Goal: Task Accomplishment & Management: Use online tool/utility

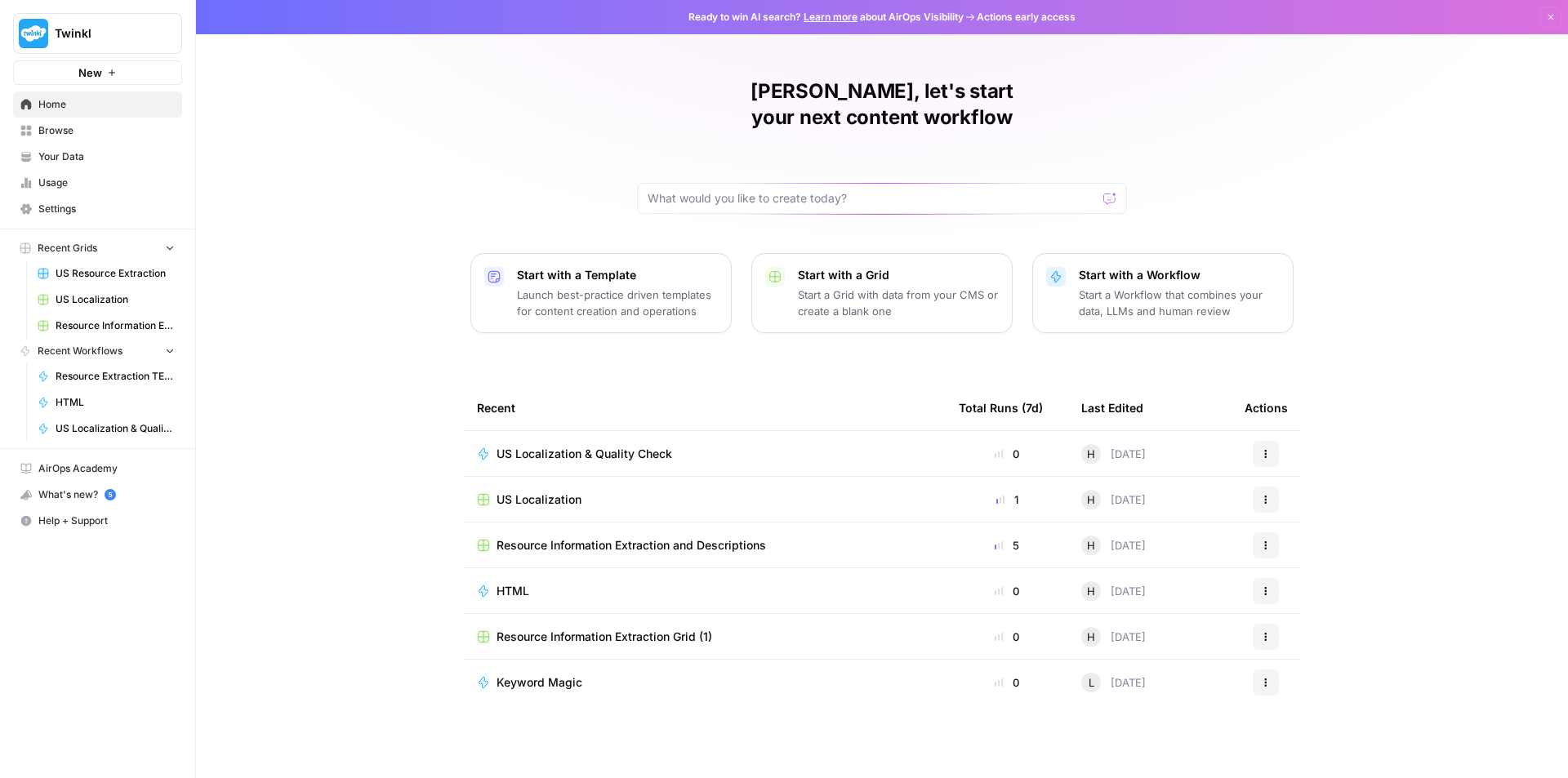
click at [94, 374] on span "Resource Extraction TEST" at bounding box center [115, 376] width 119 height 14
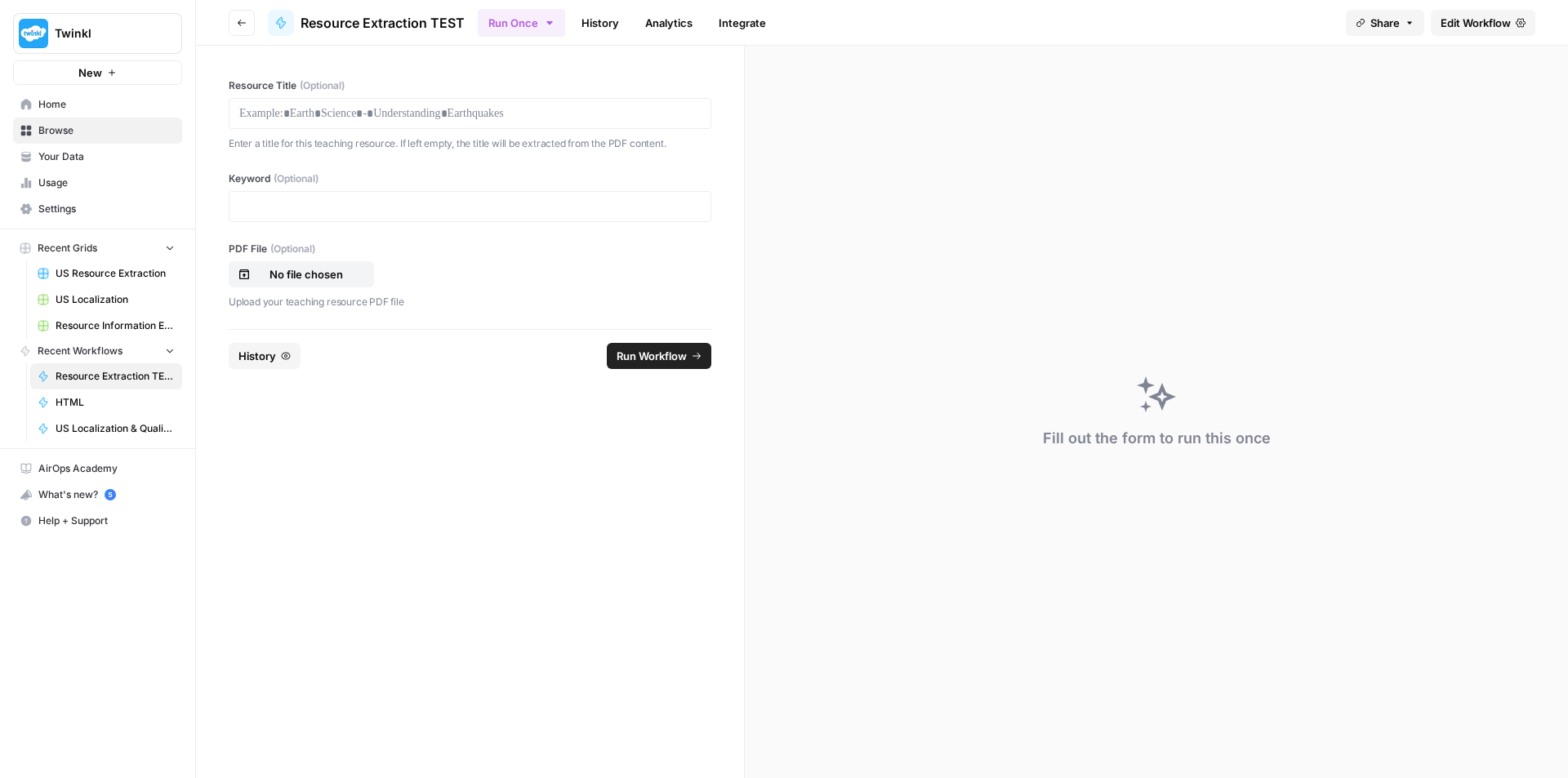
click at [1470, 23] on span "Edit Workflow" at bounding box center [1475, 22] width 70 height 16
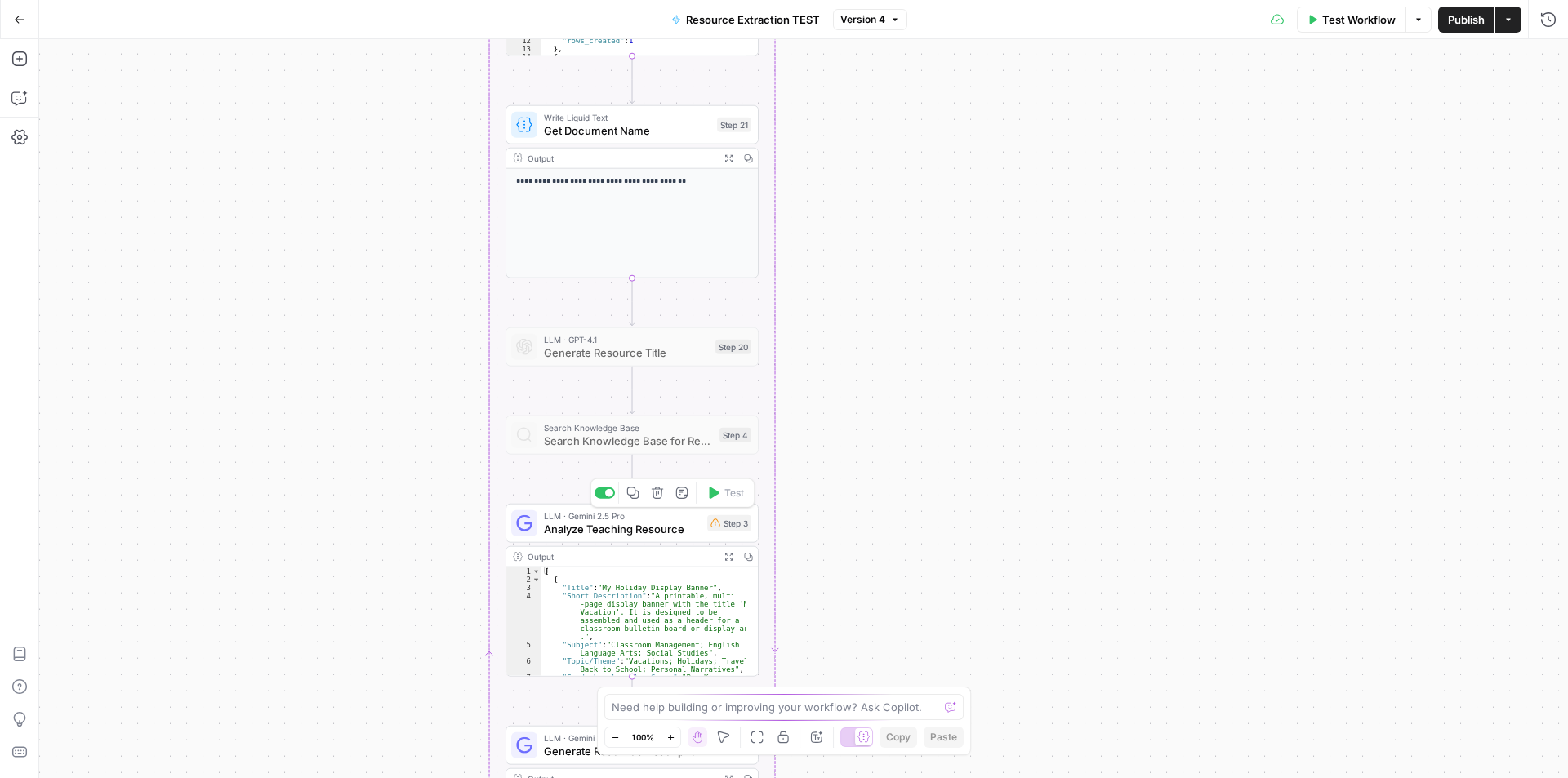
click at [617, 540] on div "LLM · Gemini 2.5 Pro Analyze Teaching Resource Step 3 Copy step Delete step Add…" at bounding box center [632, 523] width 253 height 39
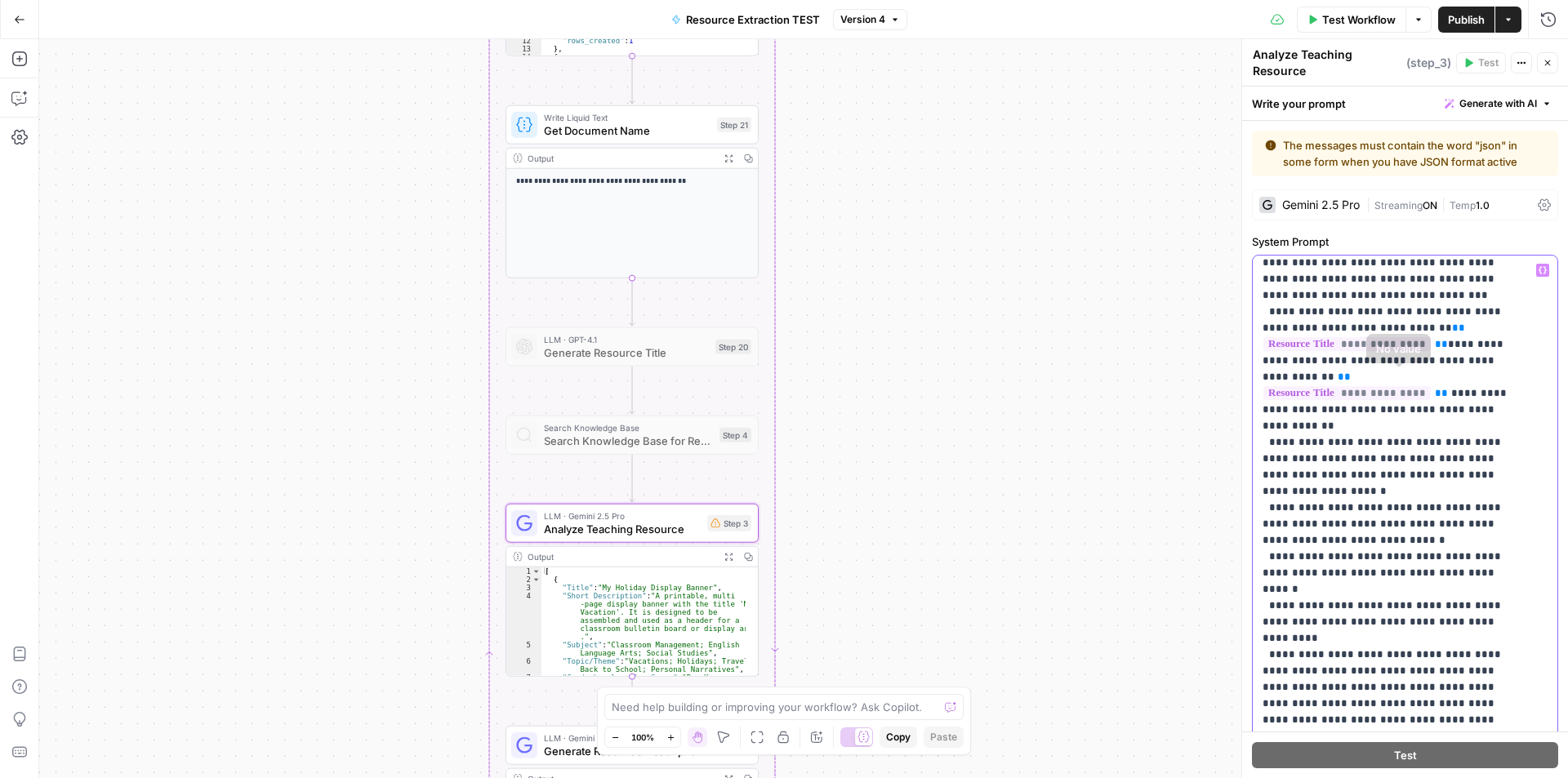
scroll to position [455, 0]
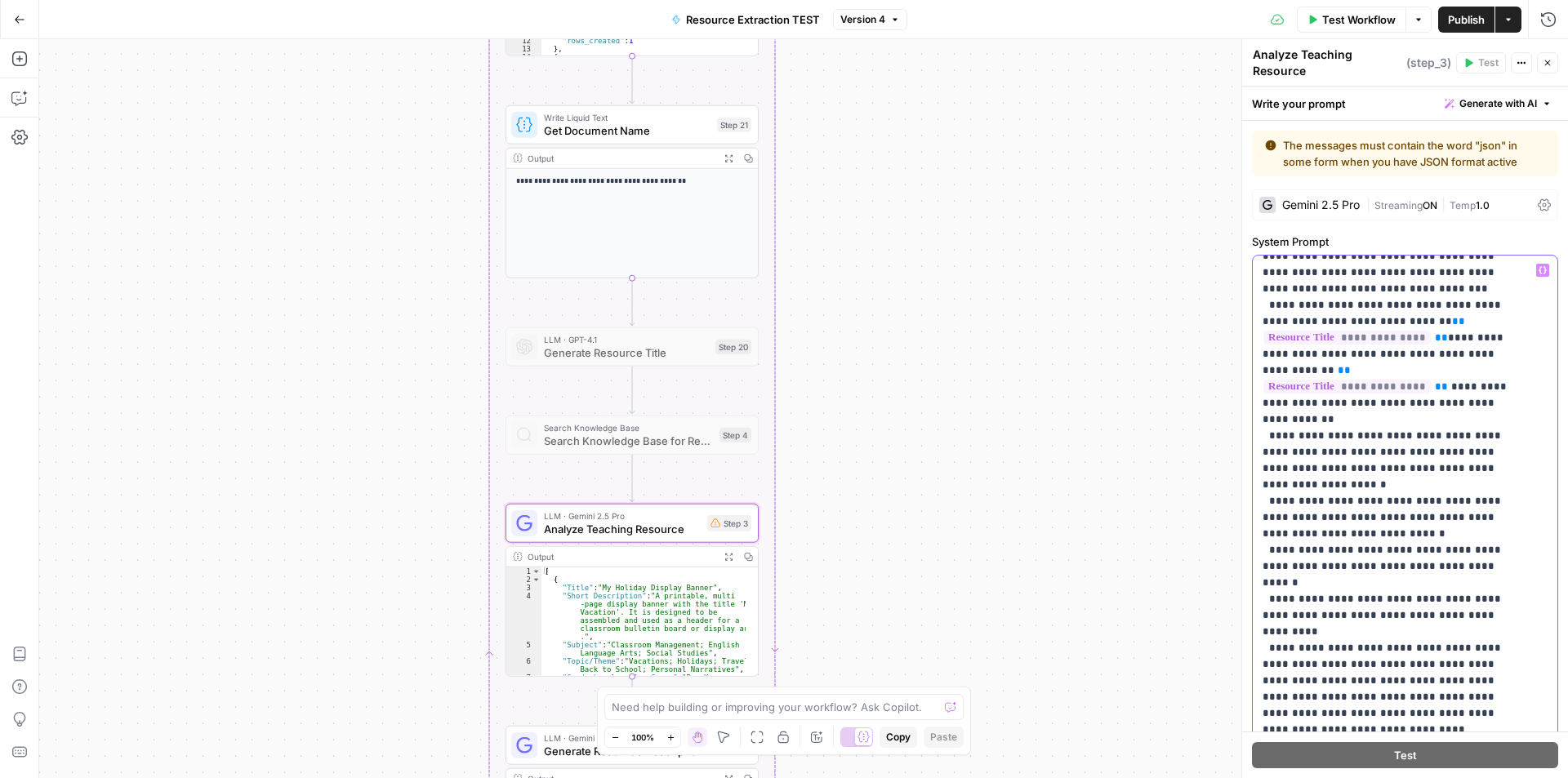
drag, startPoint x: 1511, startPoint y: 618, endPoint x: 1269, endPoint y: 589, distance: 243.7
click at [1269, 589] on p "**********" at bounding box center [1392, 681] width 260 height 1748
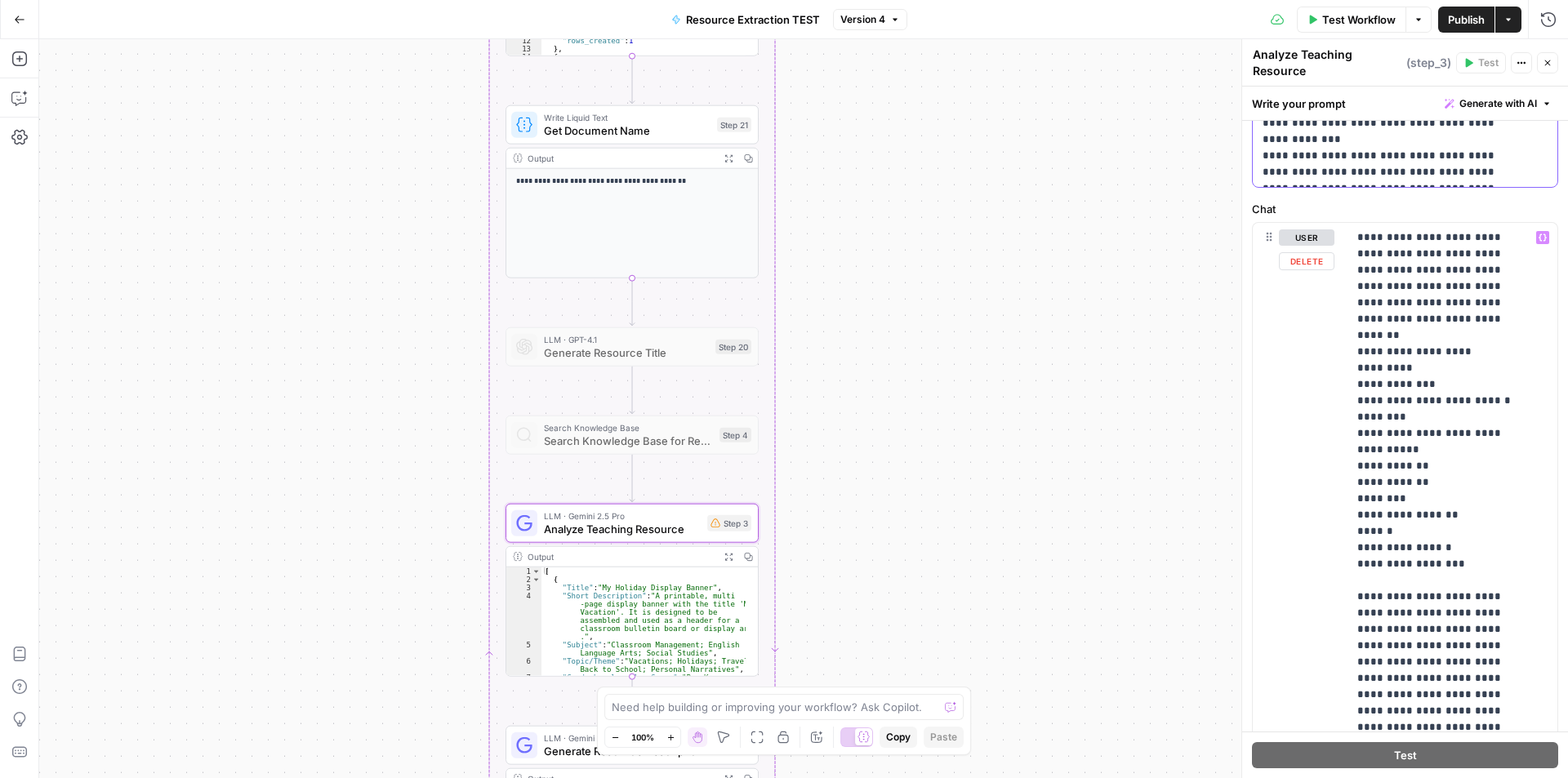
scroll to position [735, 0]
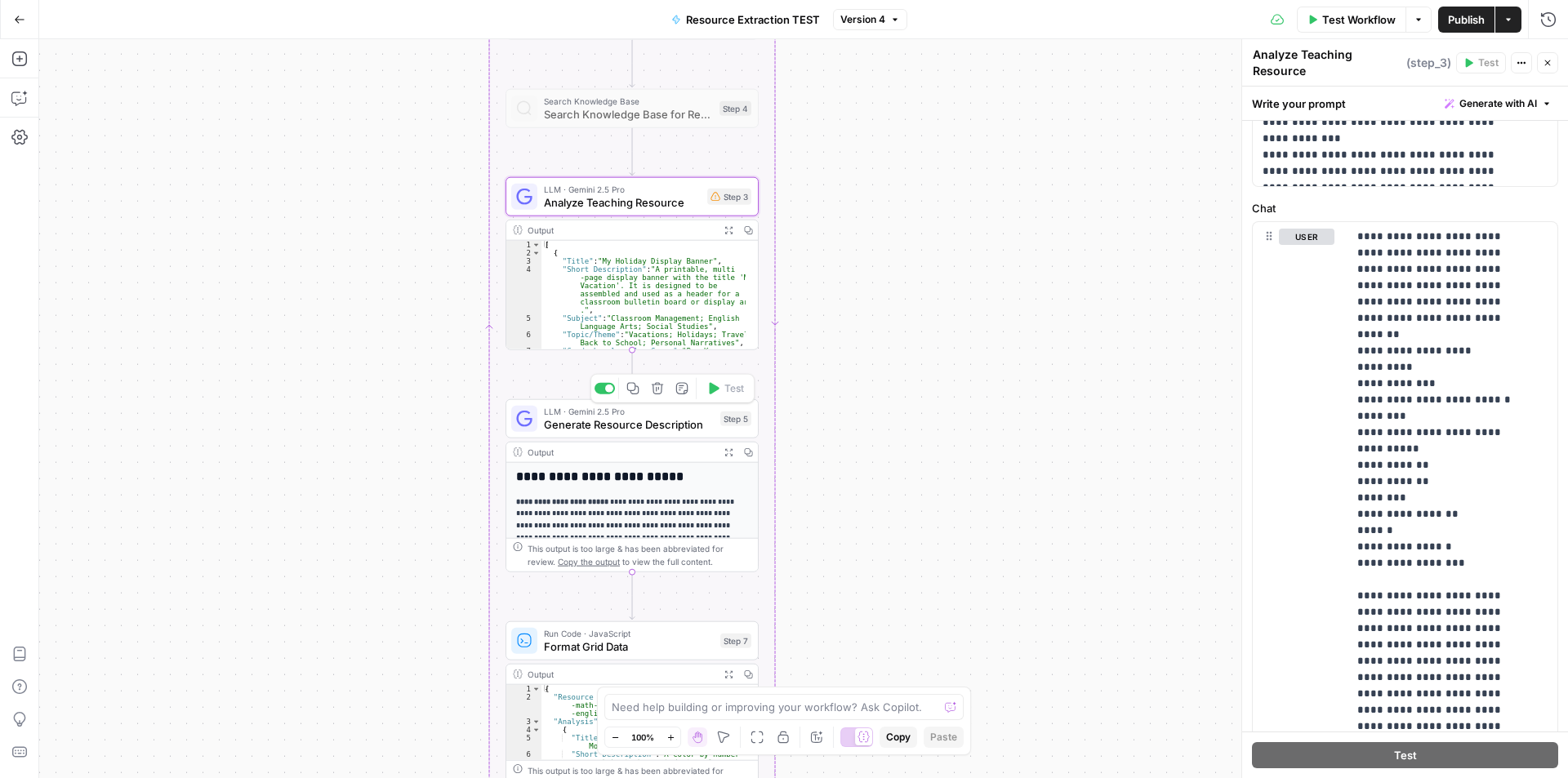
click at [652, 426] on span "Generate Resource Description" at bounding box center [628, 425] width 170 height 16
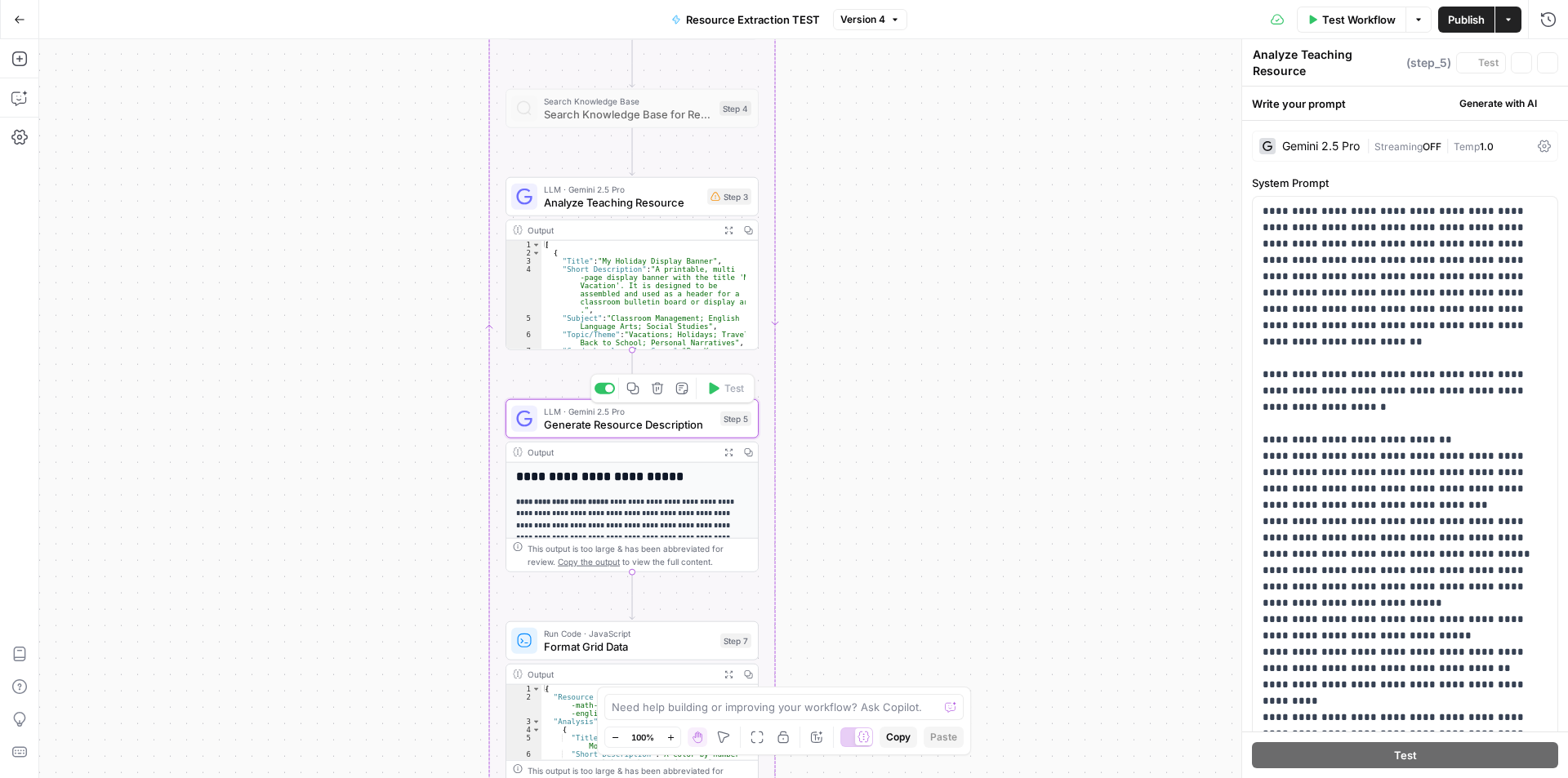
type textarea "Generate Resource Description"
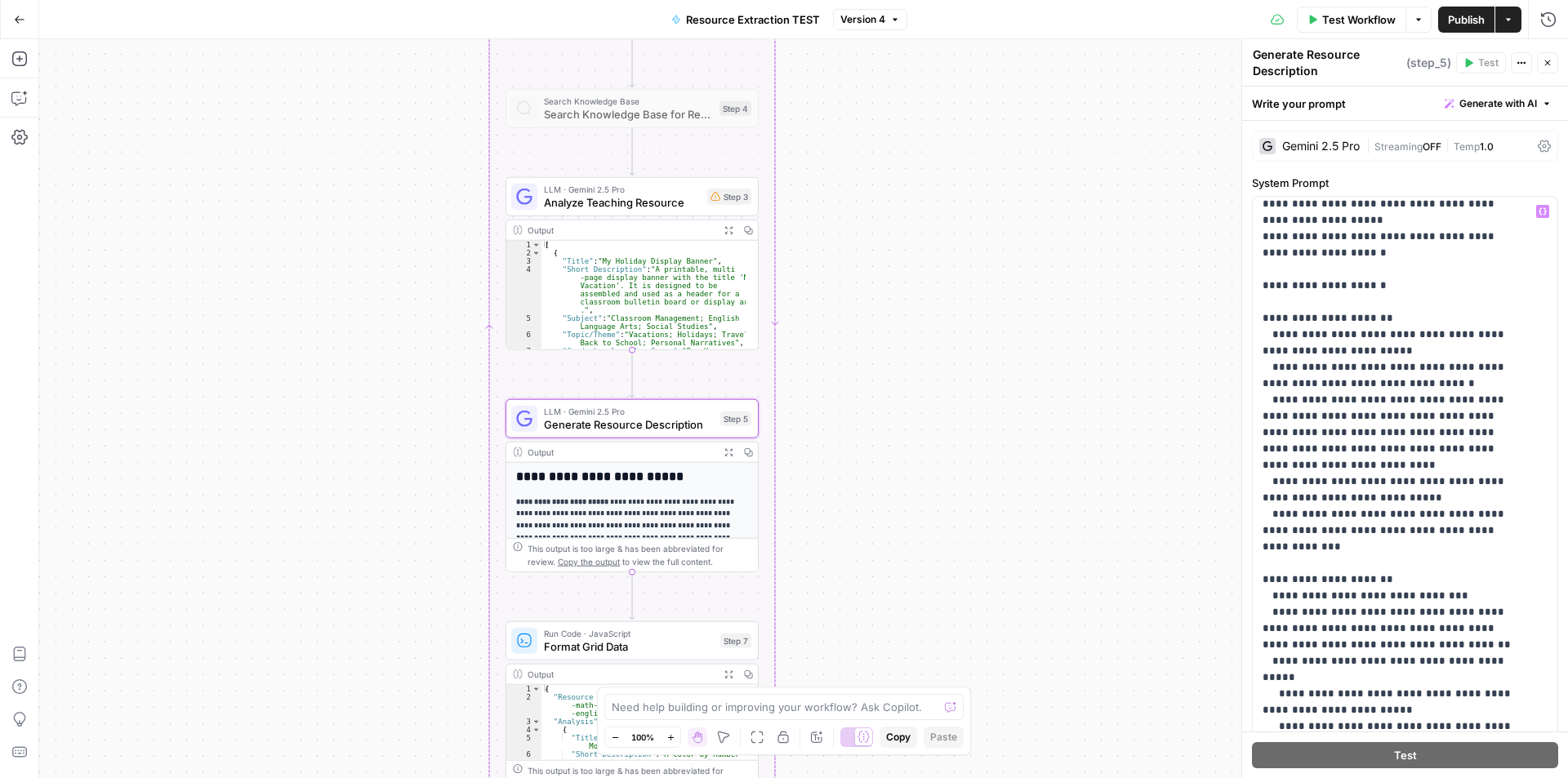
scroll to position [1061, 0]
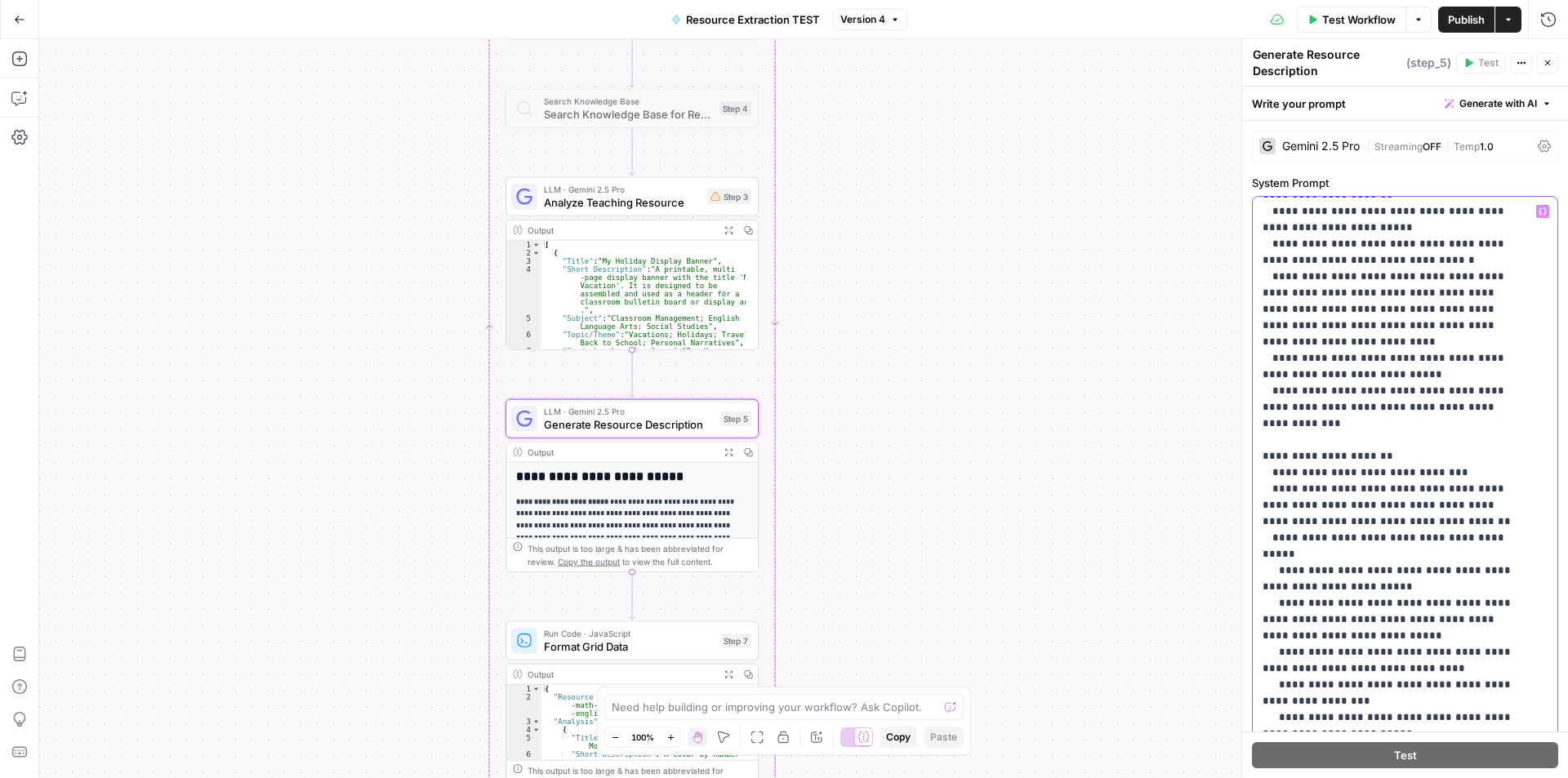
drag, startPoint x: 1263, startPoint y: 313, endPoint x: 1454, endPoint y: 626, distance: 366.7
click at [1454, 626] on p "**********" at bounding box center [1392, 399] width 260 height 2516
copy p "**********"
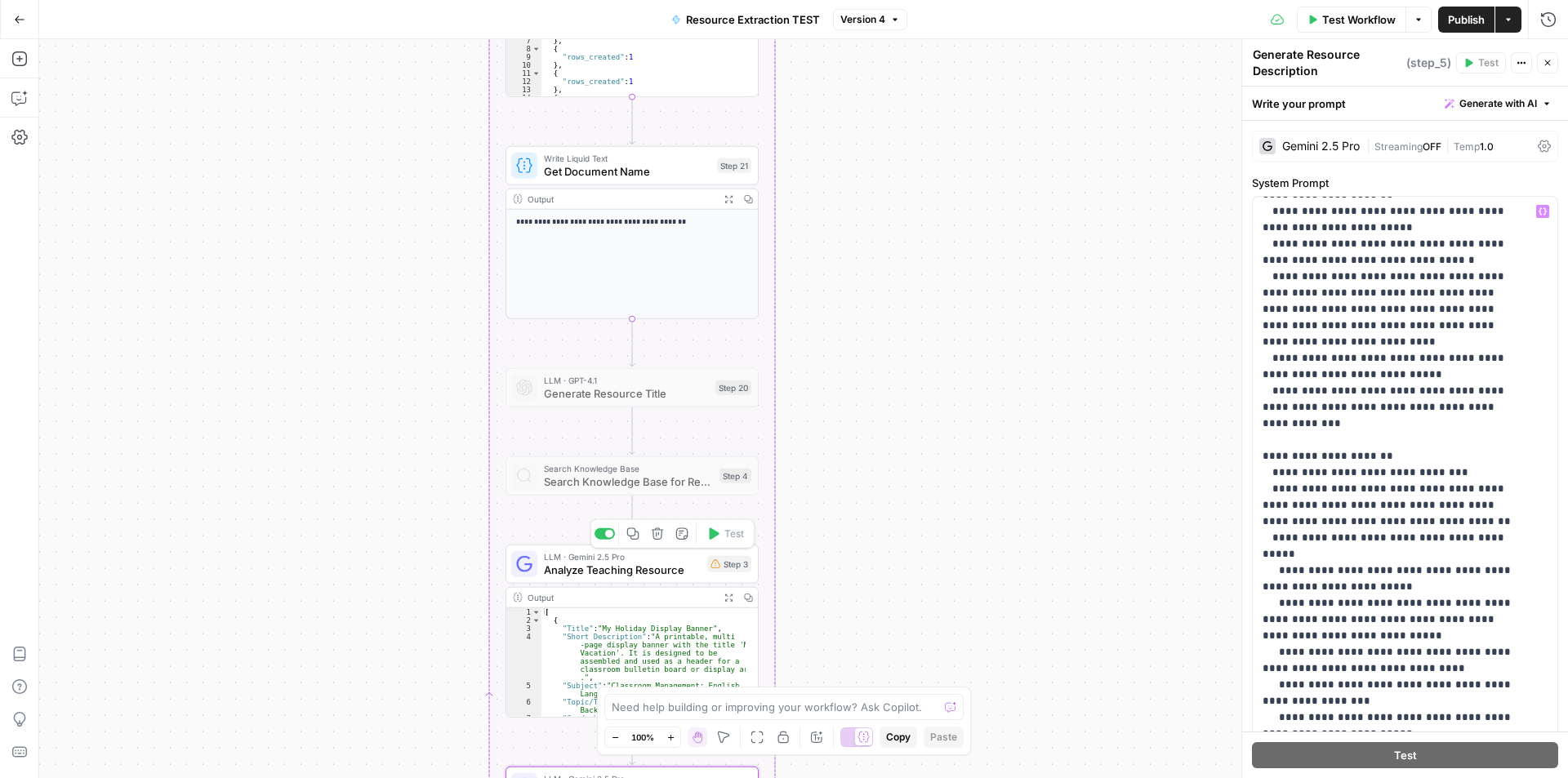
click at [630, 566] on span "Analyze Teaching Resource" at bounding box center [621, 570] width 157 height 16
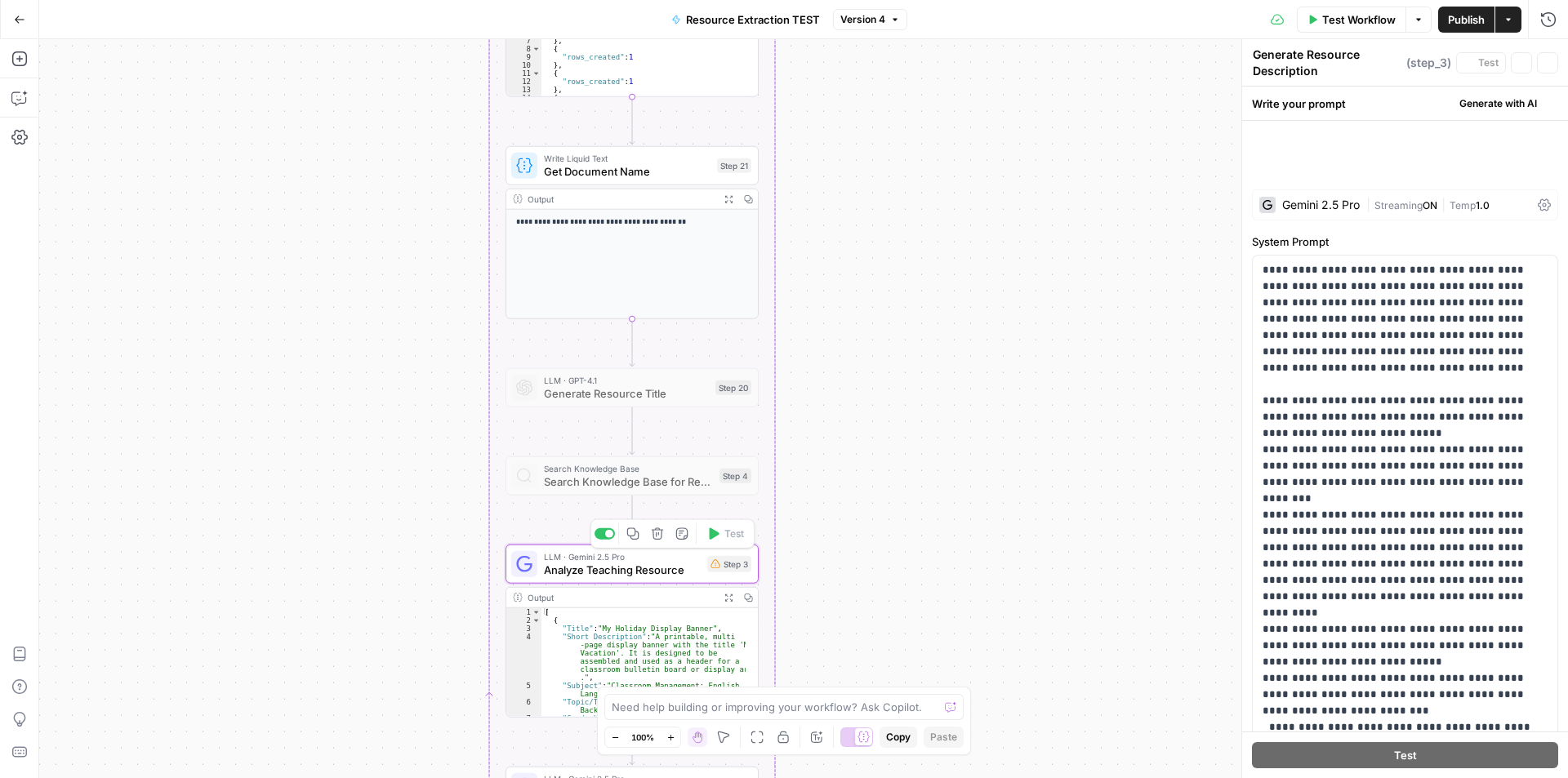
type textarea "Analyze Teaching Resource"
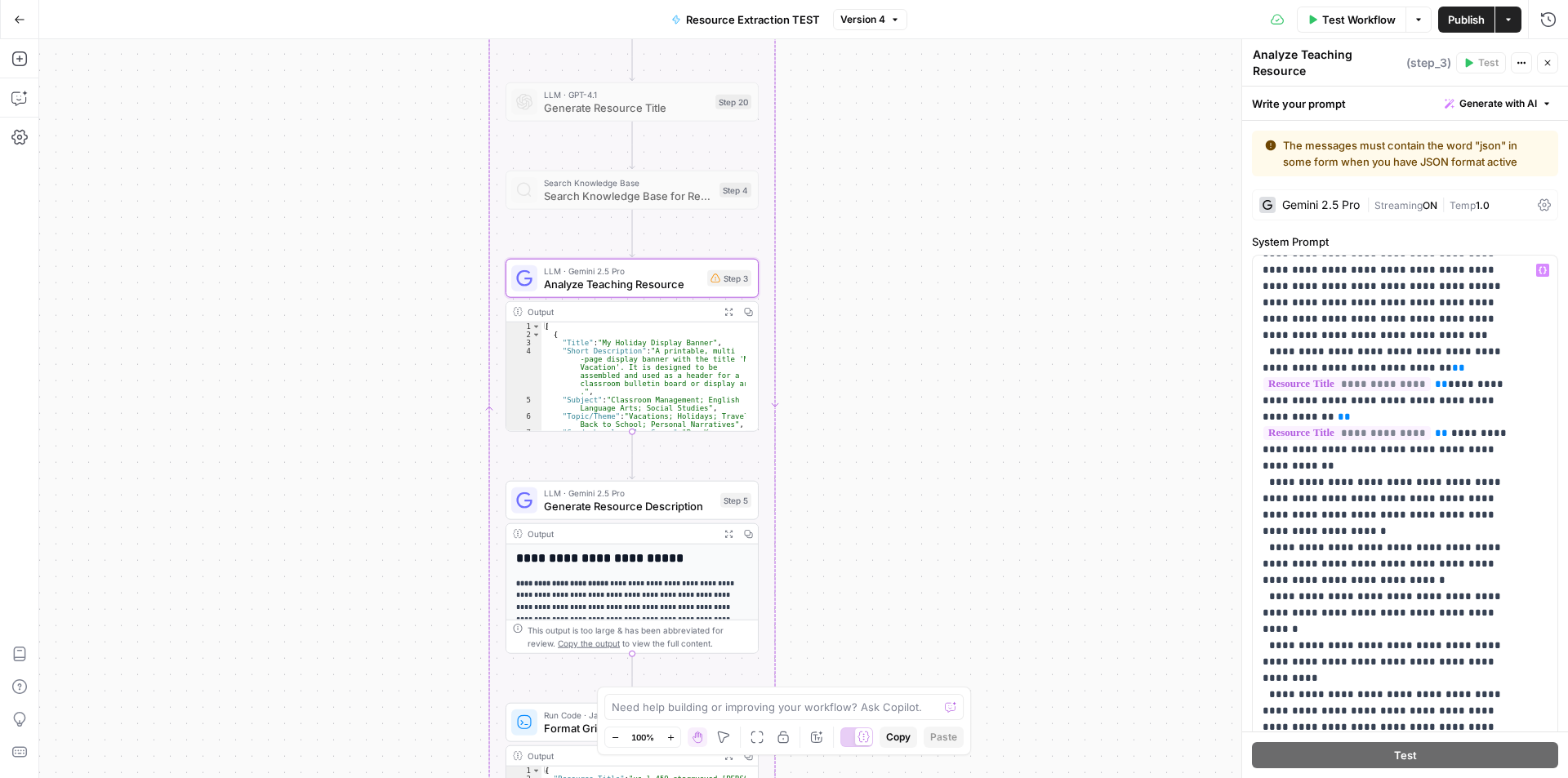
scroll to position [735, 0]
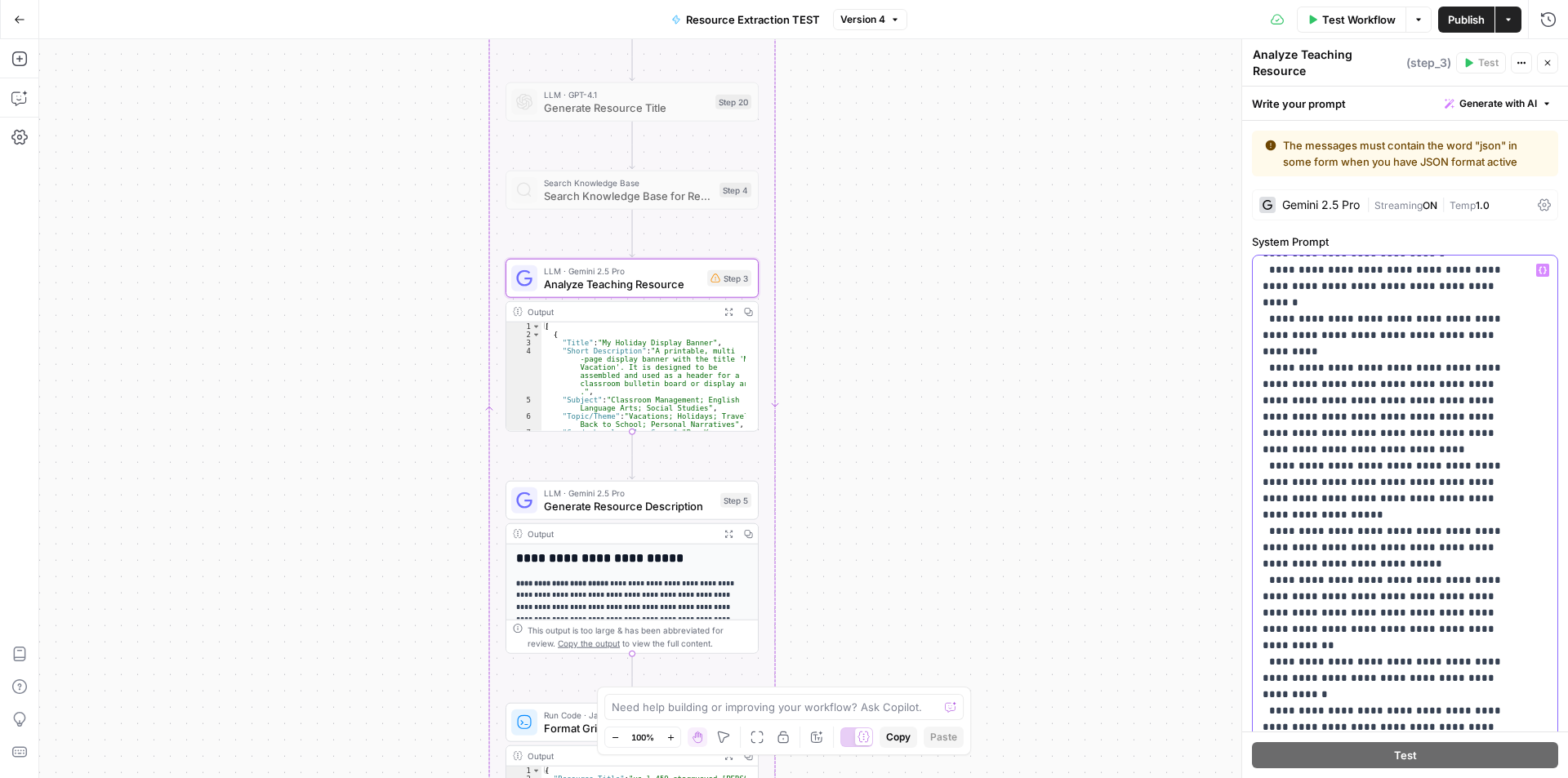
click at [1351, 326] on p "**********" at bounding box center [1392, 401] width 260 height 1748
click at [1527, 346] on div "**********" at bounding box center [1398, 588] width 292 height 666
drag, startPoint x: 1511, startPoint y: 334, endPoint x: 1248, endPoint y: 304, distance: 264.7
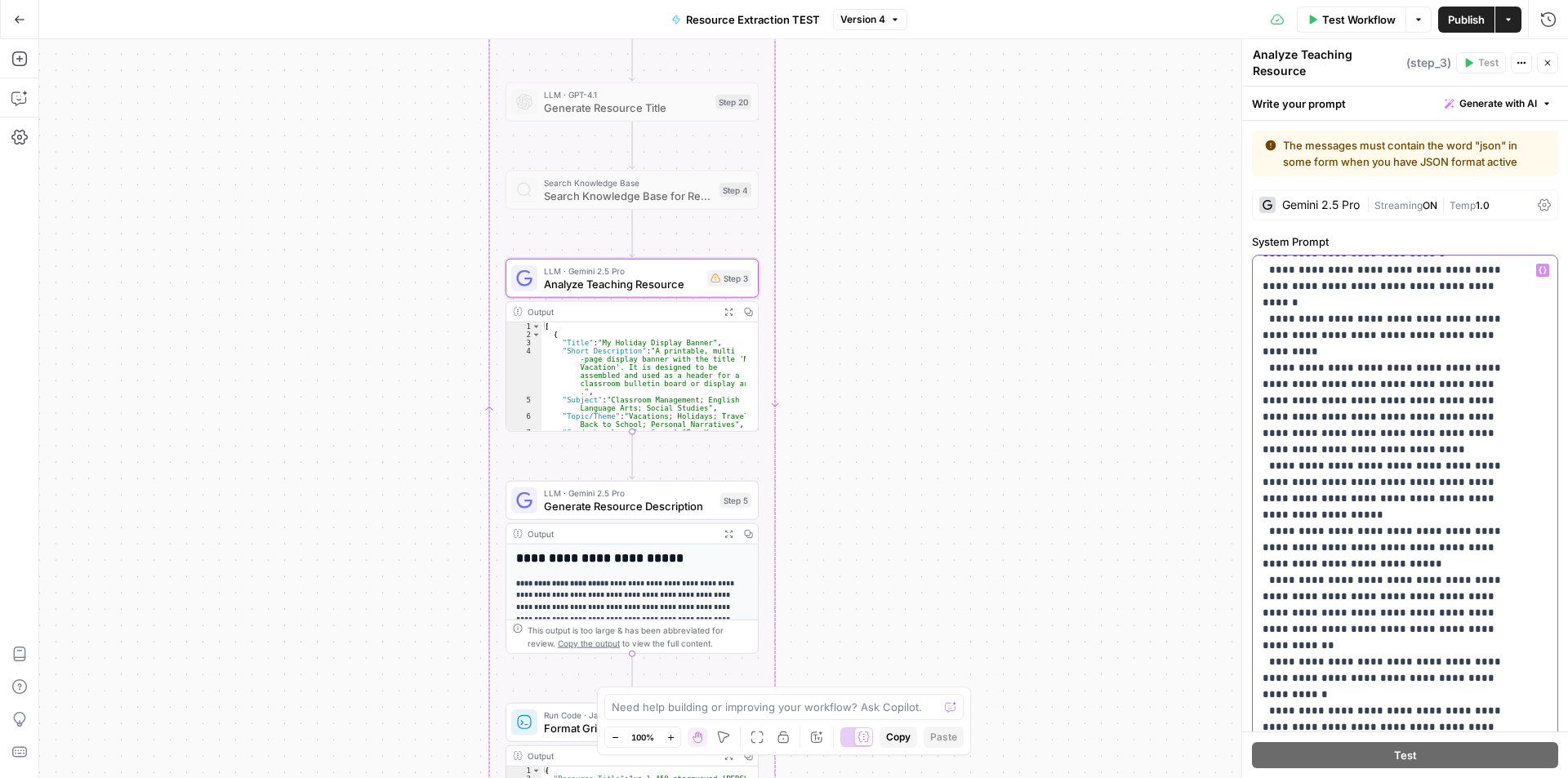
click at [1248, 304] on div "**********" at bounding box center [1405, 409] width 326 height 740
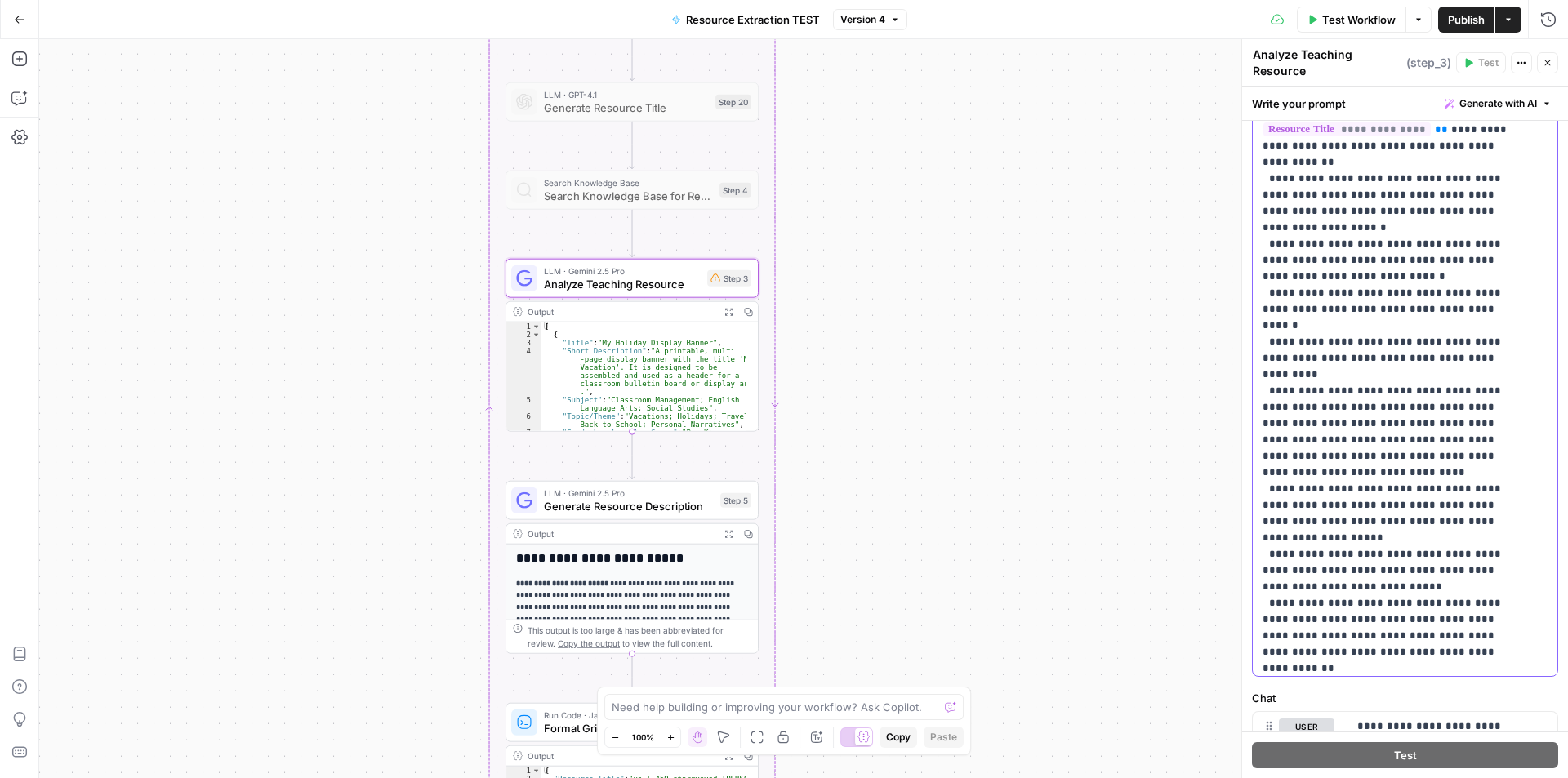
scroll to position [442, 0]
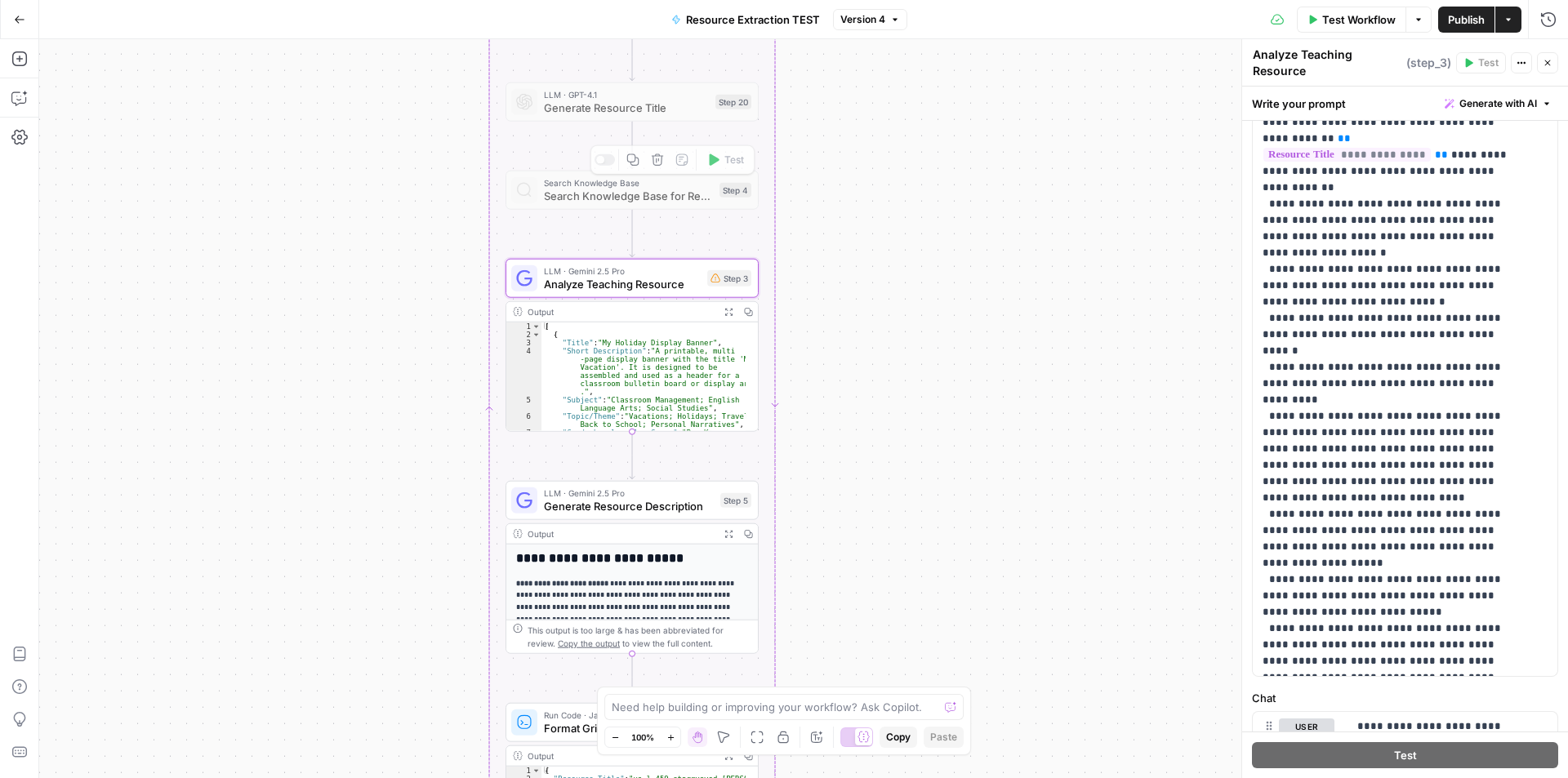
click at [21, 28] on button "Go Back" at bounding box center [19, 19] width 30 height 30
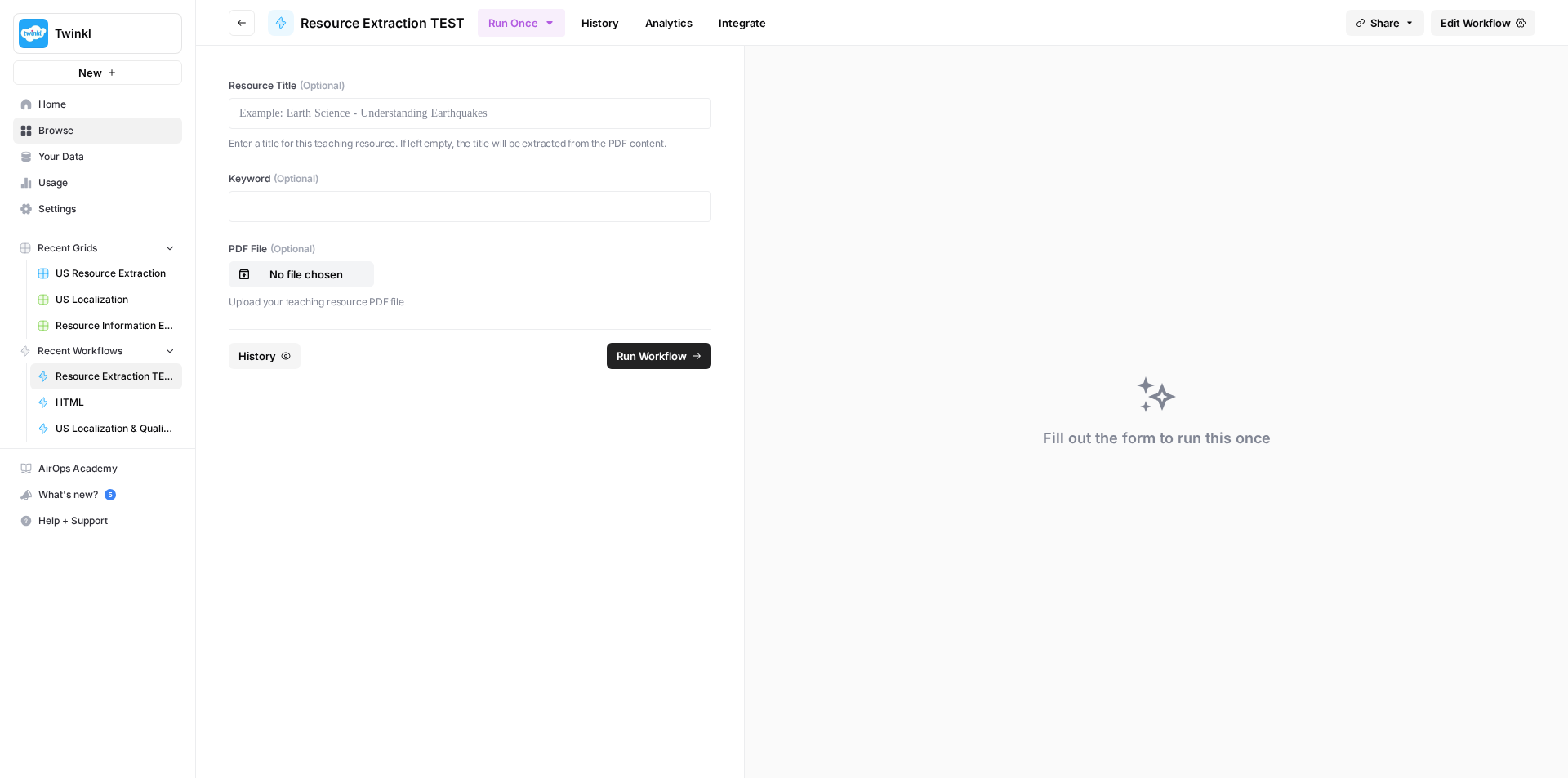
click at [237, 26] on icon "button" at bounding box center [242, 23] width 10 height 10
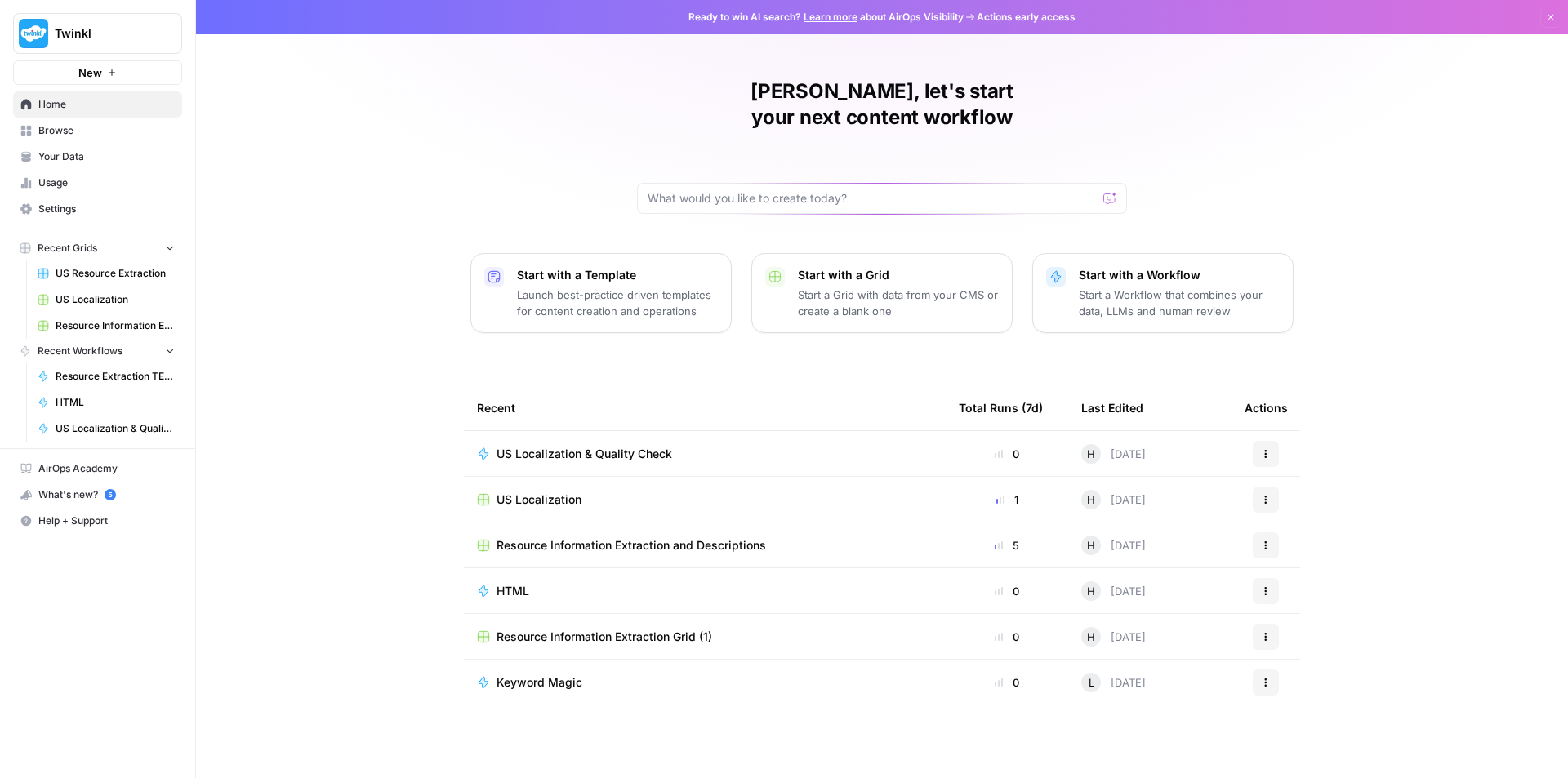
click at [540, 492] on span "US Localization" at bounding box center [539, 499] width 84 height 16
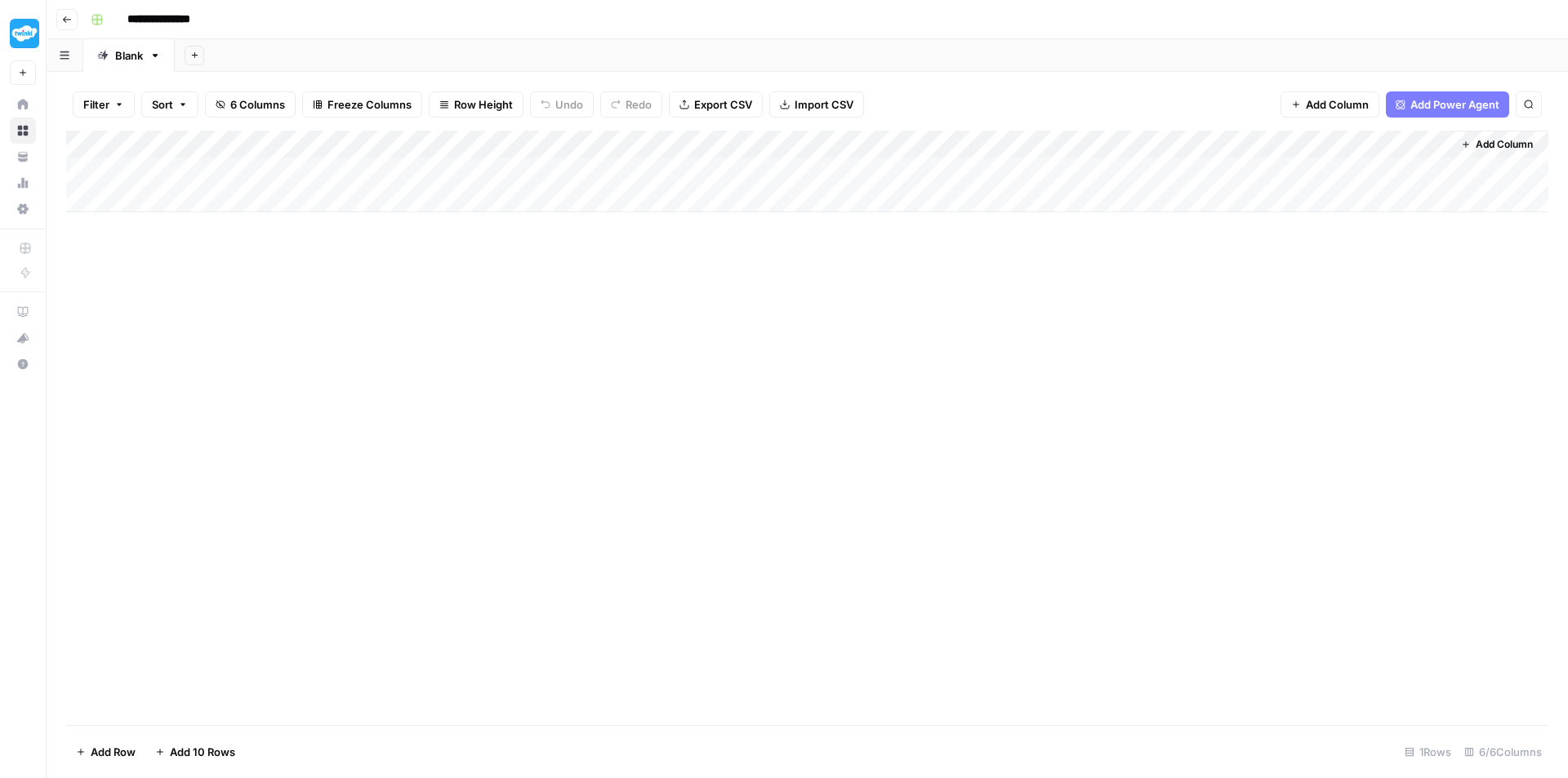
click at [1415, 167] on div "Add Column" at bounding box center [807, 171] width 1482 height 82
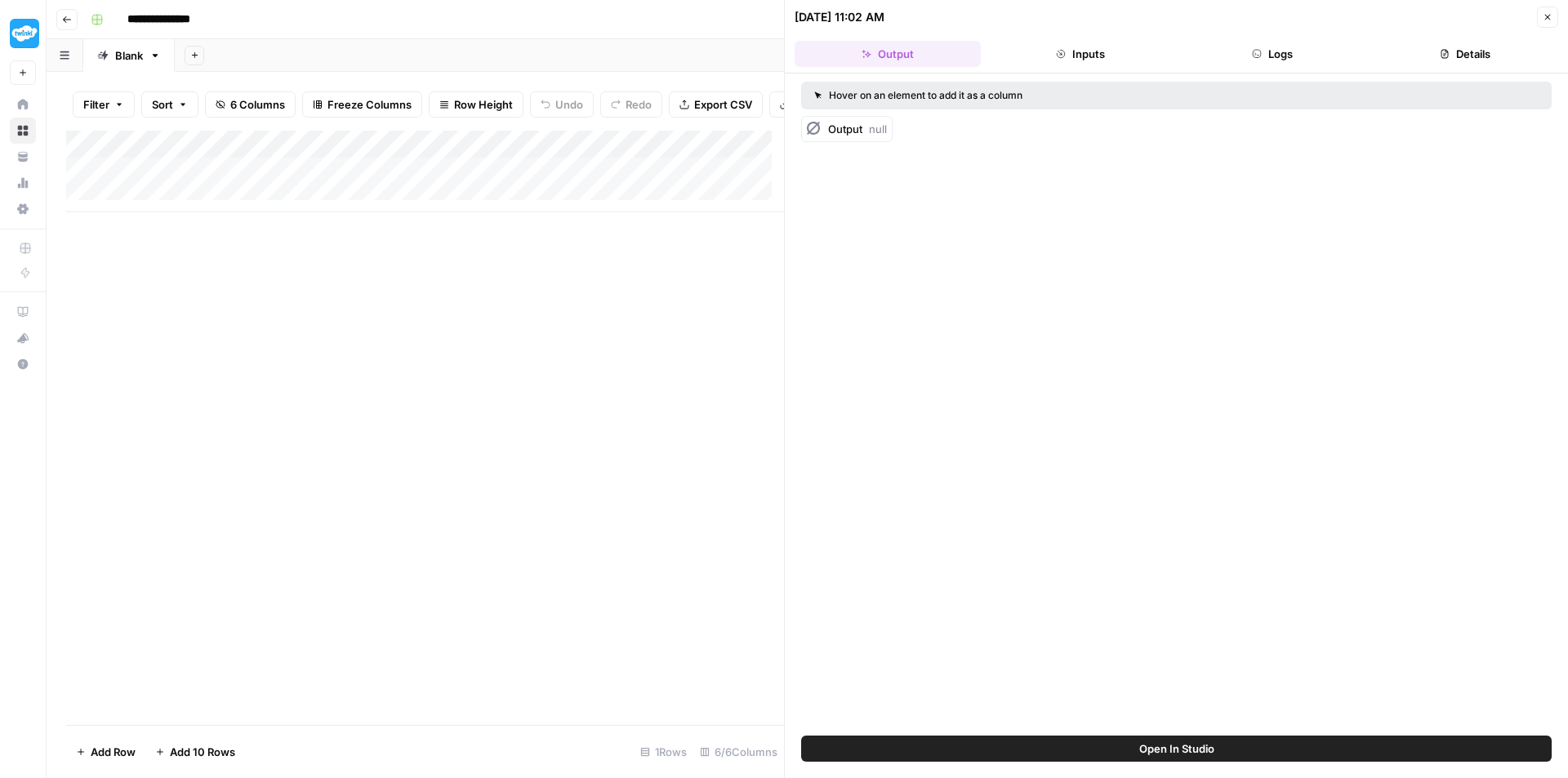
click at [64, 14] on icon "button" at bounding box center [67, 19] width 10 height 10
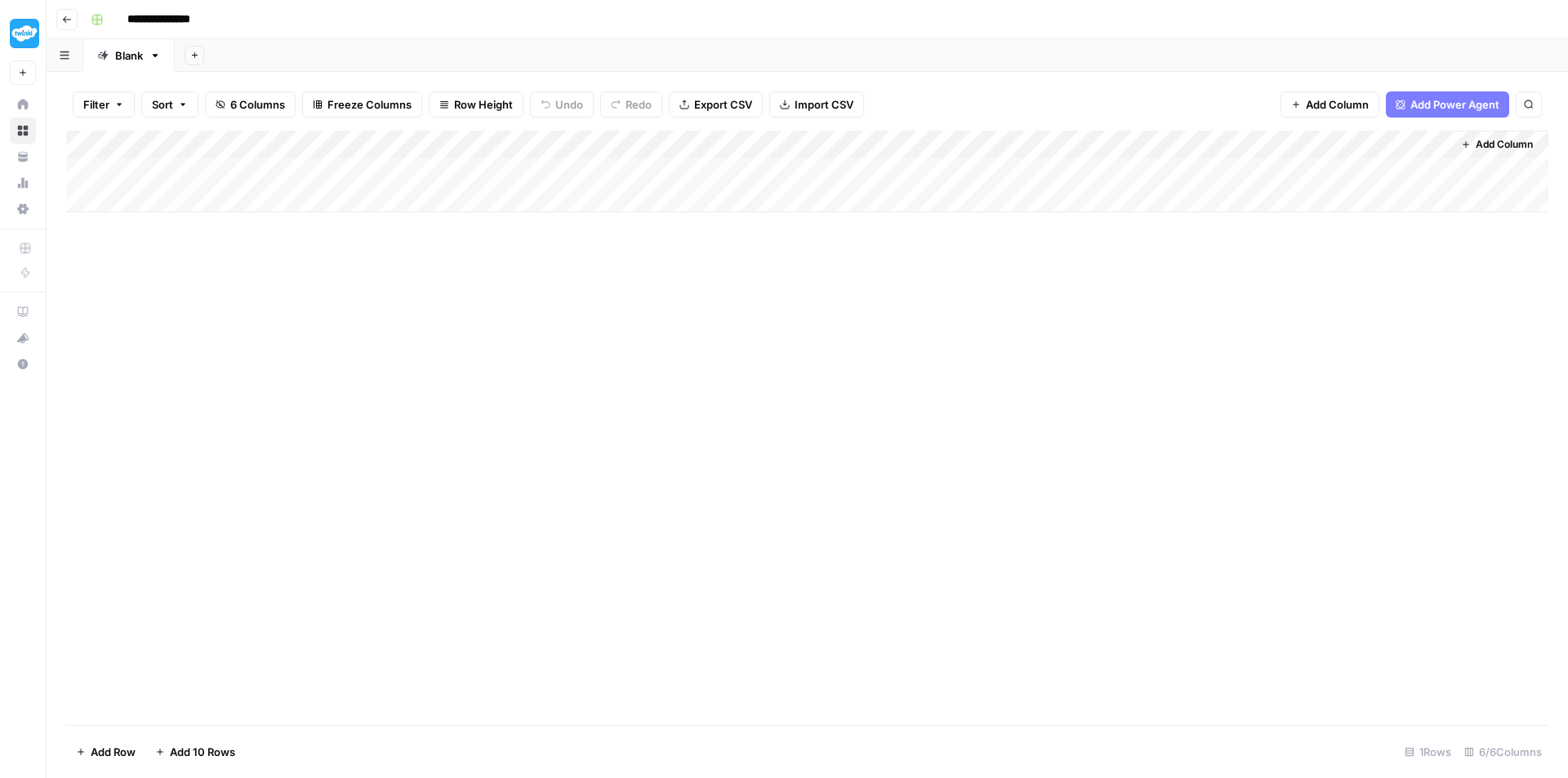
click at [70, 19] on icon "button" at bounding box center [67, 19] width 10 height 10
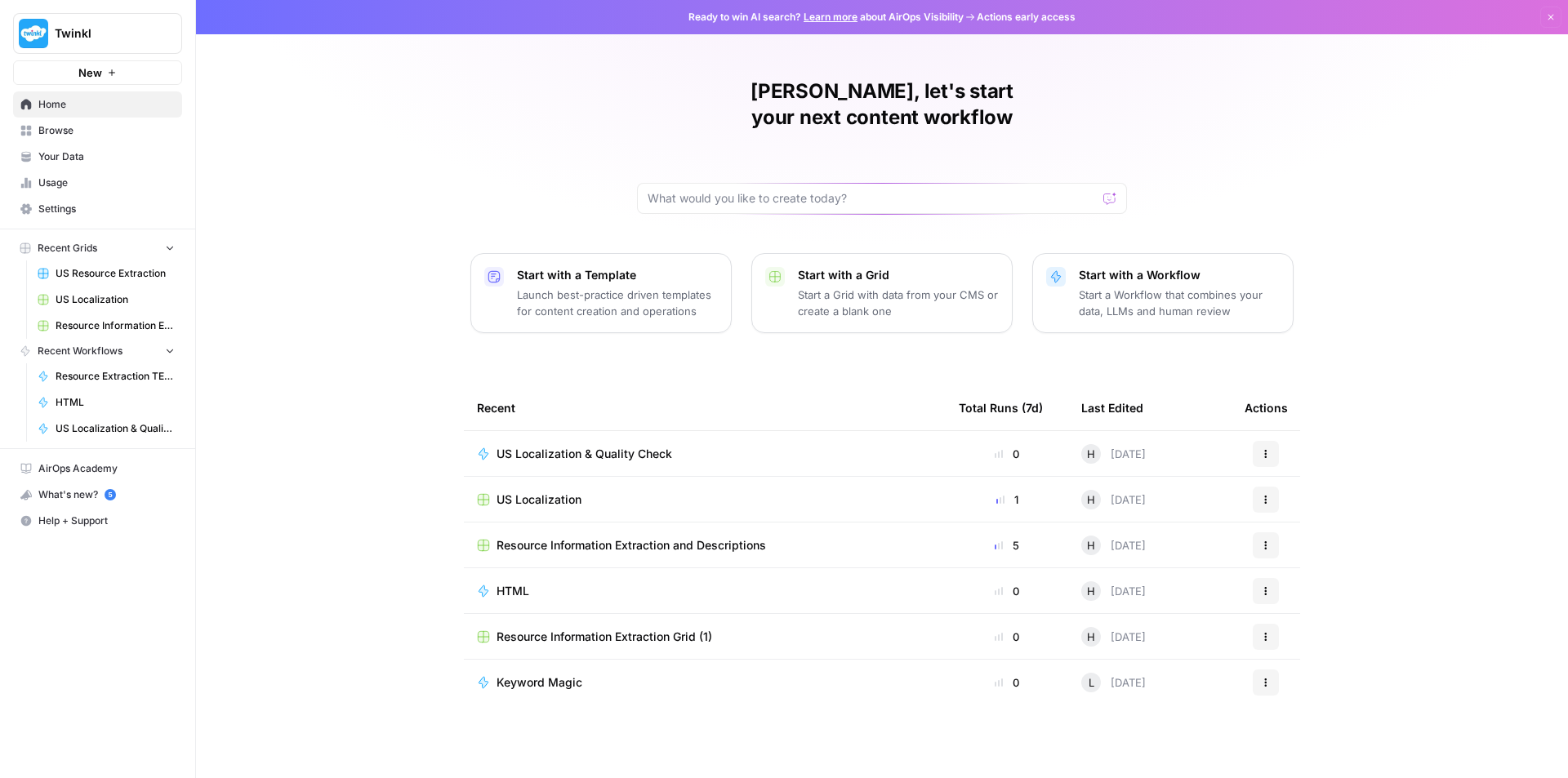
click at [565, 446] on span "US Localization & Quality Check" at bounding box center [584, 453] width 176 height 16
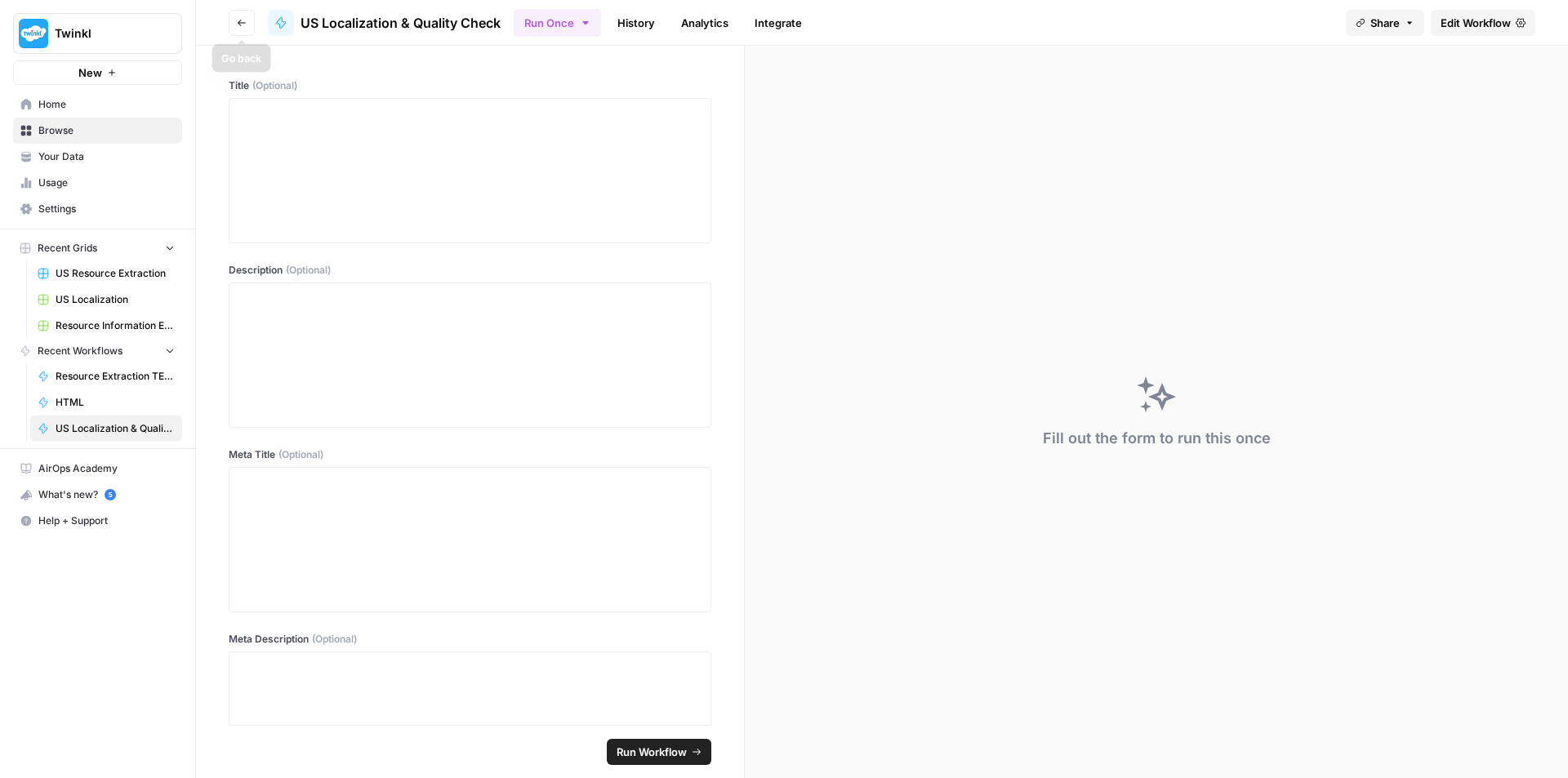
click at [236, 17] on button "Go back" at bounding box center [241, 22] width 26 height 26
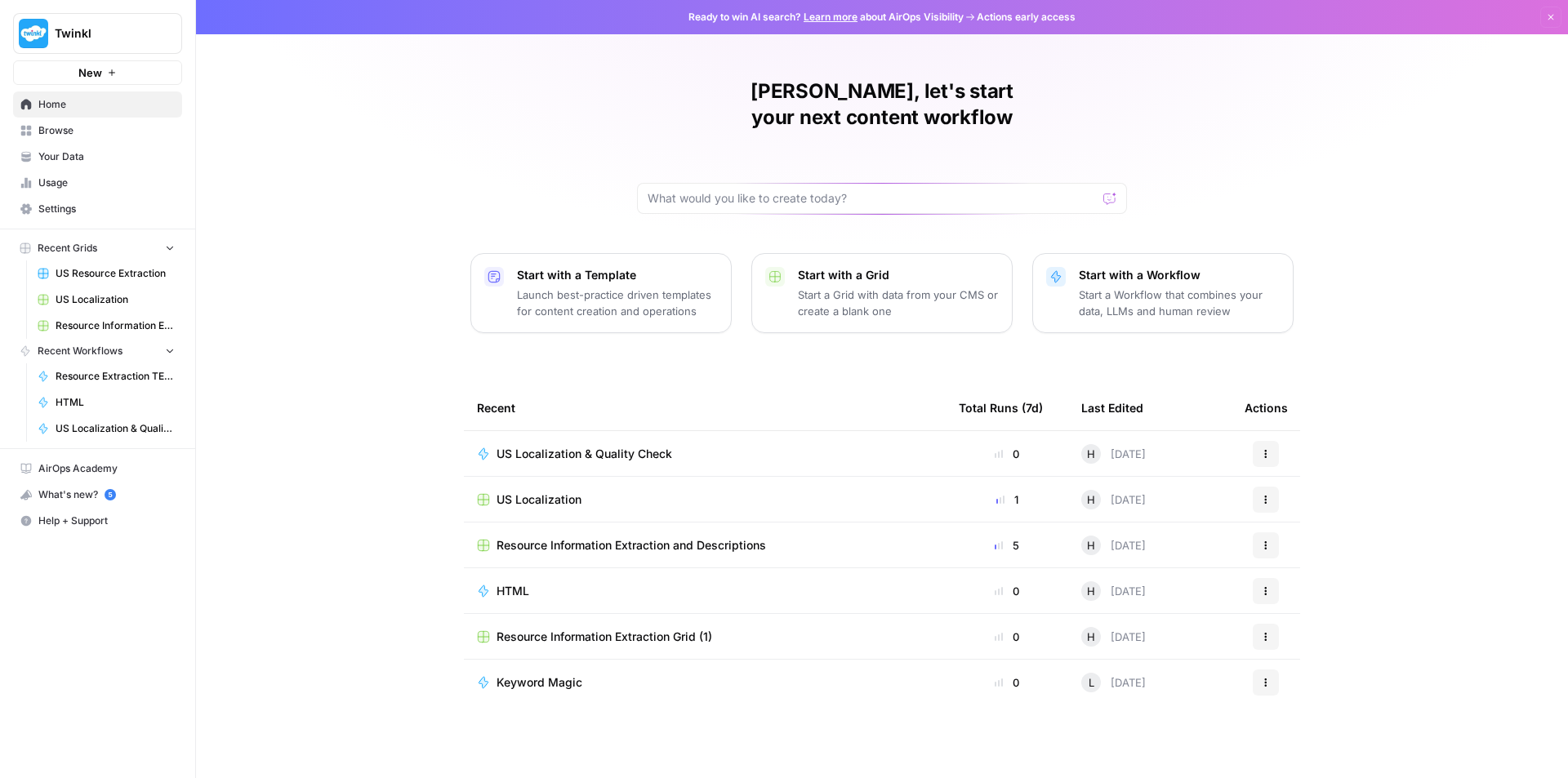
click at [1268, 450] on icon "button" at bounding box center [1266, 454] width 10 height 10
click at [1288, 490] on span "Edit in Studio" at bounding box center [1350, 489] width 131 height 16
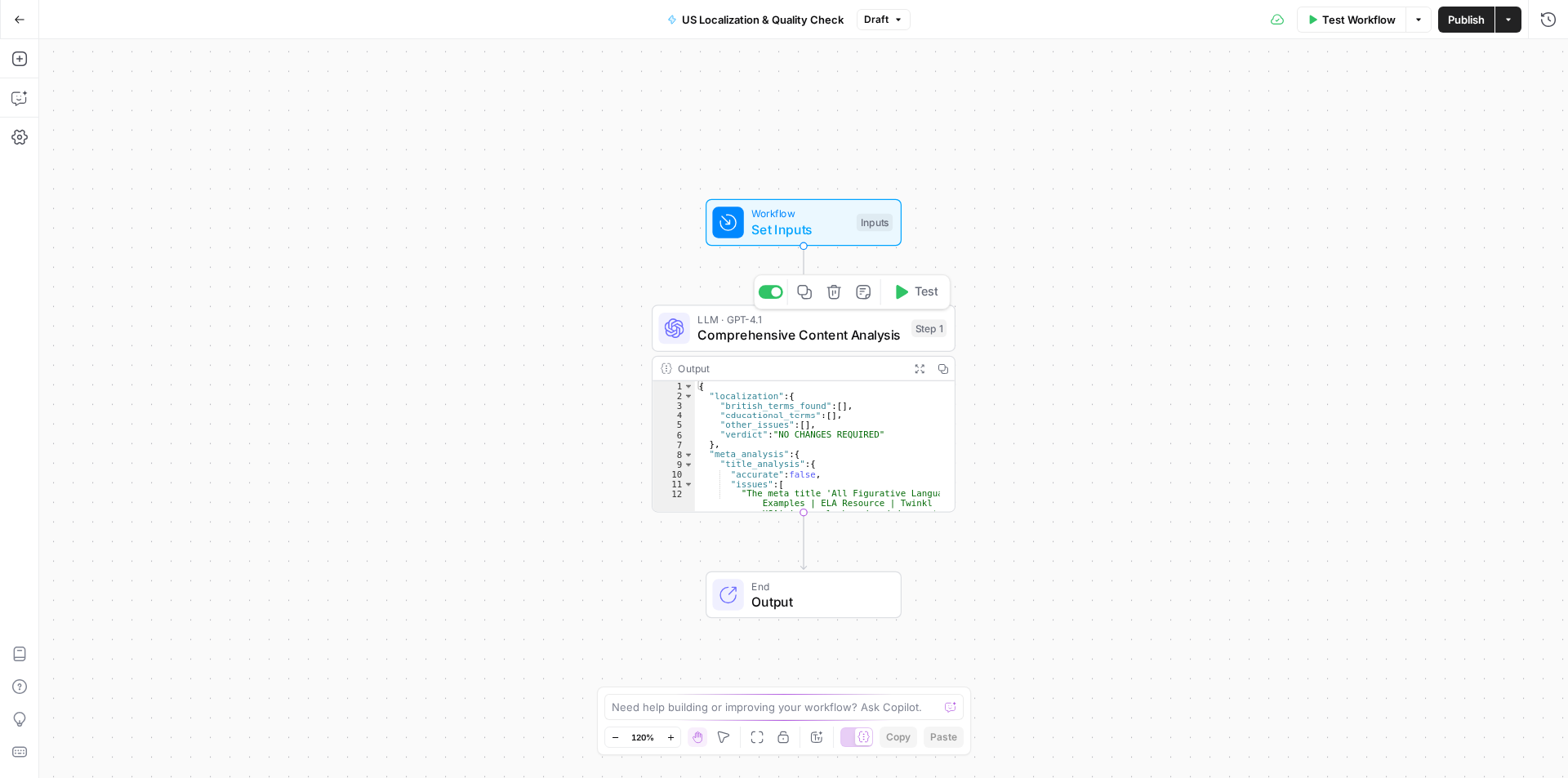
click at [797, 333] on span "Comprehensive Content Analysis" at bounding box center [800, 335] width 205 height 19
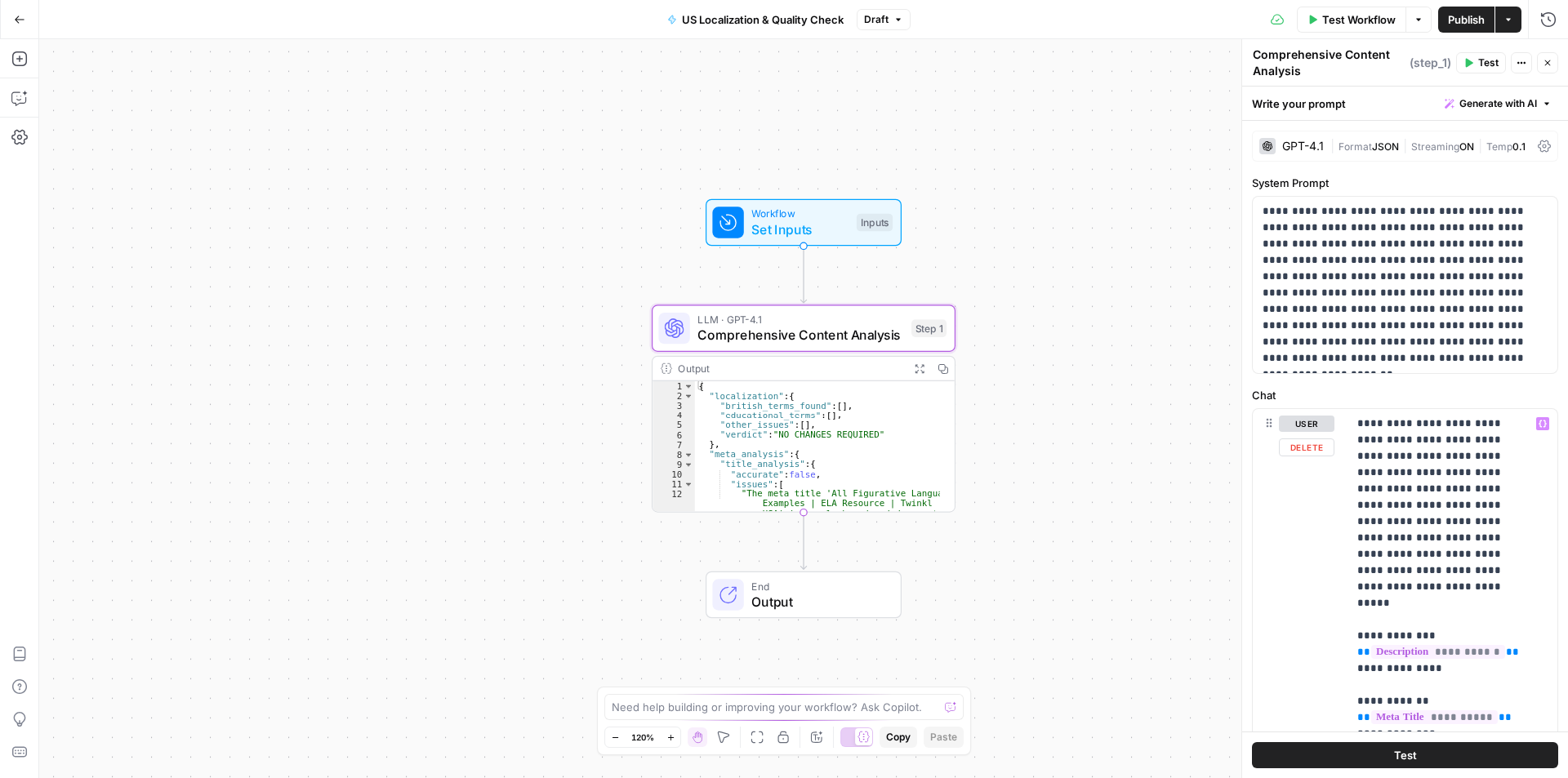
scroll to position [245, 0]
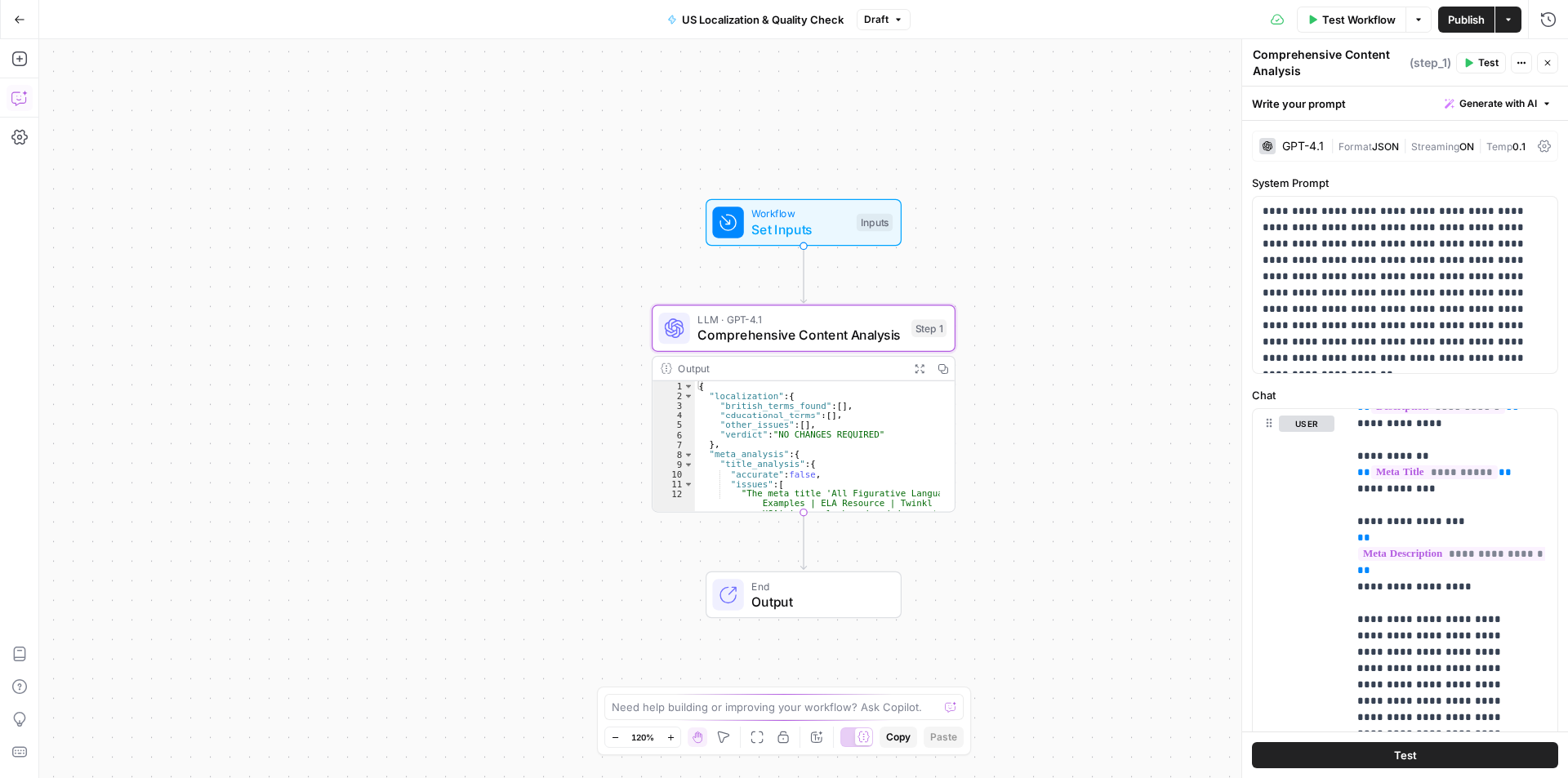
click at [21, 101] on icon "button" at bounding box center [19, 98] width 16 height 16
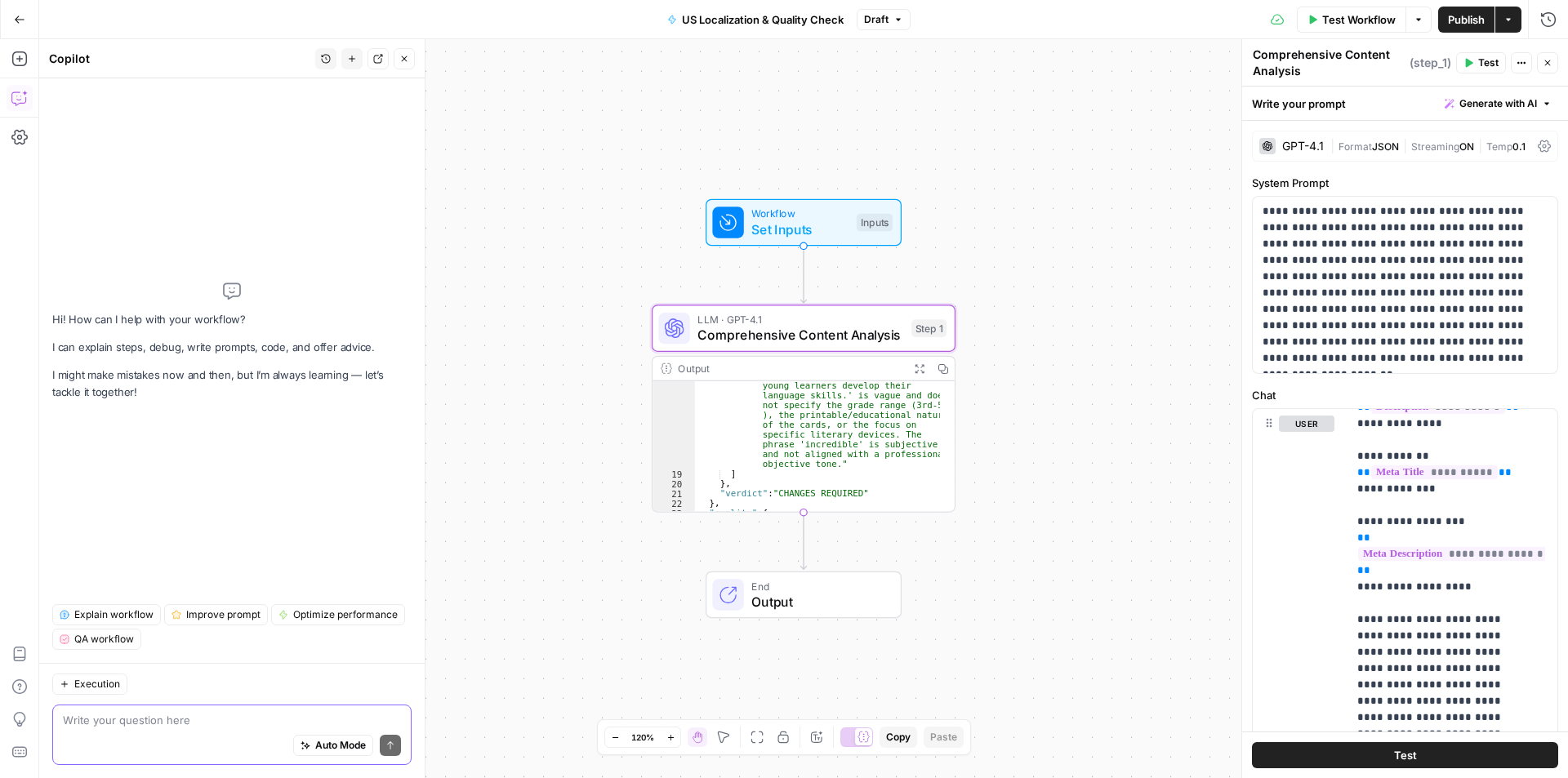
scroll to position [392, 0]
click at [198, 723] on textarea at bounding box center [231, 719] width 338 height 16
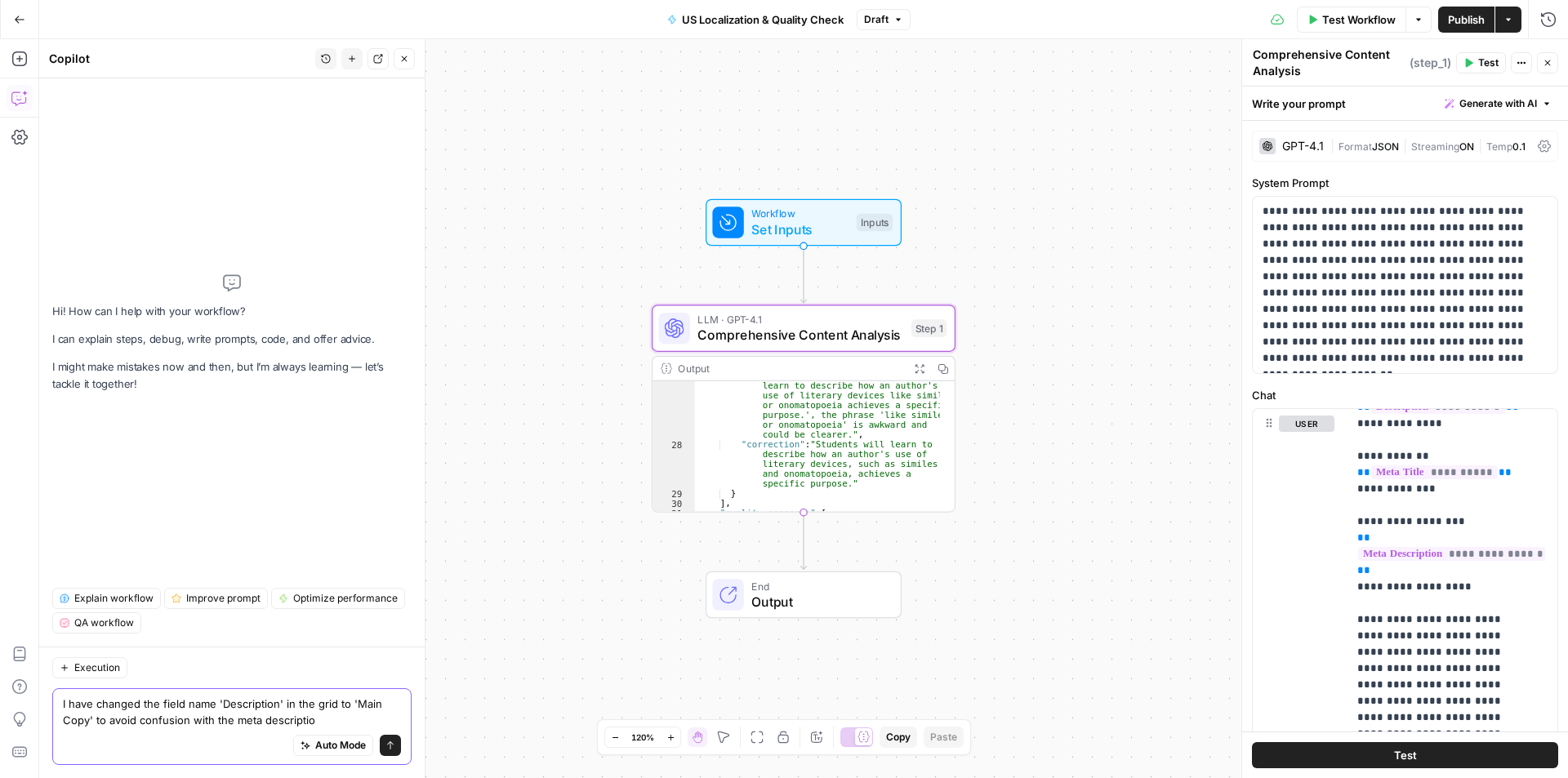
type textarea "I have changed the field name 'Description' in the grid to 'Main Copy' to avoid…"
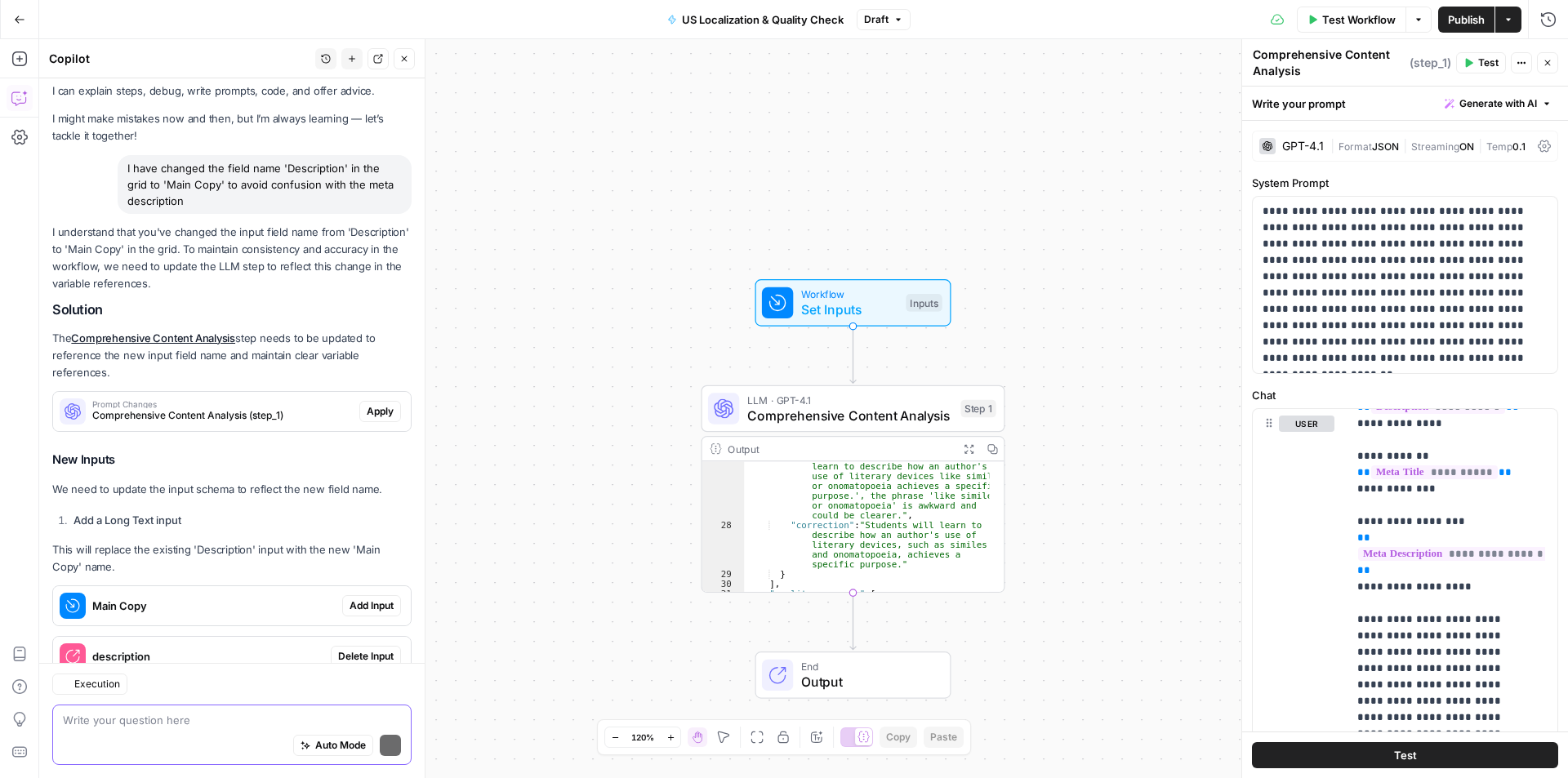
scroll to position [90, 0]
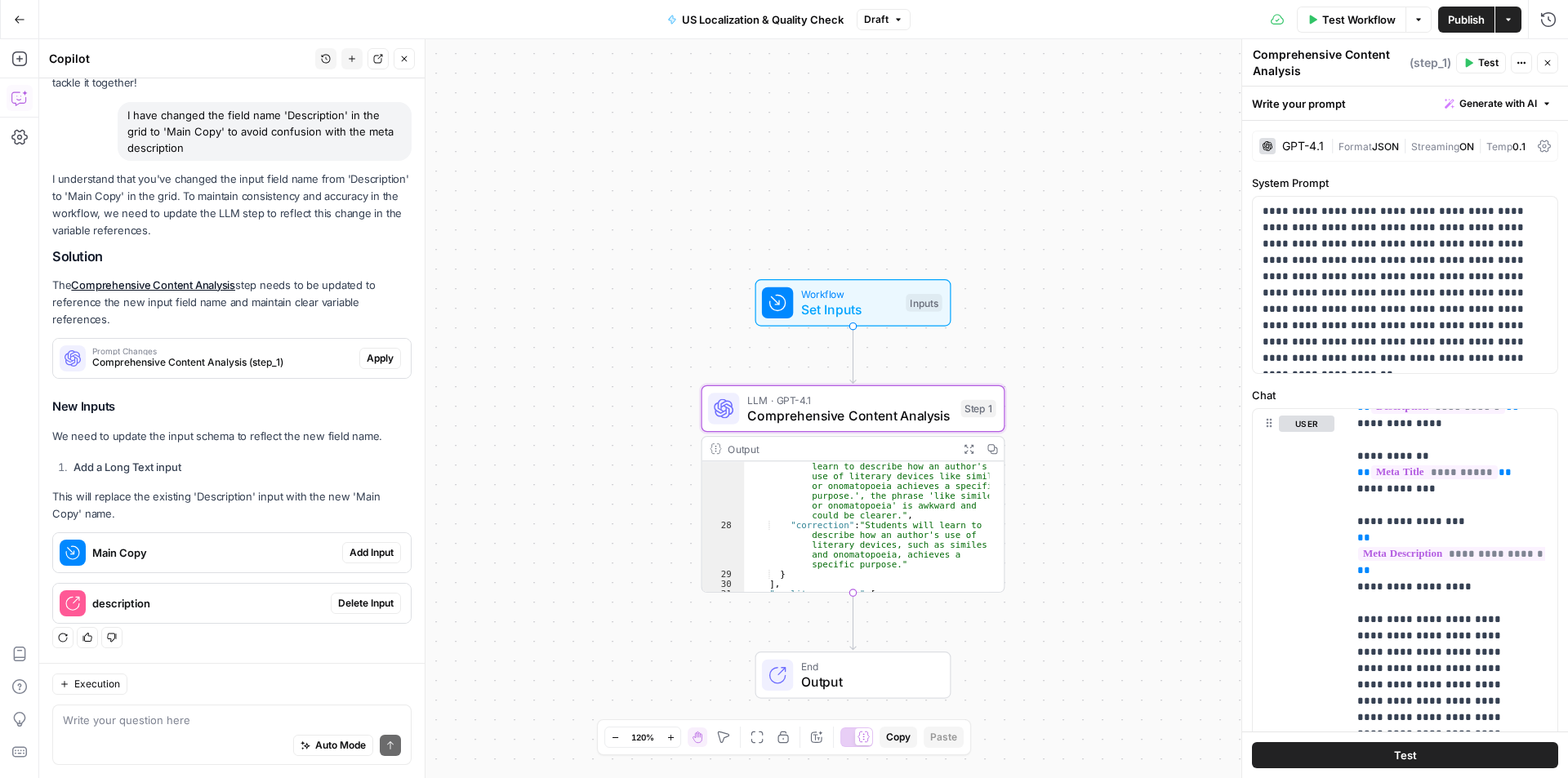
click at [369, 355] on span "Apply" at bounding box center [380, 358] width 27 height 14
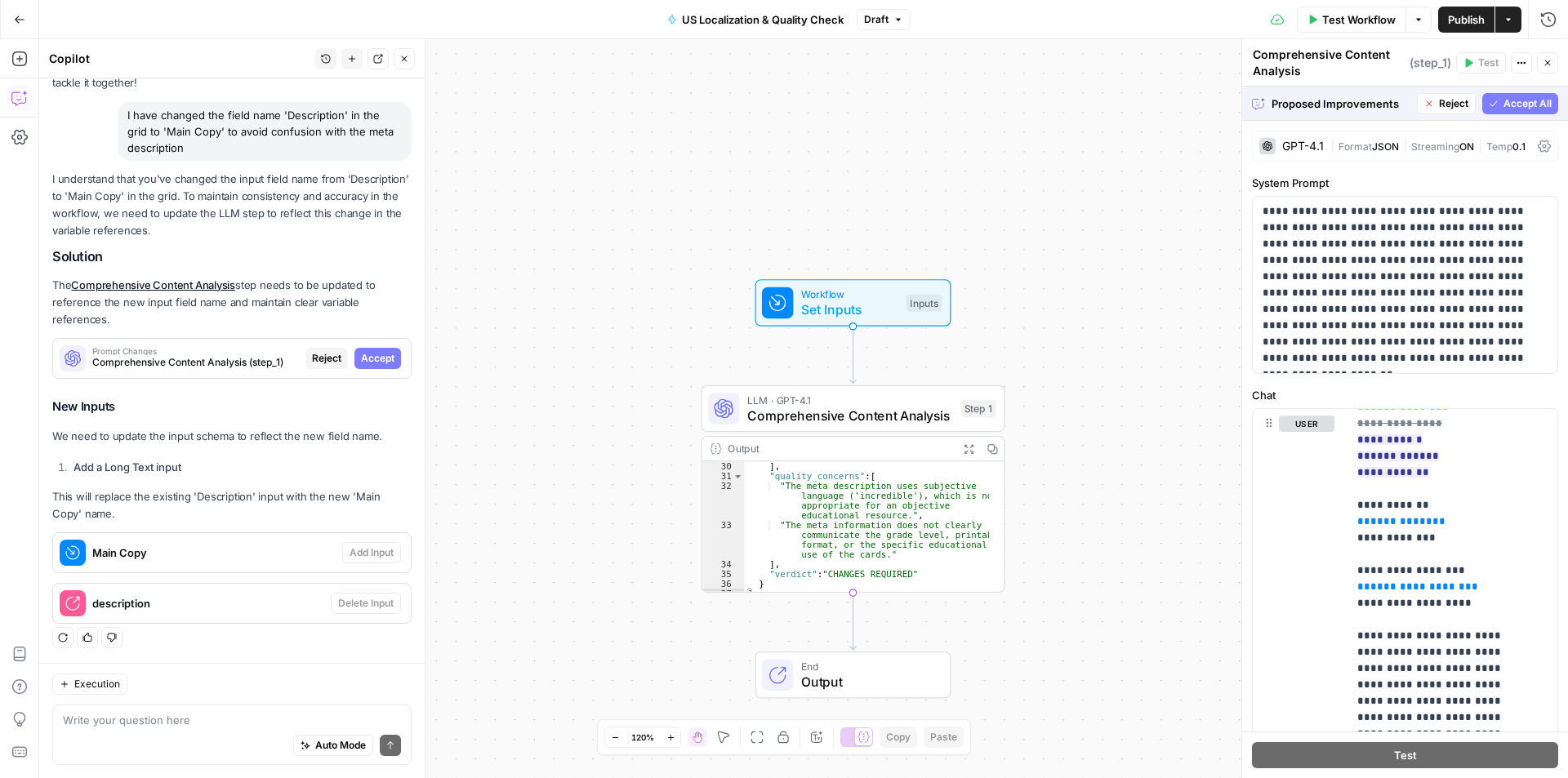
scroll to position [496, 0]
click at [371, 357] on span "Accept" at bounding box center [377, 358] width 34 height 14
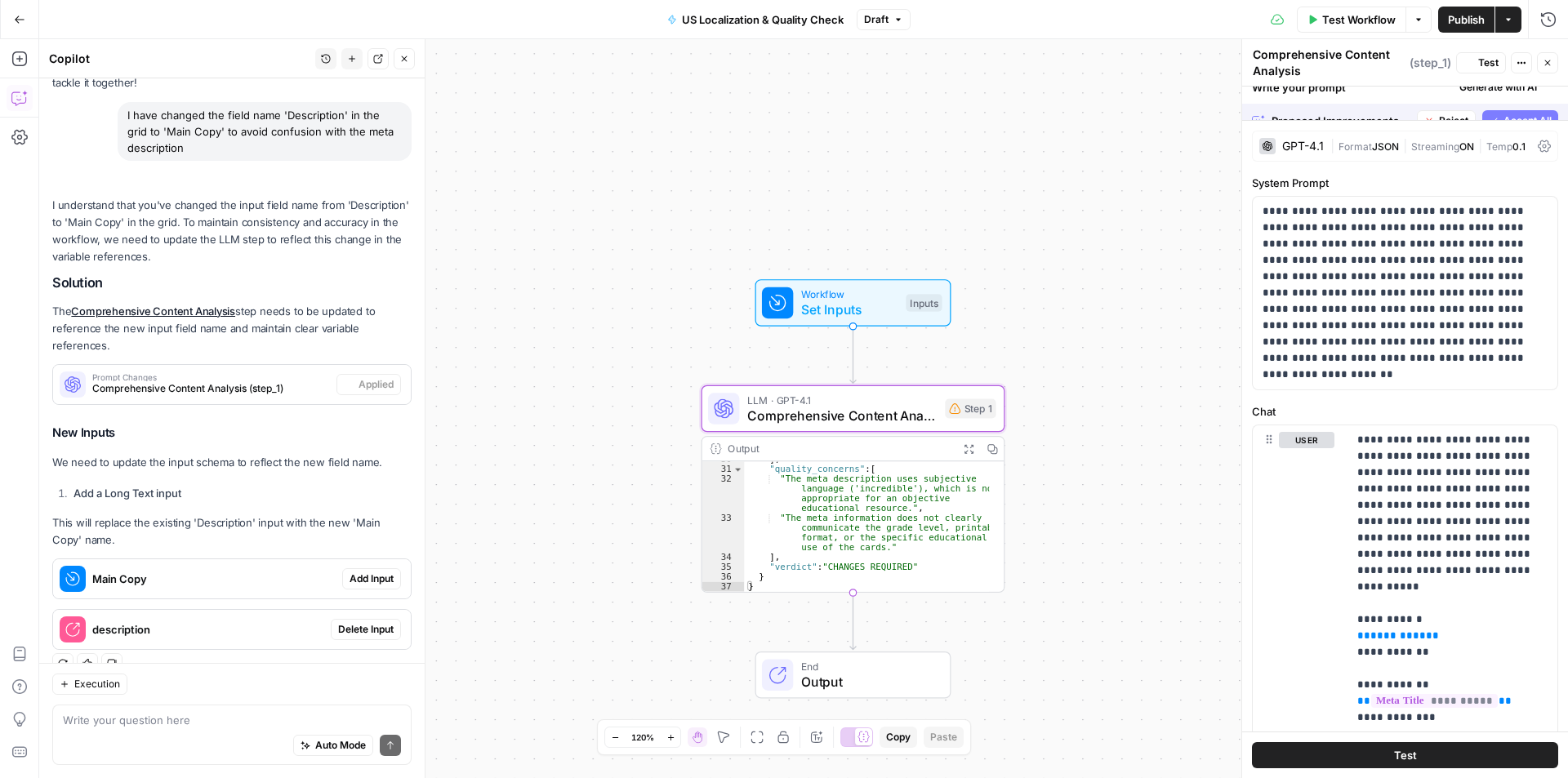
scroll to position [116, 0]
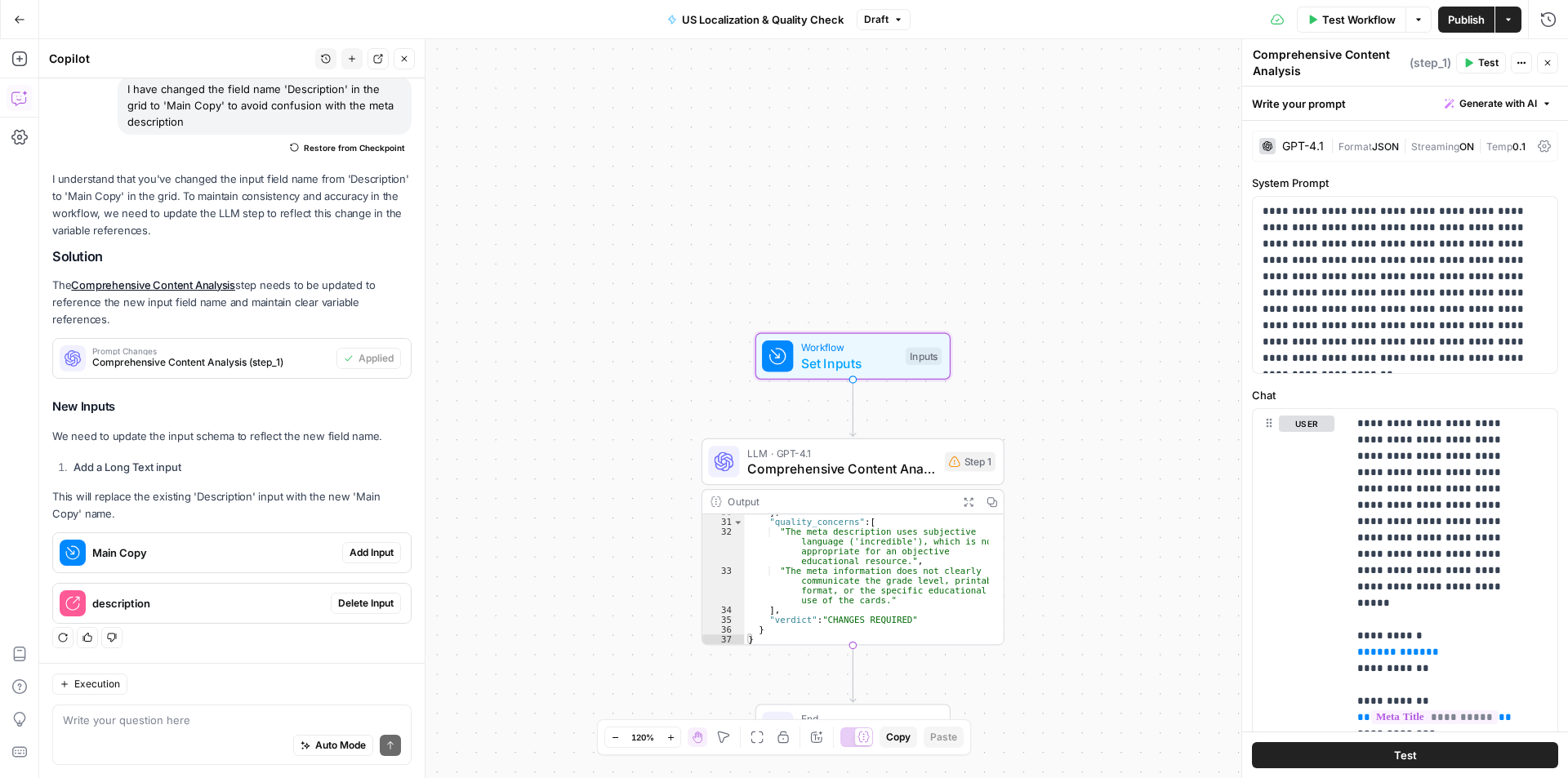
click at [370, 550] on span "Add Input" at bounding box center [372, 552] width 44 height 14
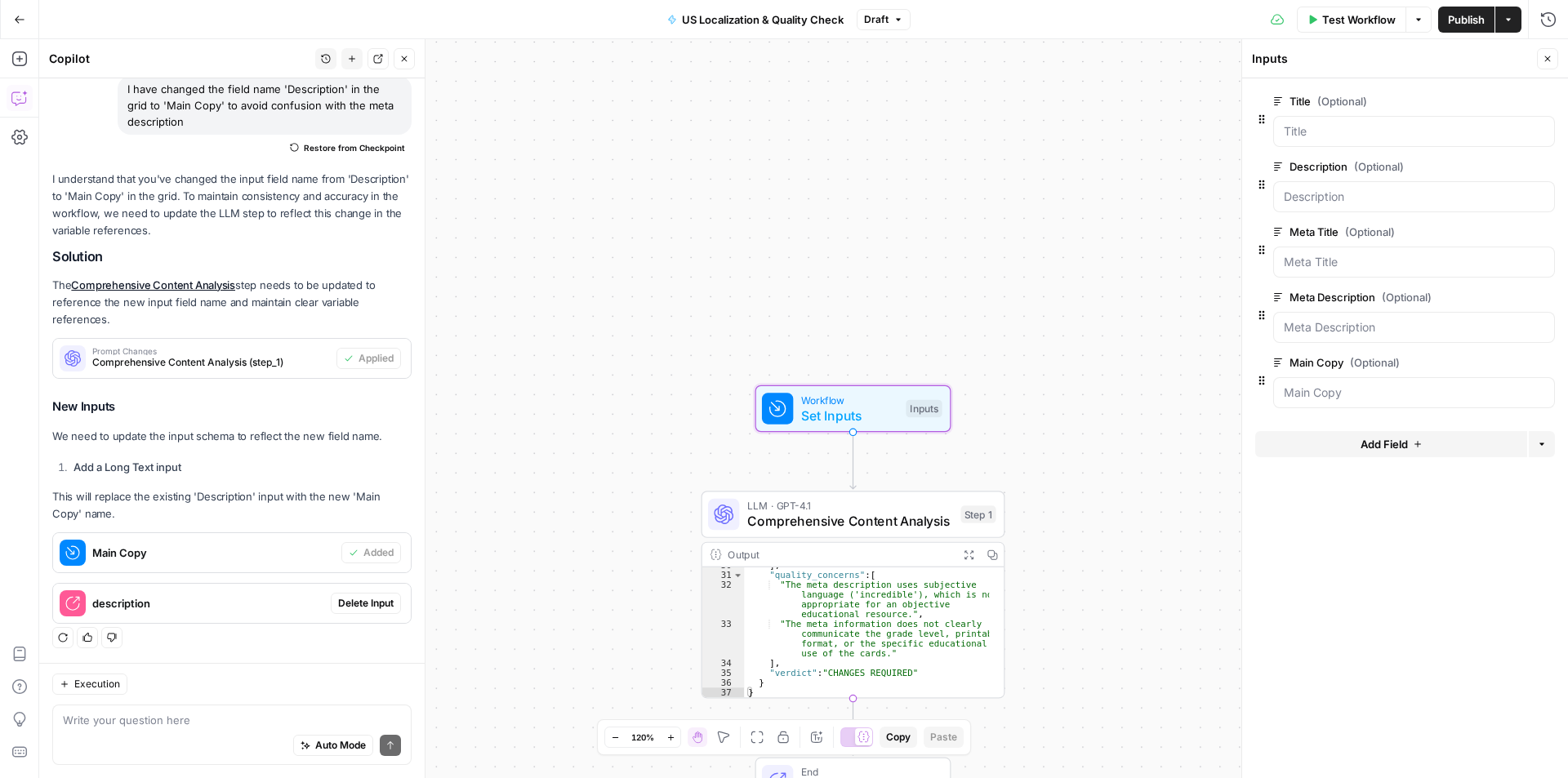
click at [379, 600] on span "Delete Input" at bounding box center [366, 603] width 56 height 14
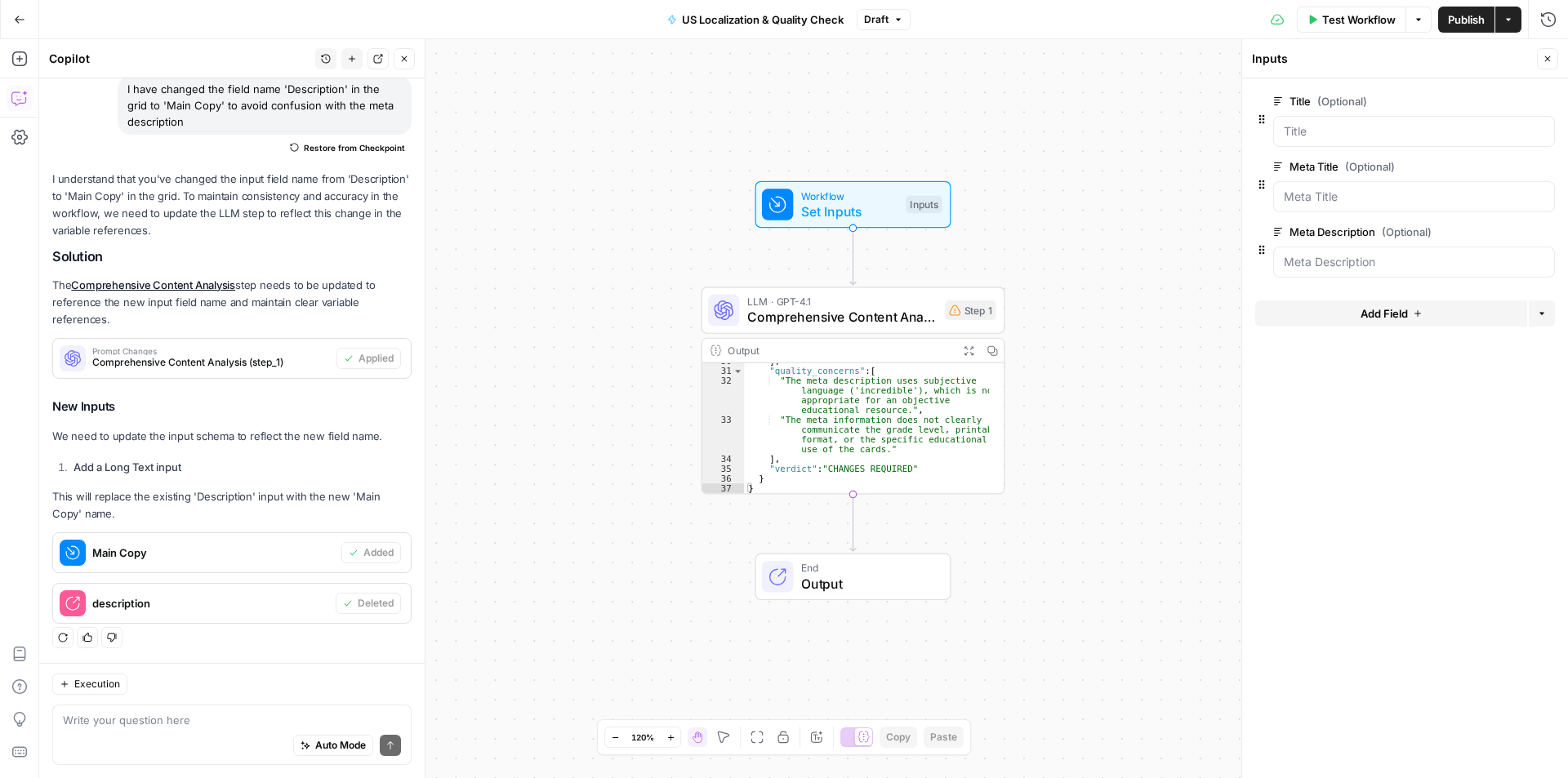
click at [255, 684] on div "Execution" at bounding box center [231, 685] width 359 height 21
click at [265, 734] on div "Auto Mode Send" at bounding box center [231, 745] width 338 height 36
click at [855, 594] on div "End Output" at bounding box center [854, 577] width 196 height 47
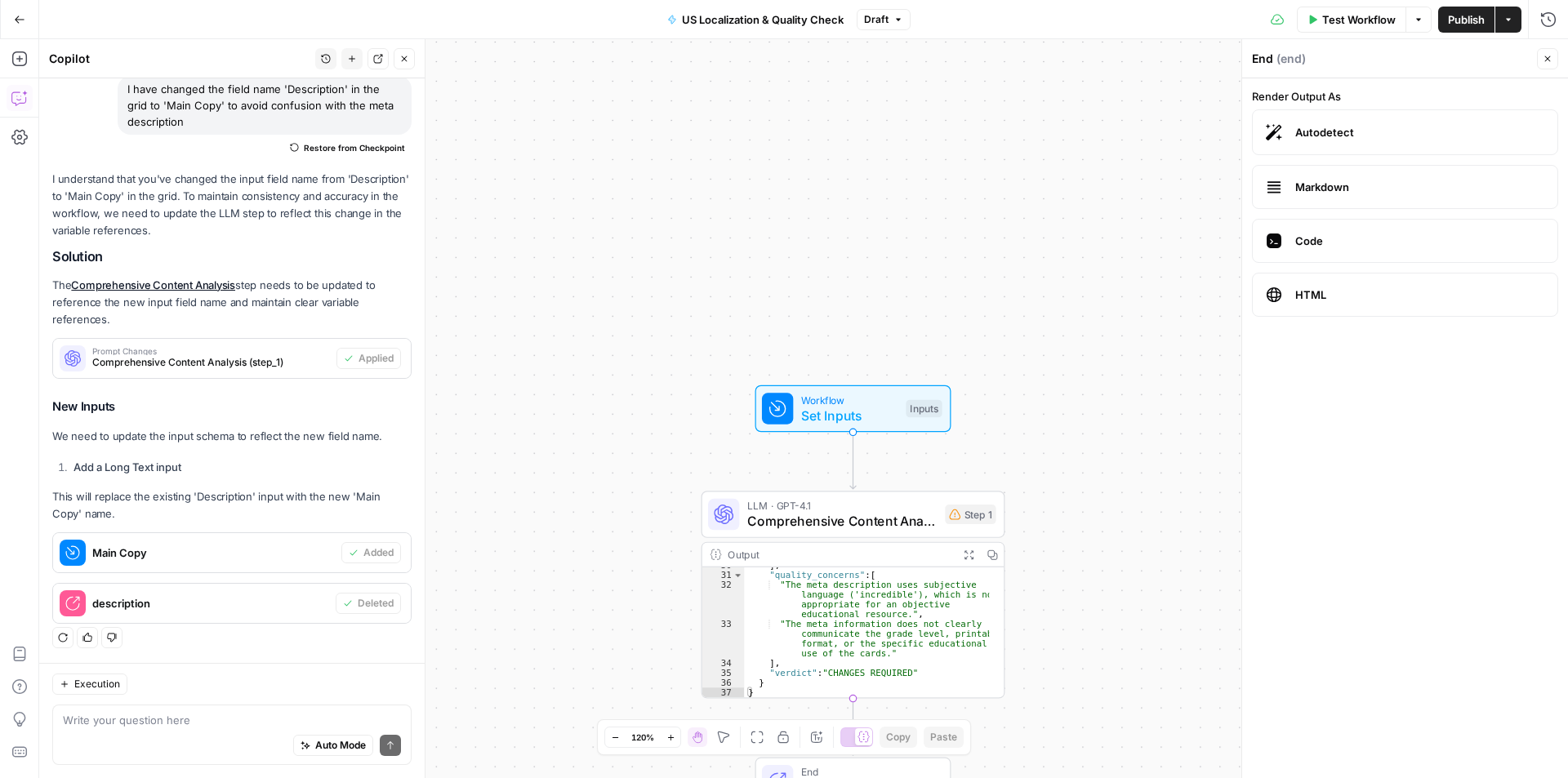
click at [643, 301] on div "Workflow Set Inputs Inputs LLM · GPT-4.1 Comprehensive Content Analysis Step 1 …" at bounding box center [804, 409] width 1529 height 740
click at [118, 721] on textarea at bounding box center [231, 719] width 338 height 16
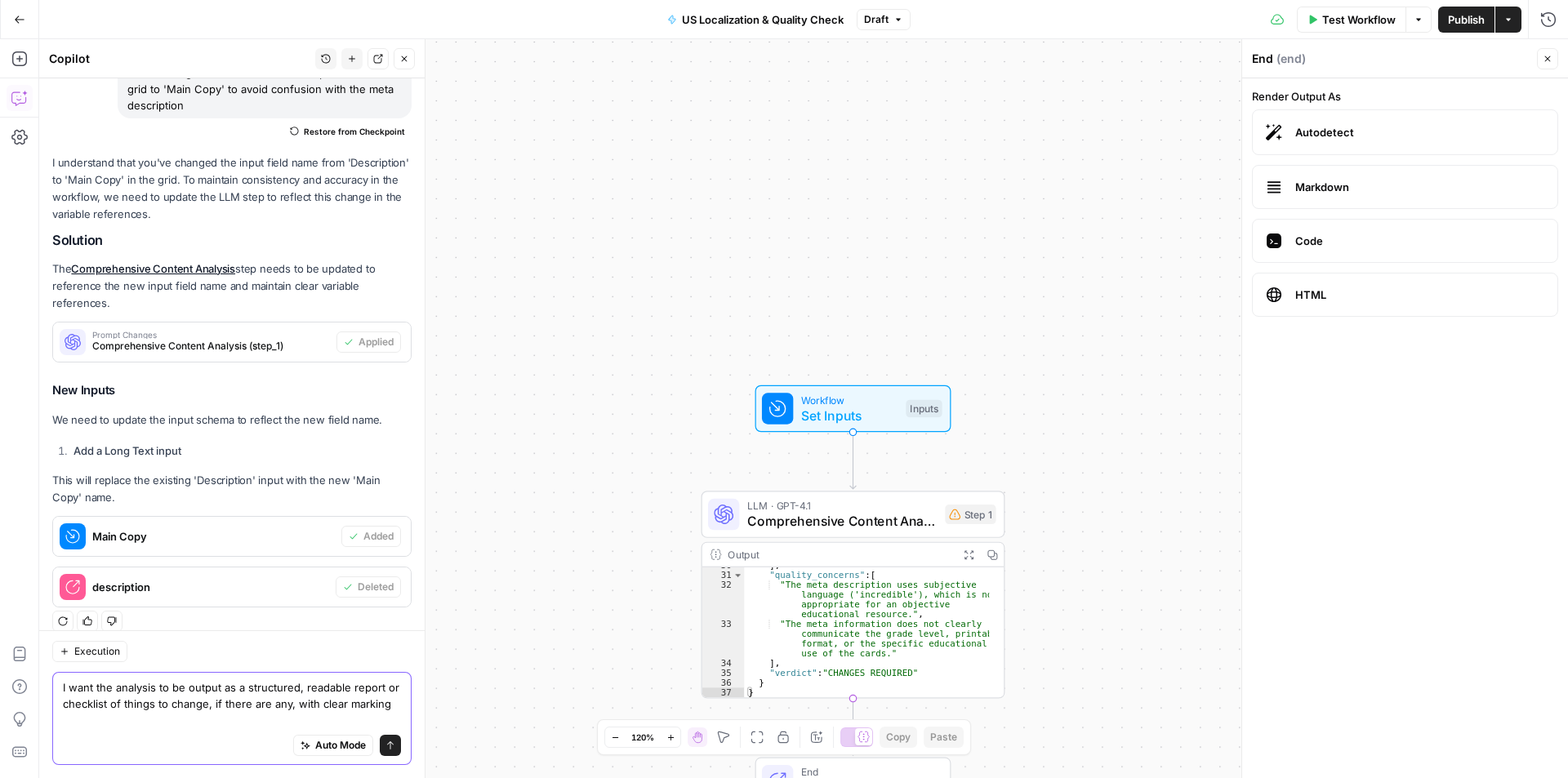
scroll to position [149, 0]
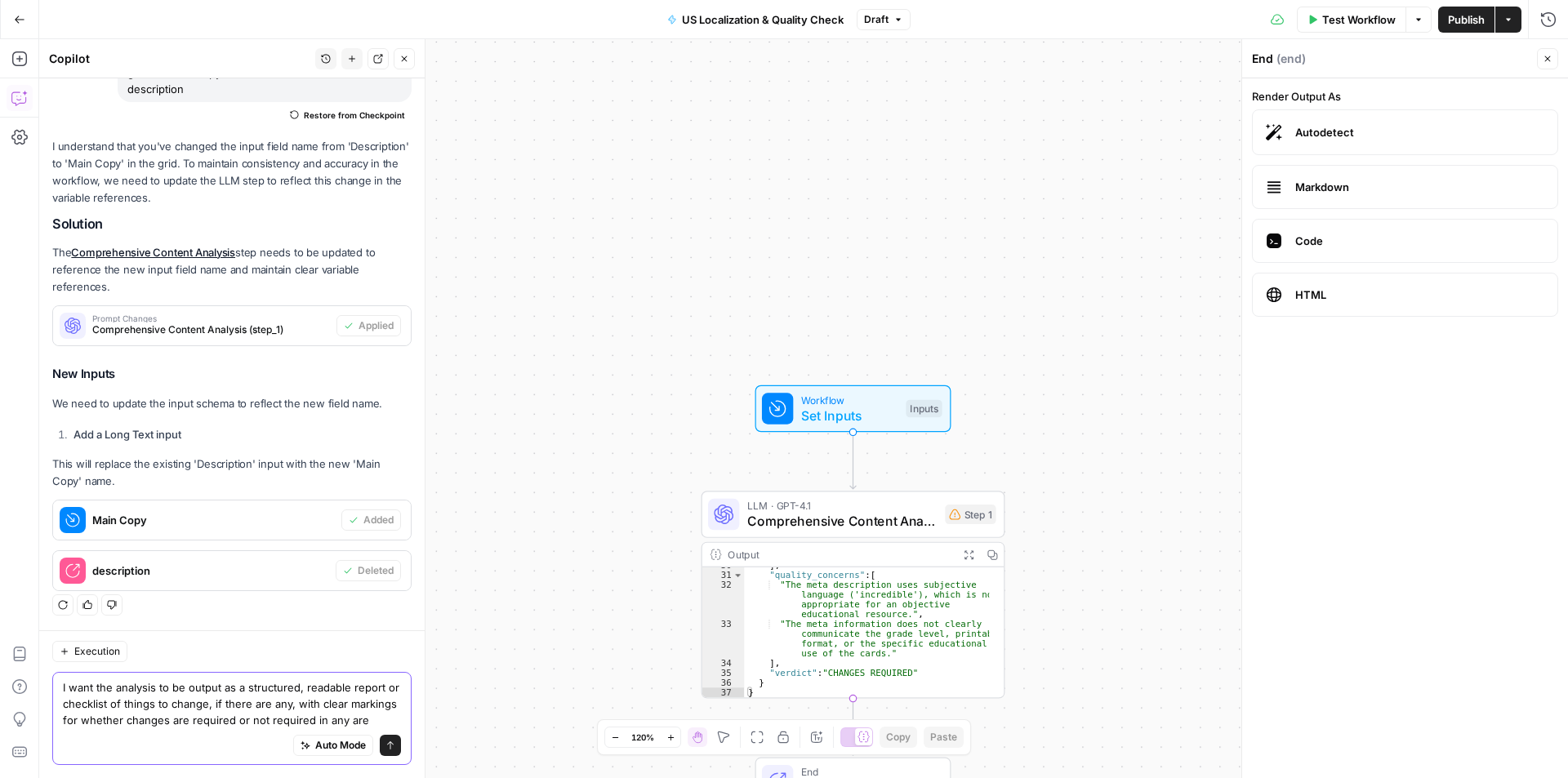
type textarea "I want the analysis to be output as a structured, readable report or checklist …"
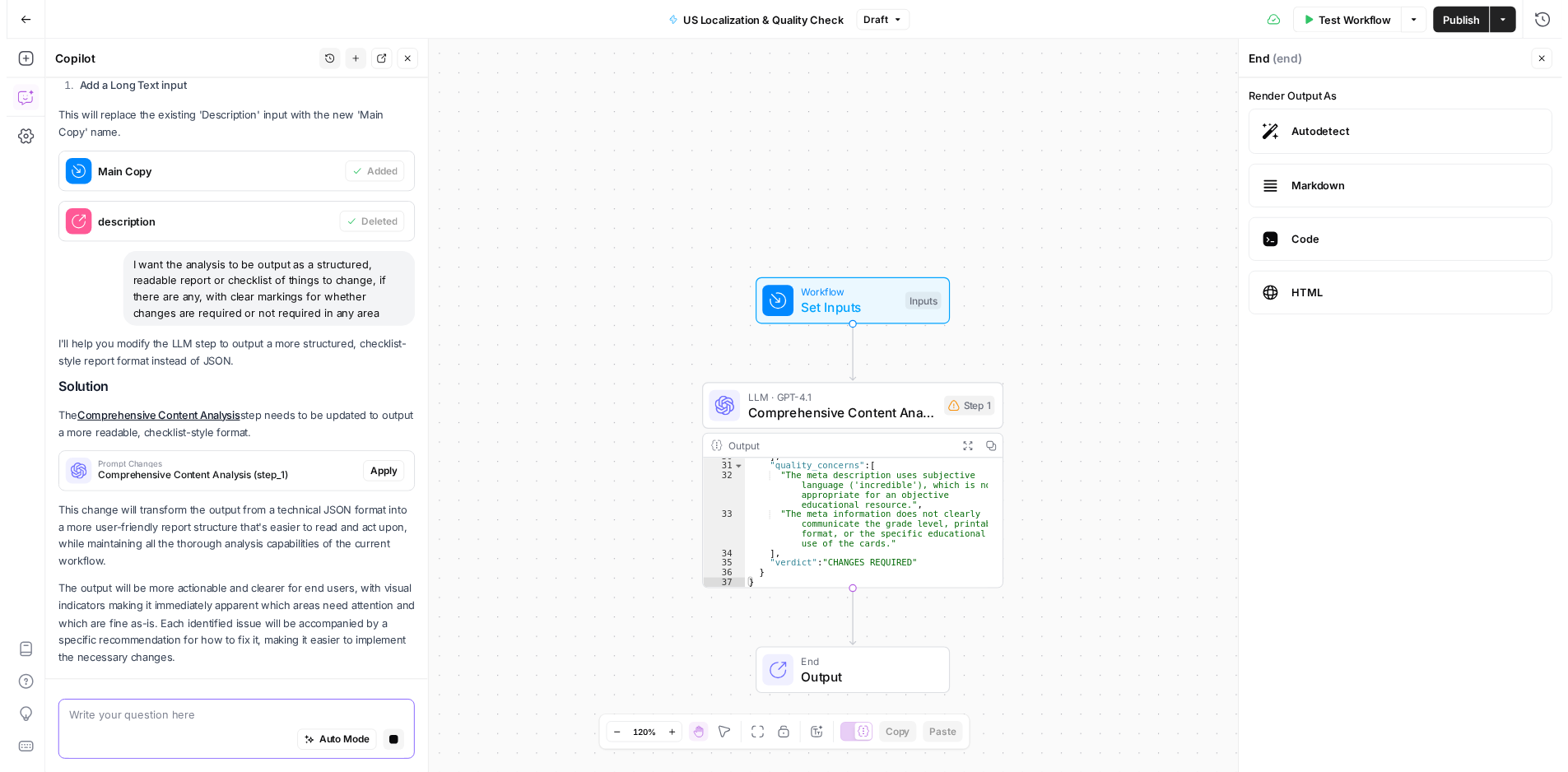
scroll to position [548, 0]
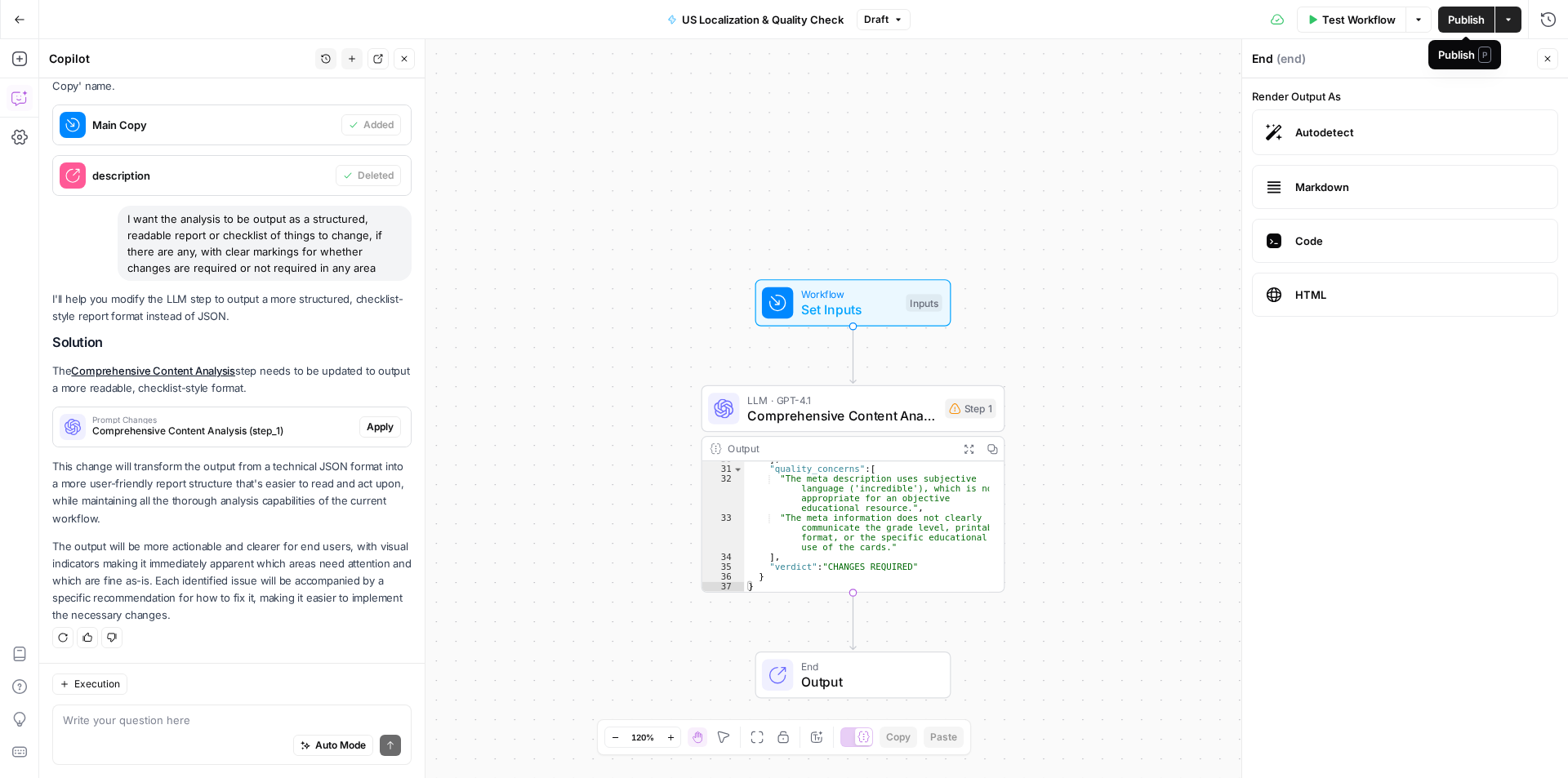
click at [1481, 15] on span "Publish" at bounding box center [1466, 19] width 36 height 16
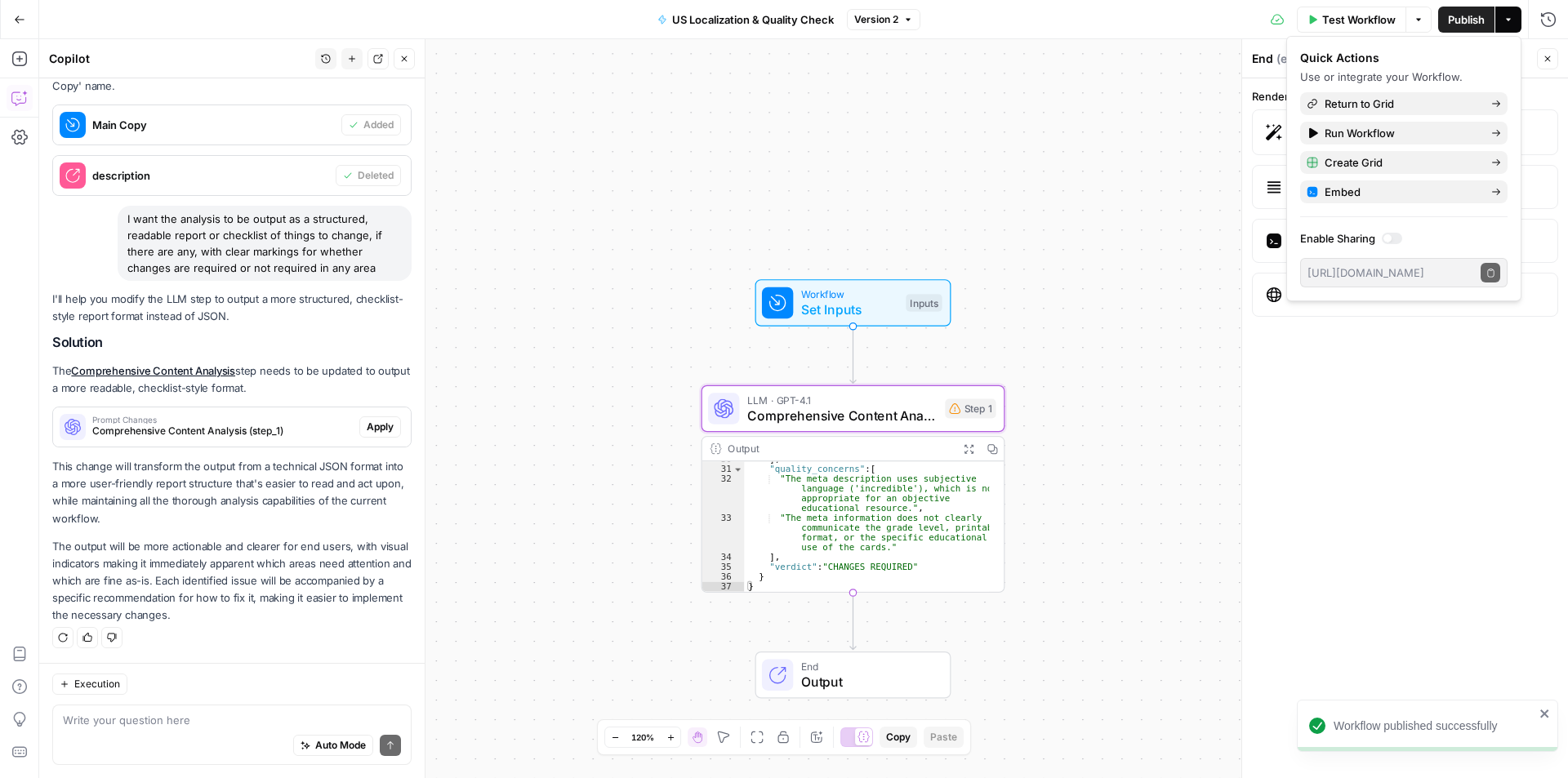
click at [364, 436] on button "Apply" at bounding box center [379, 427] width 41 height 21
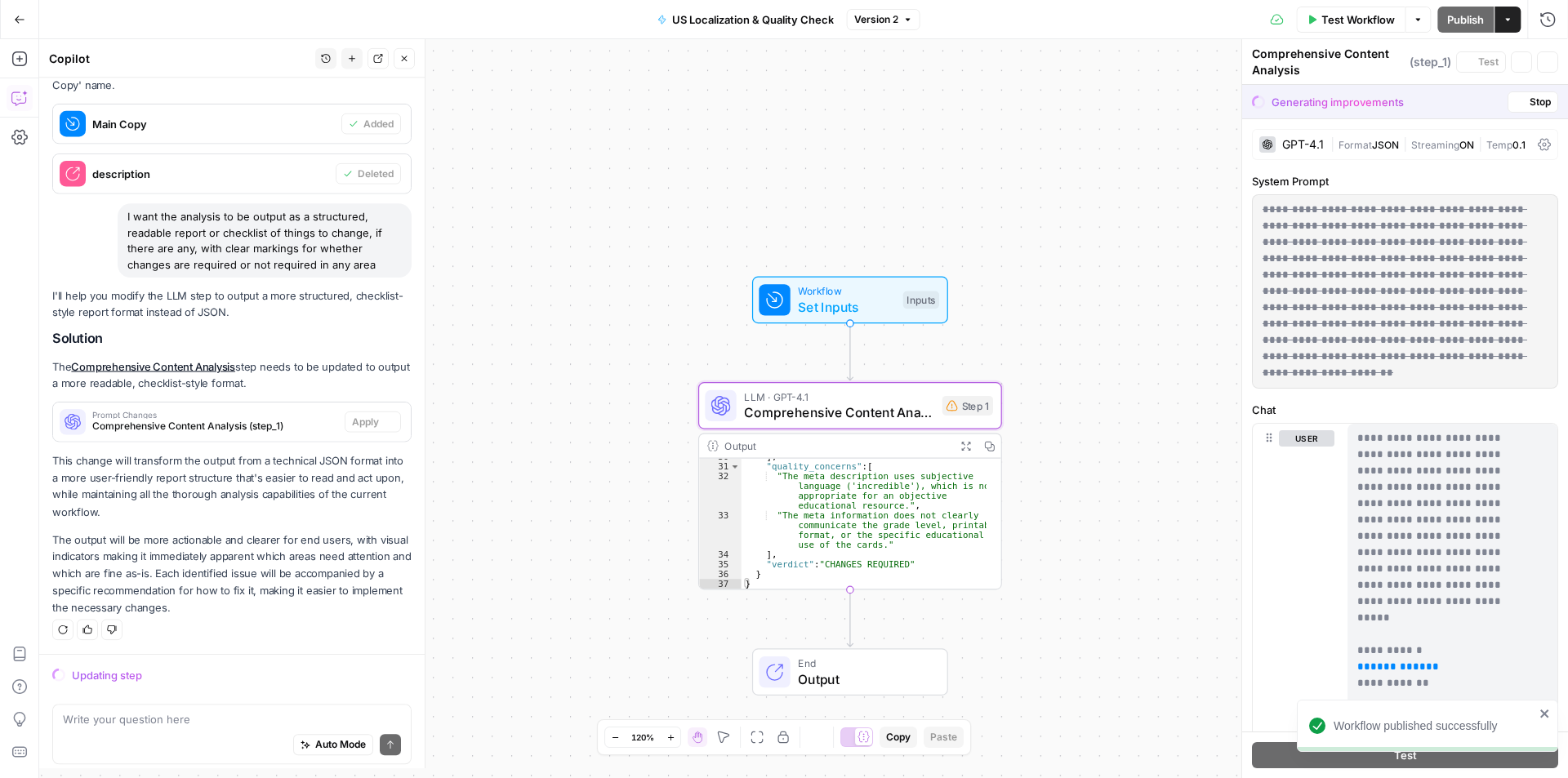
scroll to position [518, 0]
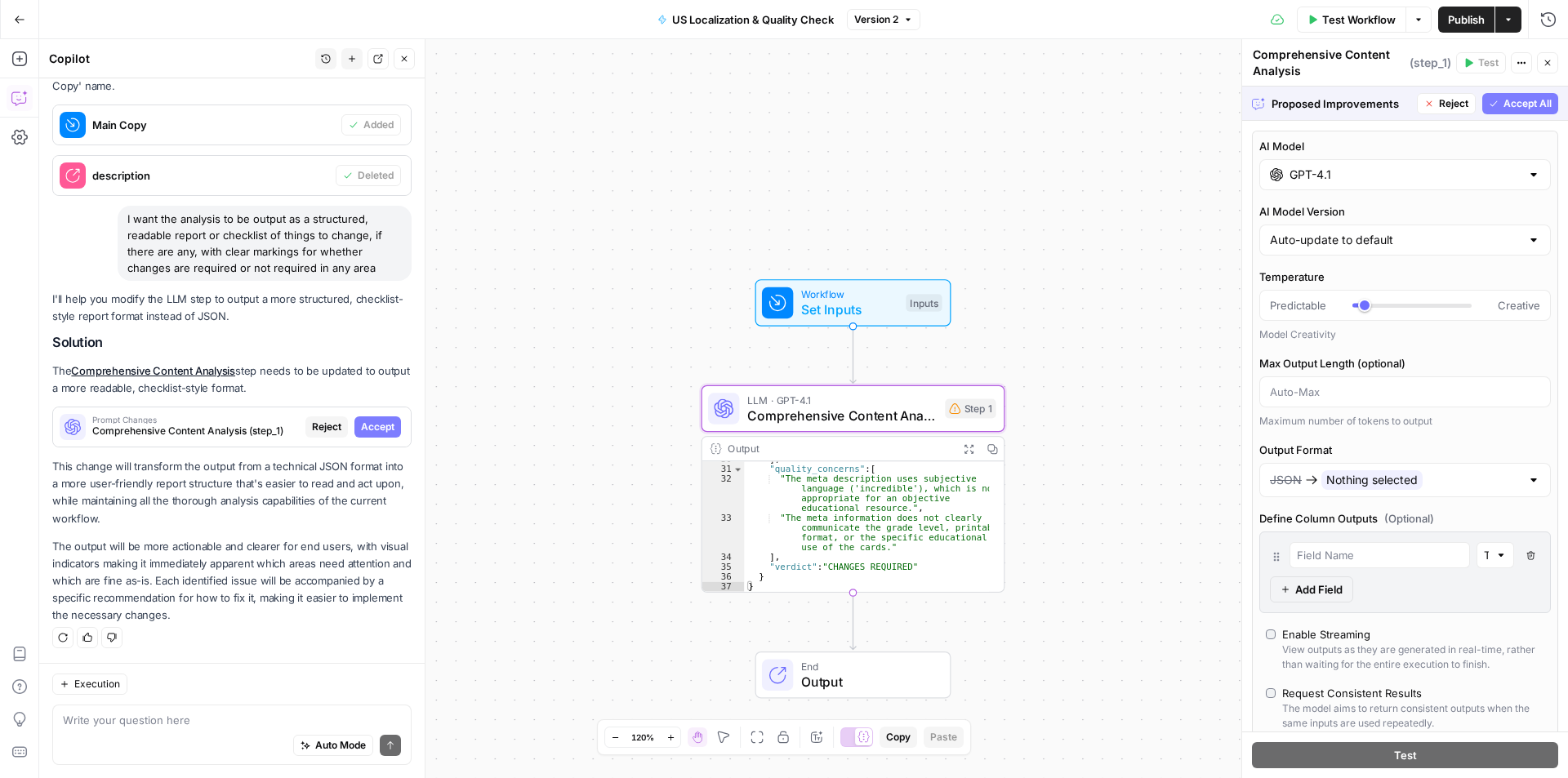
click at [365, 428] on span "Accept" at bounding box center [377, 426] width 34 height 14
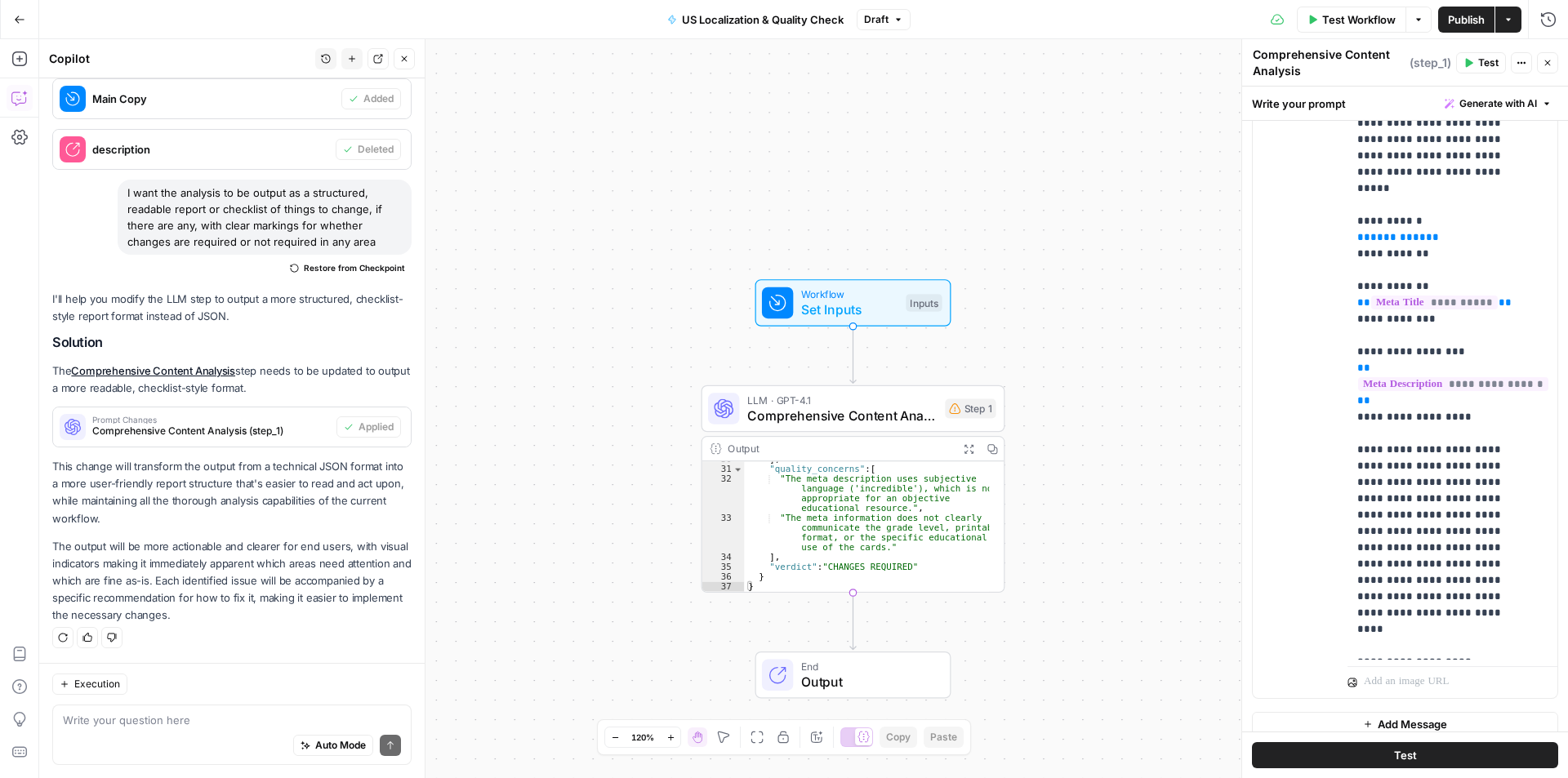
scroll to position [429, 0]
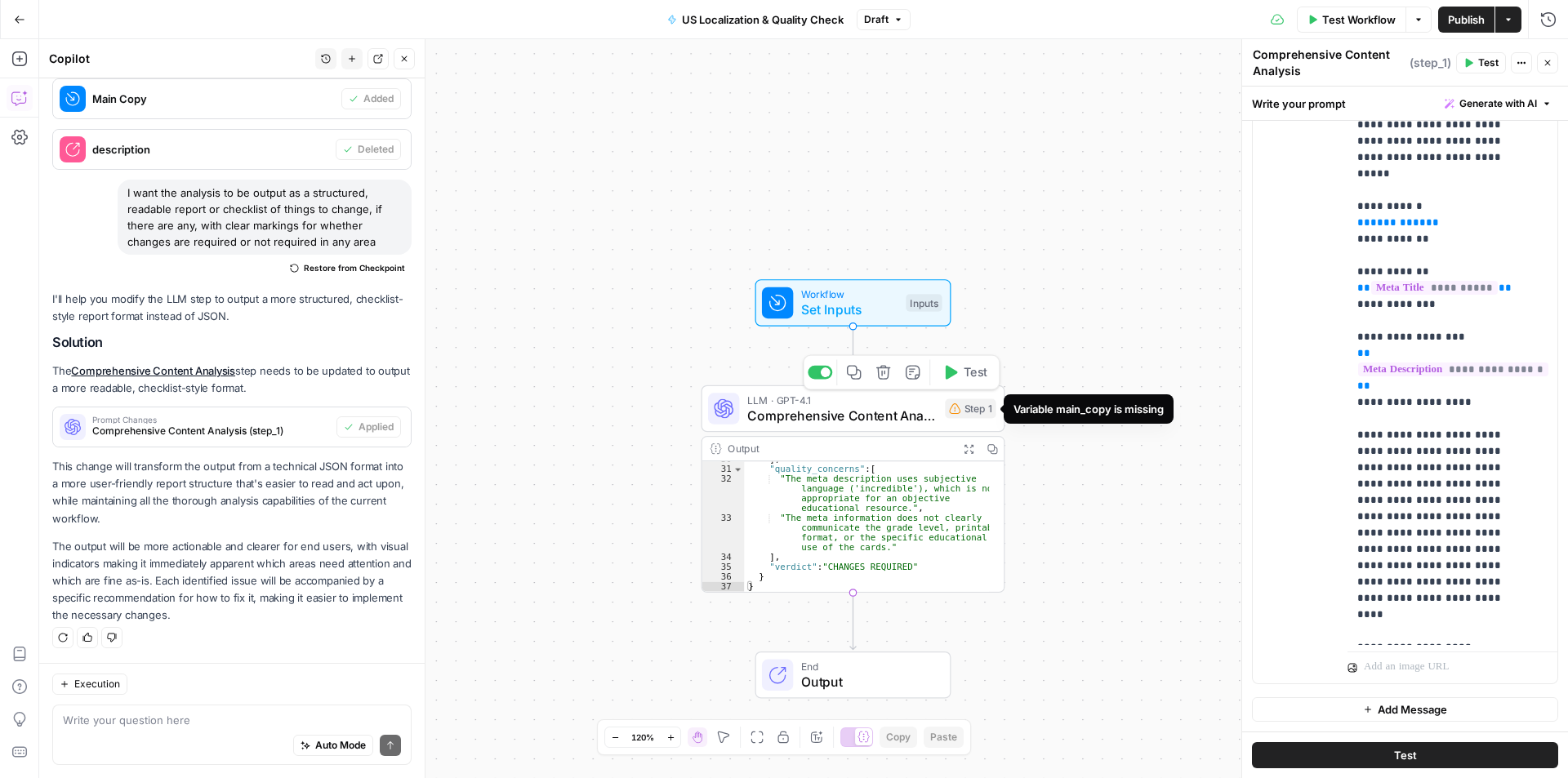
click at [975, 412] on div "Step 1" at bounding box center [970, 409] width 51 height 19
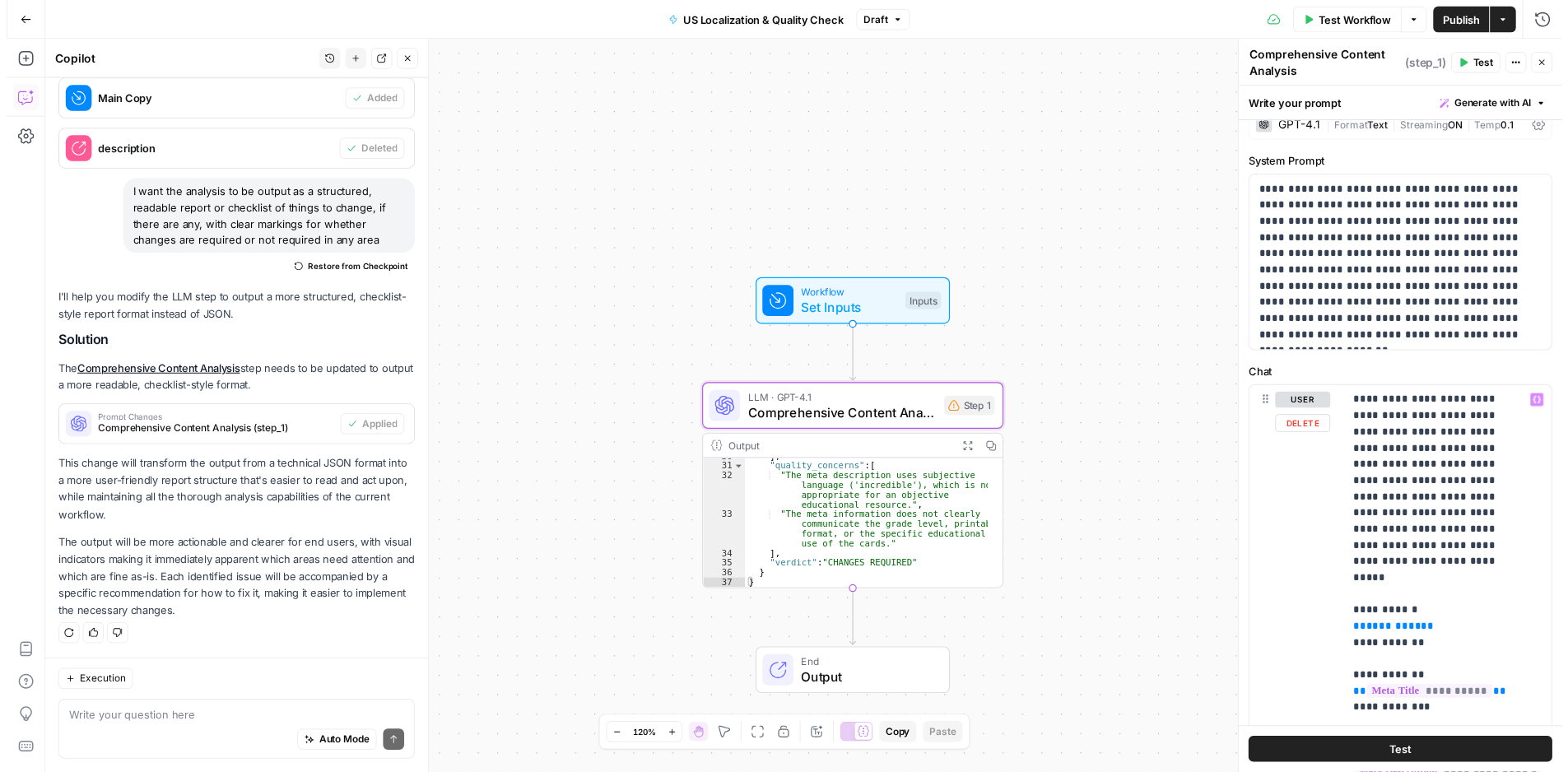
scroll to position [0, 0]
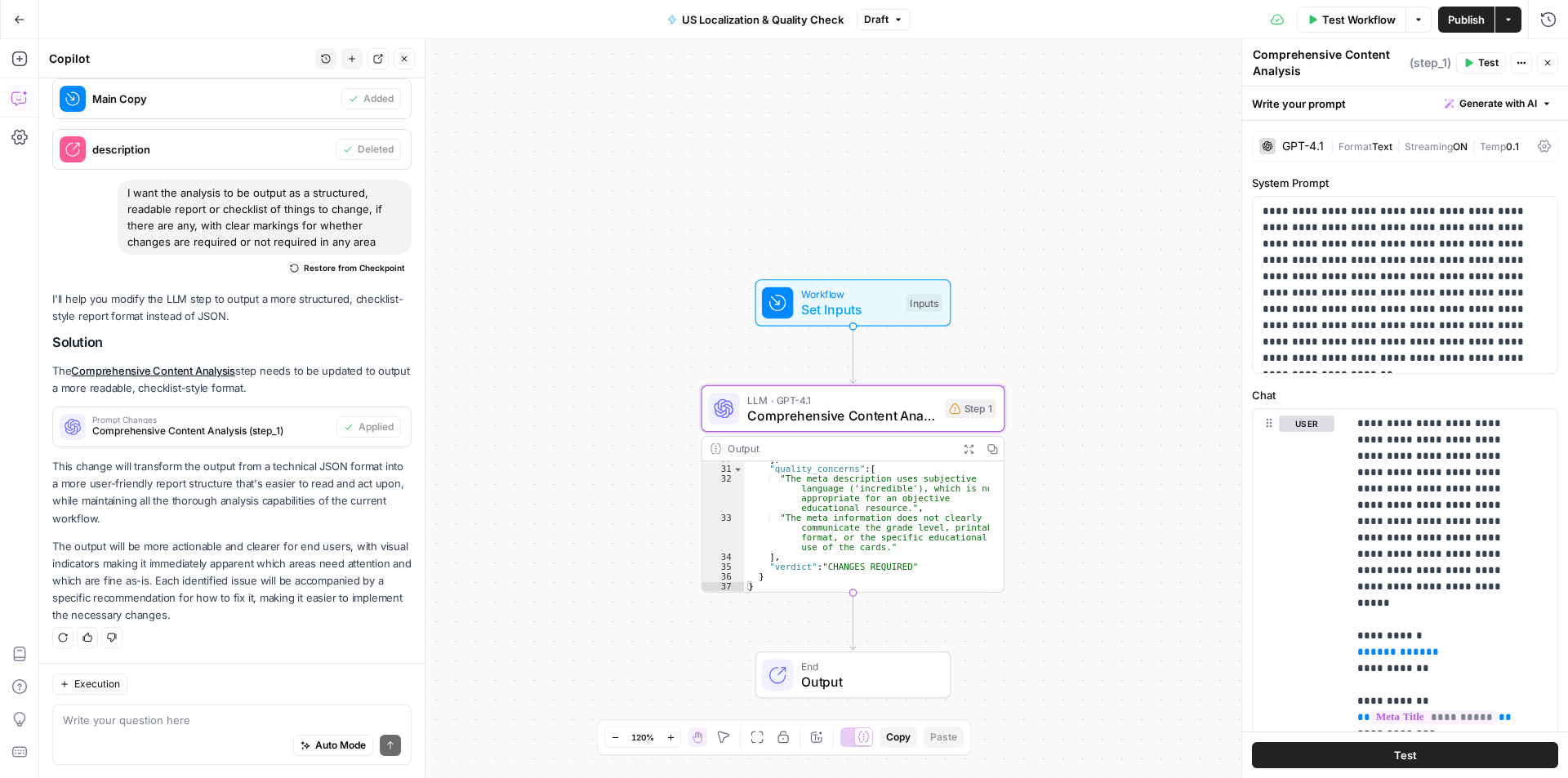
click at [1328, 18] on span "Test Workflow" at bounding box center [1359, 19] width 74 height 16
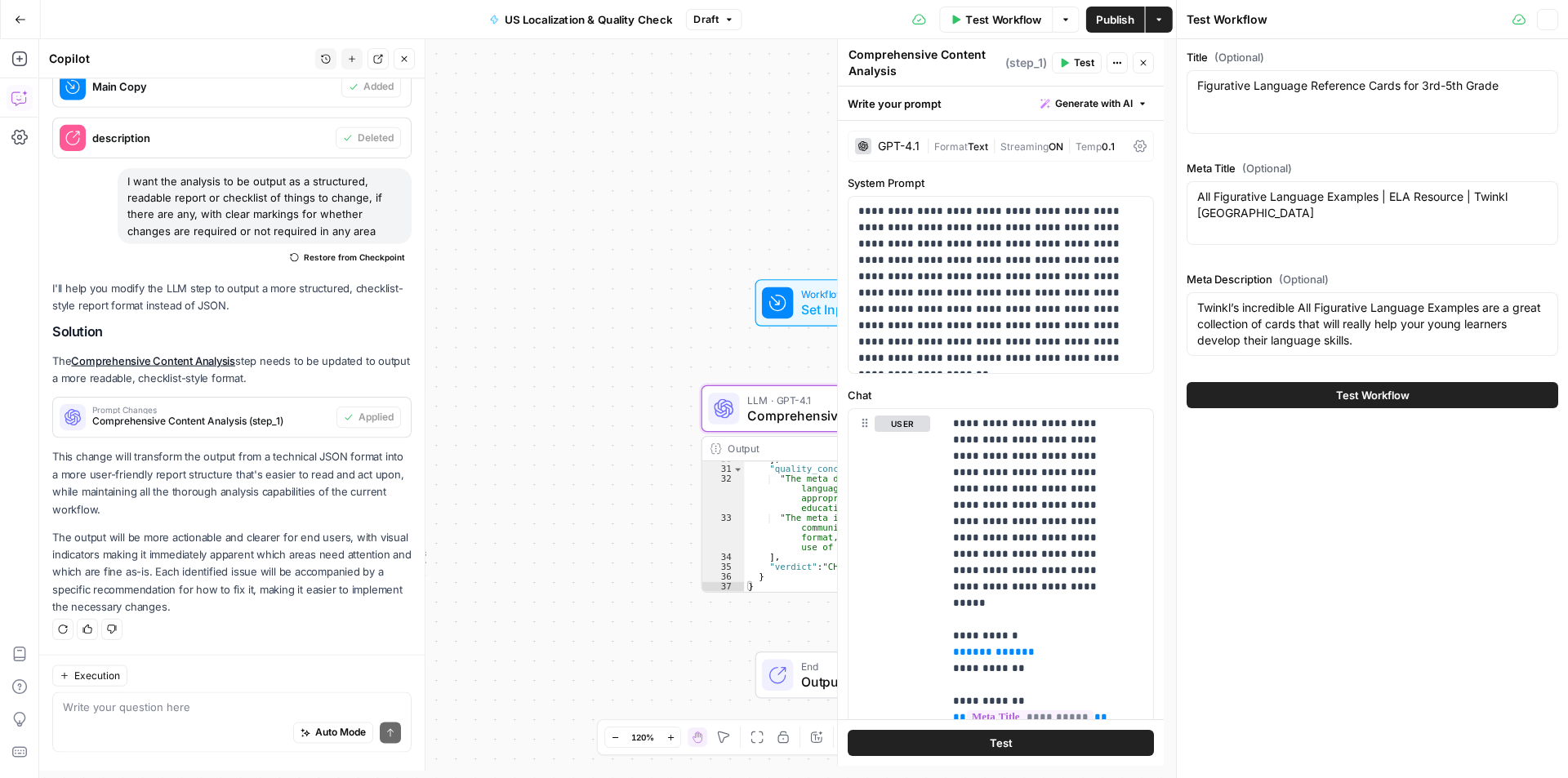
scroll to position [571, 0]
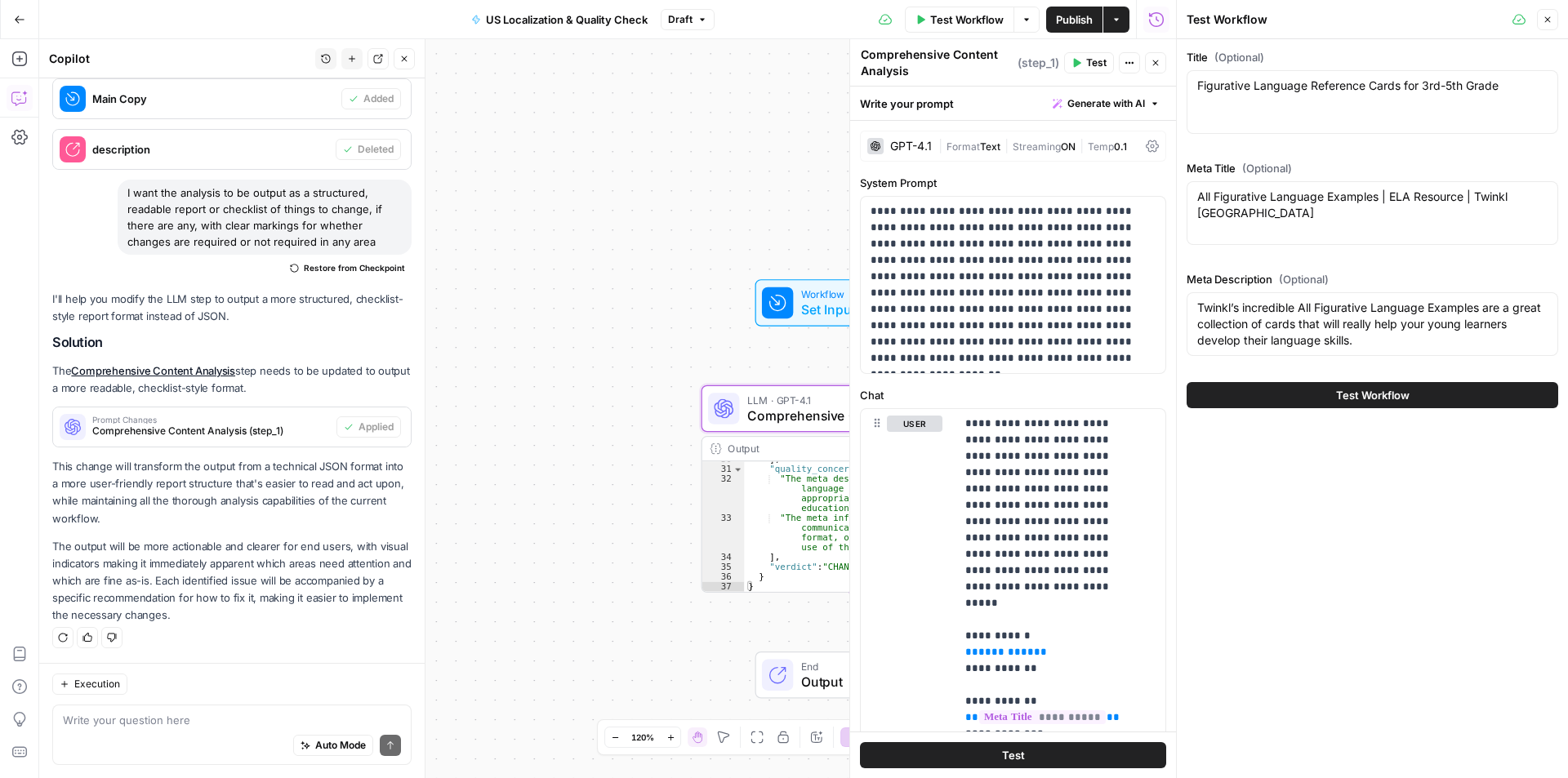
click at [808, 302] on span "Set Inputs" at bounding box center [849, 309] width 97 height 19
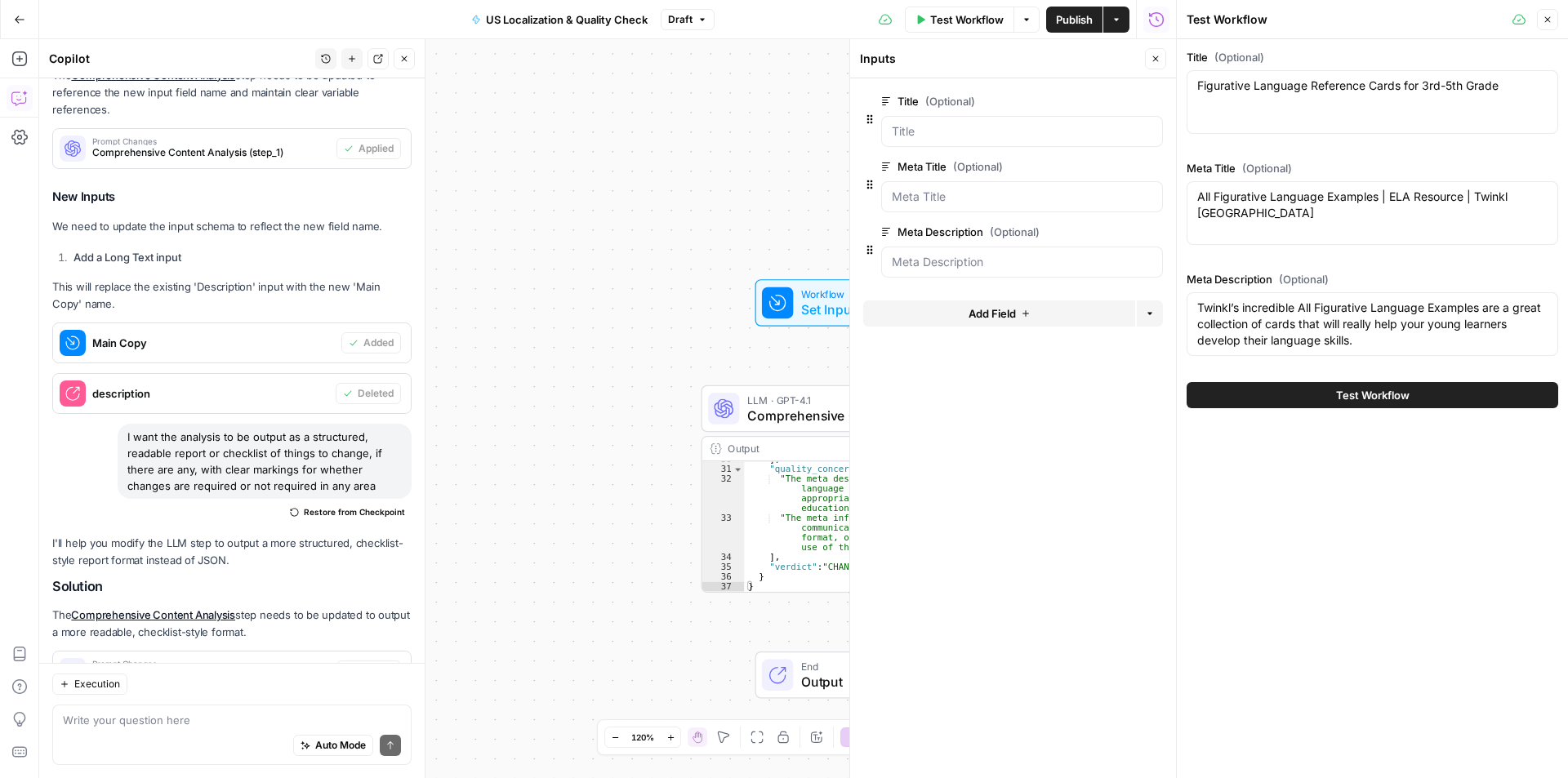
scroll to position [325, 0]
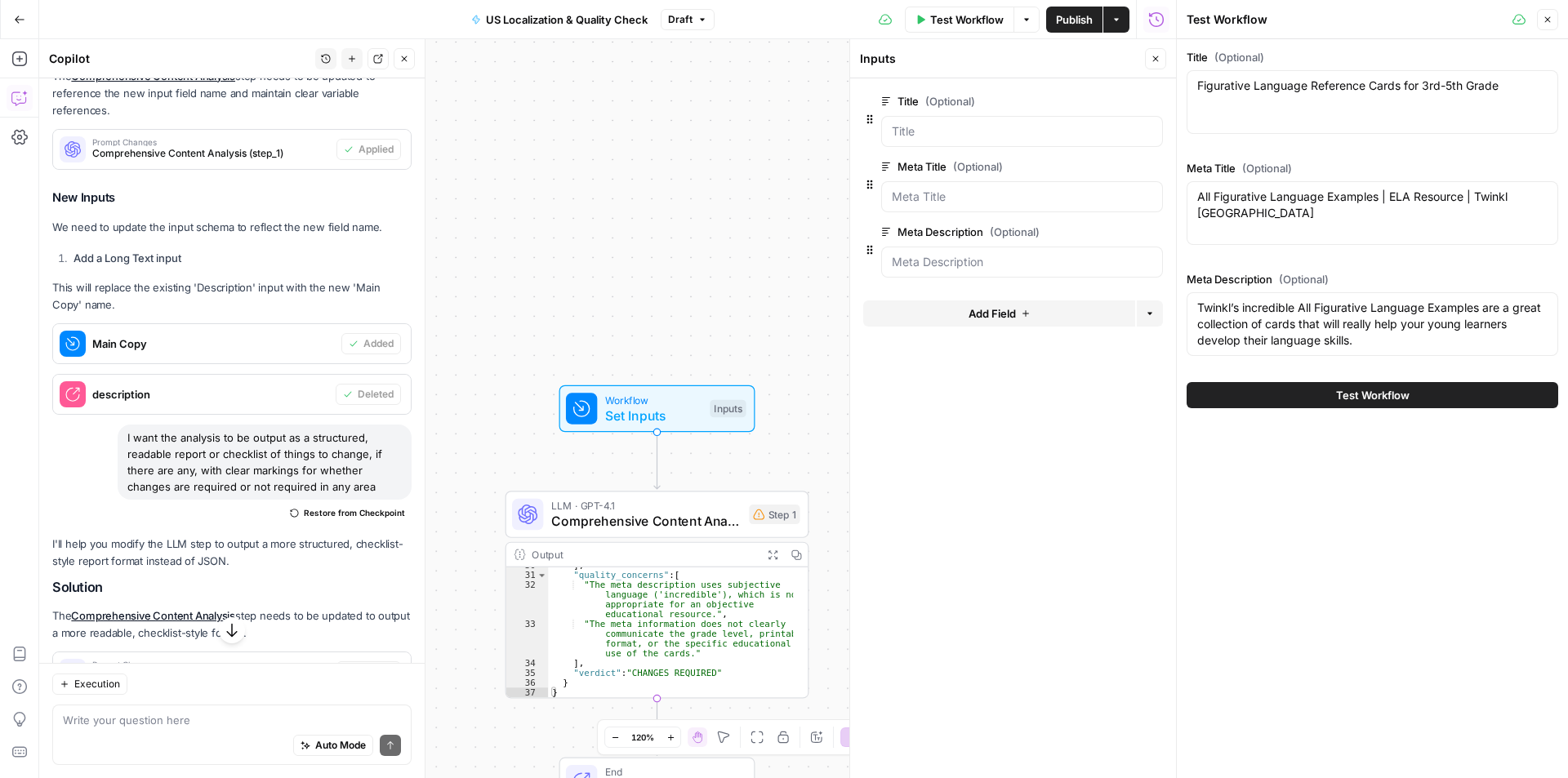
click at [1027, 324] on button "Add Field" at bounding box center [999, 313] width 272 height 26
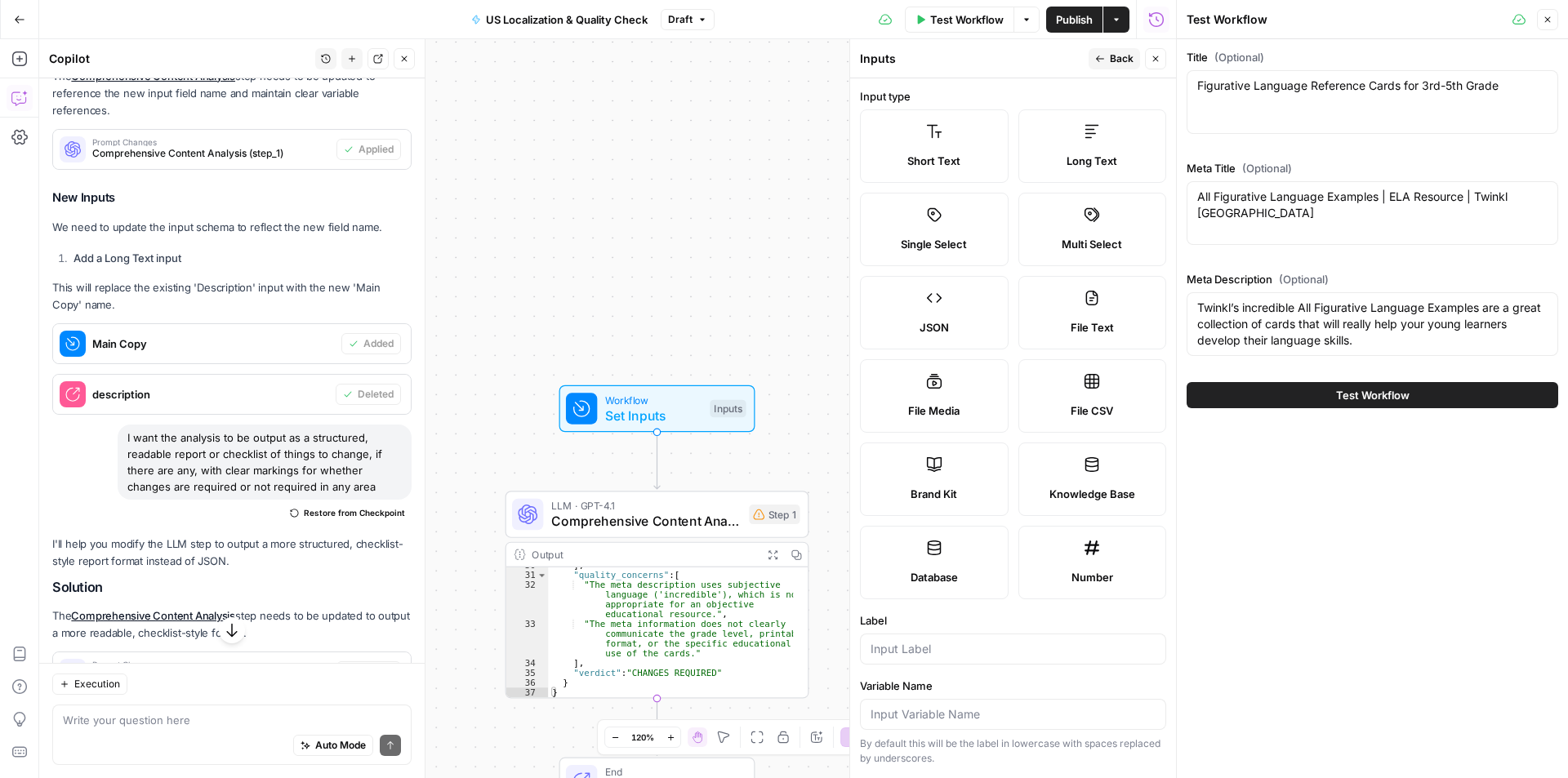
click at [1078, 143] on label "Long Text" at bounding box center [1092, 146] width 149 height 74
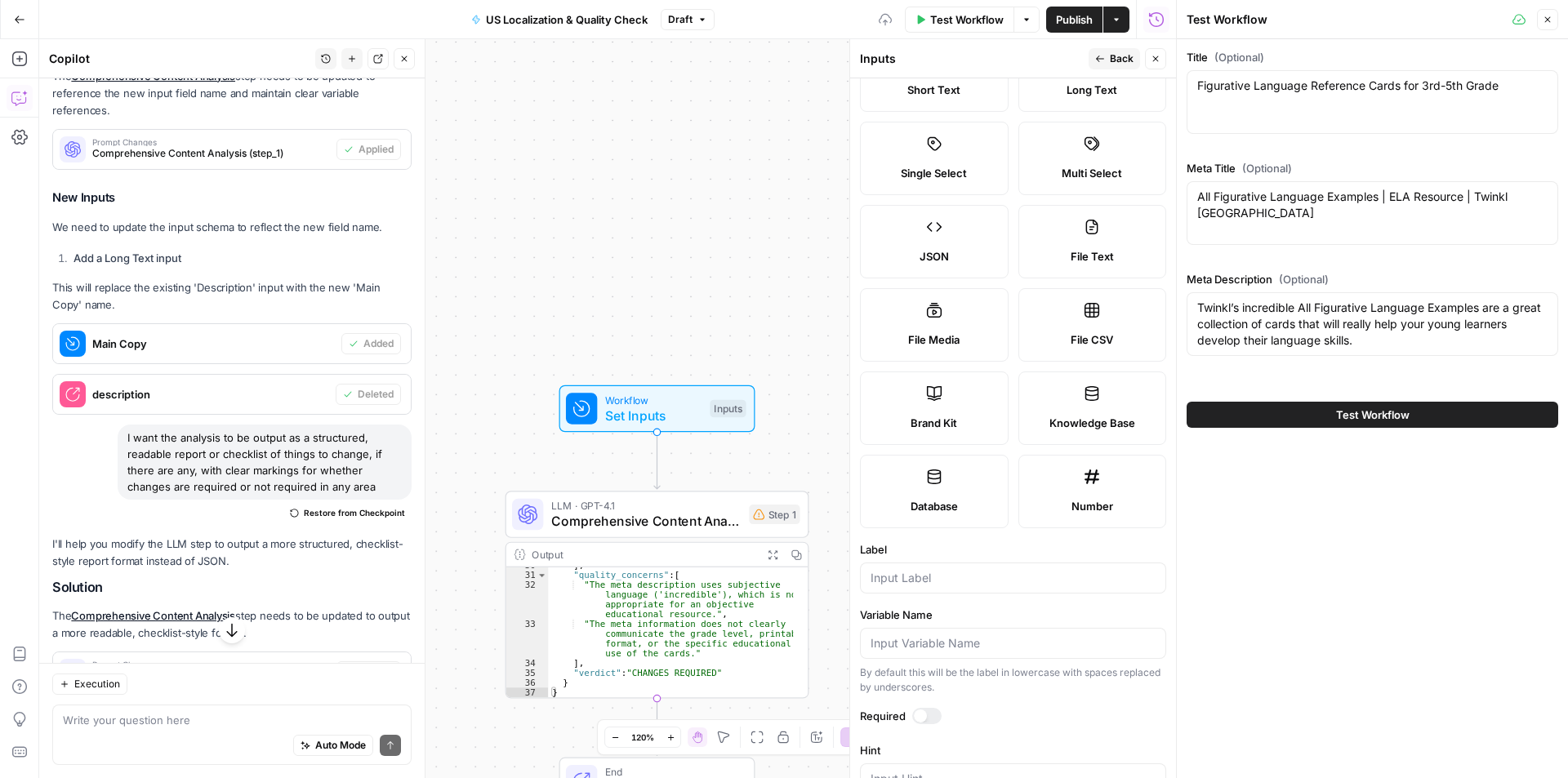
scroll to position [163, 0]
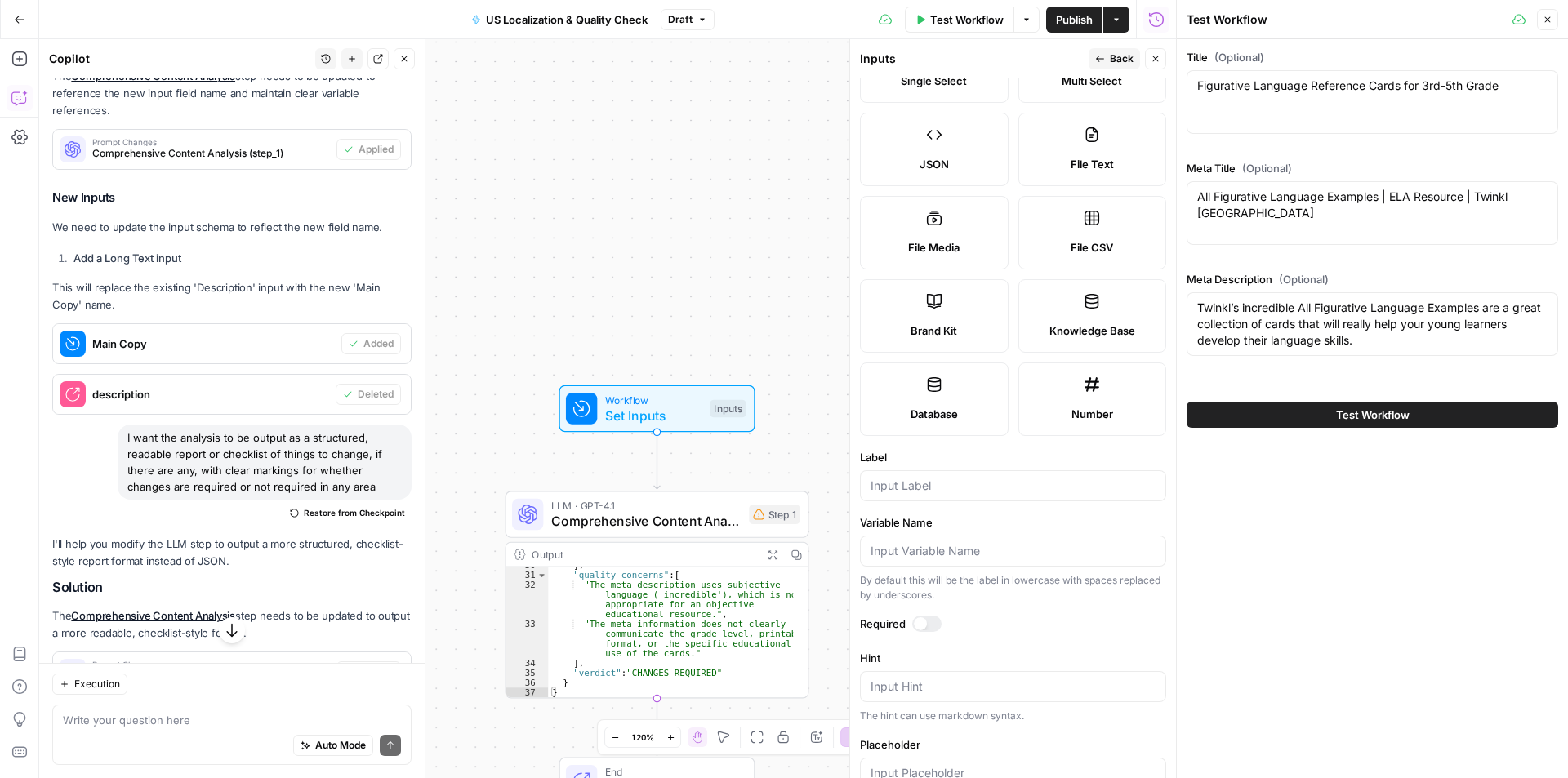
click at [965, 474] on div at bounding box center [1012, 486] width 306 height 31
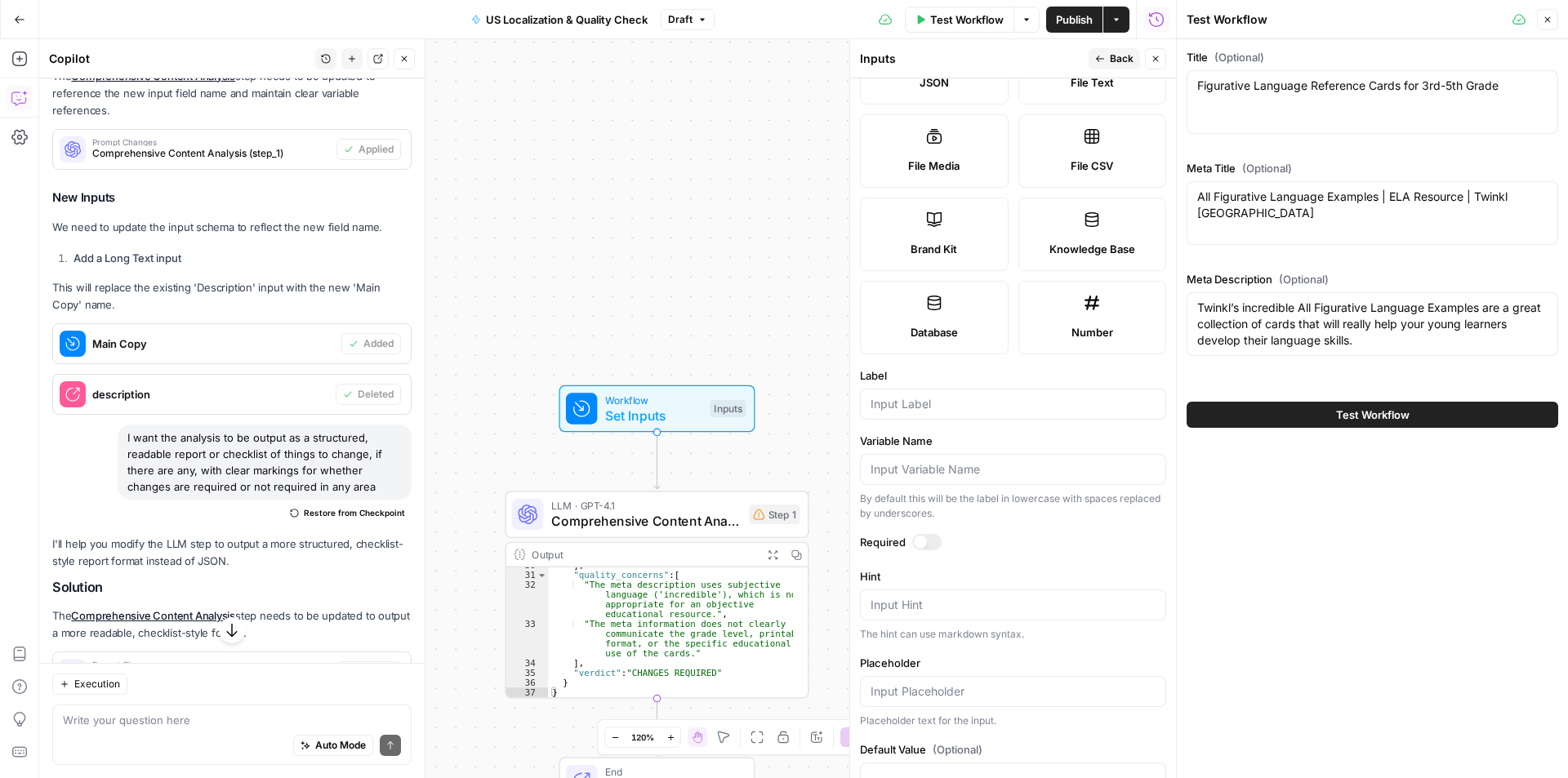
click at [1120, 53] on span "Back" at bounding box center [1122, 59] width 24 height 14
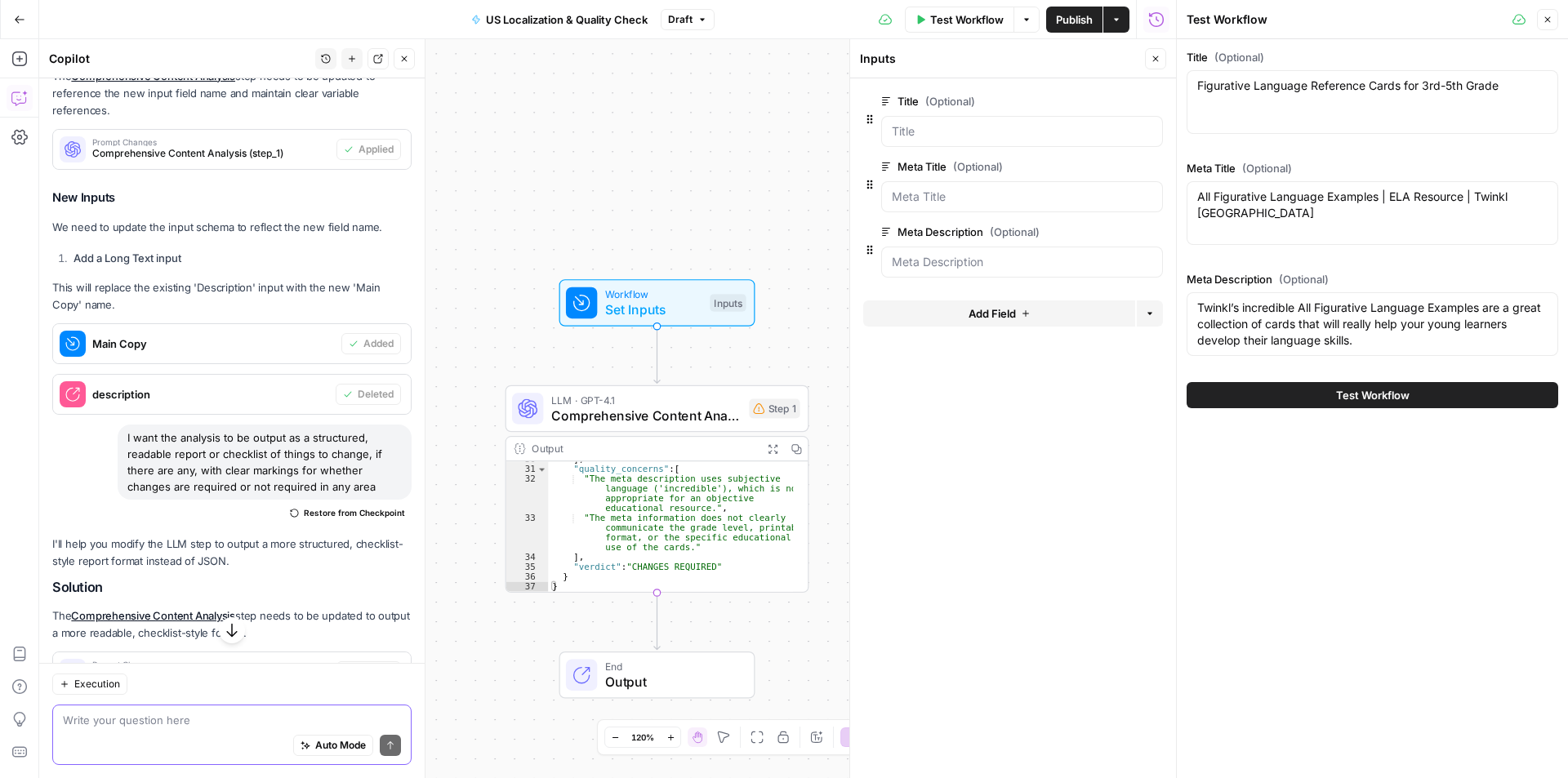
click at [210, 717] on textarea at bounding box center [231, 719] width 338 height 16
type textarea "This did not add main copy as an input earlier"
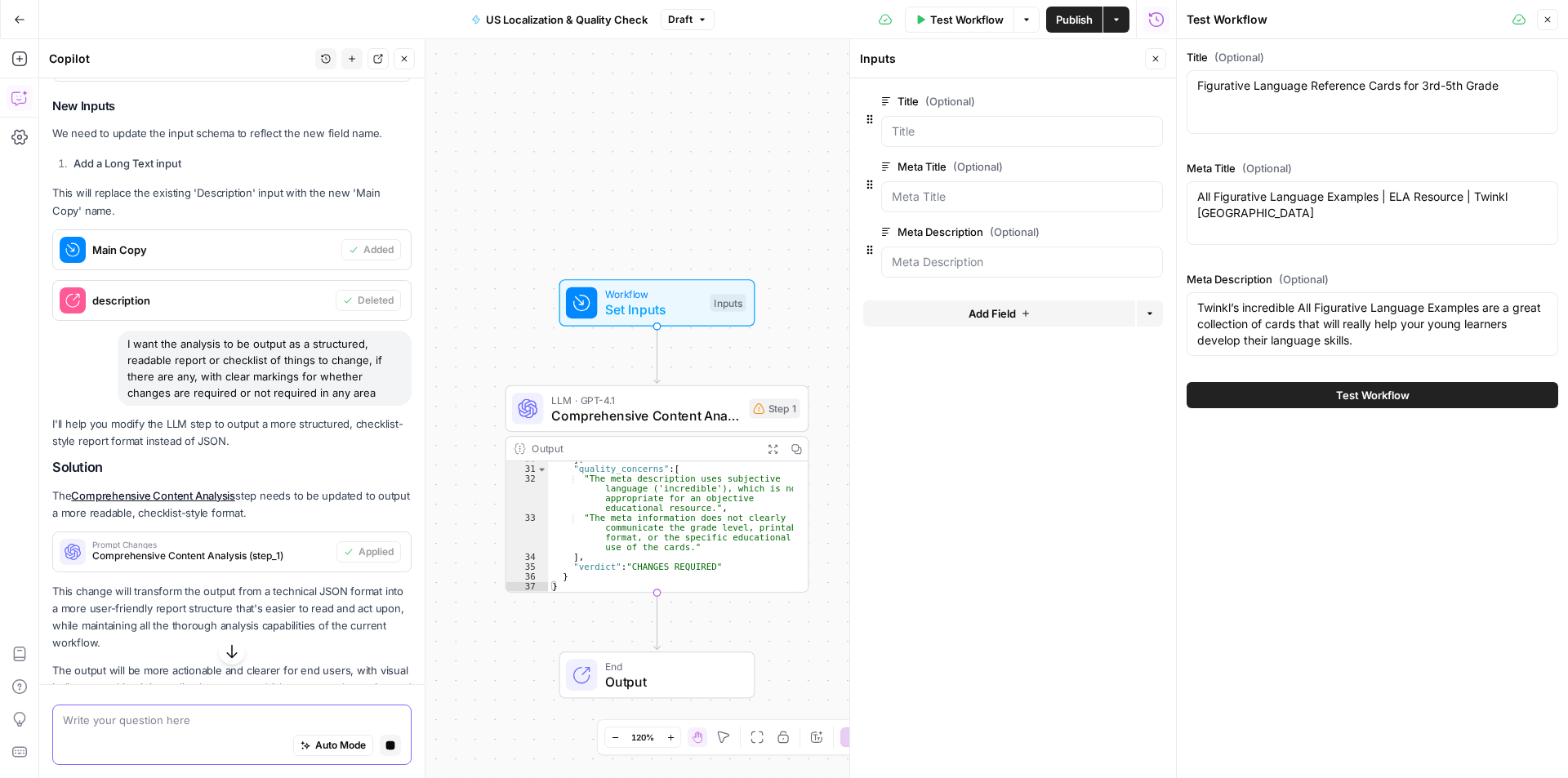
scroll to position [526, 0]
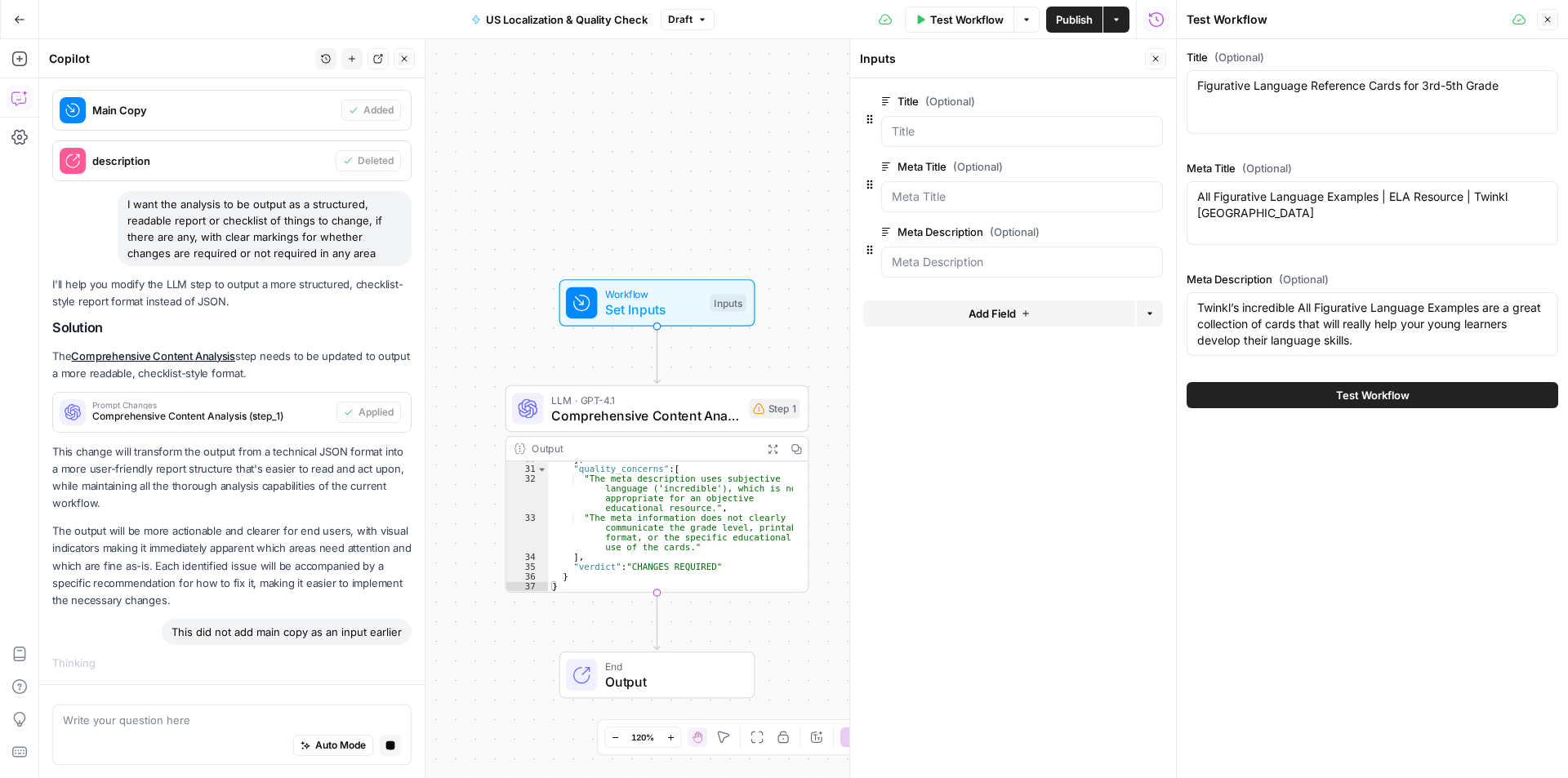
click at [1546, 19] on icon "button" at bounding box center [1547, 19] width 10 height 10
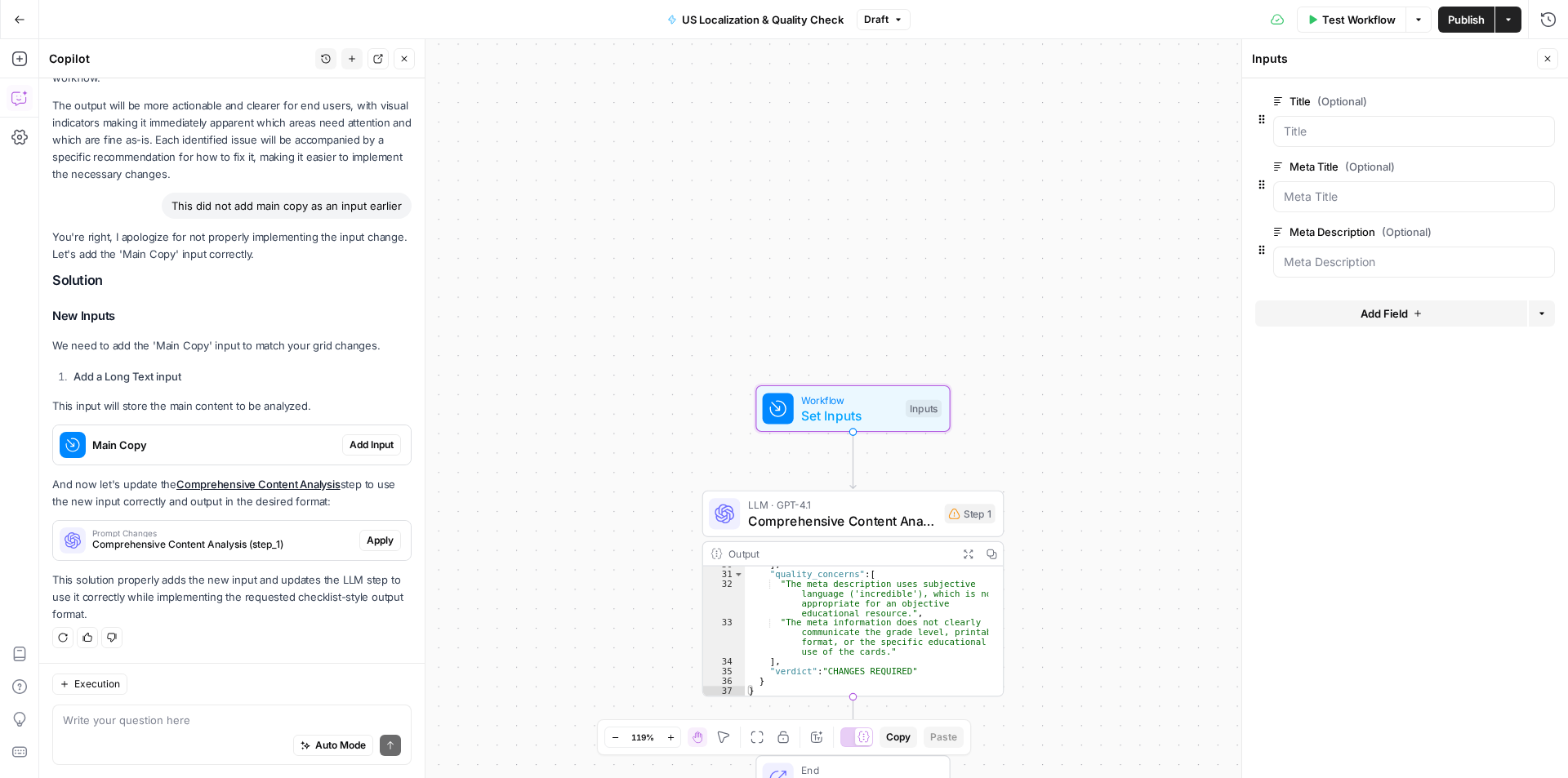
click at [361, 441] on span "Add Input" at bounding box center [372, 445] width 44 height 14
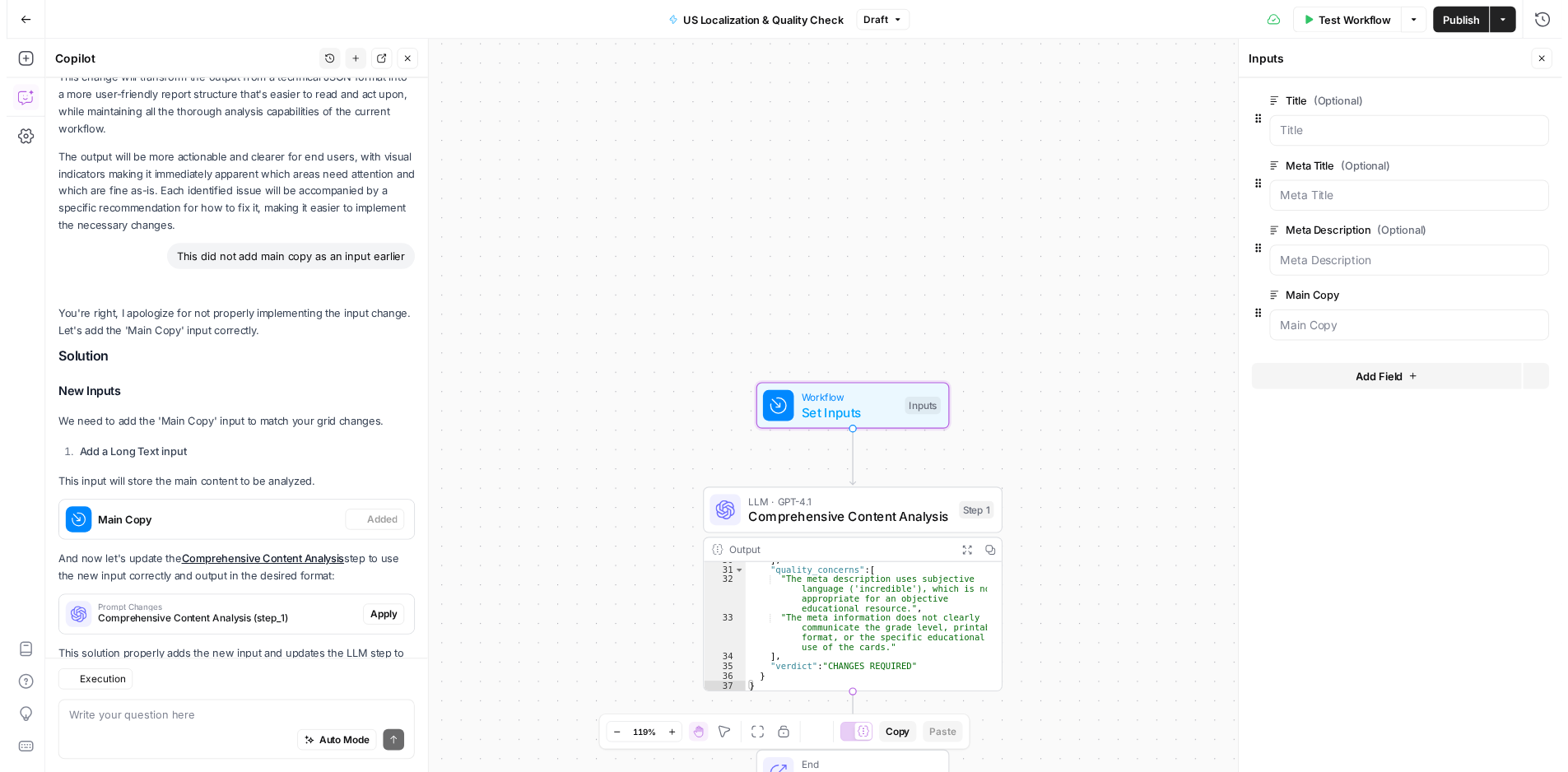
scroll to position [1045, 0]
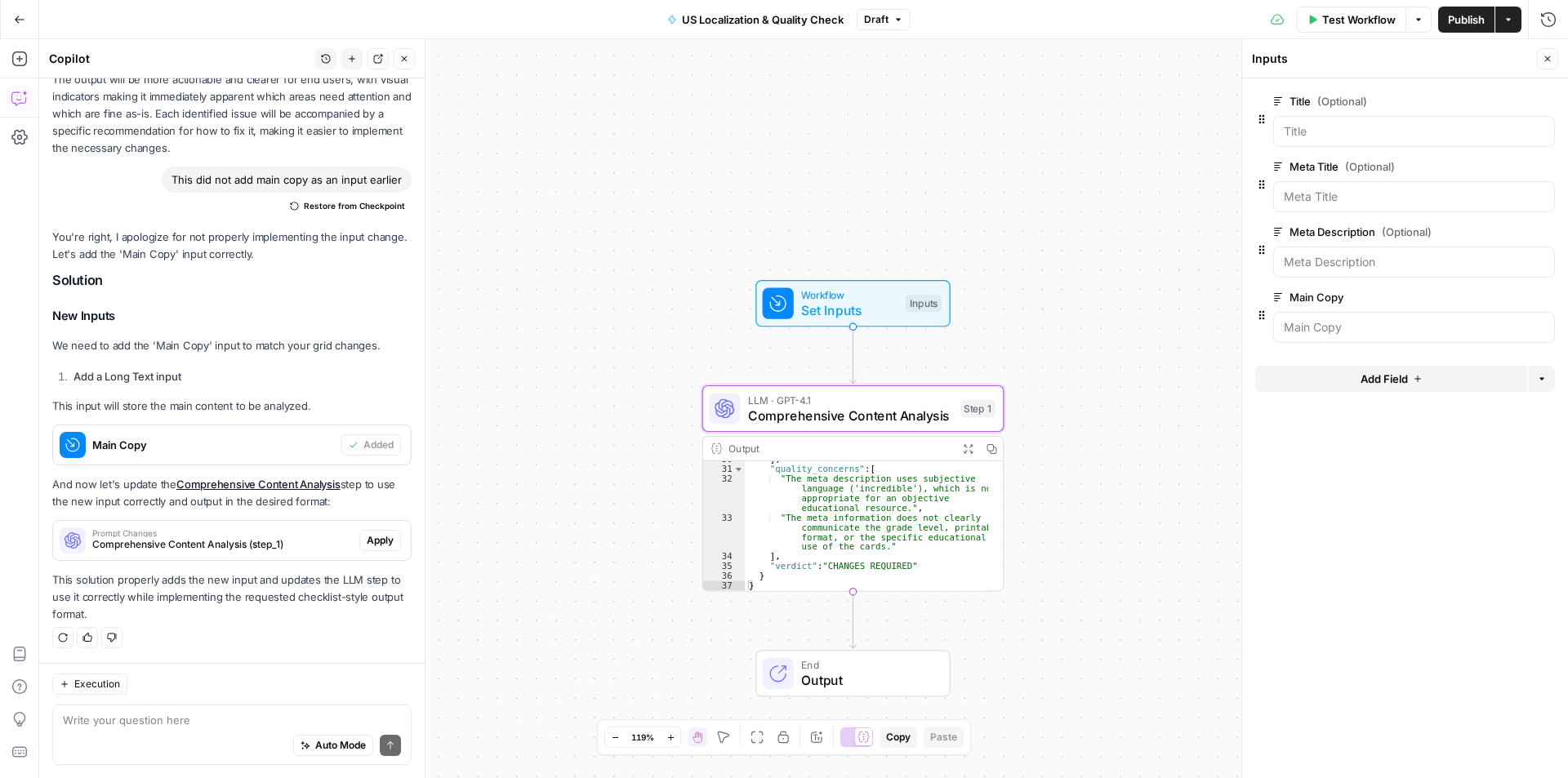
click at [374, 538] on span "Apply" at bounding box center [380, 540] width 27 height 14
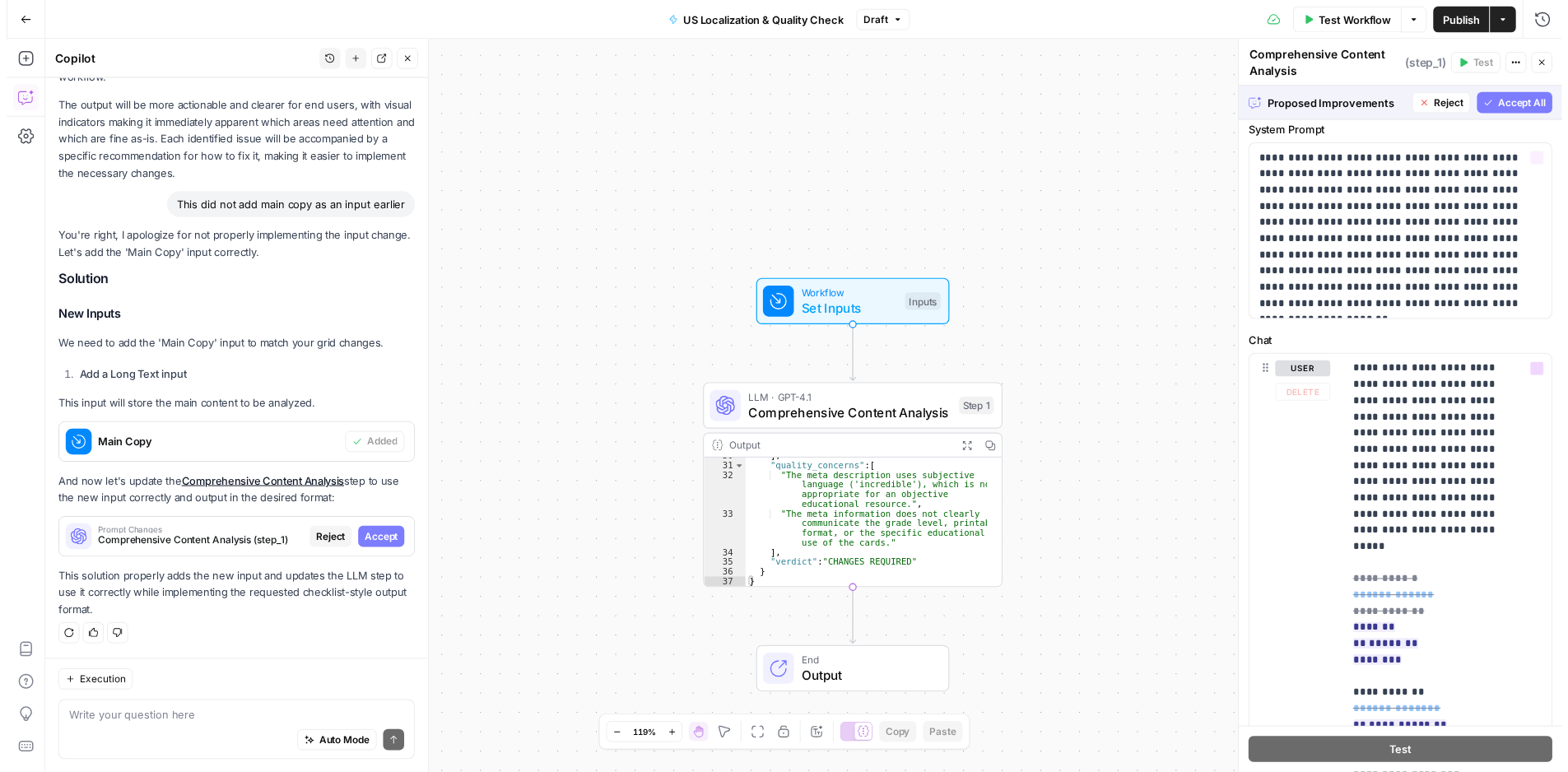
scroll to position [0, 0]
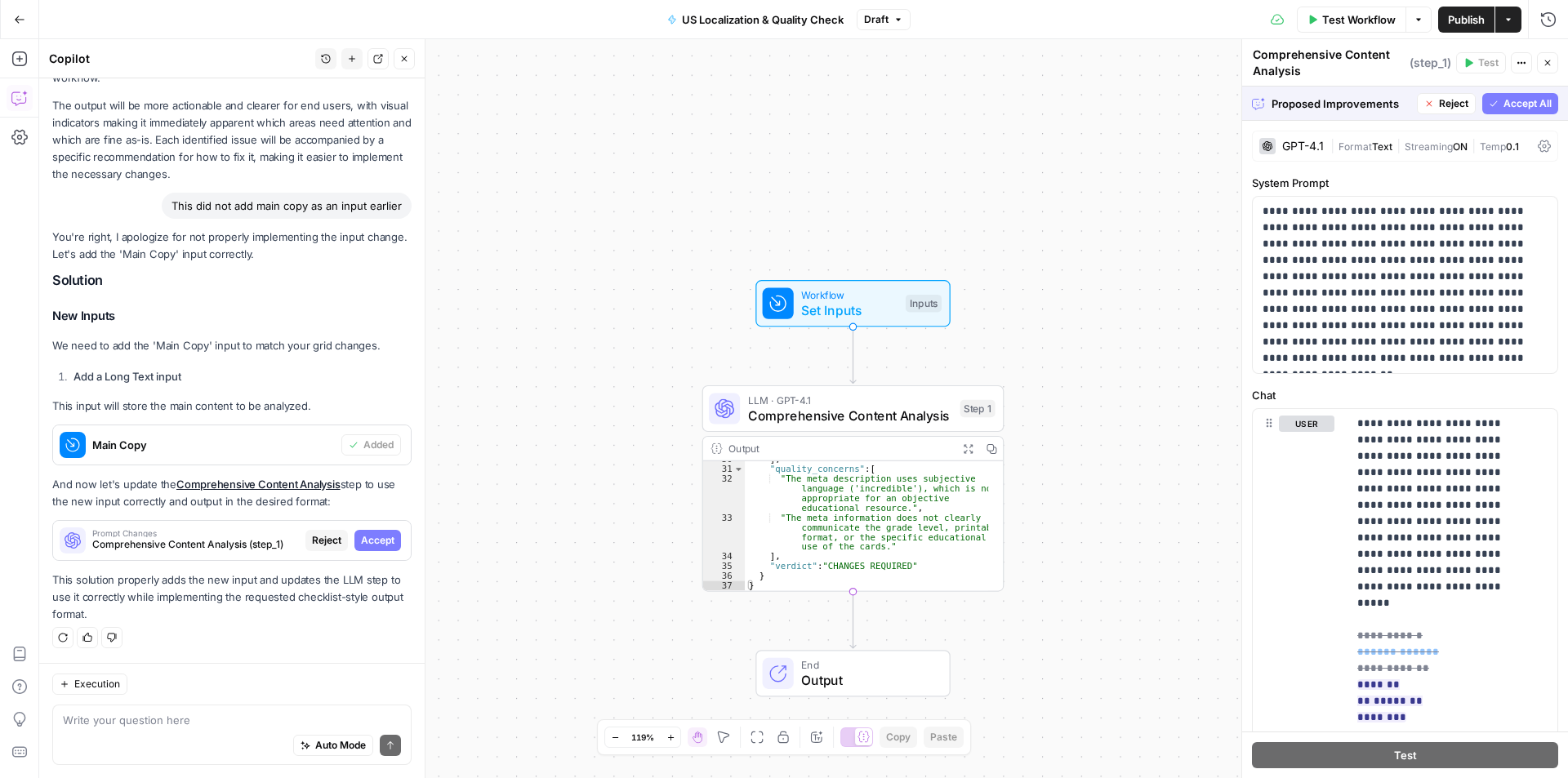
click at [792, 313] on div at bounding box center [778, 304] width 31 height 31
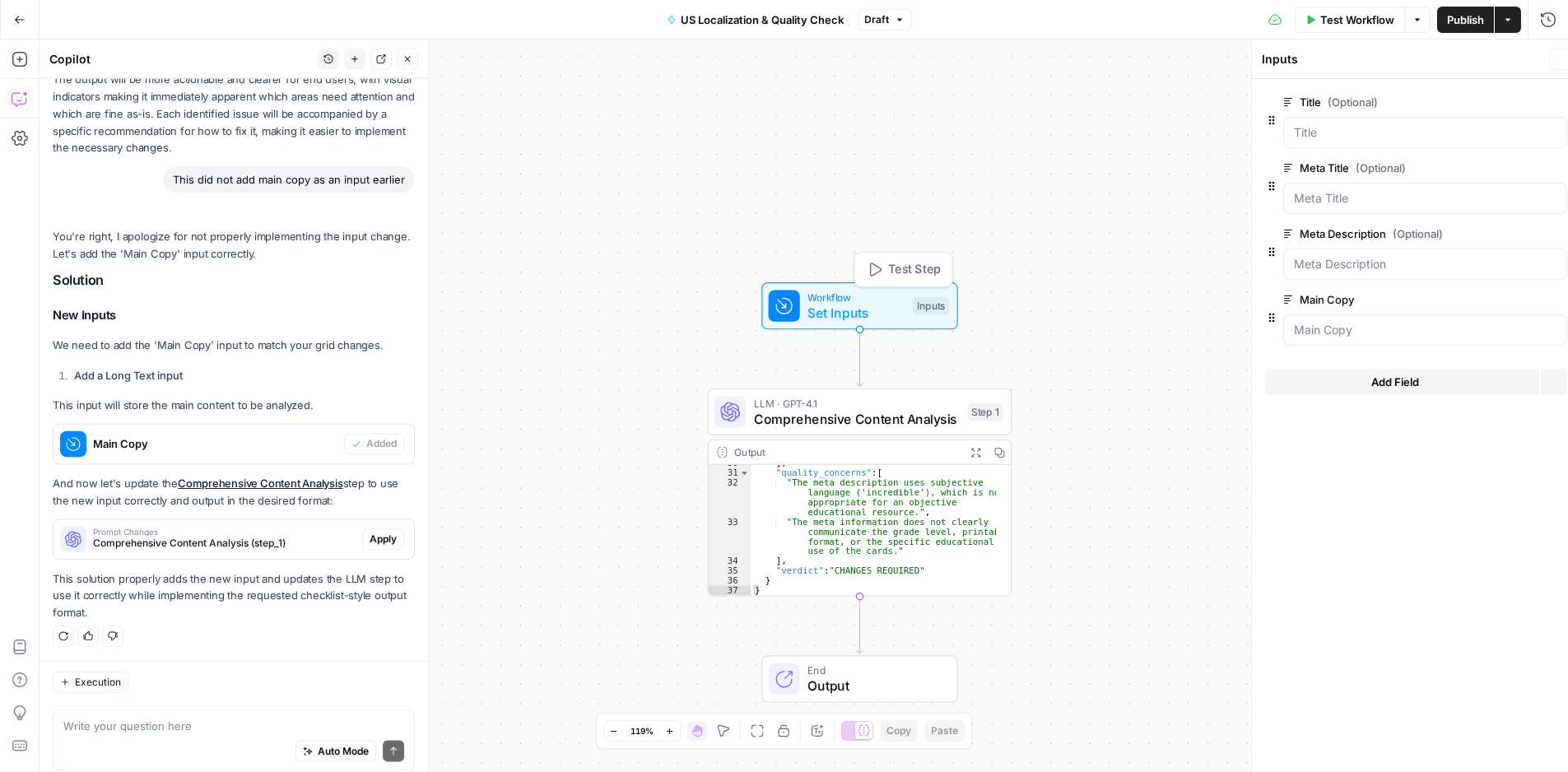
scroll to position [1045, 0]
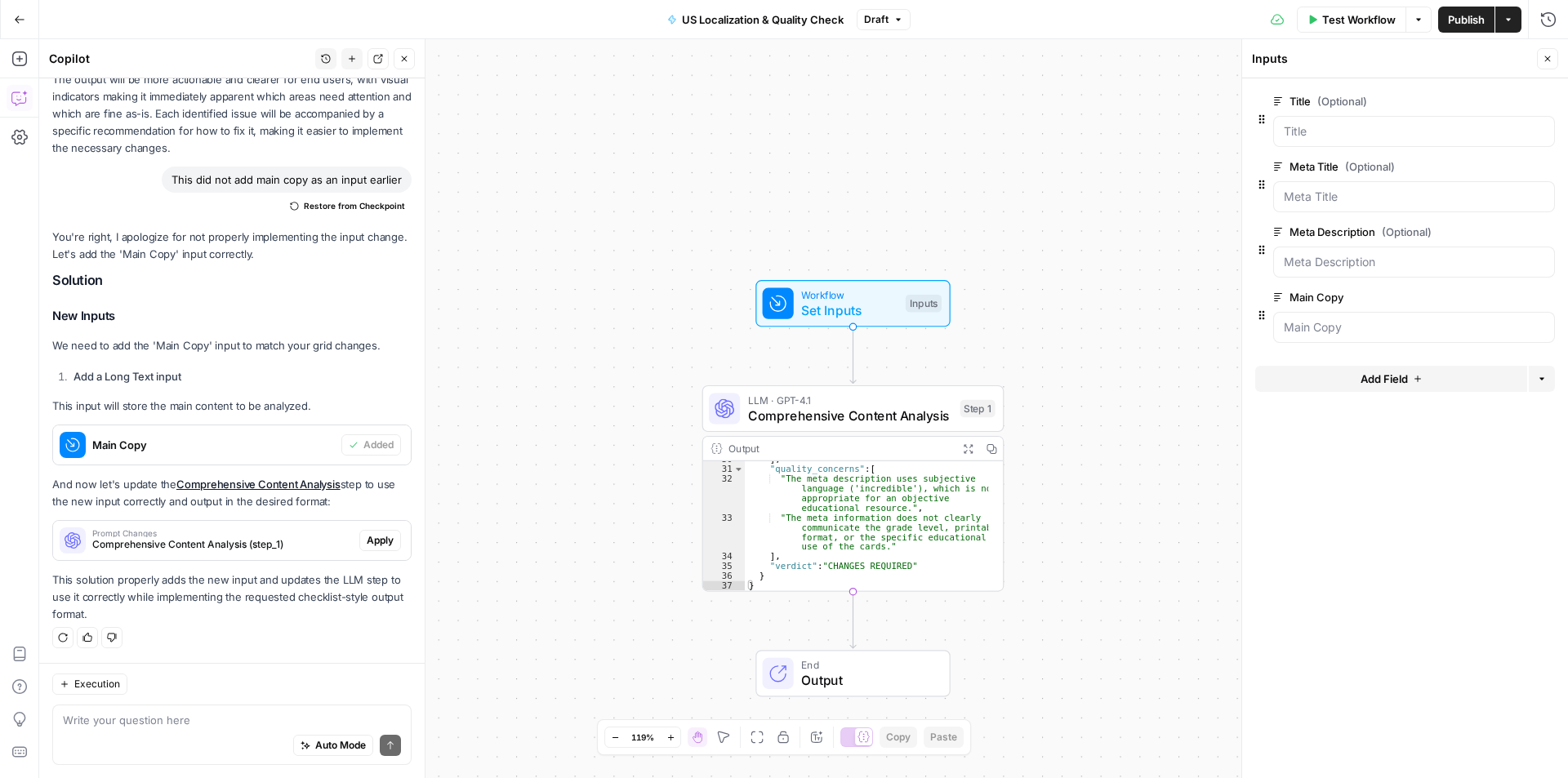
click at [1350, 16] on span "Test Workflow" at bounding box center [1359, 19] width 74 height 16
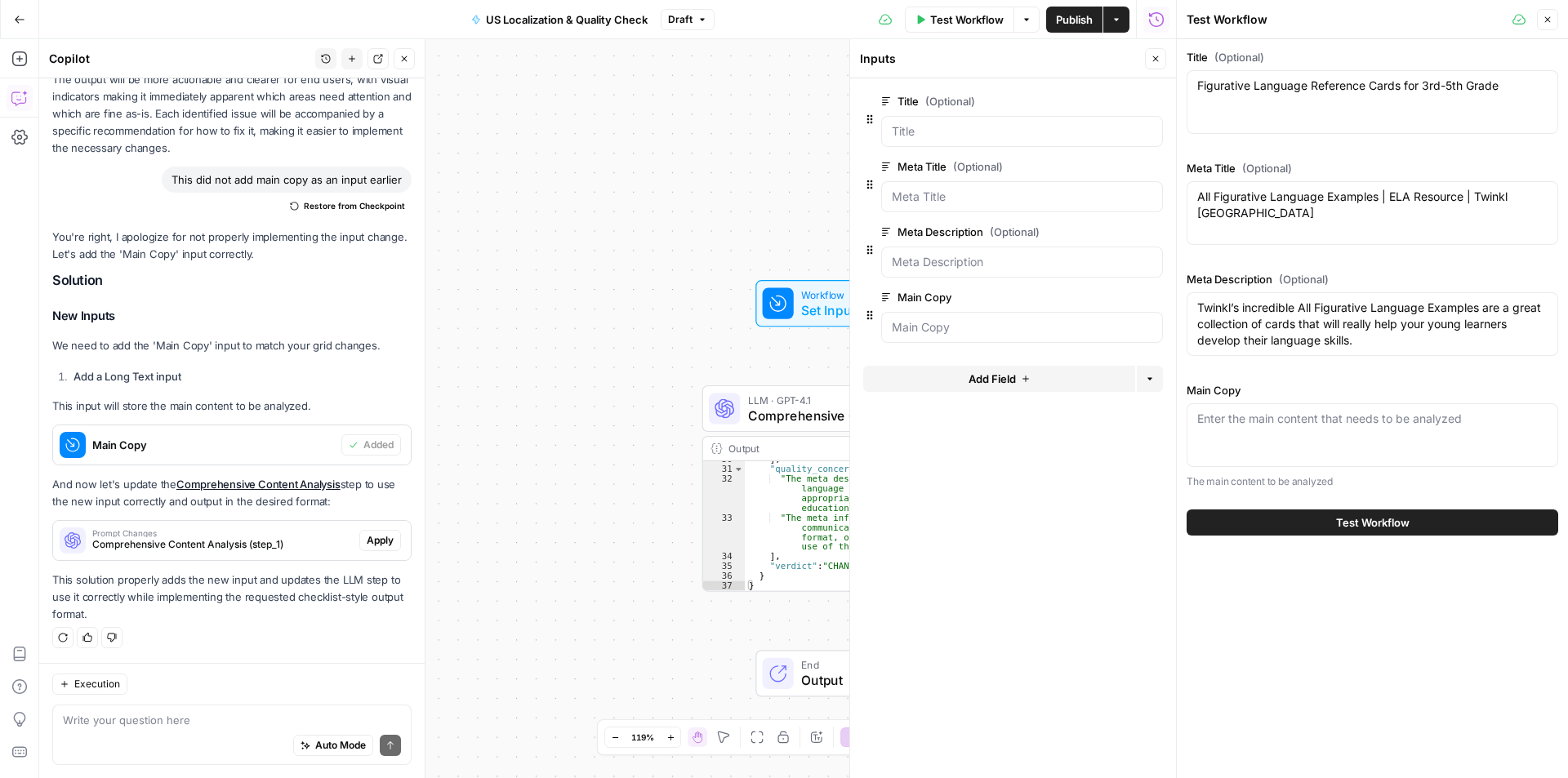
click at [1339, 427] on div "Enter the main content that needs to be analyzed" at bounding box center [1372, 435] width 372 height 63
paste textarea "<h3>What's Included</h3> <p>Figurative Language Reference Cards for 3rd-5th Gra…"
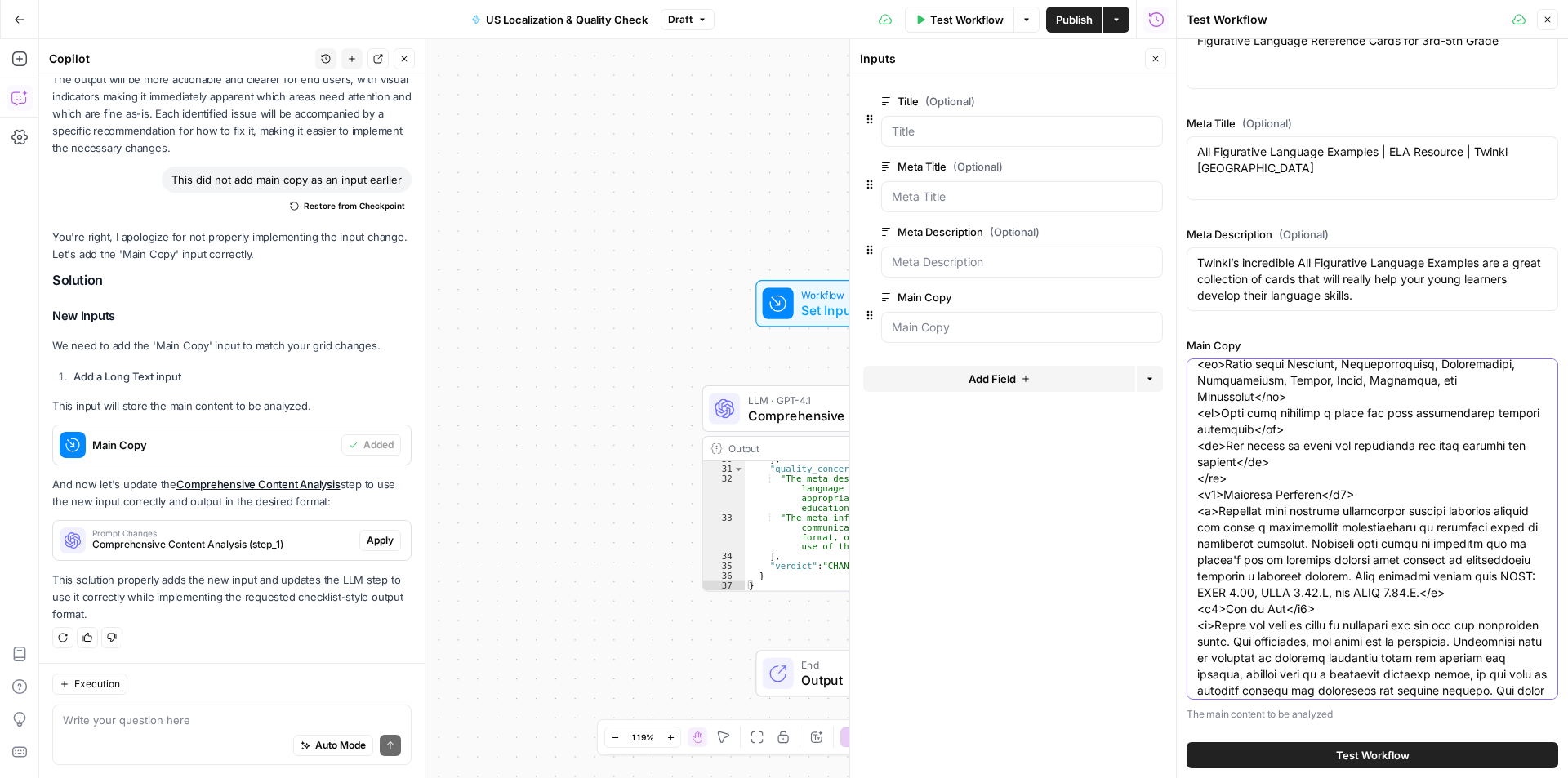
scroll to position [212, 0]
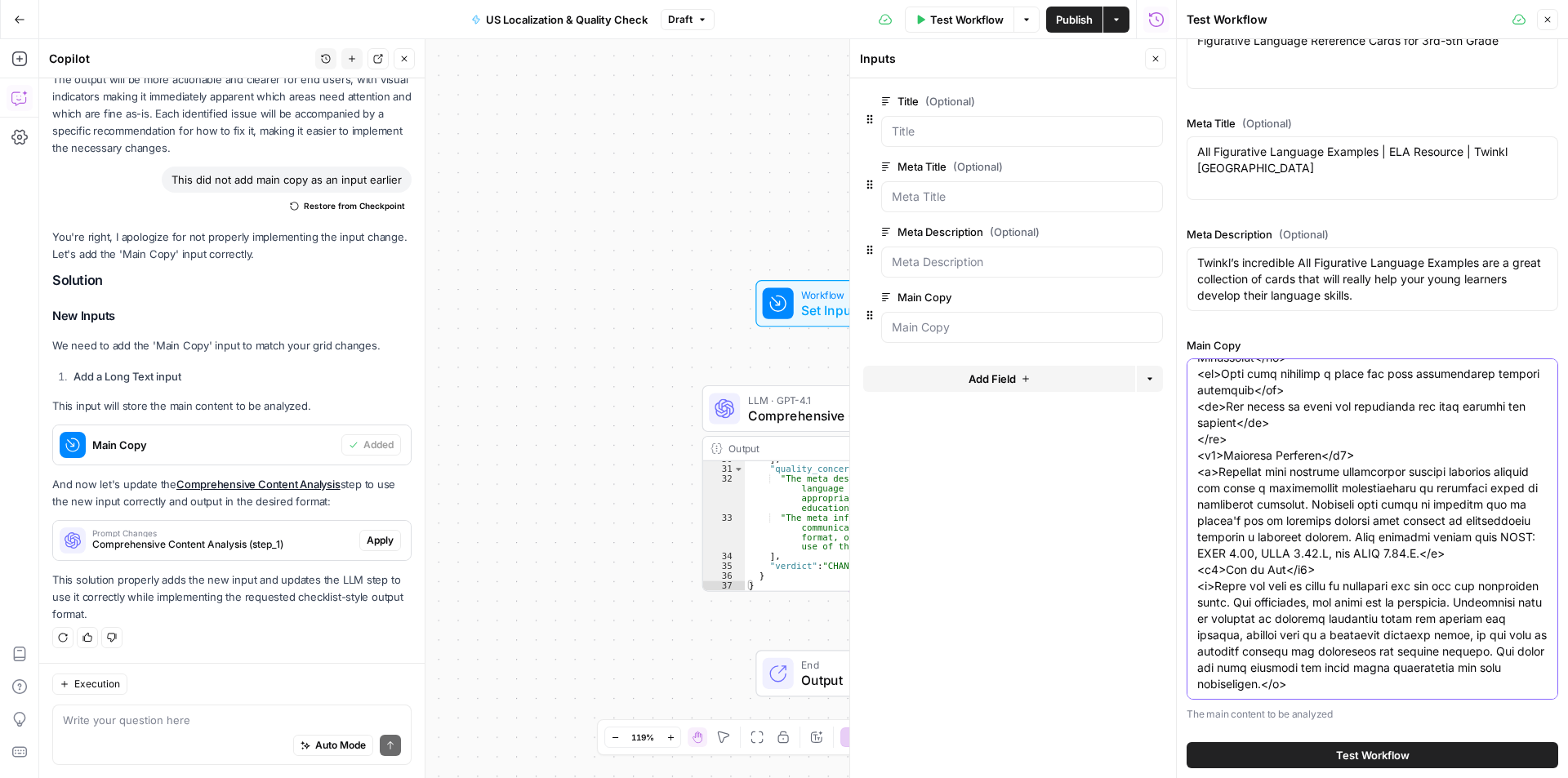
type textarea "<h3>What's Included</h3> <p>Figurative Language Reference Cards for 3rd-5th Gra…"
click at [1432, 747] on button "Test Workflow" at bounding box center [1372, 755] width 372 height 26
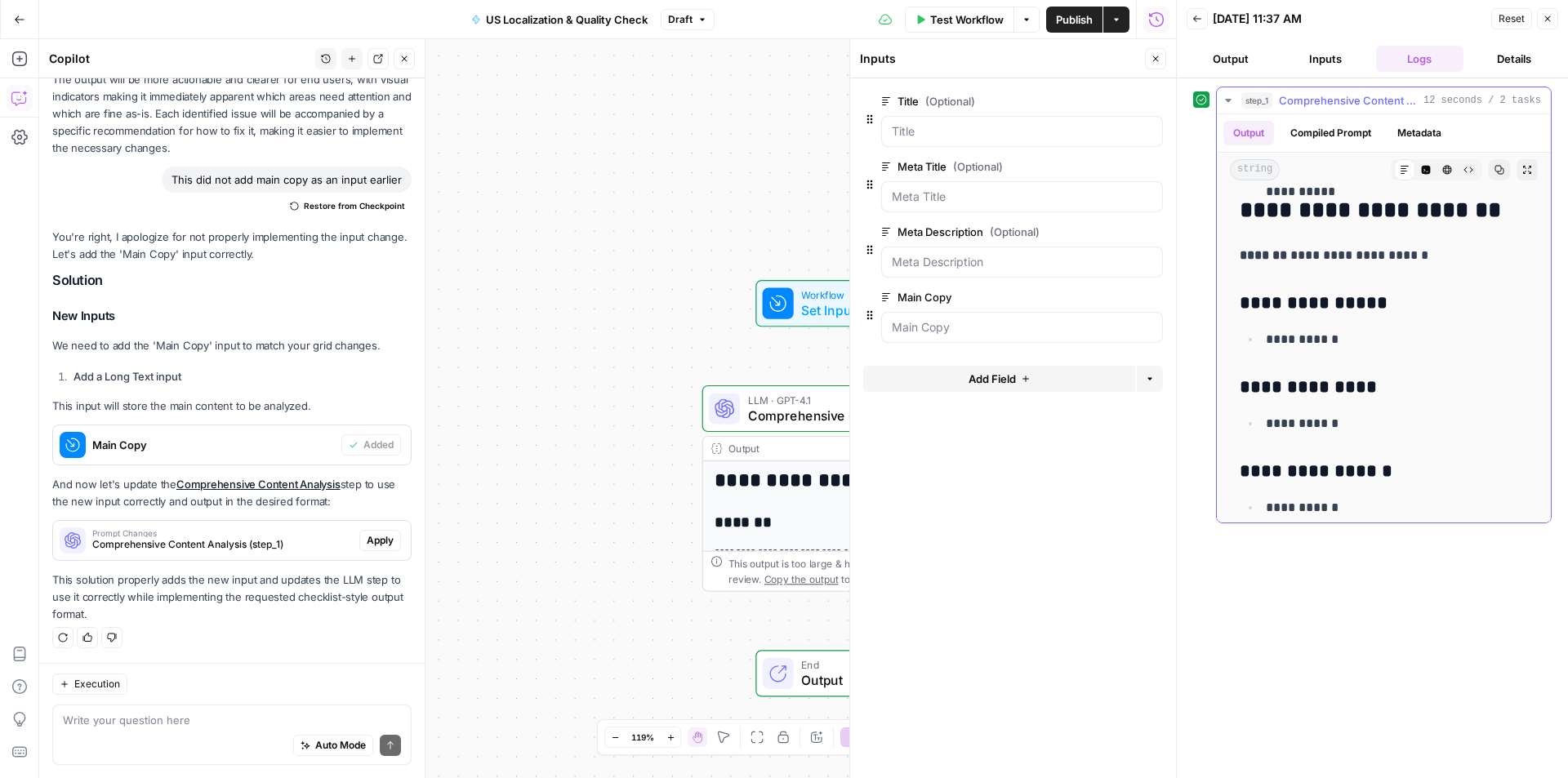
scroll to position [1599, 0]
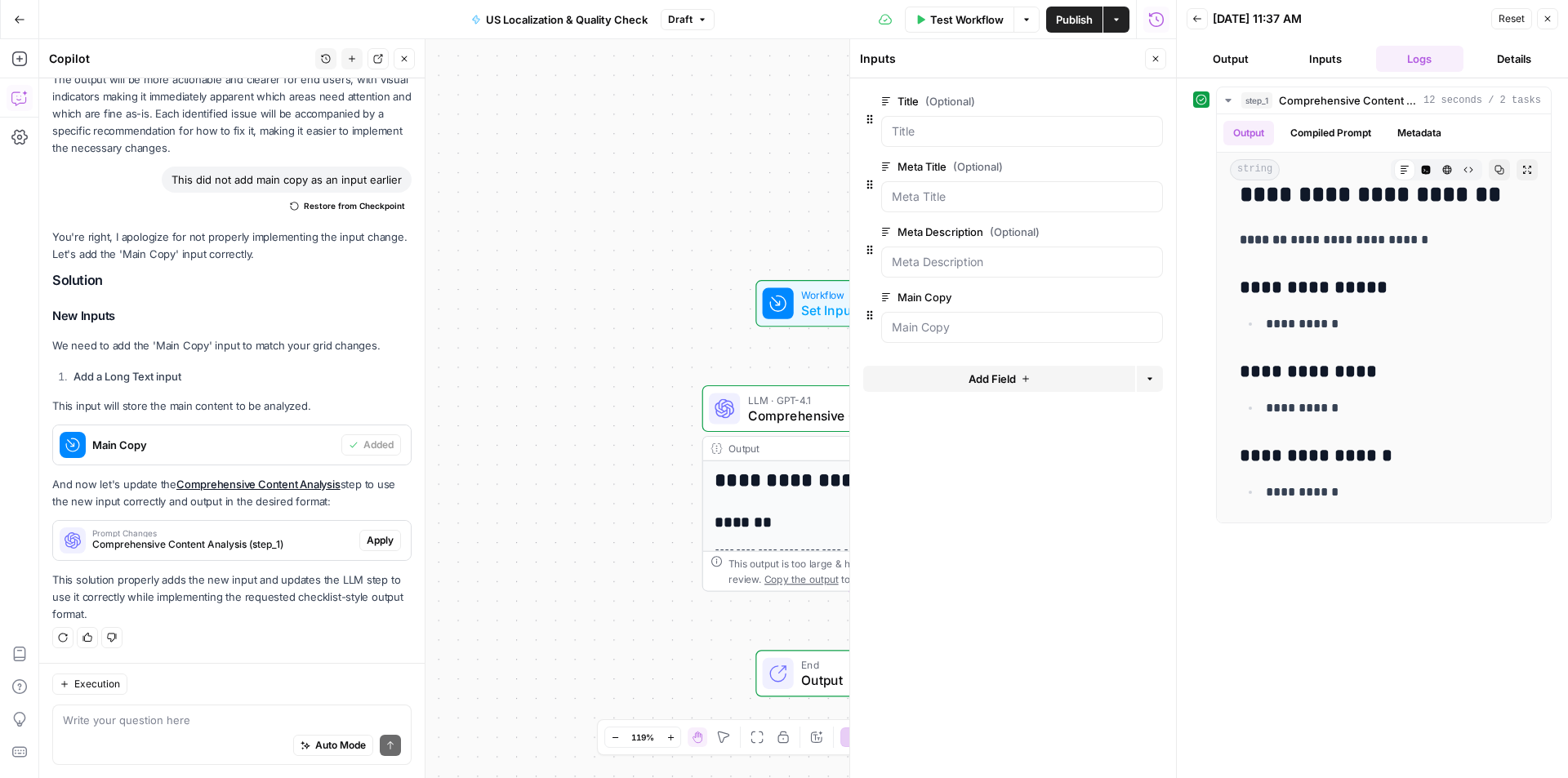
click at [588, 324] on div "**********" at bounding box center [608, 409] width 1137 height 740
click at [1154, 62] on icon "button" at bounding box center [1155, 59] width 10 height 10
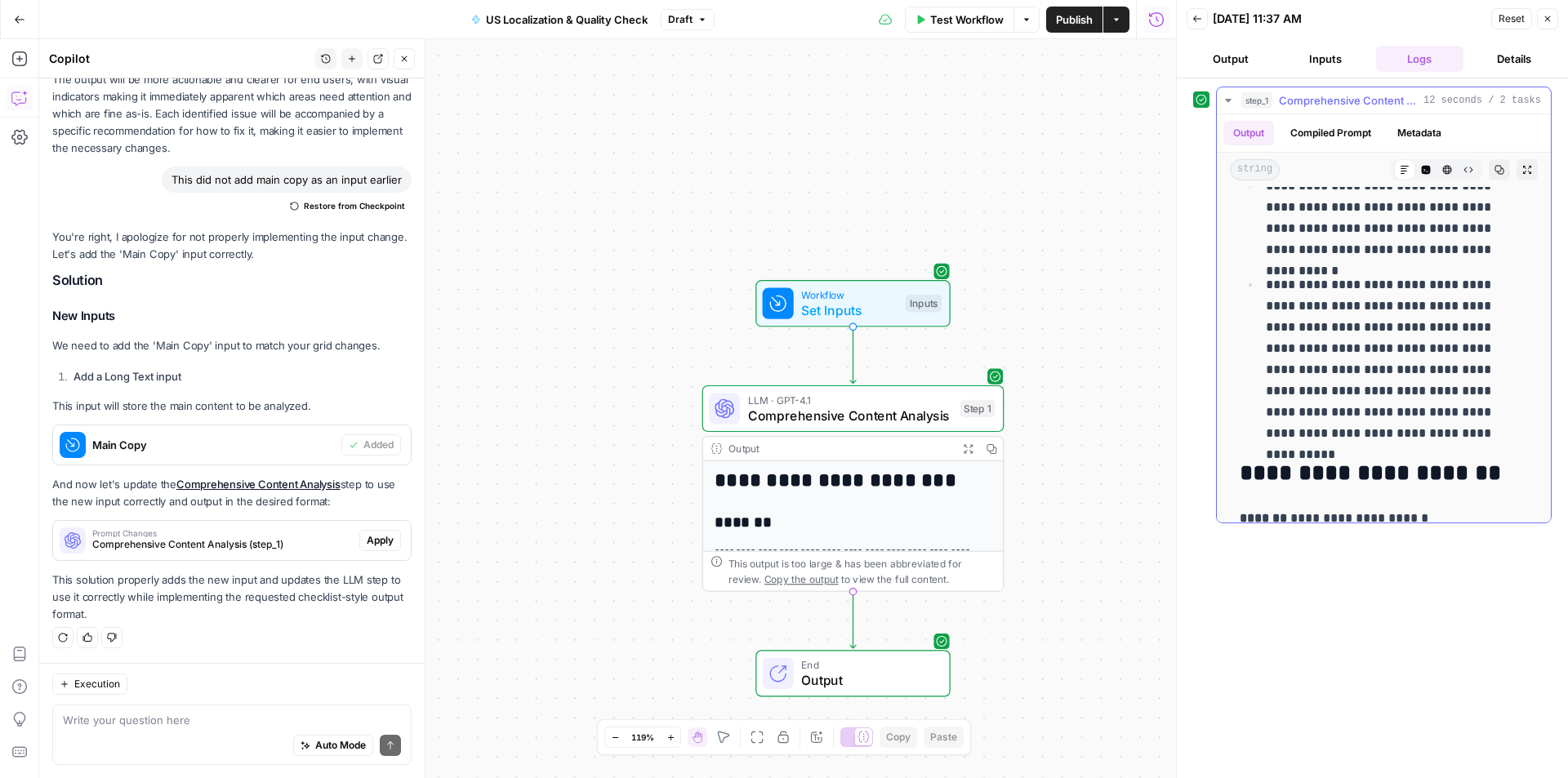
scroll to position [1273, 0]
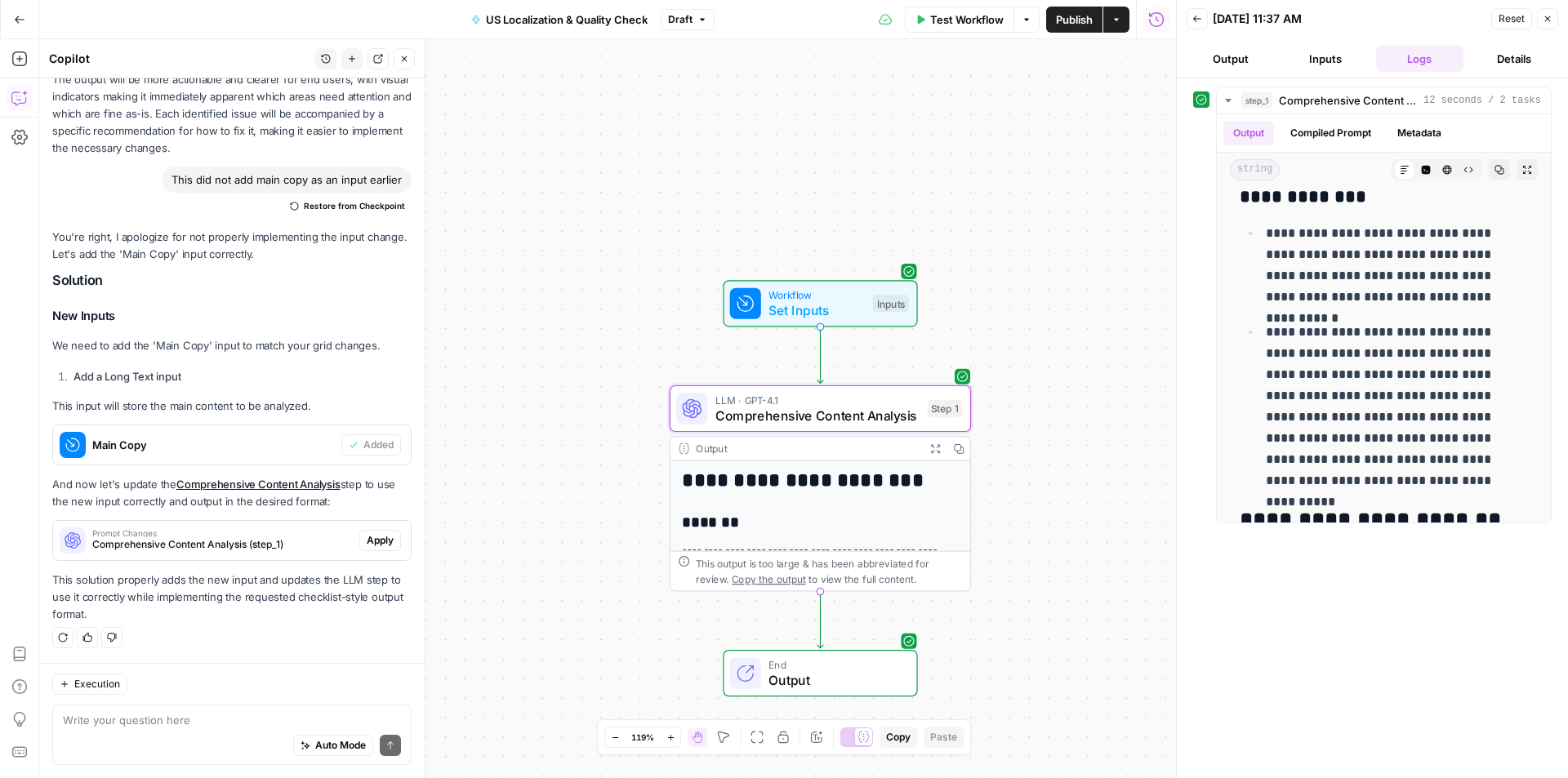
click at [192, 544] on span "Comprehensive Content Analysis (step_1)" at bounding box center [222, 545] width 260 height 14
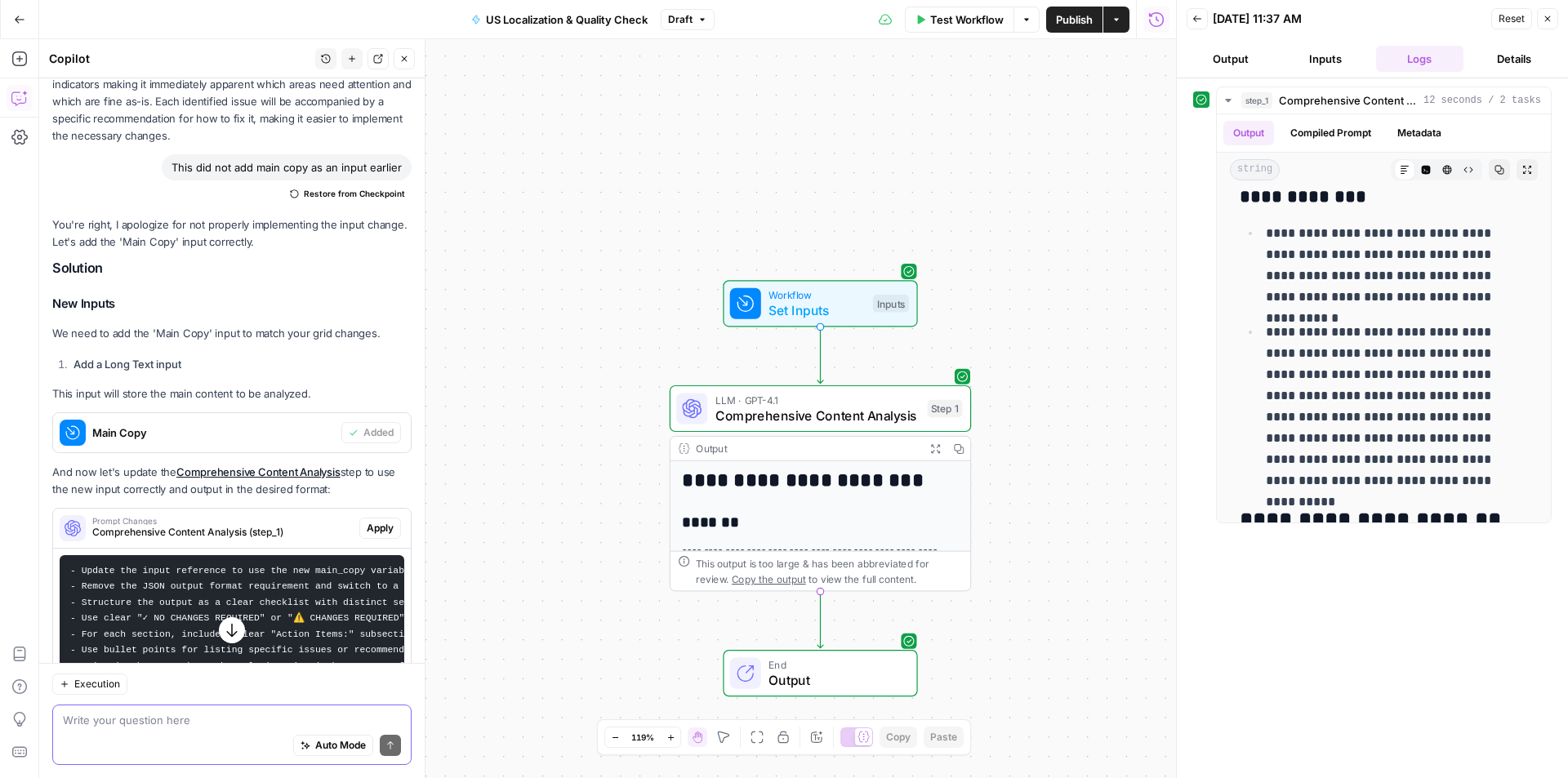
click at [146, 722] on textarea at bounding box center [231, 719] width 338 height 16
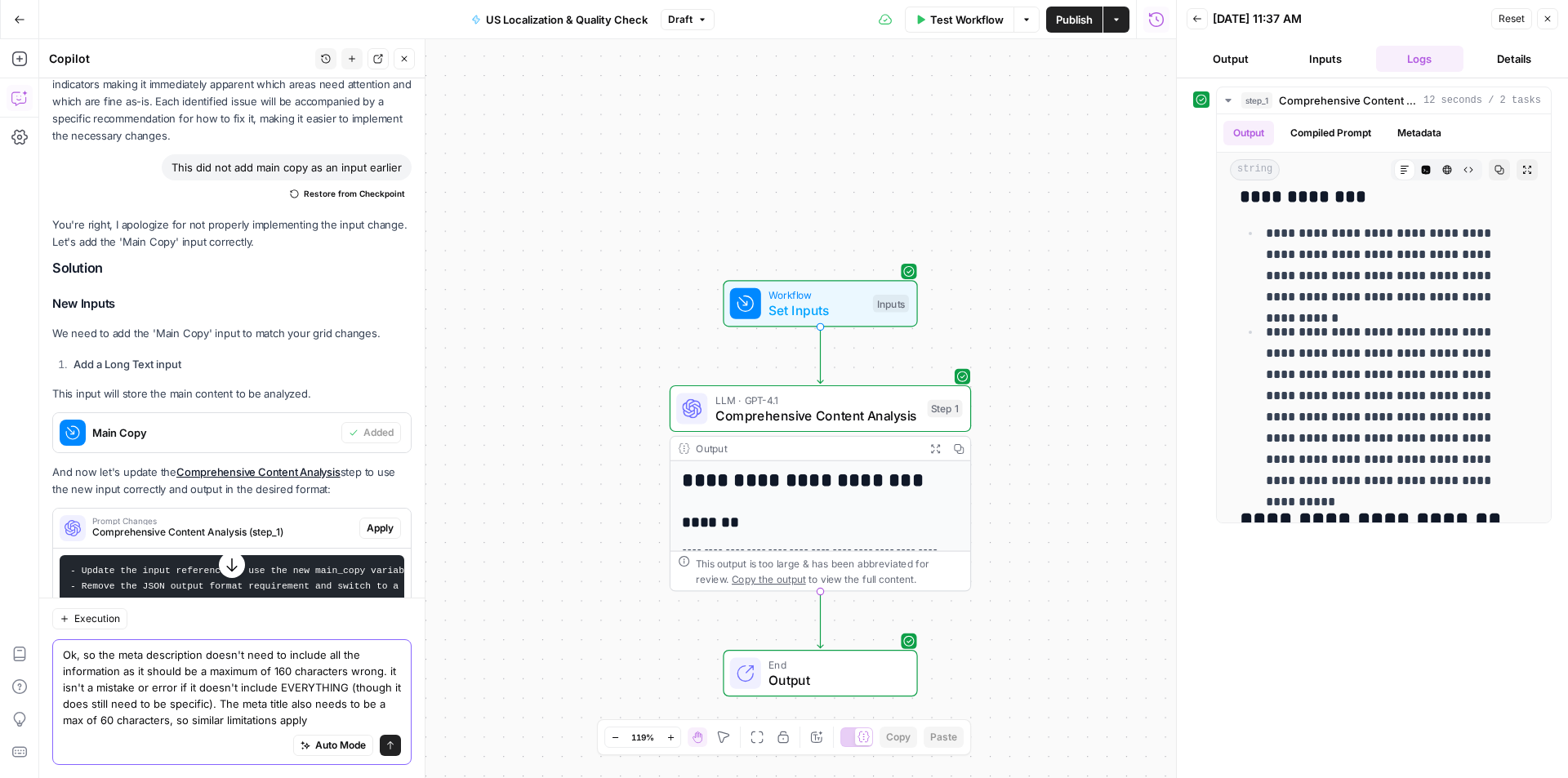
type textarea "Ok, so the meta description doesn't need to include all the information as it s…"
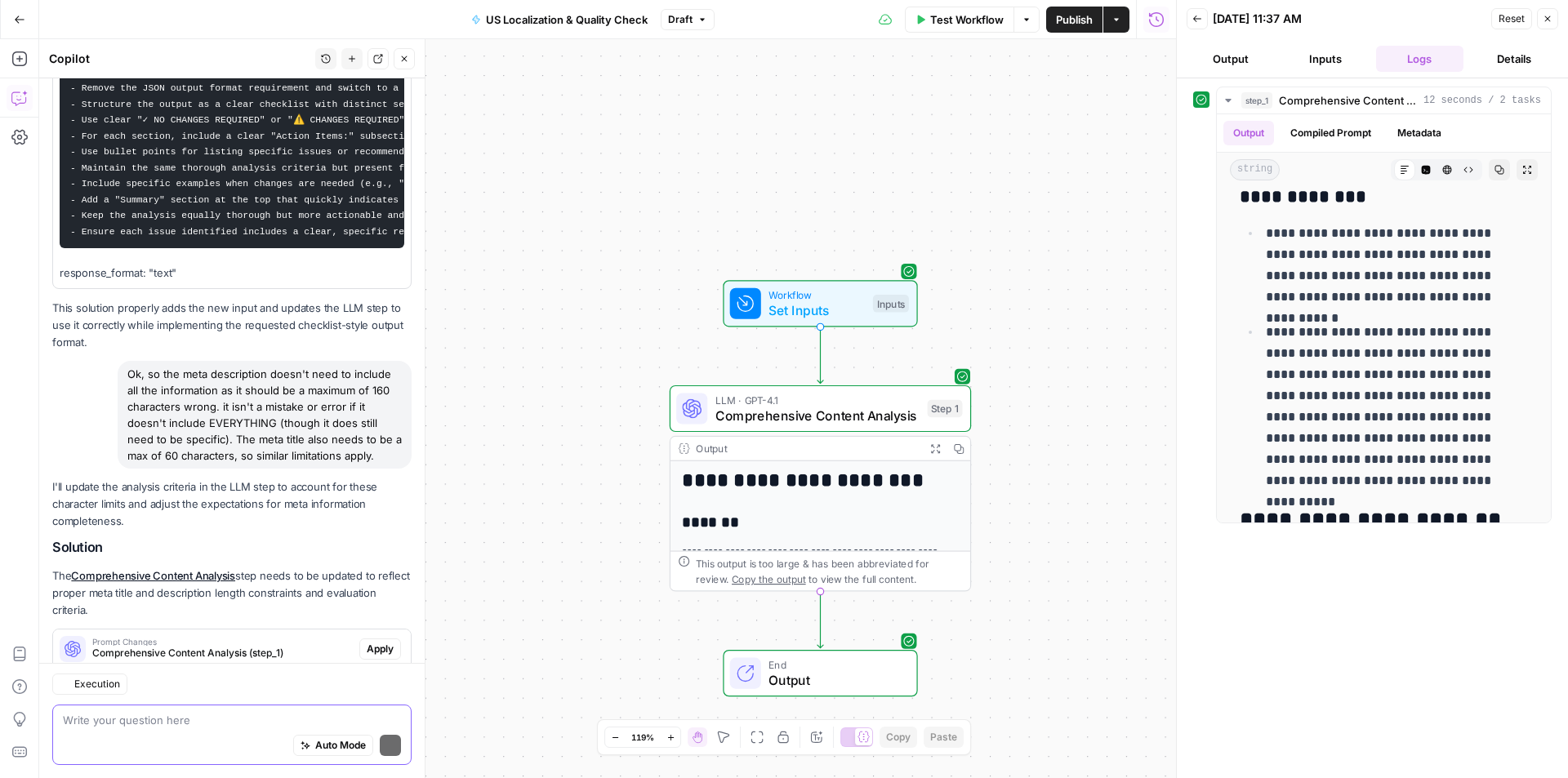
scroll to position [1686, 0]
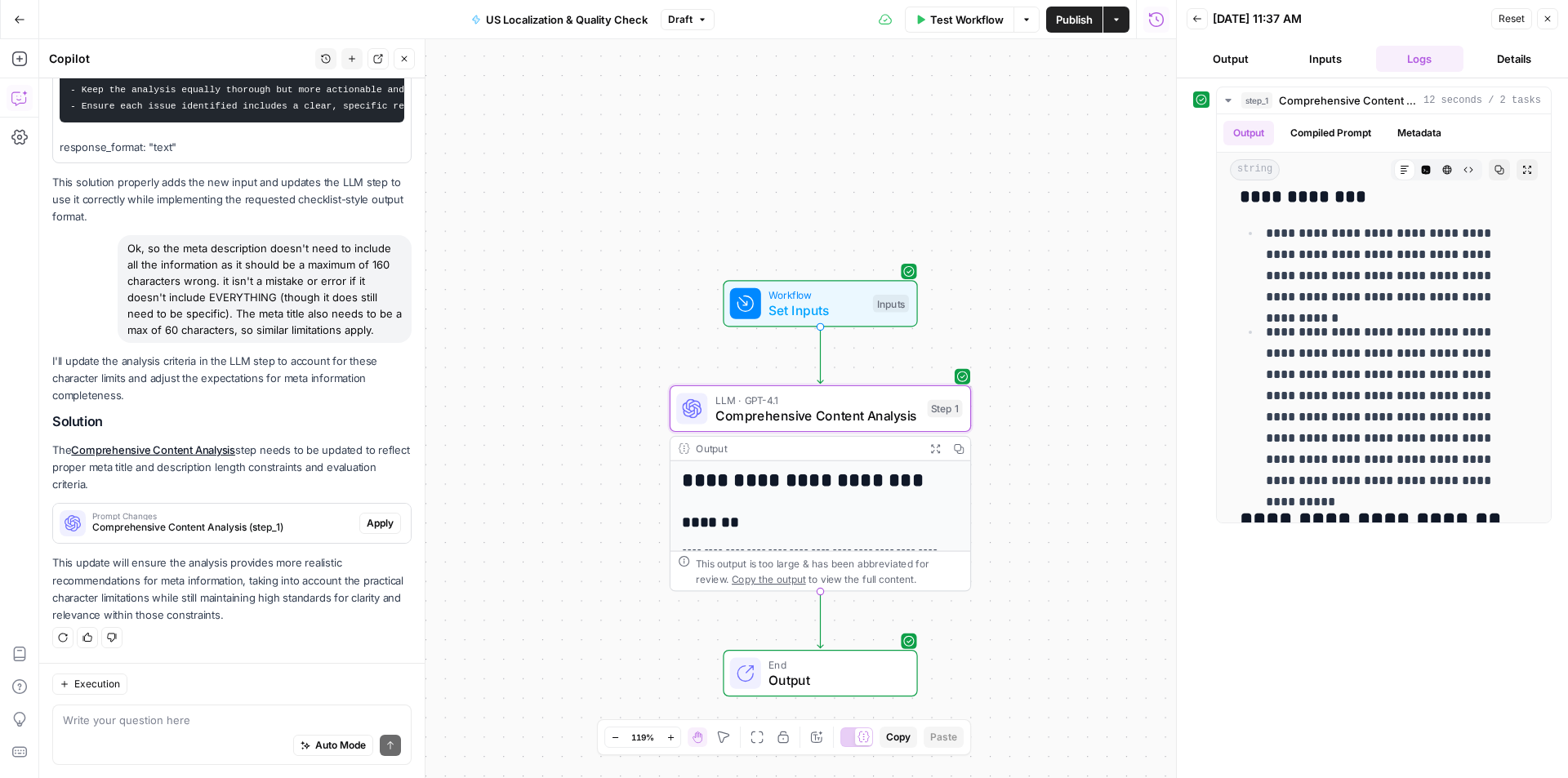
click at [374, 523] on span "Apply" at bounding box center [380, 523] width 27 height 14
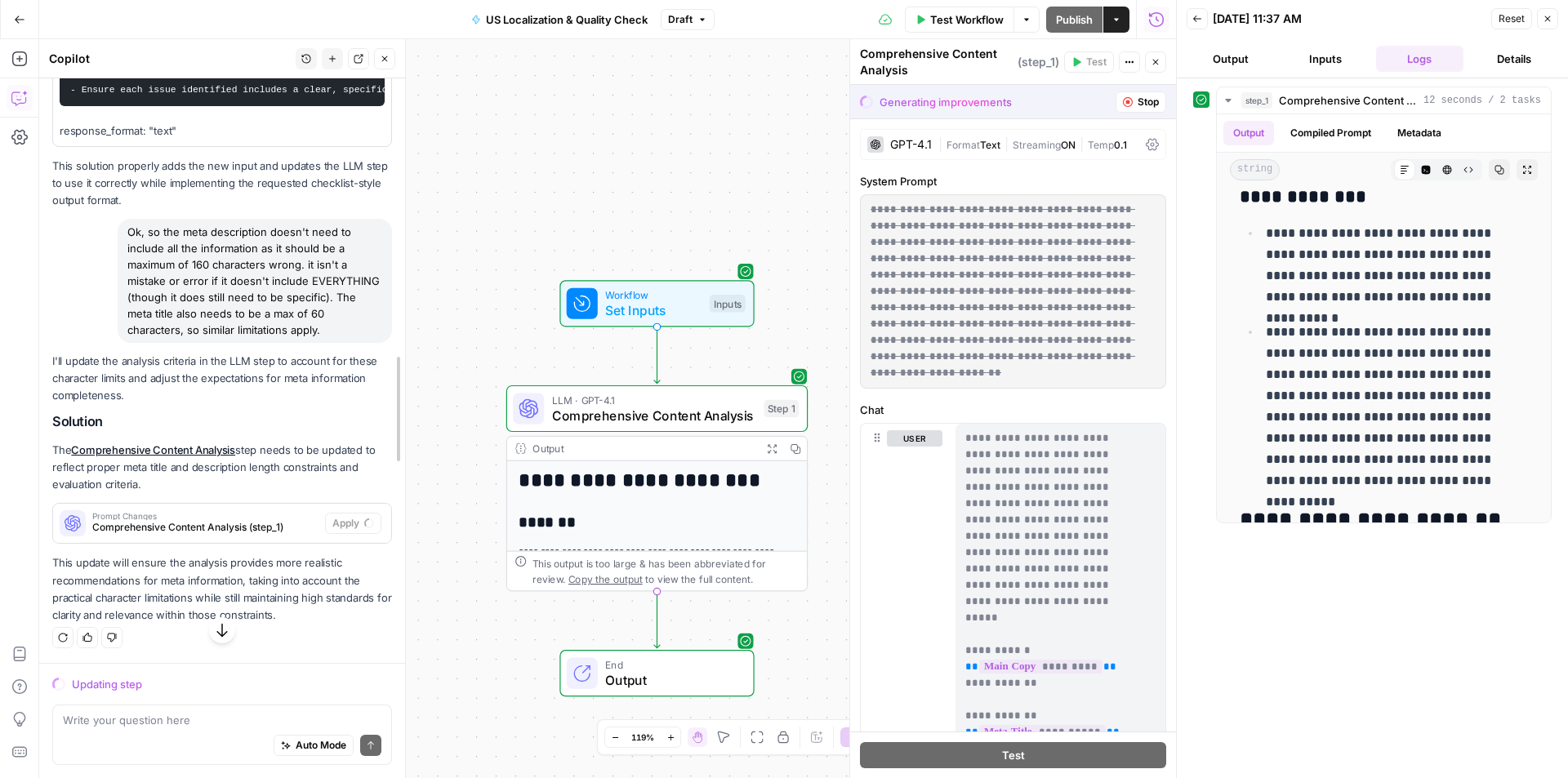
scroll to position [1607, 0]
drag, startPoint x: 426, startPoint y: 450, endPoint x: 412, endPoint y: 458, distance: 16.1
click at [412, 458] on div at bounding box center [404, 409] width 16 height 740
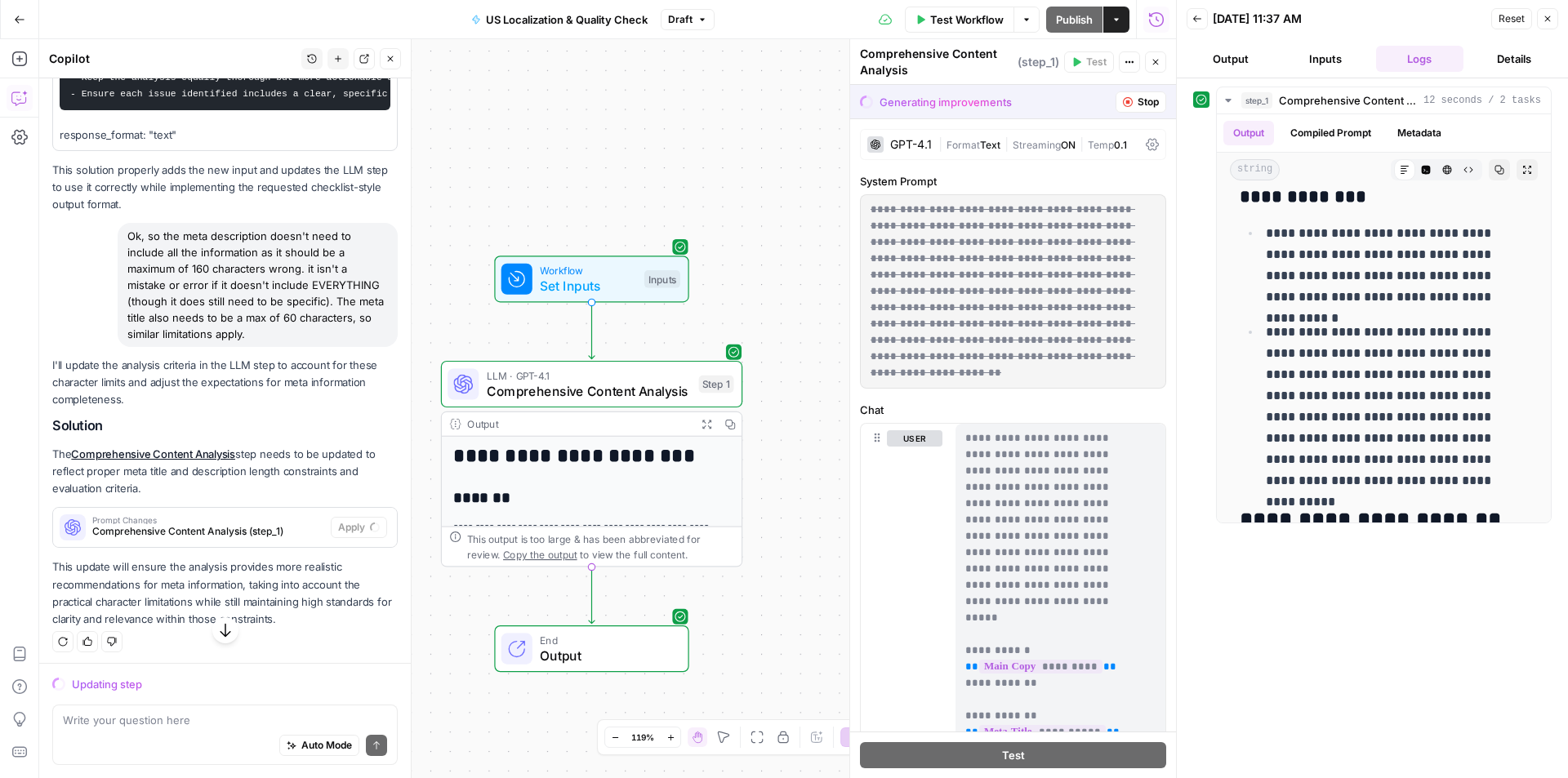
drag, startPoint x: 474, startPoint y: 461, endPoint x: 412, endPoint y: 433, distance: 68.0
click at [412, 433] on body "**********" at bounding box center [784, 389] width 1568 height 778
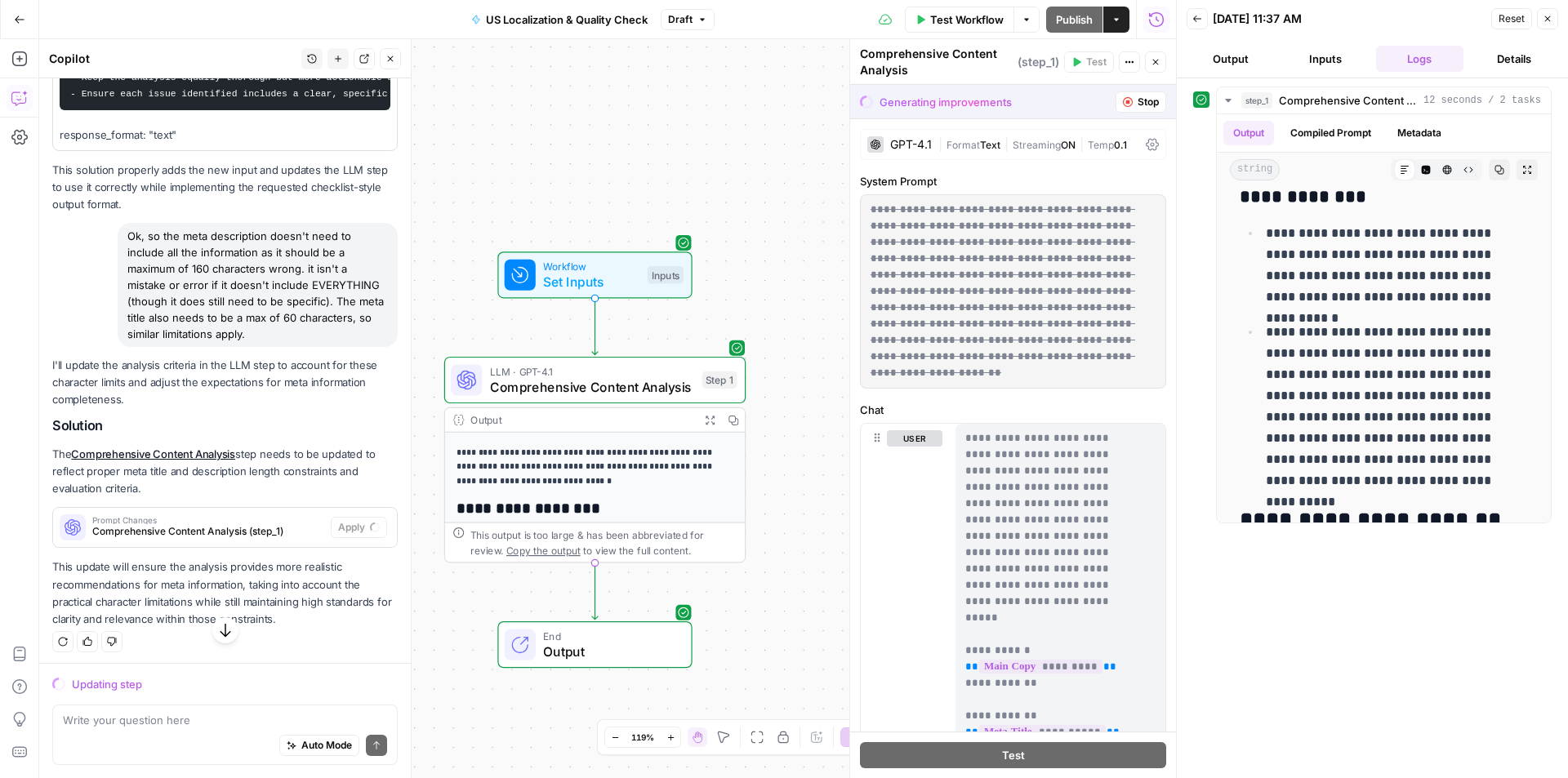
scroll to position [82, 0]
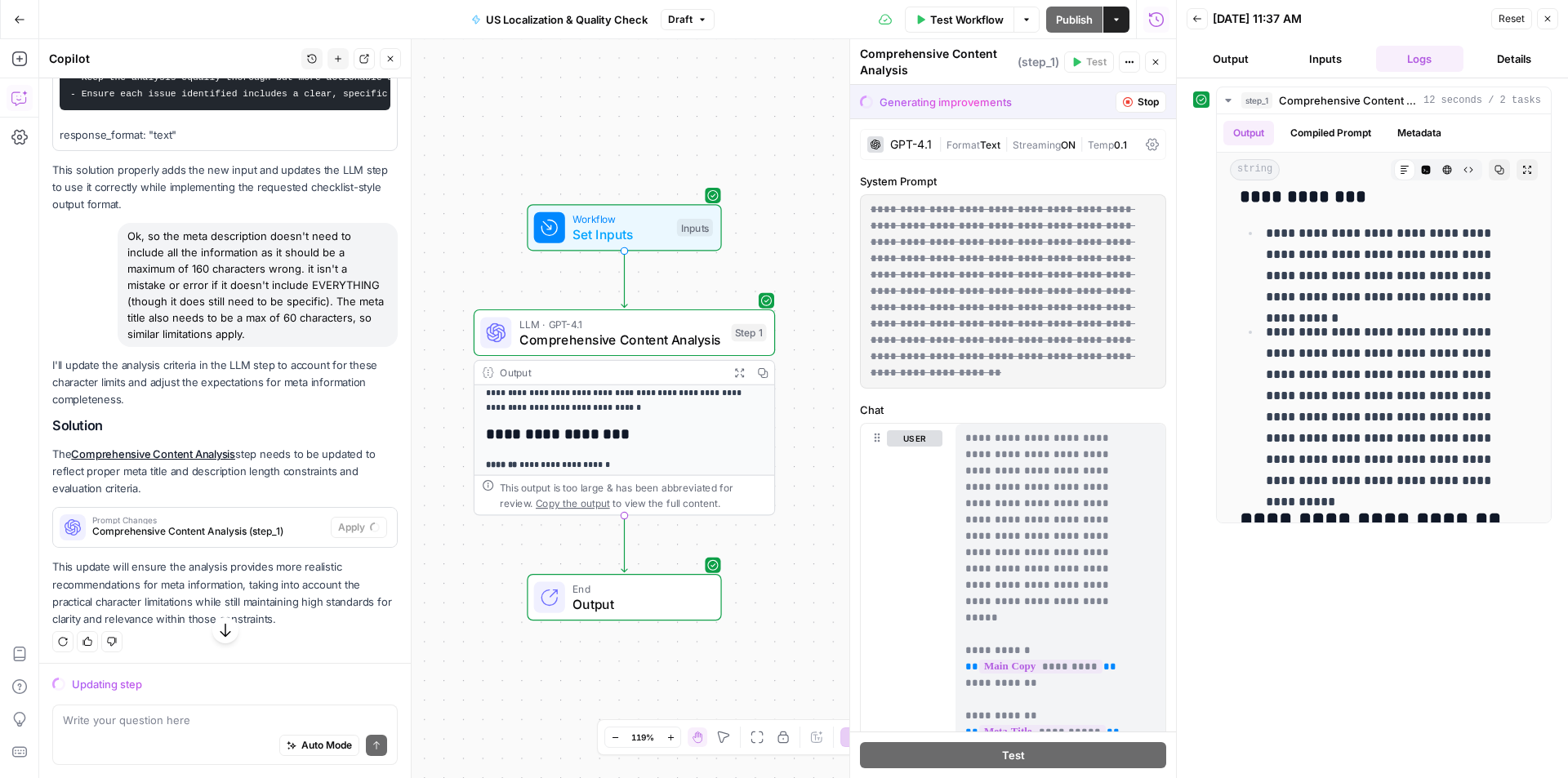
drag, startPoint x: 798, startPoint y: 492, endPoint x: 813, endPoint y: 514, distance: 26.6
click at [813, 514] on div "**********" at bounding box center [608, 409] width 1137 height 740
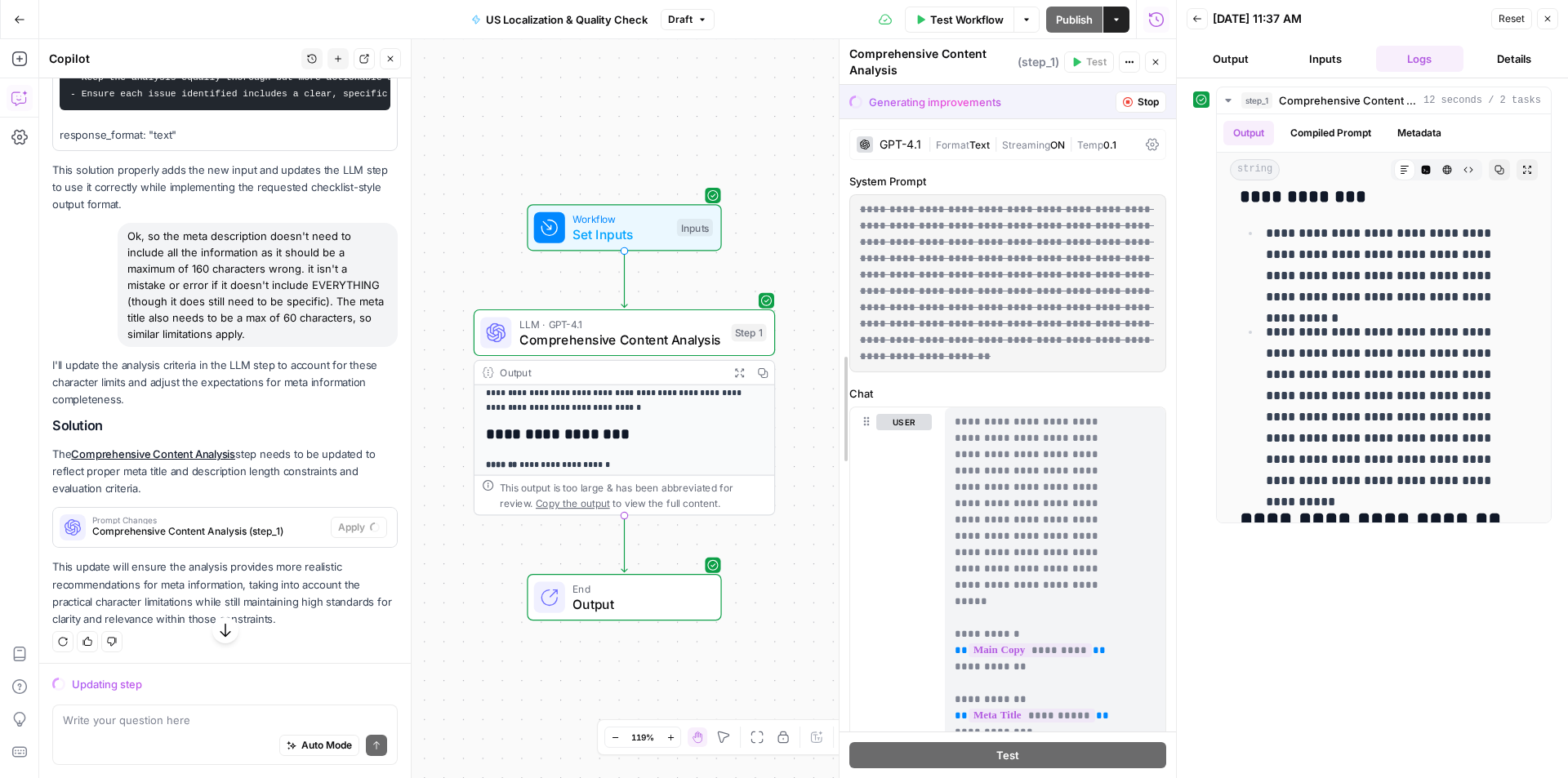
drag, startPoint x: 856, startPoint y: 463, endPoint x: 881, endPoint y: 445, distance: 30.8
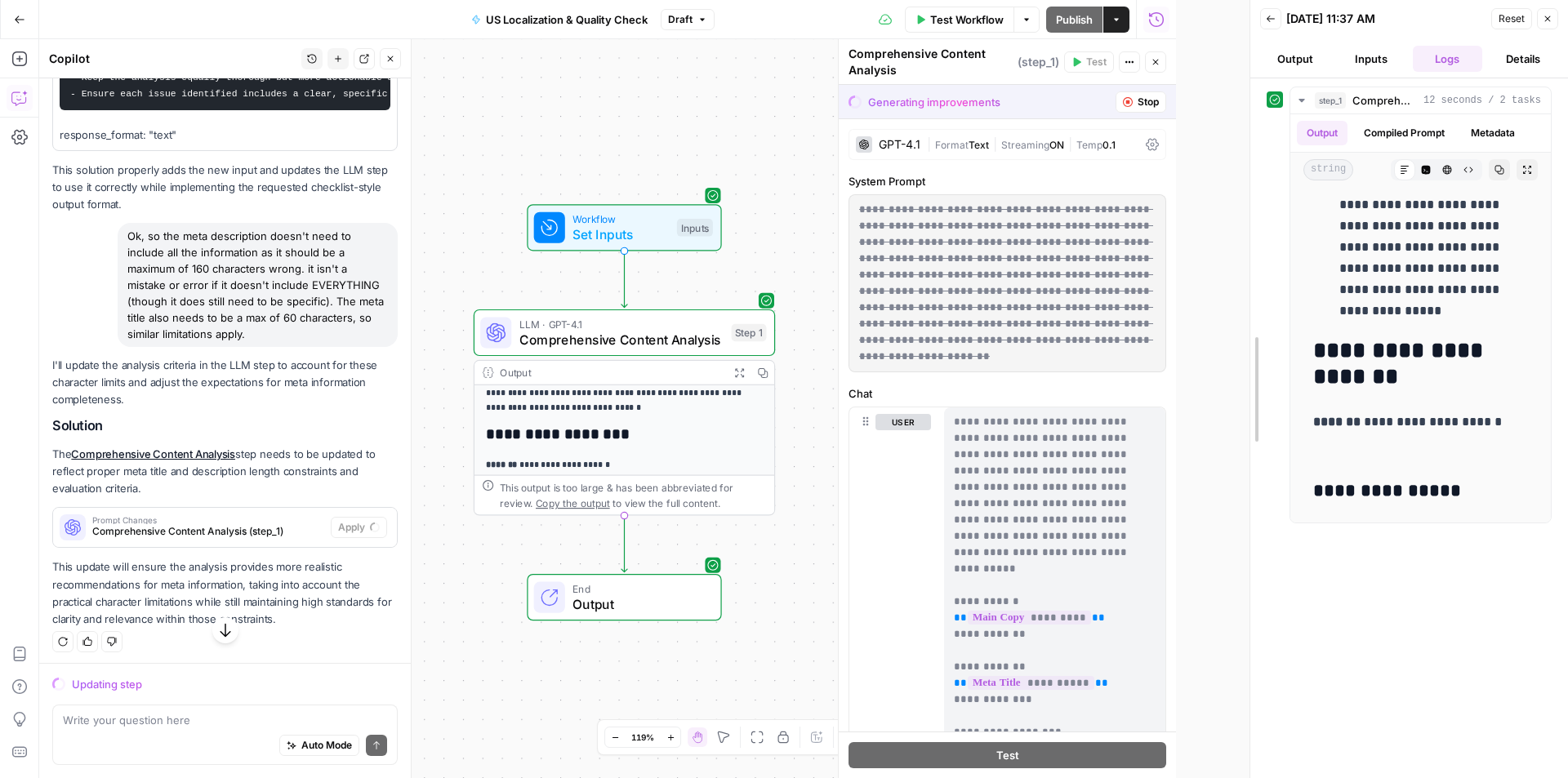
scroll to position [2068, 0]
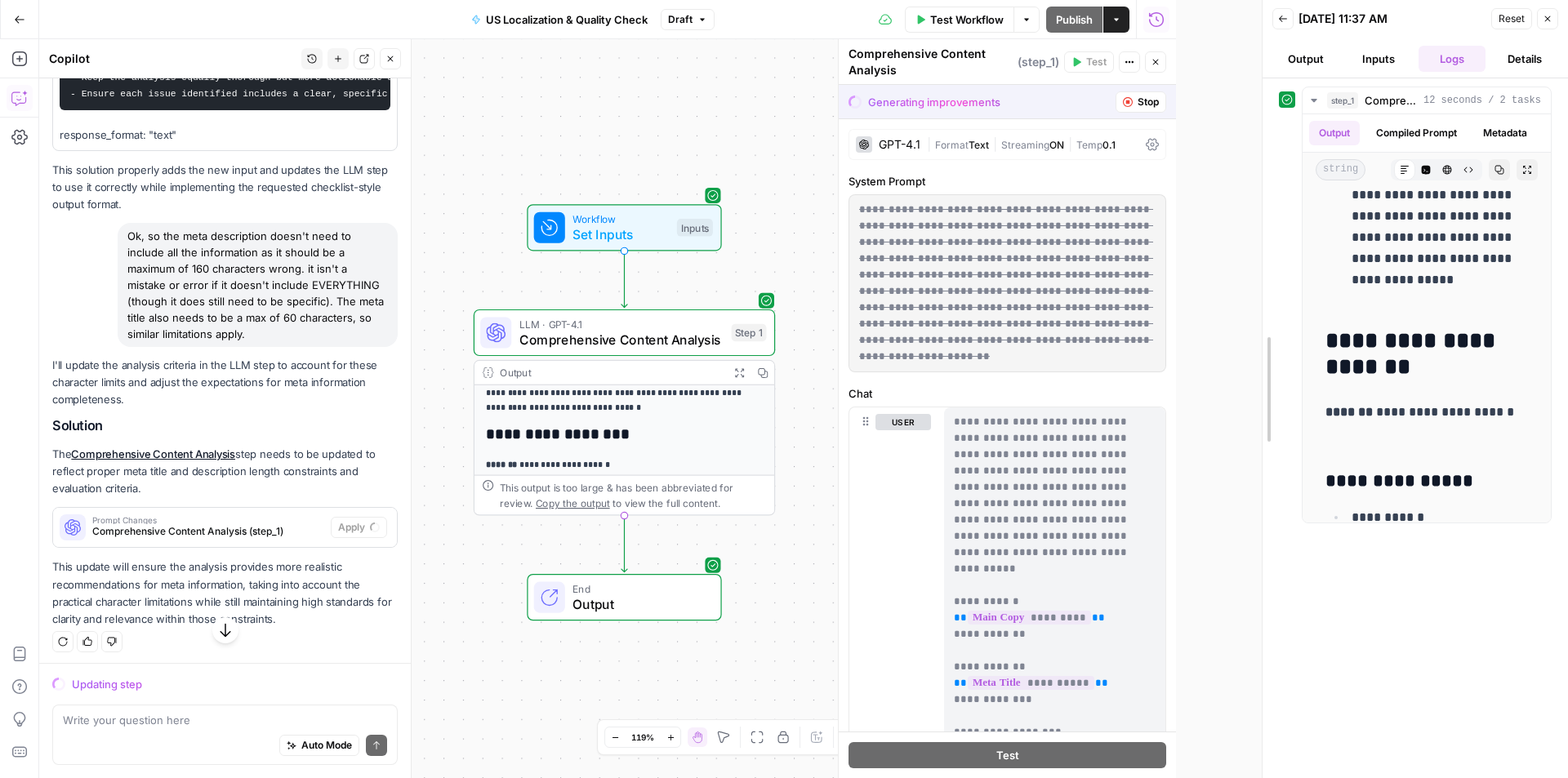
drag, startPoint x: 1178, startPoint y: 374, endPoint x: 1264, endPoint y: 370, distance: 86.1
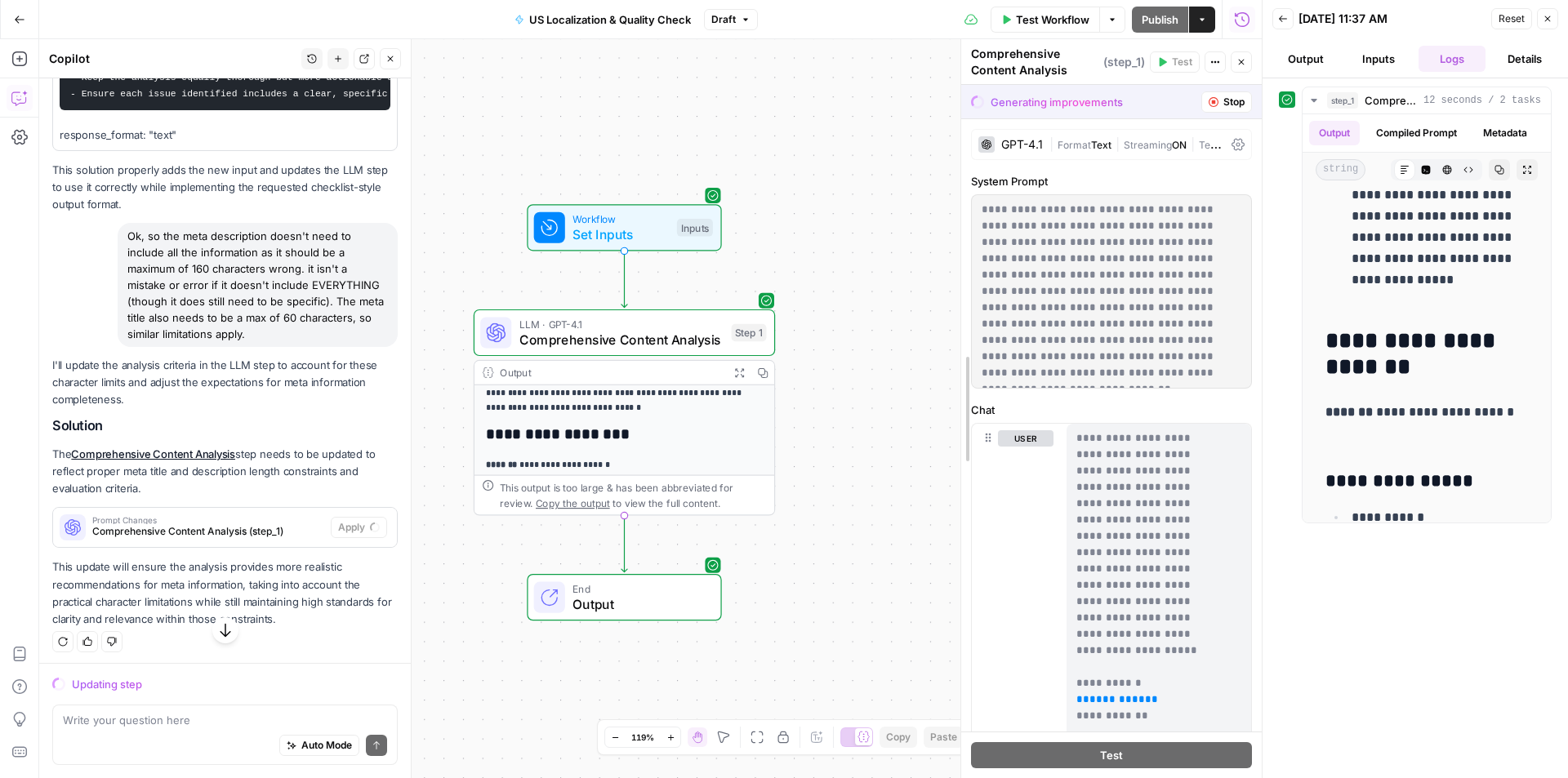
drag, startPoint x: 923, startPoint y: 383, endPoint x: 959, endPoint y: 377, distance: 36.5
click at [959, 377] on div at bounding box center [960, 409] width 16 height 740
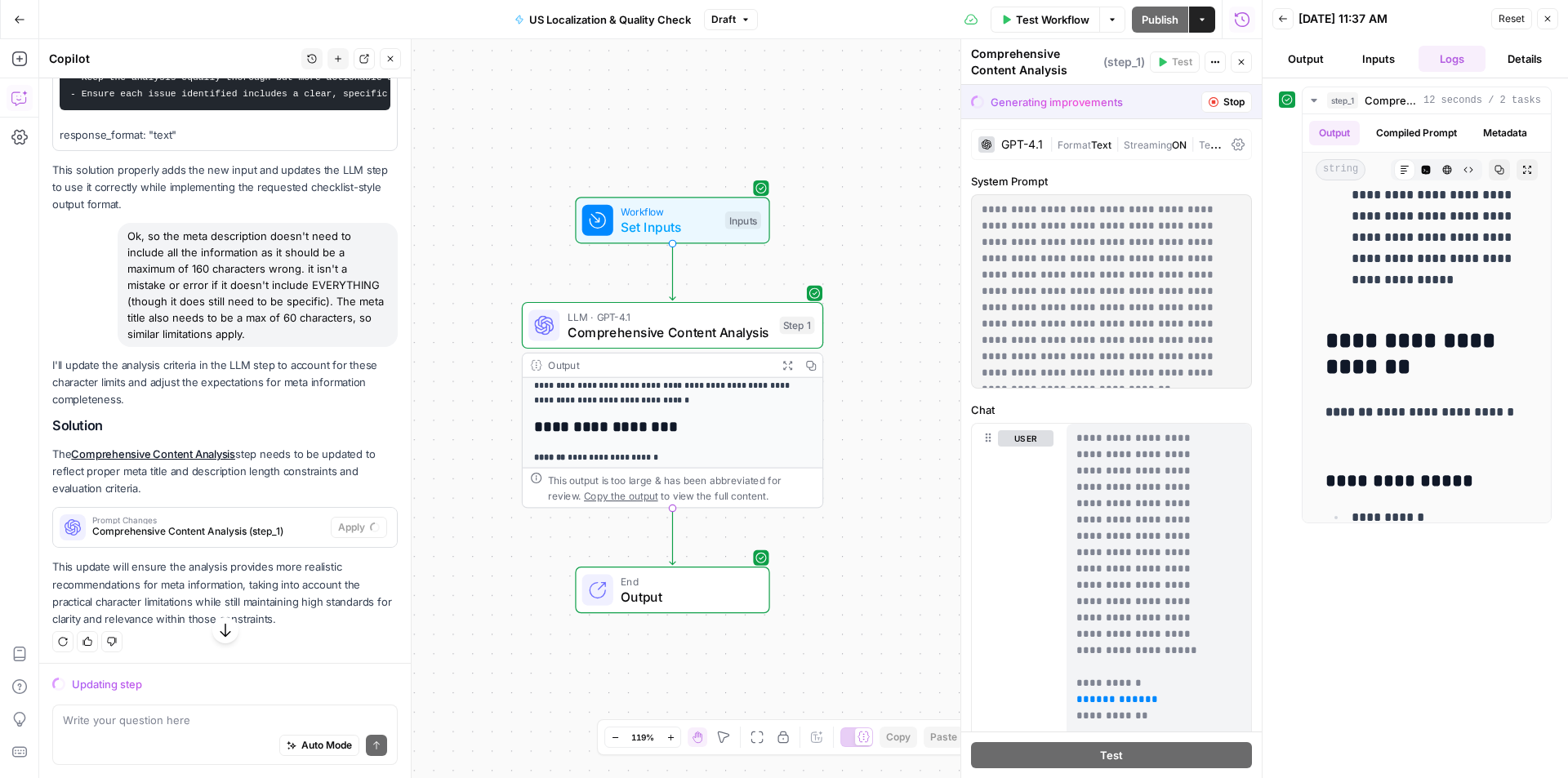
drag, startPoint x: 835, startPoint y: 506, endPoint x: 883, endPoint y: 499, distance: 48.5
click at [883, 499] on div "**********" at bounding box center [650, 409] width 1222 height 740
click at [889, 500] on div "**********" at bounding box center [650, 409] width 1222 height 740
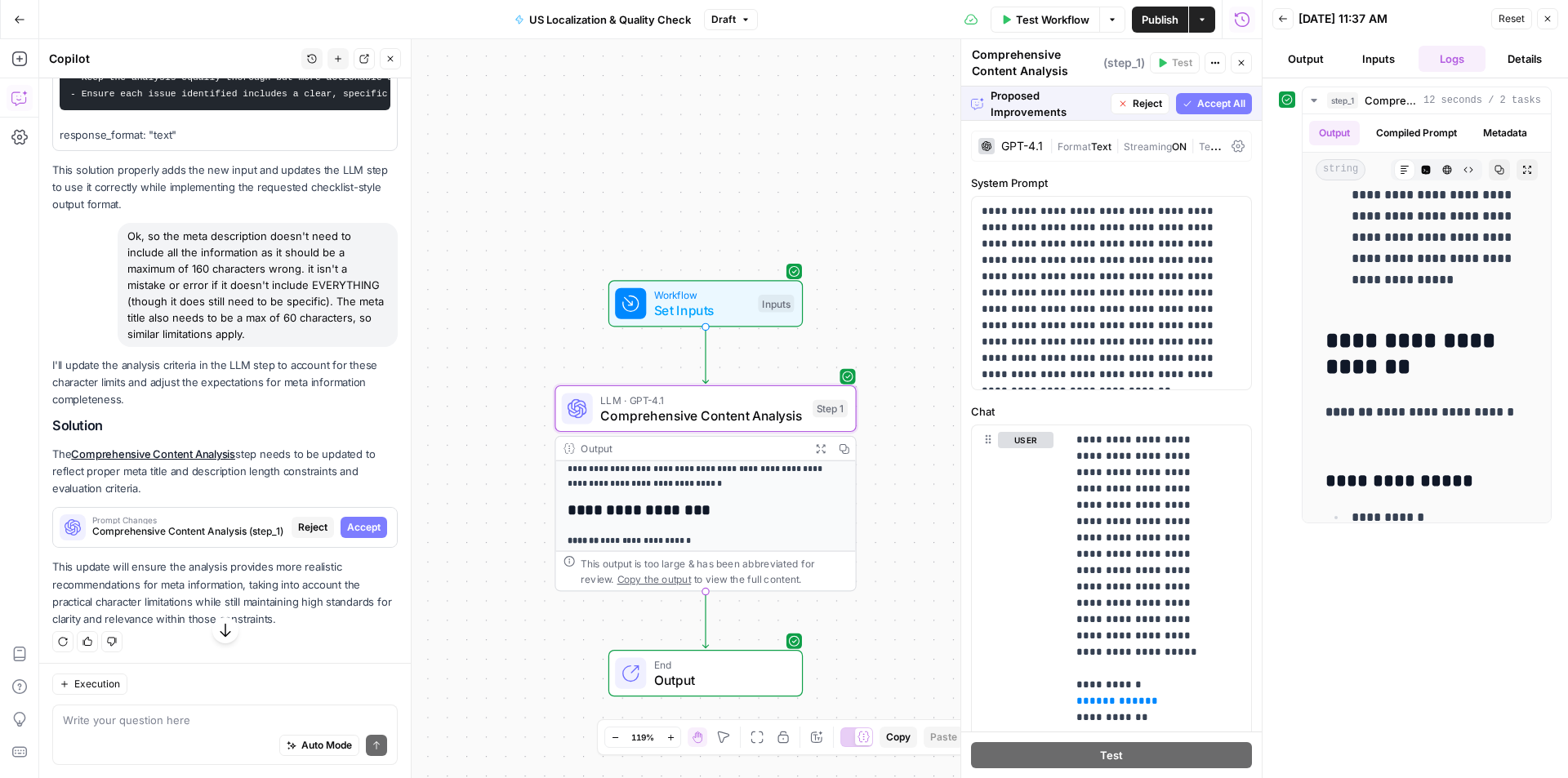
click at [363, 535] on span "Accept" at bounding box center [363, 527] width 34 height 14
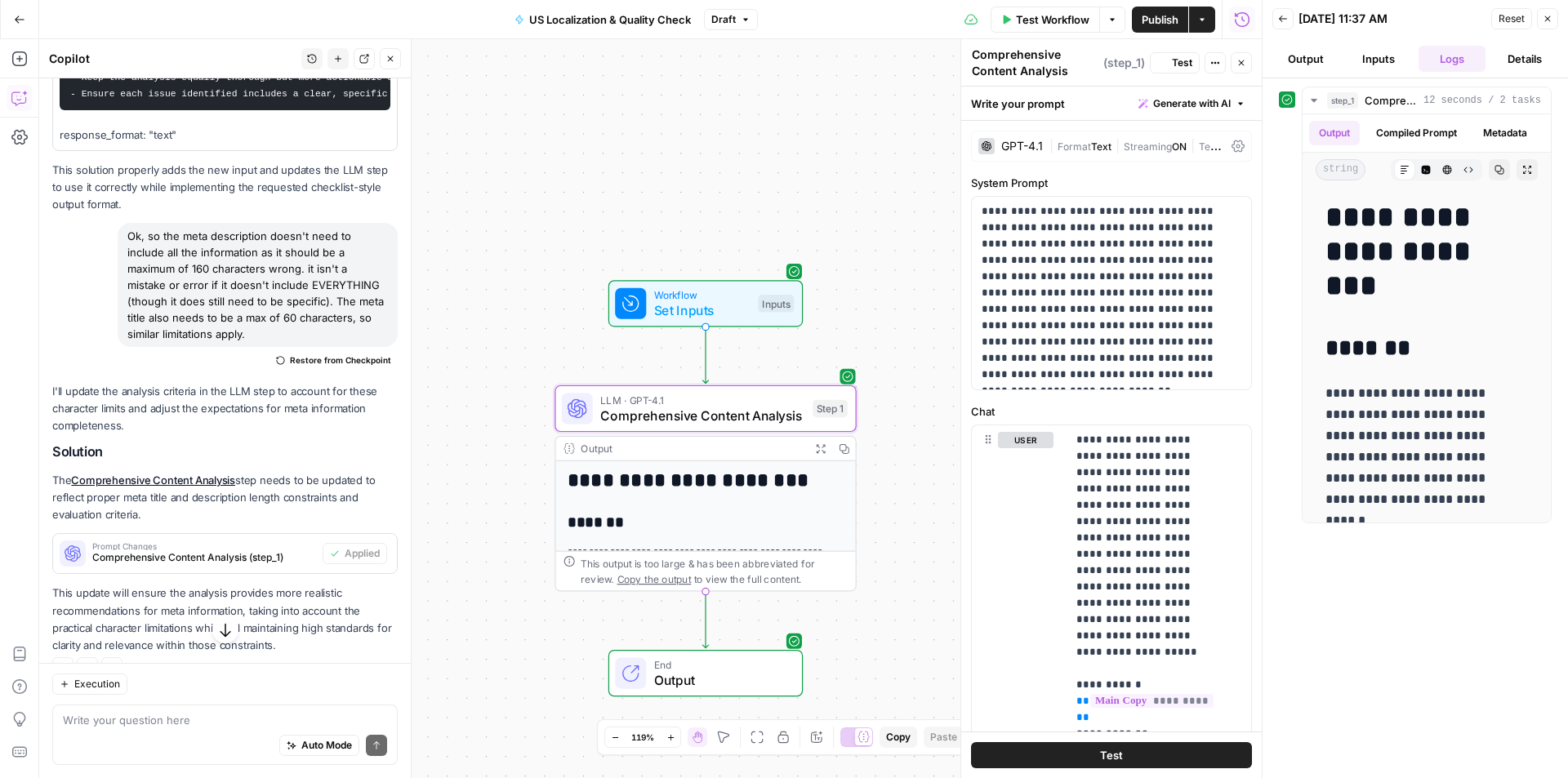
scroll to position [1728, 0]
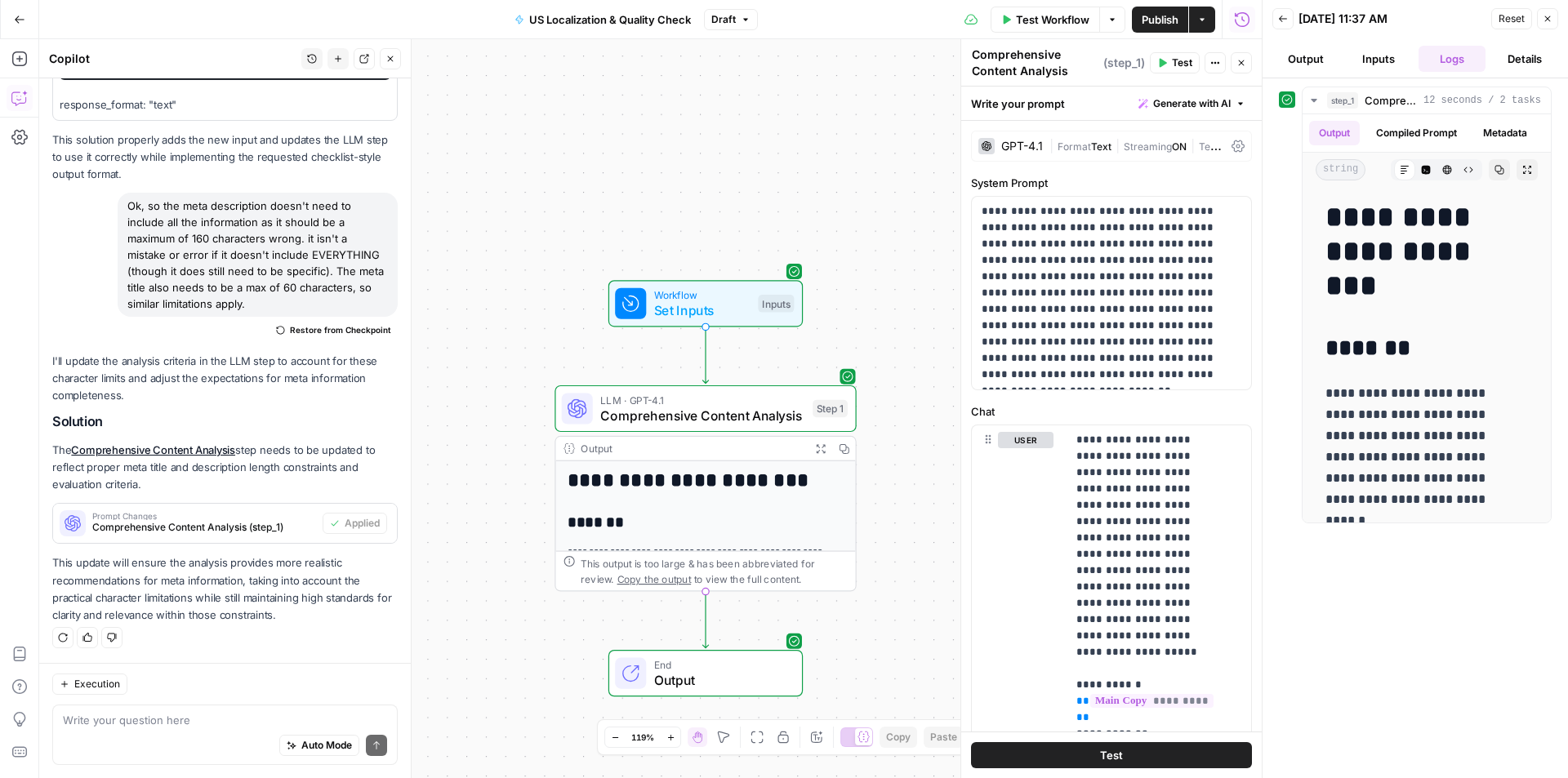
click at [739, 401] on span "LLM · GPT-4.1" at bounding box center [702, 400] width 205 height 15
click at [1037, 13] on span "Test Workflow" at bounding box center [1052, 19] width 74 height 16
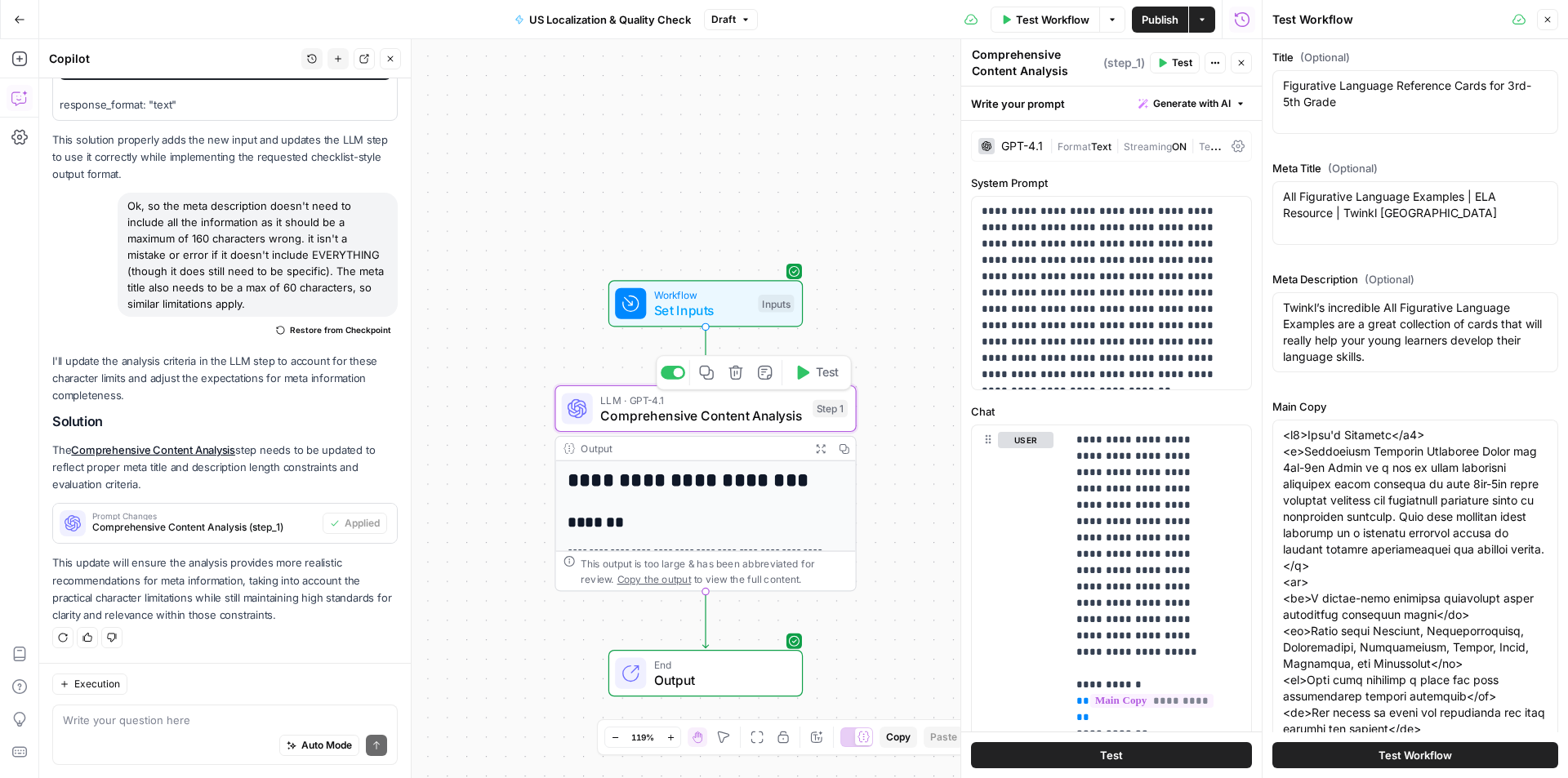
click at [815, 379] on span "Test" at bounding box center [827, 373] width 24 height 17
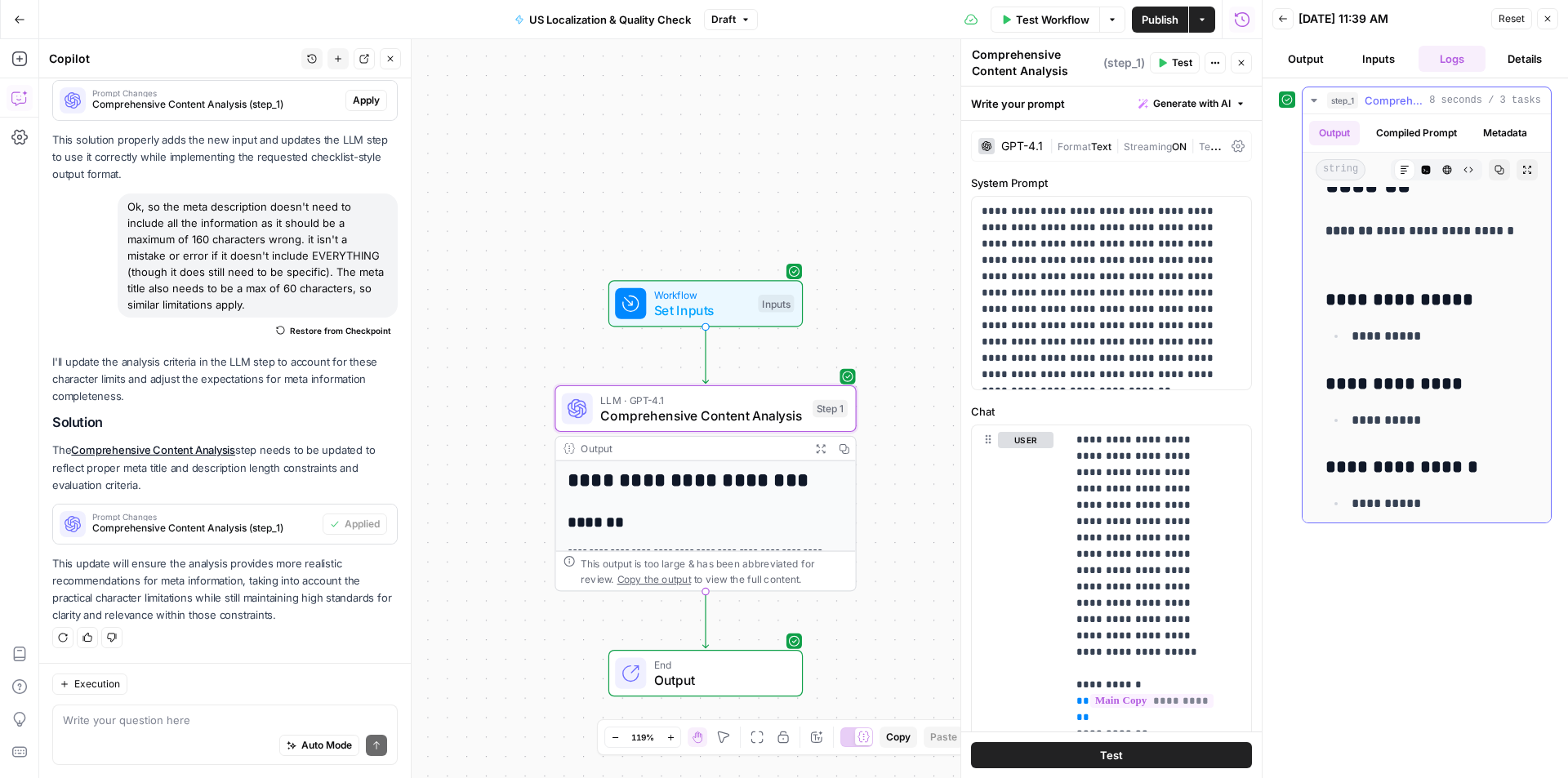
scroll to position [2575, 0]
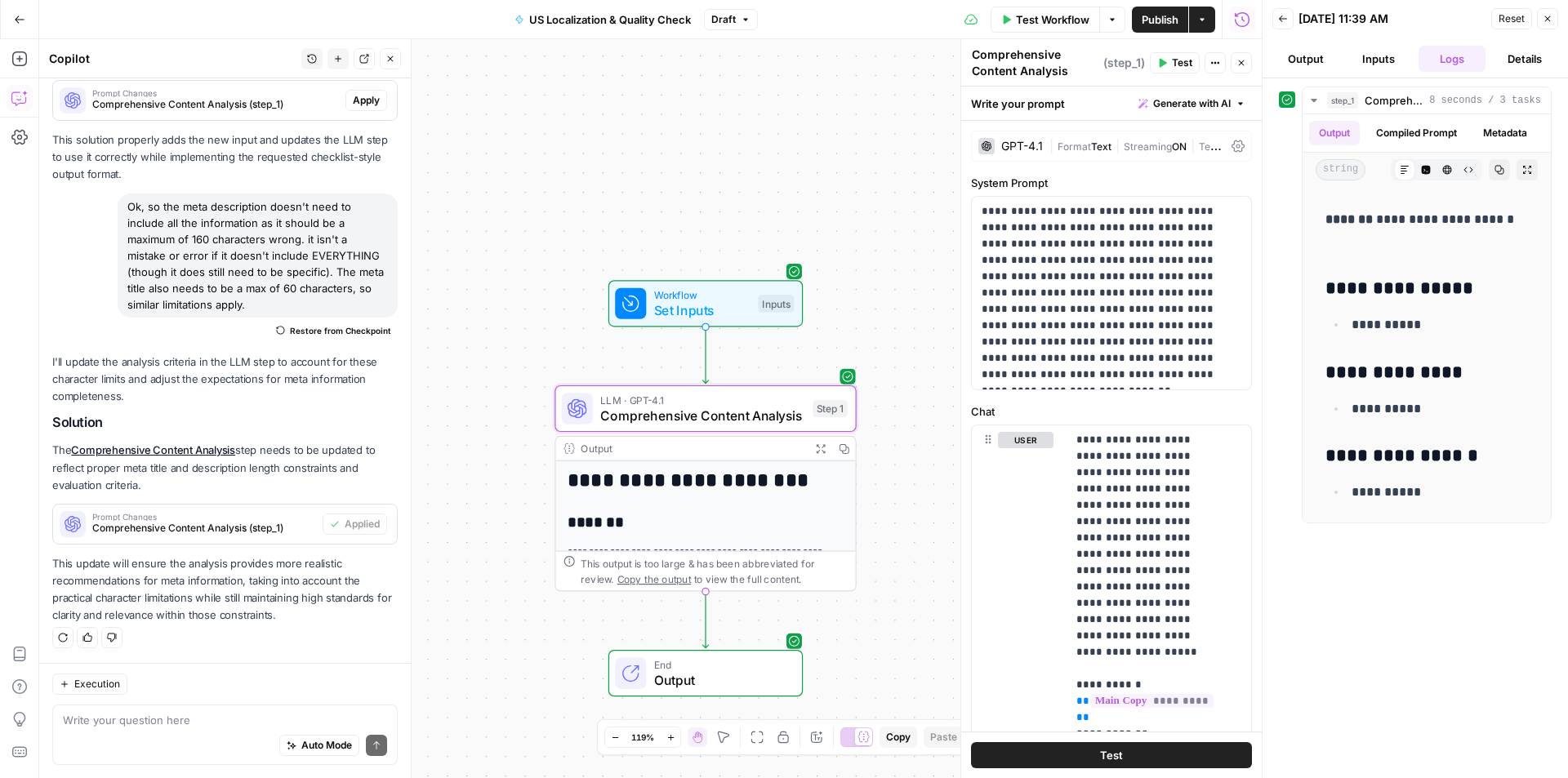
click at [1547, 19] on icon "button" at bounding box center [1547, 18] width 10 height 10
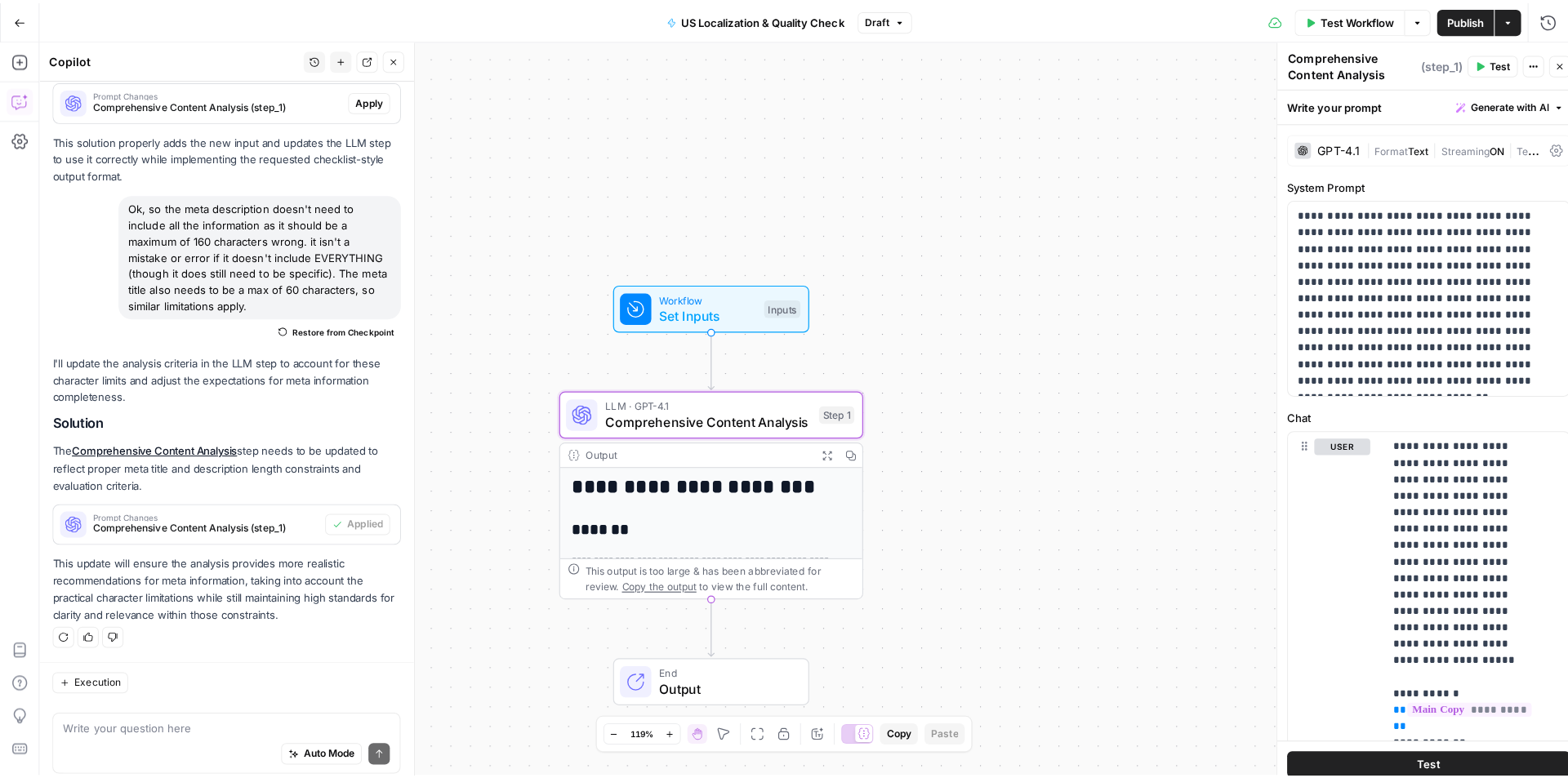
scroll to position [1477, 0]
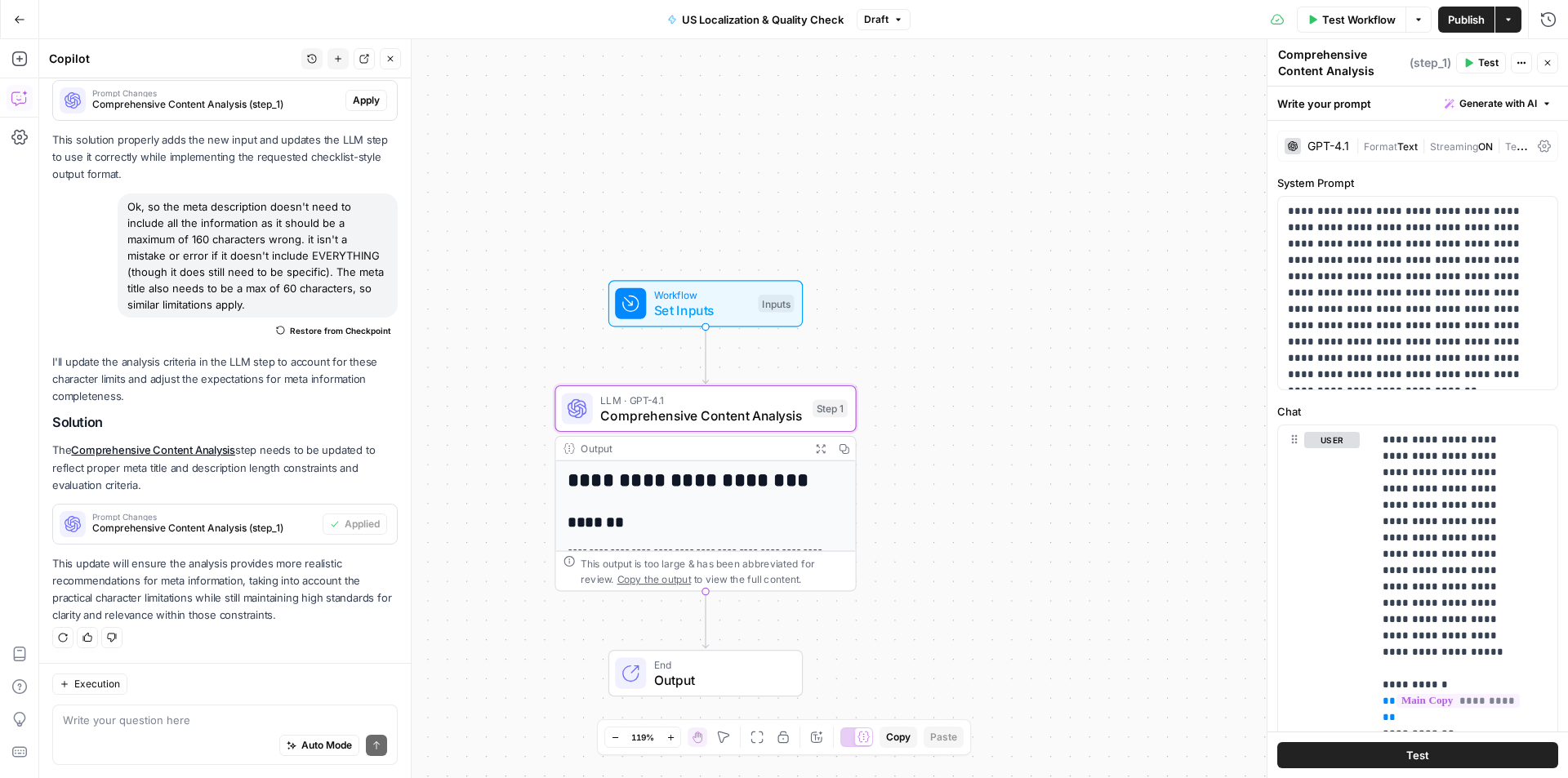
click at [969, 309] on div "**********" at bounding box center [804, 409] width 1529 height 740
click at [705, 488] on h1 "**********" at bounding box center [698, 480] width 262 height 23
click at [712, 476] on h1 "**********" at bounding box center [698, 480] width 262 height 23
click at [733, 415] on span "Comprehensive Content Analysis" at bounding box center [702, 416] width 205 height 19
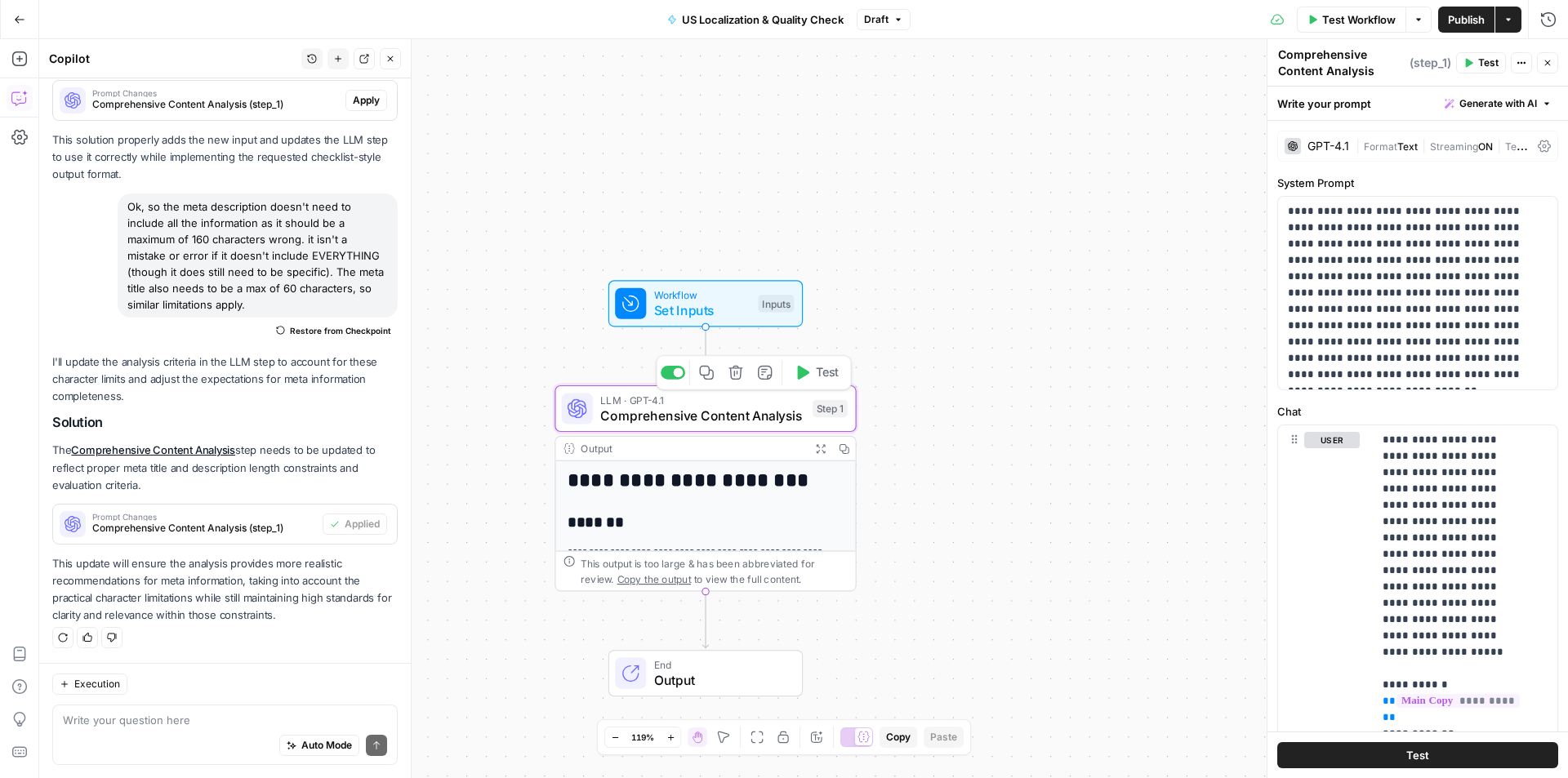
click at [733, 415] on span "Comprehensive Content Analysis" at bounding box center [702, 416] width 205 height 19
click at [1093, 565] on div "**********" at bounding box center [804, 409] width 1529 height 740
click at [657, 402] on span "LLM · GPT-4.1" at bounding box center [702, 400] width 205 height 15
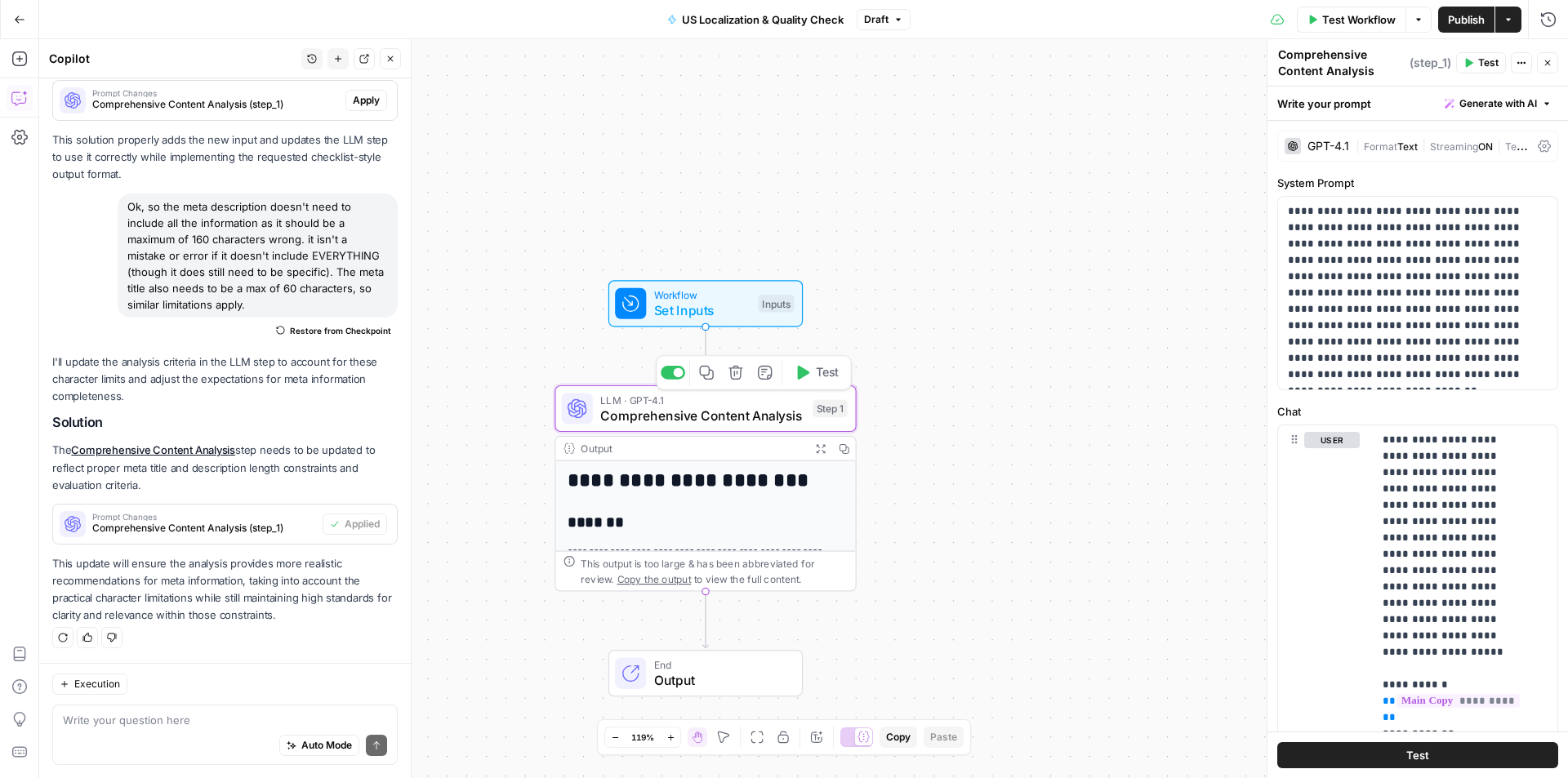
click at [657, 402] on span "LLM · GPT-4.1" at bounding box center [702, 400] width 205 height 15
click at [17, 19] on icon "button" at bounding box center [19, 19] width 10 height 8
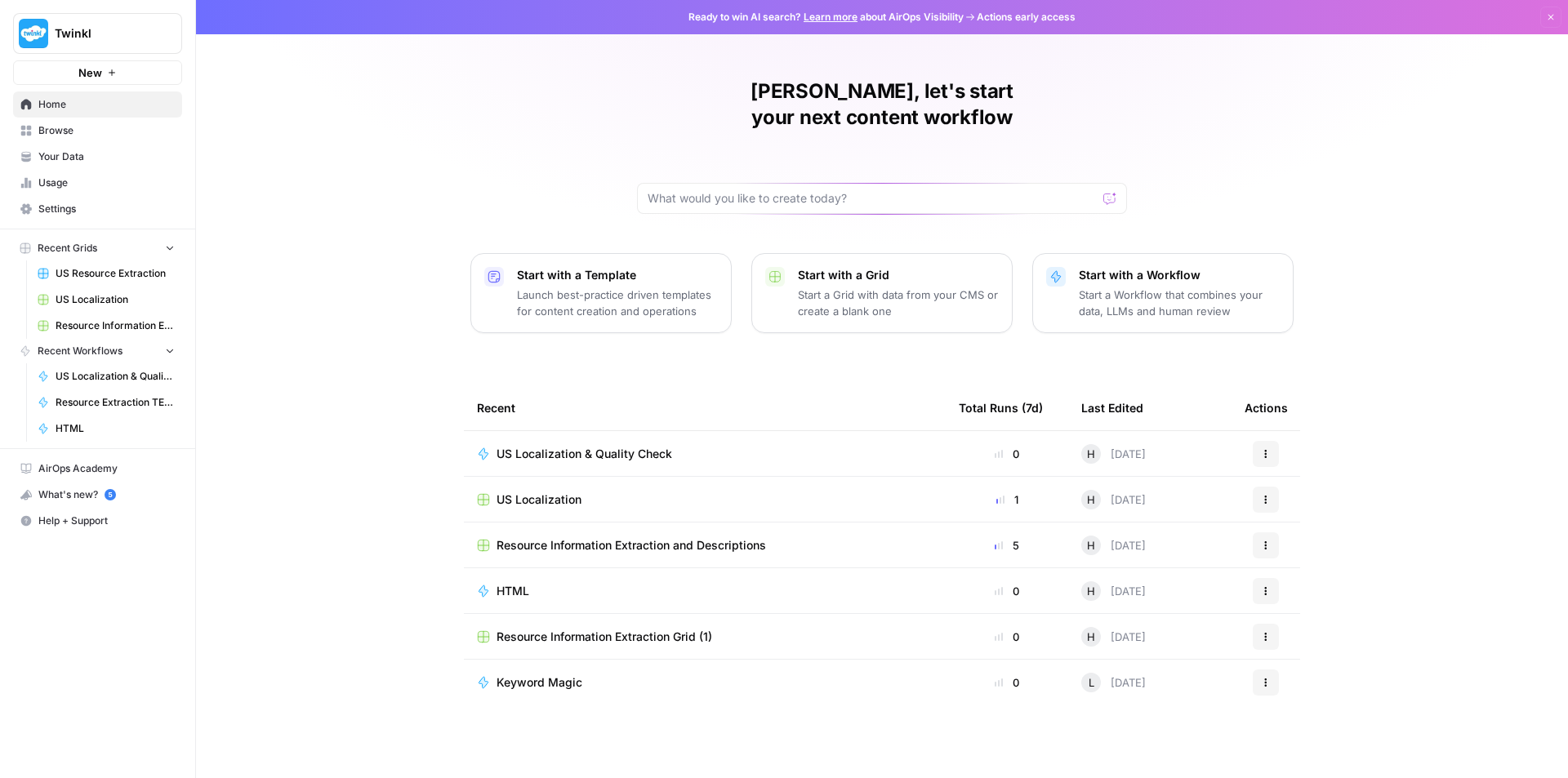
click at [775, 446] on div "US Localization & Quality Check" at bounding box center [705, 453] width 455 height 16
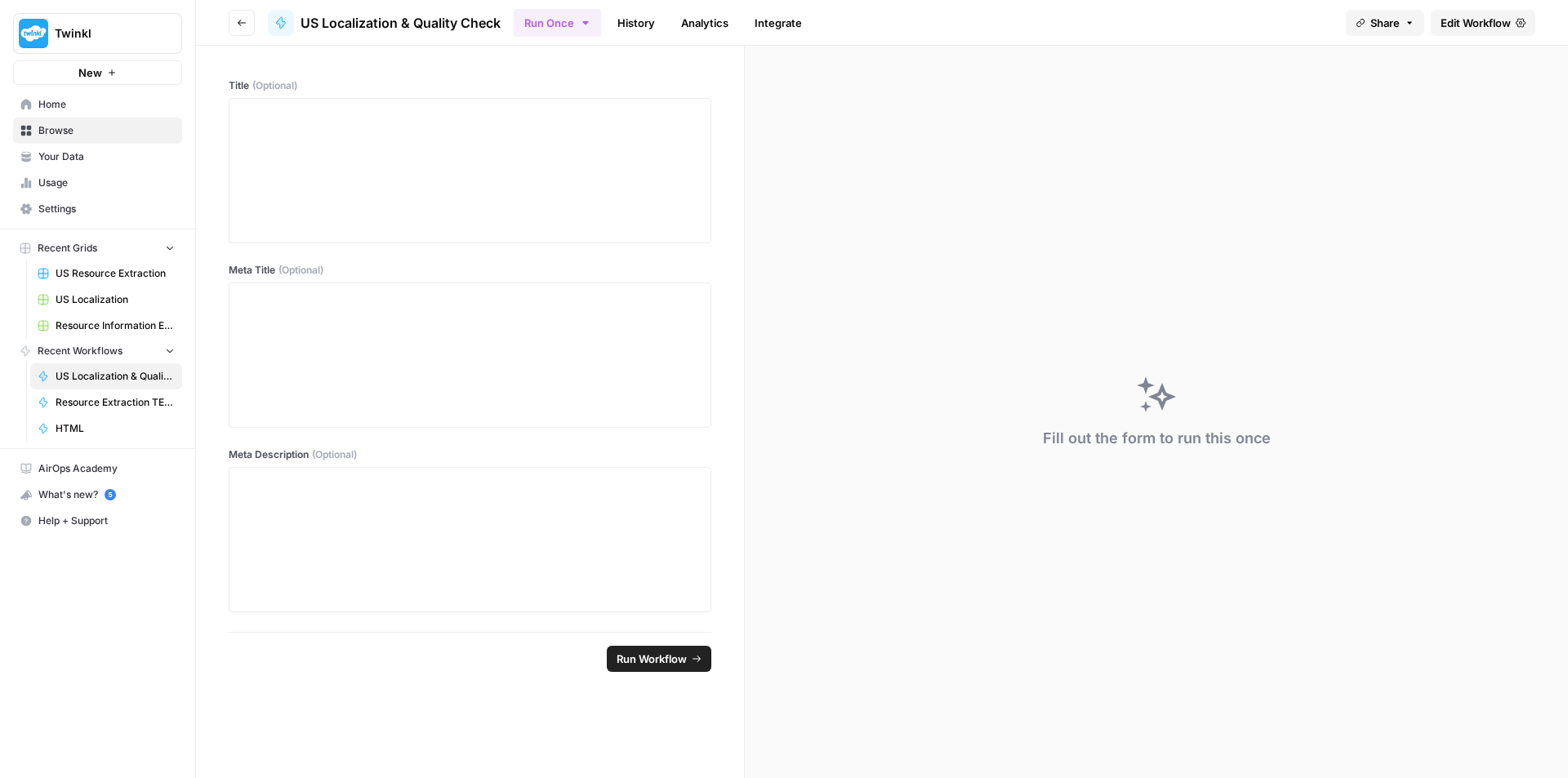
click at [229, 15] on button "Go back" at bounding box center [241, 22] width 26 height 26
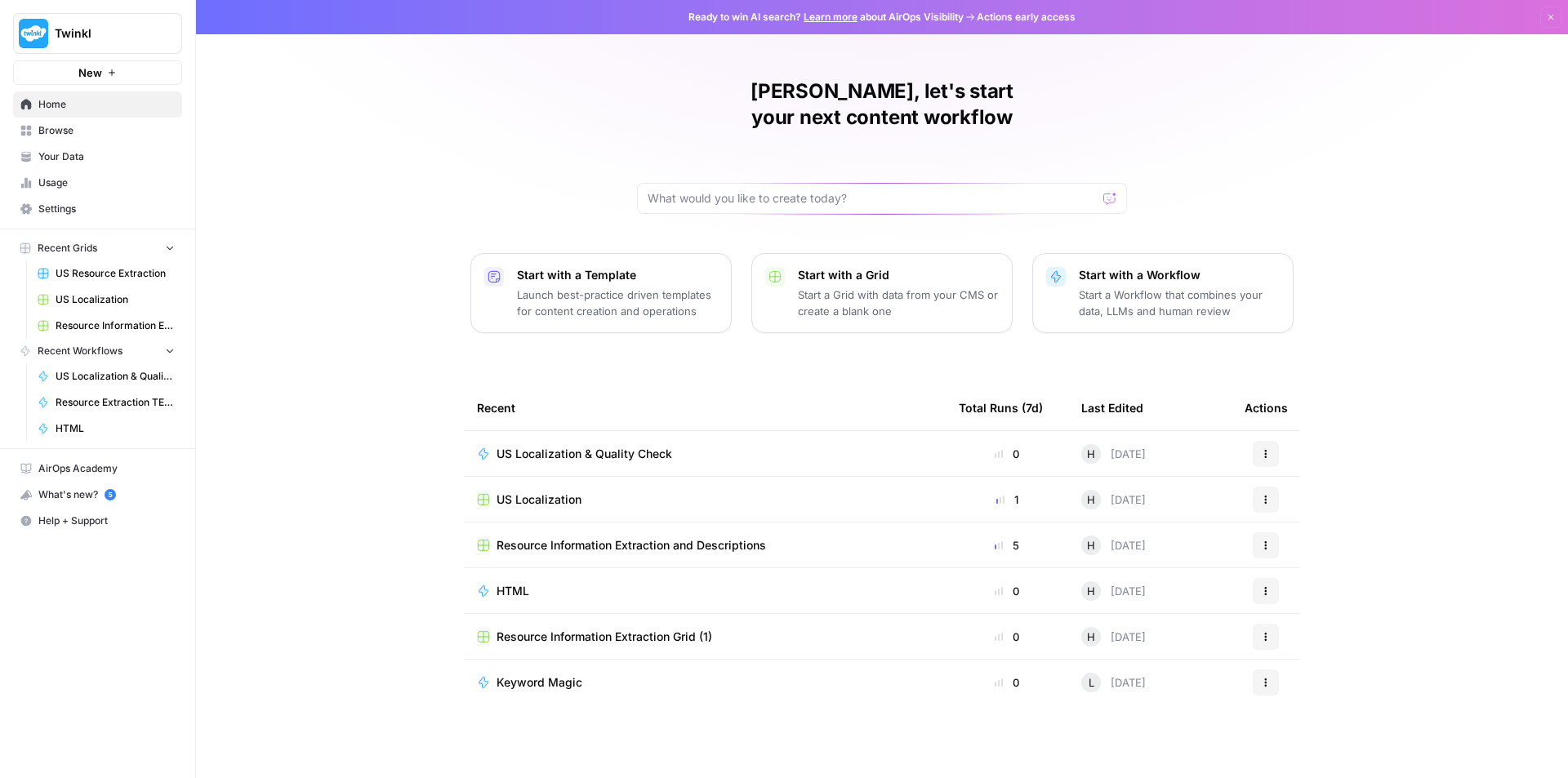
click at [697, 492] on div "US Localization" at bounding box center [705, 499] width 455 height 16
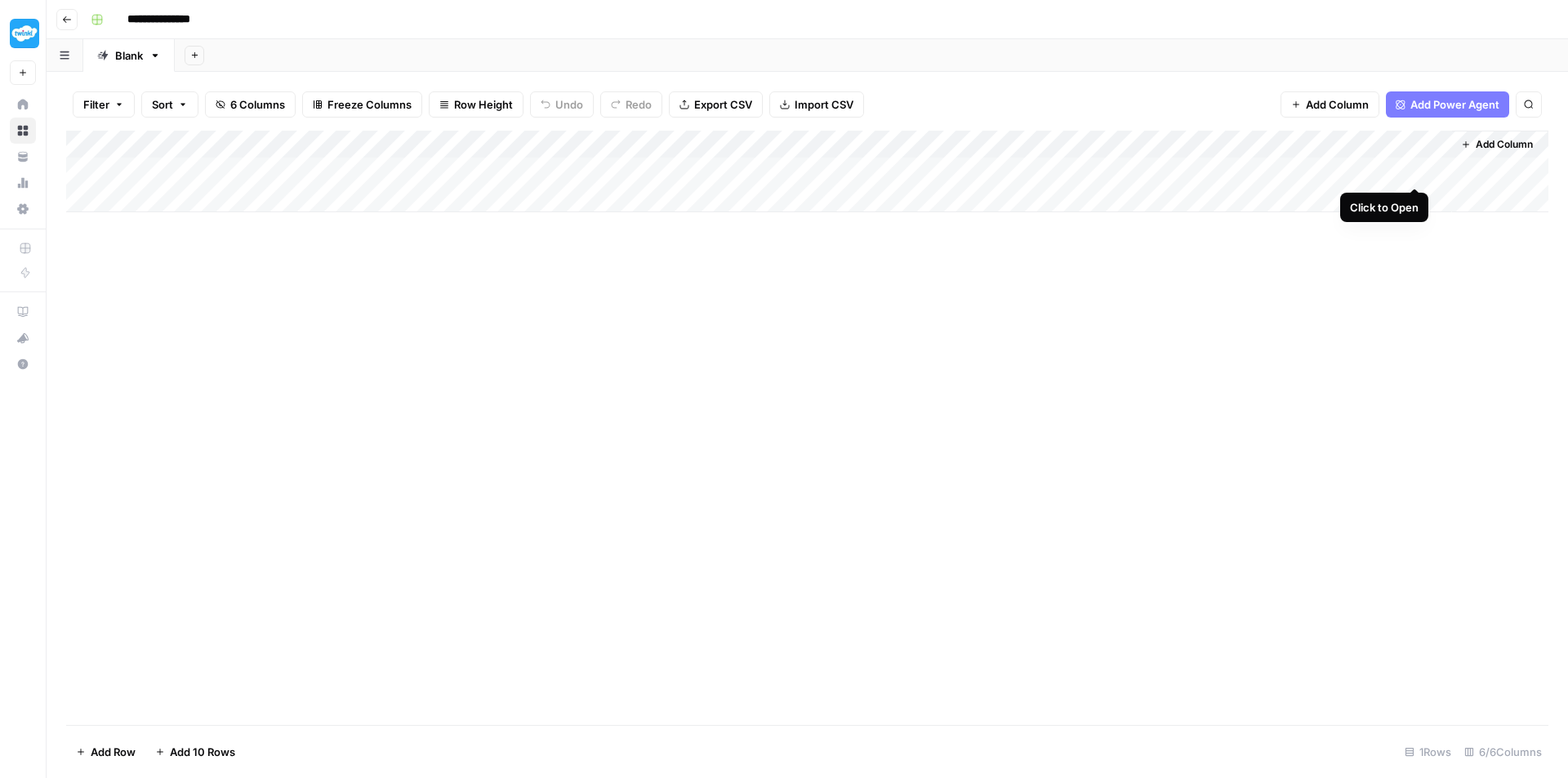
click at [1415, 168] on div "Add Column" at bounding box center [807, 171] width 1482 height 82
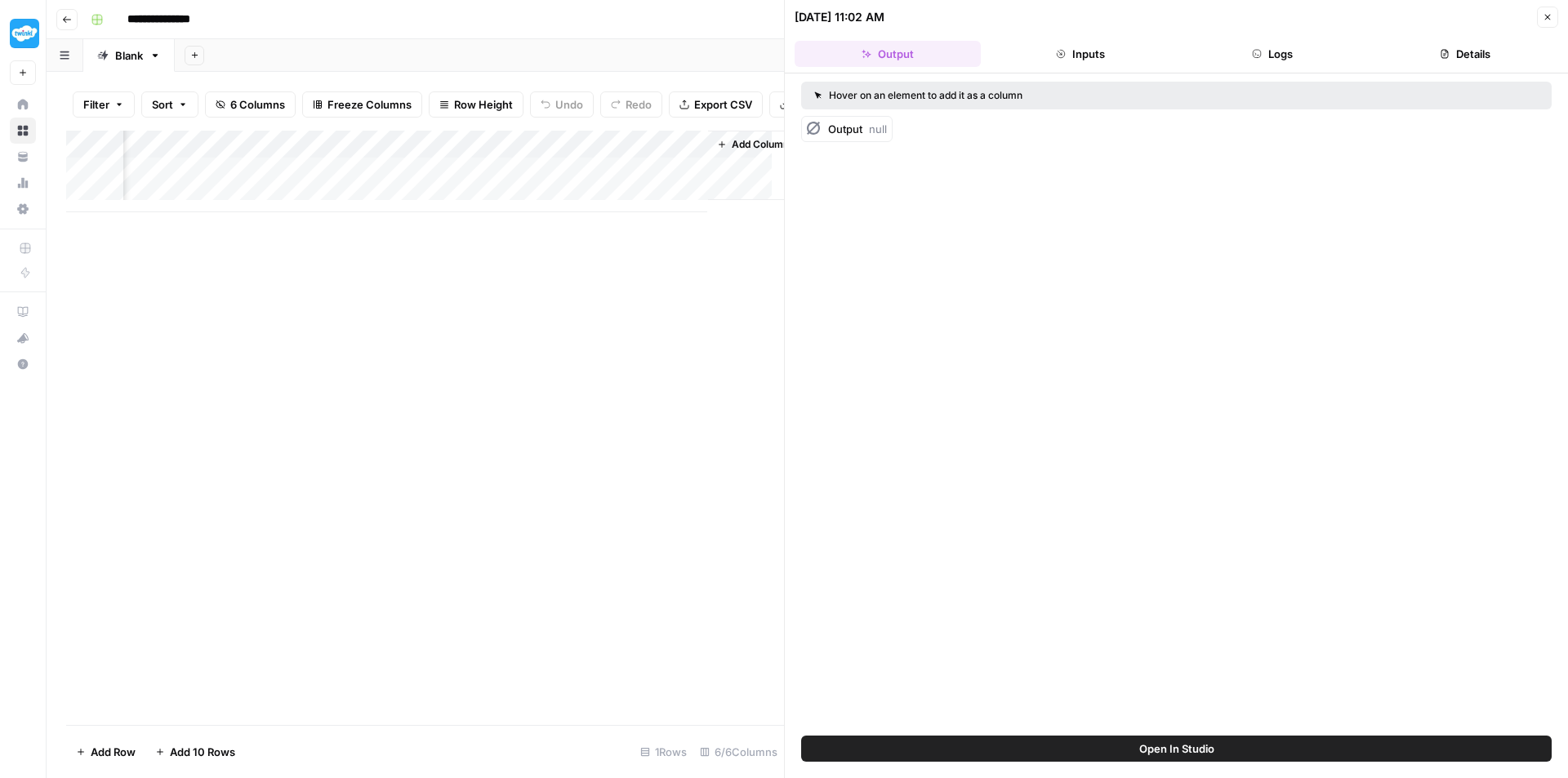
scroll to position [0, 771]
click at [667, 185] on div "Add Column" at bounding box center [424, 171] width 717 height 82
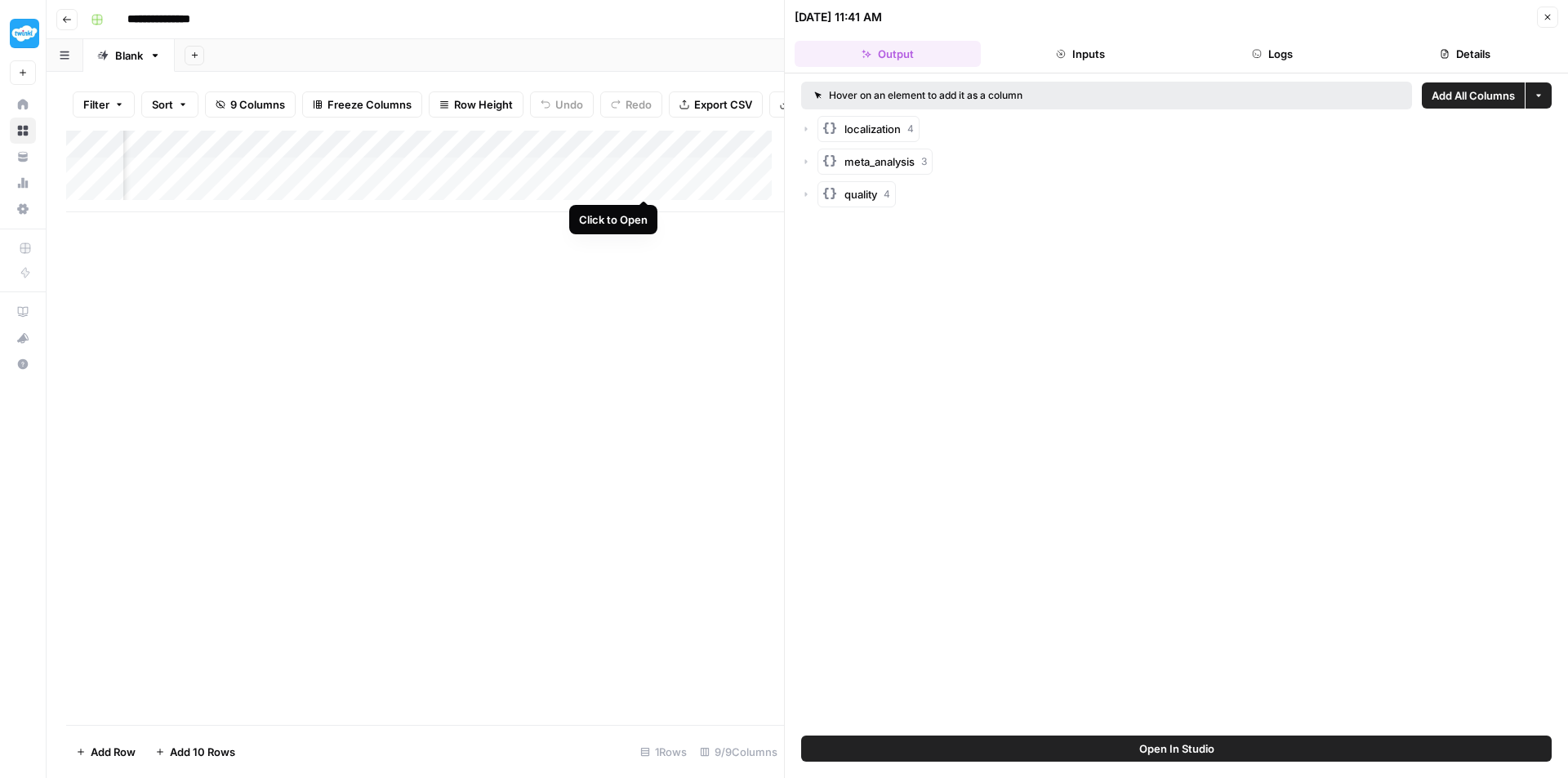
click at [647, 182] on div "Add Column" at bounding box center [424, 171] width 717 height 82
click at [905, 134] on div "localization 4" at bounding box center [879, 129] width 69 height 16
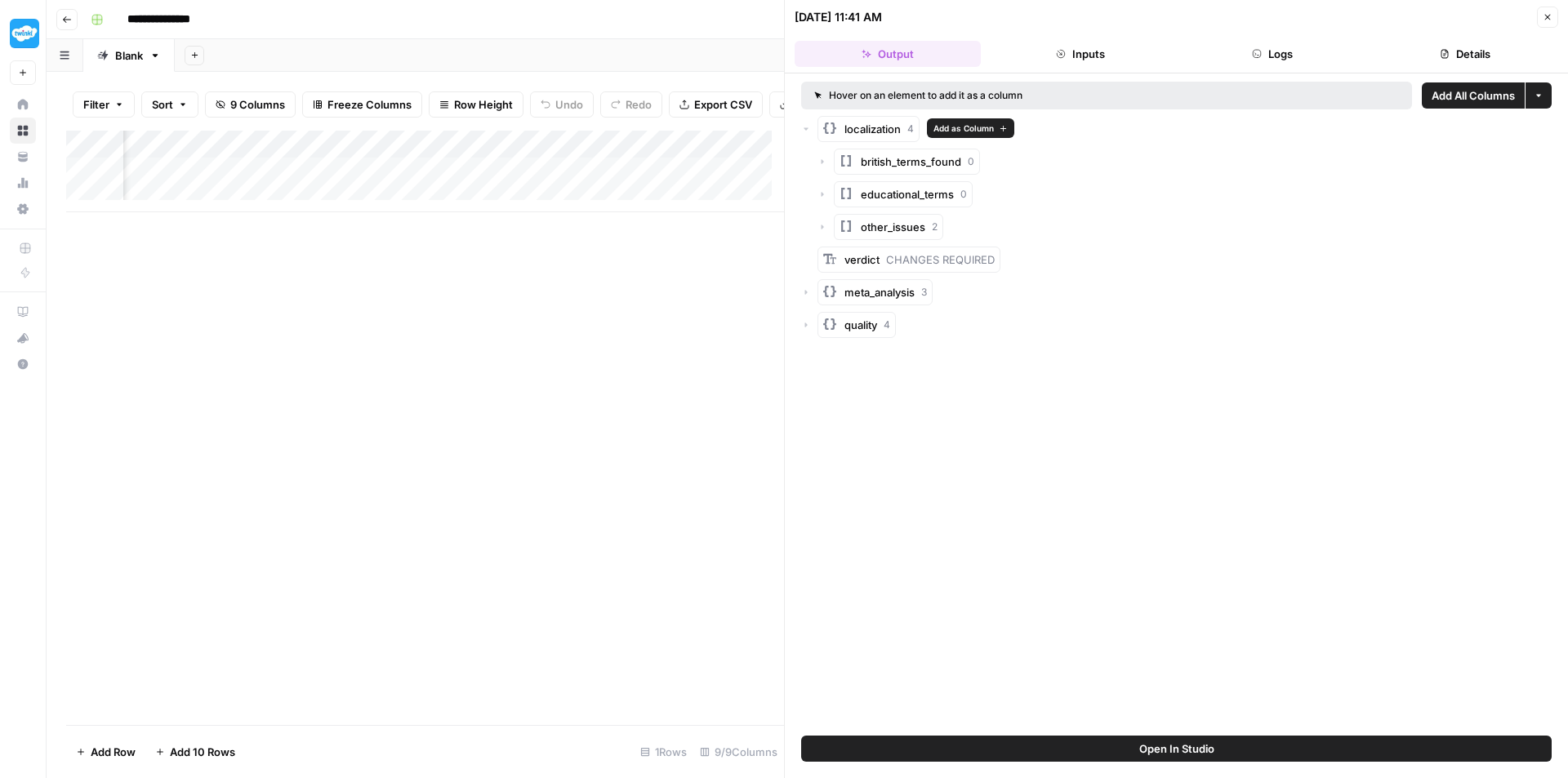
click at [878, 161] on span "british_terms_found" at bounding box center [910, 161] width 101 height 16
click at [876, 210] on button "educational_terms 0" at bounding box center [903, 201] width 139 height 26
click at [883, 237] on span "other_issues" at bounding box center [892, 239] width 64 height 16
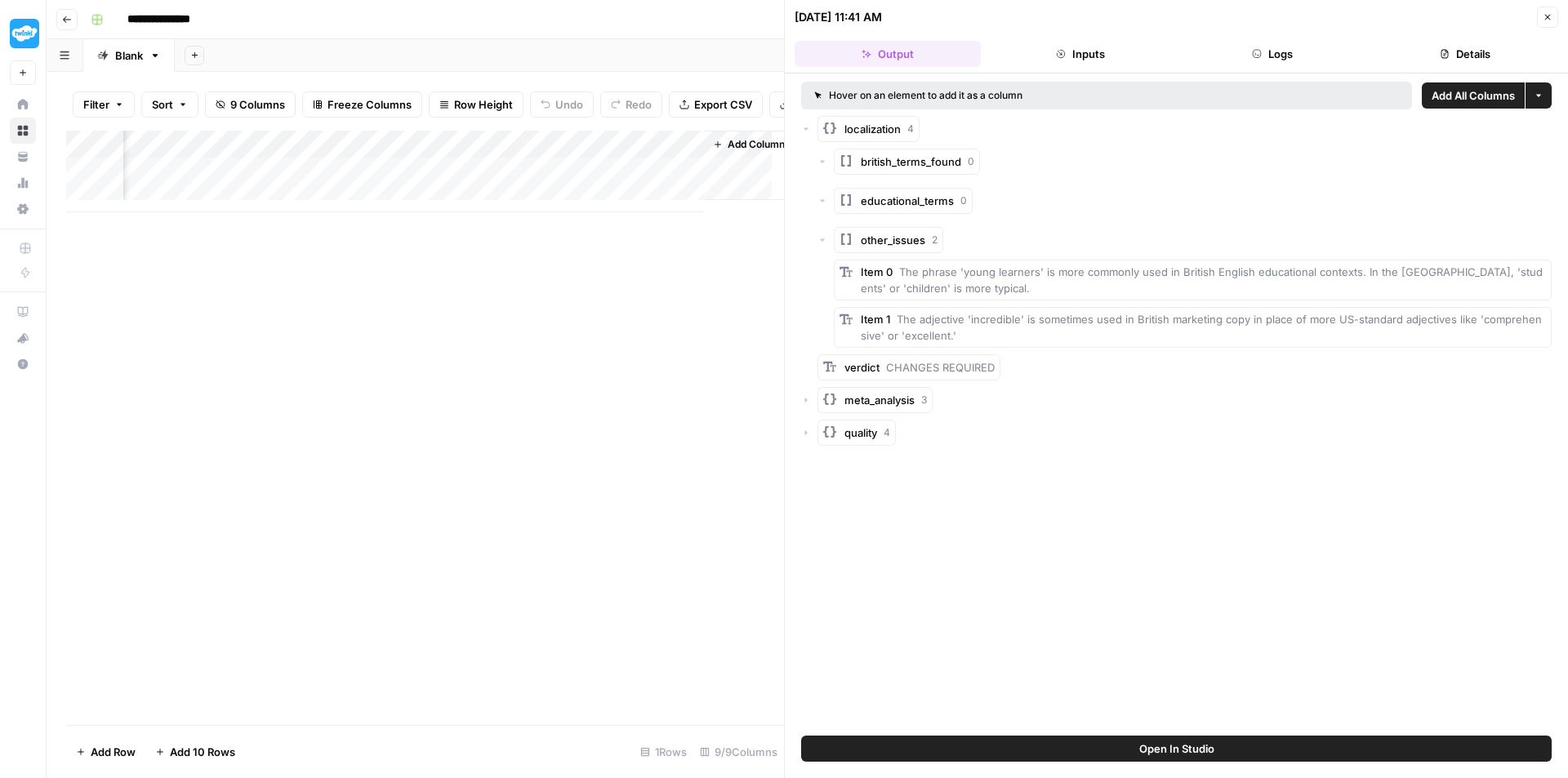
scroll to position [0, 1212]
click at [571, 182] on div "Add Column" at bounding box center [424, 171] width 717 height 82
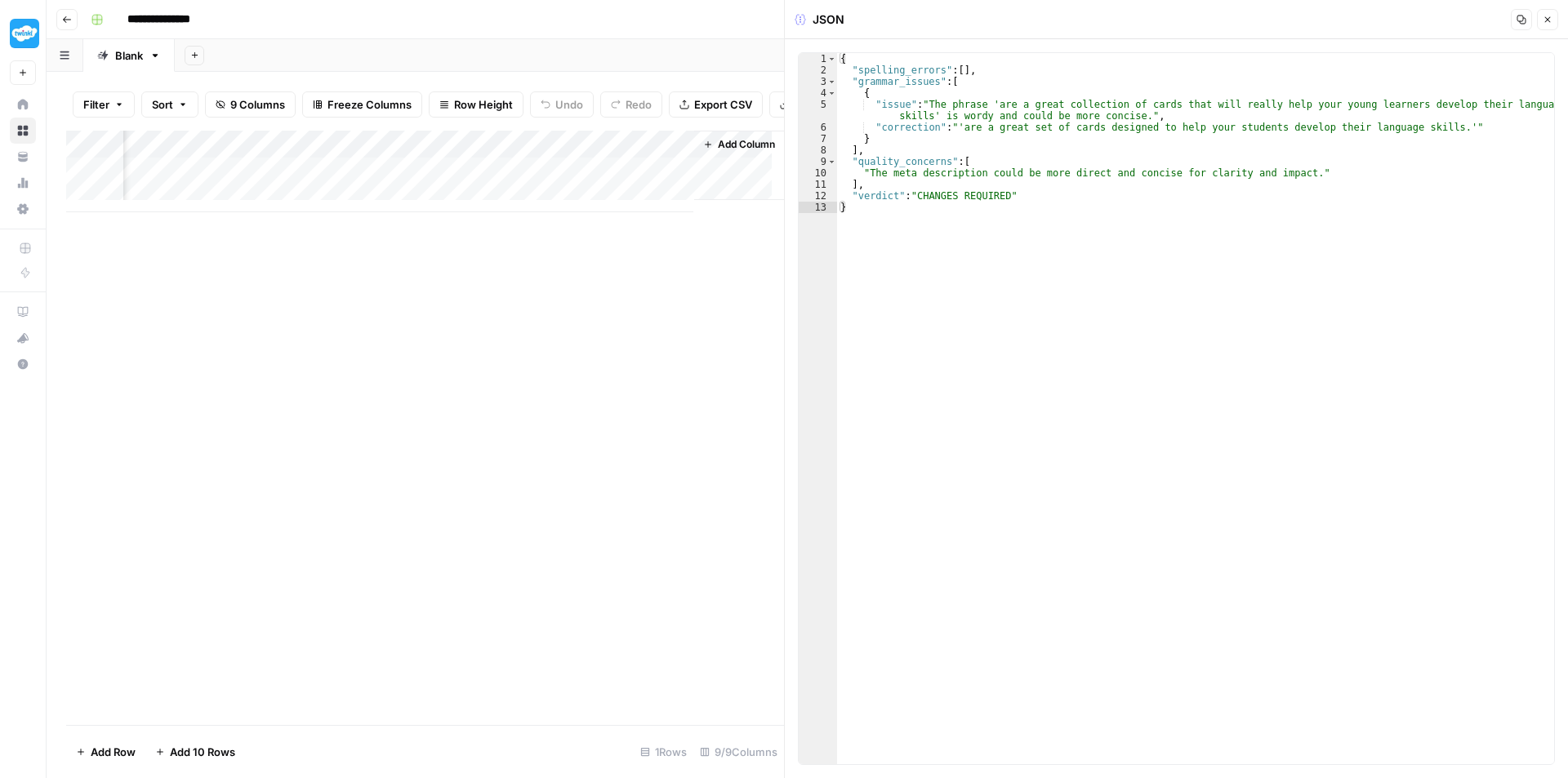
click at [310, 153] on div "Add Column" at bounding box center [424, 171] width 717 height 82
click at [670, 158] on div "Add Column" at bounding box center [424, 171] width 717 height 82
click at [655, 313] on span "Remove Column" at bounding box center [636, 316] width 143 height 16
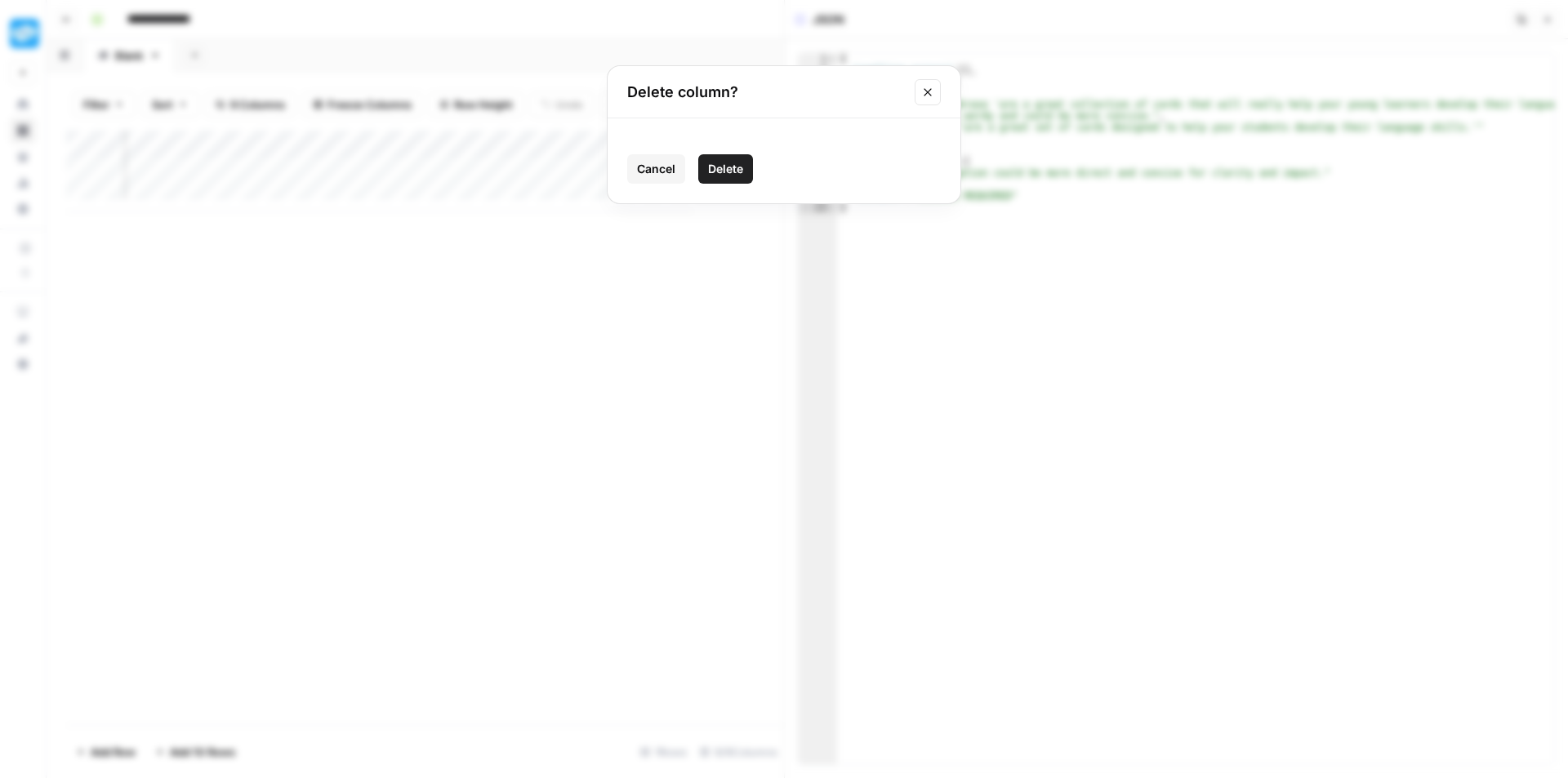
click at [721, 178] on button "Delete" at bounding box center [725, 169] width 55 height 30
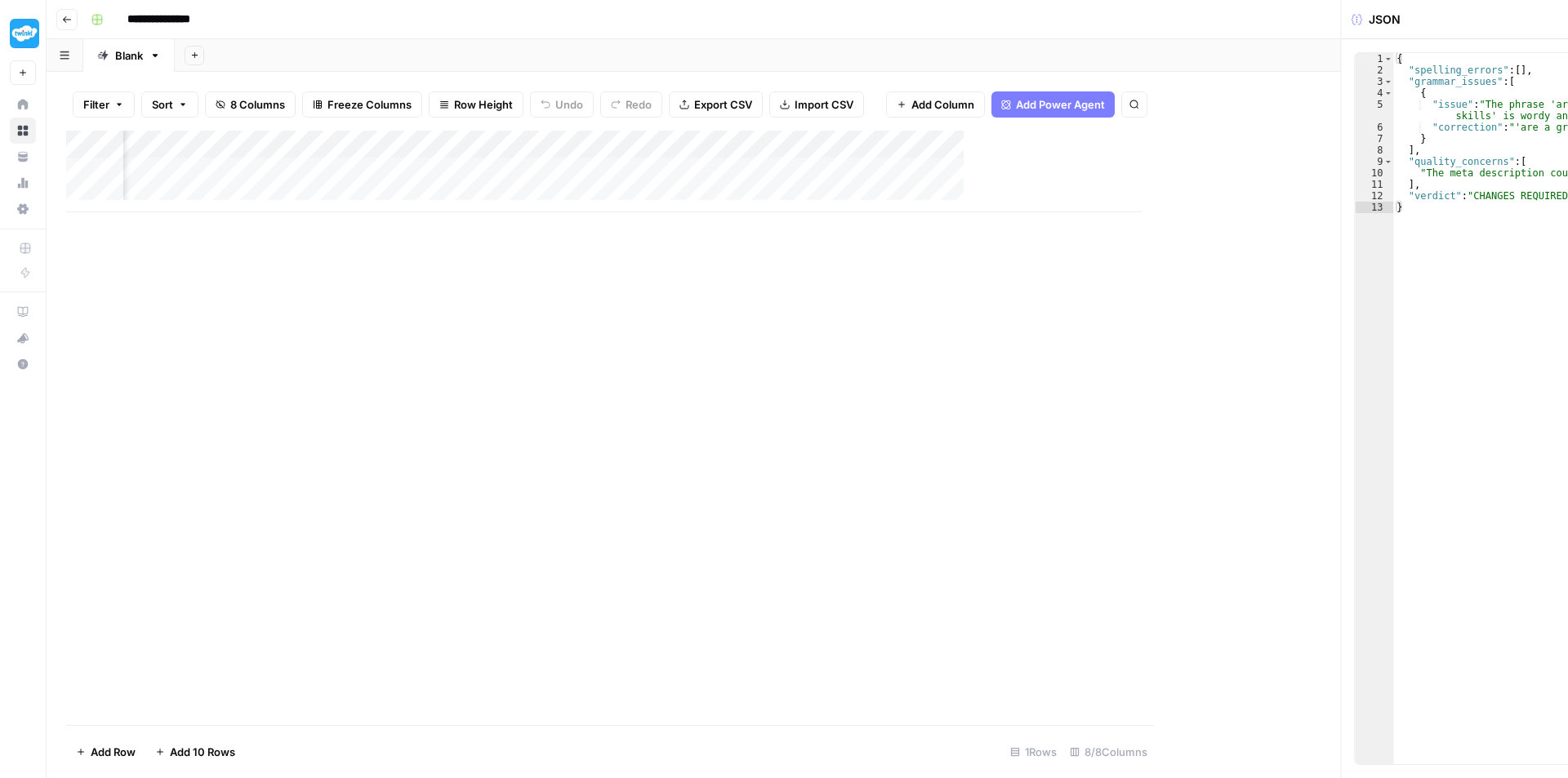
scroll to position [0, 281]
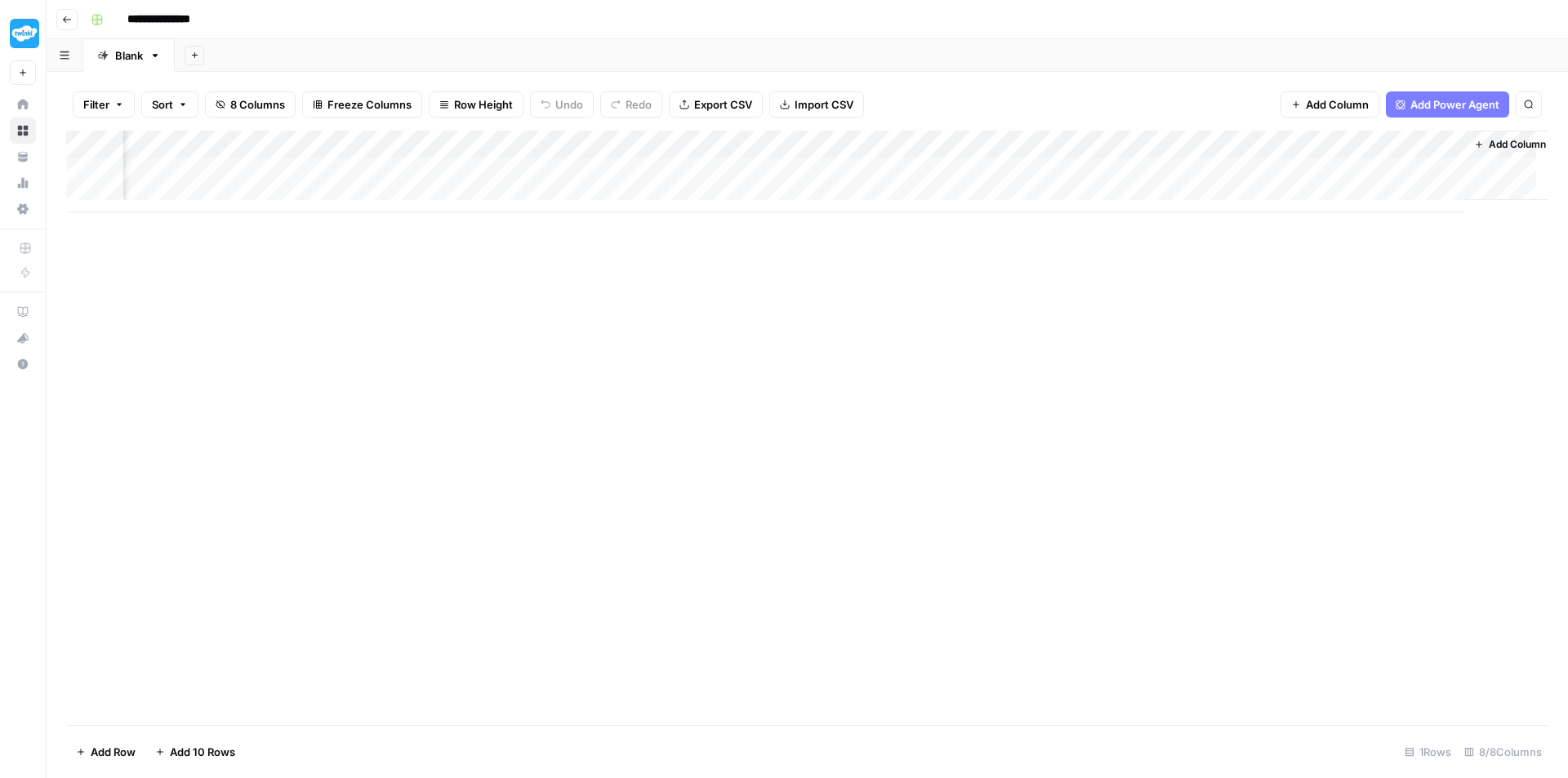
click at [1258, 139] on div "Add Column" at bounding box center [807, 171] width 1482 height 82
click at [1394, 145] on div "Add Column" at bounding box center [807, 171] width 1482 height 82
click at [1382, 303] on span "Remove Column" at bounding box center [1420, 304] width 143 height 16
click at [736, 165] on span "Delete" at bounding box center [725, 169] width 36 height 16
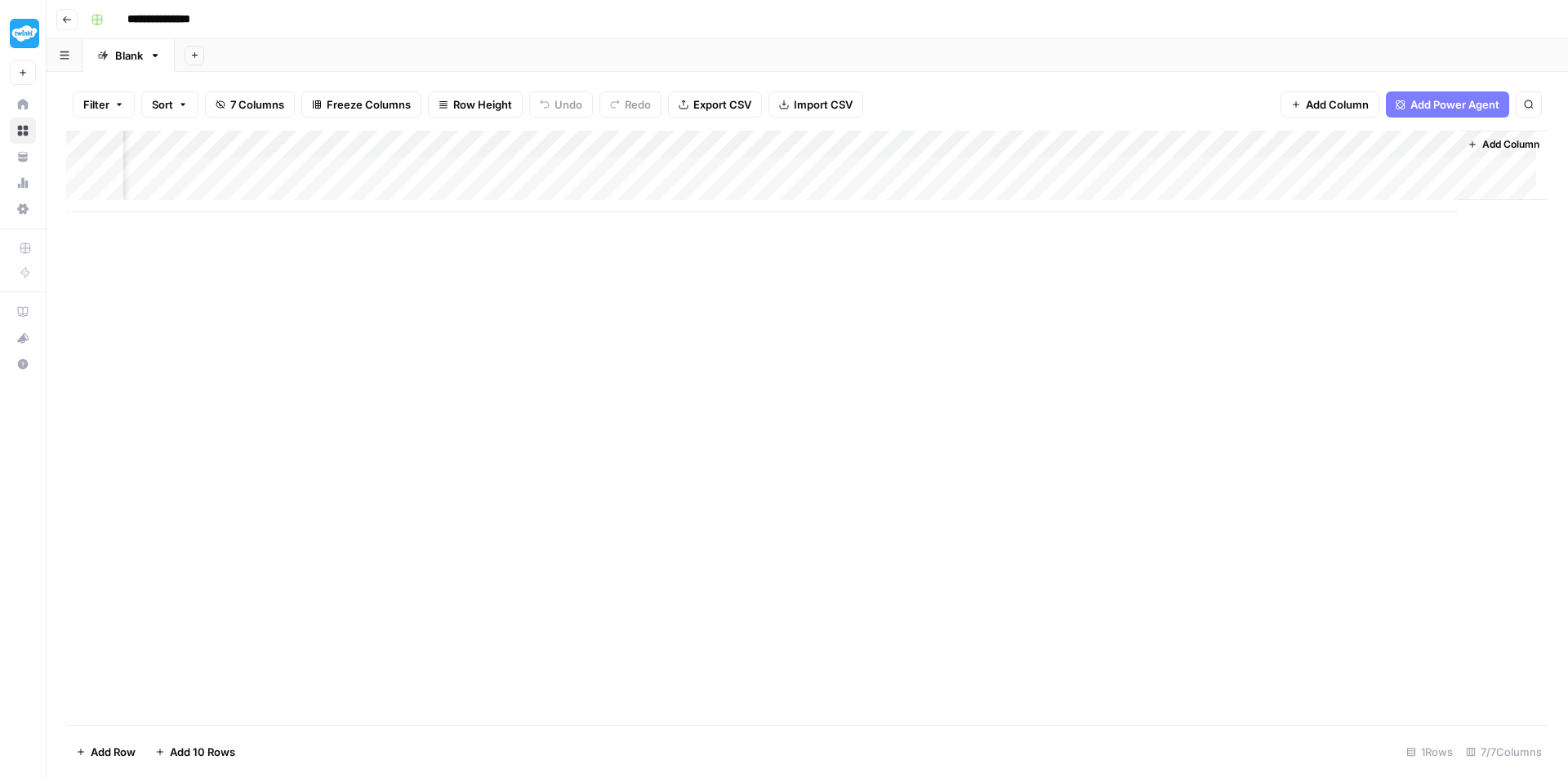
click at [1408, 146] on div "Add Column" at bounding box center [807, 171] width 1482 height 82
click at [1379, 304] on span "Remove Column" at bounding box center [1400, 304] width 143 height 16
click at [720, 158] on button "Delete" at bounding box center [725, 169] width 55 height 30
click at [1418, 142] on div "Add Column" at bounding box center [807, 171] width 1482 height 82
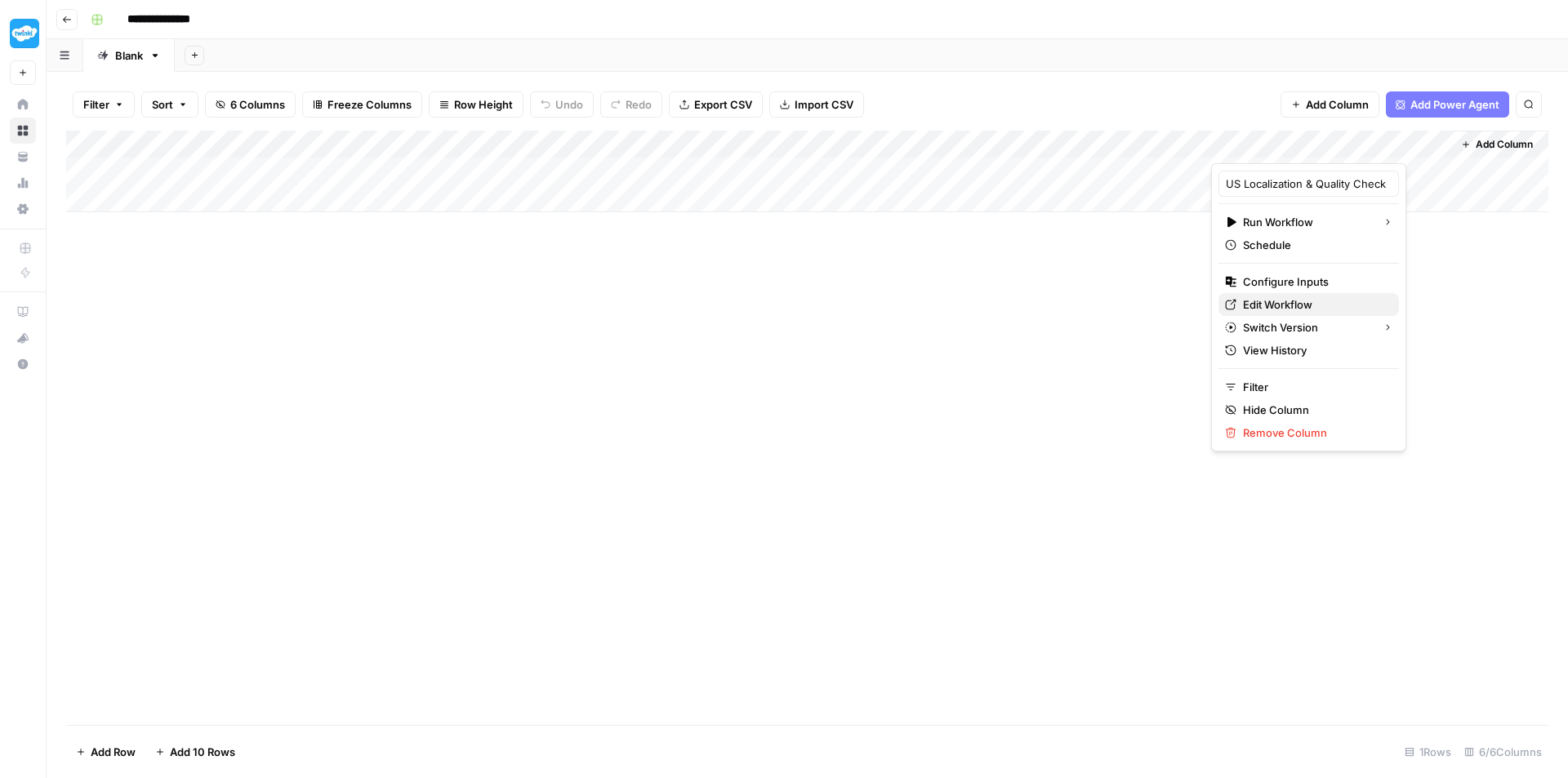
click at [1313, 304] on span "Edit Workflow" at bounding box center [1314, 304] width 143 height 16
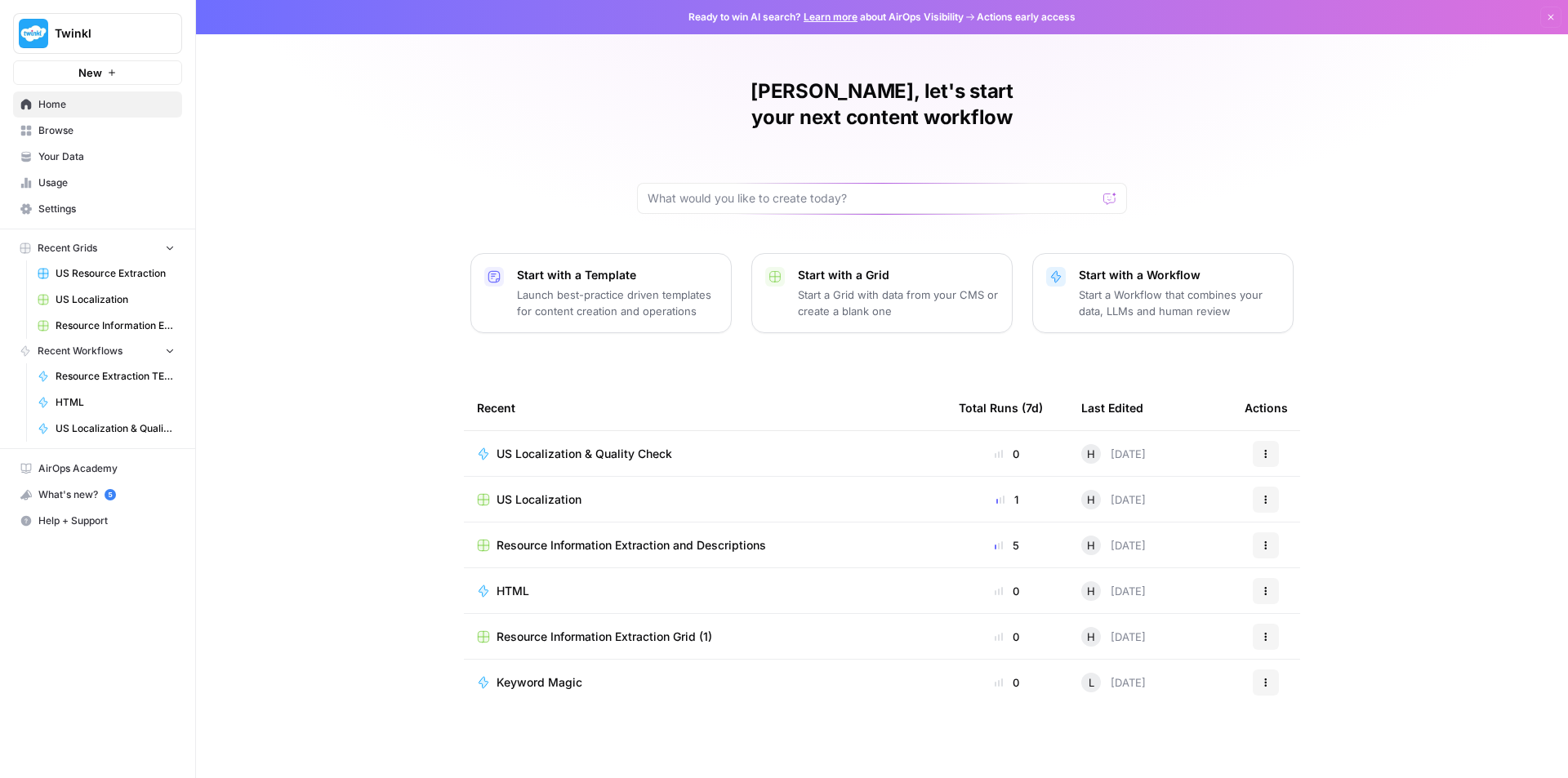
click at [552, 492] on span "US Localization" at bounding box center [539, 499] width 84 height 16
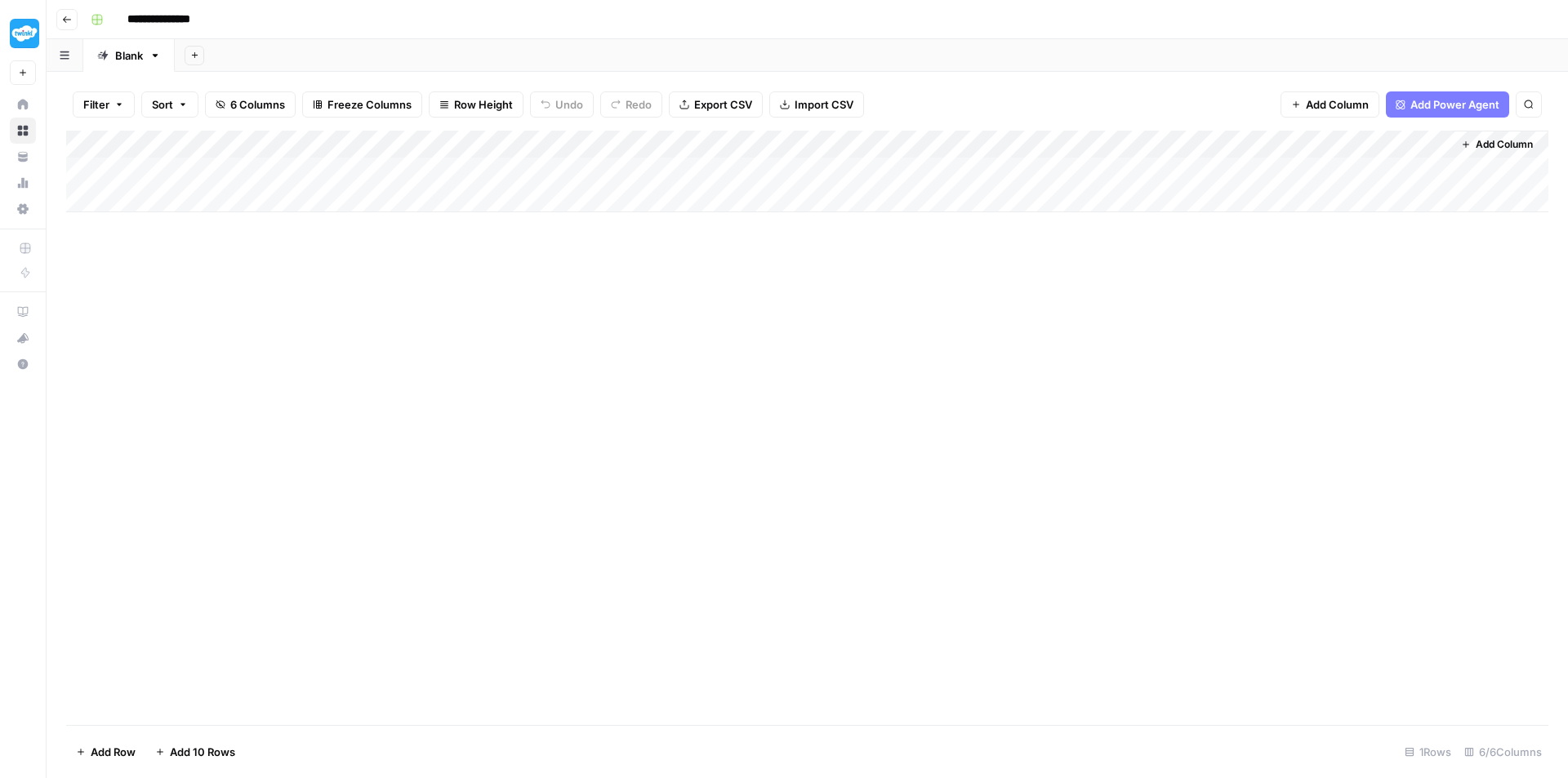
click at [565, 141] on div "Add Column" at bounding box center [807, 171] width 1482 height 82
click at [576, 182] on input "Description" at bounding box center [603, 183] width 166 height 16
type input "Main Copy"
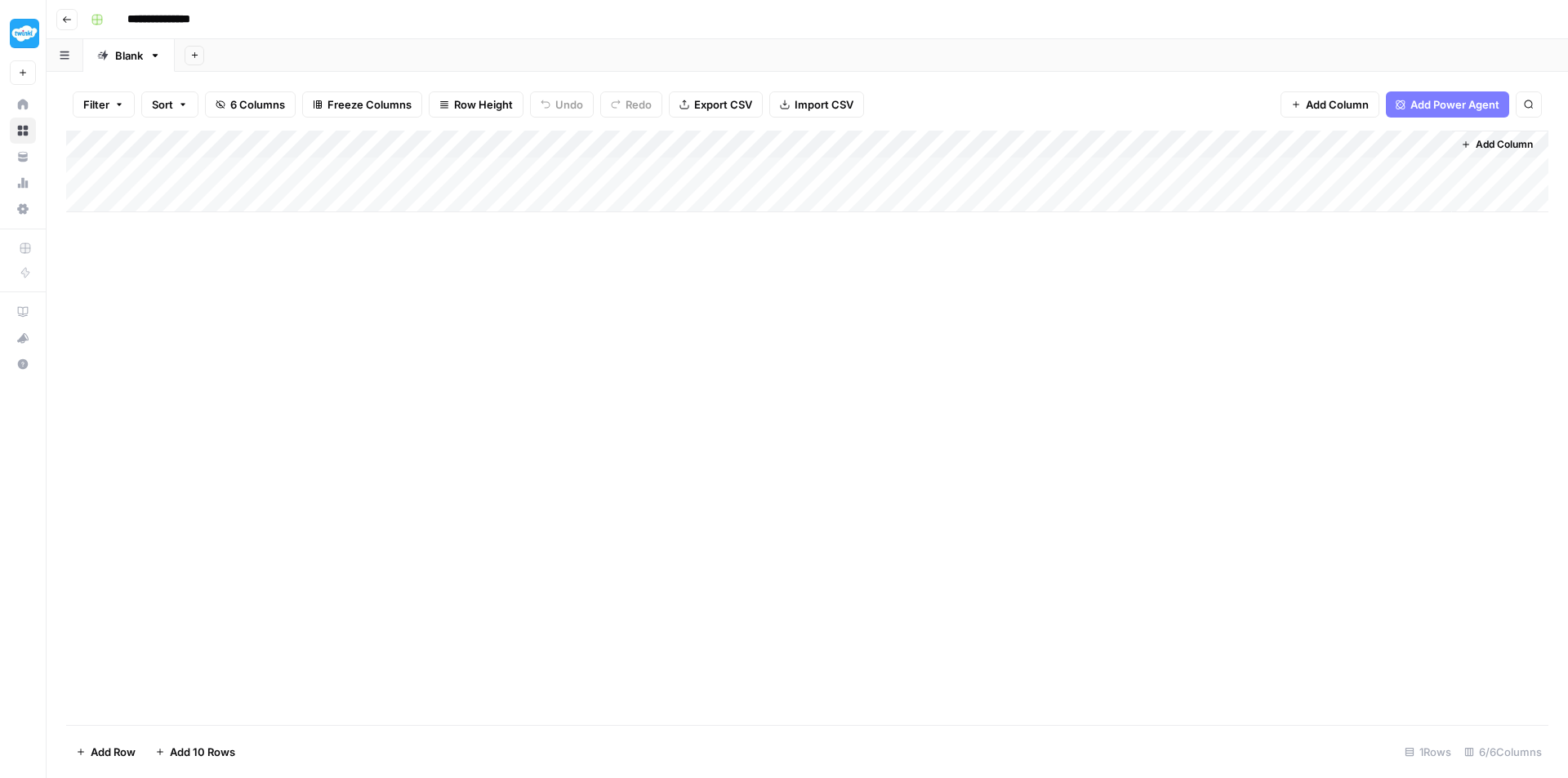
click at [1417, 145] on div "Add Column" at bounding box center [807, 171] width 1482 height 82
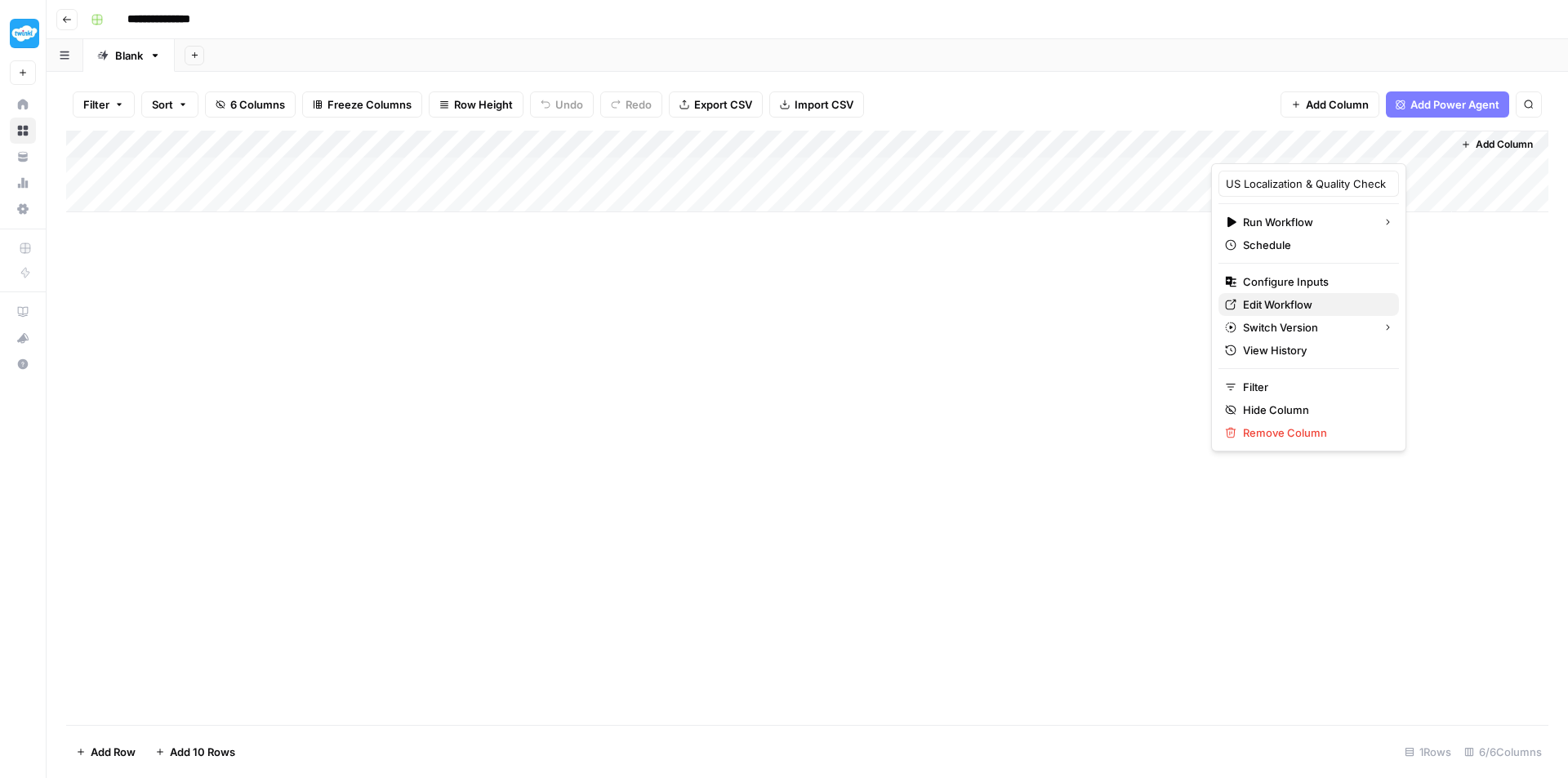
click at [1298, 302] on span "Edit Workflow" at bounding box center [1314, 304] width 143 height 16
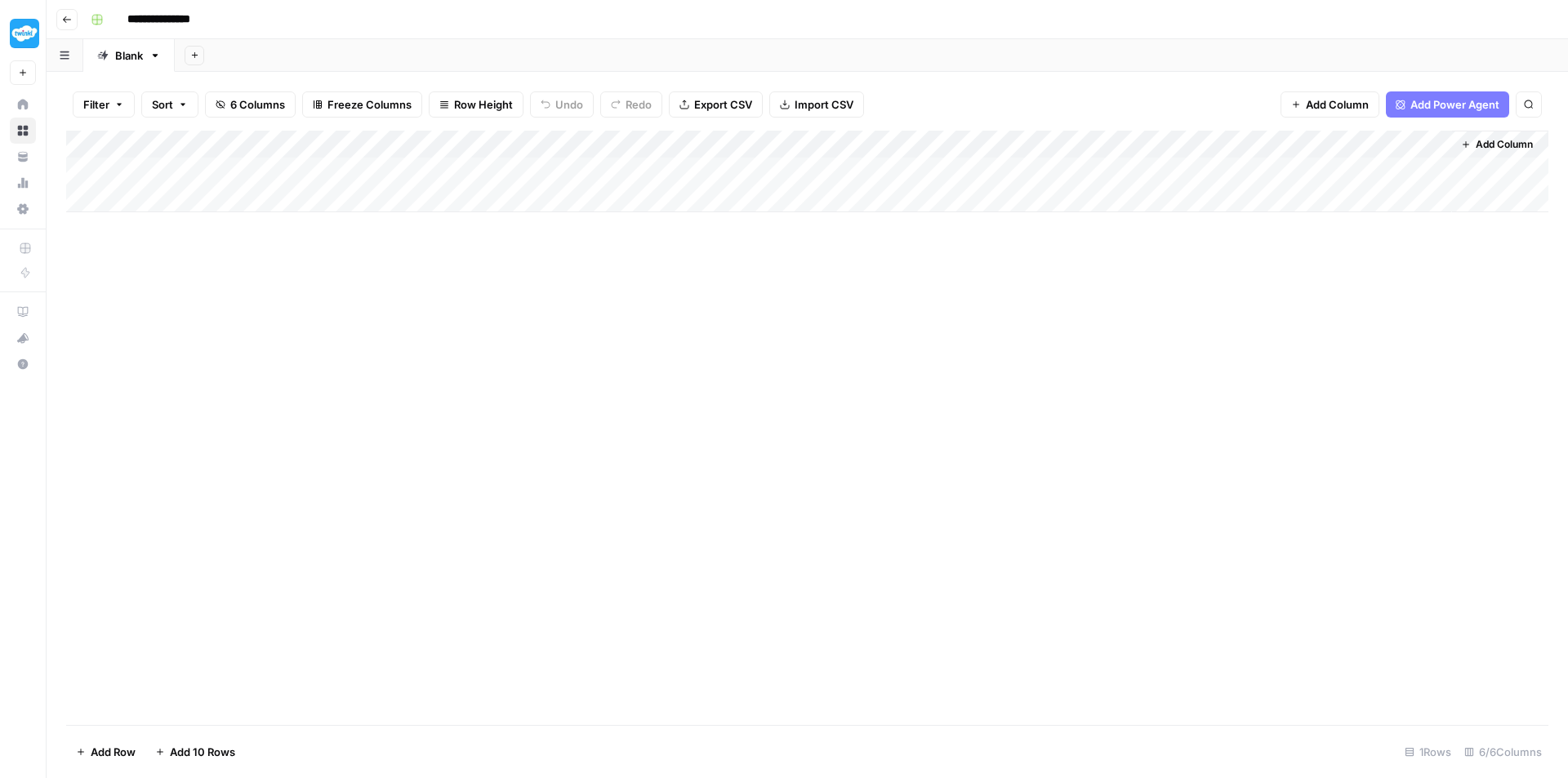
click at [1415, 145] on div "Add Column" at bounding box center [807, 171] width 1482 height 82
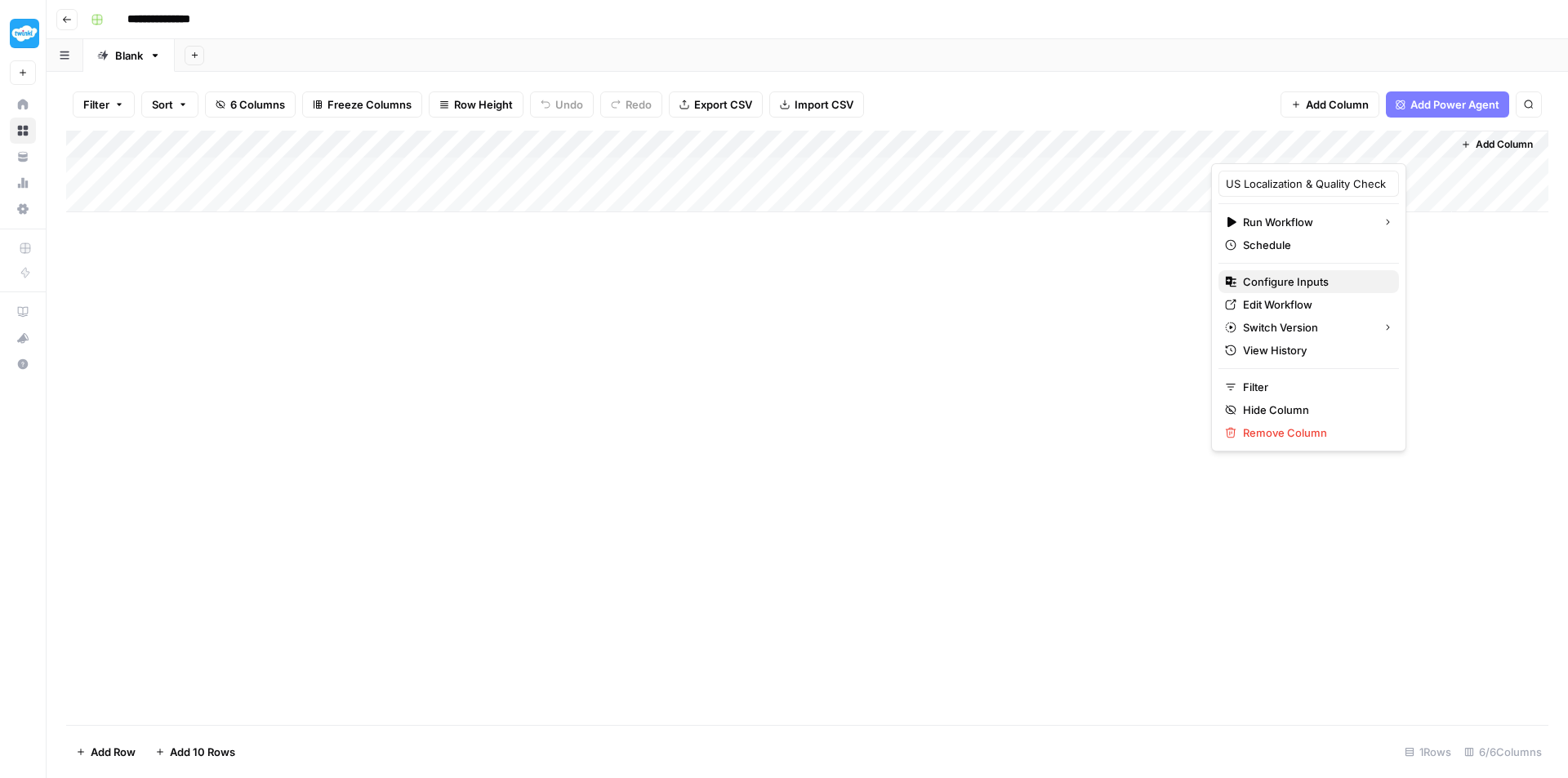
click at [1303, 279] on span "Configure Inputs" at bounding box center [1314, 281] width 143 height 16
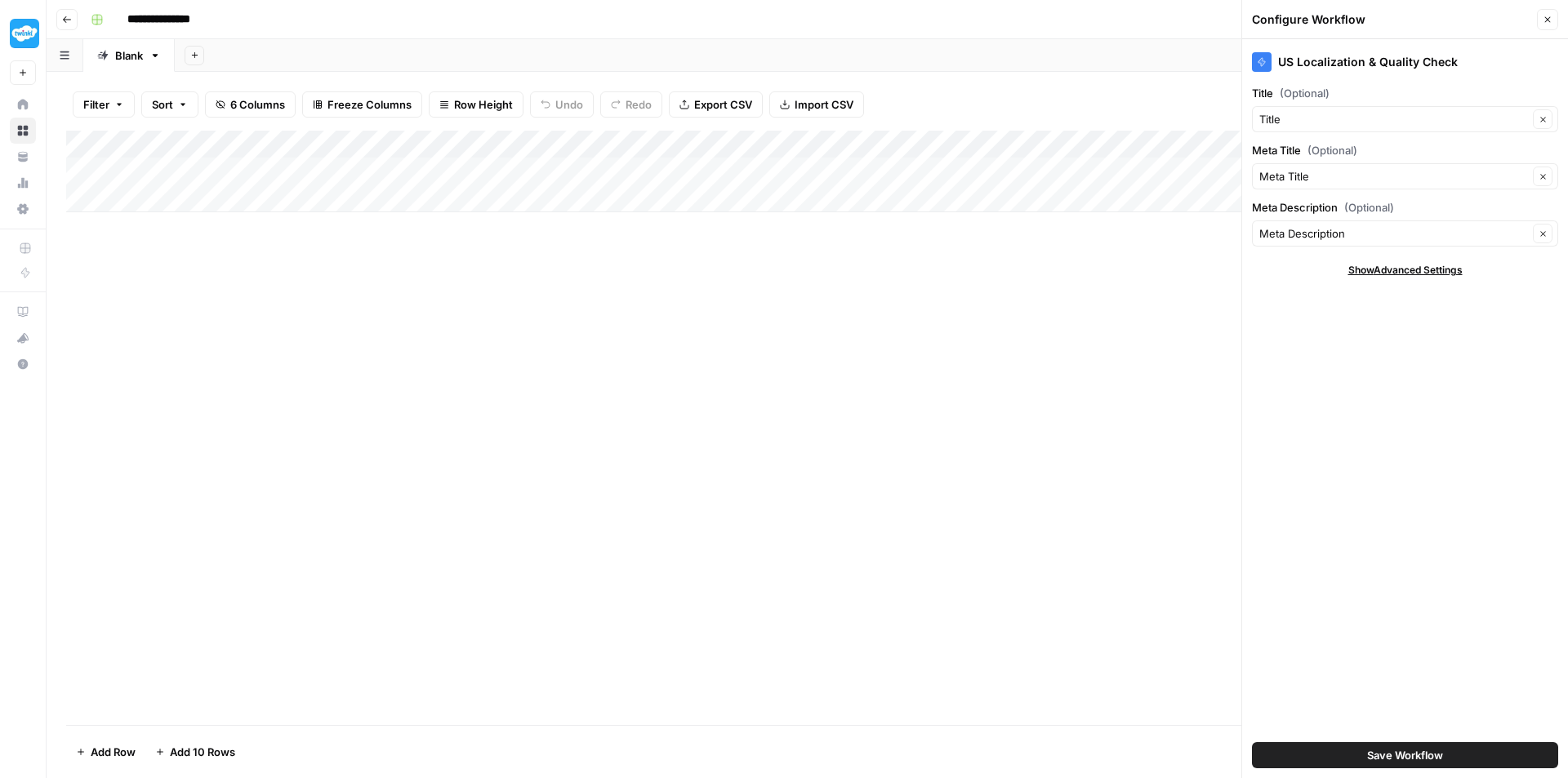
click at [1389, 278] on div "US Localization & Quality Check Title (Optional) Title Clear Meta Title (Option…" at bounding box center [1404, 409] width 326 height 740
click at [1385, 273] on span "Show Advanced Settings" at bounding box center [1405, 270] width 114 height 14
click at [1262, 66] on icon at bounding box center [1261, 61] width 7 height 9
click at [1551, 316] on div "Default" at bounding box center [1405, 318] width 306 height 26
click at [1548, 317] on div at bounding box center [1545, 318] width 12 height 16
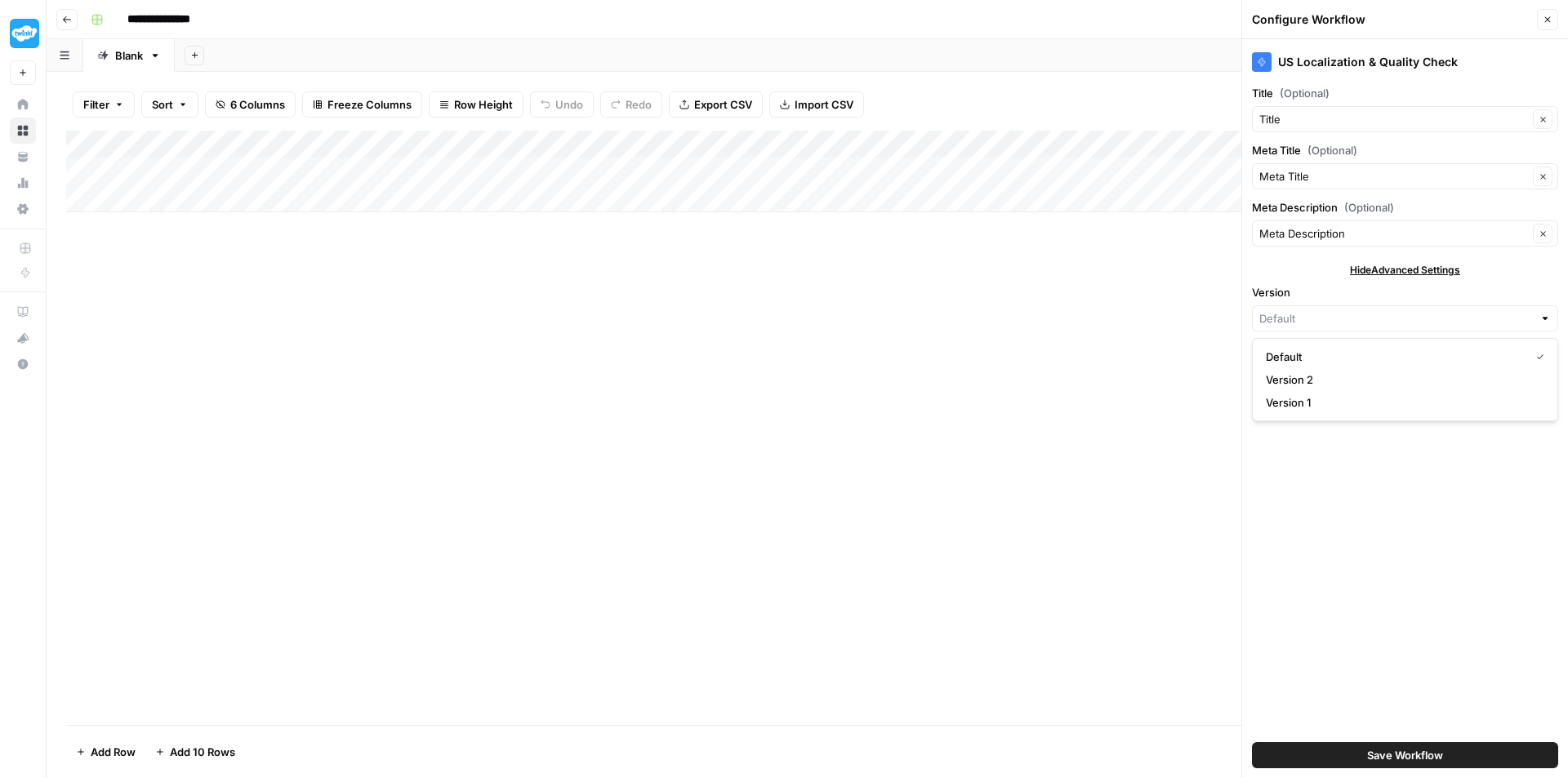
type input "Default"
click at [1446, 276] on span "Hide Advanced Settings" at bounding box center [1405, 270] width 110 height 14
click at [699, 142] on div "Add Column" at bounding box center [807, 171] width 1482 height 82
type input "Main Copy"
click at [734, 144] on div at bounding box center [623, 147] width 236 height 33
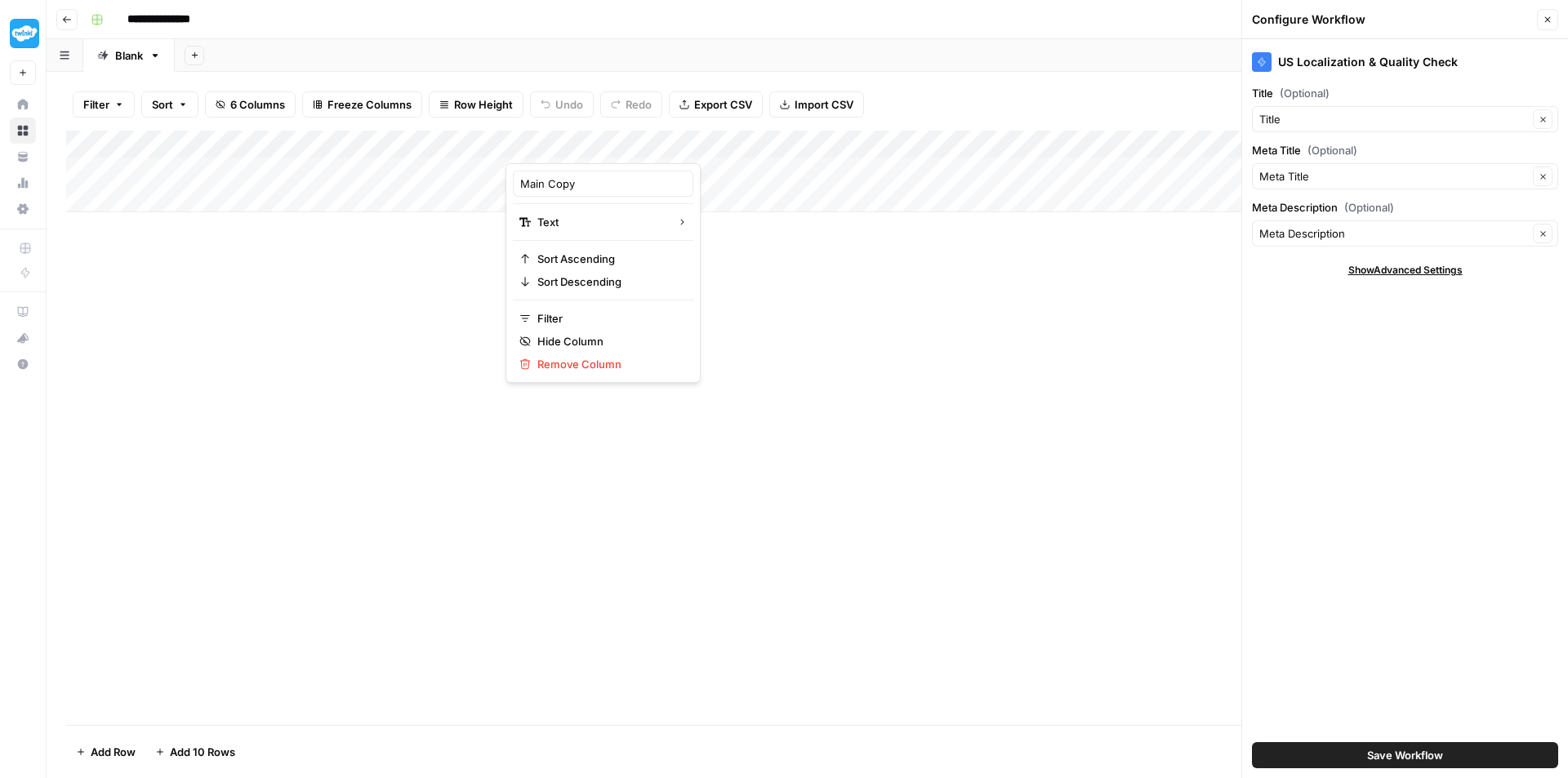
click at [728, 142] on div at bounding box center [623, 147] width 236 height 33
click at [805, 360] on div "Add Column" at bounding box center [807, 427] width 1482 height 595
click at [730, 141] on div "Add Column" at bounding box center [807, 171] width 1482 height 82
click at [940, 237] on div "Add Column" at bounding box center [807, 427] width 1482 height 595
click at [612, 166] on div "Add Column" at bounding box center [807, 171] width 1482 height 82
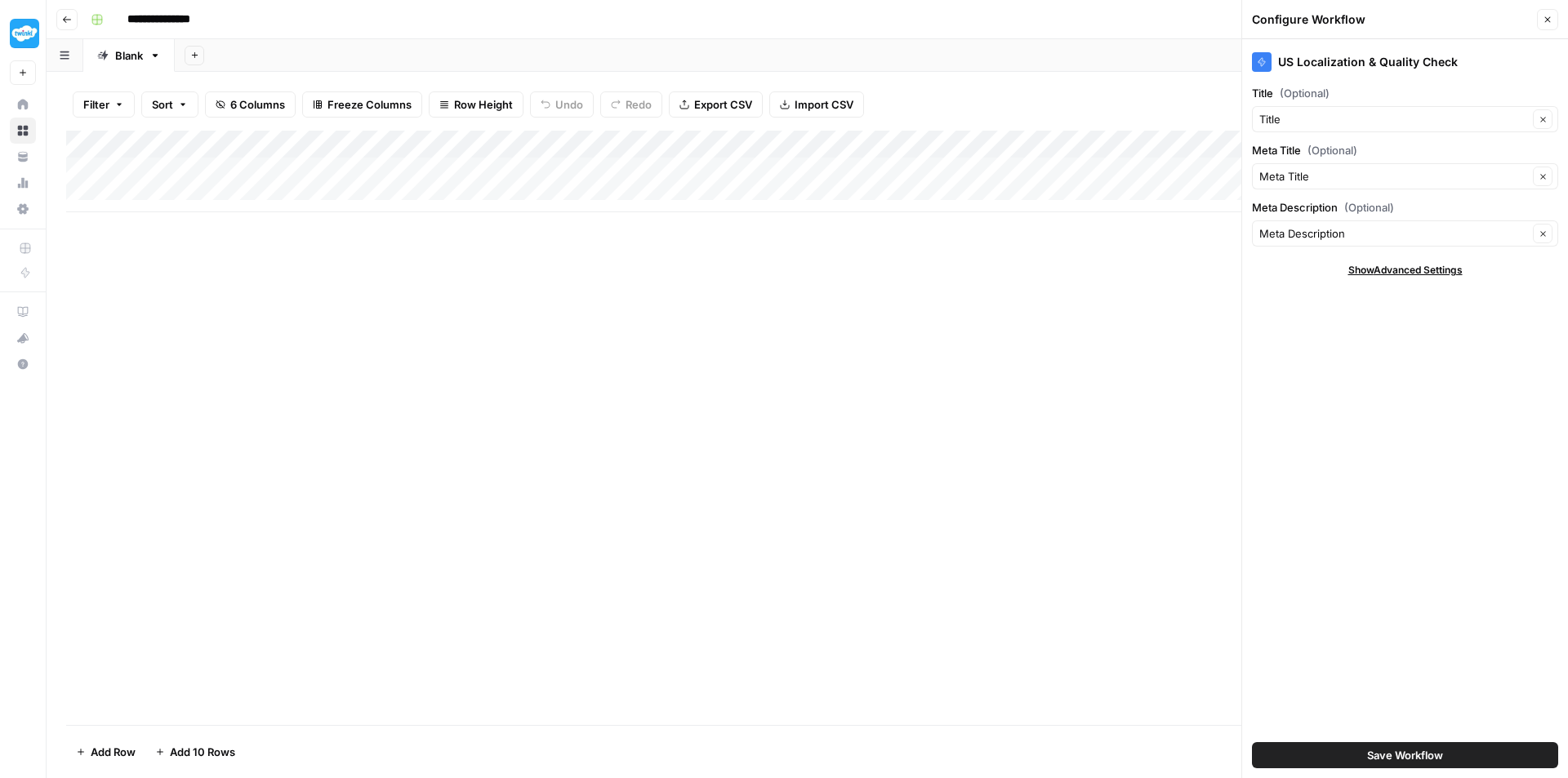
click at [612, 166] on div "Add Column" at bounding box center [807, 171] width 1482 height 82
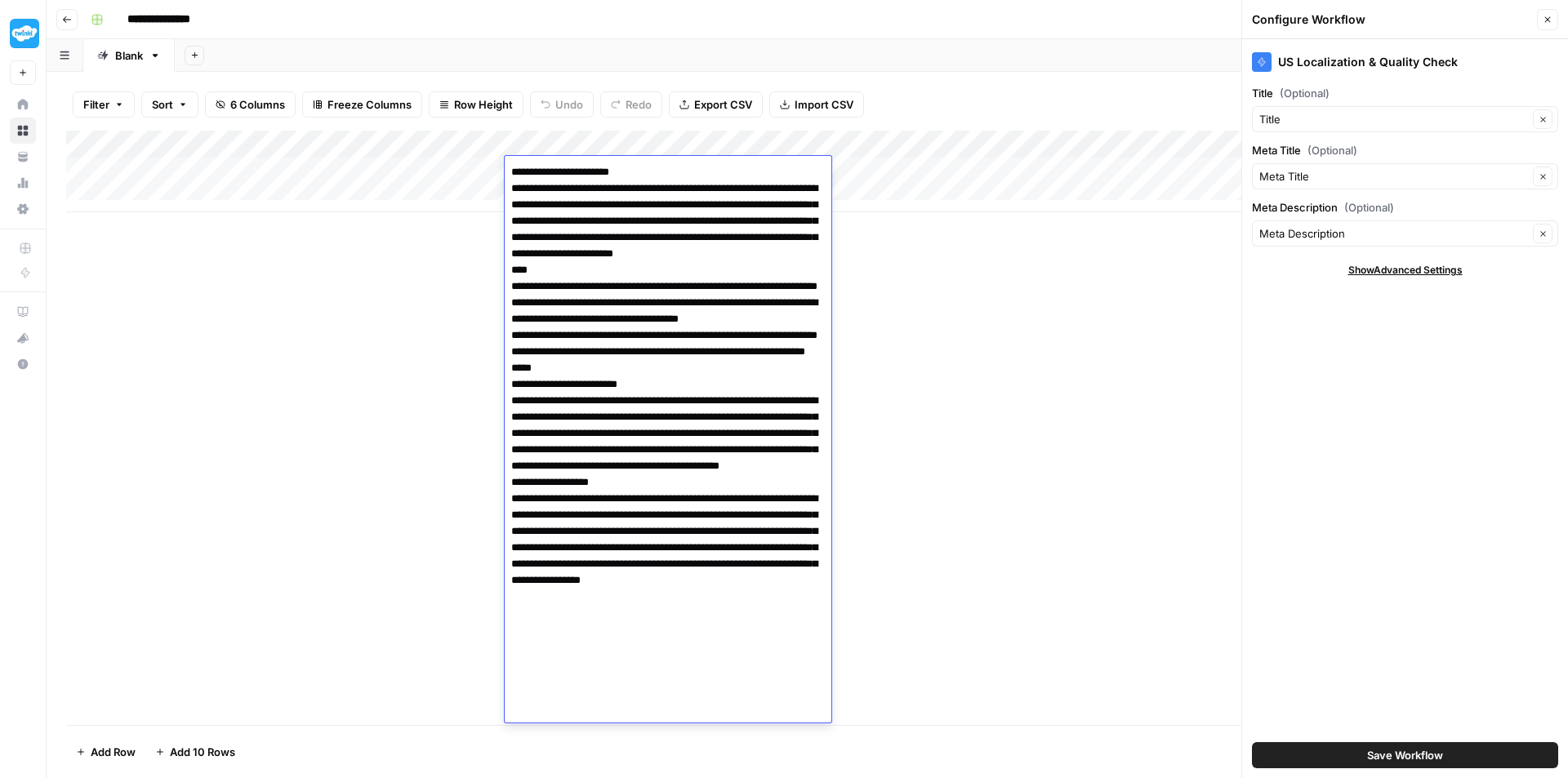
click at [995, 167] on div "Add Column" at bounding box center [807, 171] width 1482 height 82
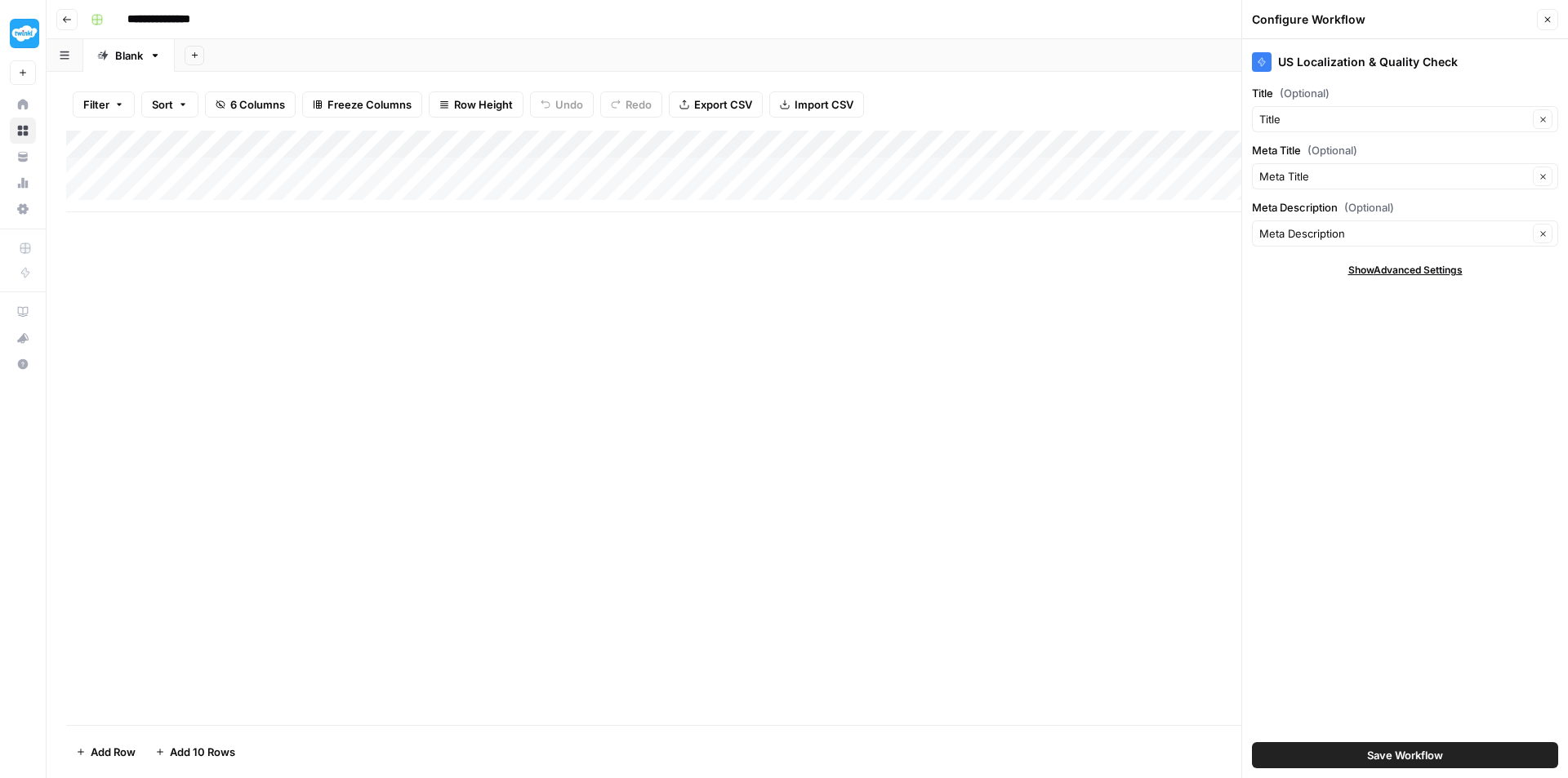
click at [995, 167] on div "Add Column" at bounding box center [807, 171] width 1482 height 82
click at [905, 166] on div "Add Column" at bounding box center [807, 171] width 1482 height 82
click at [690, 166] on div "Add Column" at bounding box center [807, 171] width 1482 height 82
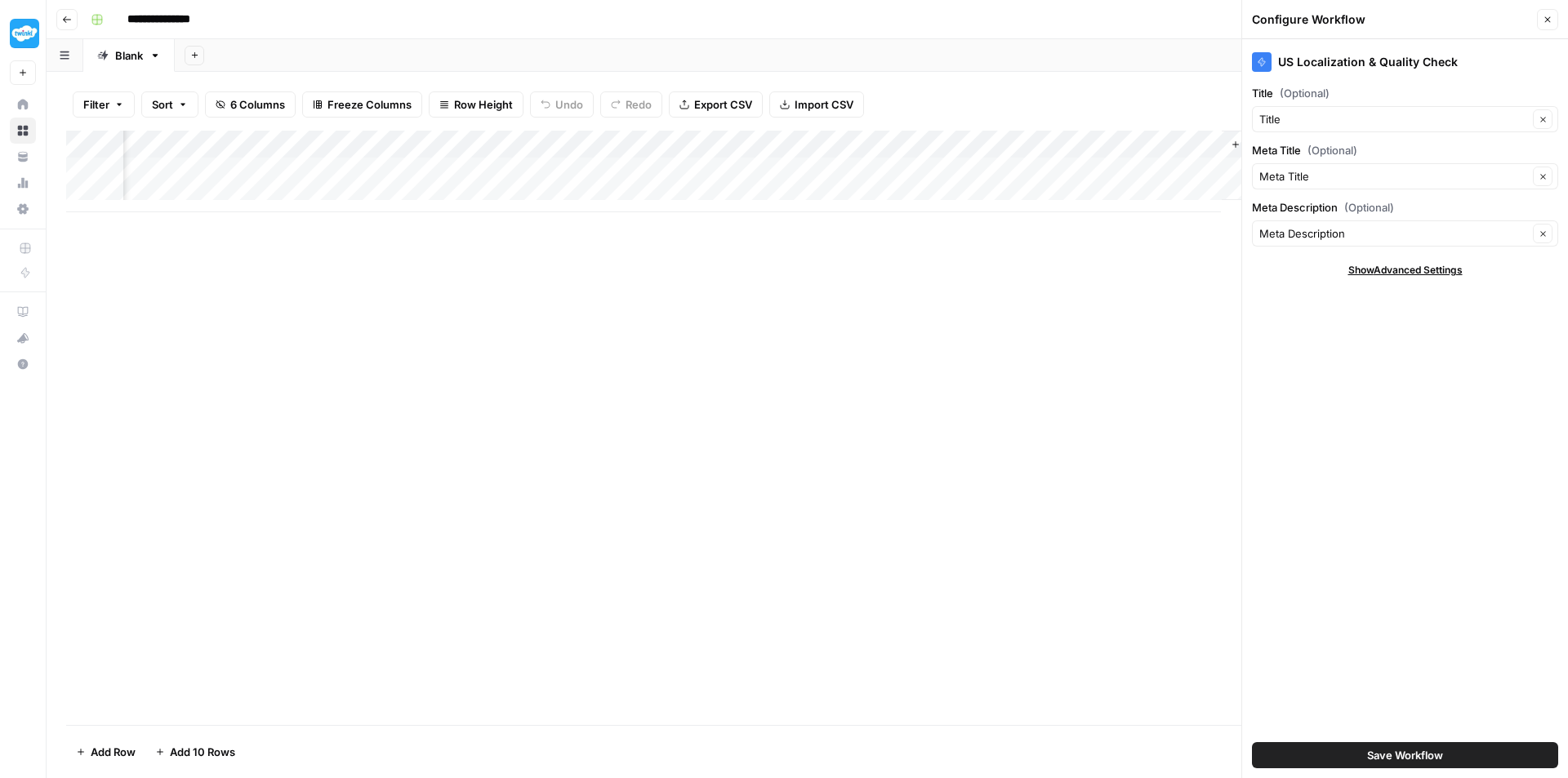
scroll to position [0, 243]
click at [1174, 173] on div "Add Column" at bounding box center [807, 171] width 1482 height 82
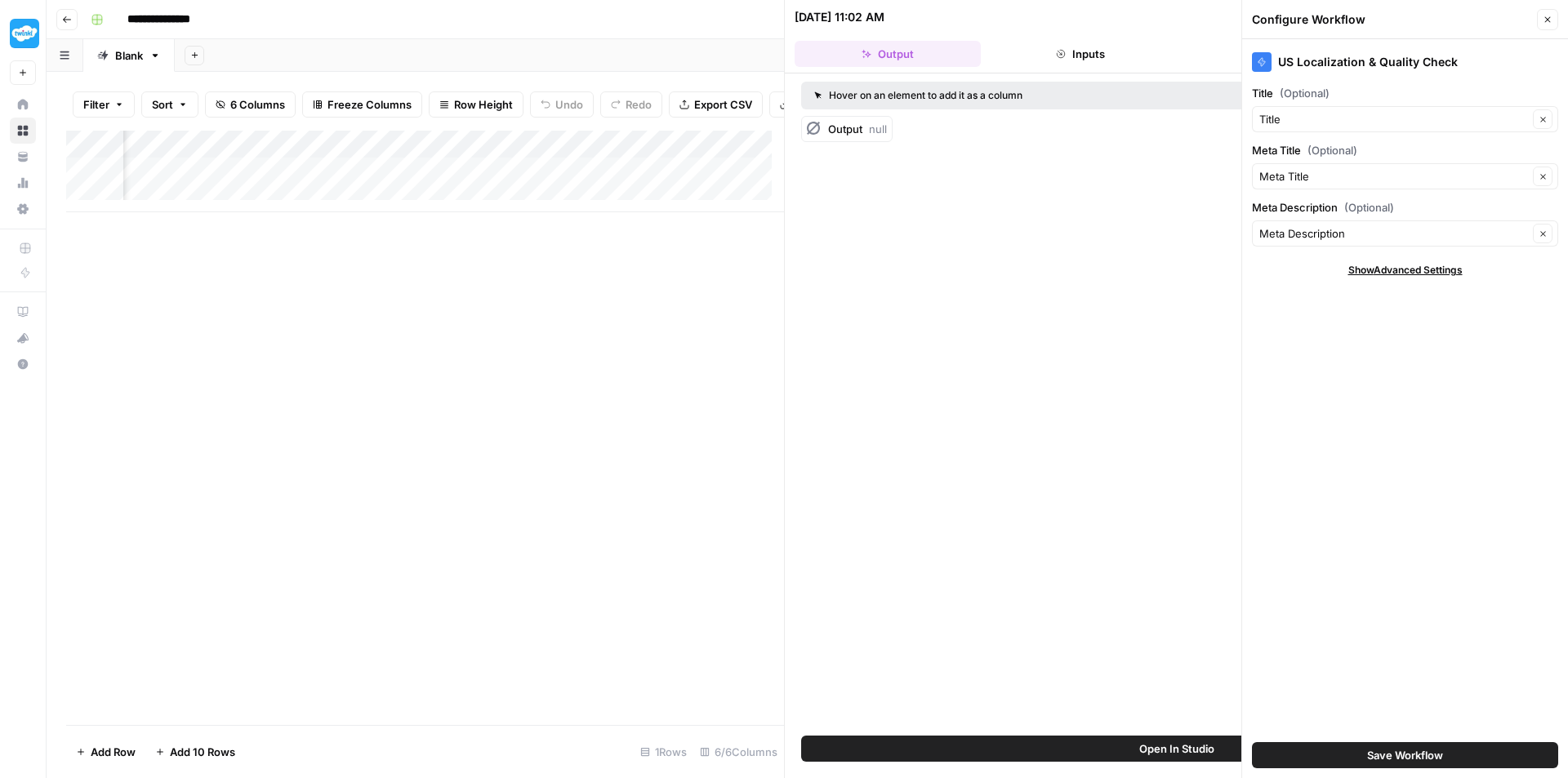
click at [72, 25] on button "Go back" at bounding box center [67, 19] width 21 height 21
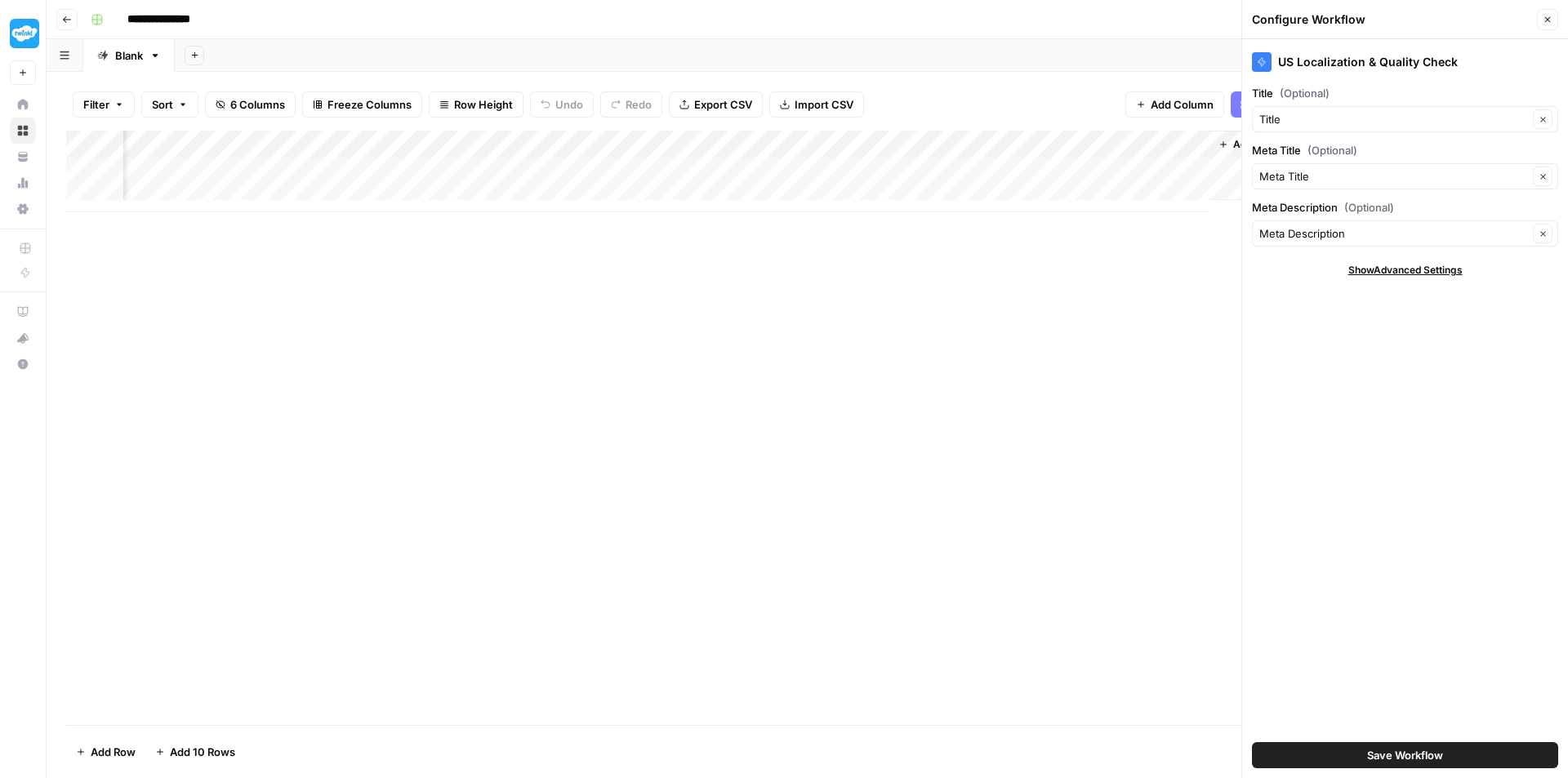
scroll to position [0, 223]
click at [430, 172] on div "Add Column" at bounding box center [807, 171] width 1482 height 82
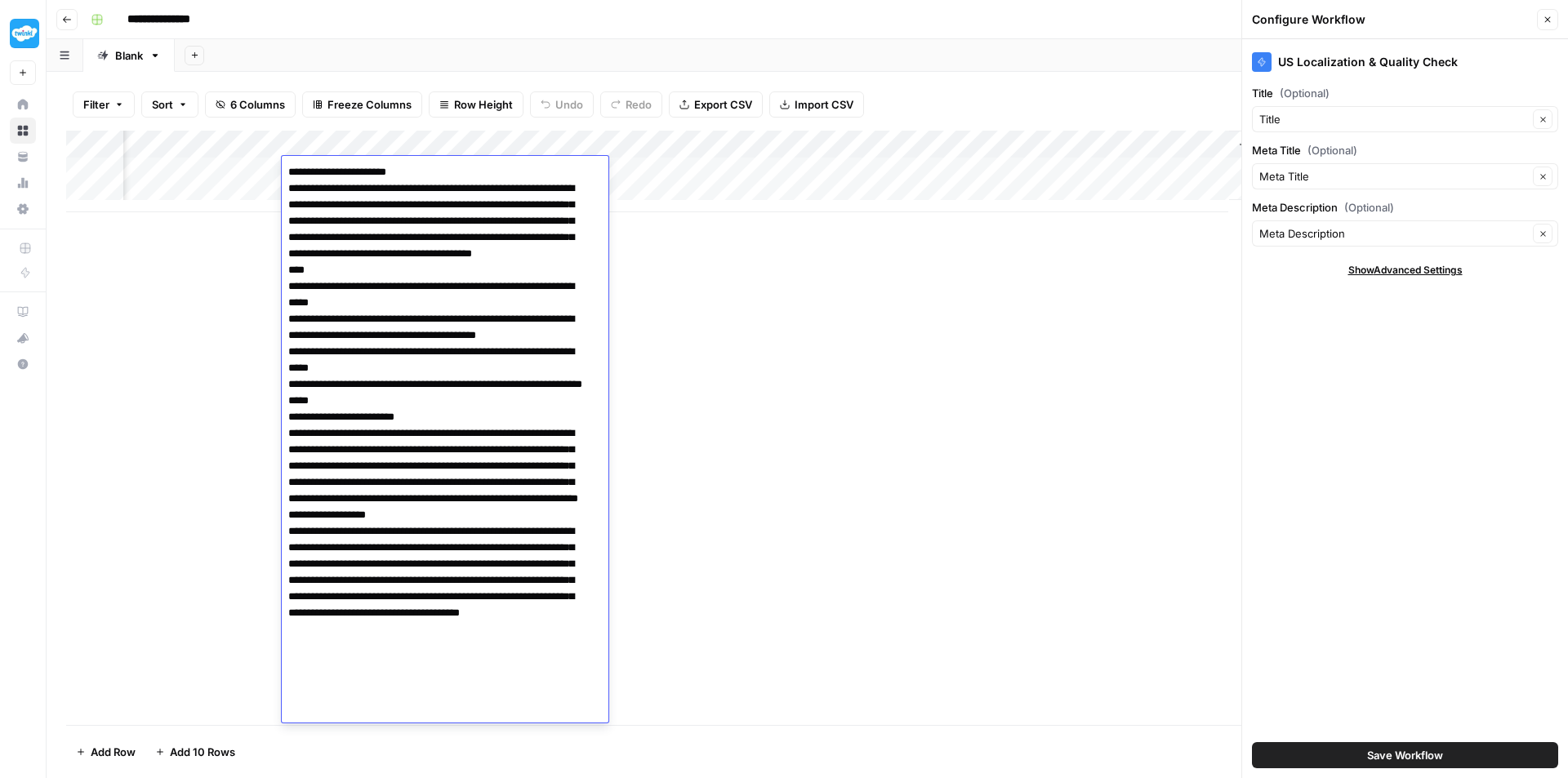
click at [510, 223] on textarea at bounding box center [438, 434] width 314 height 546
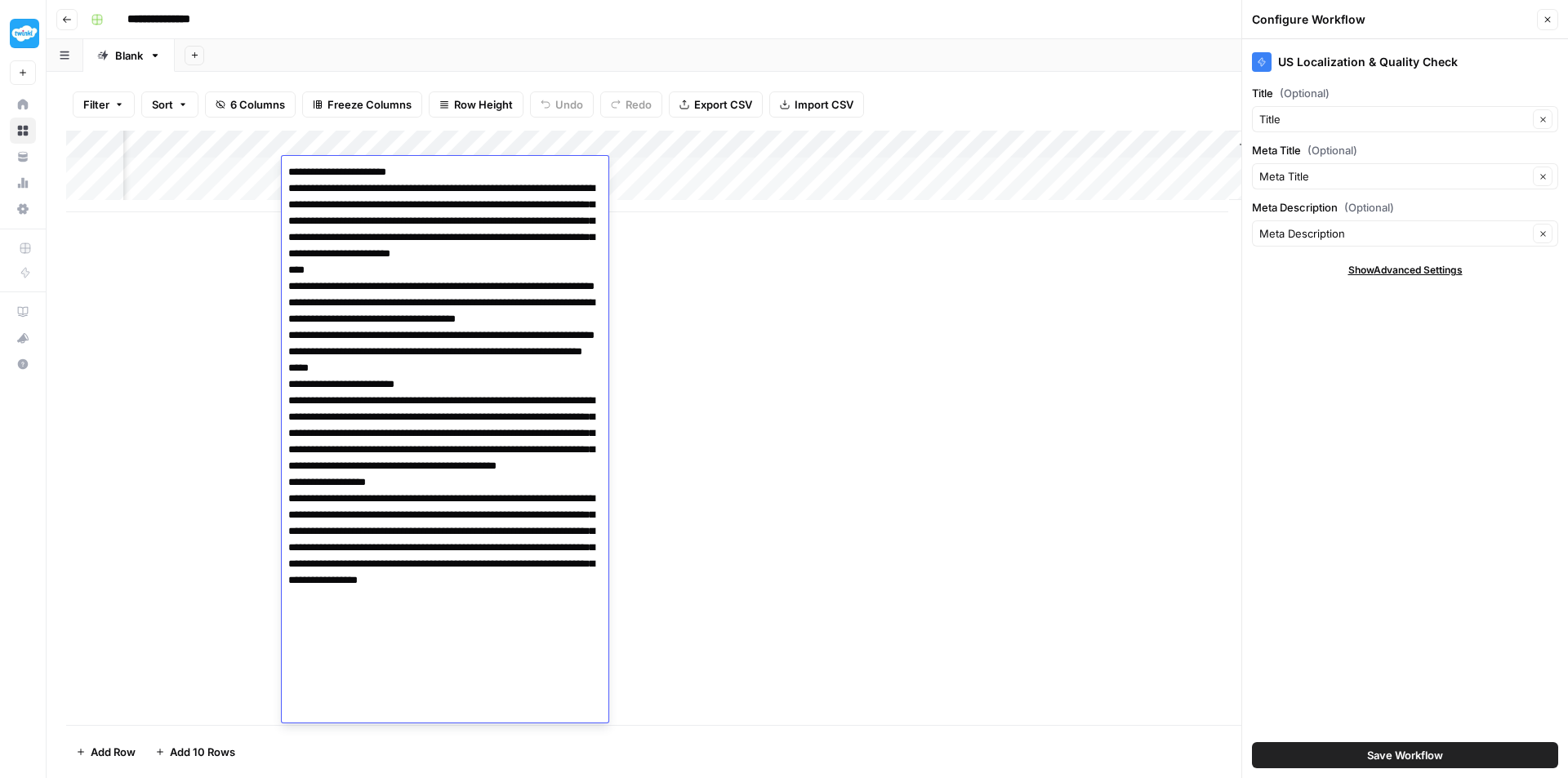
click at [994, 400] on div "Add Column" at bounding box center [807, 427] width 1482 height 595
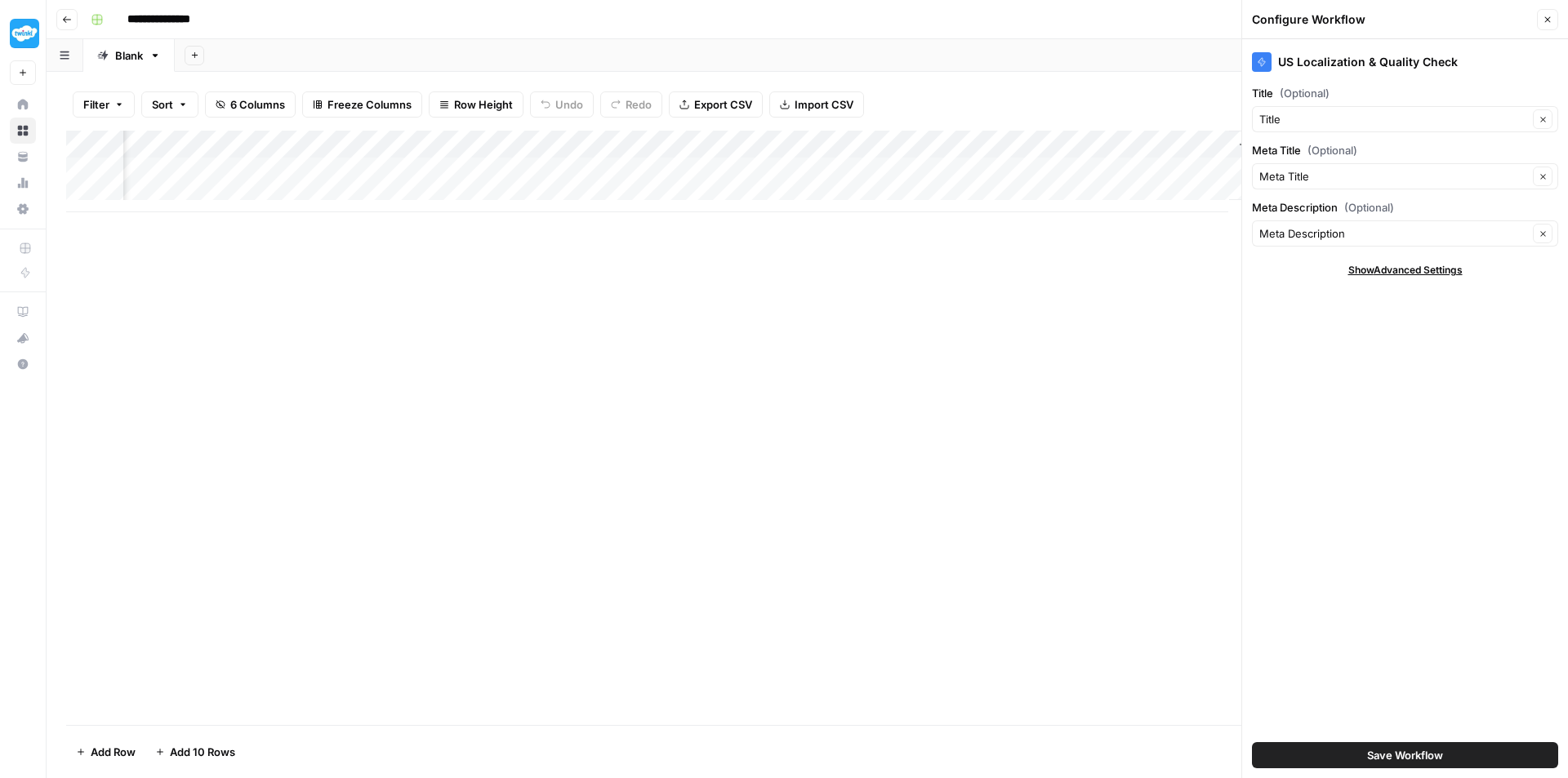
click at [343, 189] on div "Add Column" at bounding box center [807, 171] width 1482 height 82
click at [343, 189] on body "**********" at bounding box center [784, 389] width 1568 height 778
type textarea "**********"
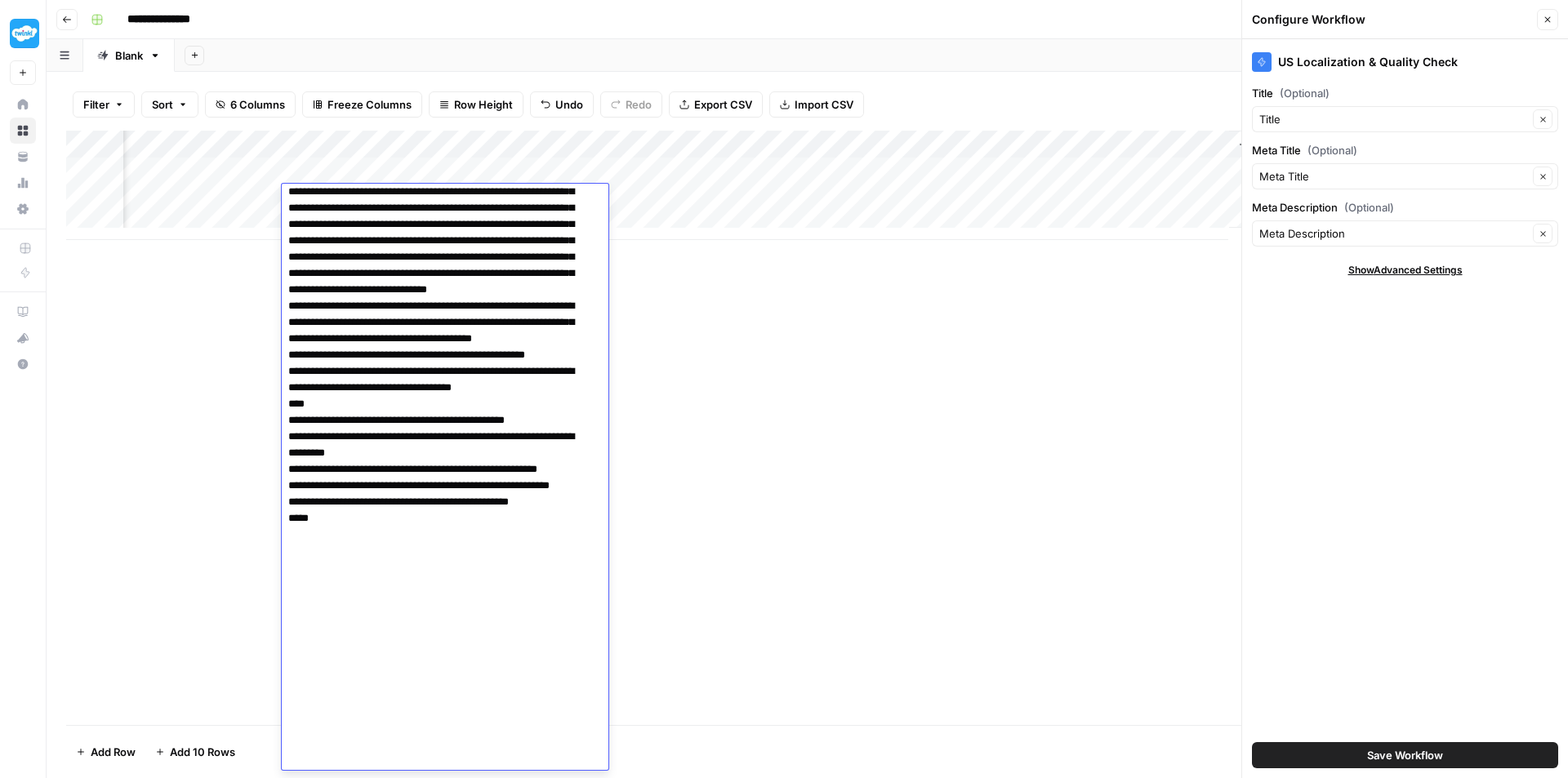
click at [794, 195] on div "Add Column" at bounding box center [807, 185] width 1482 height 109
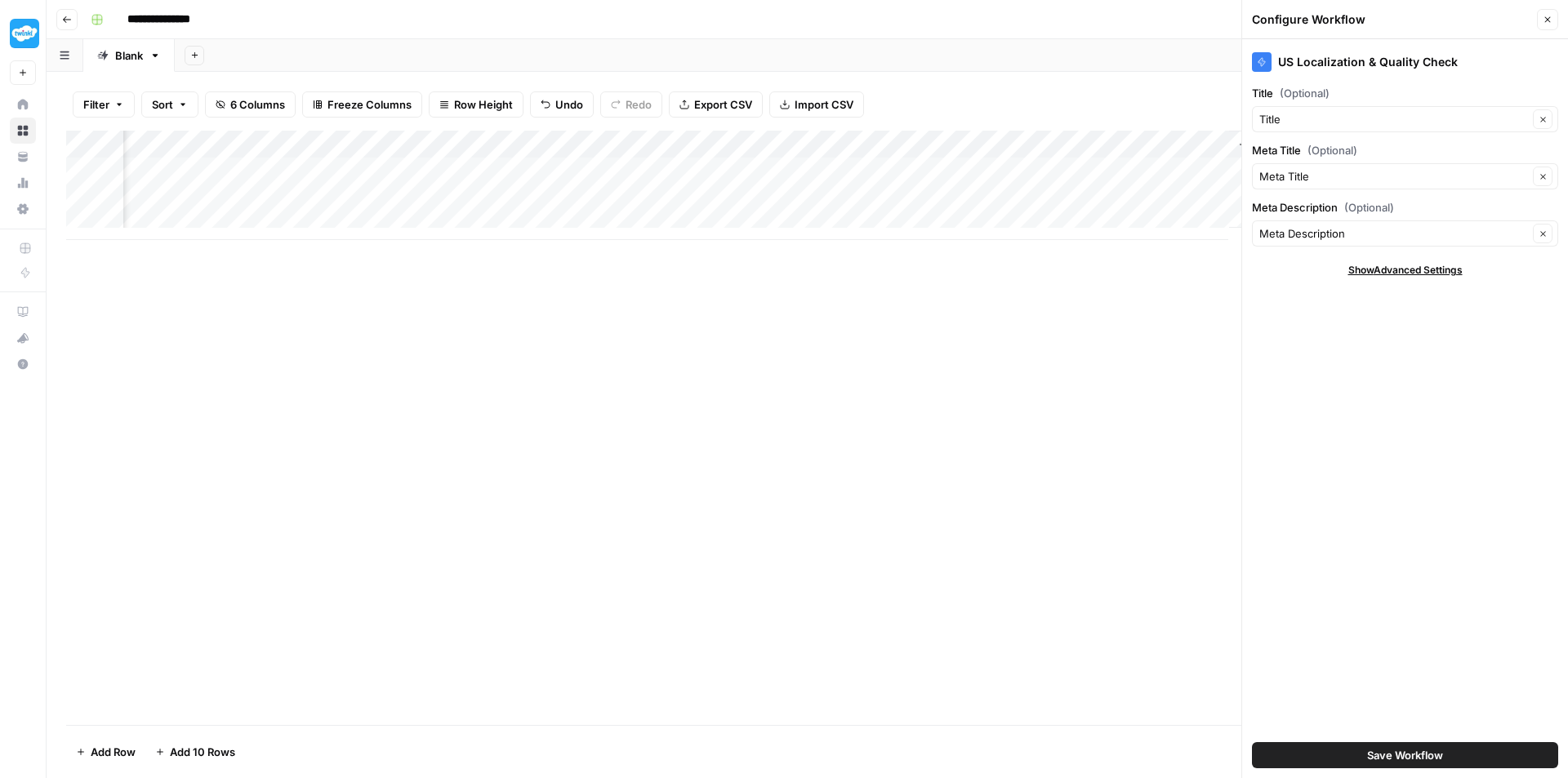
scroll to position [0, 0]
click at [434, 194] on div "Add Column" at bounding box center [807, 185] width 1482 height 109
type input "**********"
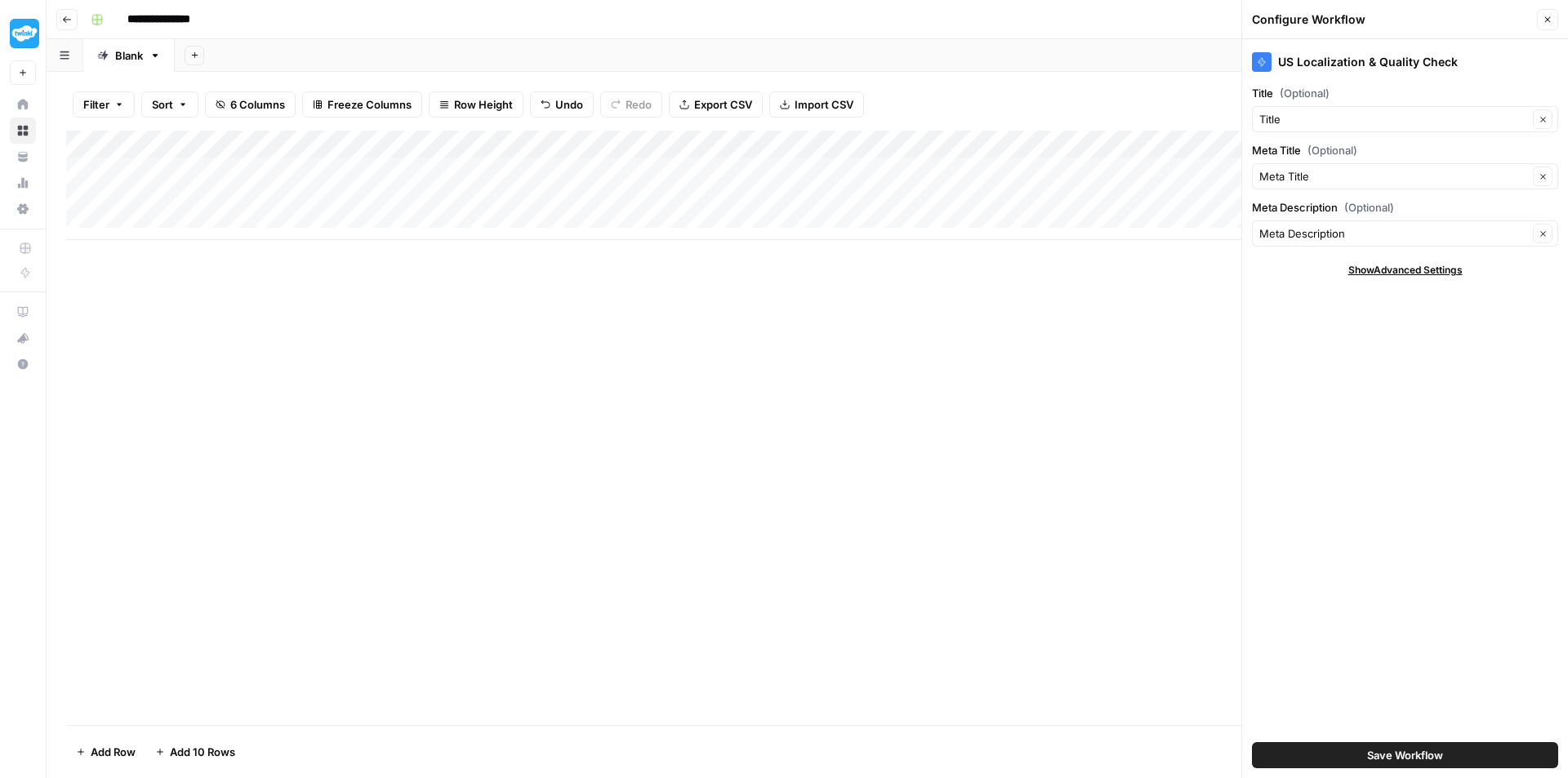
click at [874, 201] on div "Add Column" at bounding box center [807, 185] width 1482 height 109
click at [1050, 197] on div "Add Column" at bounding box center [807, 185] width 1482 height 109
type textarea "**********"
click at [875, 194] on div "Add Column" at bounding box center [807, 185] width 1482 height 109
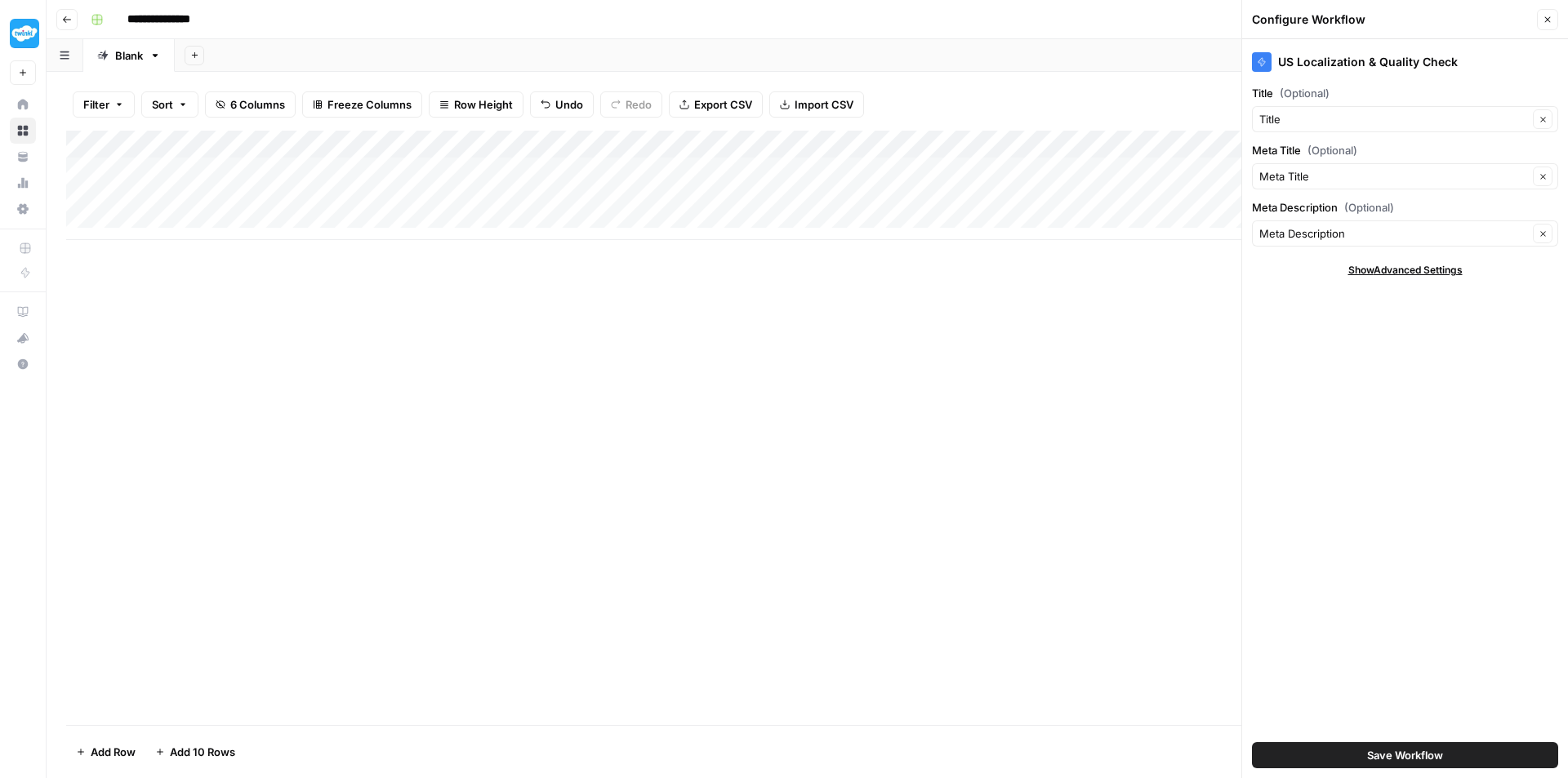
click at [930, 194] on div "Add Column" at bounding box center [807, 185] width 1482 height 109
type textarea "**********"
click at [877, 175] on div "Add Column" at bounding box center [807, 185] width 1482 height 109
click at [286, 195] on div "Add Column" at bounding box center [807, 185] width 1482 height 109
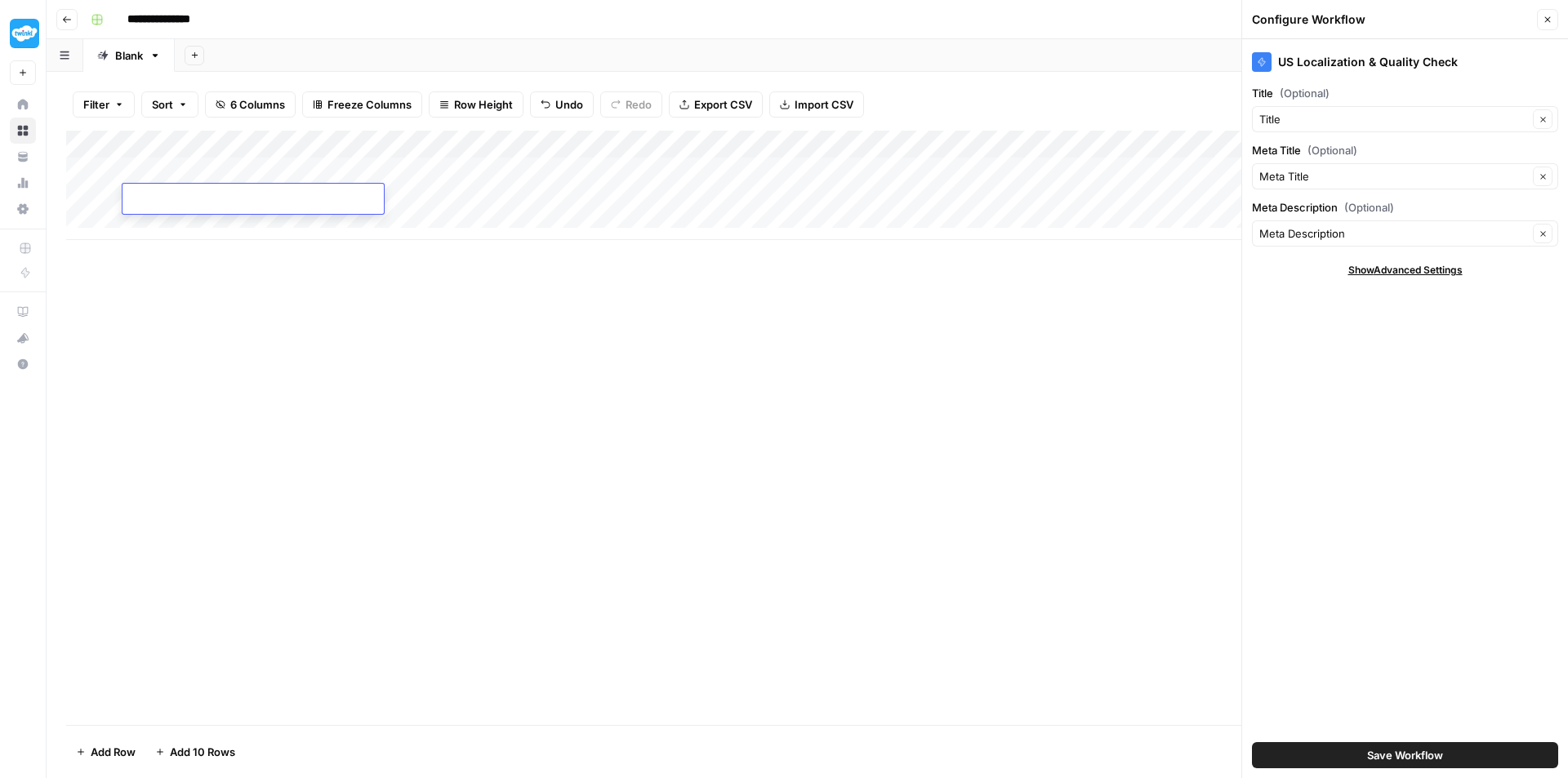
type textarea "**********"
click at [666, 201] on div "Add Column" at bounding box center [807, 185] width 1482 height 109
click at [1034, 196] on div "Add Column" at bounding box center [807, 185] width 1482 height 109
click at [1555, 16] on button "Close" at bounding box center [1547, 19] width 21 height 21
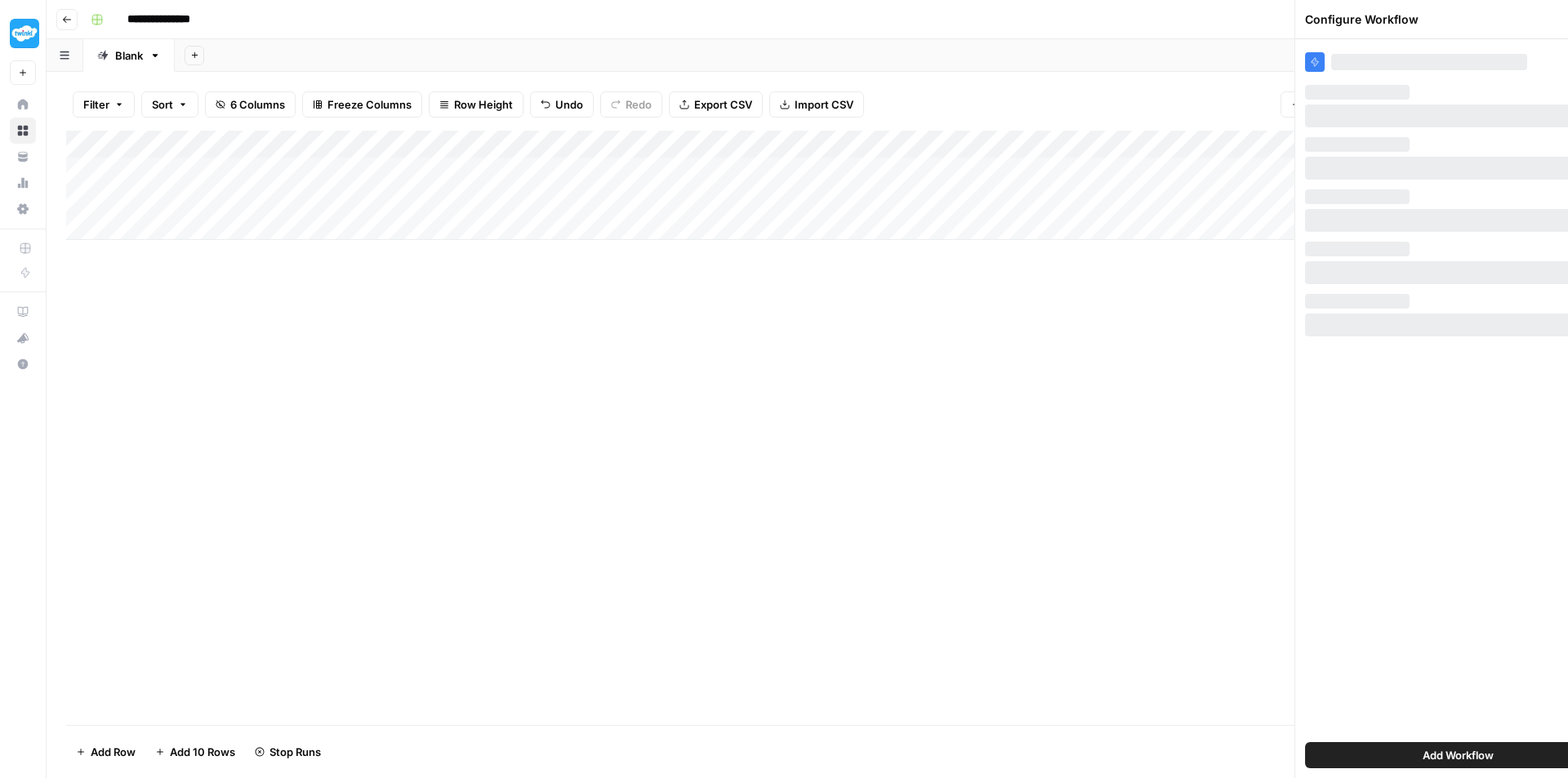
scroll to position [0, 0]
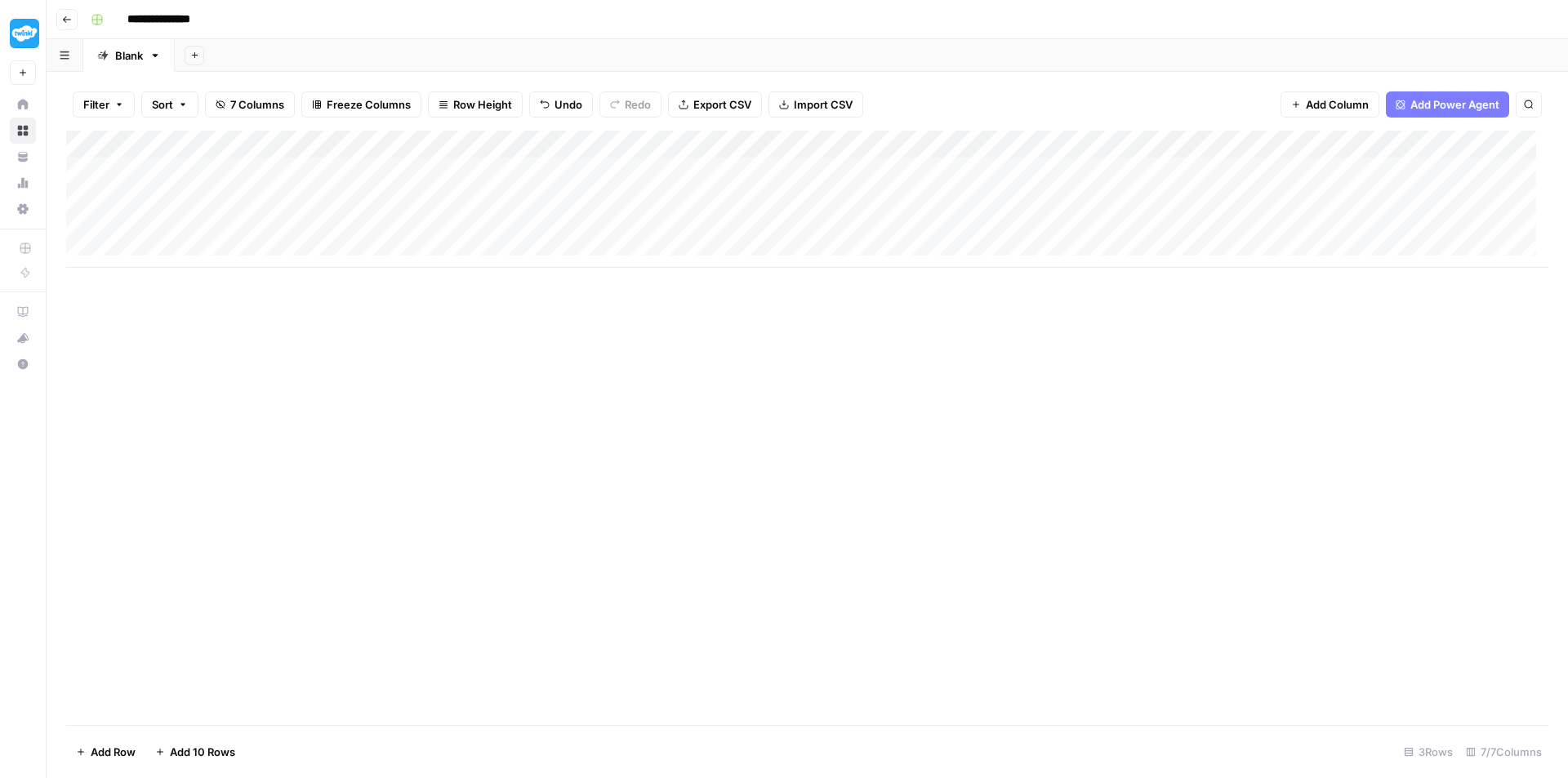
click at [109, 194] on div "Add Column" at bounding box center [807, 199] width 1482 height 137
click at [106, 203] on div "Add Column" at bounding box center [807, 199] width 1482 height 137
click at [84, 197] on div "Add Column" at bounding box center [807, 199] width 1482 height 137
click at [109, 749] on span "Delete 1 Row" at bounding box center [109, 752] width 65 height 16
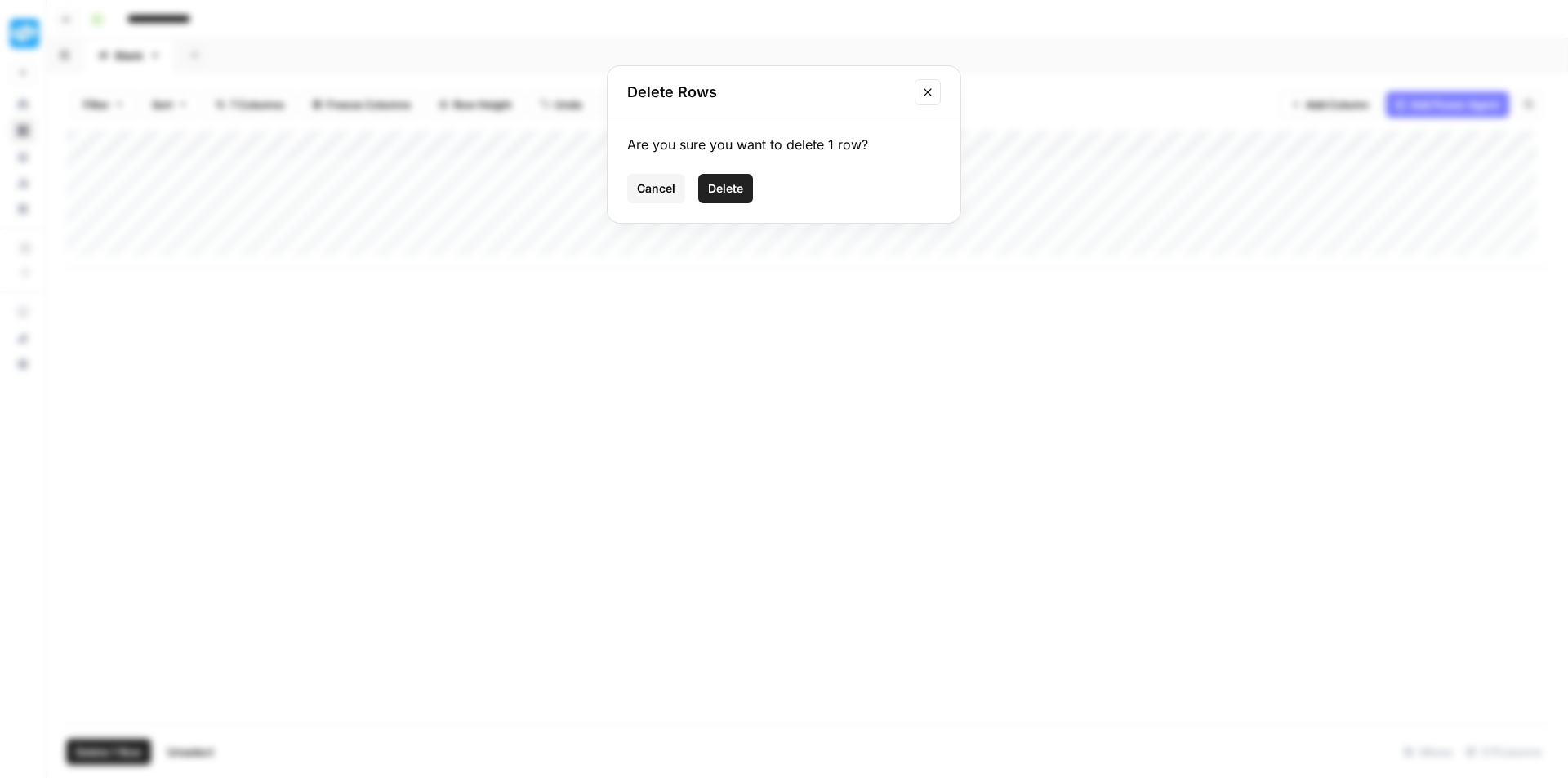
click at [745, 192] on button "Delete" at bounding box center [725, 188] width 55 height 30
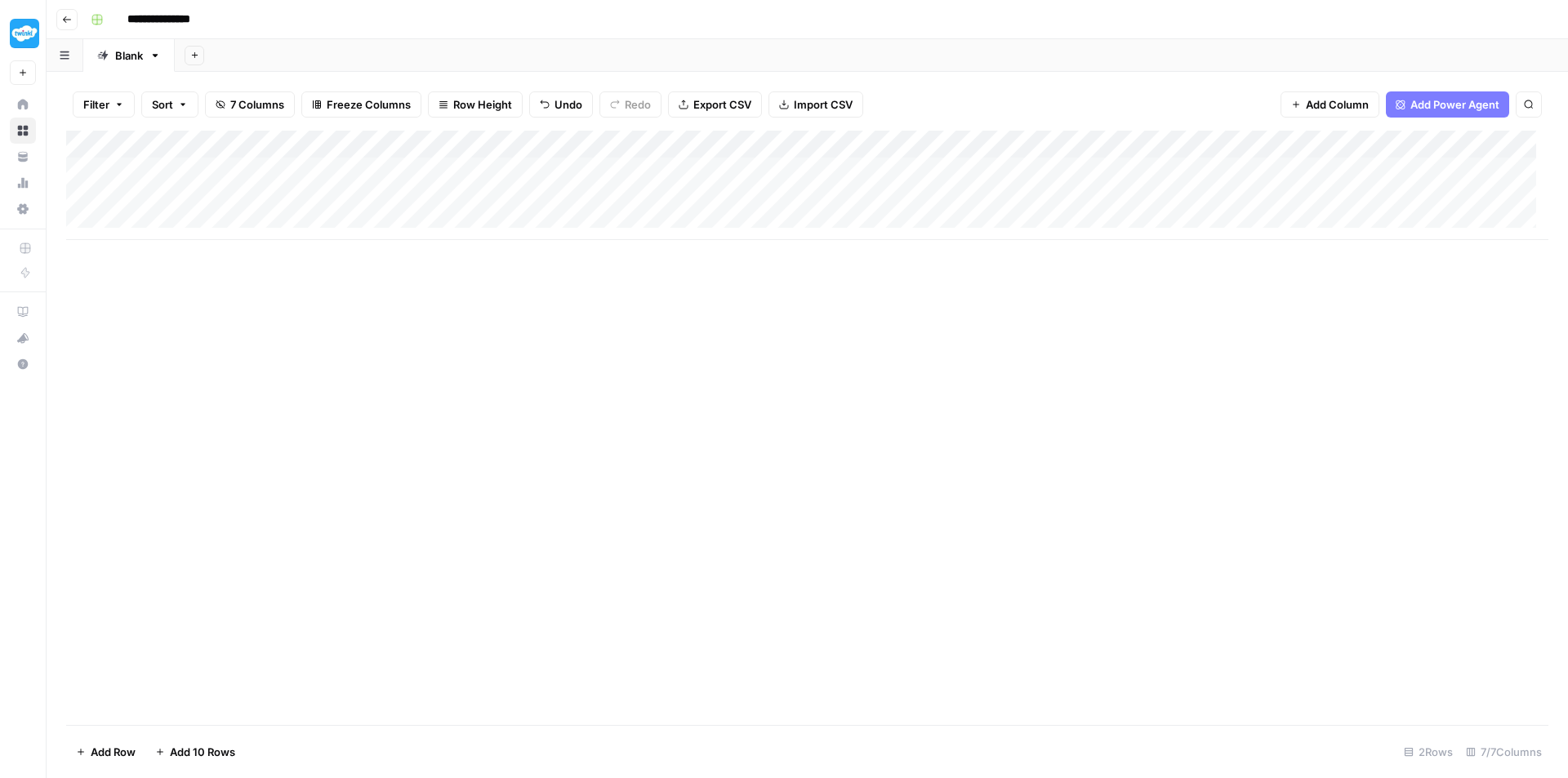
scroll to position [0, 154]
click at [1170, 195] on div "Add Column" at bounding box center [807, 185] width 1482 height 109
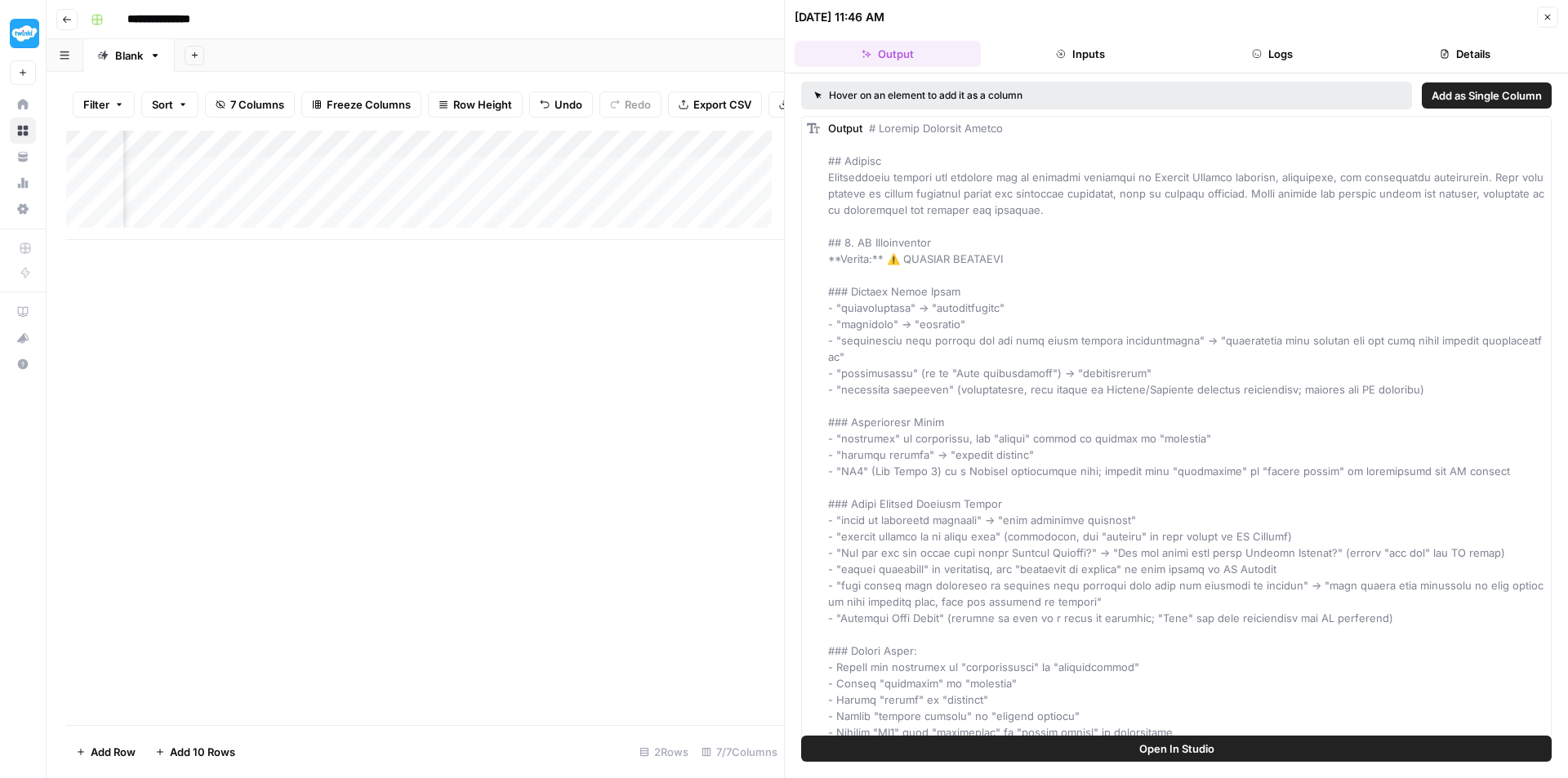
click at [1550, 14] on icon "button" at bounding box center [1548, 17] width 6 height 6
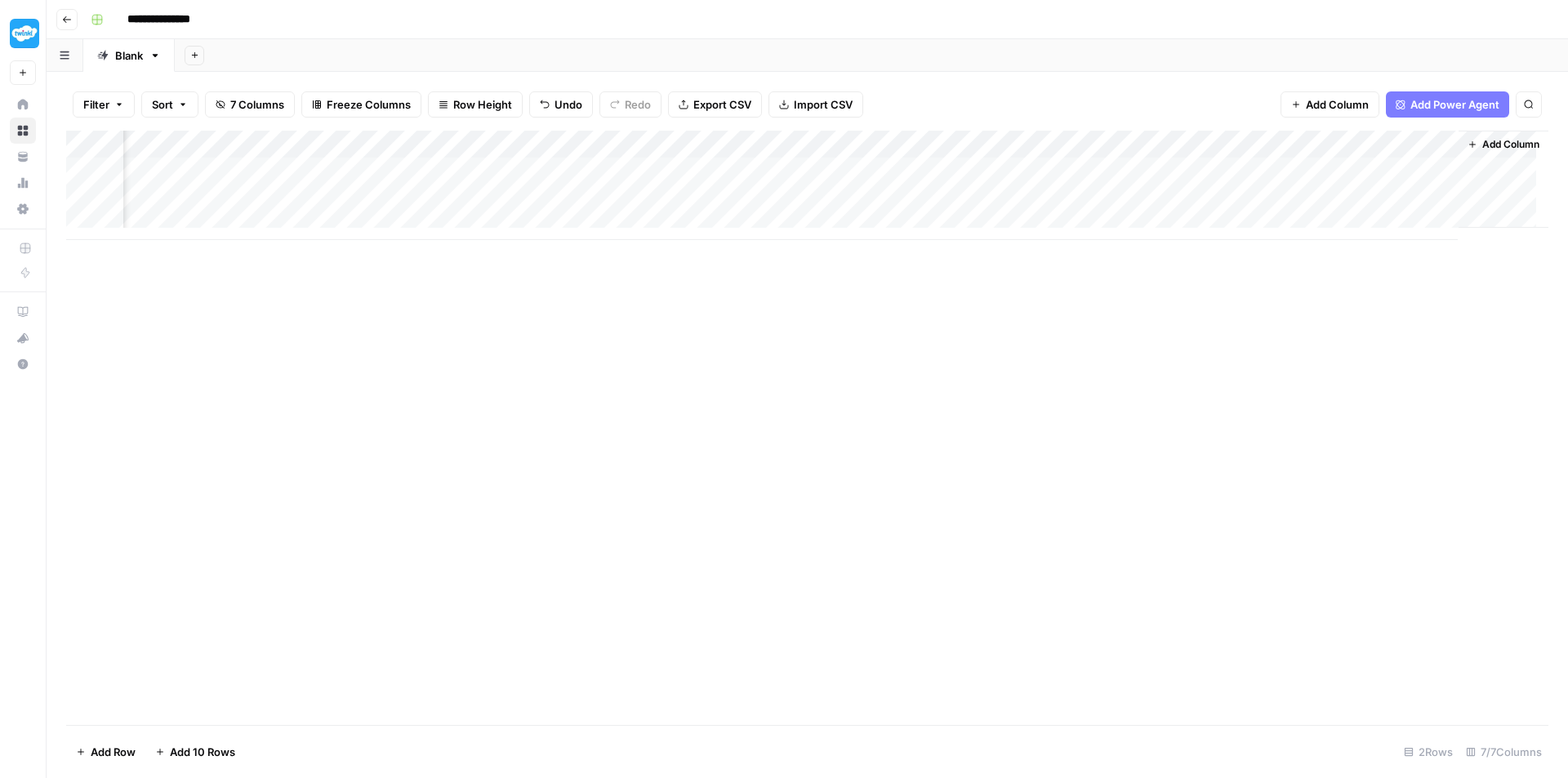
scroll to position [0, 133]
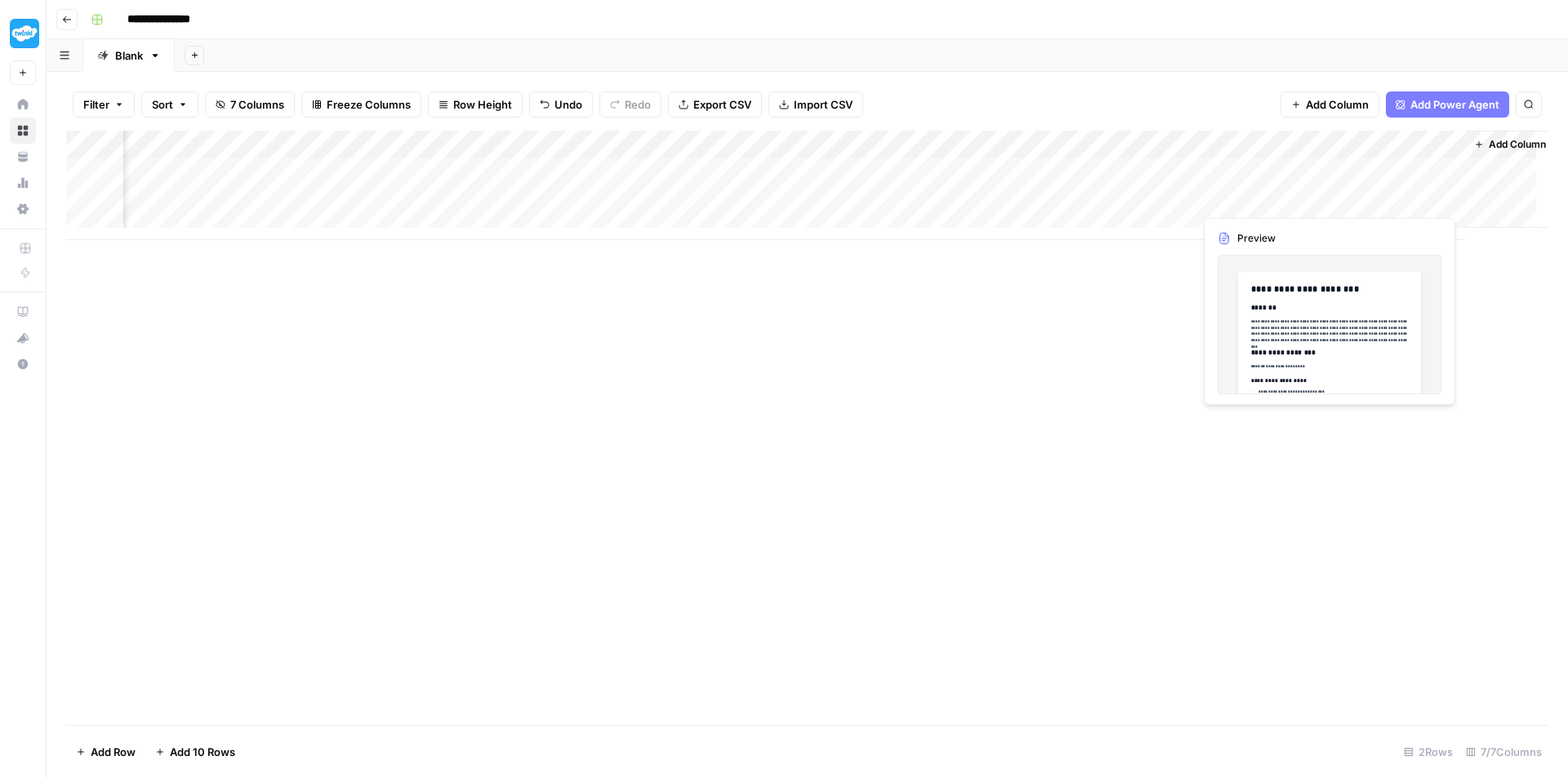
click at [1385, 191] on div "Add Column" at bounding box center [807, 185] width 1482 height 109
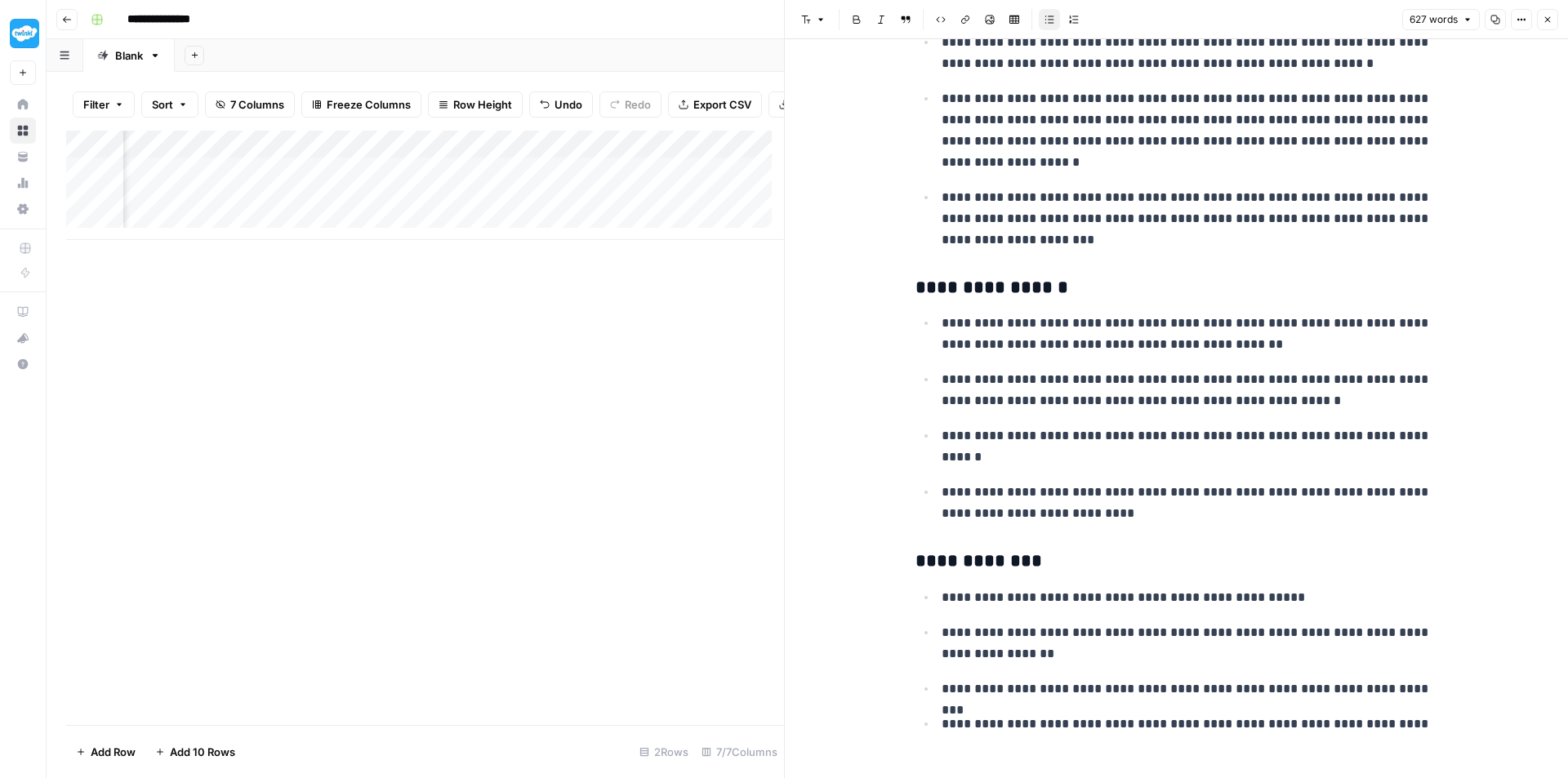
scroll to position [2350, 0]
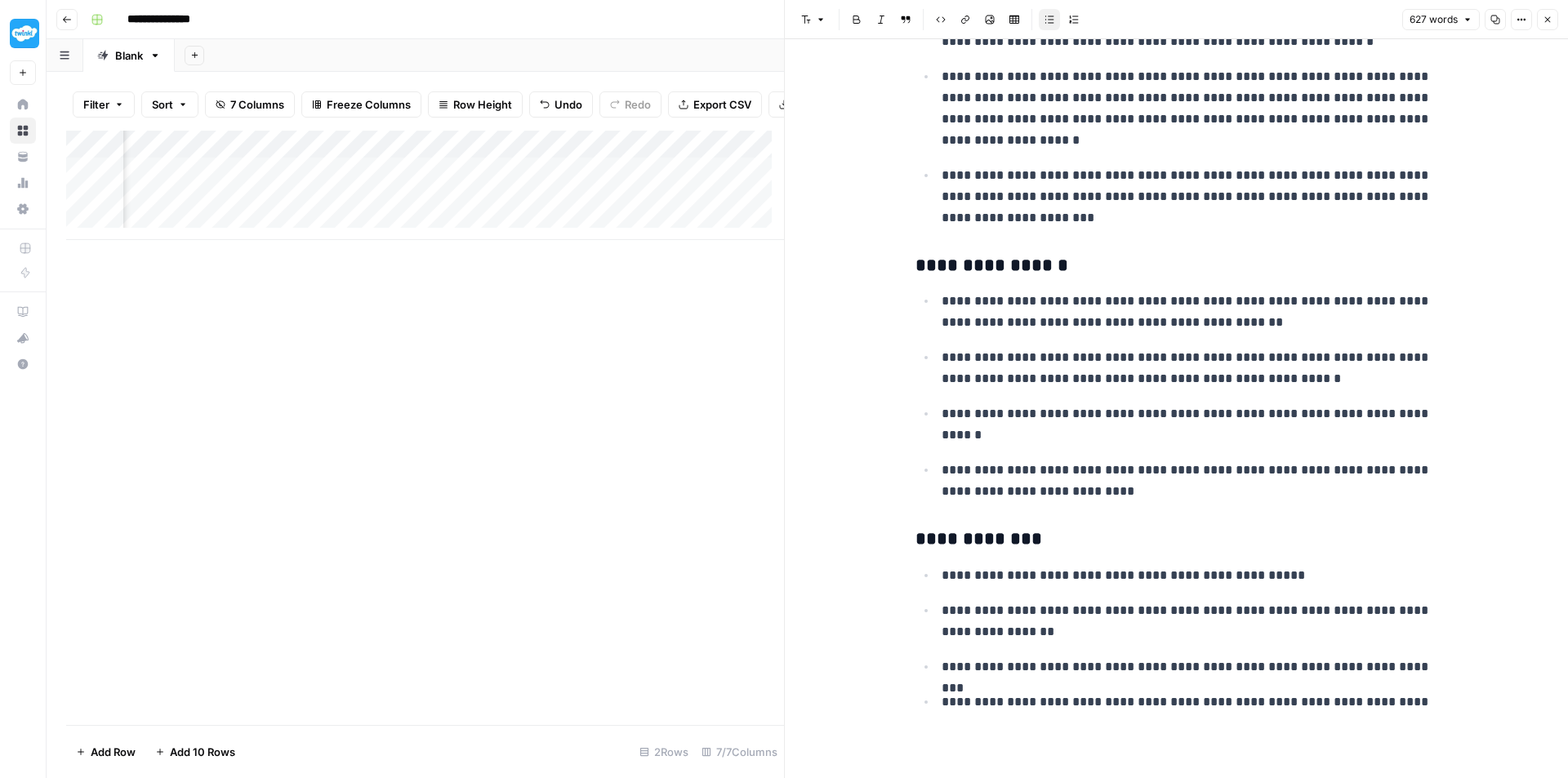
click at [1540, 24] on button "Close" at bounding box center [1547, 19] width 21 height 21
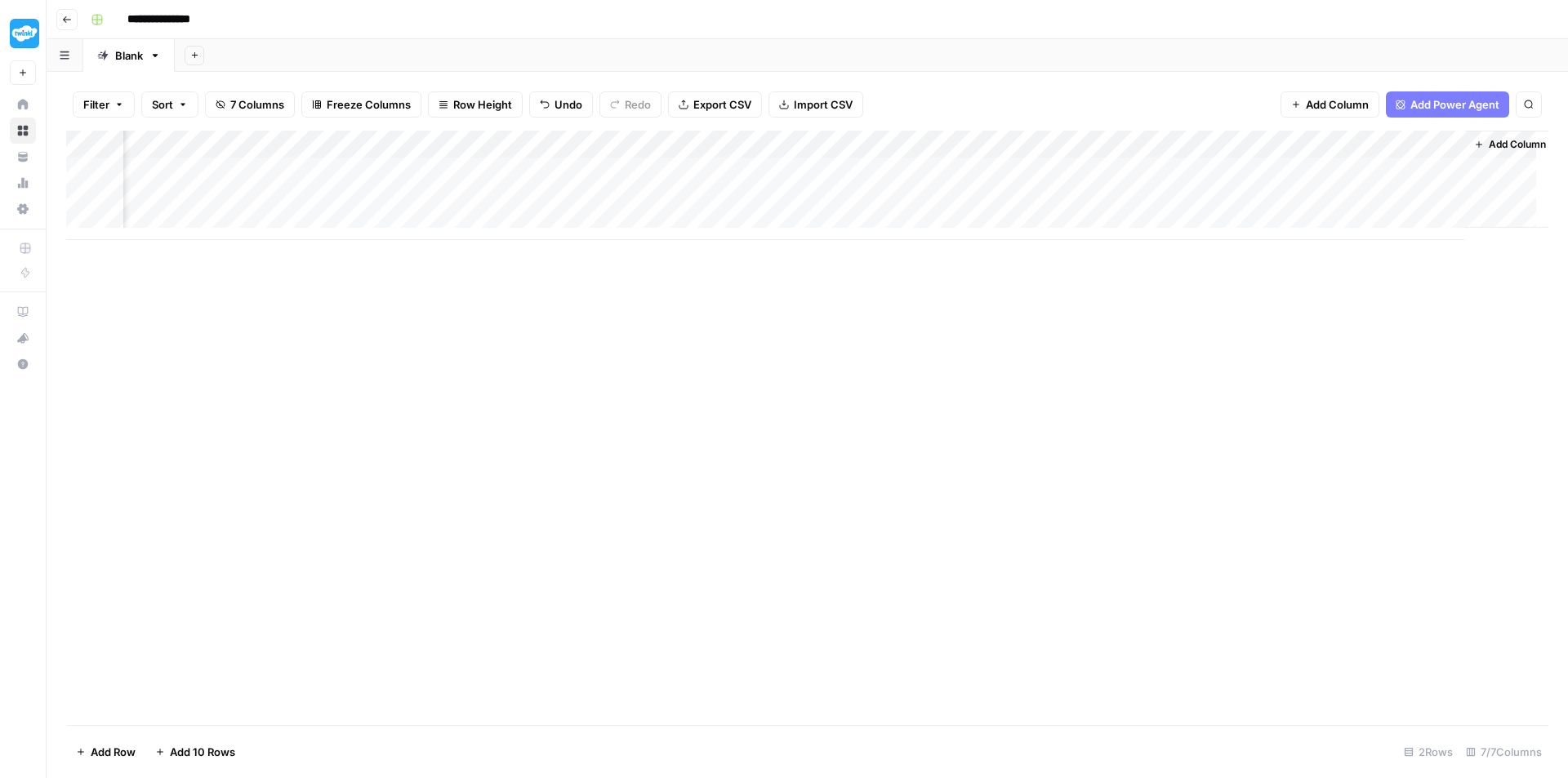
drag, startPoint x: 1253, startPoint y: 227, endPoint x: 1277, endPoint y: 227, distance: 24.0
click at [1277, 227] on div "Add Column" at bounding box center [807, 185] width 1482 height 109
click at [1550, 717] on icon "close" at bounding box center [1545, 714] width 12 height 13
click at [90, 212] on div "Add Column" at bounding box center [807, 199] width 1482 height 137
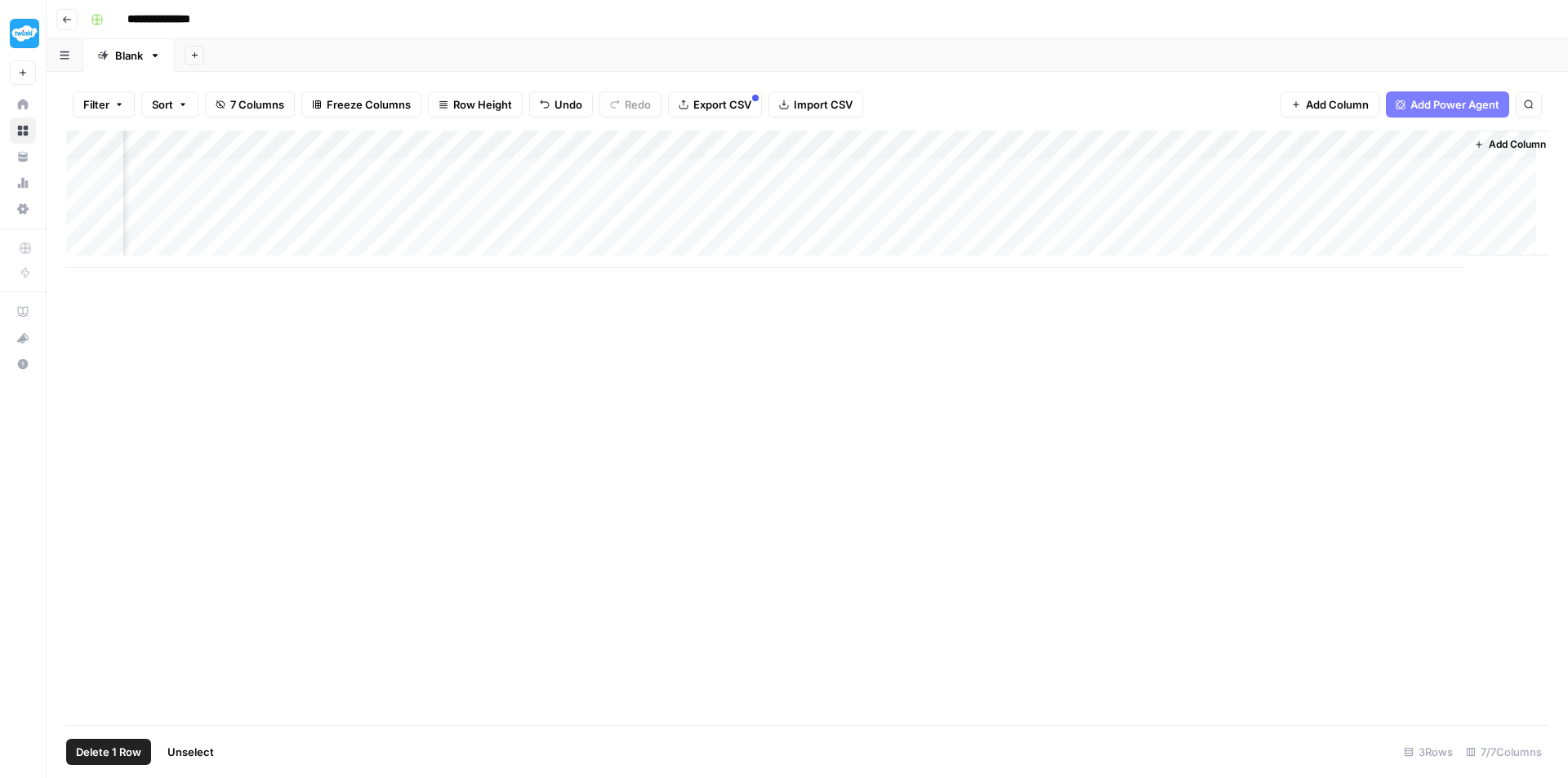
click at [105, 756] on span "Delete 1 Row" at bounding box center [109, 752] width 65 height 16
click at [733, 187] on span "Delete" at bounding box center [725, 188] width 36 height 16
drag, startPoint x: 443, startPoint y: 140, endPoint x: 304, endPoint y: 301, distance: 212.7
click at [304, 301] on div "Add Column" at bounding box center [807, 427] width 1482 height 595
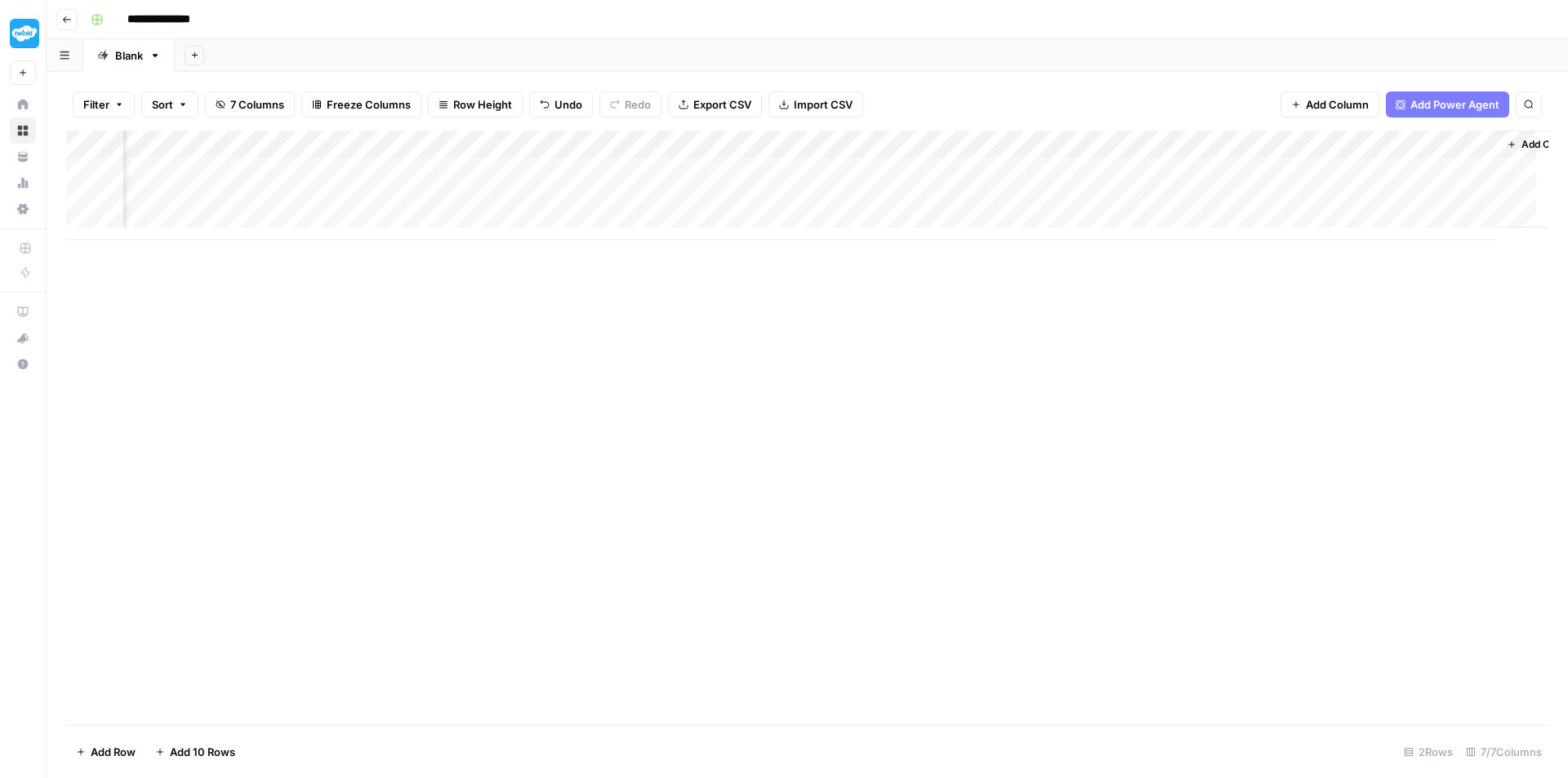
scroll to position [0, 154]
click at [1378, 172] on div "Add Column" at bounding box center [807, 185] width 1482 height 109
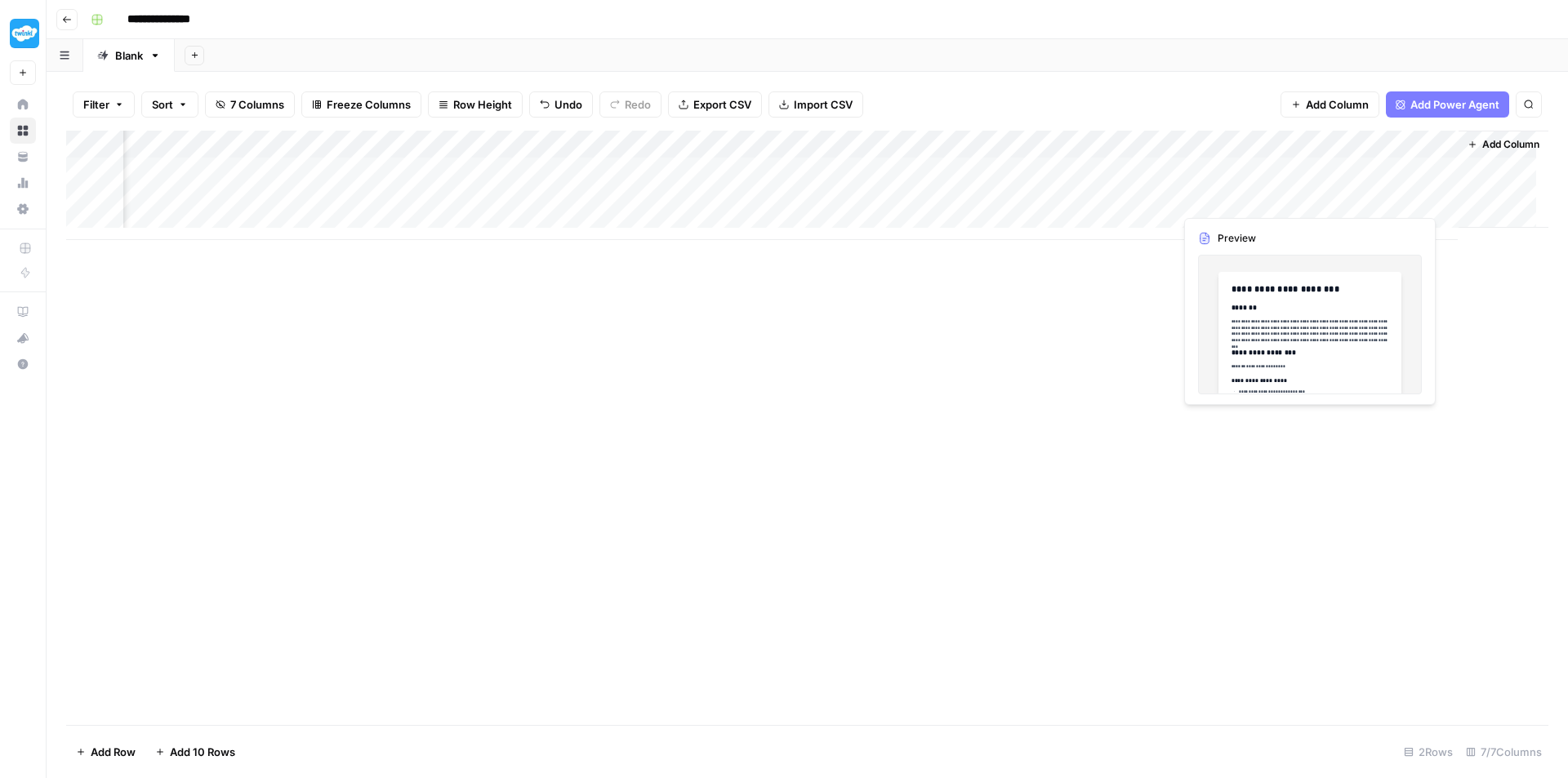
click at [1342, 191] on div "Add Column" at bounding box center [807, 185] width 1482 height 109
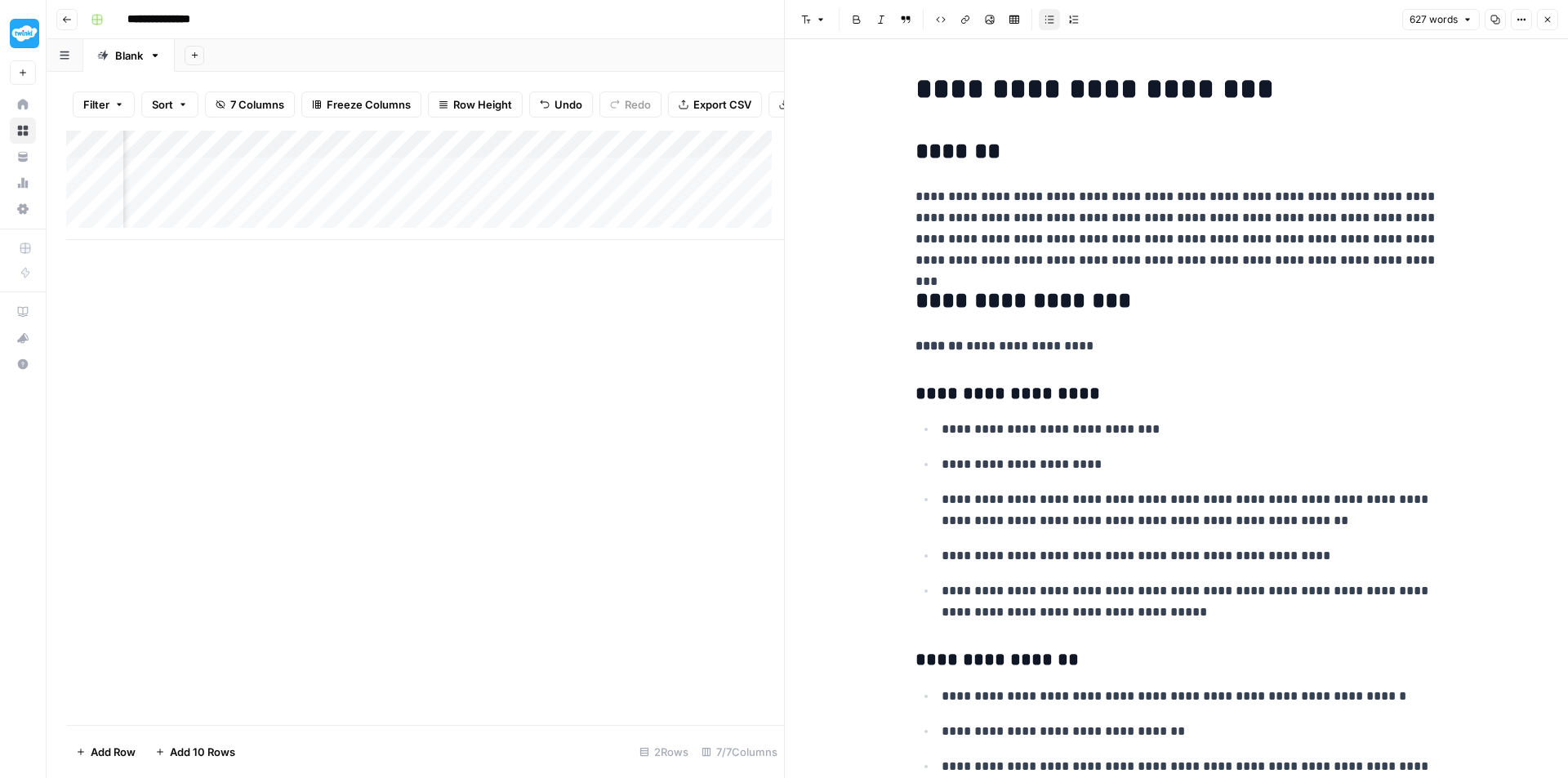
click at [1308, 161] on h2 "*******" at bounding box center [1176, 152] width 522 height 26
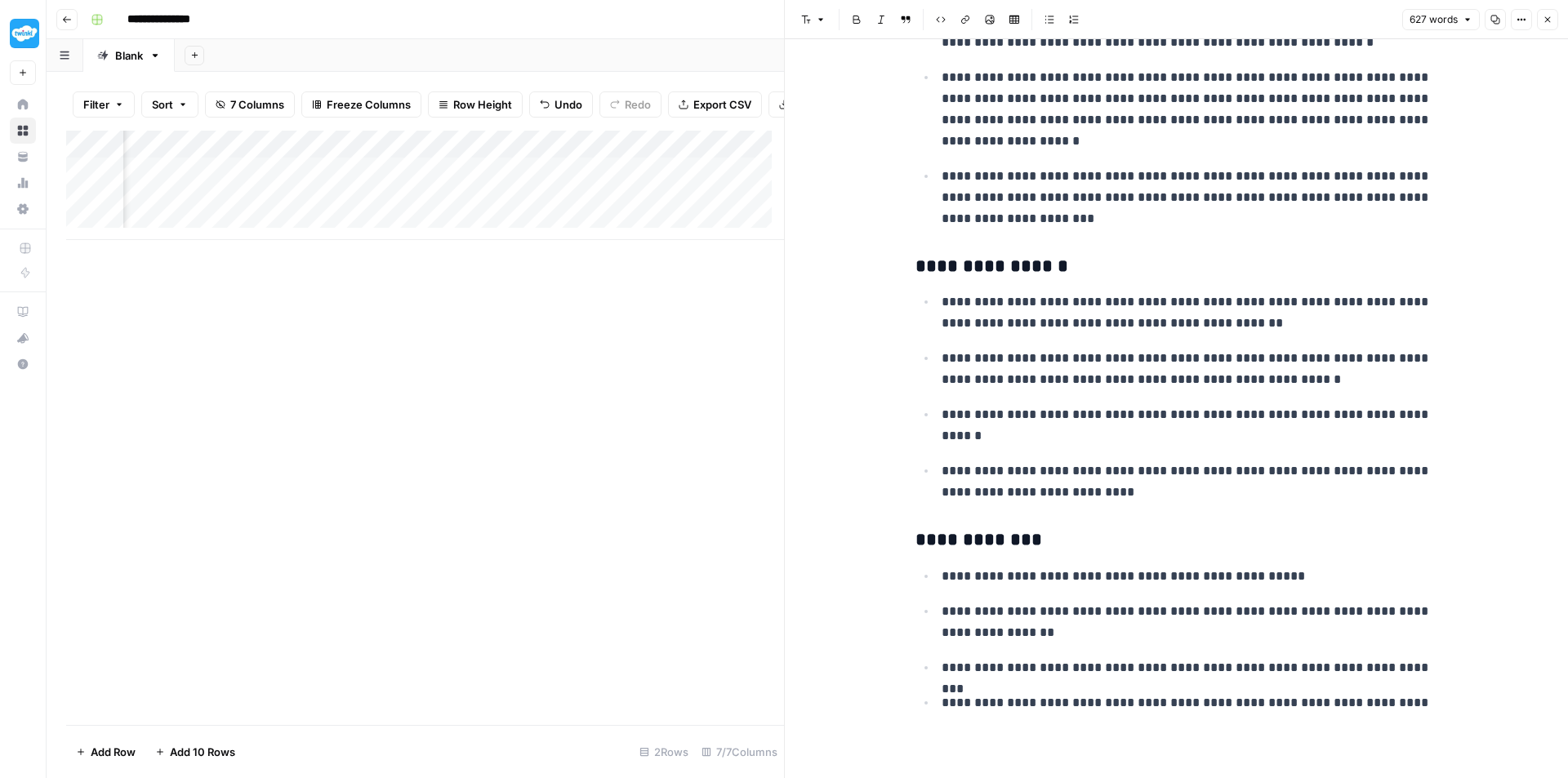
scroll to position [2350, 0]
copy div "**********"
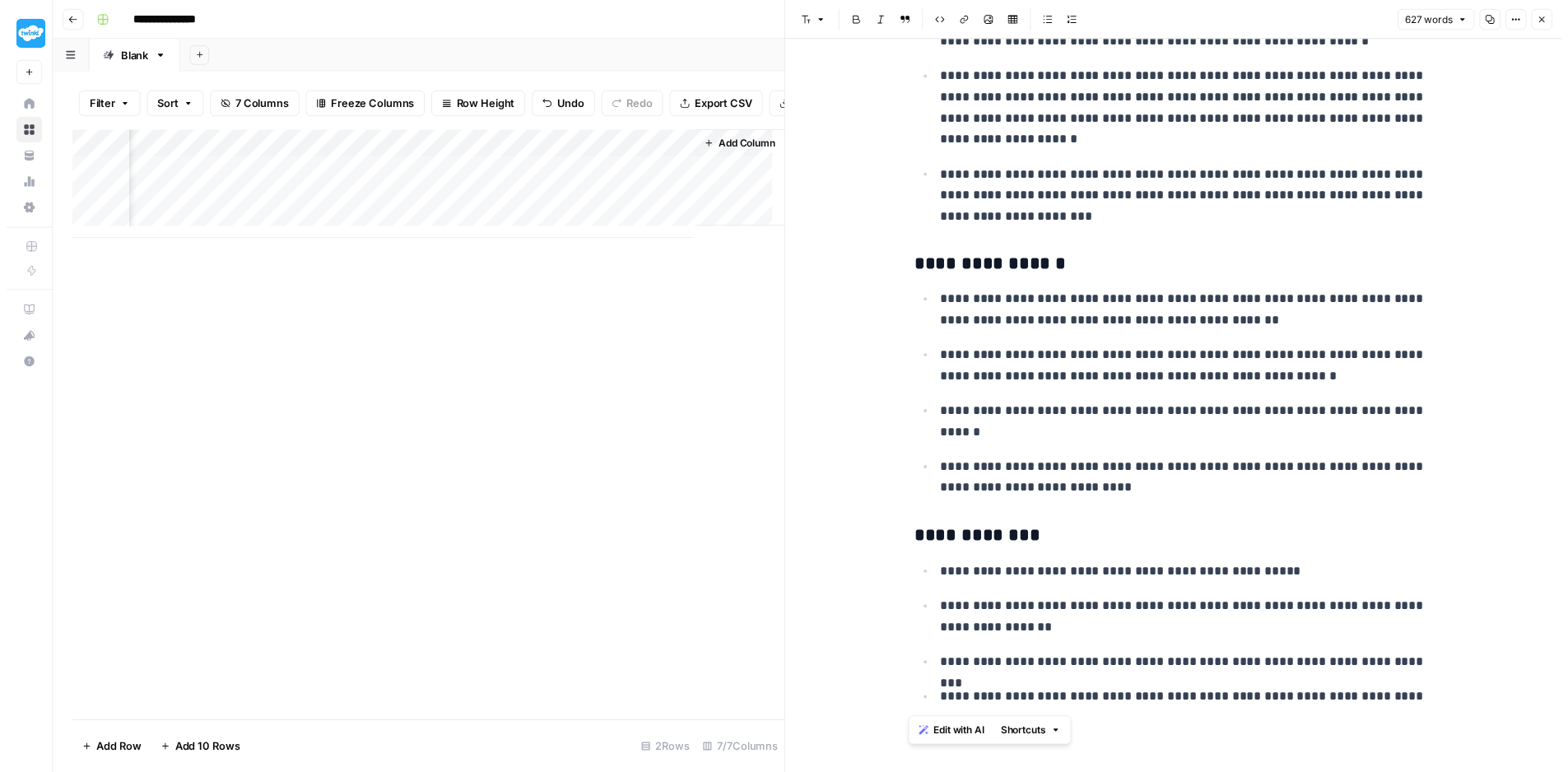
scroll to position [0, 925]
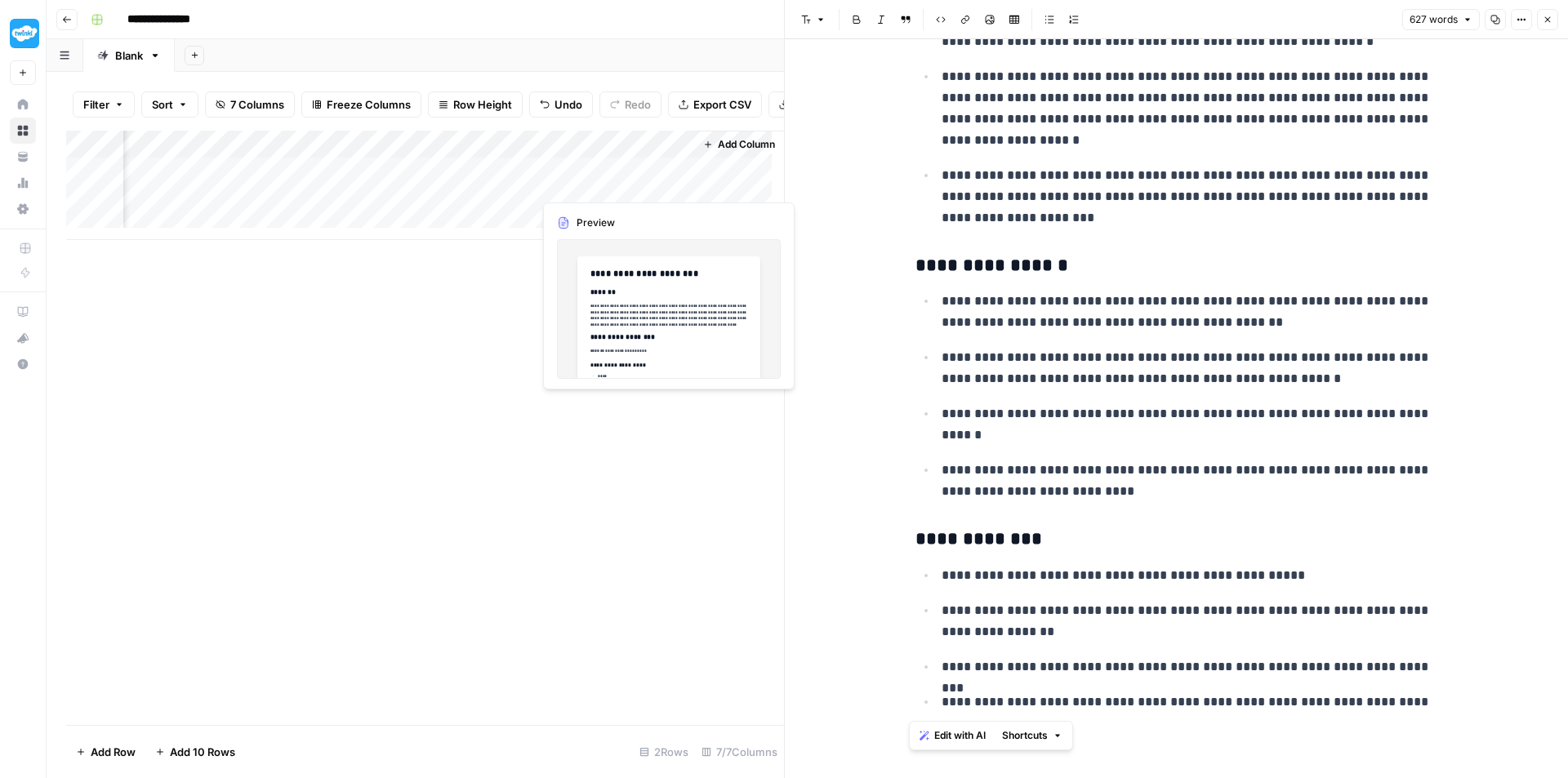
click at [626, 182] on div "Add Column" at bounding box center [424, 185] width 717 height 109
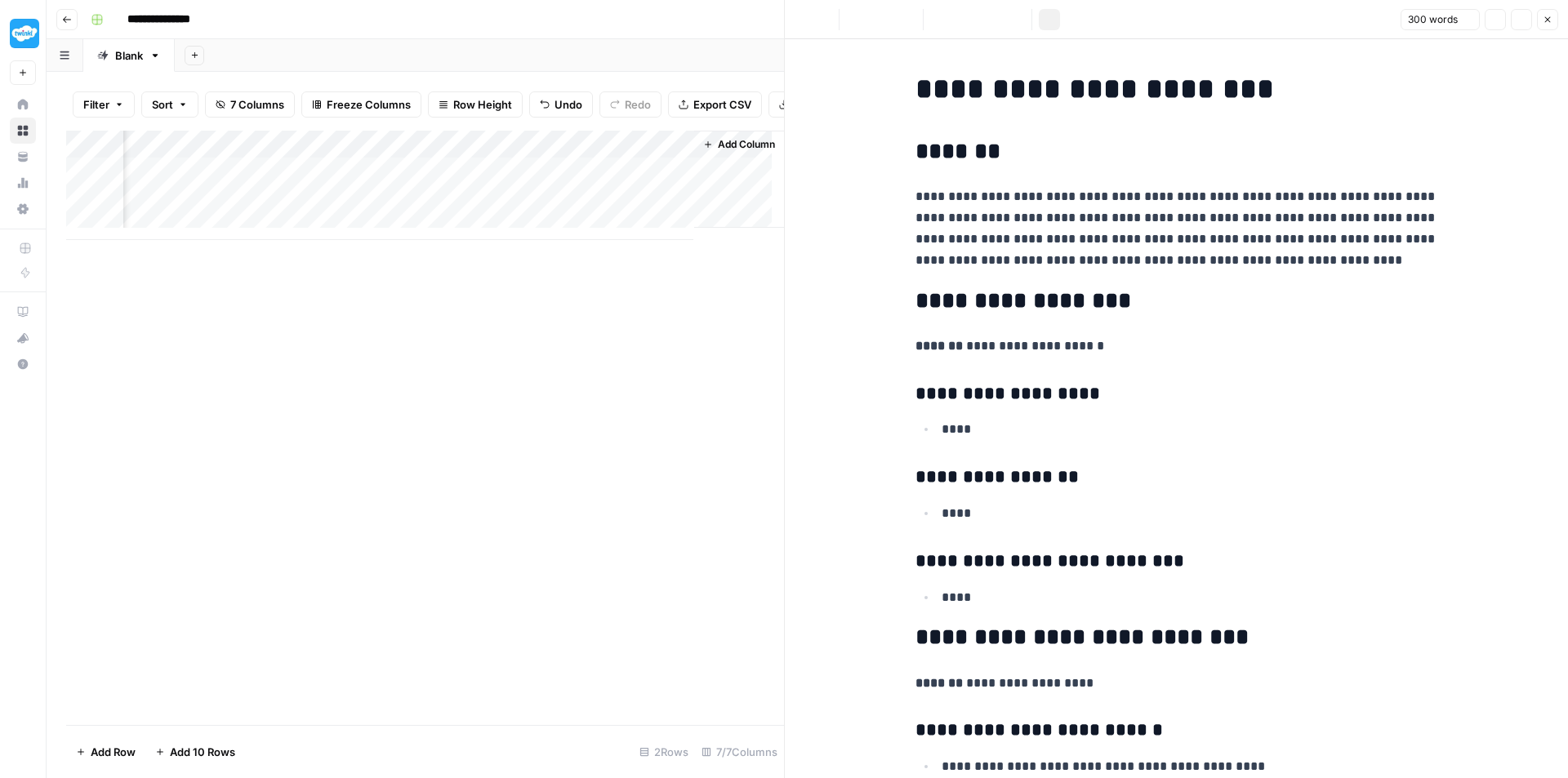
click at [1312, 263] on p "**********" at bounding box center [1176, 229] width 522 height 85
copy div "**********"
click at [1540, 17] on button "Close" at bounding box center [1547, 19] width 21 height 21
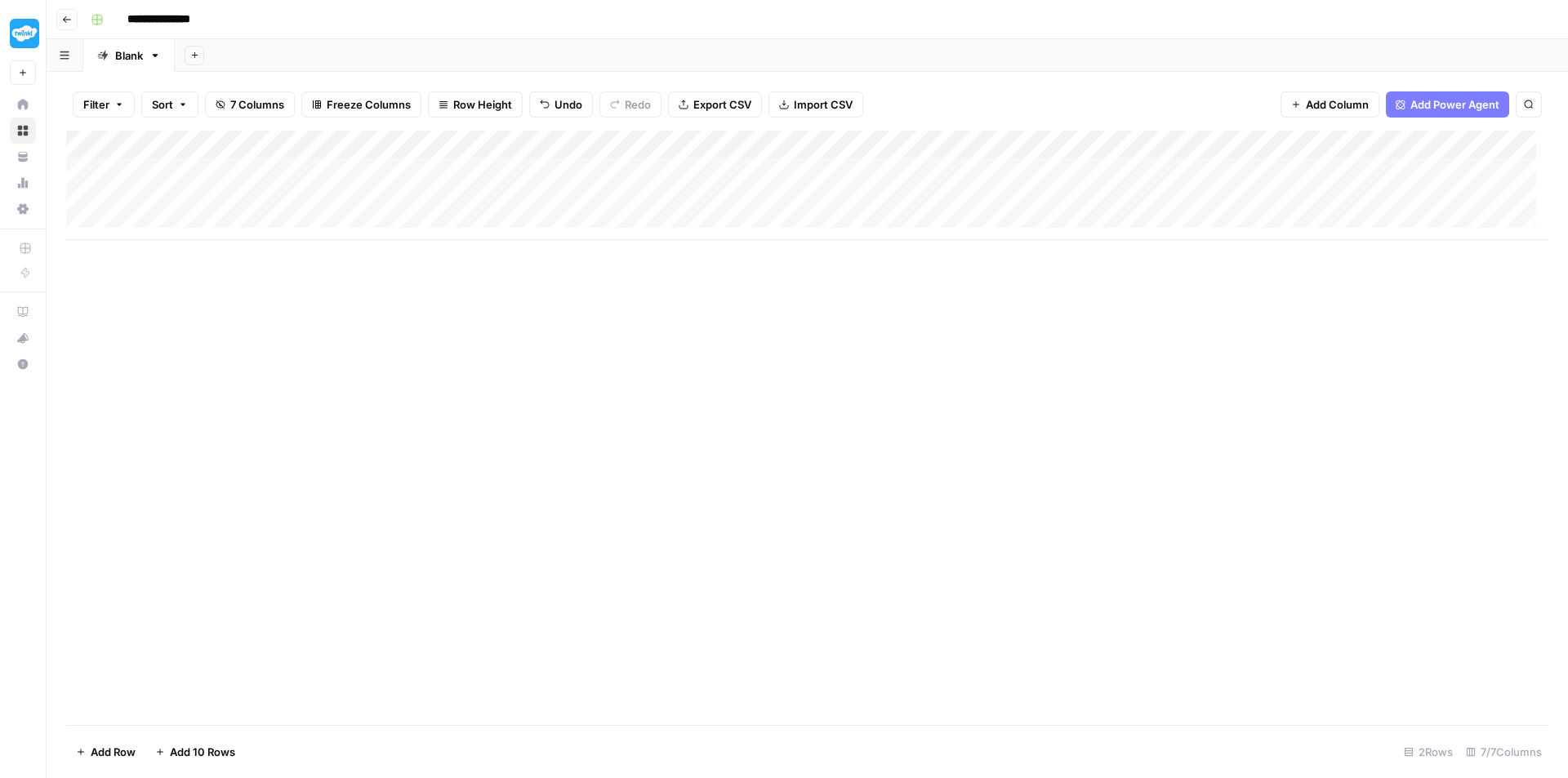
click at [420, 165] on div "Add Column" at bounding box center [807, 185] width 1482 height 109
click at [425, 175] on div "Add Column" at bounding box center [807, 185] width 1482 height 109
click at [489, 166] on input "**********" at bounding box center [495, 176] width 261 height 19
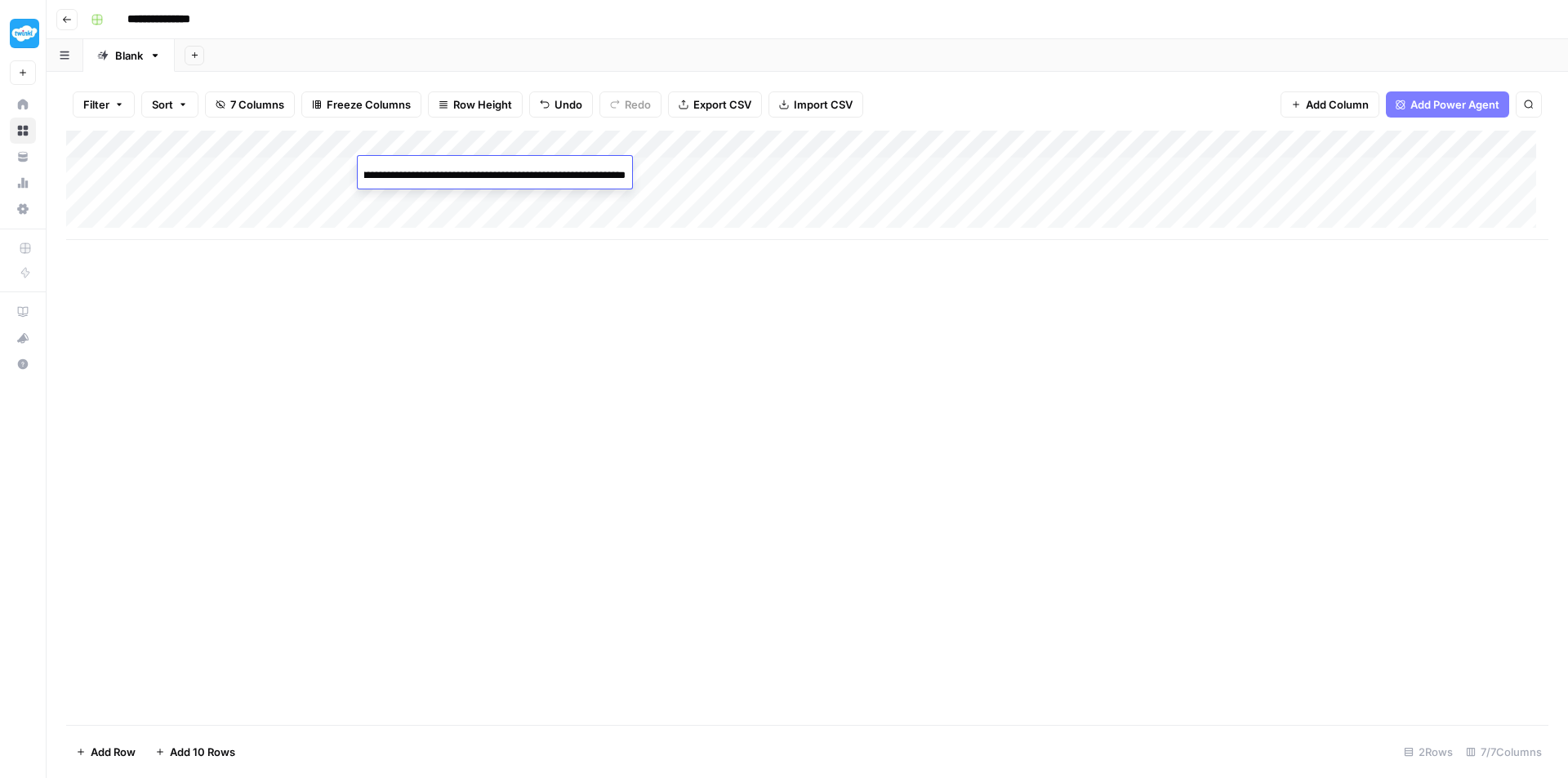
click at [489, 166] on input "**********" at bounding box center [495, 176] width 261 height 19
click at [756, 167] on div "Add Column" at bounding box center [807, 185] width 1482 height 109
click at [428, 204] on div "Add Column" at bounding box center [807, 185] width 1482 height 109
click at [441, 196] on div "Add Column" at bounding box center [807, 185] width 1482 height 109
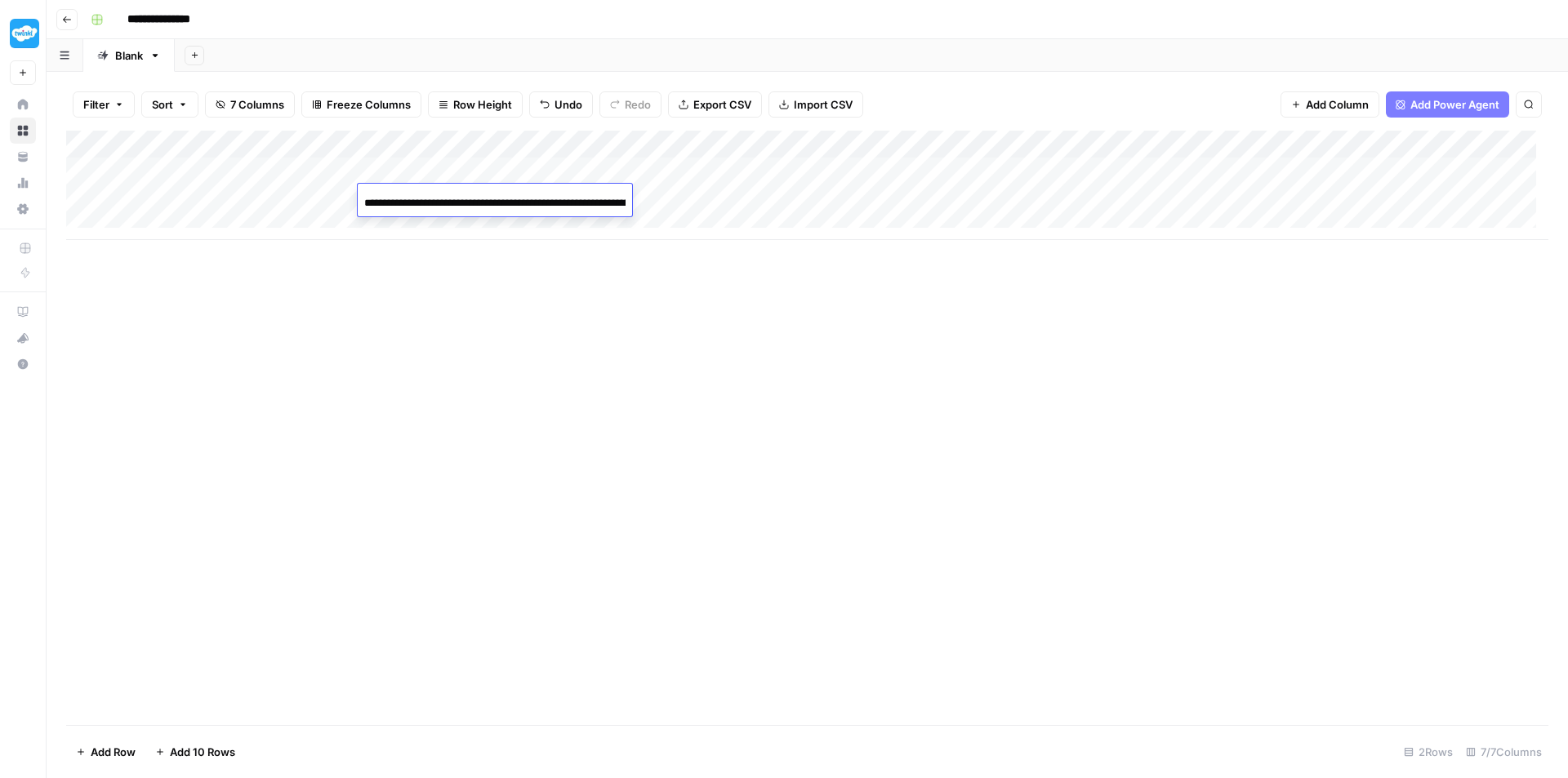
scroll to position [0, 127]
click at [543, 194] on input "**********" at bounding box center [495, 204] width 261 height 19
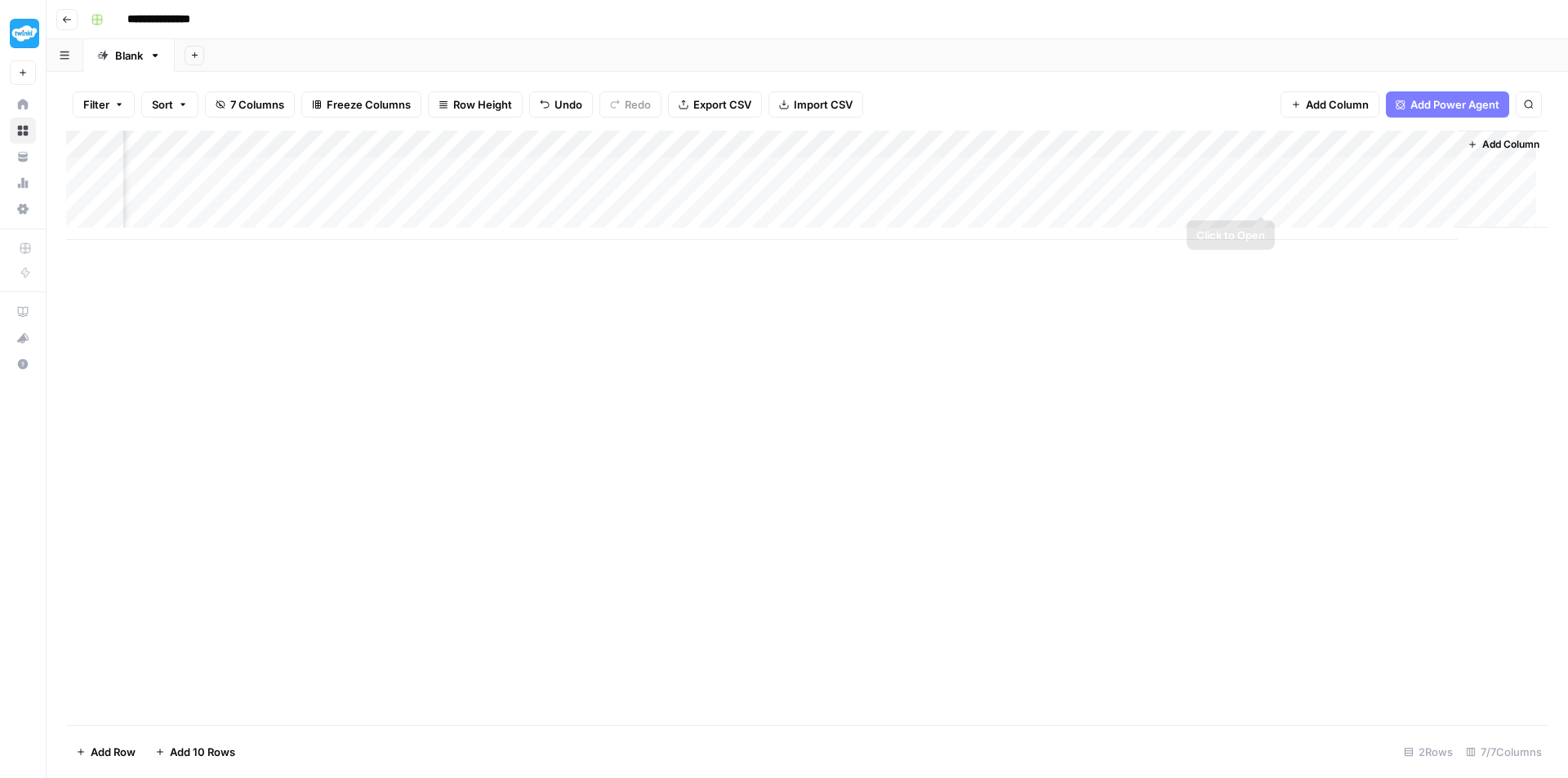
click at [1333, 176] on div "Add Column" at bounding box center [807, 185] width 1482 height 109
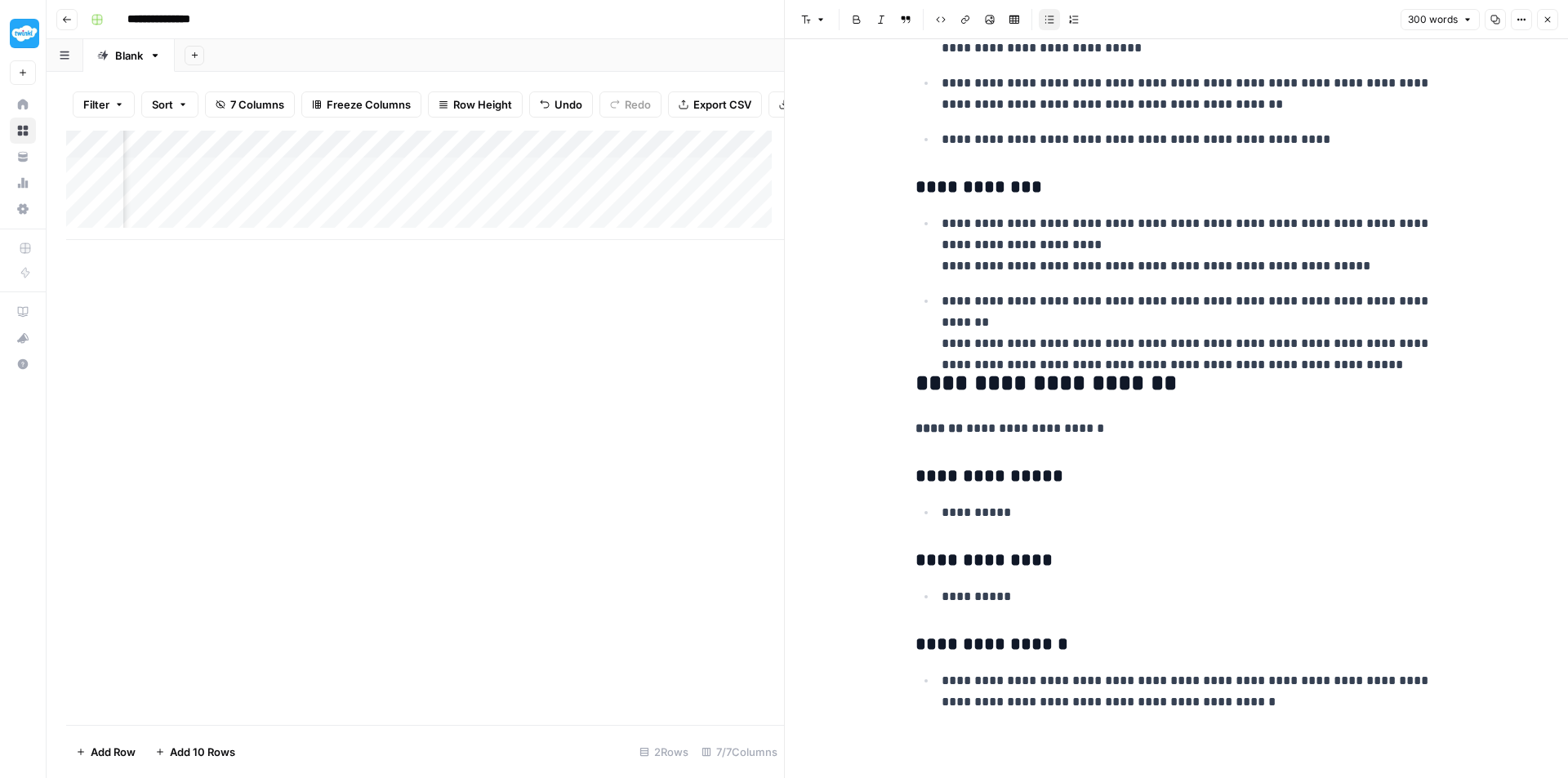
scroll to position [0, 918]
click at [614, 211] on div "Add Column" at bounding box center [424, 185] width 717 height 109
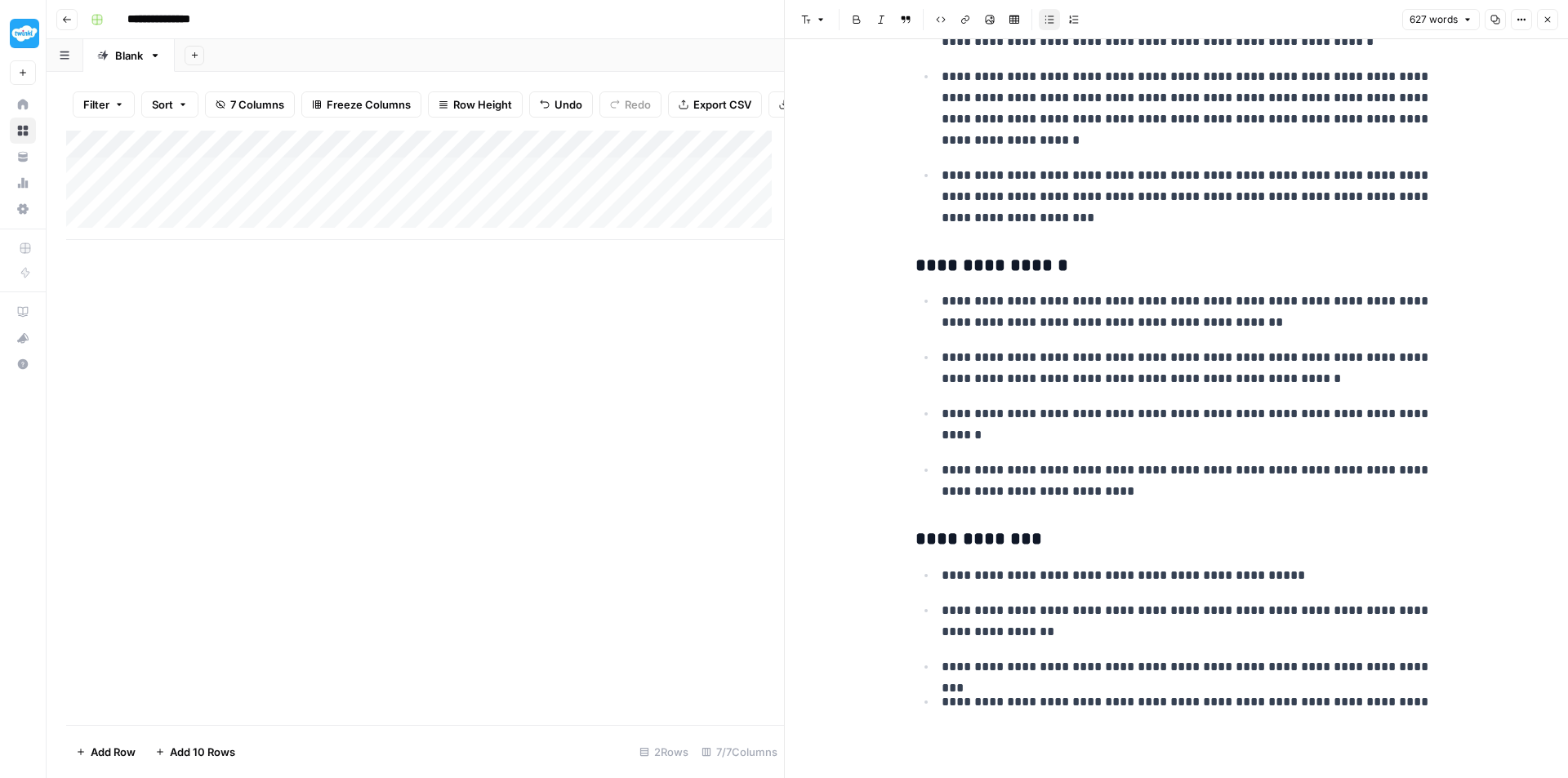
click at [182, 235] on div "Add Column" at bounding box center [424, 185] width 717 height 109
click at [210, 237] on textarea at bounding box center [253, 240] width 261 height 23
type textarea "**********"
click at [579, 240] on div "Add Column" at bounding box center [424, 199] width 717 height 137
click at [434, 236] on div "Add Column" at bounding box center [424, 199] width 717 height 137
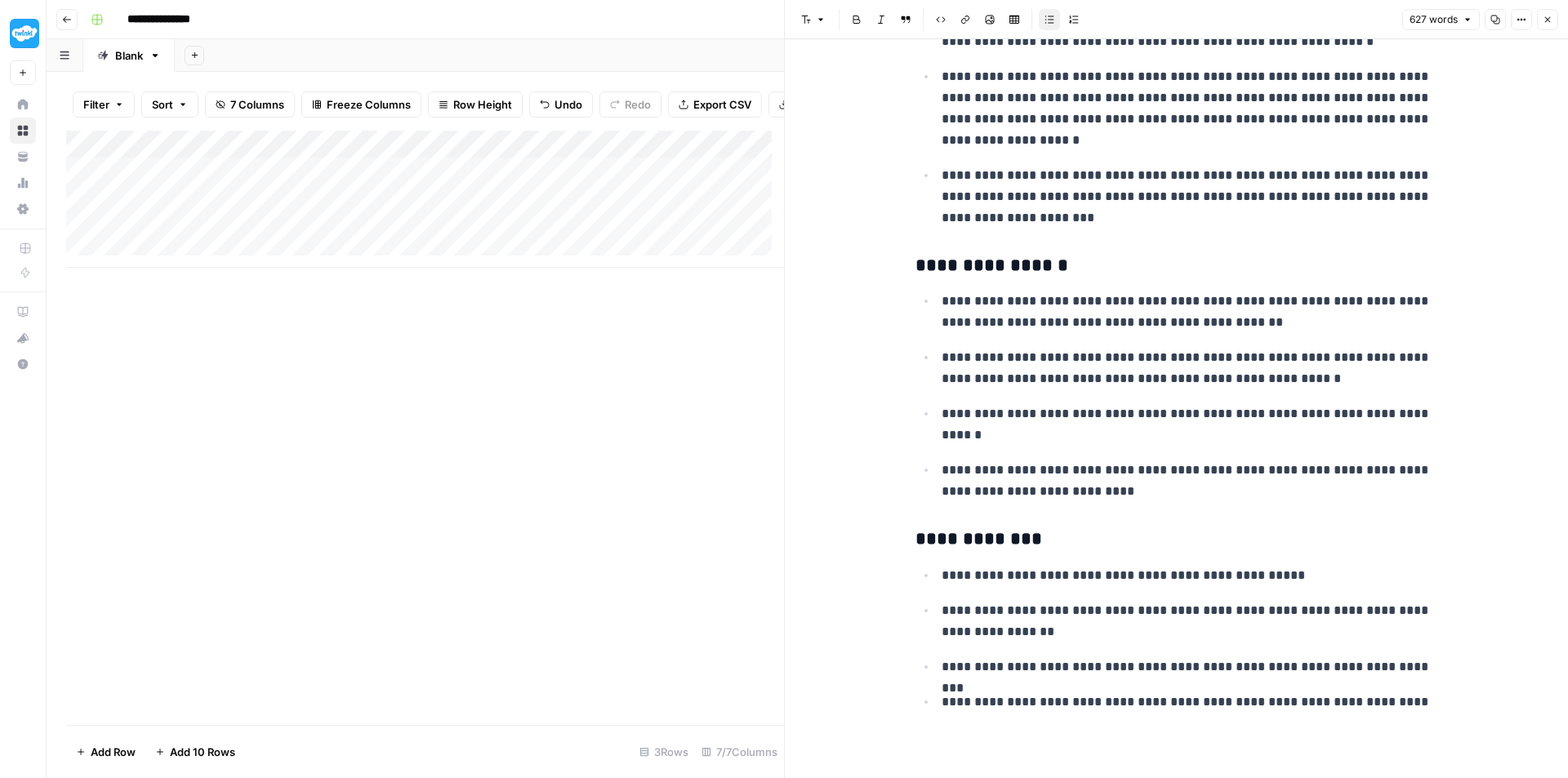
click at [434, 236] on div "Add Column" at bounding box center [424, 199] width 717 height 137
type input "**********"
click at [684, 244] on div "Add Column" at bounding box center [424, 199] width 717 height 137
click at [553, 228] on div "Add Column" at bounding box center [424, 199] width 717 height 137
click at [547, 235] on textarea at bounding box center [636, 240] width 261 height 23
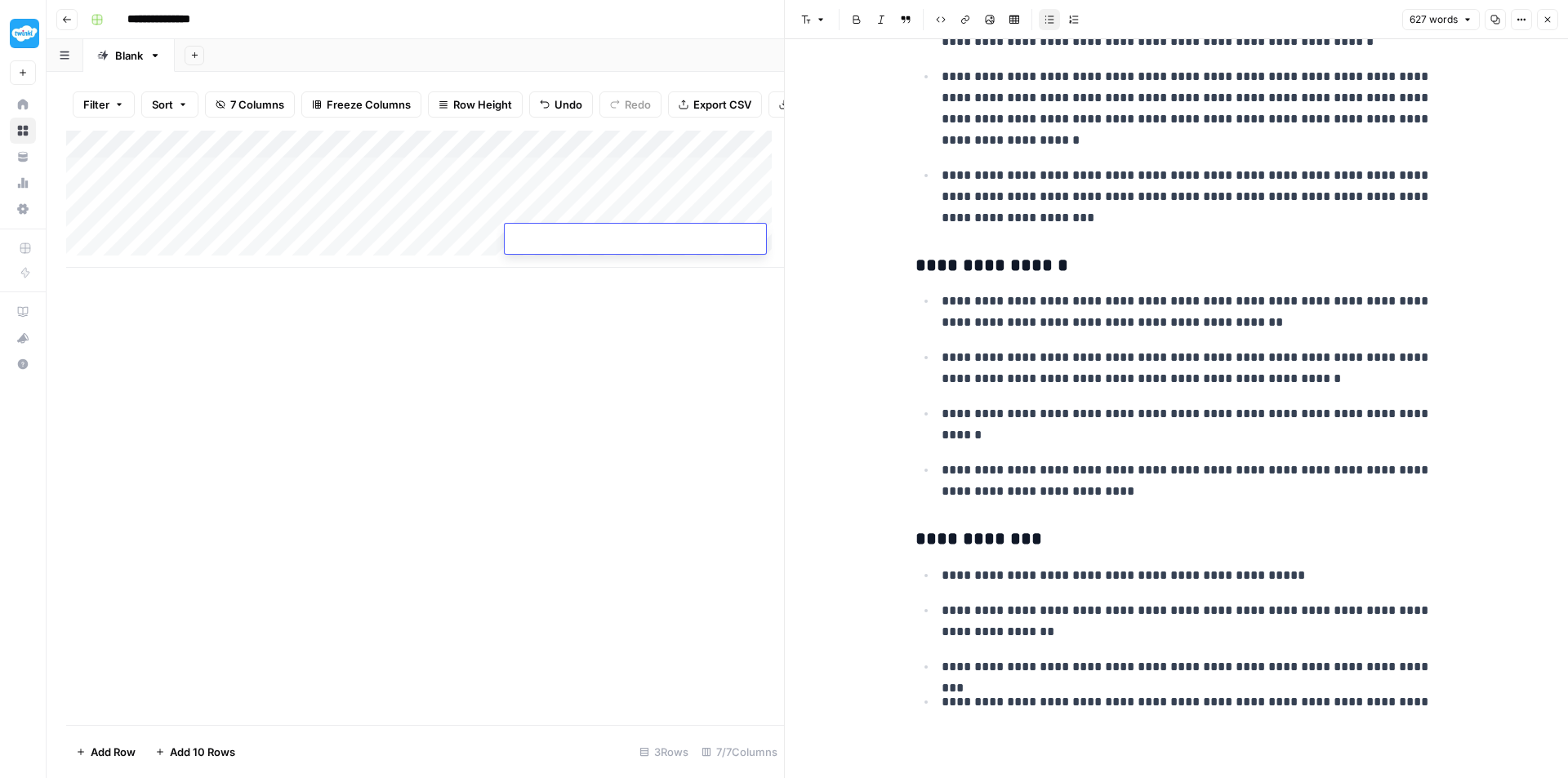
paste textarea "**********"
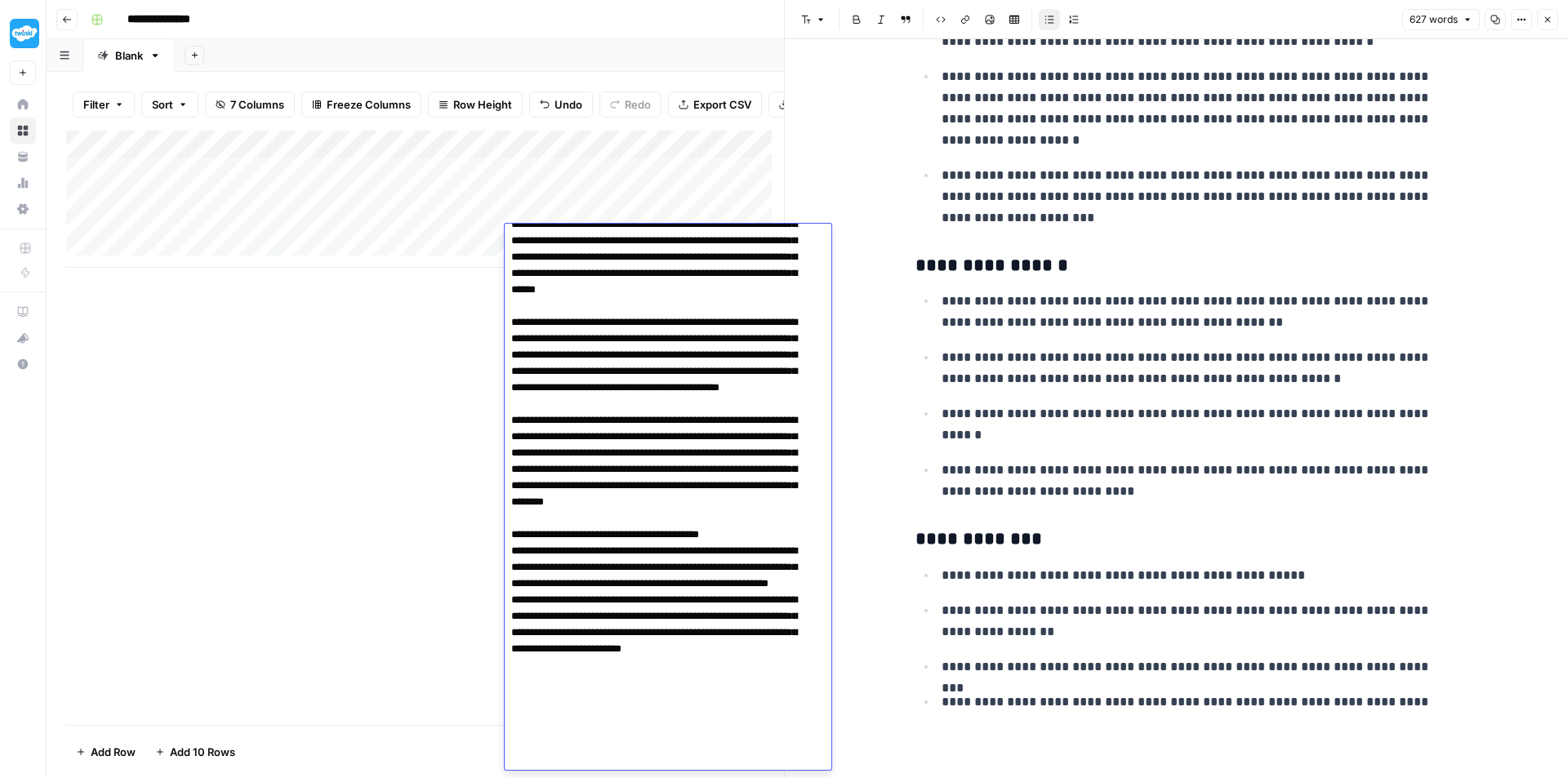
click at [542, 316] on textarea at bounding box center [662, 257] width 314 height 1035
paste textarea "**********"
type textarea "**********"
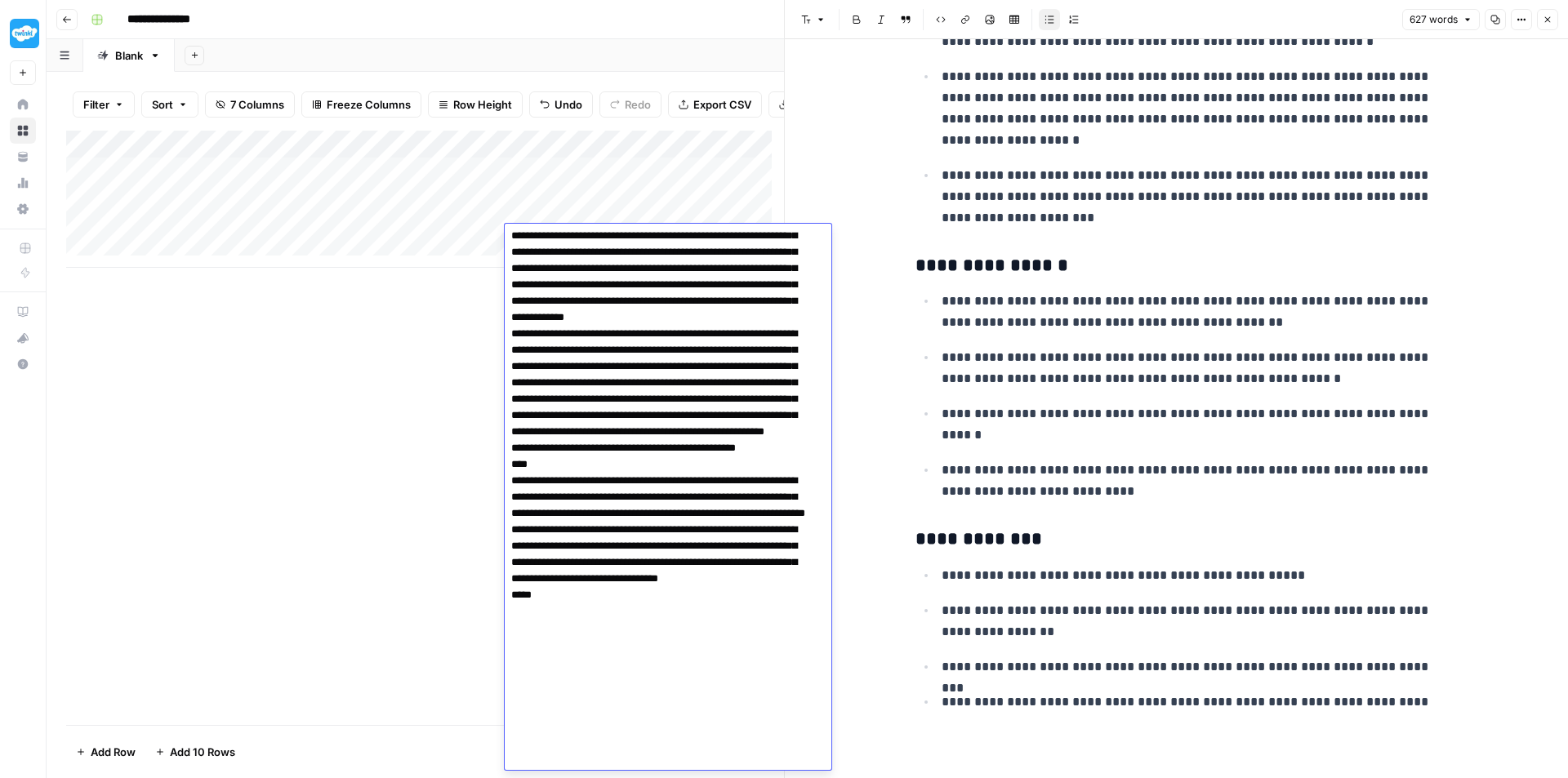
scroll to position [477, 0]
click at [427, 358] on div "Add Column" at bounding box center [424, 427] width 717 height 595
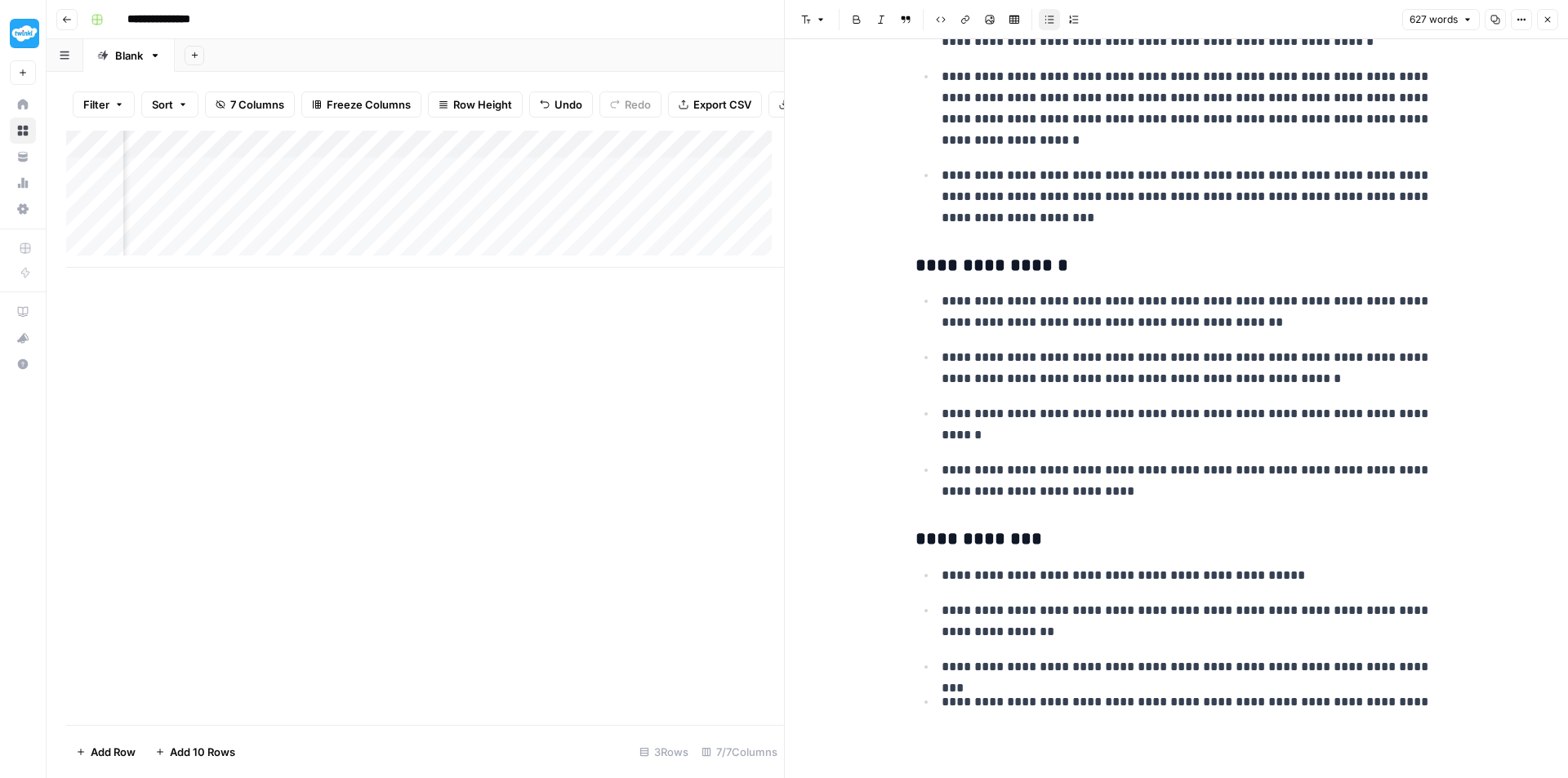
scroll to position [0, 496]
click at [345, 242] on div "Add Column" at bounding box center [424, 199] width 717 height 137
type textarea "**********"
click at [616, 236] on div "Add Column" at bounding box center [424, 199] width 717 height 137
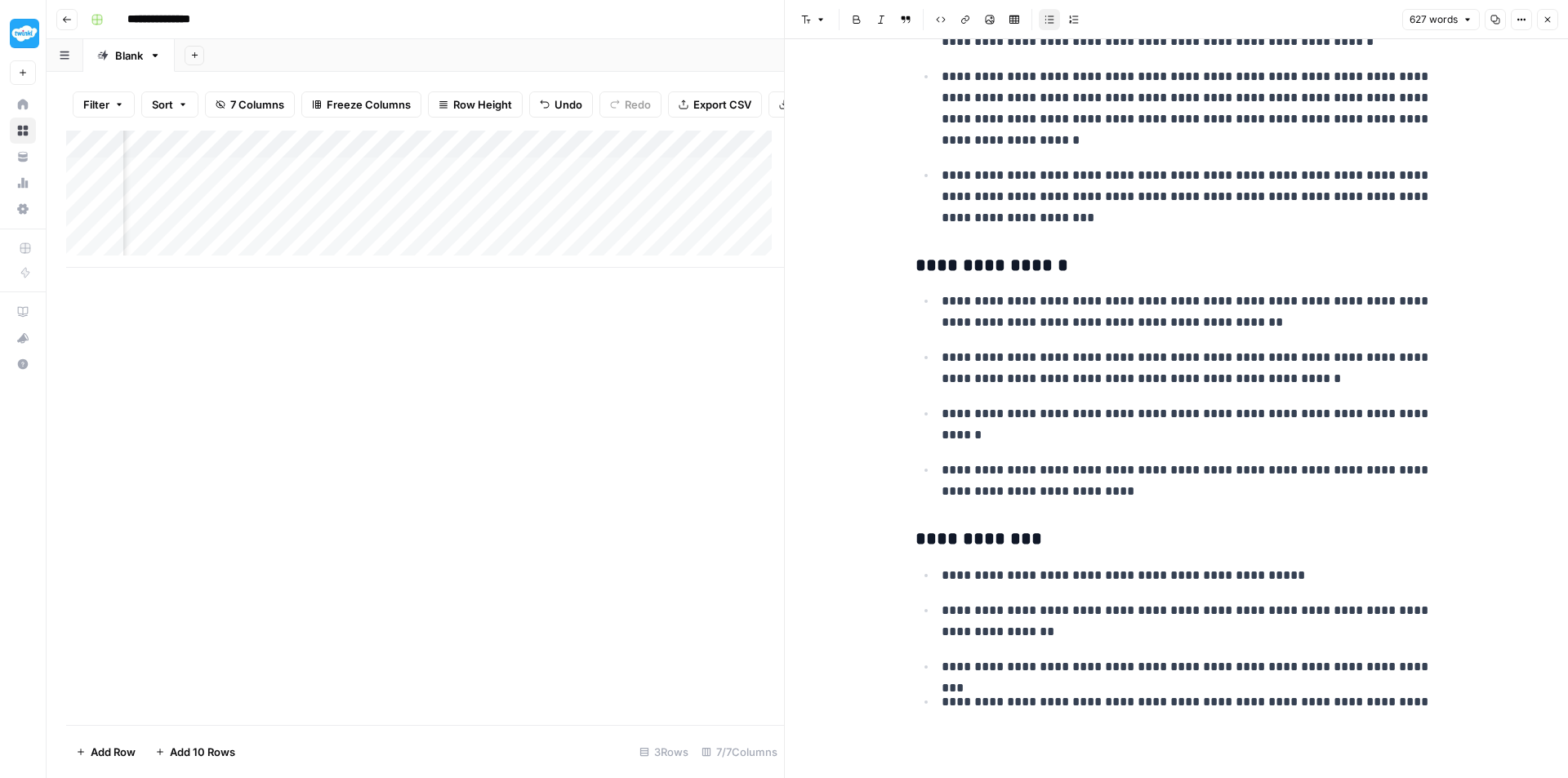
click at [616, 236] on div "Add Column" at bounding box center [424, 199] width 717 height 137
type textarea "**********"
click at [388, 235] on div "Add Column" at bounding box center [424, 199] width 717 height 137
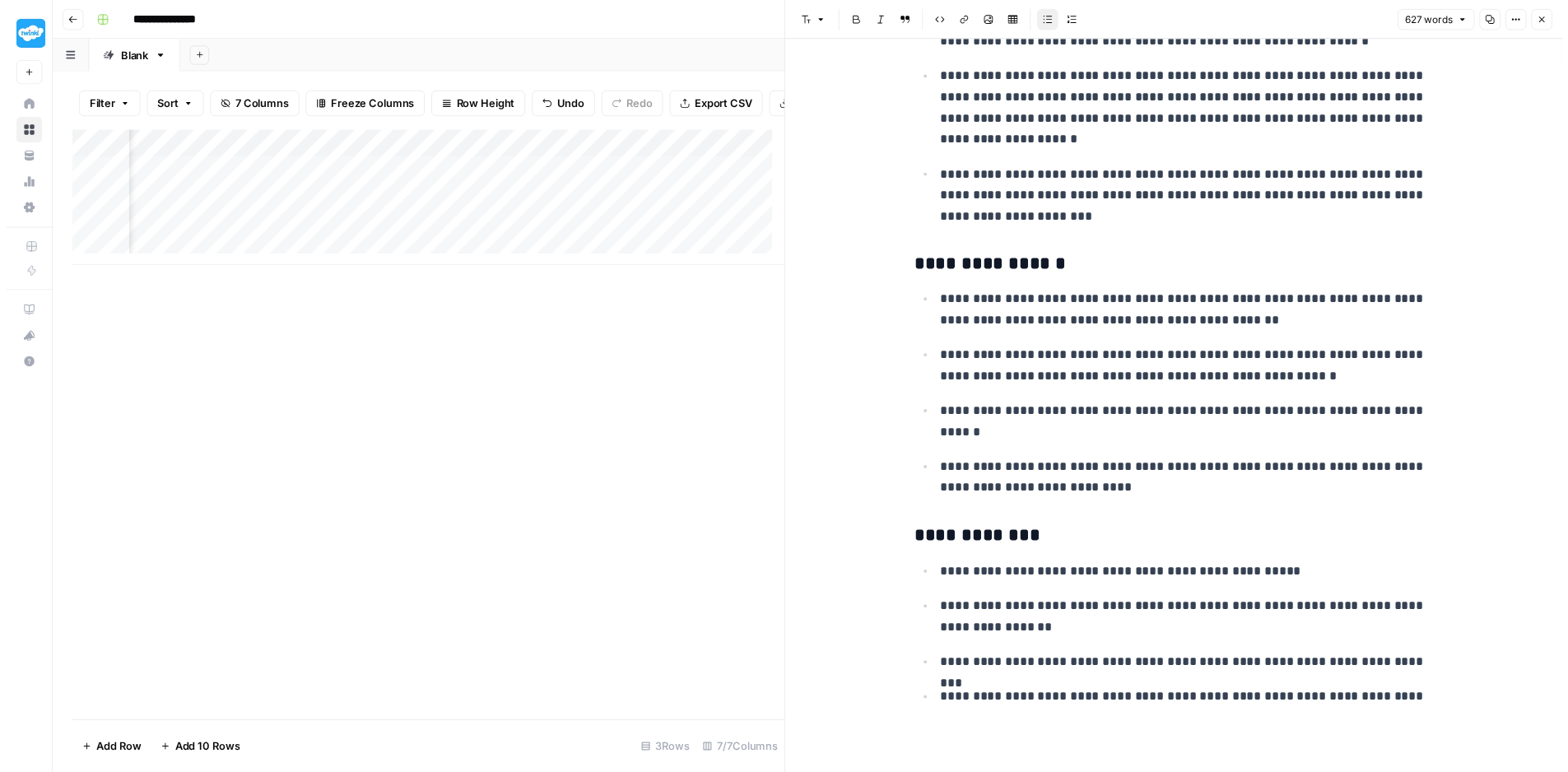
scroll to position [0, 925]
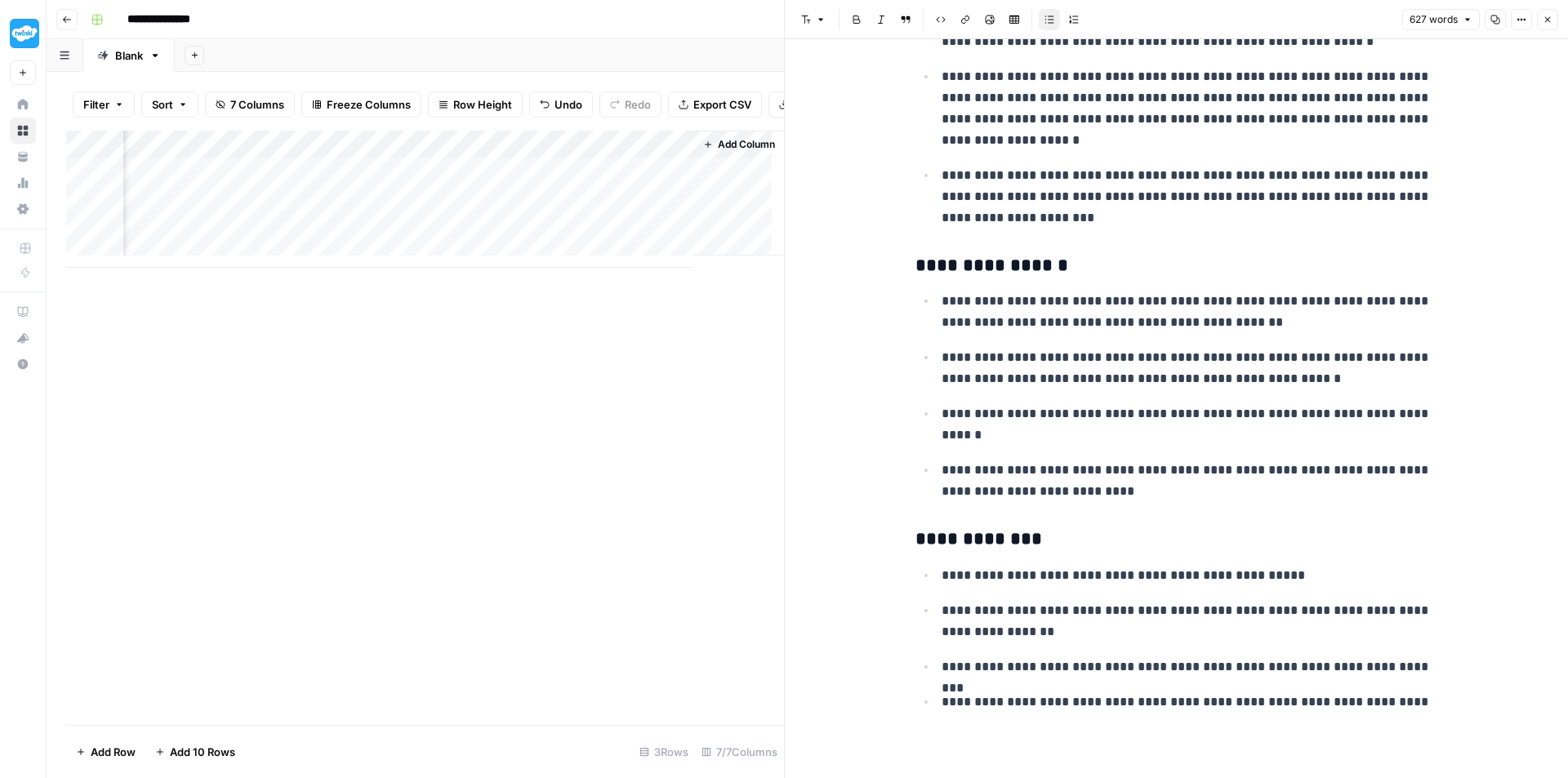
click at [362, 239] on div "Add Column" at bounding box center [424, 199] width 717 height 137
click at [1541, 24] on button "Close" at bounding box center [1547, 19] width 21 height 21
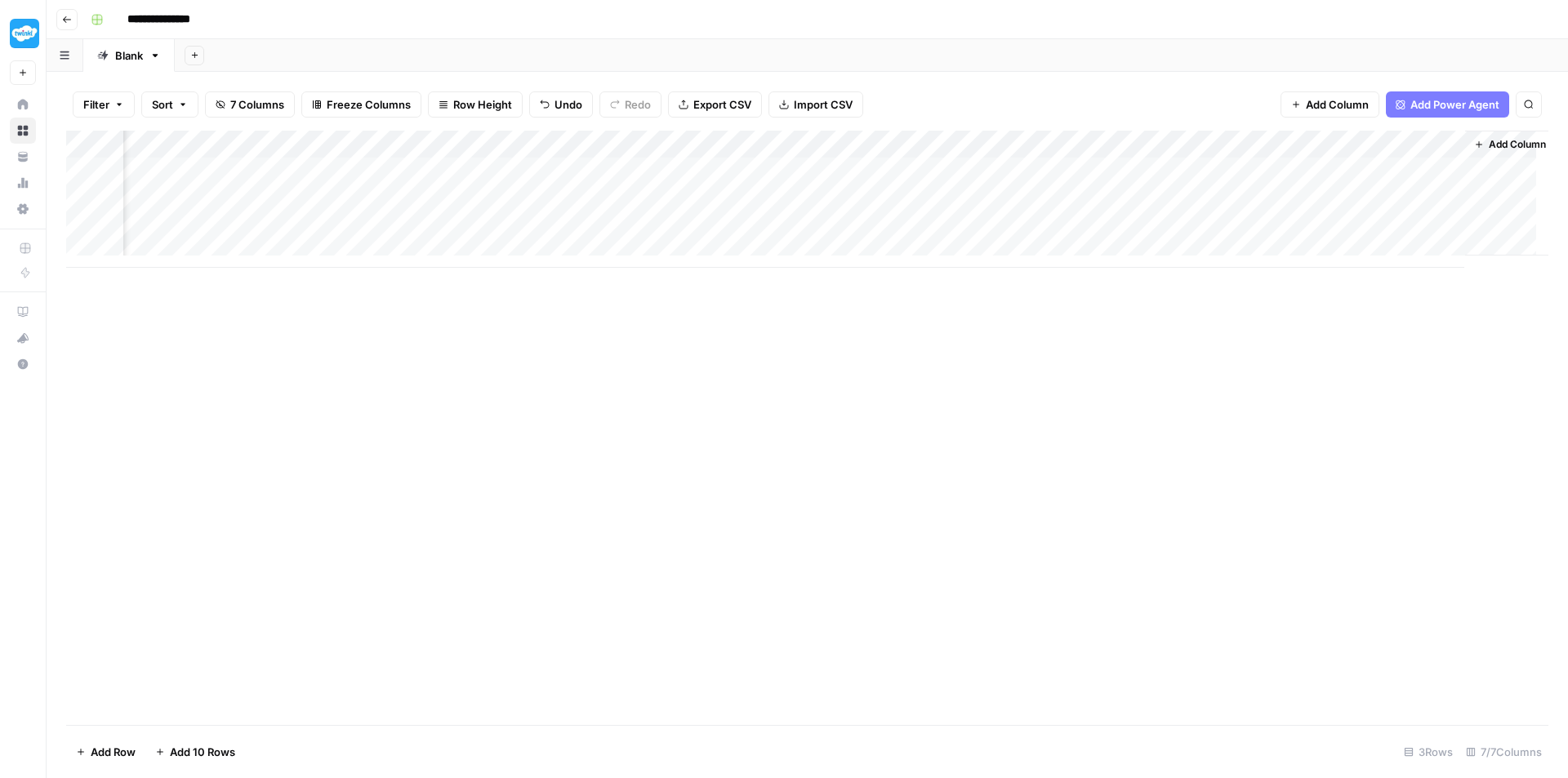
scroll to position [0, 154]
click at [1356, 216] on div "Add Column" at bounding box center [807, 199] width 1482 height 137
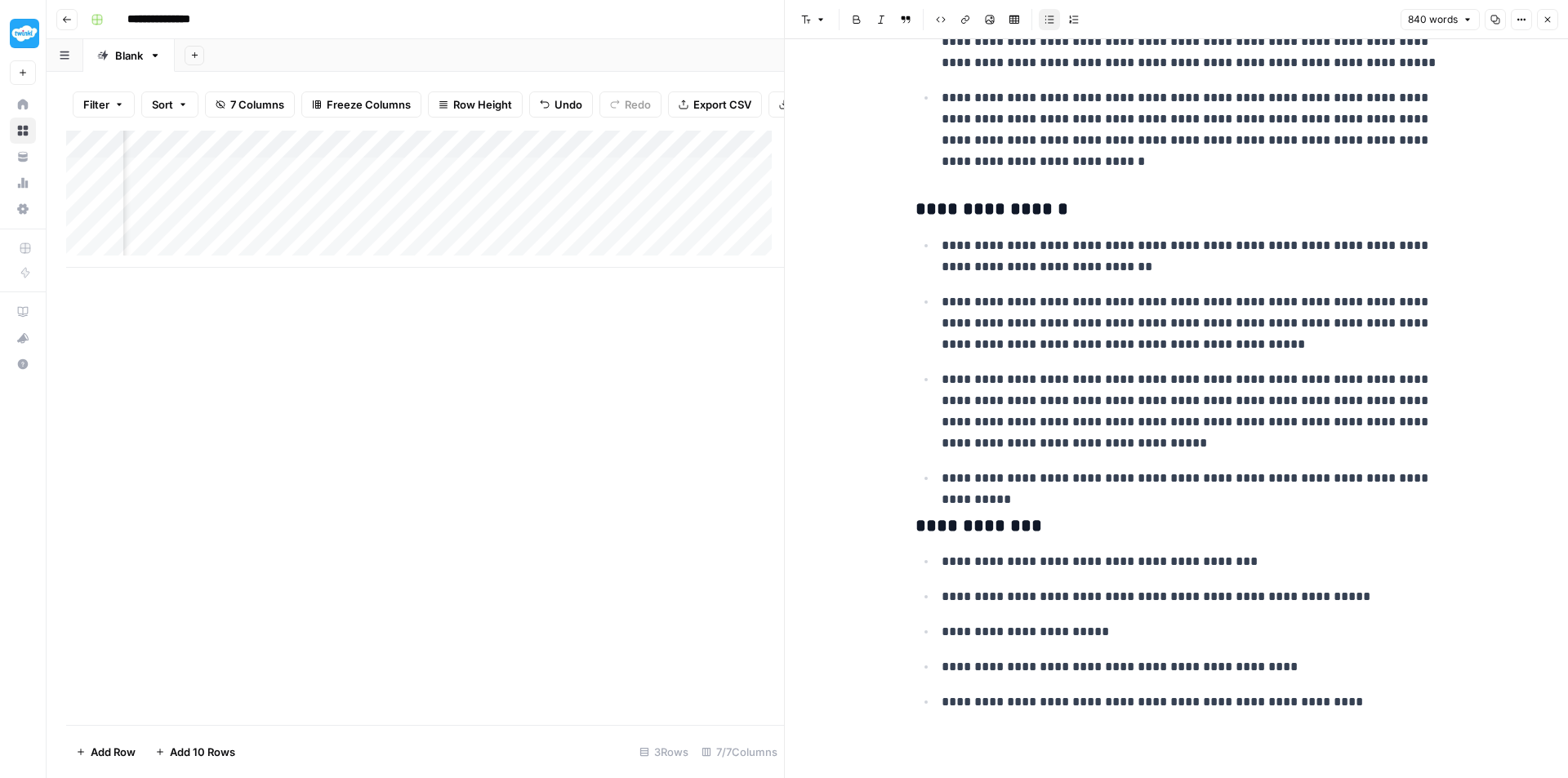
scroll to position [0, 918]
click at [1234, 293] on p "**********" at bounding box center [1189, 324] width 496 height 63
click at [1173, 352] on p "**********" at bounding box center [1189, 324] width 496 height 63
copy div "**********"
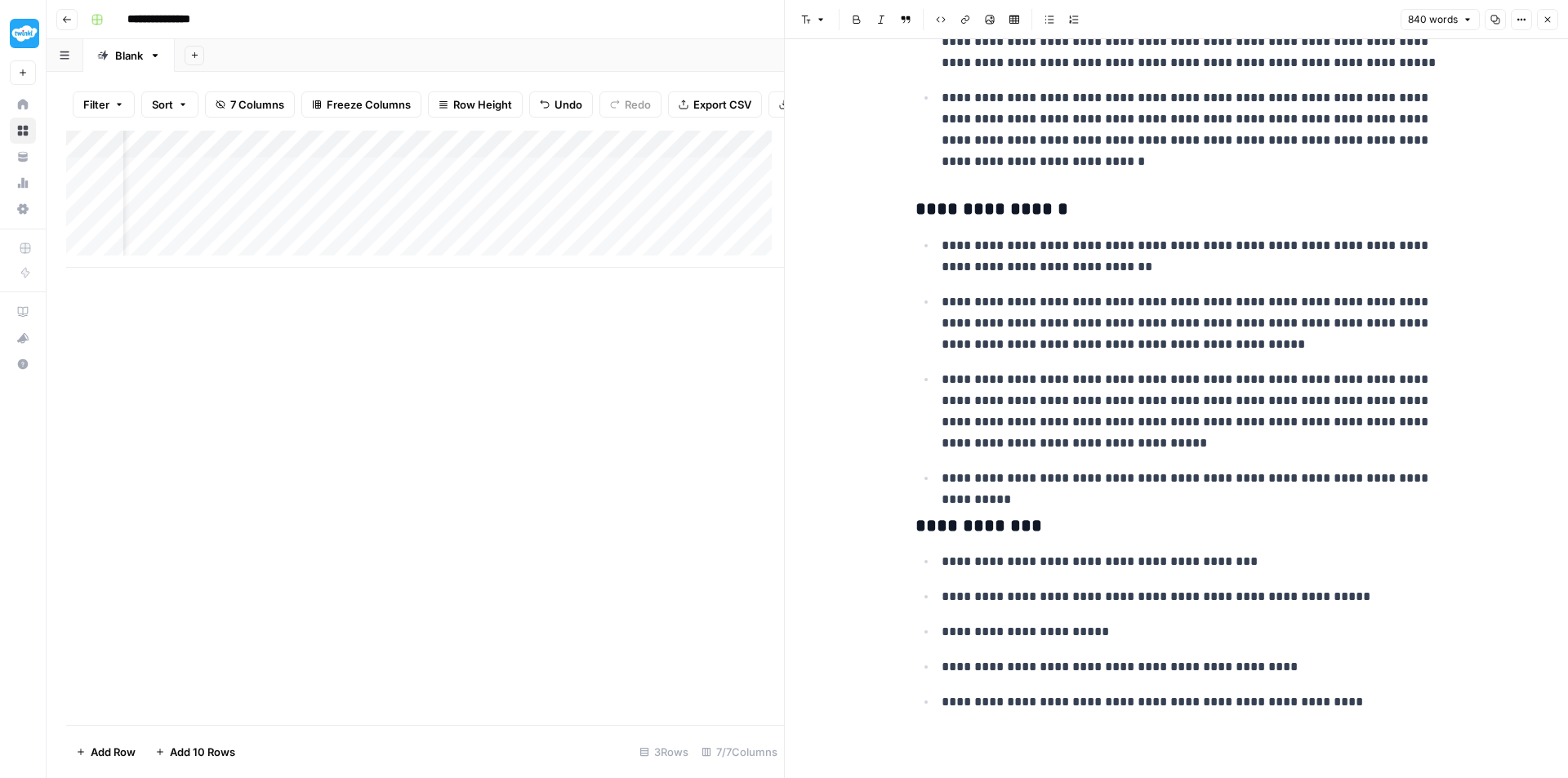
click at [351, 245] on div "Add Column" at bounding box center [424, 199] width 717 height 137
click at [374, 243] on div "Add Column" at bounding box center [424, 199] width 717 height 137
click at [374, 243] on input "**********" at bounding box center [432, 243] width 261 height 19
click at [369, 243] on input "**********" at bounding box center [432, 243] width 261 height 19
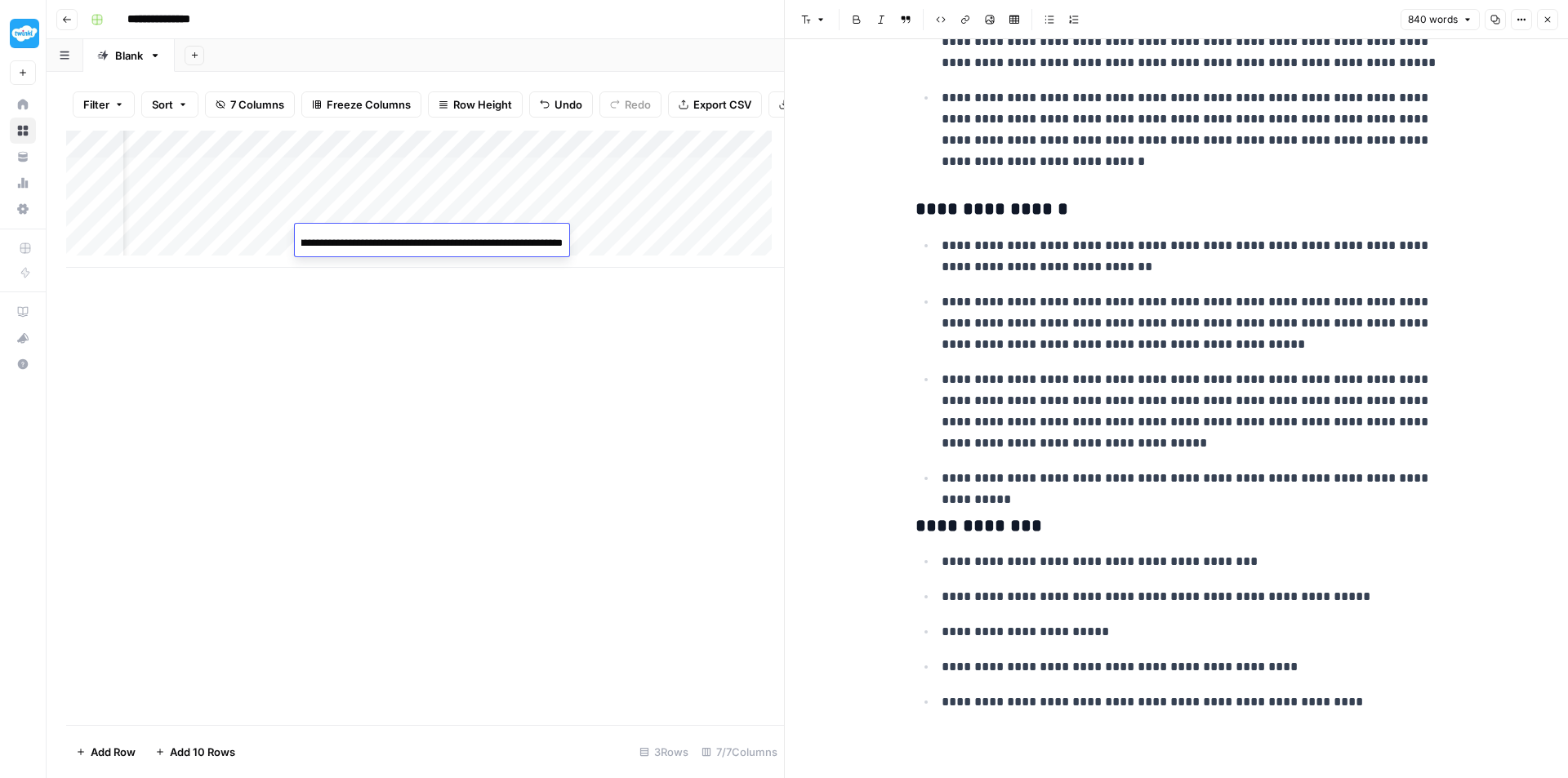
click at [369, 243] on input "**********" at bounding box center [432, 243] width 261 height 19
click at [636, 235] on div "Add Column" at bounding box center [424, 199] width 717 height 137
click at [523, 233] on div "Add Column" at bounding box center [424, 199] width 717 height 137
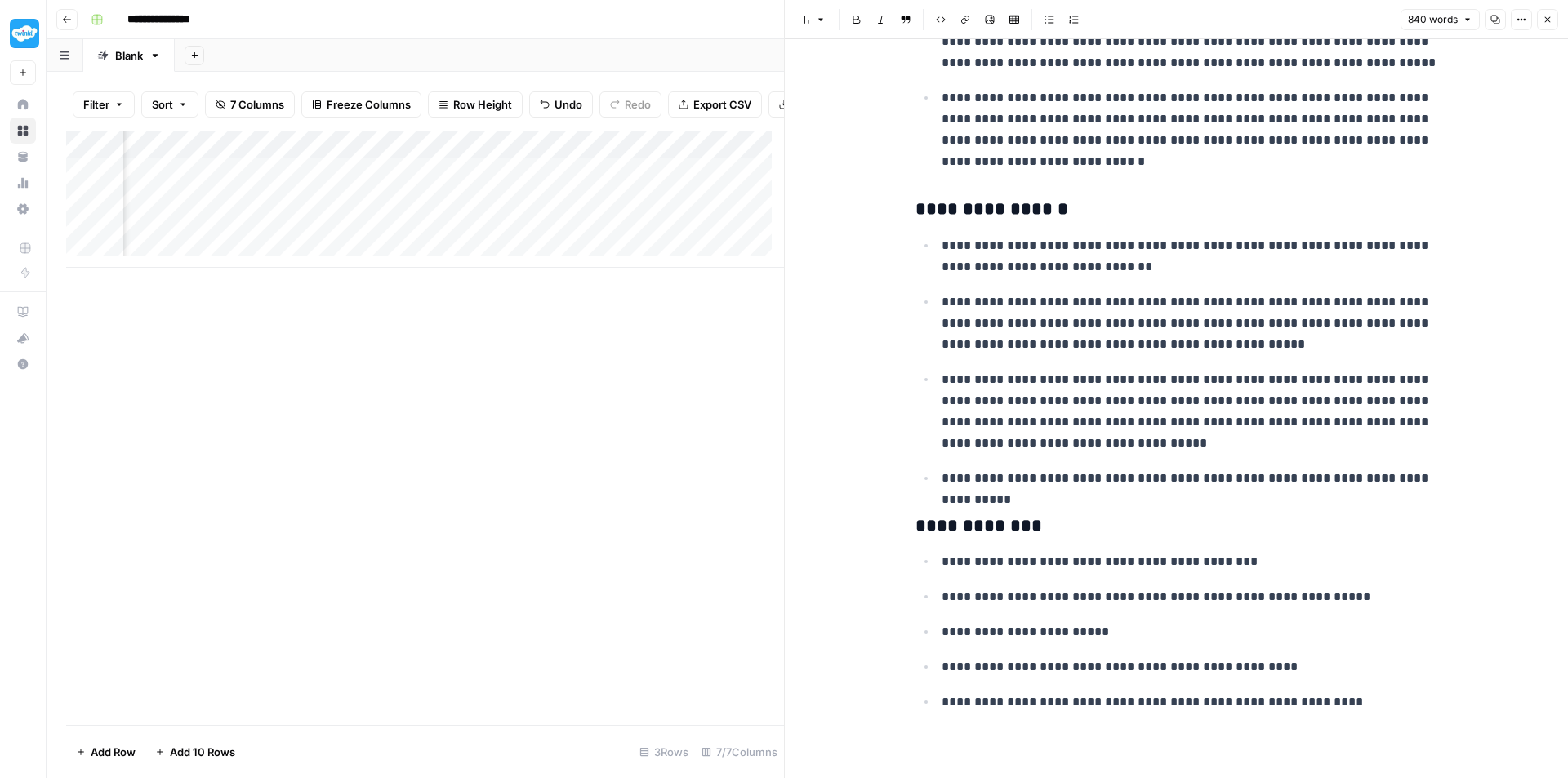
click at [523, 233] on div "Add Column" at bounding box center [424, 199] width 717 height 137
click at [523, 233] on textarea "**********" at bounding box center [487, 240] width 261 height 23
click at [663, 238] on div "Add Column" at bounding box center [424, 199] width 717 height 137
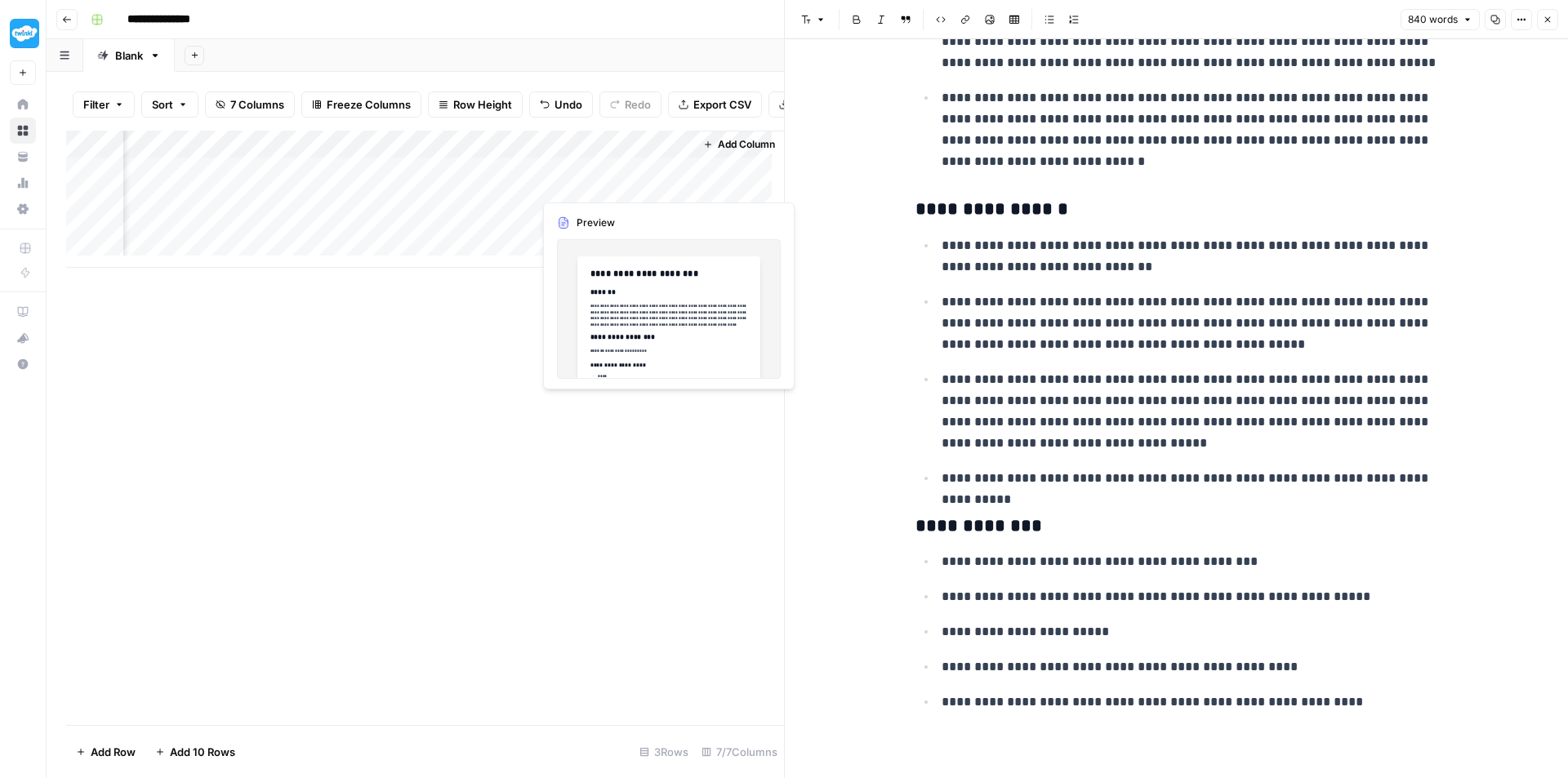
click at [596, 185] on div "Add Column" at bounding box center [424, 199] width 717 height 137
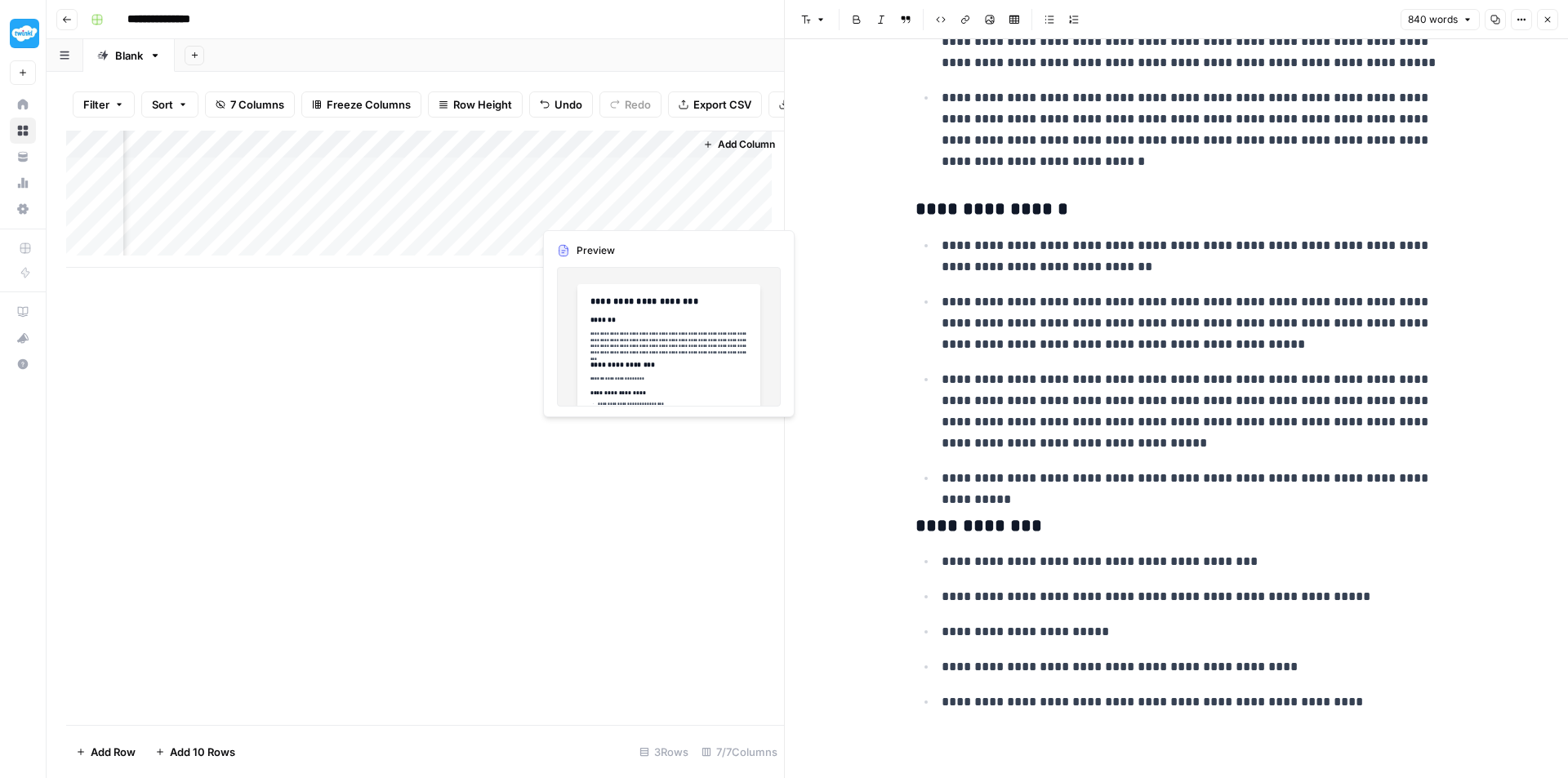
click at [605, 213] on div "Add Column" at bounding box center [424, 199] width 717 height 137
click at [605, 240] on div "Add Column" at bounding box center [424, 199] width 717 height 137
click at [699, 180] on div "Add Column" at bounding box center [739, 193] width 90 height 125
click at [495, 156] on div "Add Column" at bounding box center [424, 199] width 717 height 137
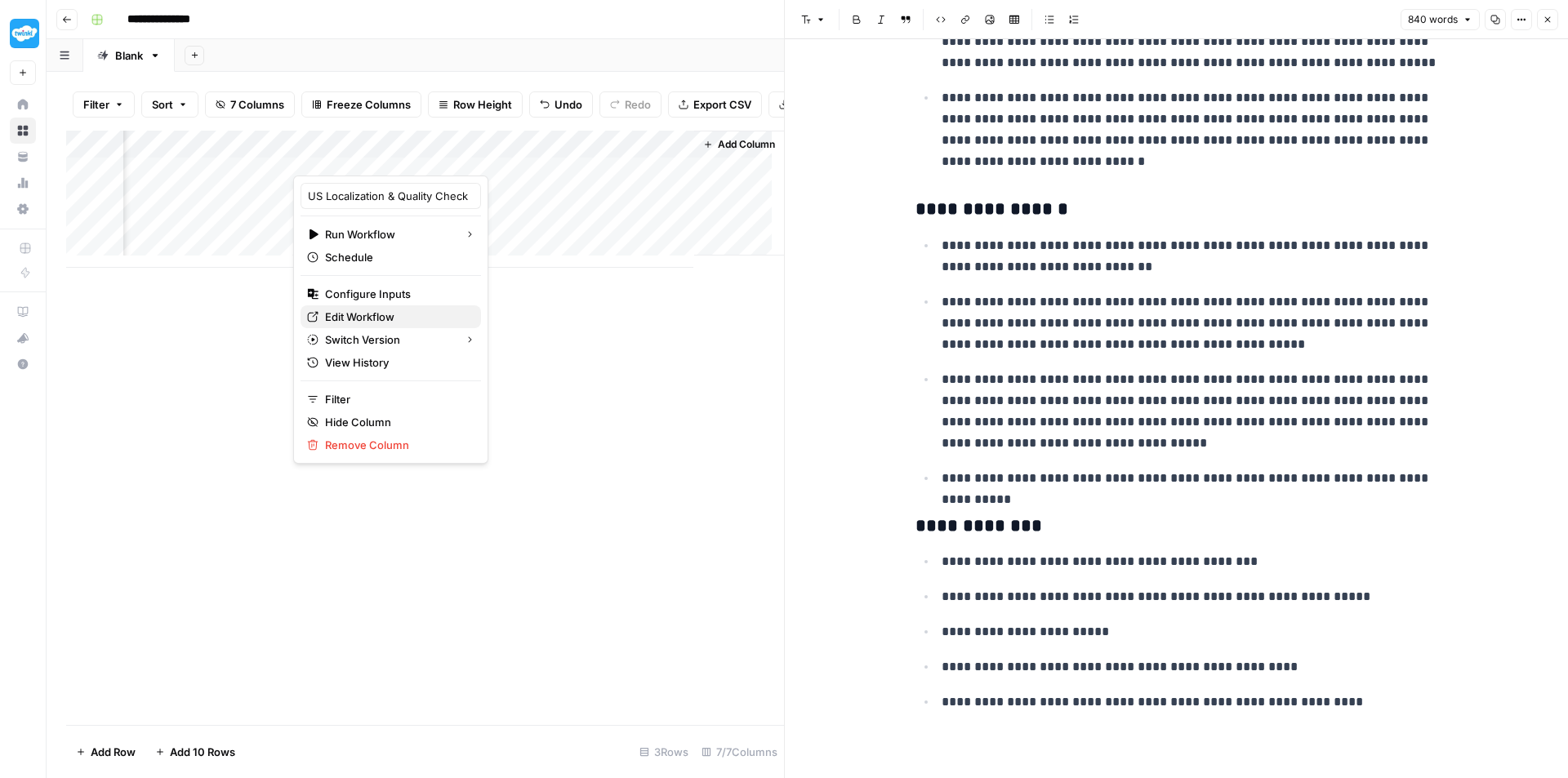
click at [397, 317] on span "Edit Workflow" at bounding box center [396, 316] width 143 height 16
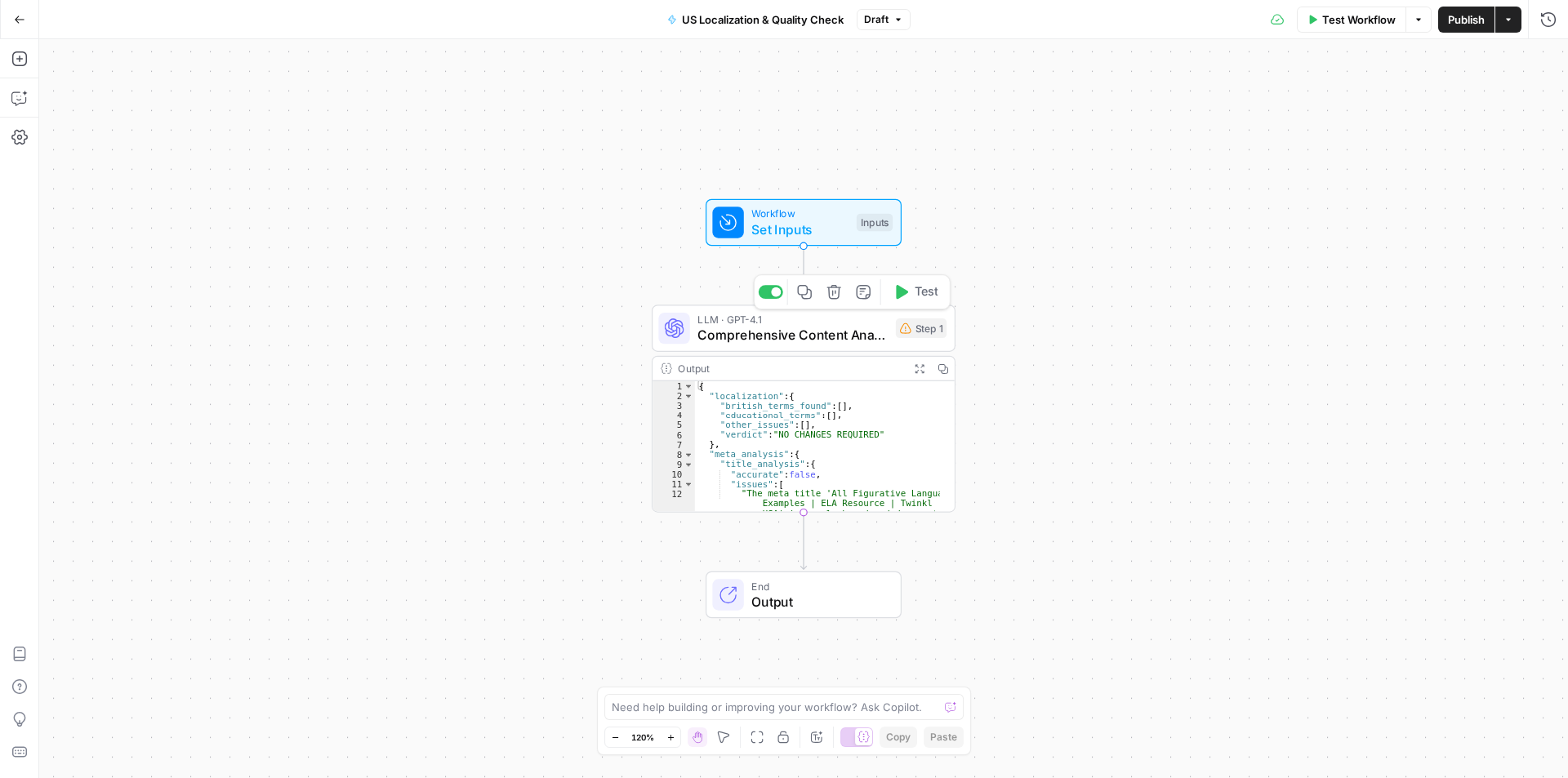
click at [848, 336] on span "Comprehensive Content Analysis" at bounding box center [792, 335] width 190 height 19
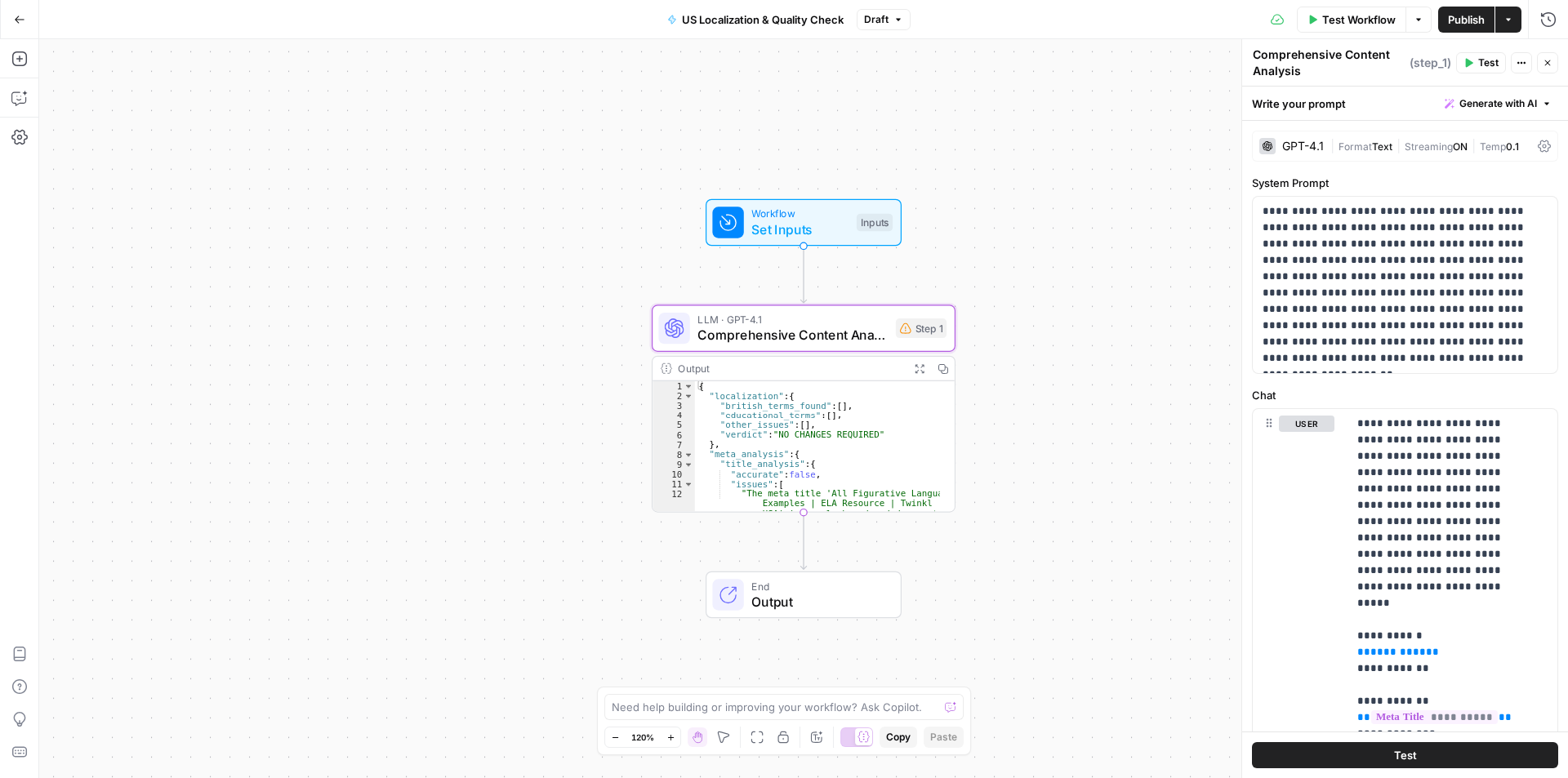
click at [1335, 21] on span "Test Workflow" at bounding box center [1359, 19] width 74 height 16
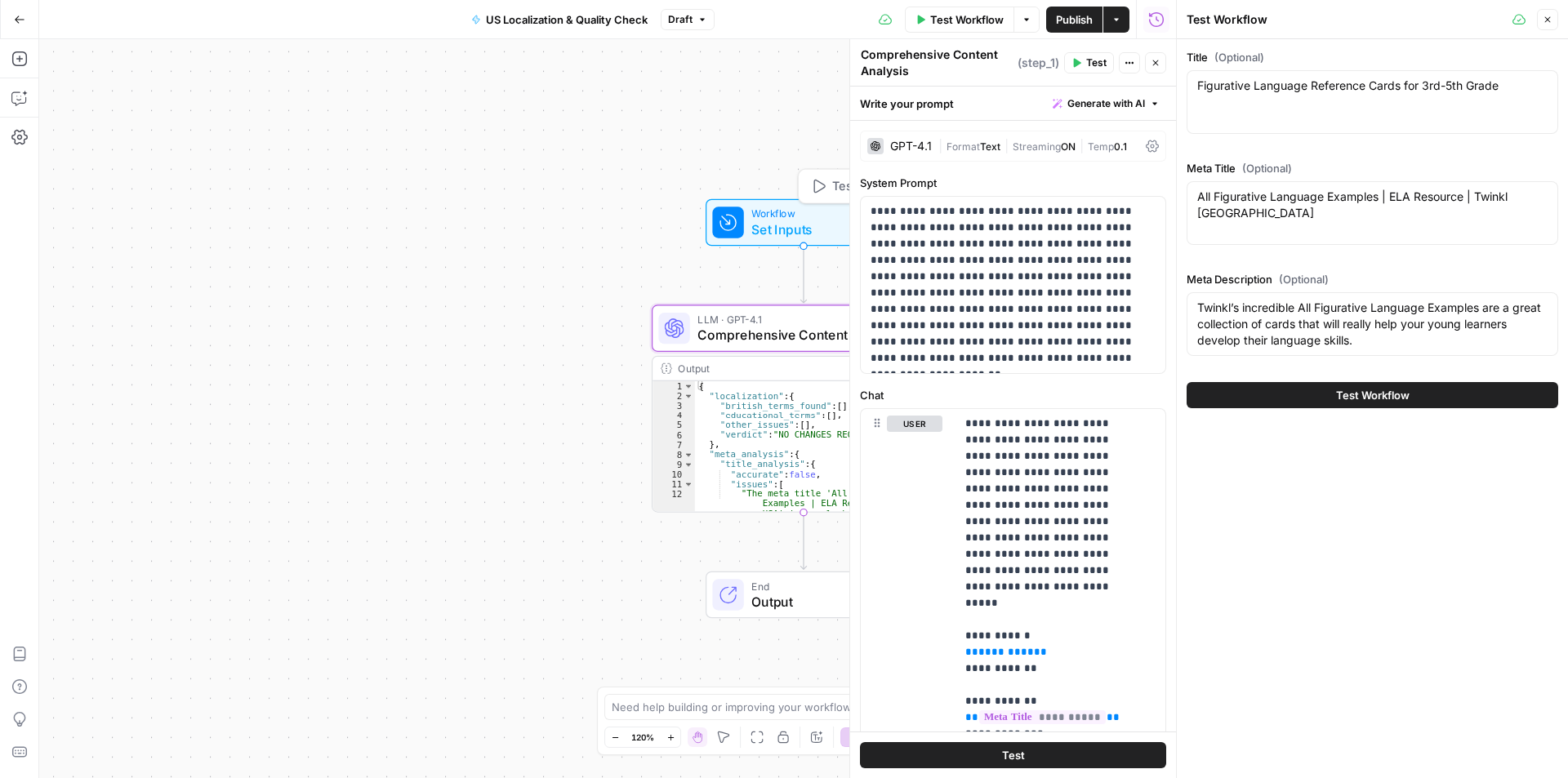
click at [768, 231] on span "Set Inputs" at bounding box center [799, 230] width 97 height 19
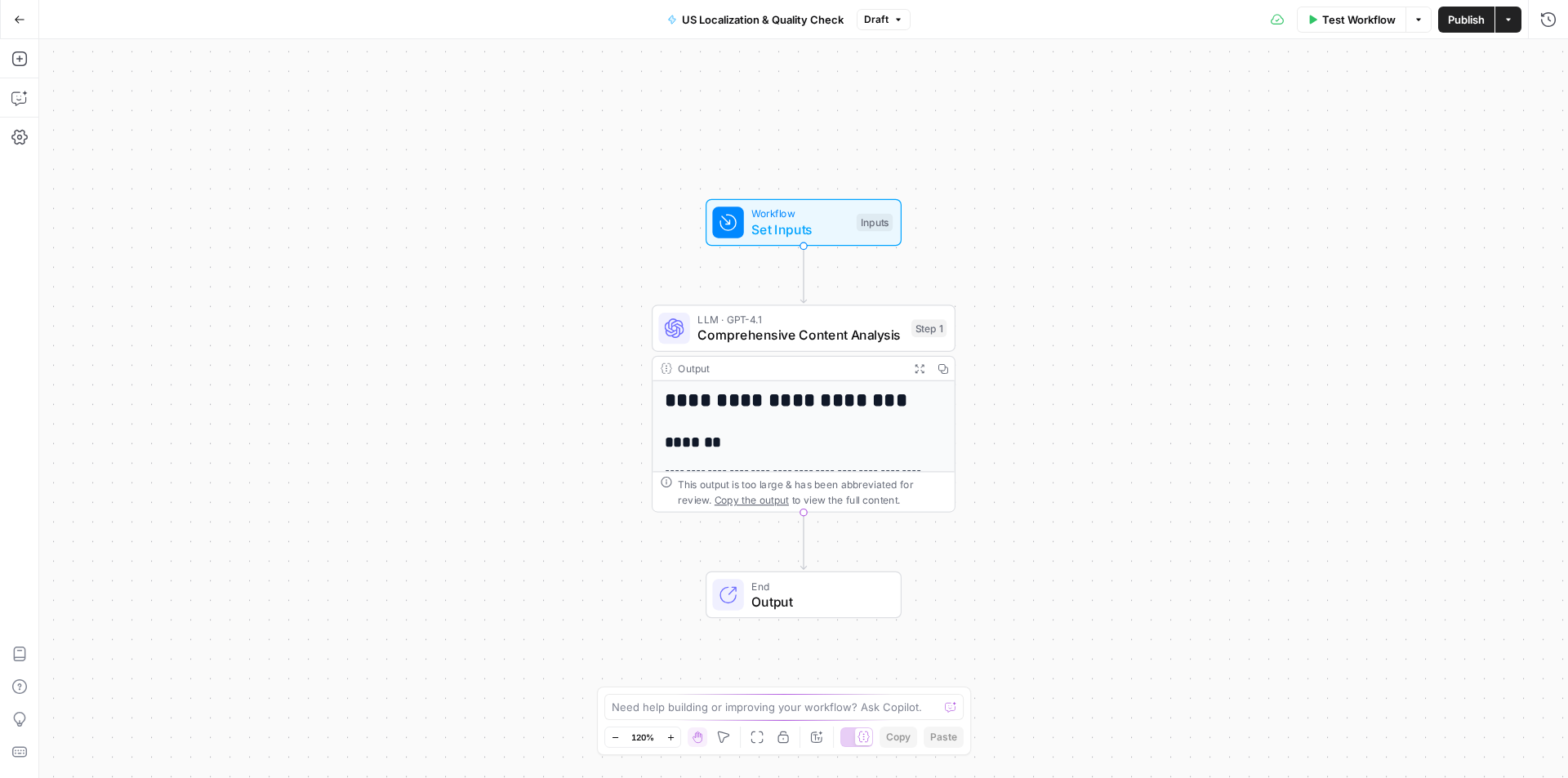
click at [1473, 20] on span "Publish" at bounding box center [1466, 19] width 36 height 16
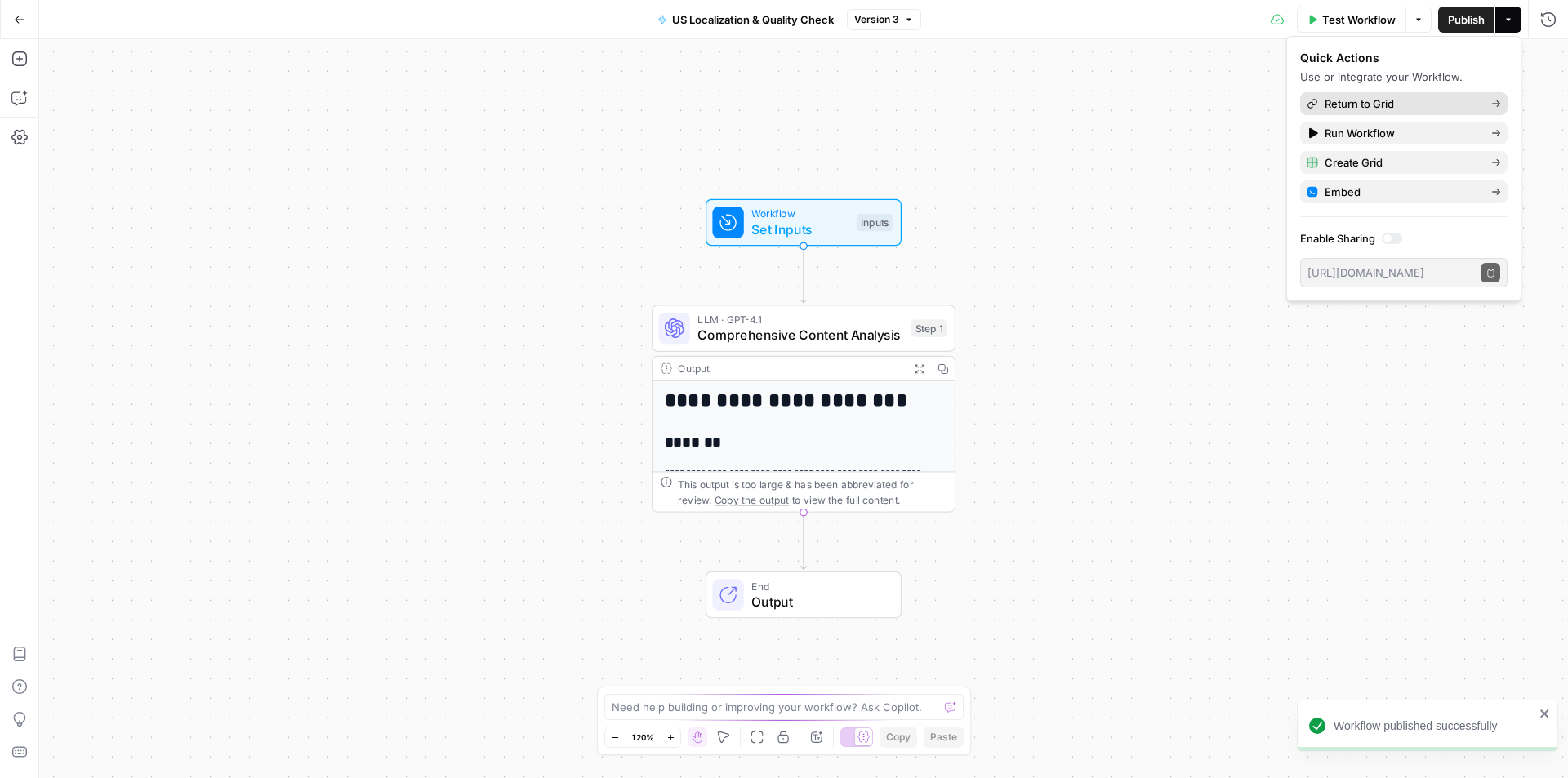
click at [1425, 95] on link "Return to Grid" at bounding box center [1404, 104] width 207 height 23
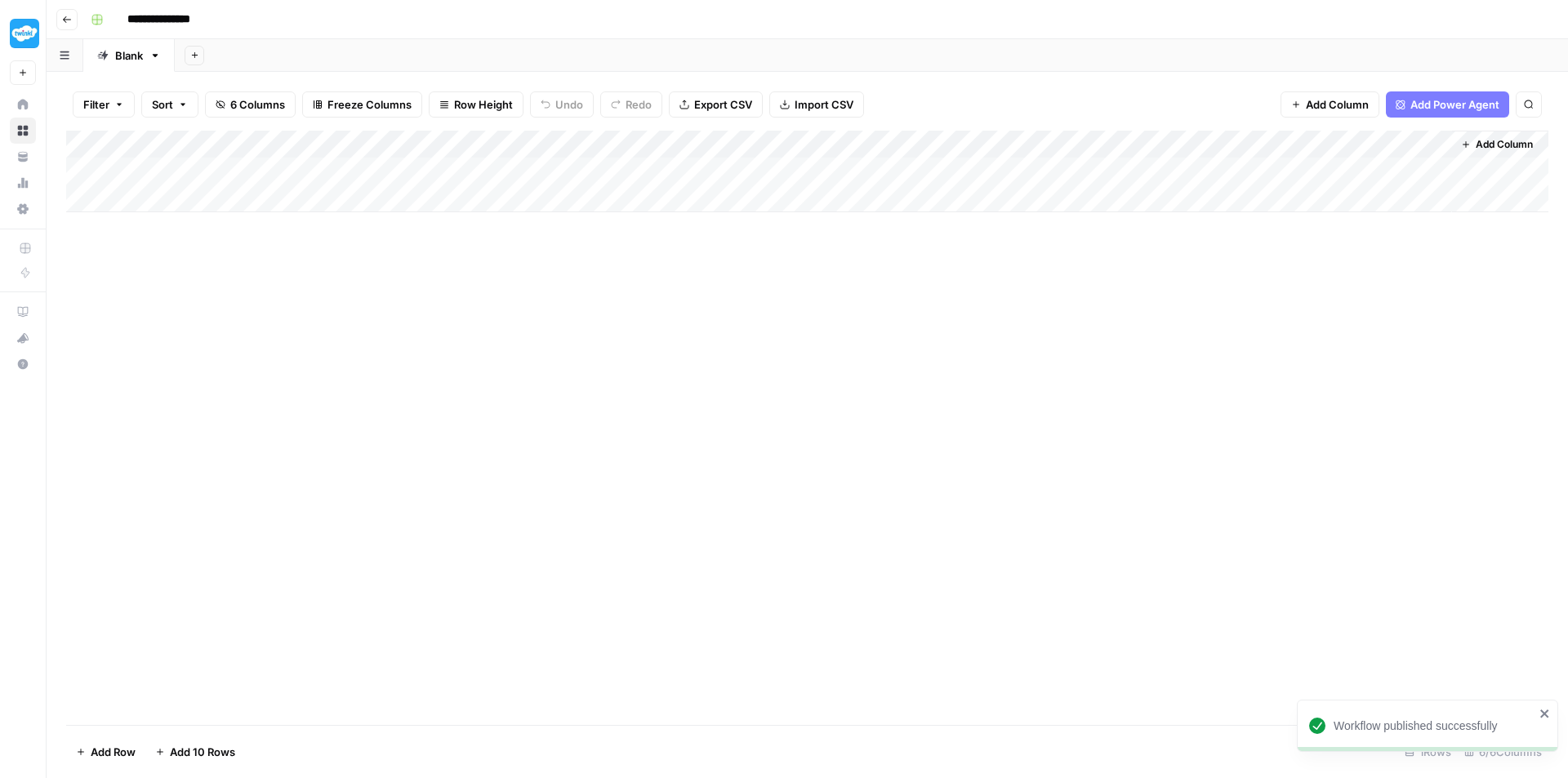
click at [1413, 144] on div "Add Column" at bounding box center [807, 171] width 1482 height 82
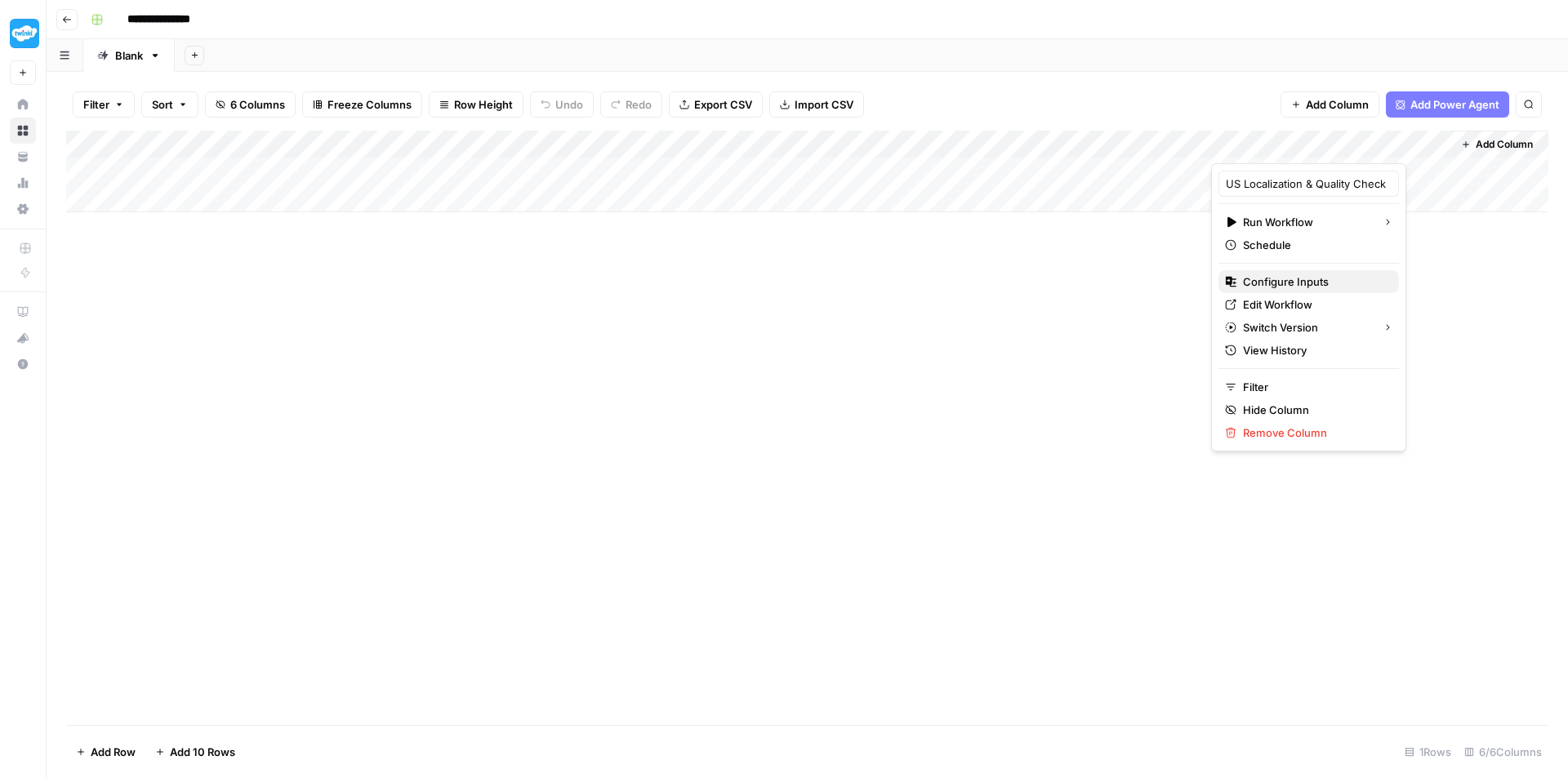
click at [1323, 287] on span "Configure Inputs" at bounding box center [1314, 281] width 143 height 16
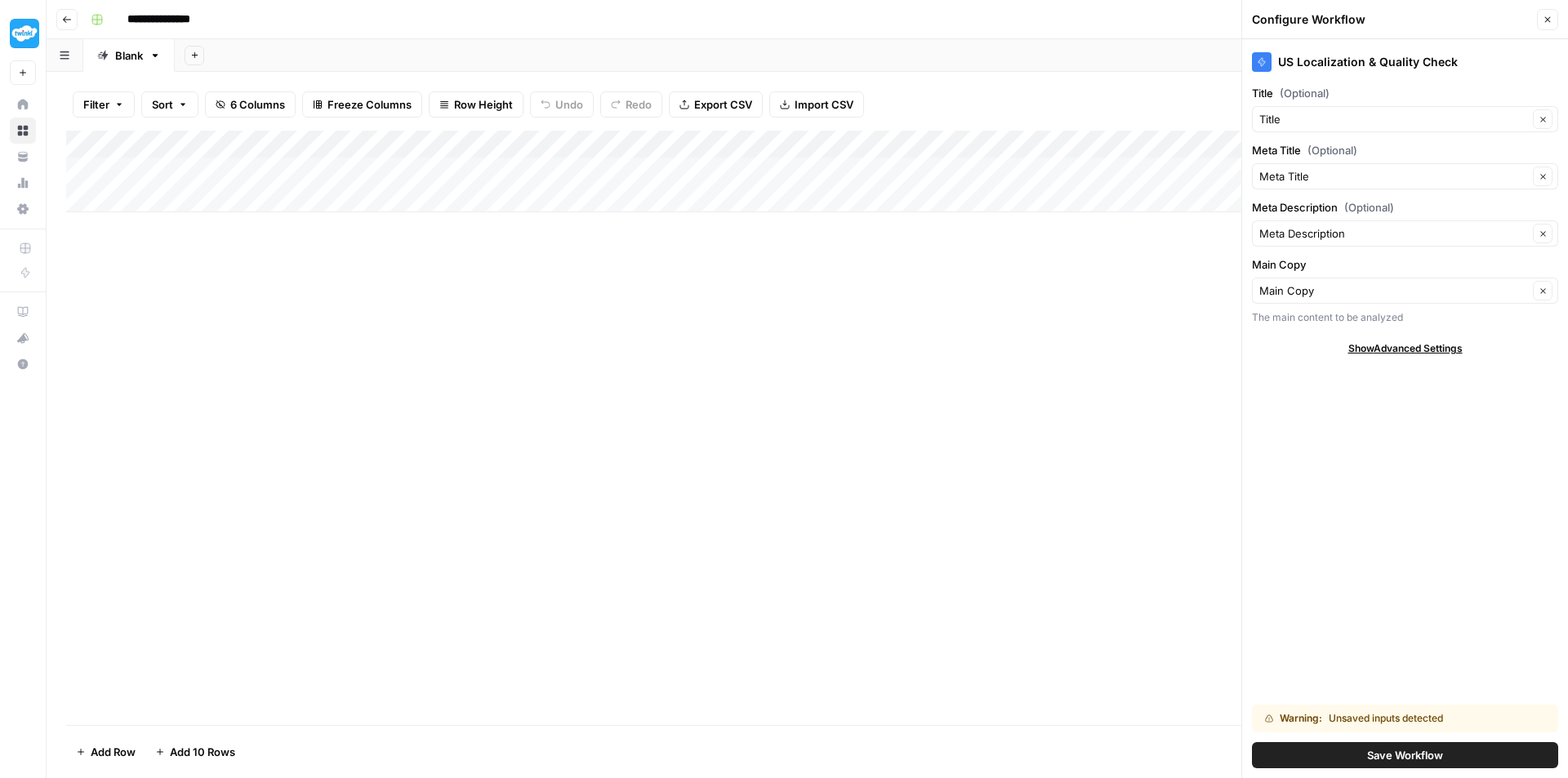
click at [1470, 346] on div "Show Advanced Settings" at bounding box center [1405, 348] width 306 height 14
click at [1541, 398] on div at bounding box center [1545, 397] width 12 height 16
click at [1482, 460] on span "Version 3" at bounding box center [1401, 458] width 272 height 16
type input "Version 3"
click at [1427, 746] on button "Save Workflow" at bounding box center [1405, 755] width 306 height 26
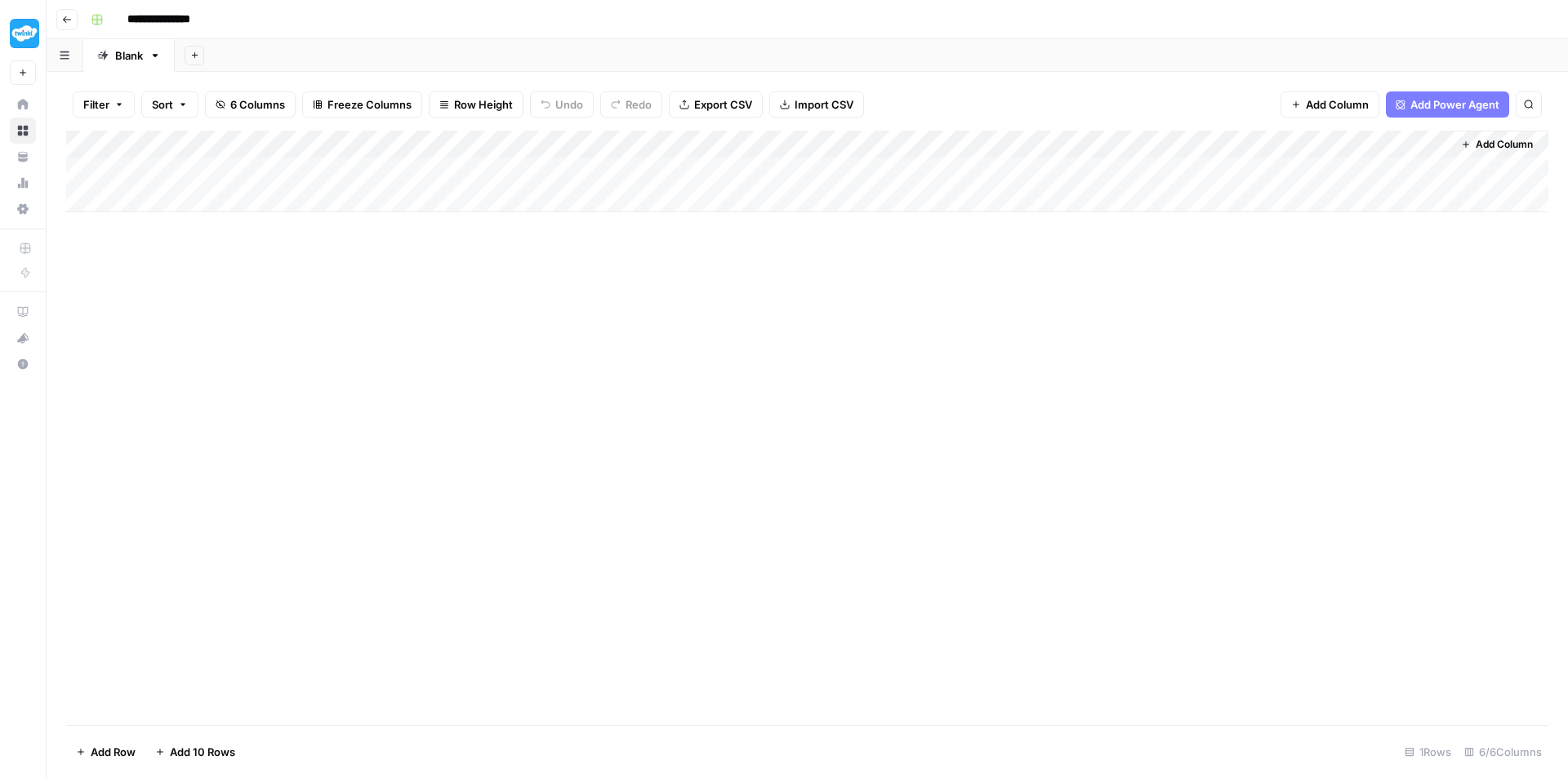
drag, startPoint x: 1273, startPoint y: 367, endPoint x: 1199, endPoint y: 374, distance: 74.3
drag, startPoint x: 1390, startPoint y: 331, endPoint x: 1181, endPoint y: 369, distance: 212.4
drag, startPoint x: 1181, startPoint y: 369, endPoint x: 853, endPoint y: 385, distance: 328.4
click at [853, 385] on div "Add Column" at bounding box center [807, 427] width 1482 height 595
click at [1413, 169] on div "Add Column" at bounding box center [807, 171] width 1482 height 82
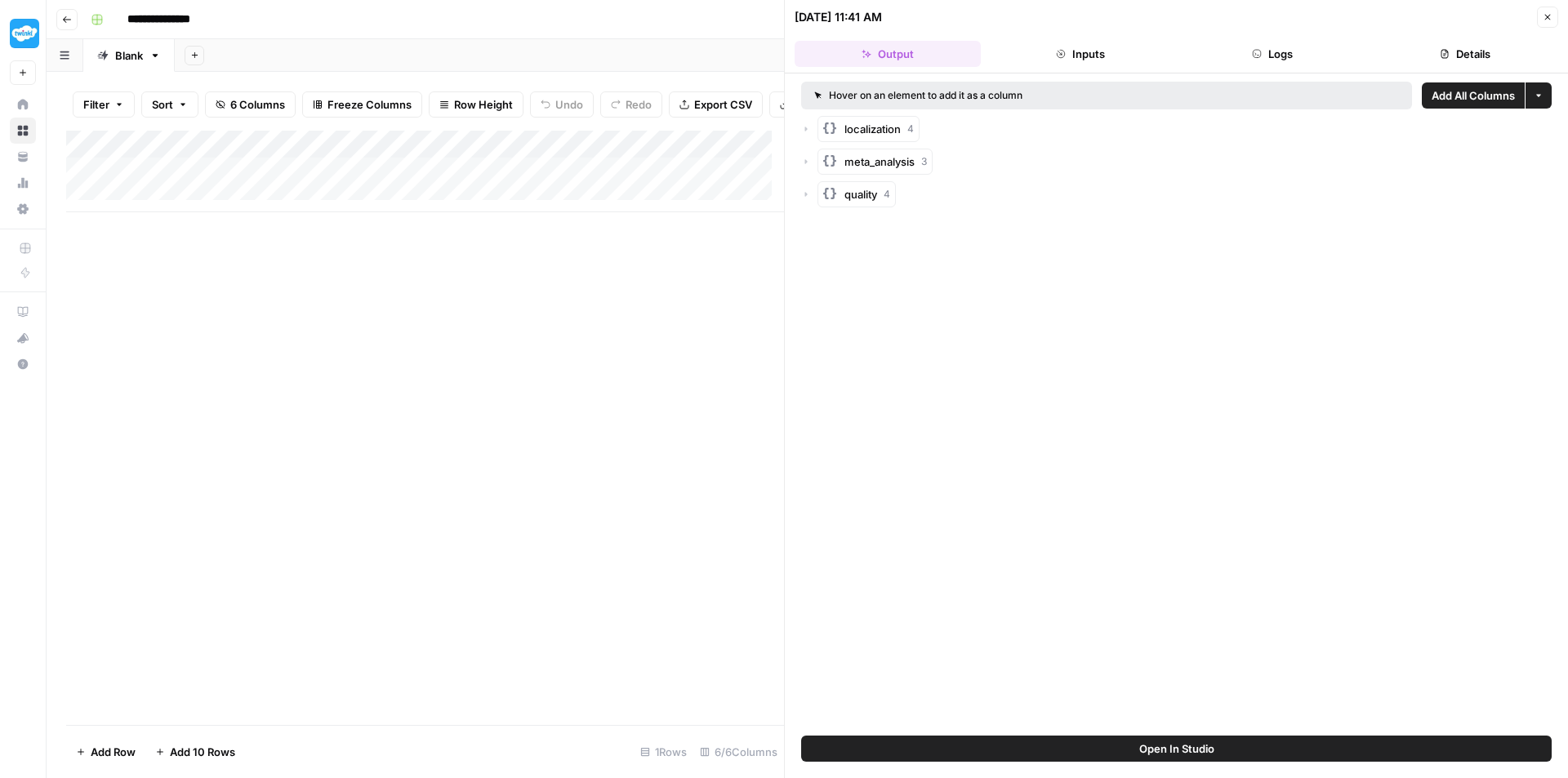
click at [1549, 13] on icon "button" at bounding box center [1547, 17] width 10 height 10
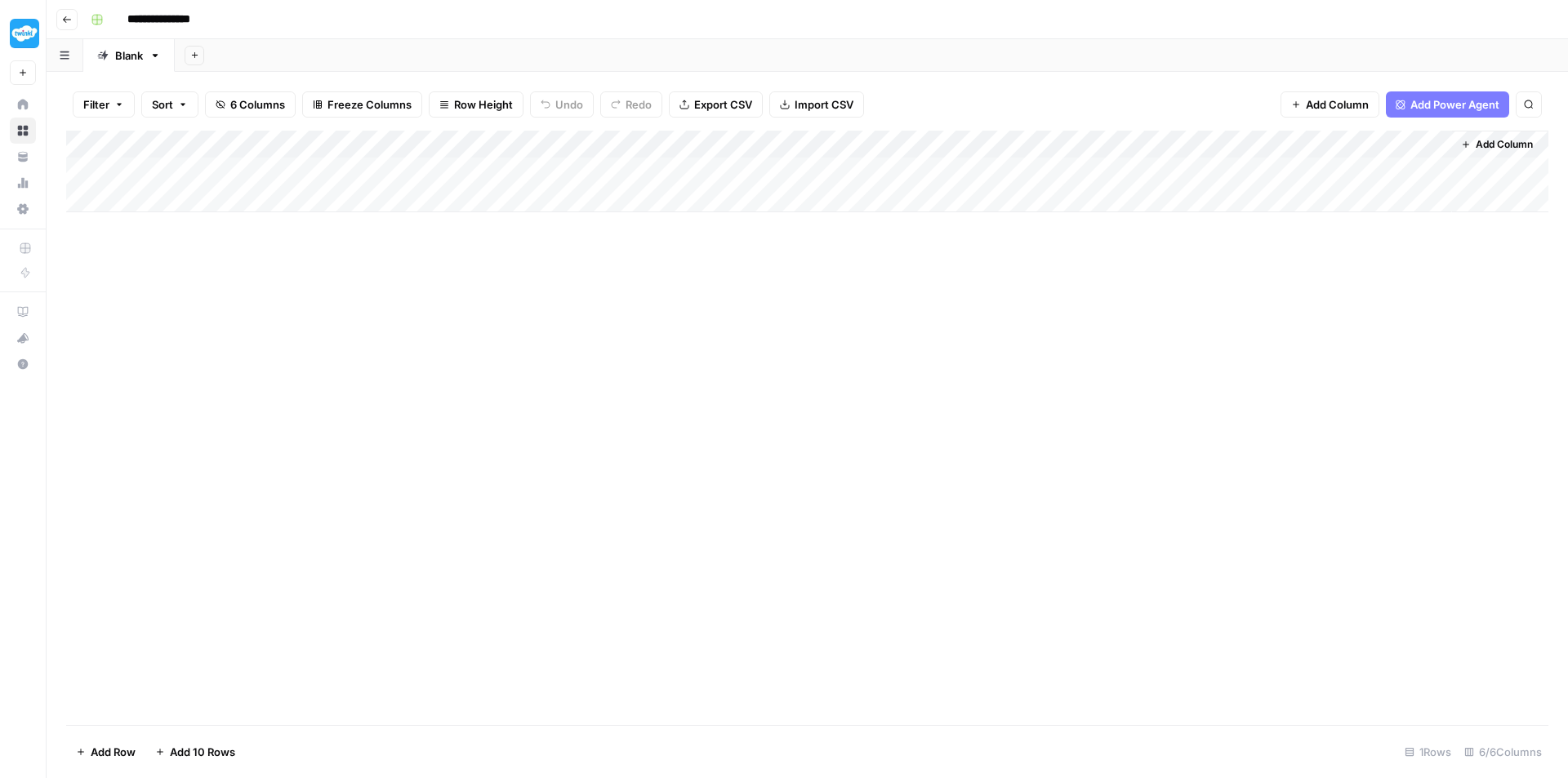
click at [1437, 169] on div "Add Column" at bounding box center [807, 171] width 1482 height 82
click at [1369, 170] on div "Add Column" at bounding box center [807, 171] width 1482 height 82
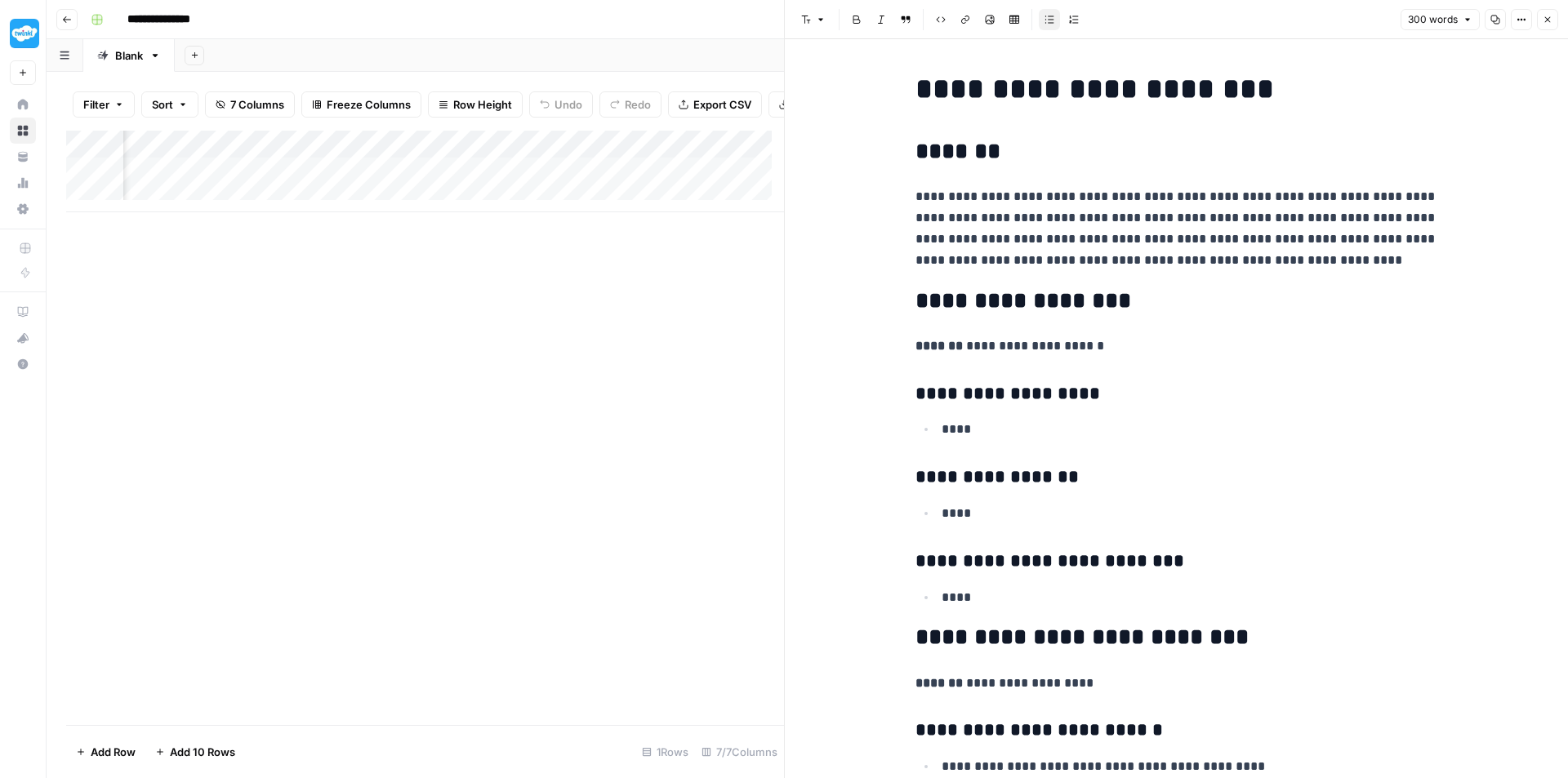
click at [1548, 16] on icon "button" at bounding box center [1547, 19] width 10 height 10
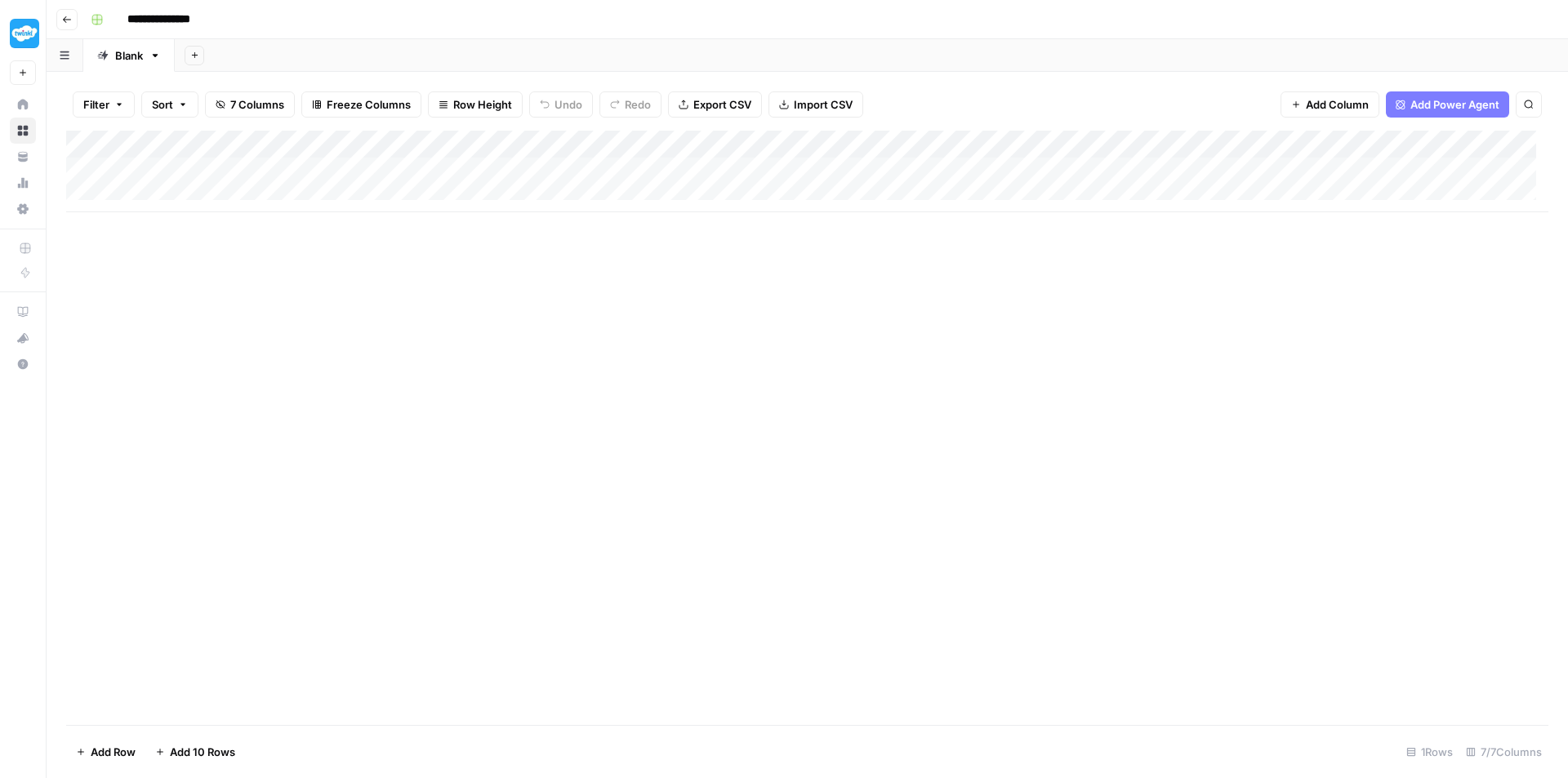
click at [170, 197] on div "Add Column" at bounding box center [807, 171] width 1482 height 82
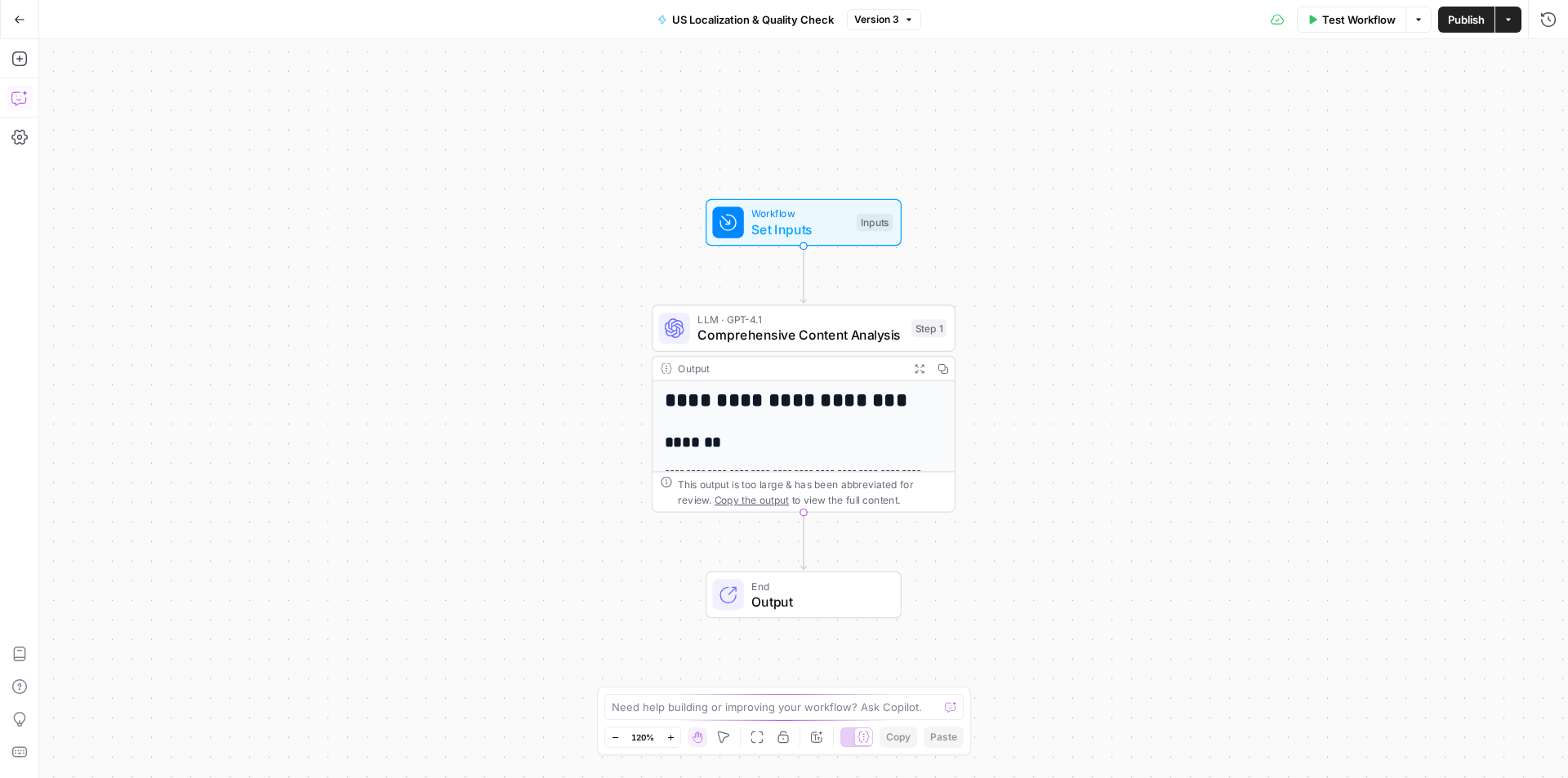
click at [17, 106] on icon "button" at bounding box center [19, 98] width 16 height 16
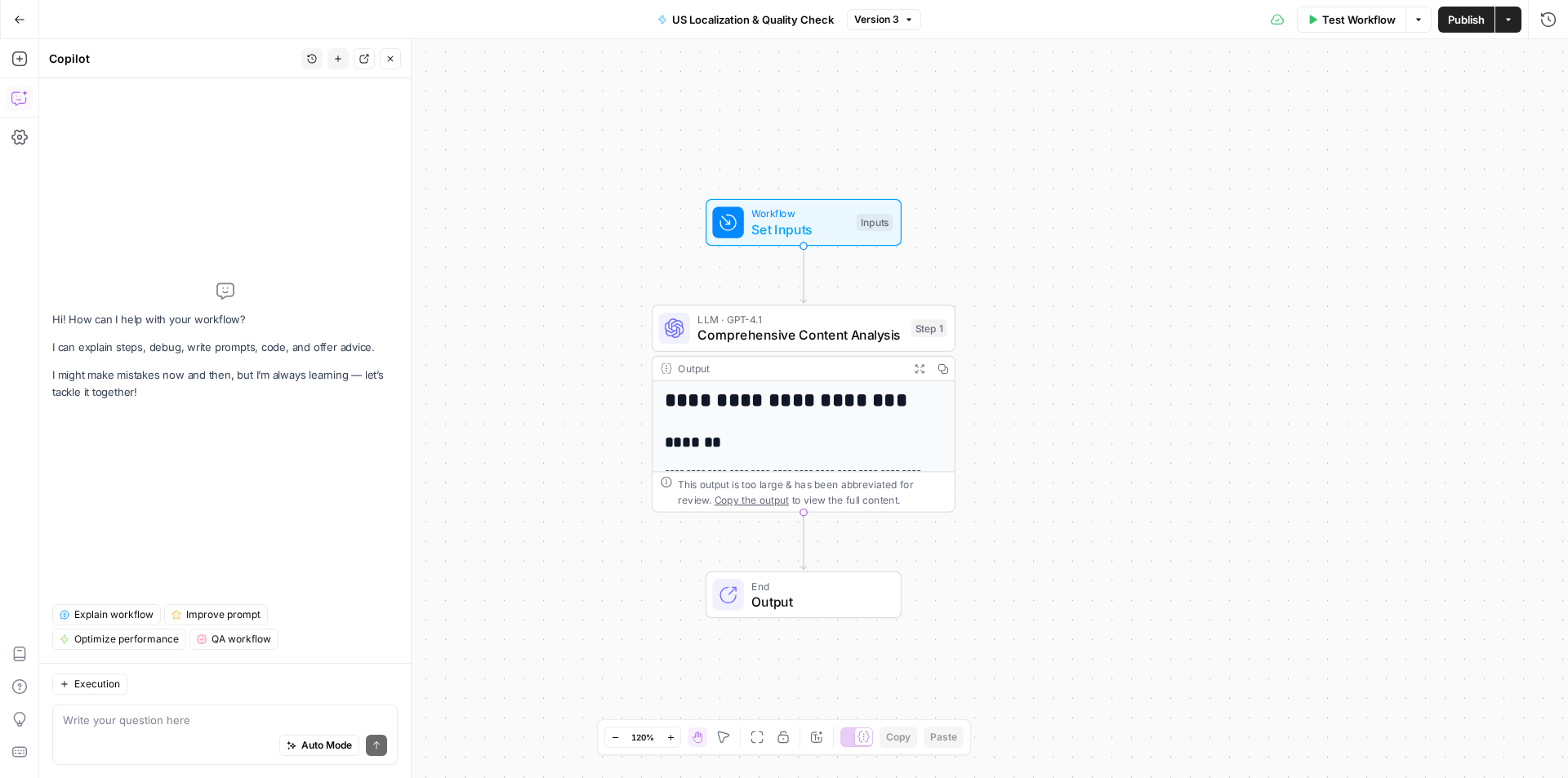
click at [116, 727] on textarea at bounding box center [225, 719] width 325 height 16
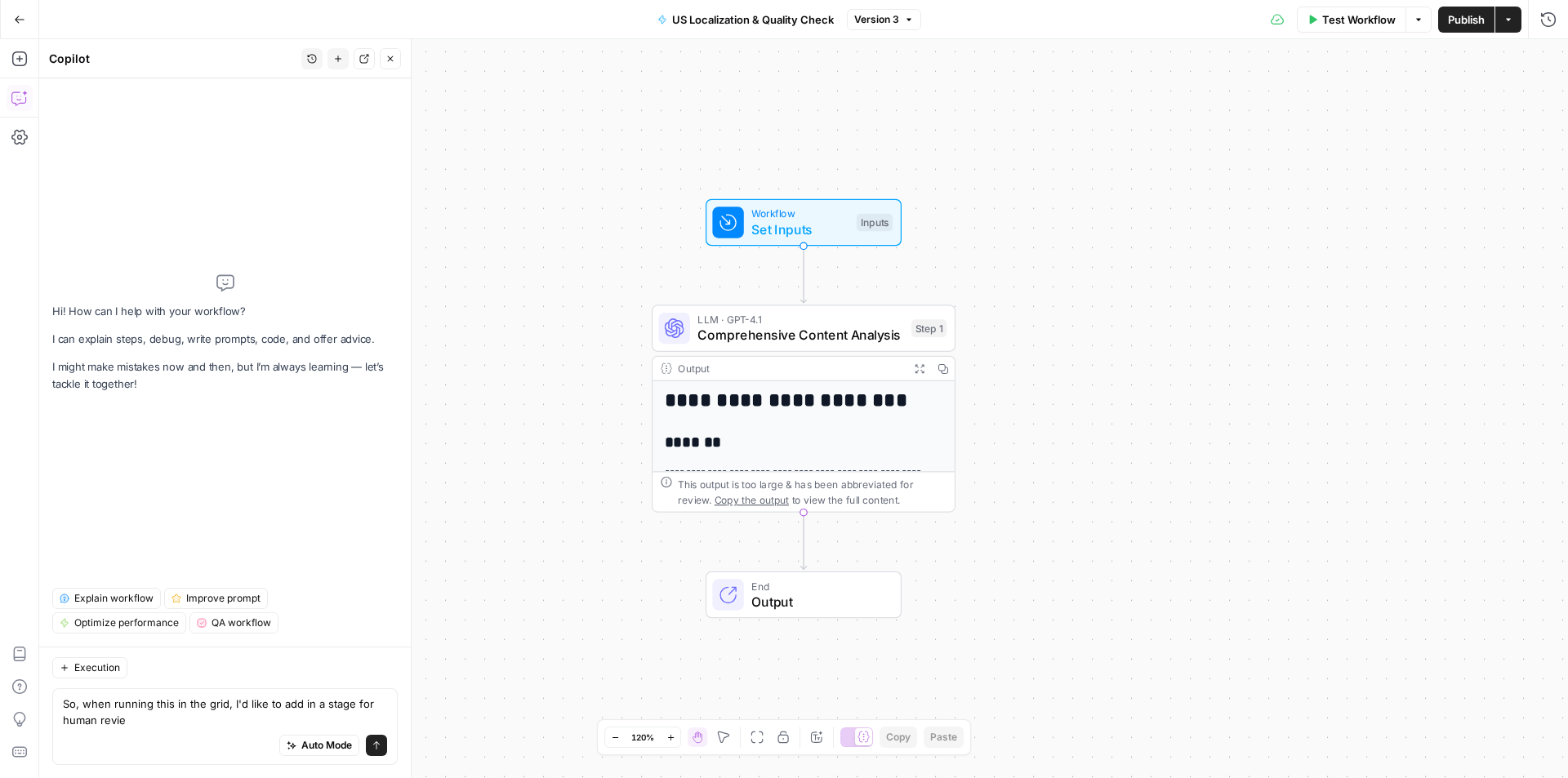
type textarea "So, when running this in the grid, I'd like to add in a stage for human review"
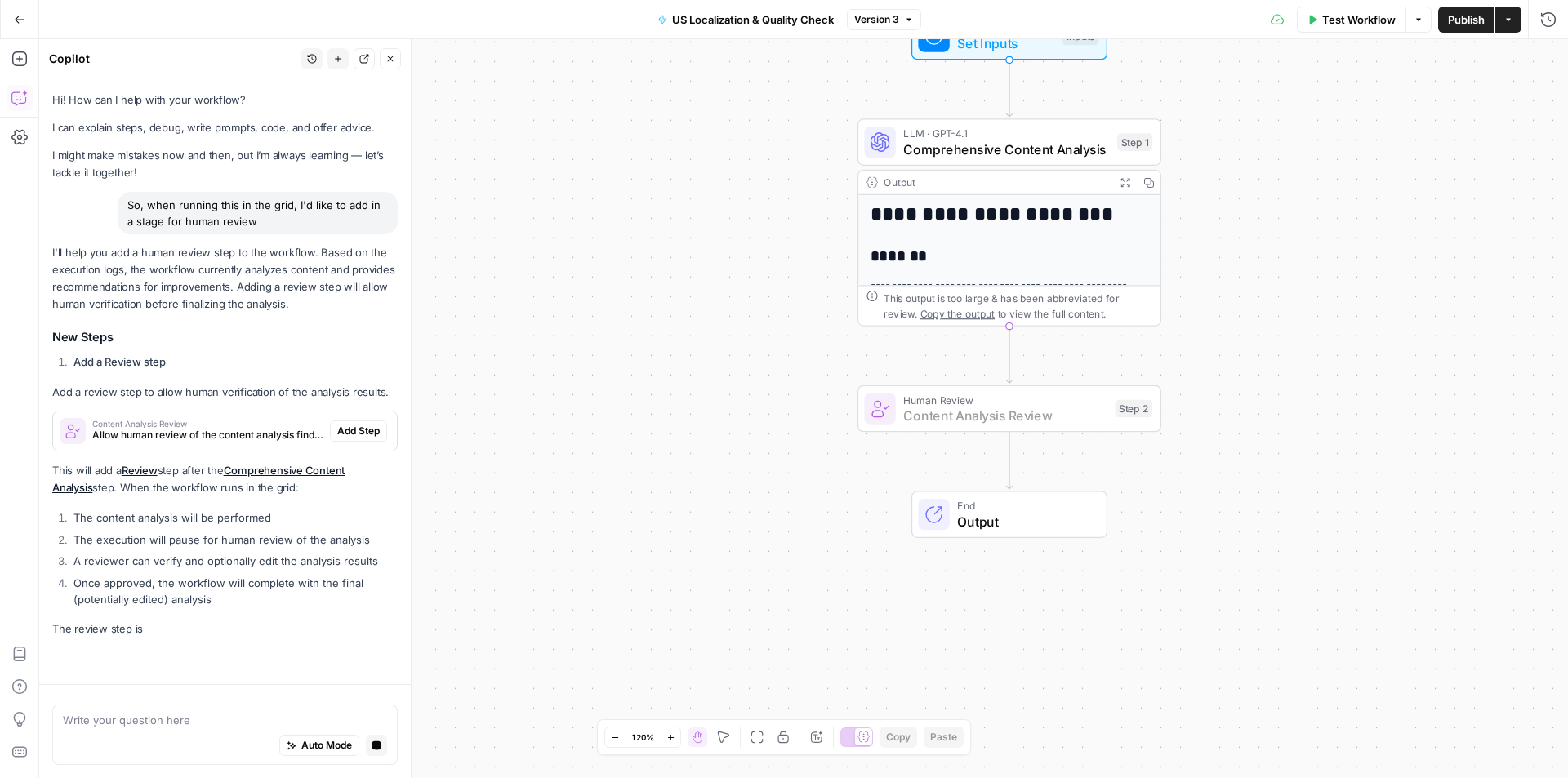
scroll to position [2, 0]
click at [364, 429] on span "Add Step" at bounding box center [358, 435] width 42 height 14
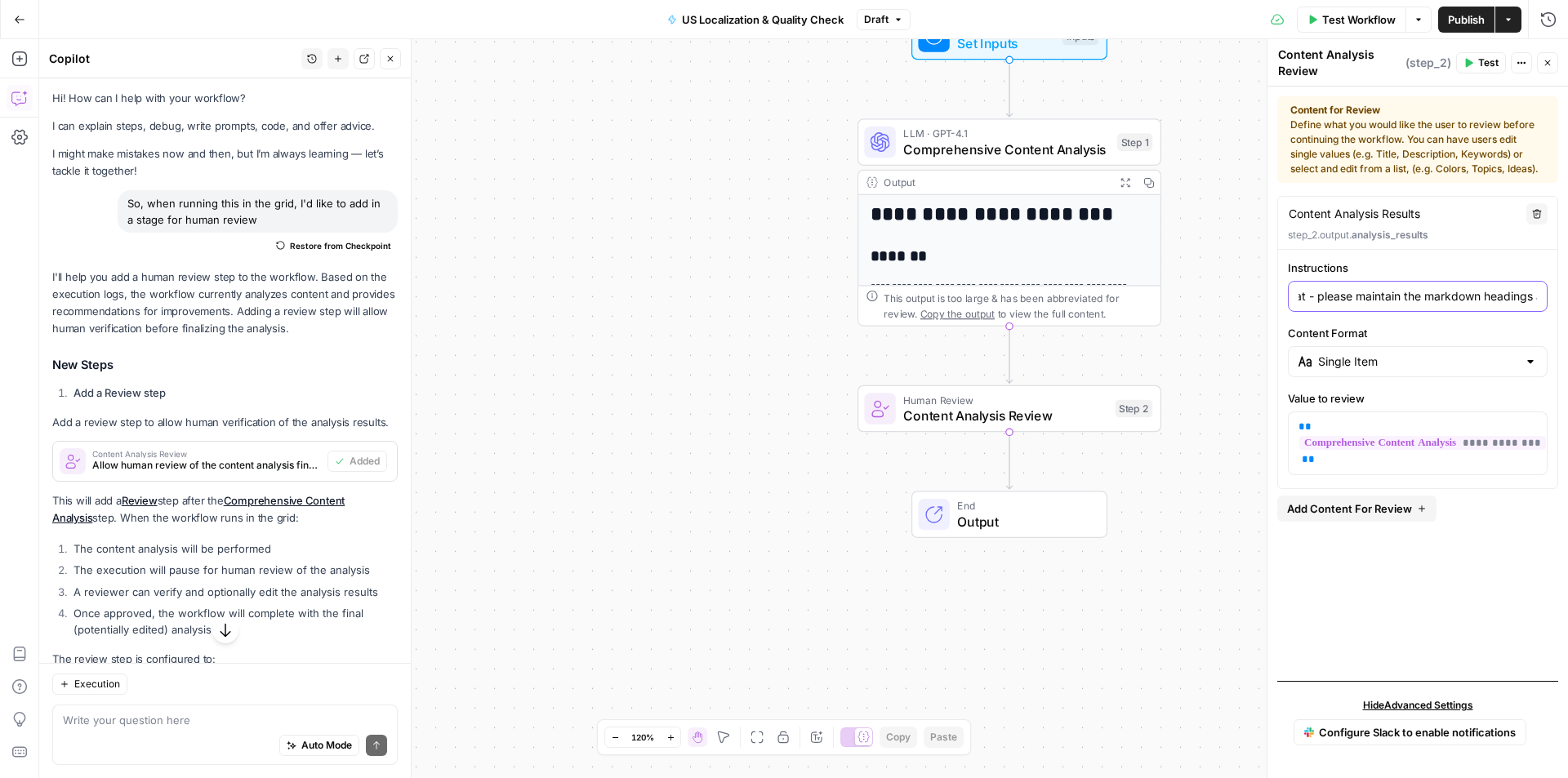
scroll to position [0, 753]
drag, startPoint x: 1486, startPoint y: 303, endPoint x: 1624, endPoint y: 298, distance: 138.1
click at [1567, 298] on html "**********" at bounding box center [784, 389] width 1568 height 778
click at [1492, 325] on div "**********" at bounding box center [1417, 367] width 279 height 215
drag, startPoint x: 1457, startPoint y: 298, endPoint x: 1700, endPoint y: 302, distance: 243.0
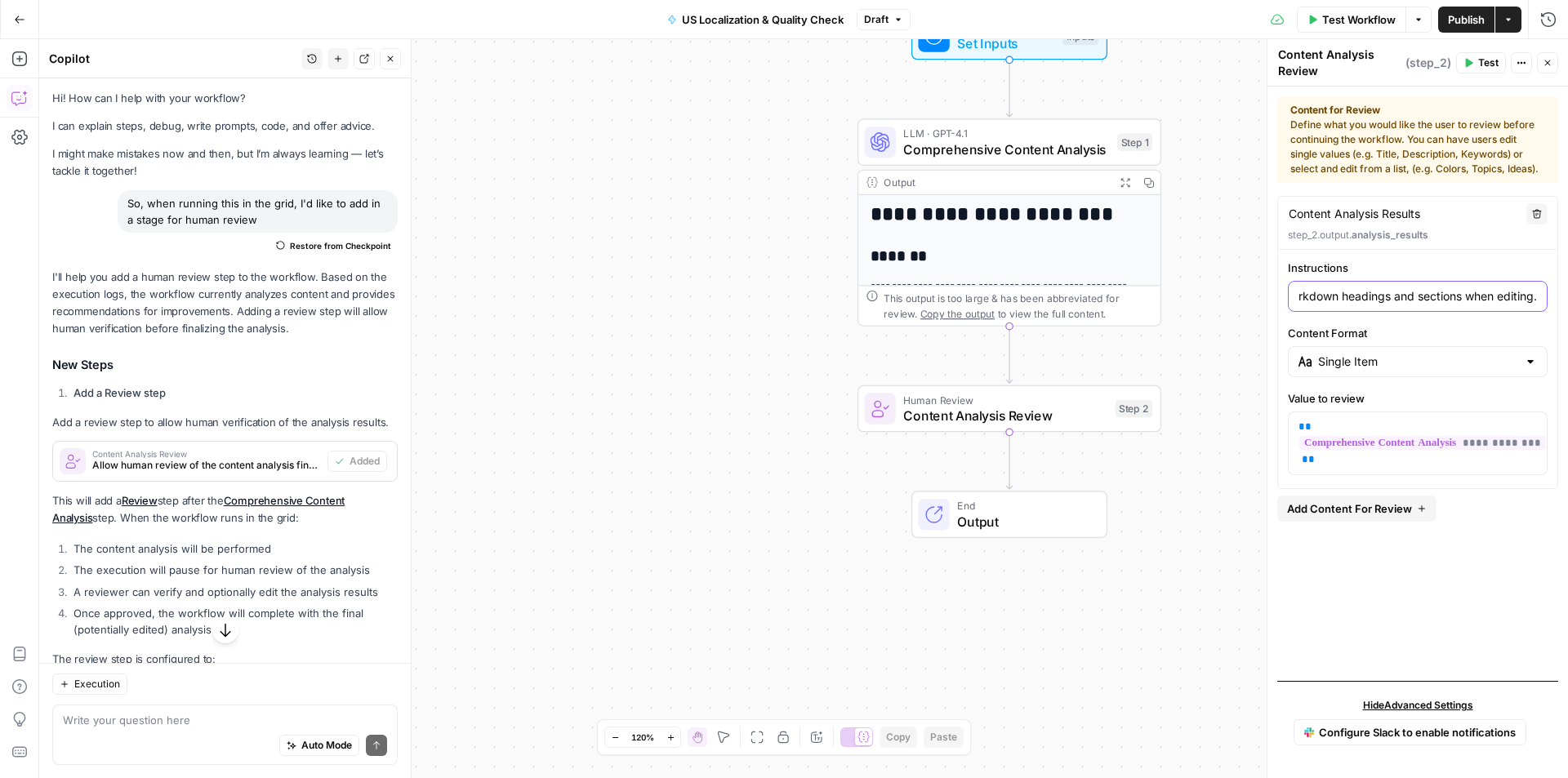
click at [1567, 302] on html "**********" at bounding box center [784, 389] width 1568 height 778
click at [1514, 328] on label "Content Format" at bounding box center [1417, 332] width 259 height 16
click at [1514, 353] on input "Single Item" at bounding box center [1416, 361] width 199 height 16
type input "Single Item"
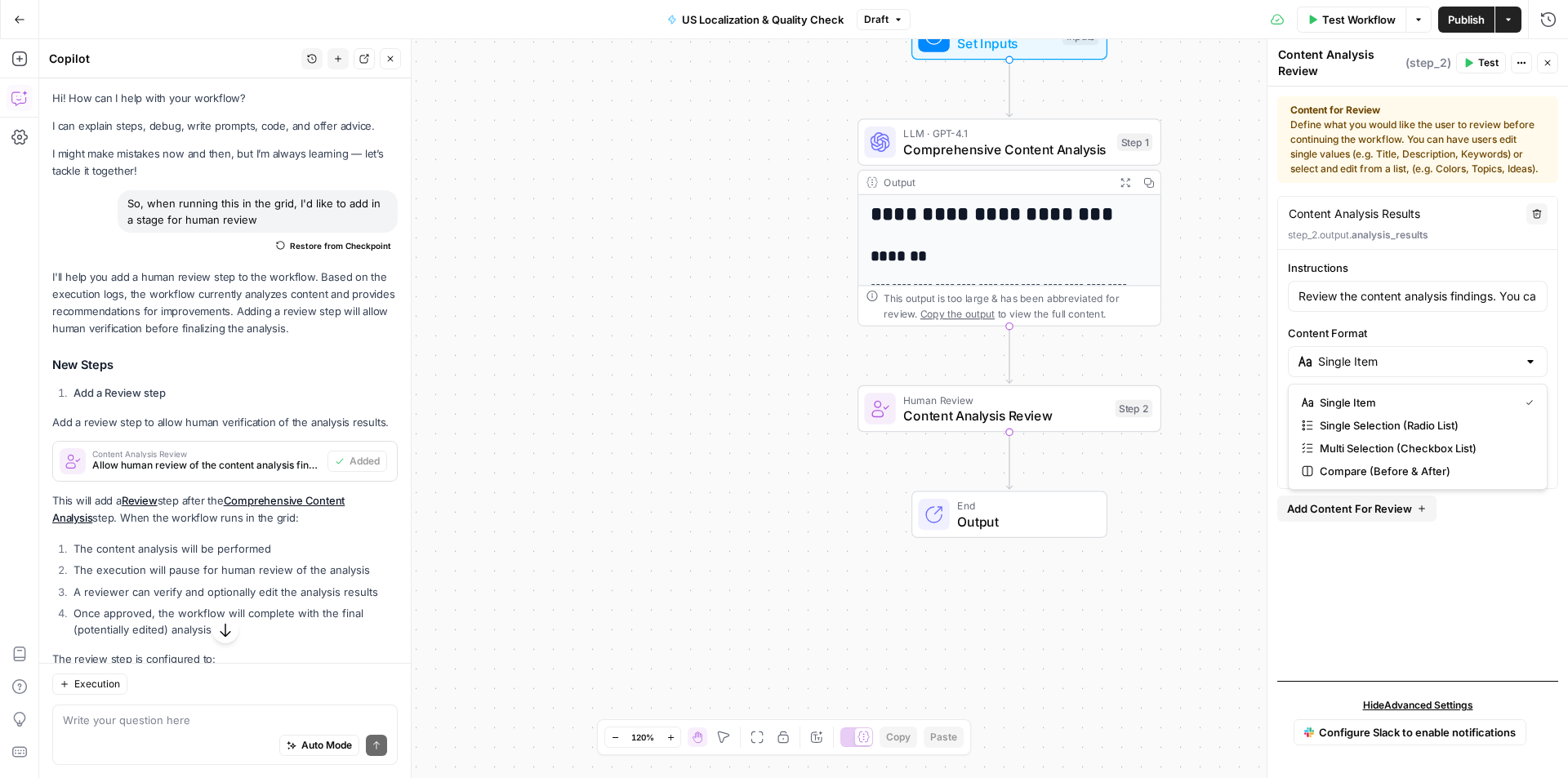
click at [1474, 272] on label "Instructions" at bounding box center [1417, 267] width 259 height 16
click at [1474, 288] on input "Review the content analysis findings. You can edit the analysis if needed. The …" at bounding box center [1417, 296] width 238 height 16
click at [728, 578] on div "**********" at bounding box center [804, 409] width 1529 height 740
click at [107, 723] on textarea at bounding box center [225, 719] width 325 height 16
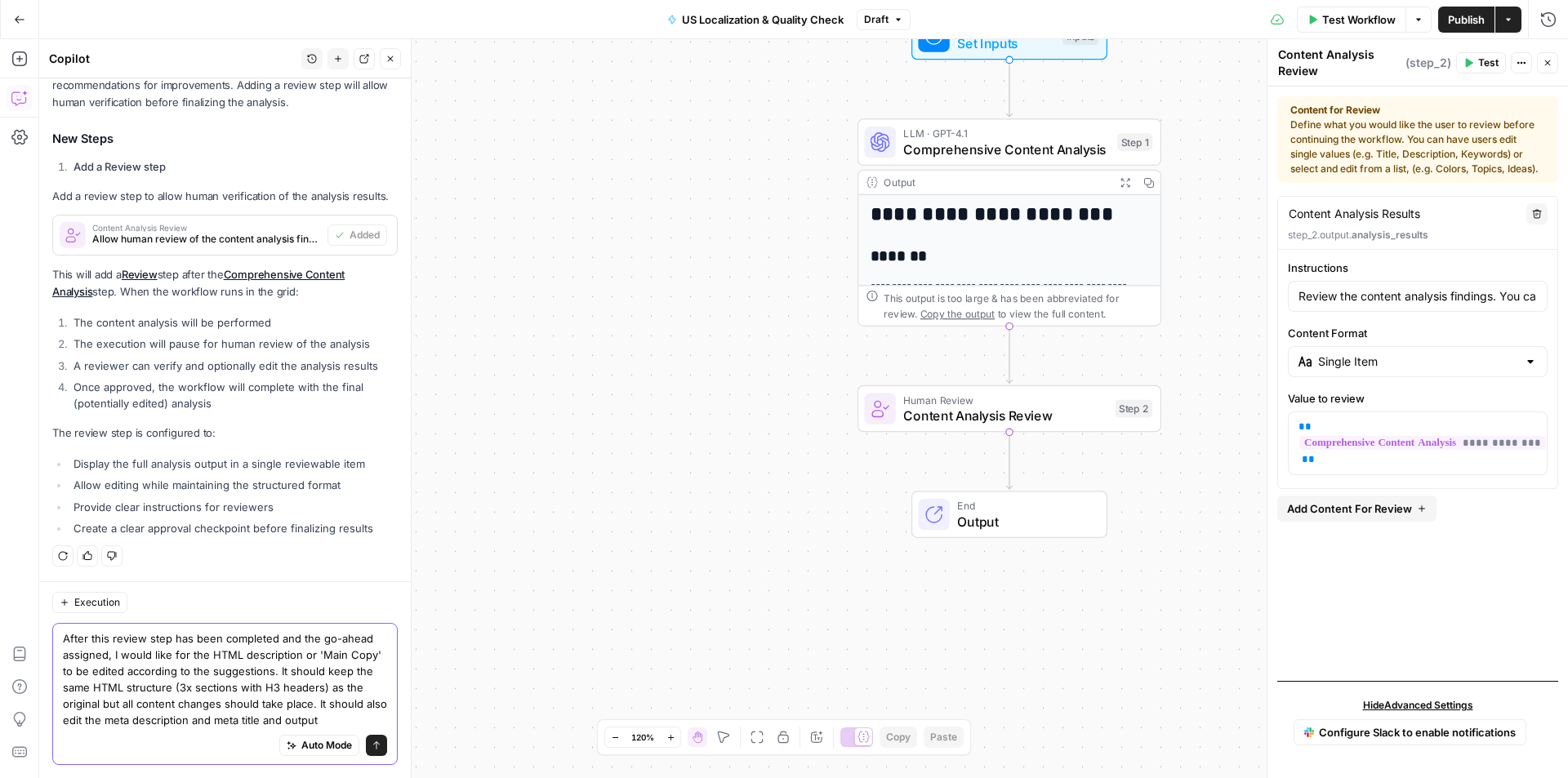
scroll to position [244, 0]
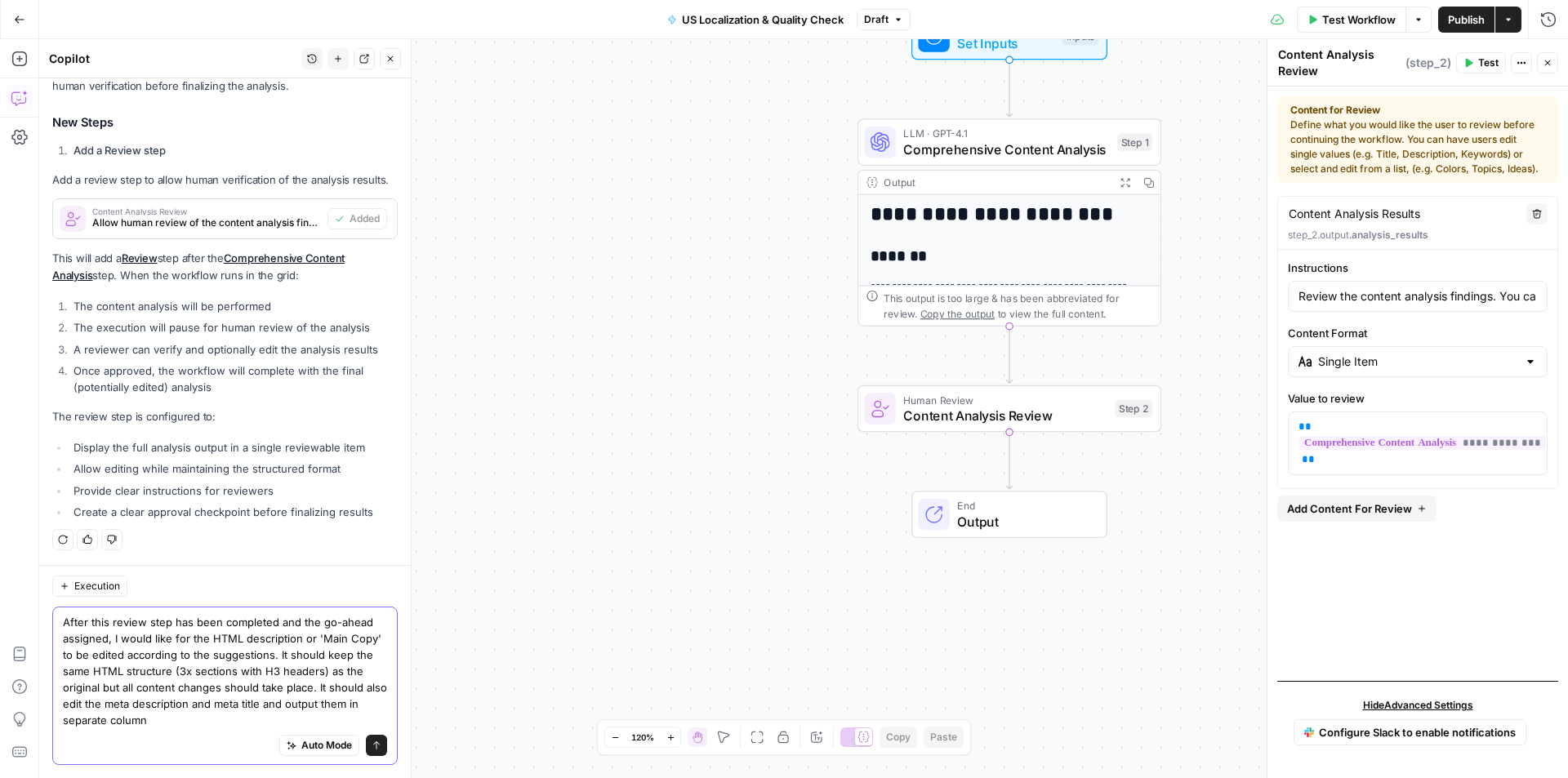
type textarea "After this review step has been completed and the go-ahead assigned, I would li…"
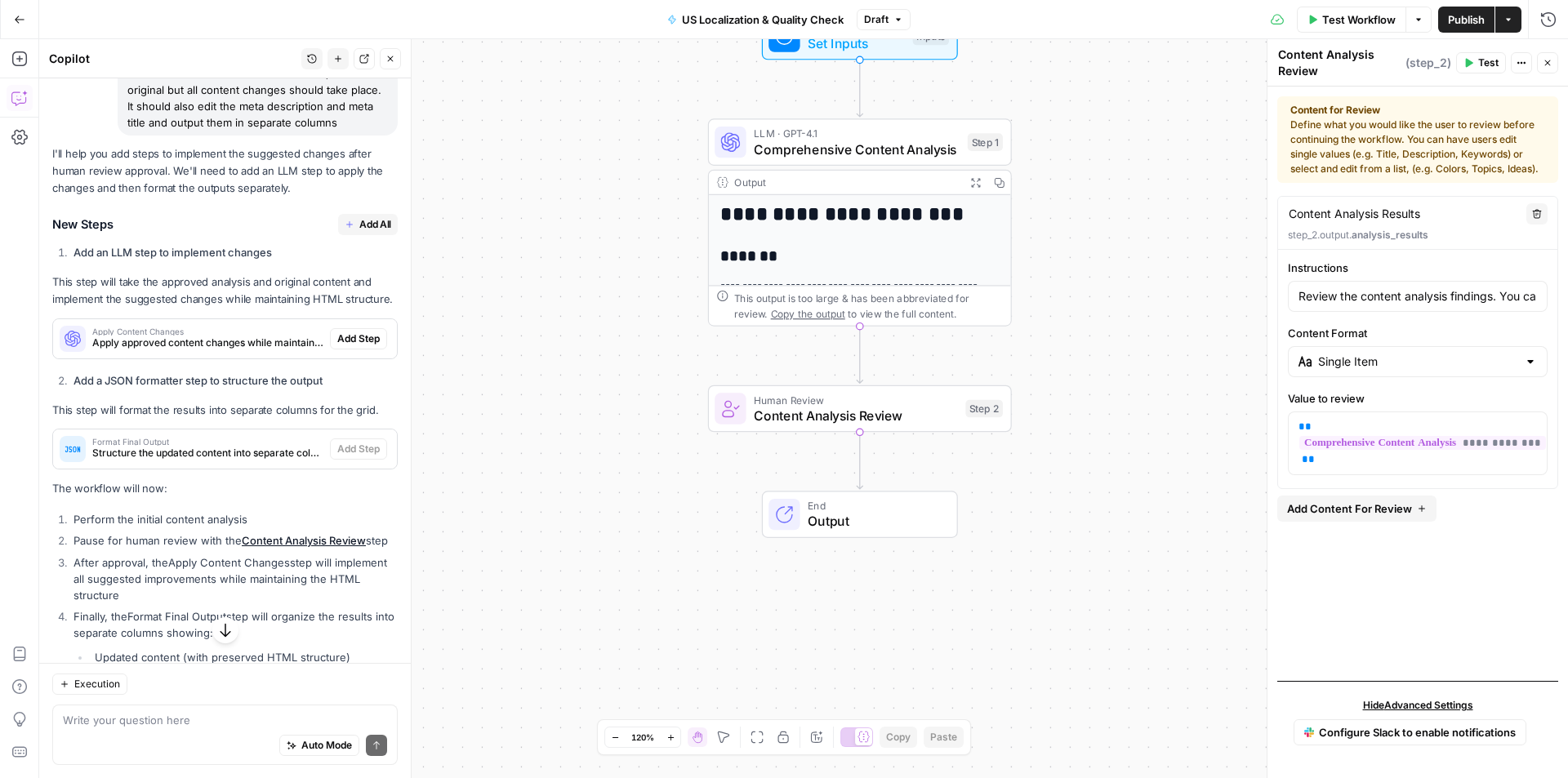
scroll to position [783, 0]
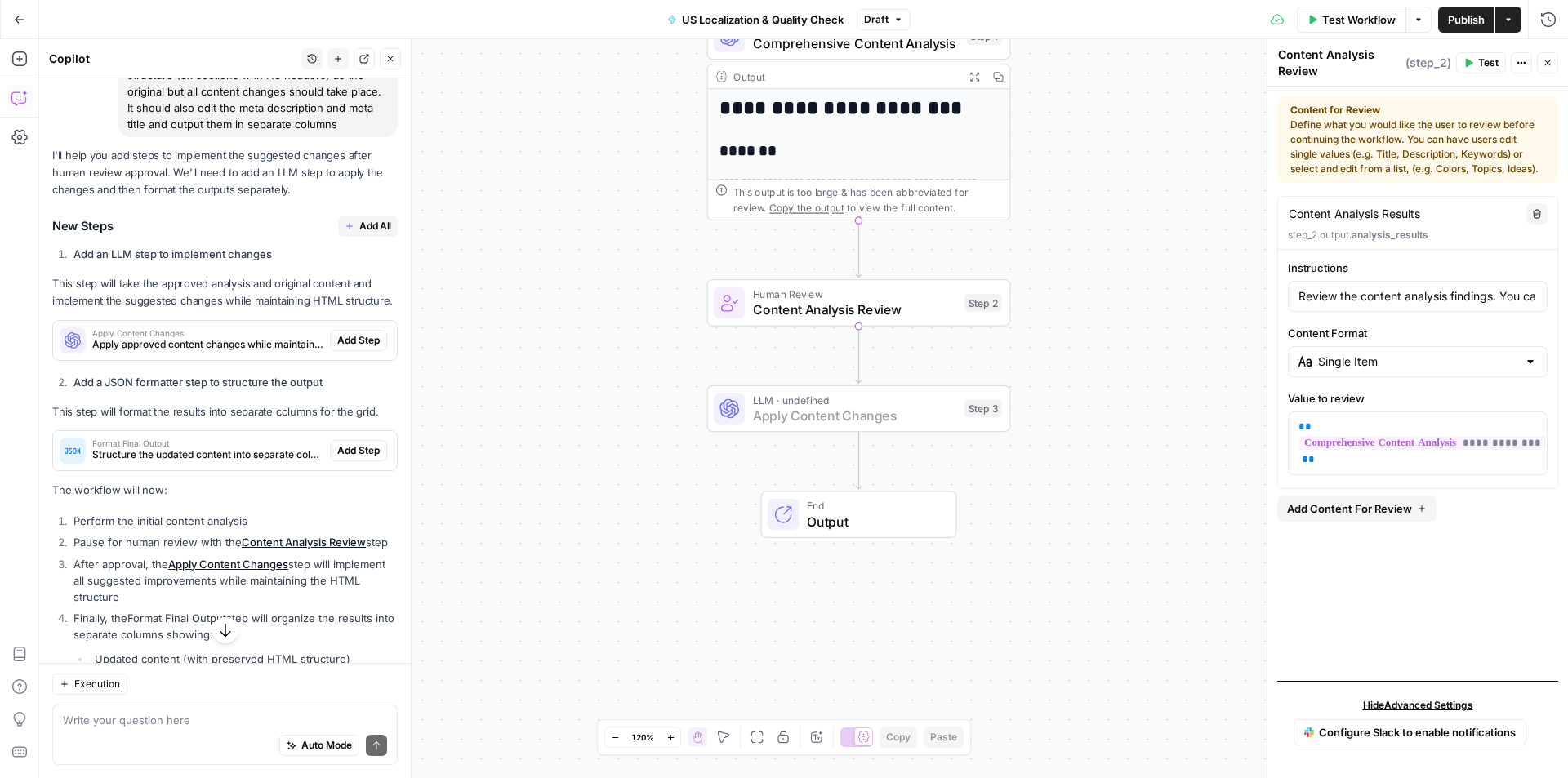
click at [352, 348] on span "Add Step" at bounding box center [358, 340] width 42 height 14
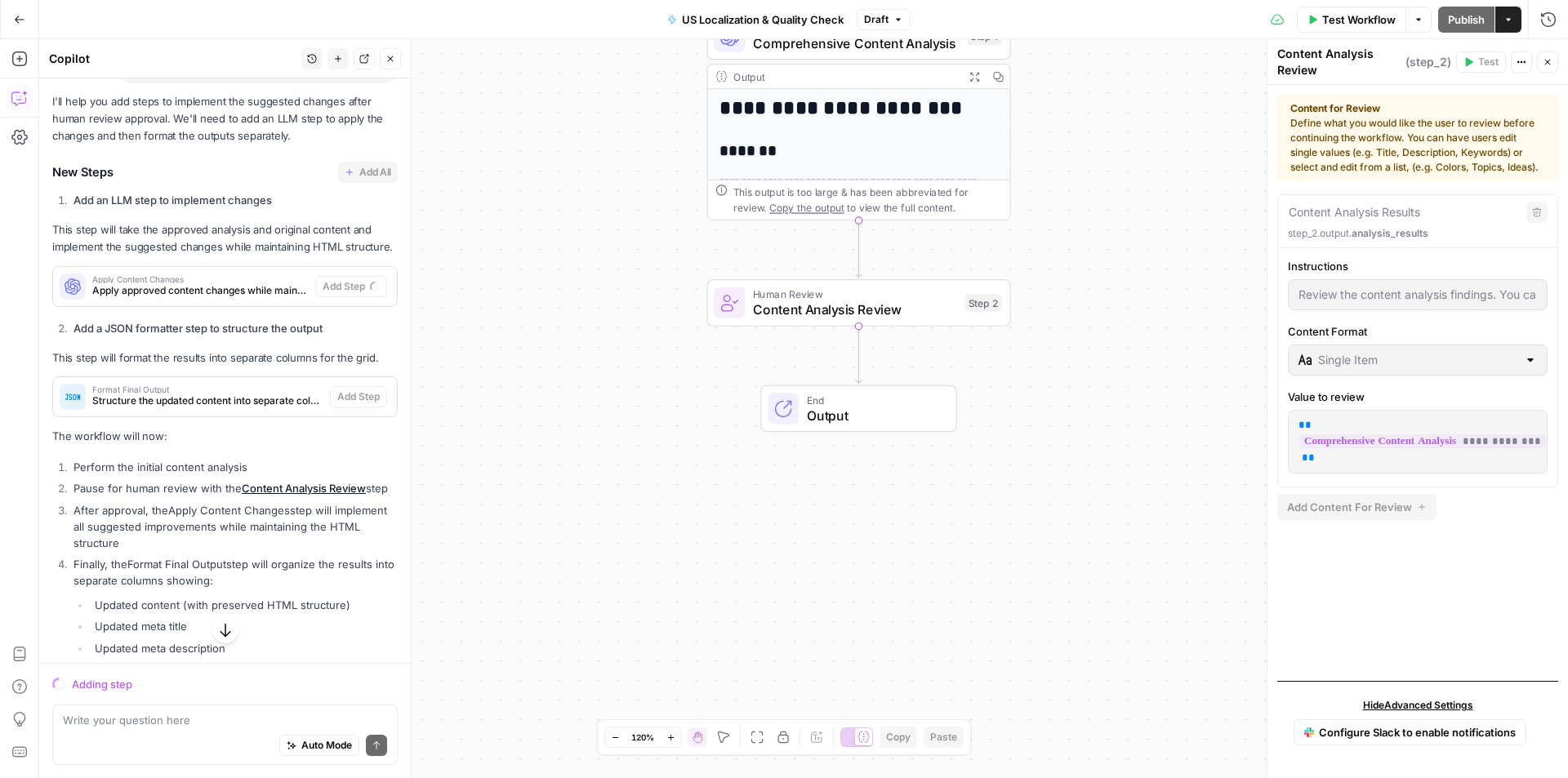
scroll to position [839, 0]
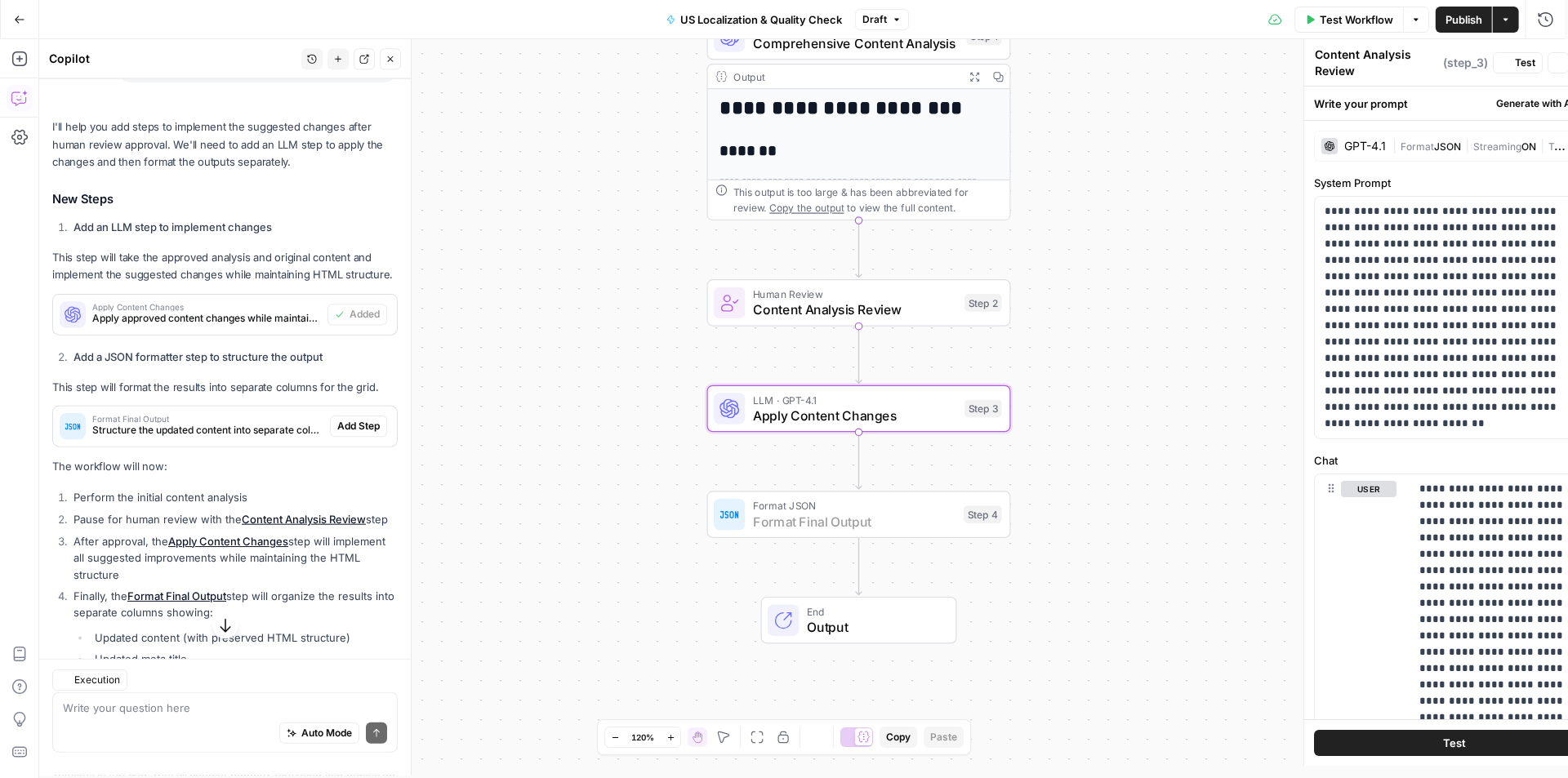
type textarea "Apply Content Changes"
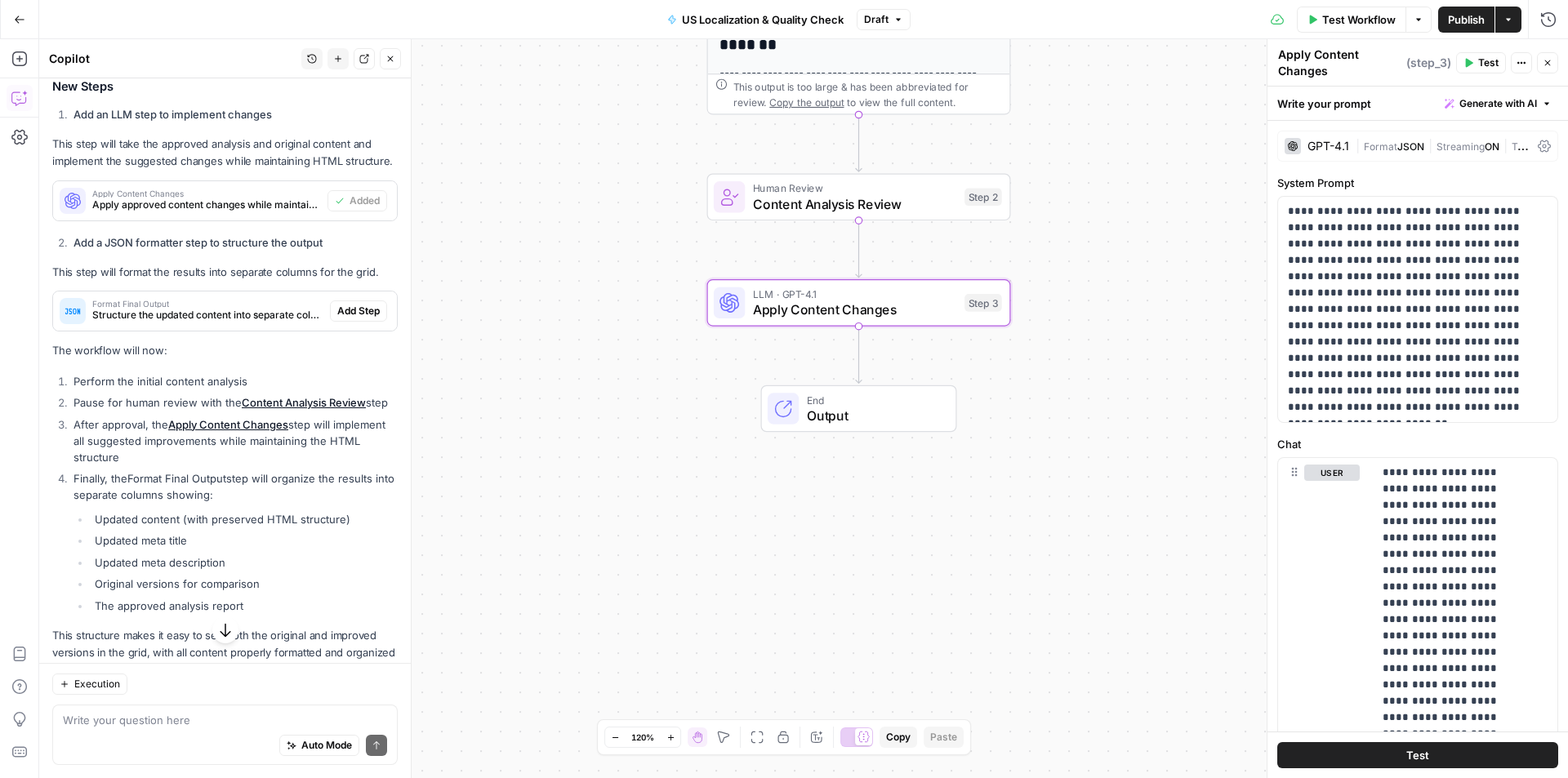
scroll to position [973, 0]
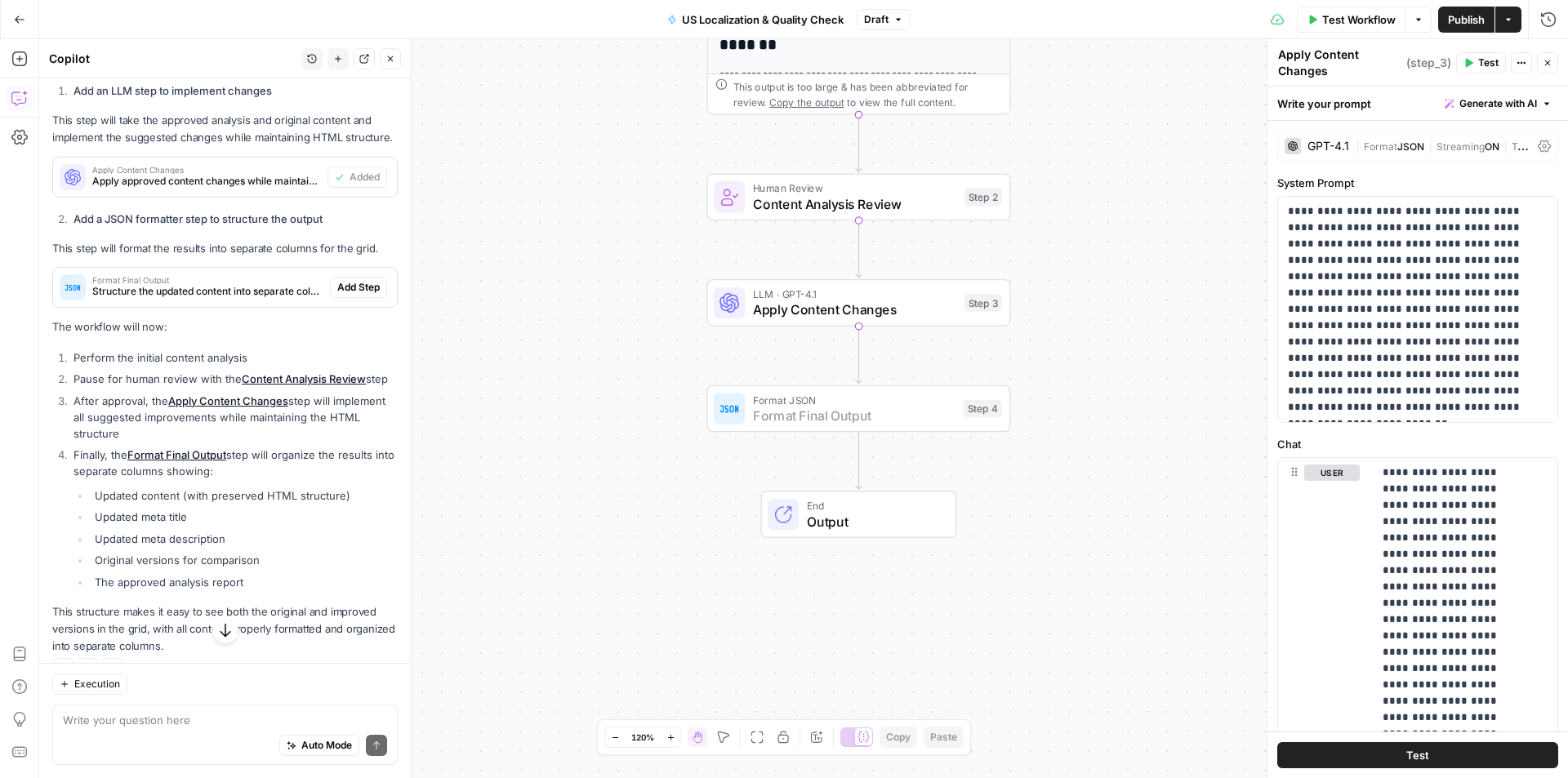
click at [350, 295] on span "Add Step" at bounding box center [358, 287] width 42 height 14
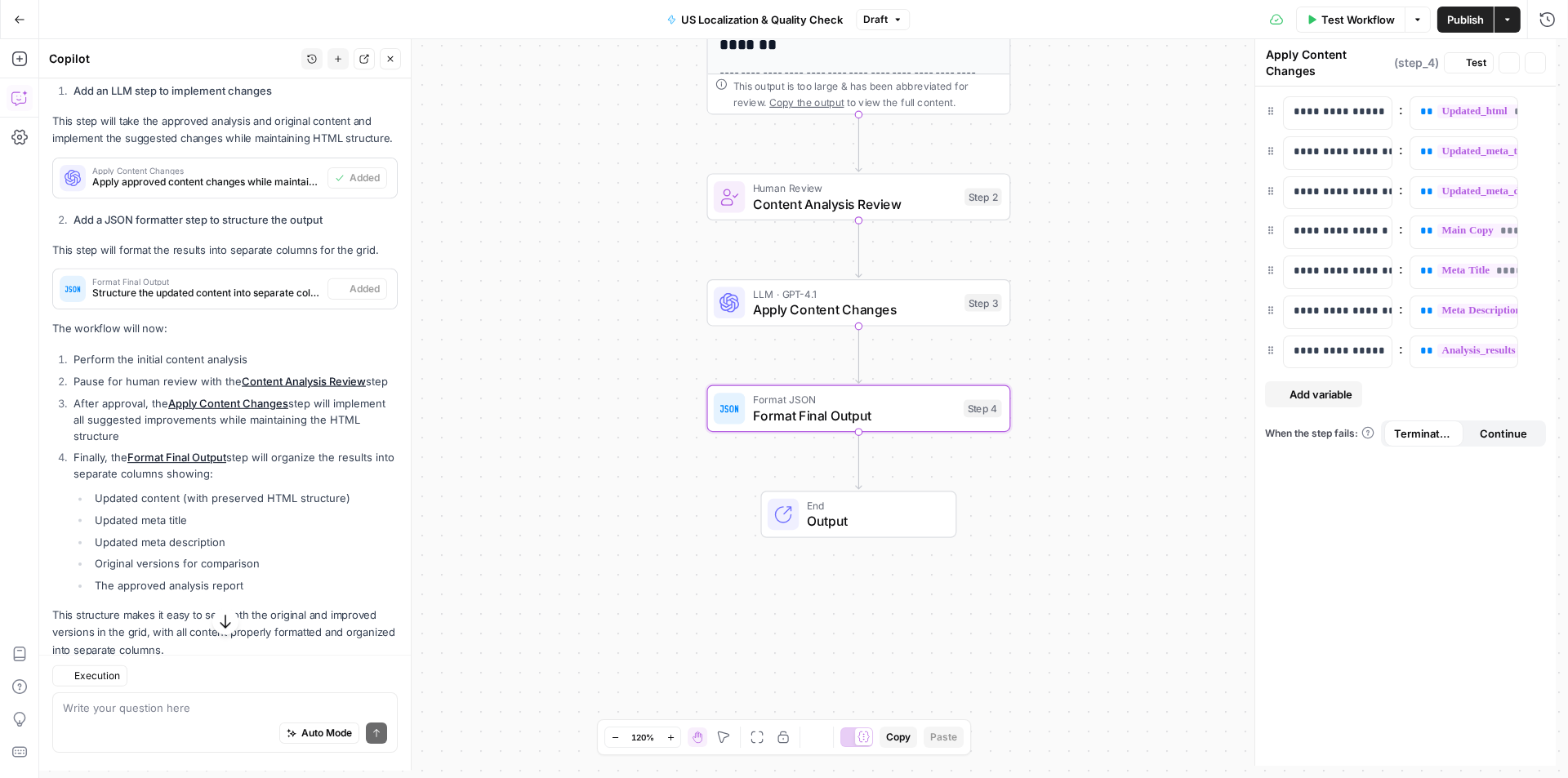
type textarea "Format Final Output"
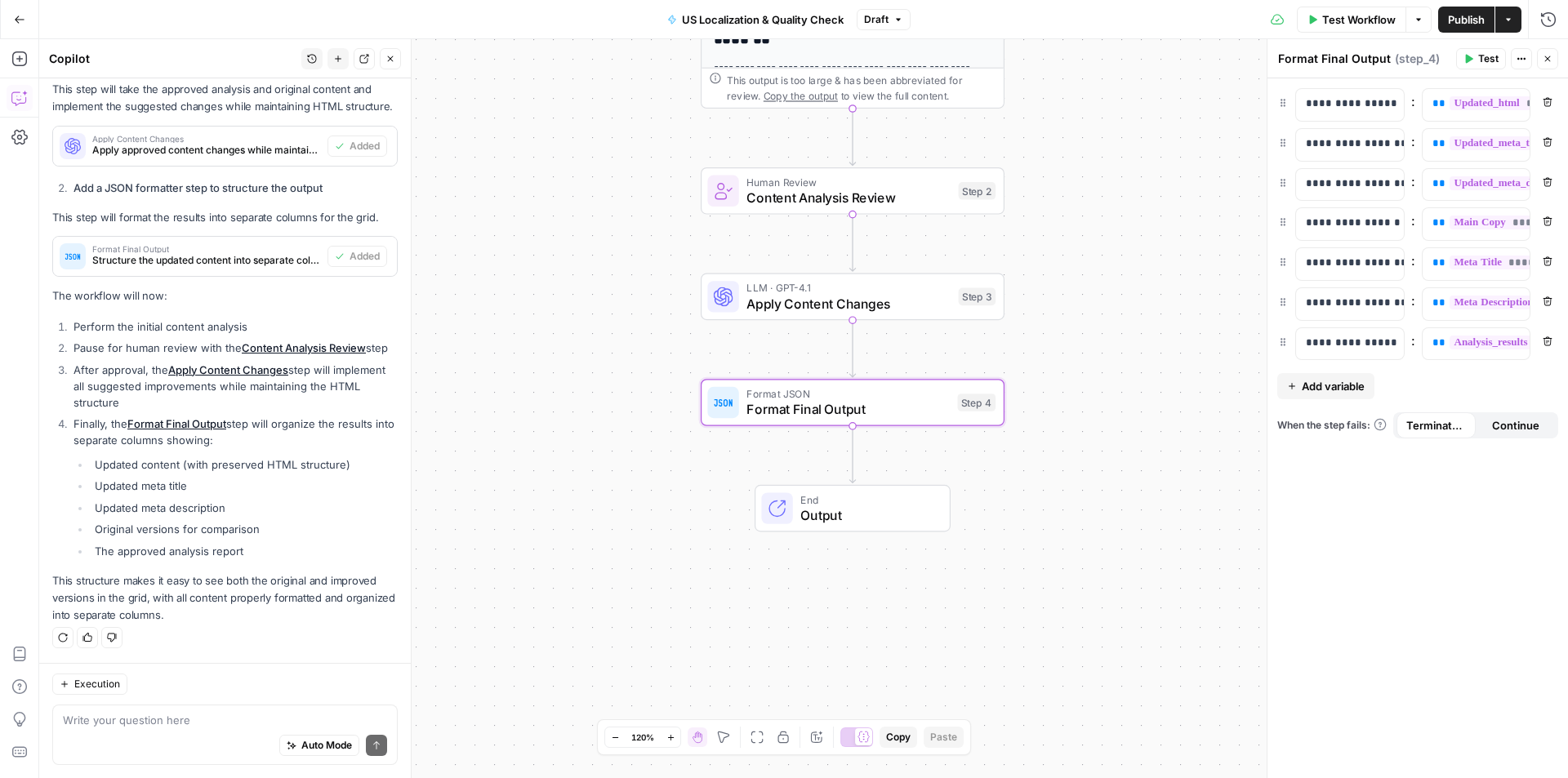
scroll to position [1055, 0]
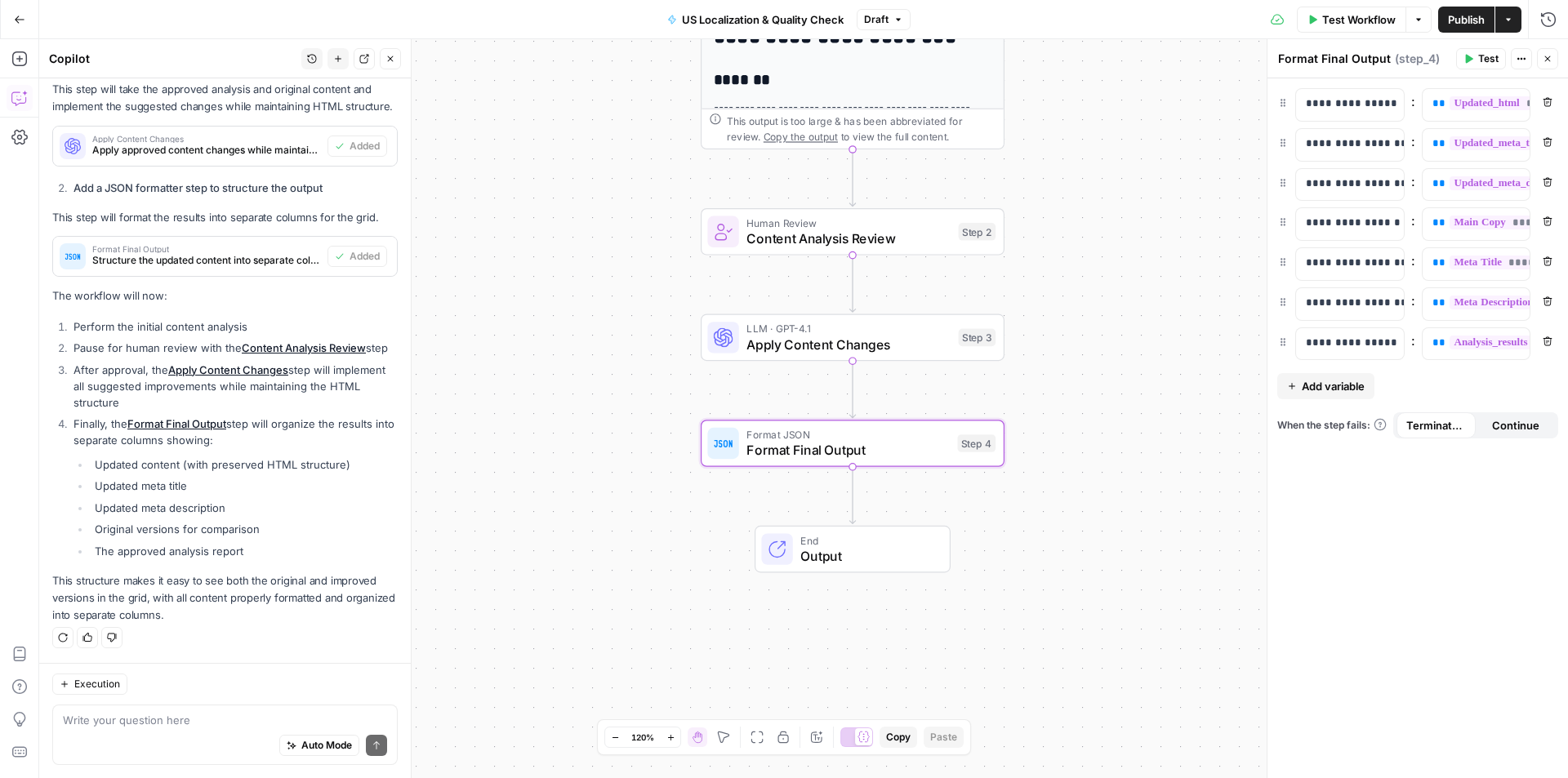
click at [903, 13] on button "Draft" at bounding box center [883, 19] width 54 height 21
click at [1469, 24] on span "Publish" at bounding box center [1466, 19] width 36 height 16
click at [24, 18] on icon "button" at bounding box center [19, 19] width 12 height 12
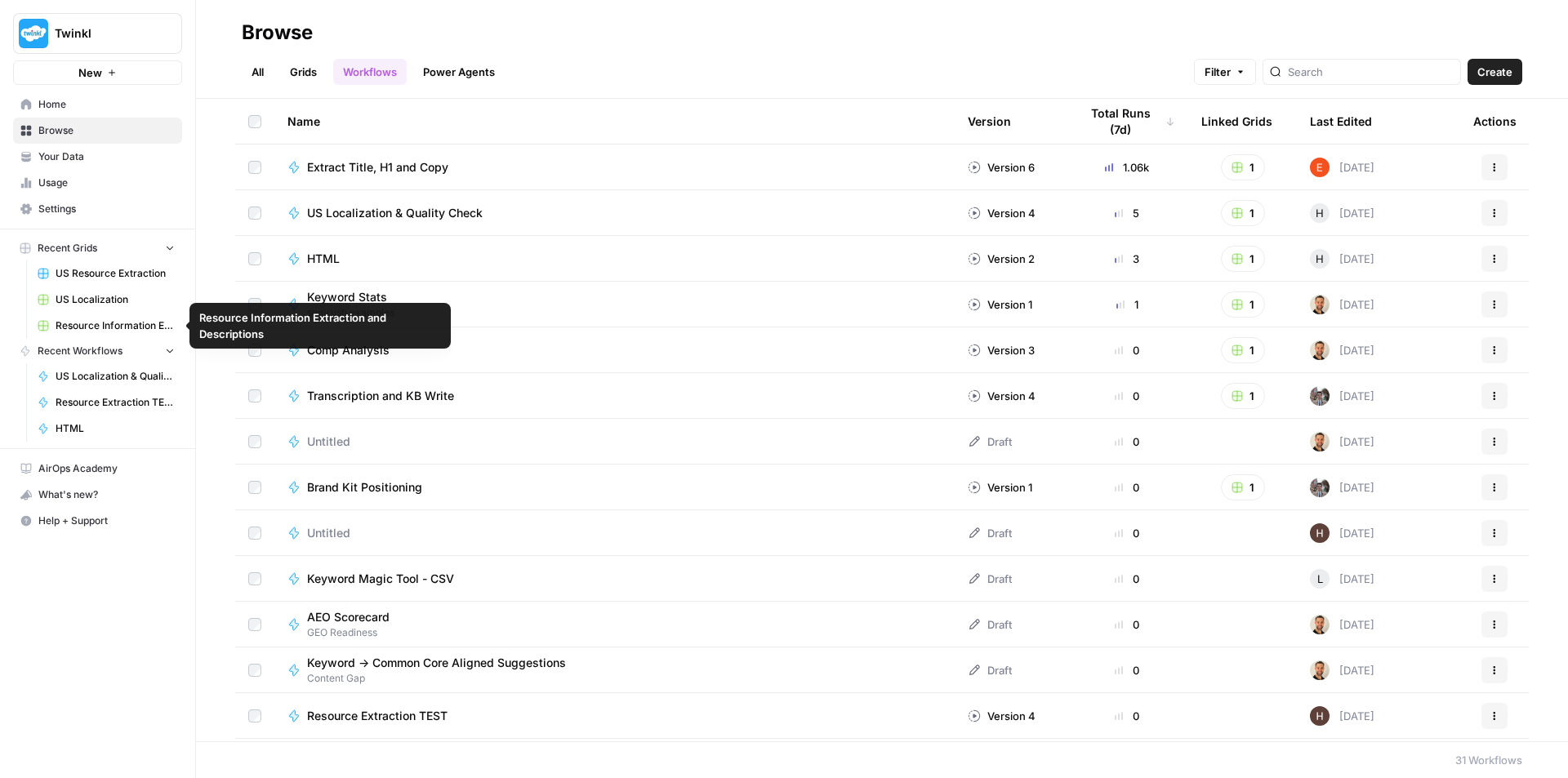
click at [102, 302] on span "US Localization" at bounding box center [115, 299] width 119 height 14
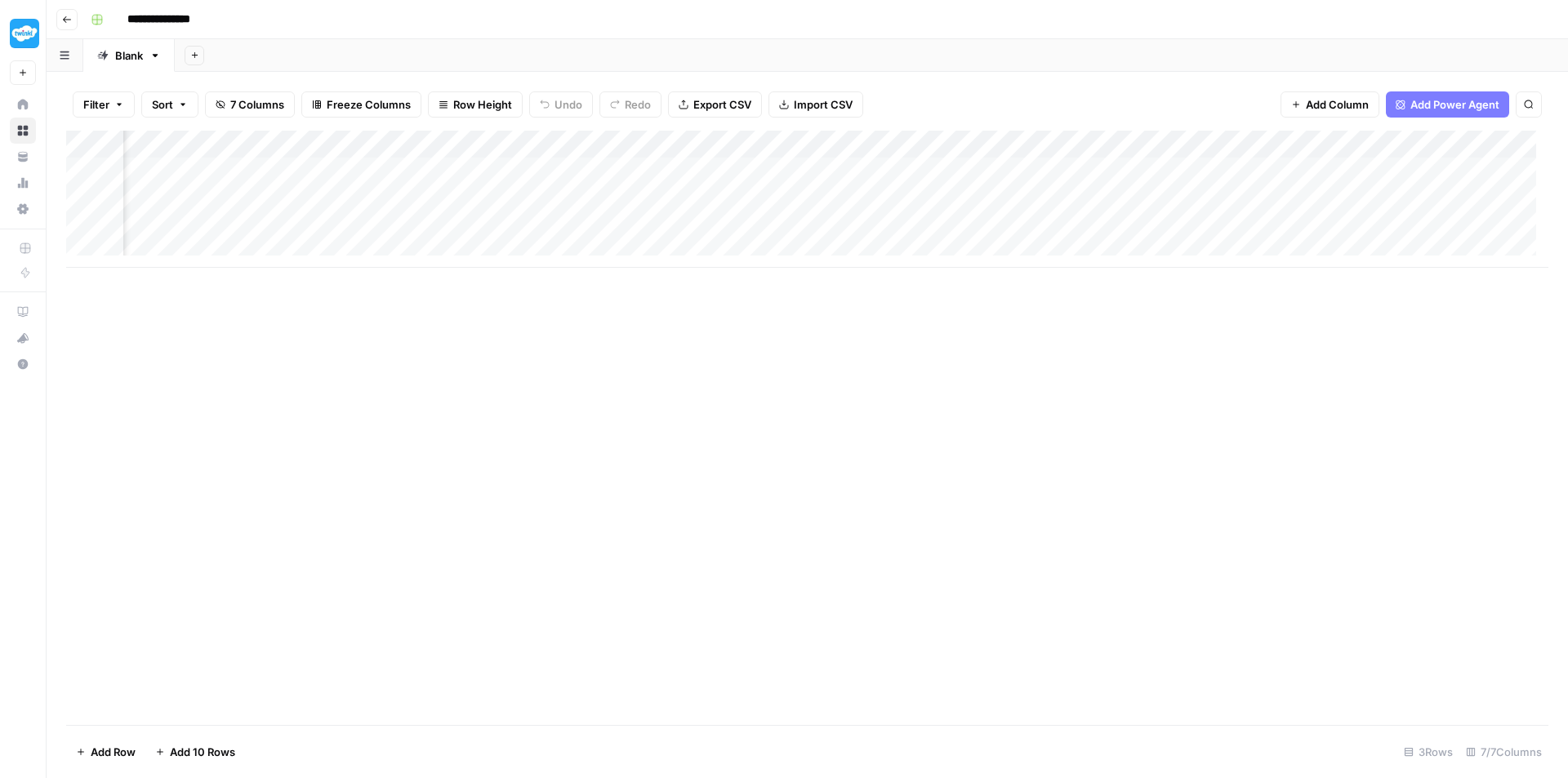
scroll to position [0, 154]
click at [1263, 170] on div "Add Column" at bounding box center [807, 199] width 1482 height 137
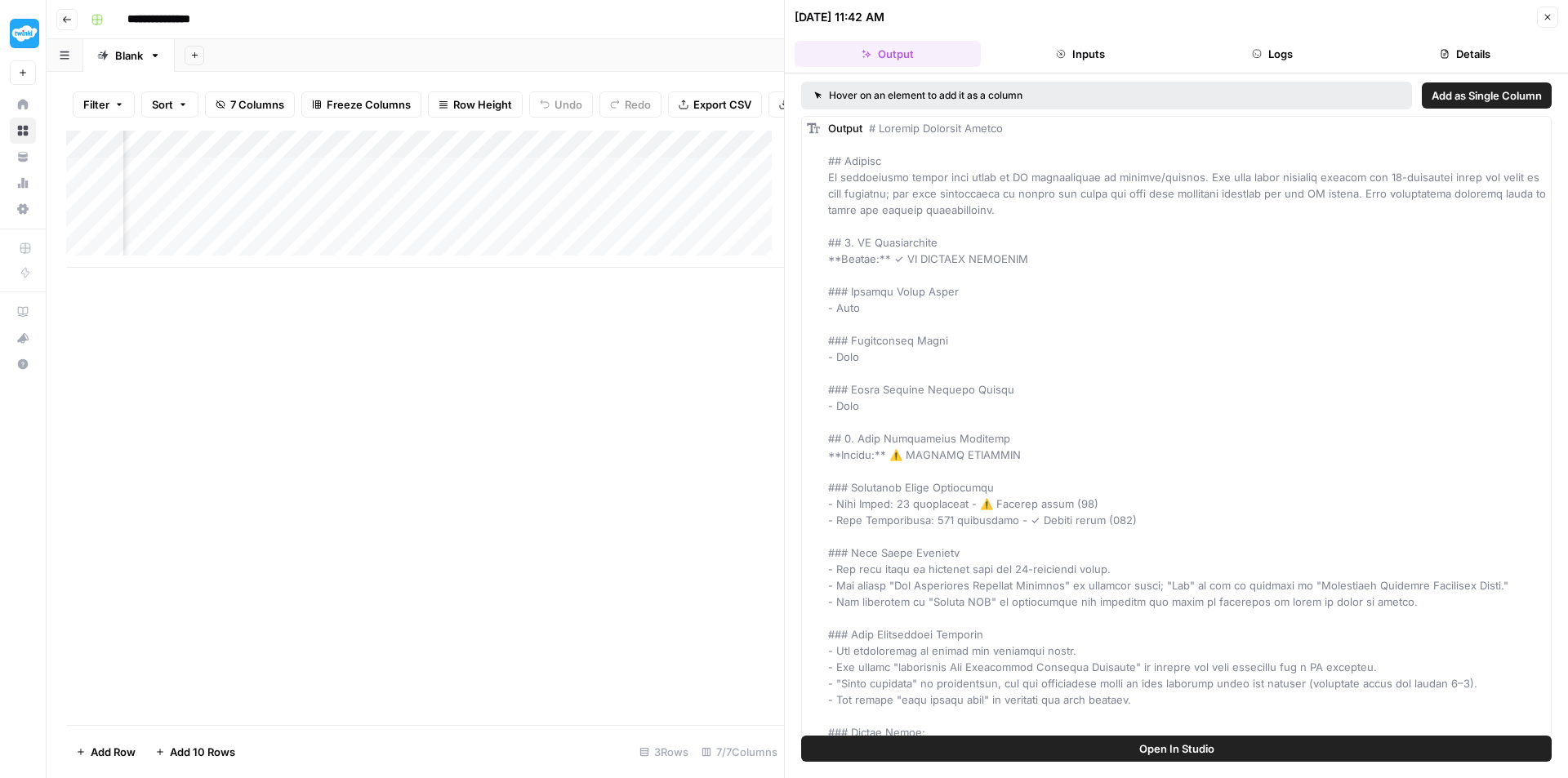
click at [1556, 13] on button "Close" at bounding box center [1547, 17] width 21 height 21
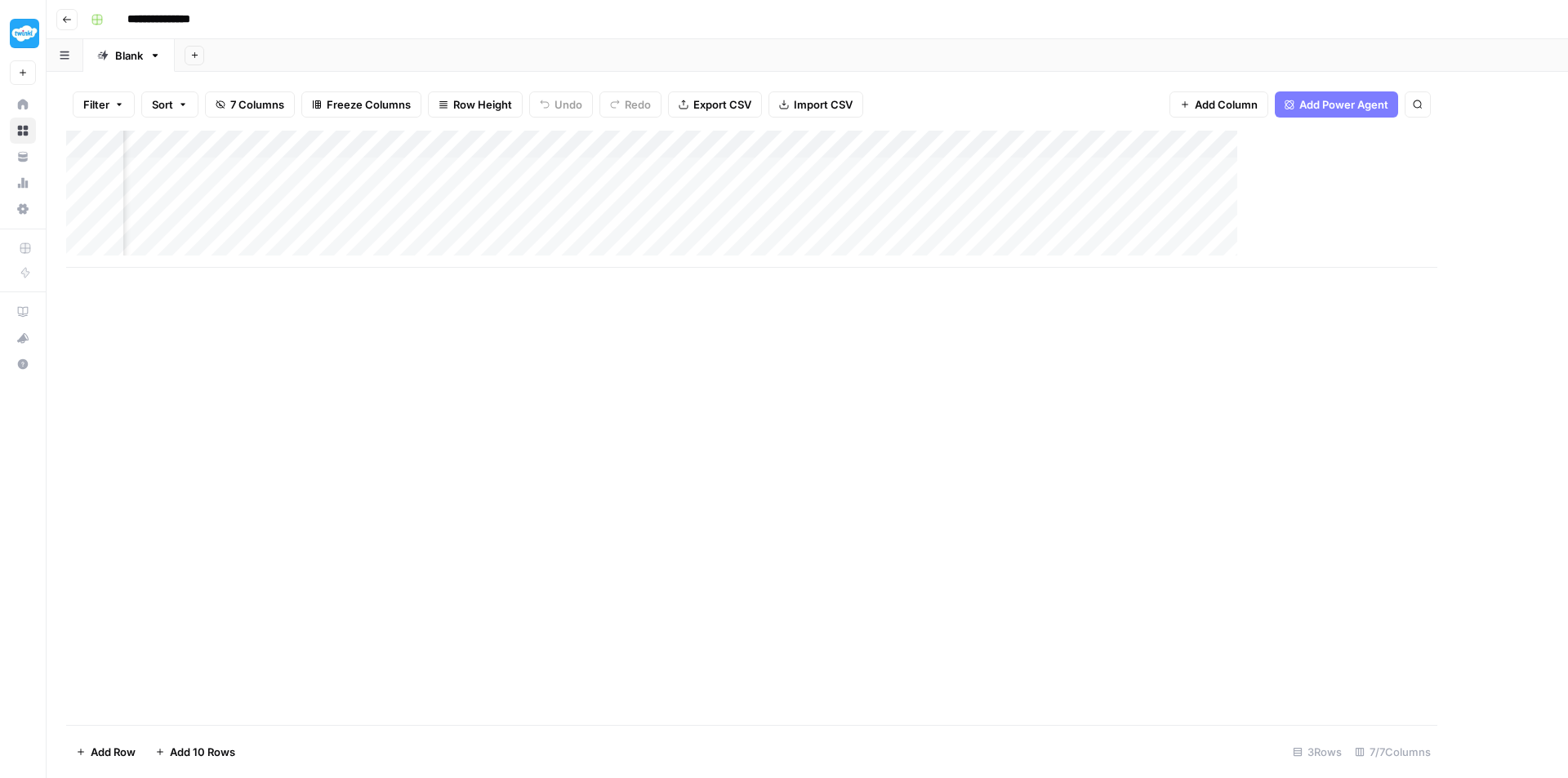
scroll to position [0, 133]
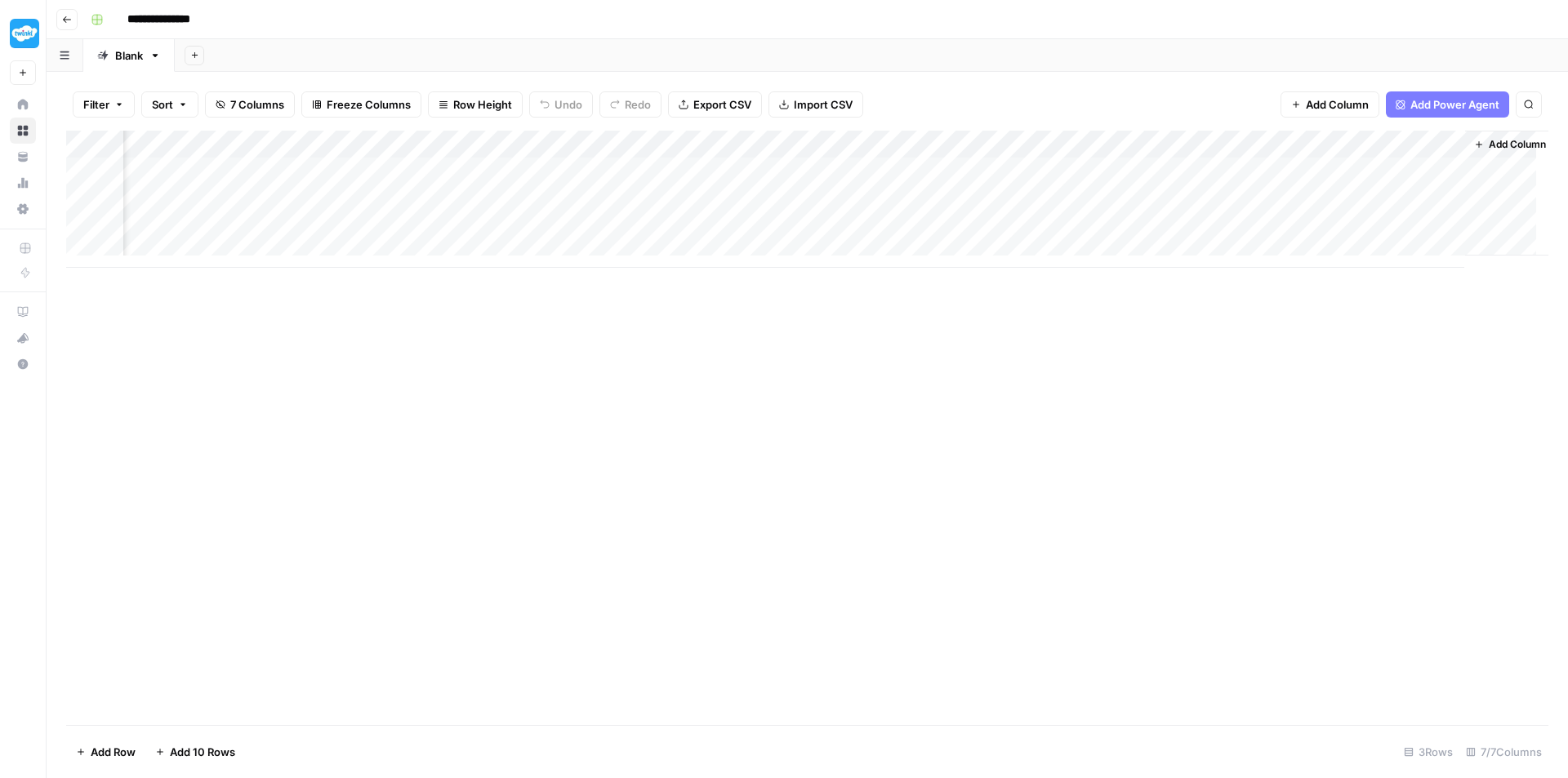
click at [1284, 139] on div "Add Column" at bounding box center [807, 199] width 1482 height 137
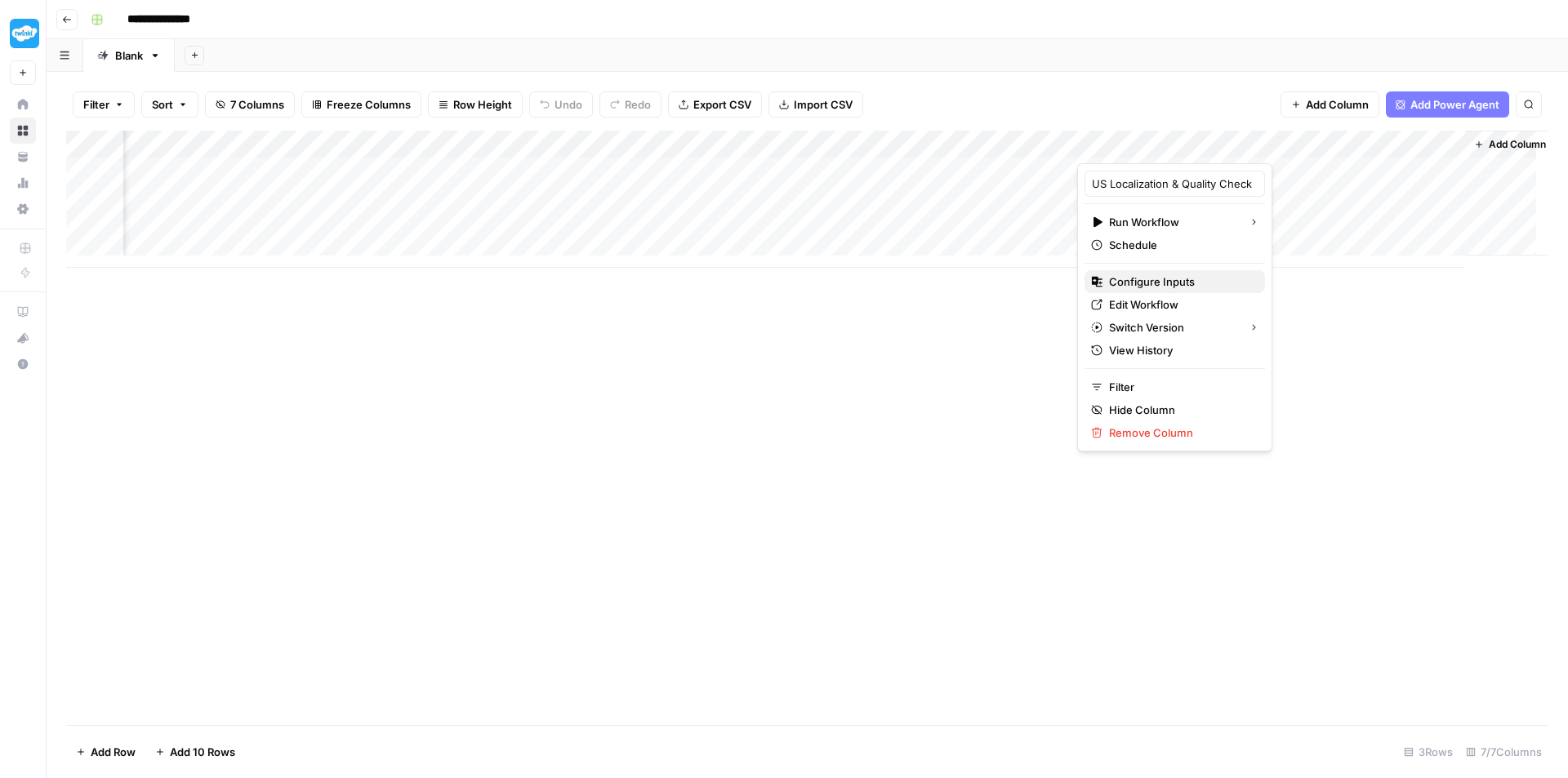
click at [1172, 286] on span "Configure Inputs" at bounding box center [1180, 281] width 143 height 16
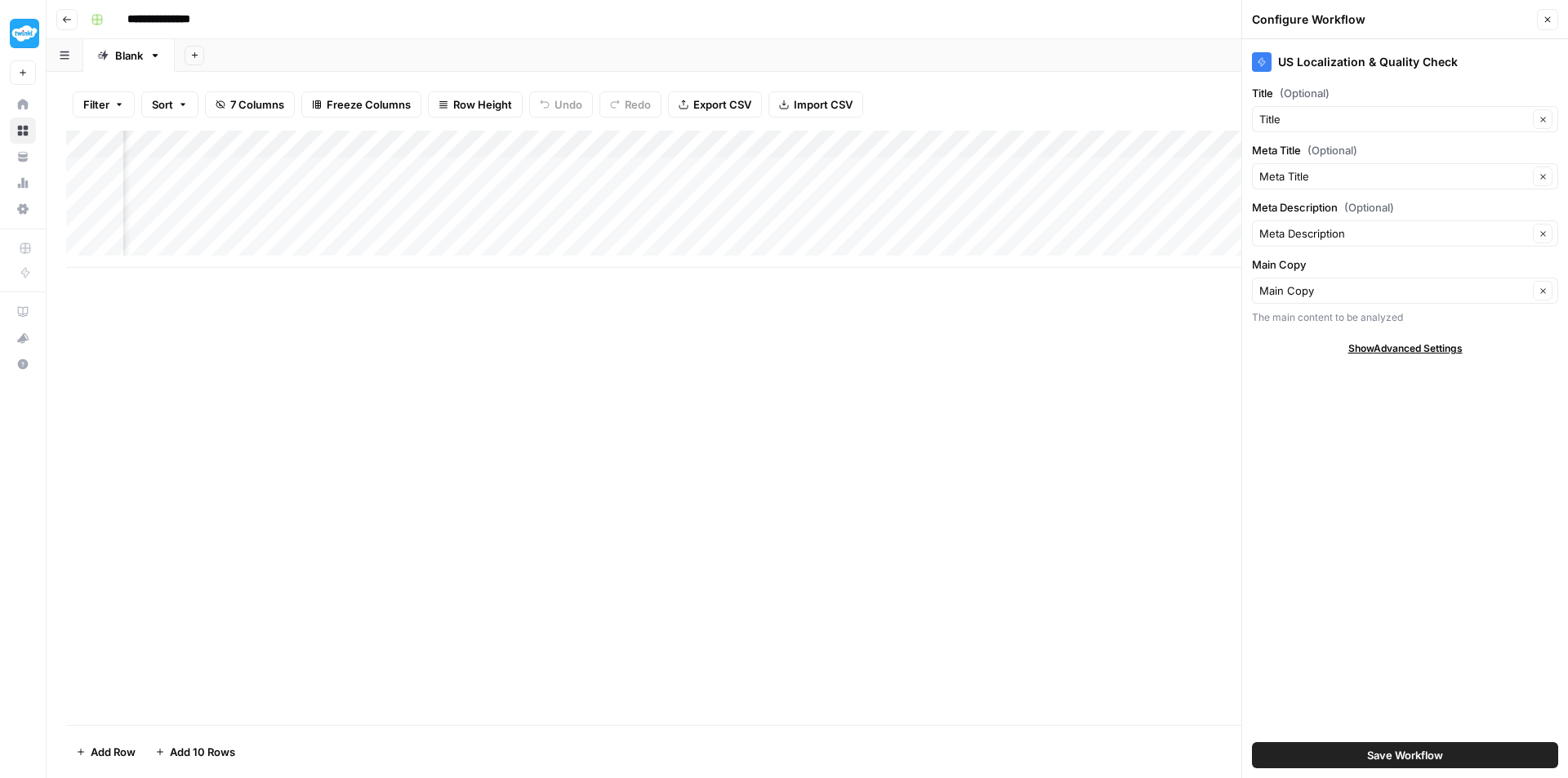
click at [1405, 343] on span "Show Advanced Settings" at bounding box center [1405, 348] width 114 height 14
click at [1341, 389] on input "Version" at bounding box center [1395, 397] width 274 height 16
click at [1325, 458] on span "Version 4" at bounding box center [1401, 458] width 272 height 16
type input "Version 4"
click at [1421, 762] on span "Save Workflow" at bounding box center [1404, 755] width 76 height 16
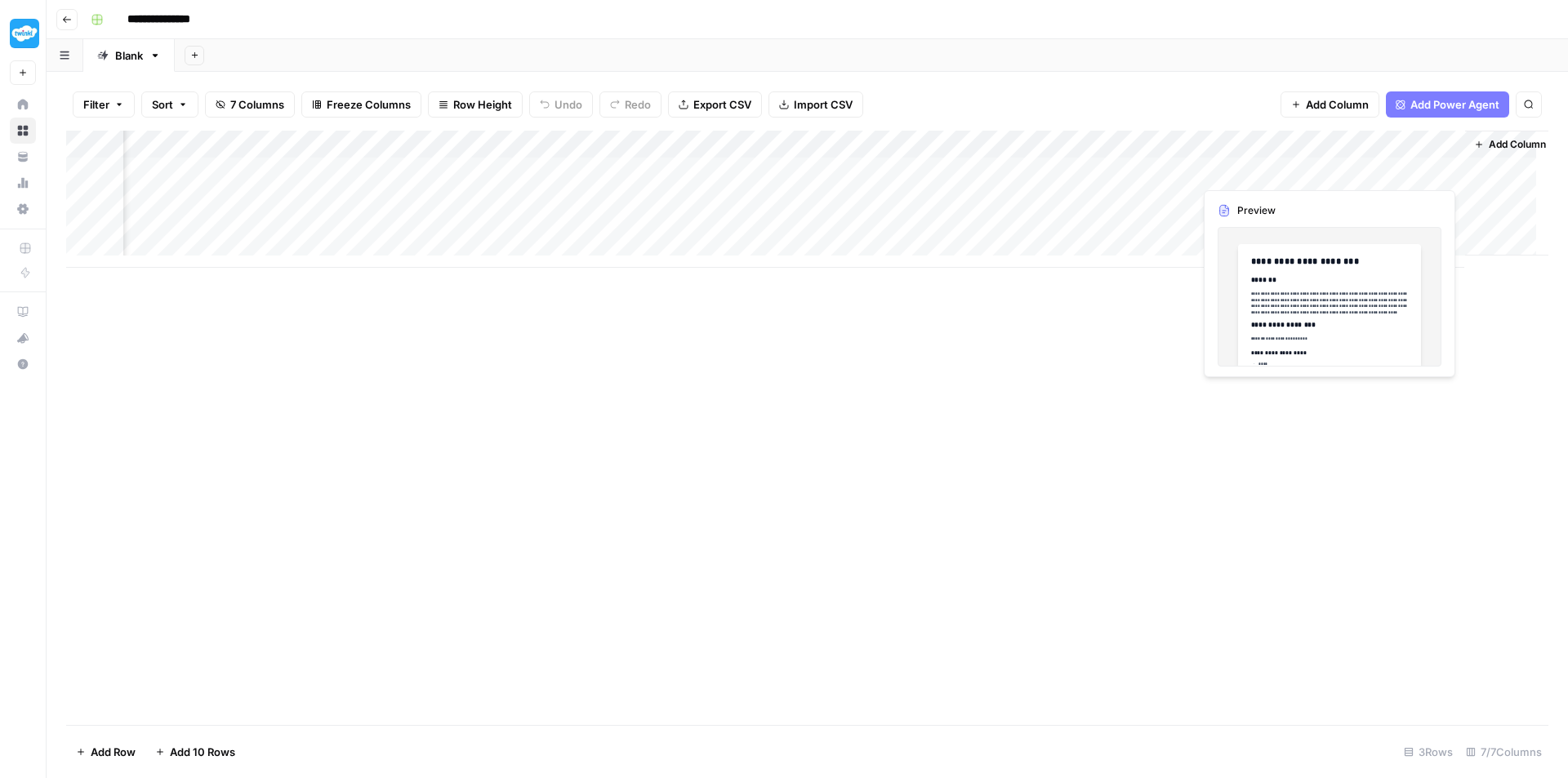
click at [1379, 175] on div "Add Column" at bounding box center [807, 199] width 1482 height 137
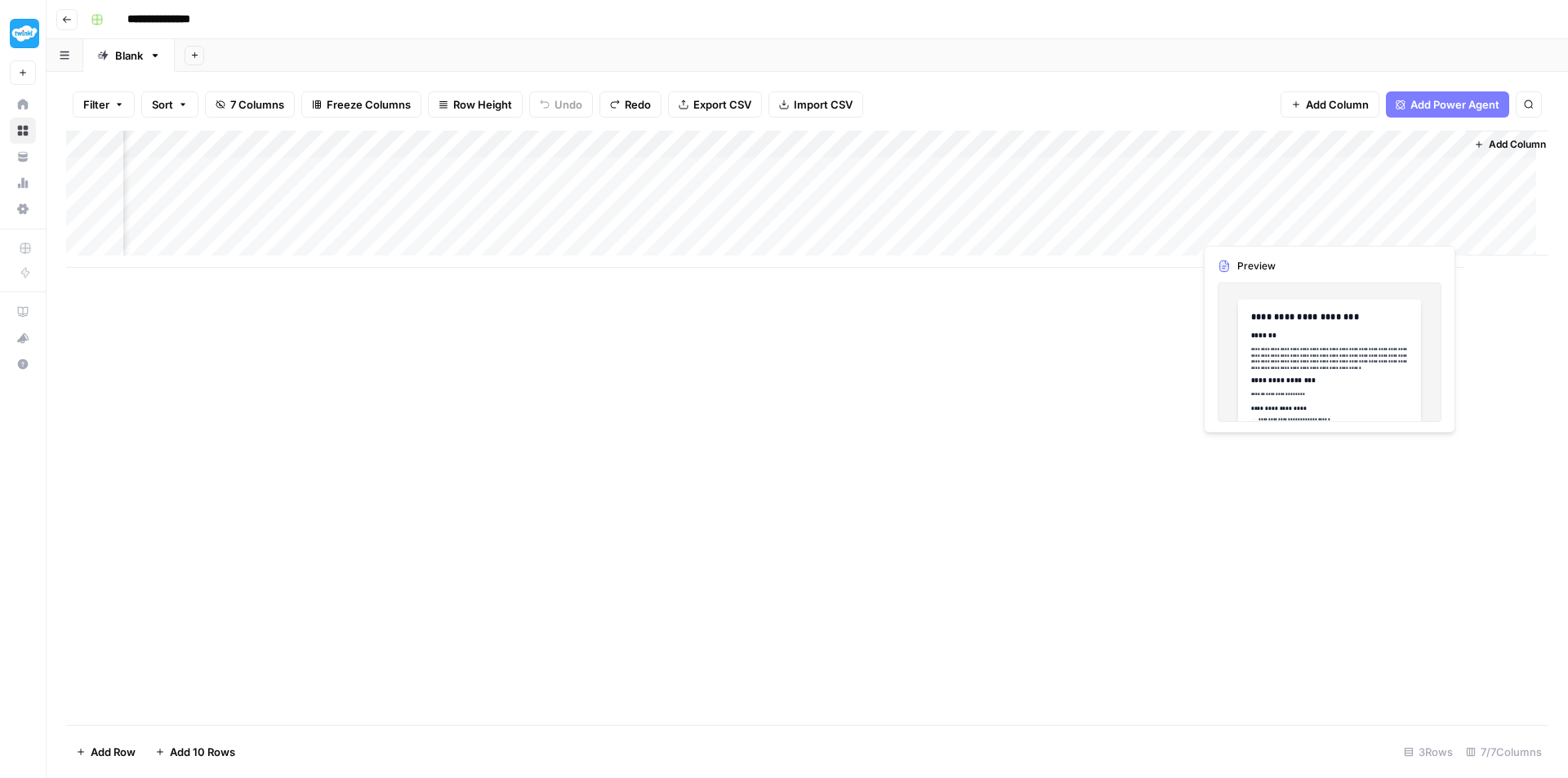
click at [1387, 227] on div "Add Column" at bounding box center [807, 199] width 1482 height 137
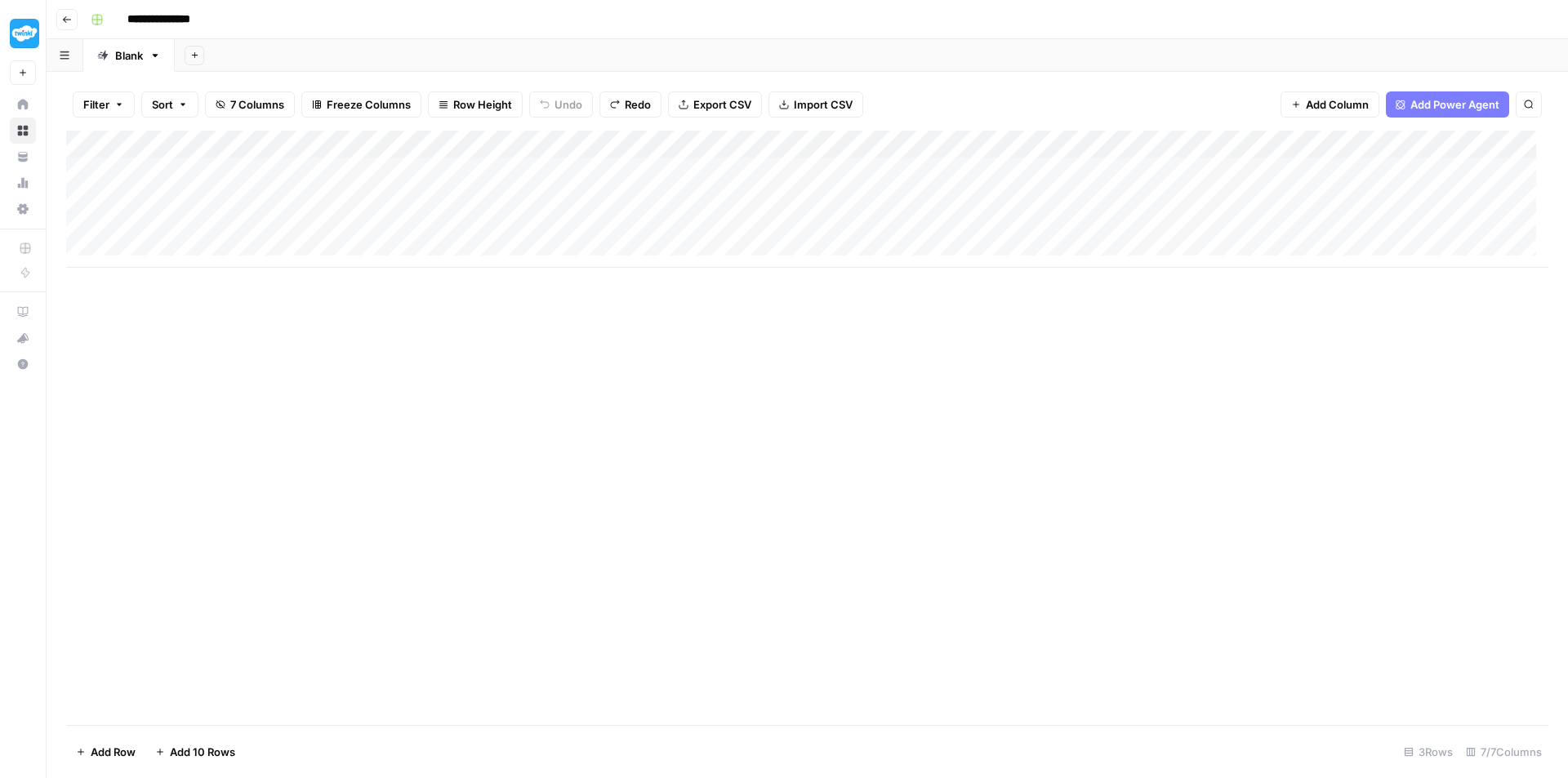
scroll to position [0, 0]
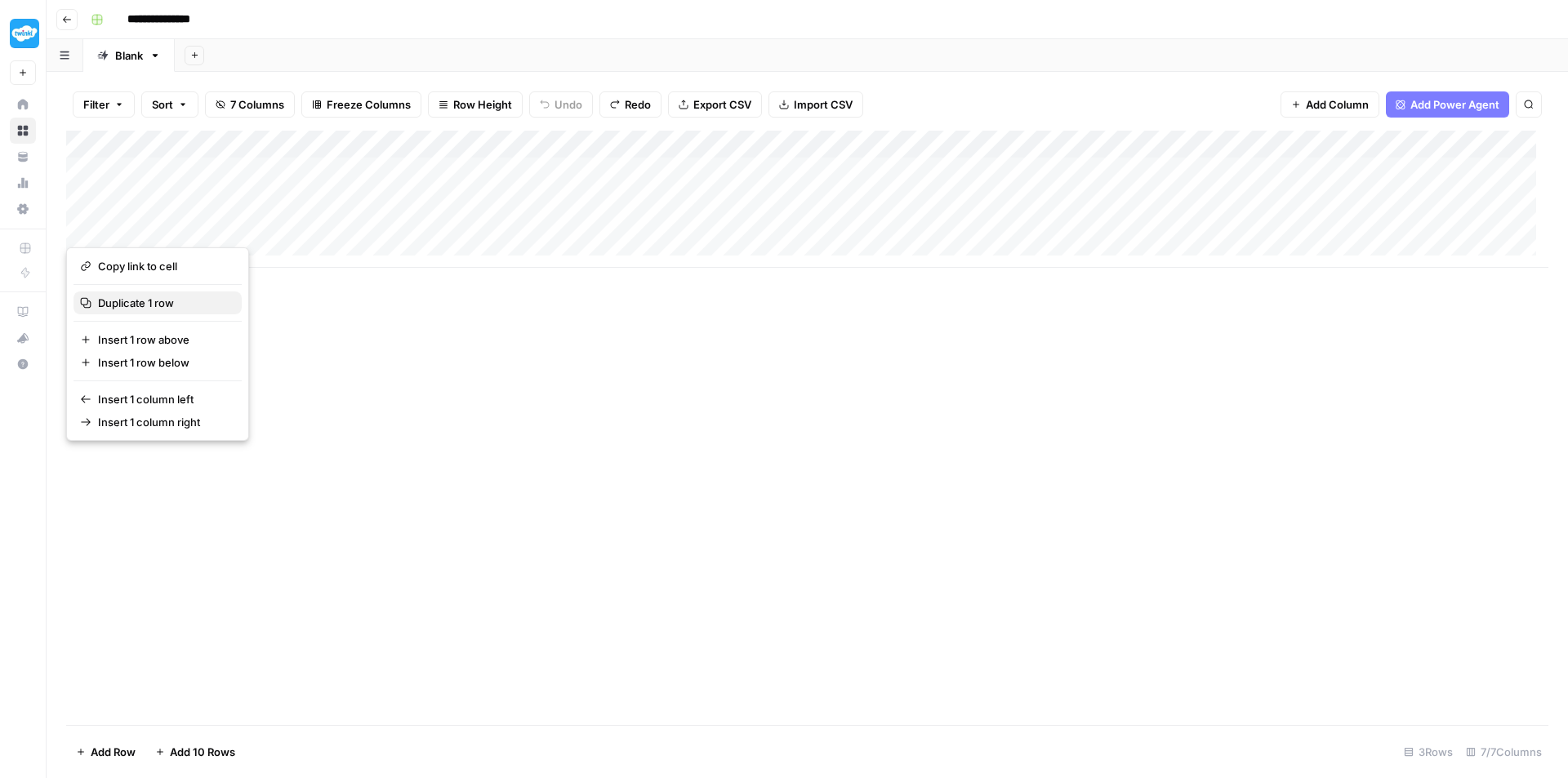
click at [169, 303] on span "Duplicate 1 row" at bounding box center [163, 303] width 131 height 16
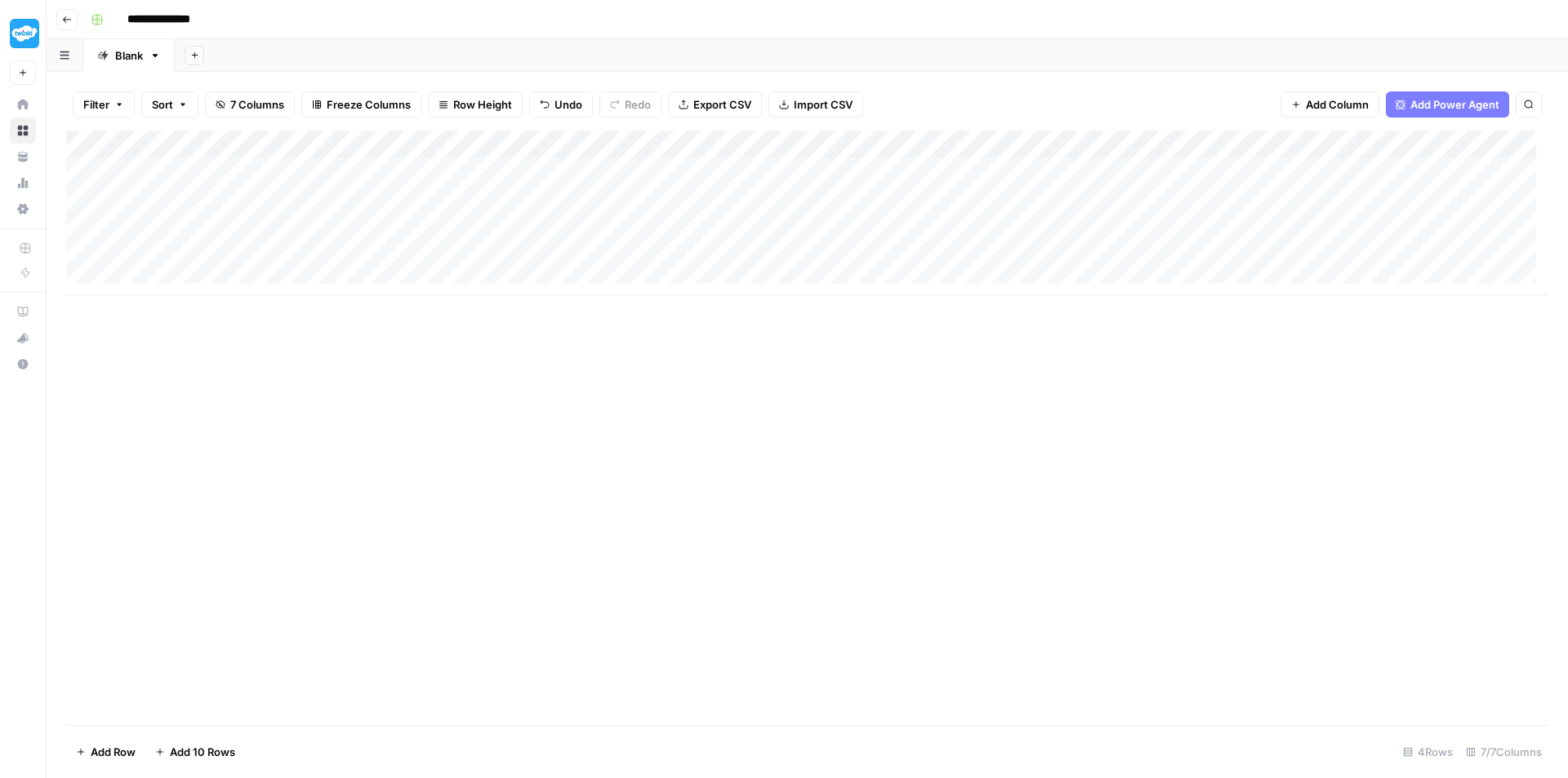
scroll to position [0, 154]
click at [1175, 260] on div "Add Column" at bounding box center [807, 213] width 1482 height 165
click at [1136, 249] on div "Add Column" at bounding box center [807, 213] width 1482 height 165
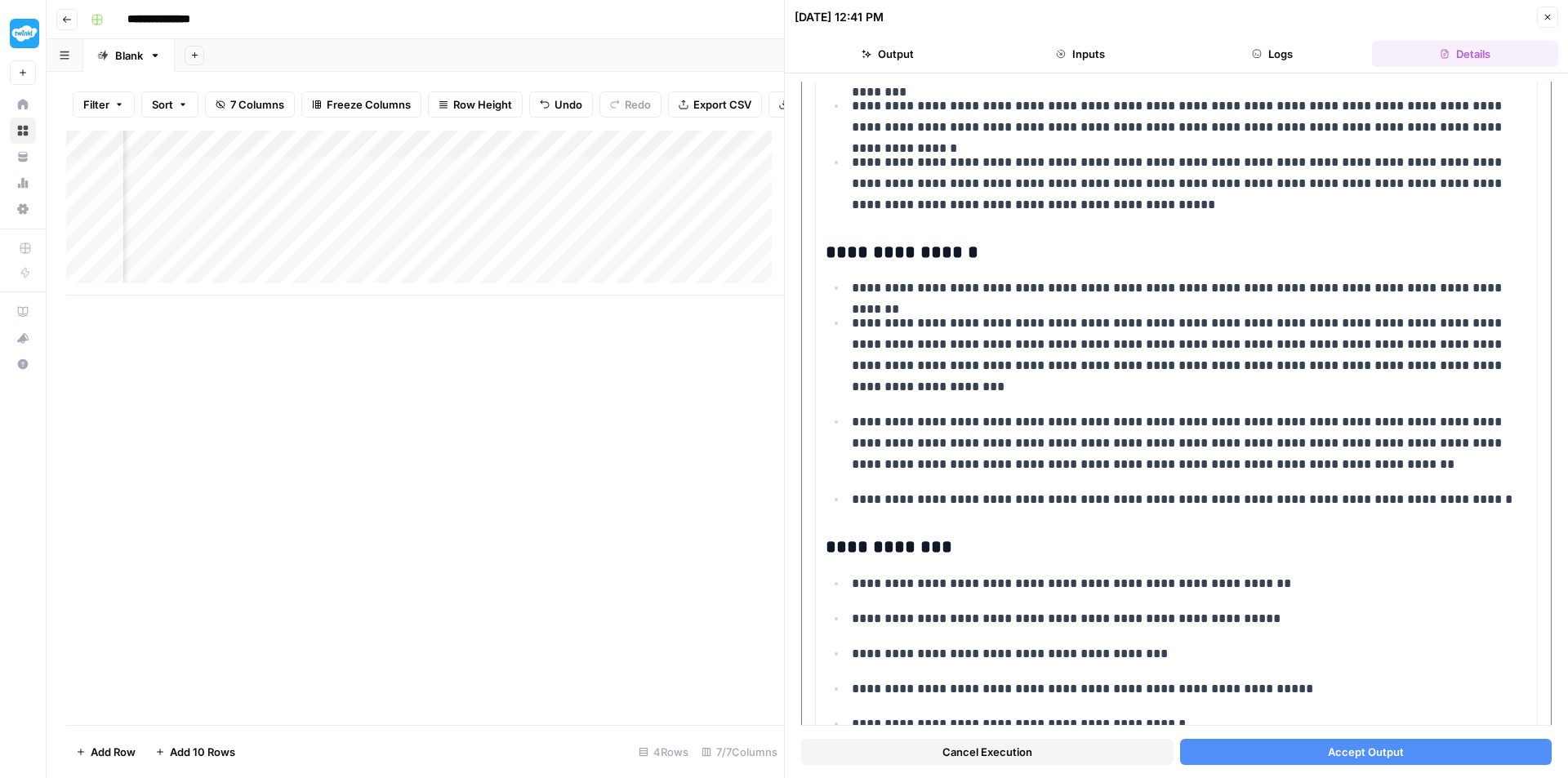
scroll to position [2612, 0]
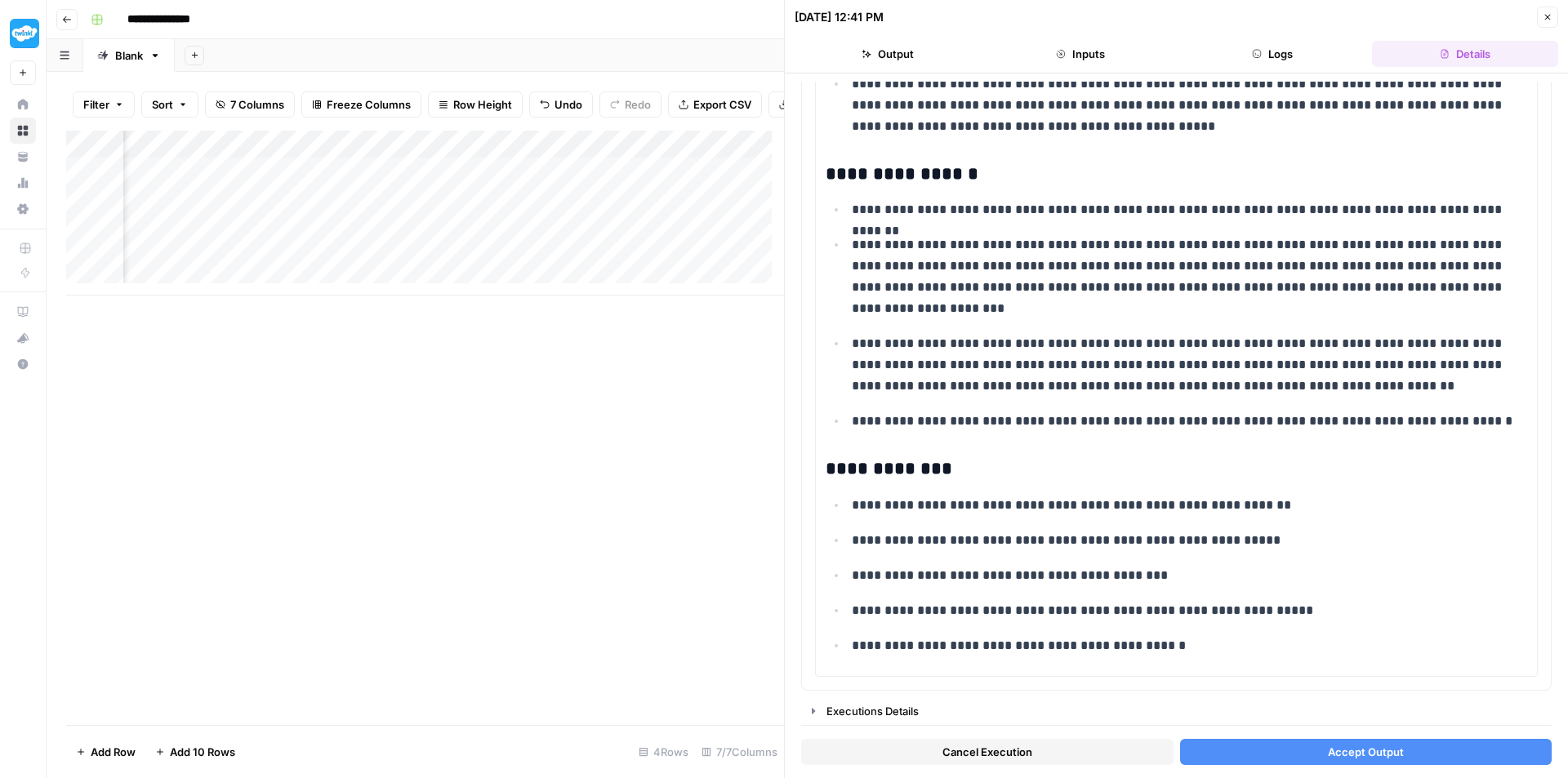
click at [1335, 754] on span "Accept Output" at bounding box center [1365, 752] width 76 height 16
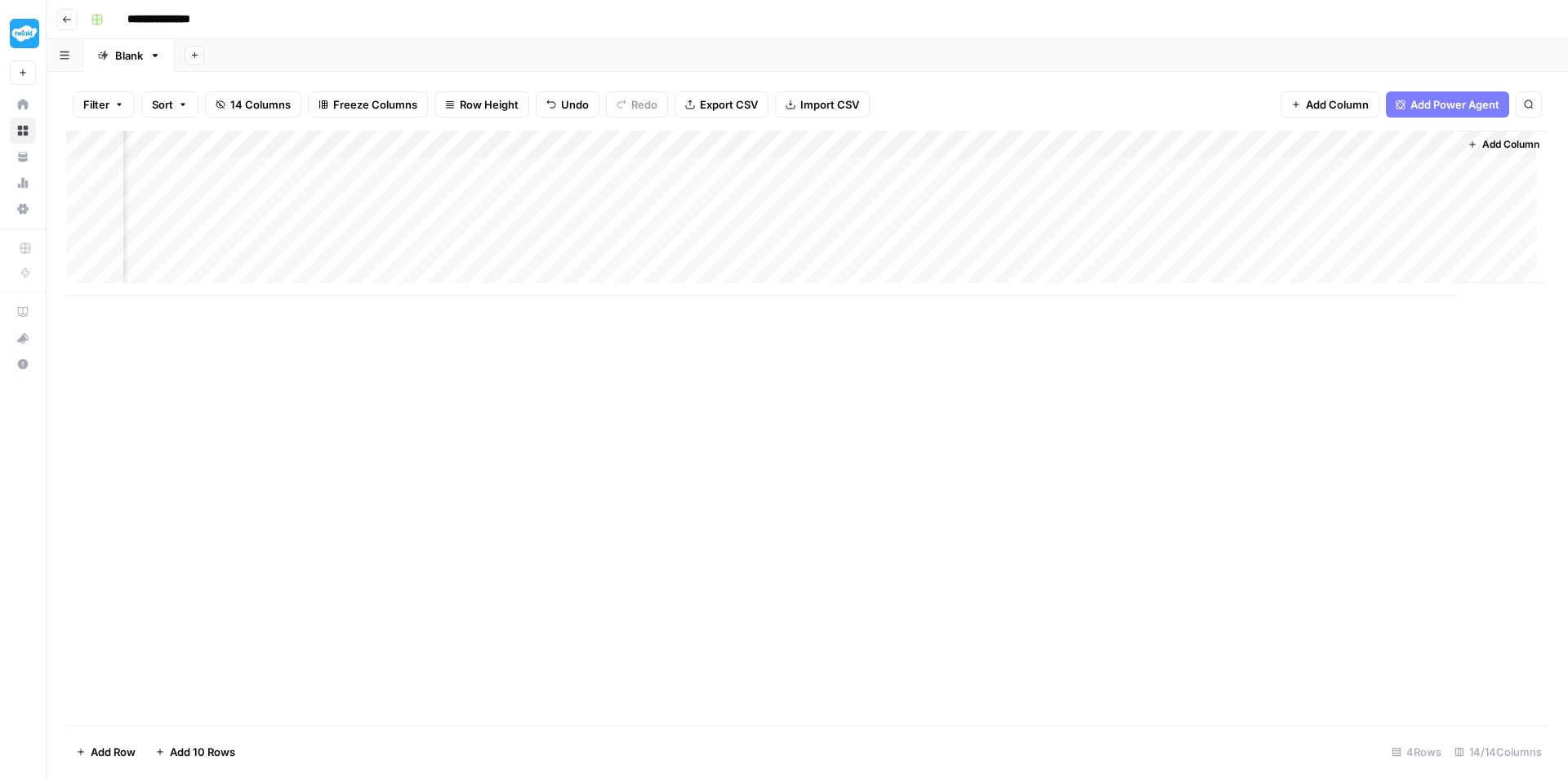
scroll to position [0, 1182]
click at [374, 254] on div "Add Column" at bounding box center [807, 213] width 1482 height 165
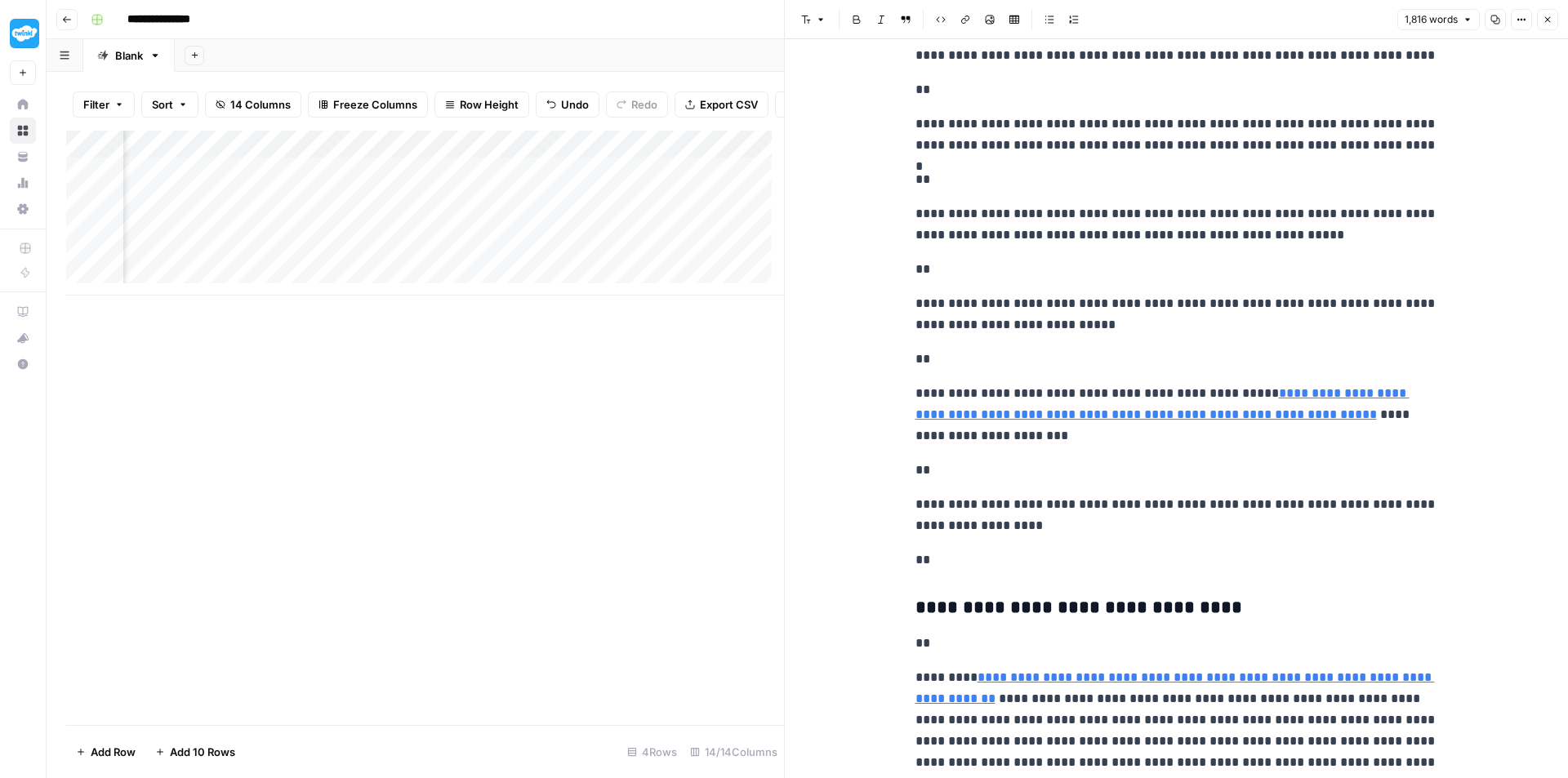
scroll to position [2124, 0]
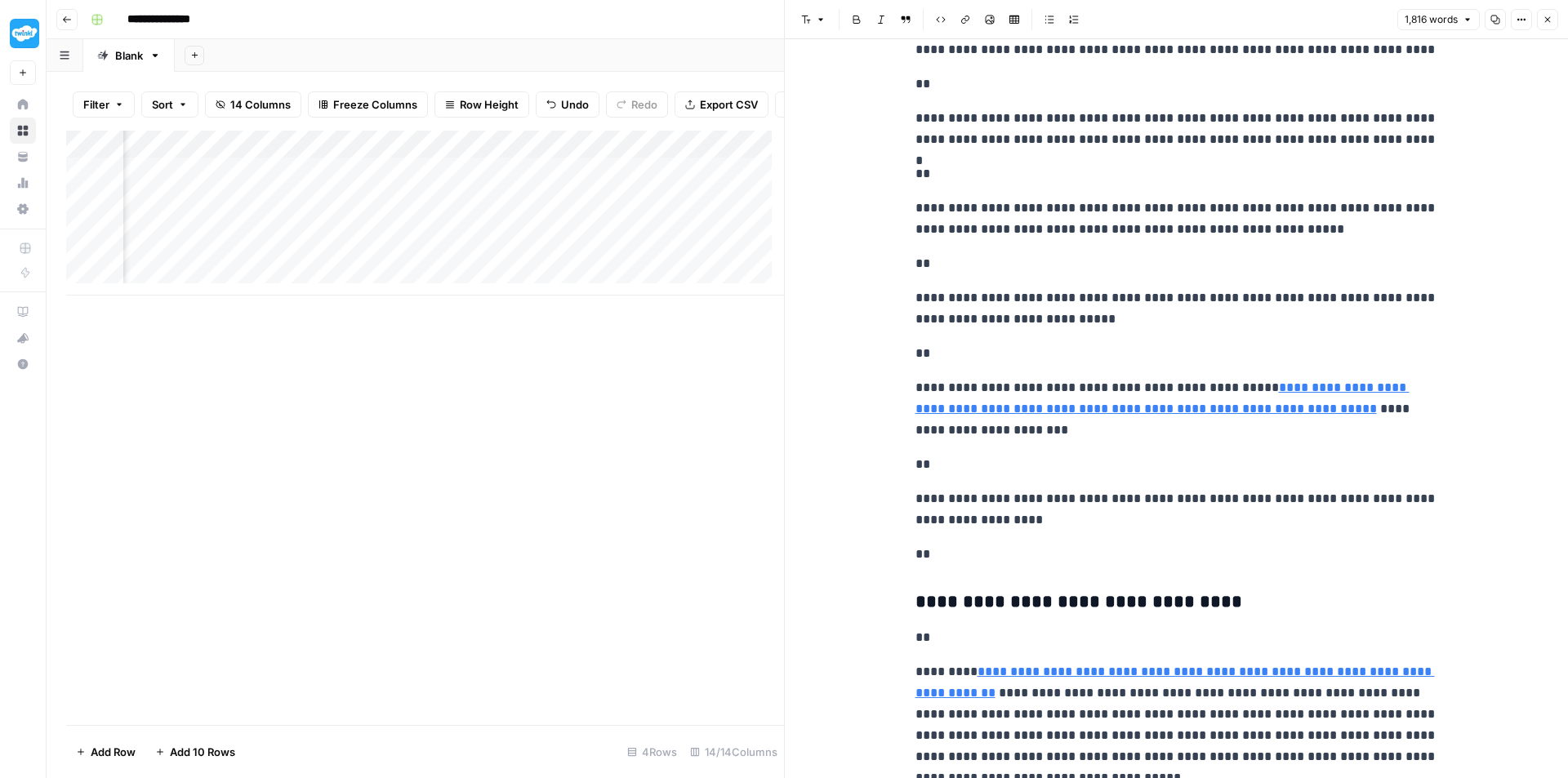
click at [440, 268] on div "Add Column" at bounding box center [424, 213] width 717 height 165
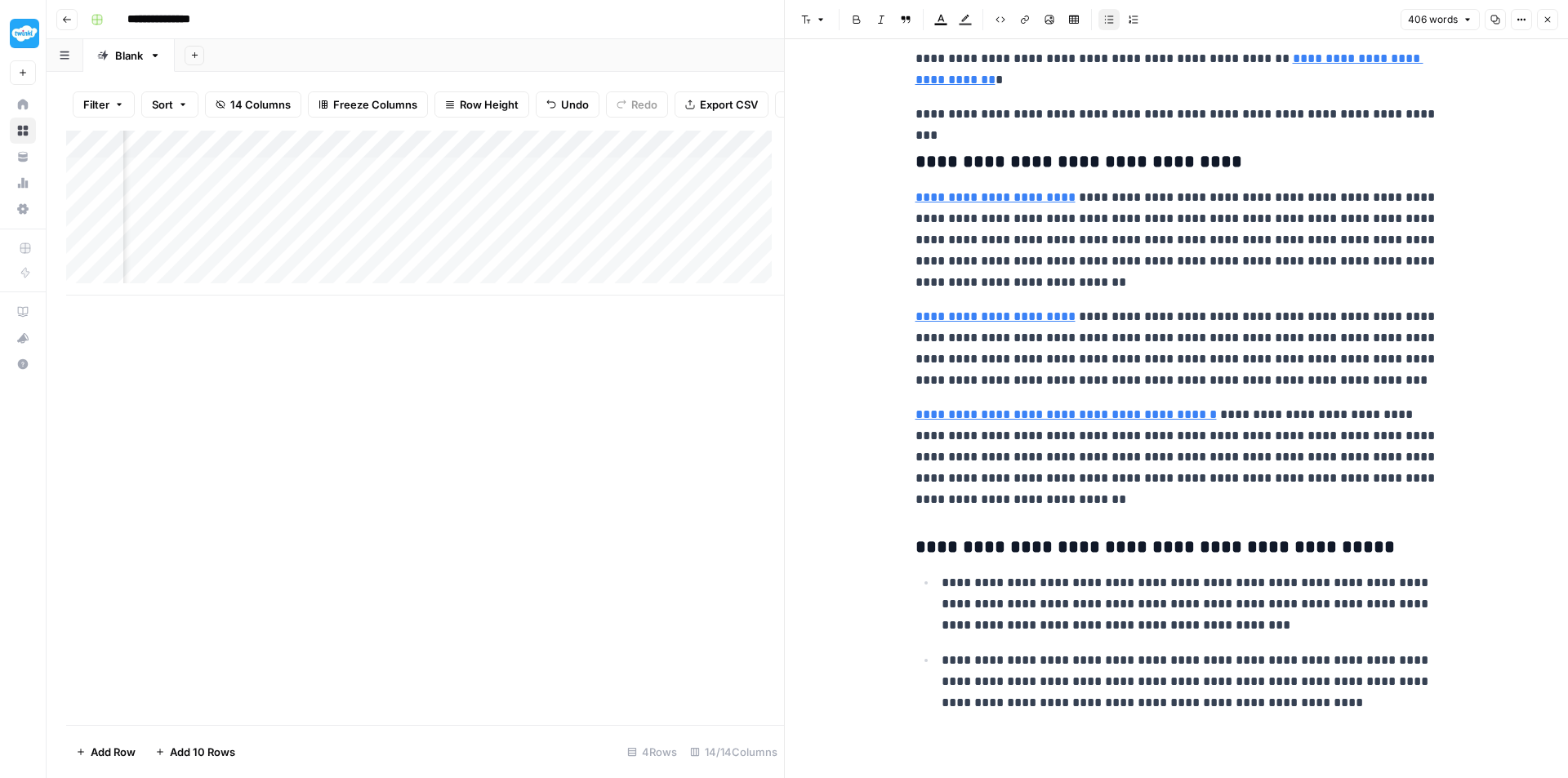
scroll to position [352, 0]
click at [828, 23] on button "Font style" at bounding box center [812, 19] width 37 height 21
click at [551, 158] on div "Add Column" at bounding box center [424, 213] width 717 height 165
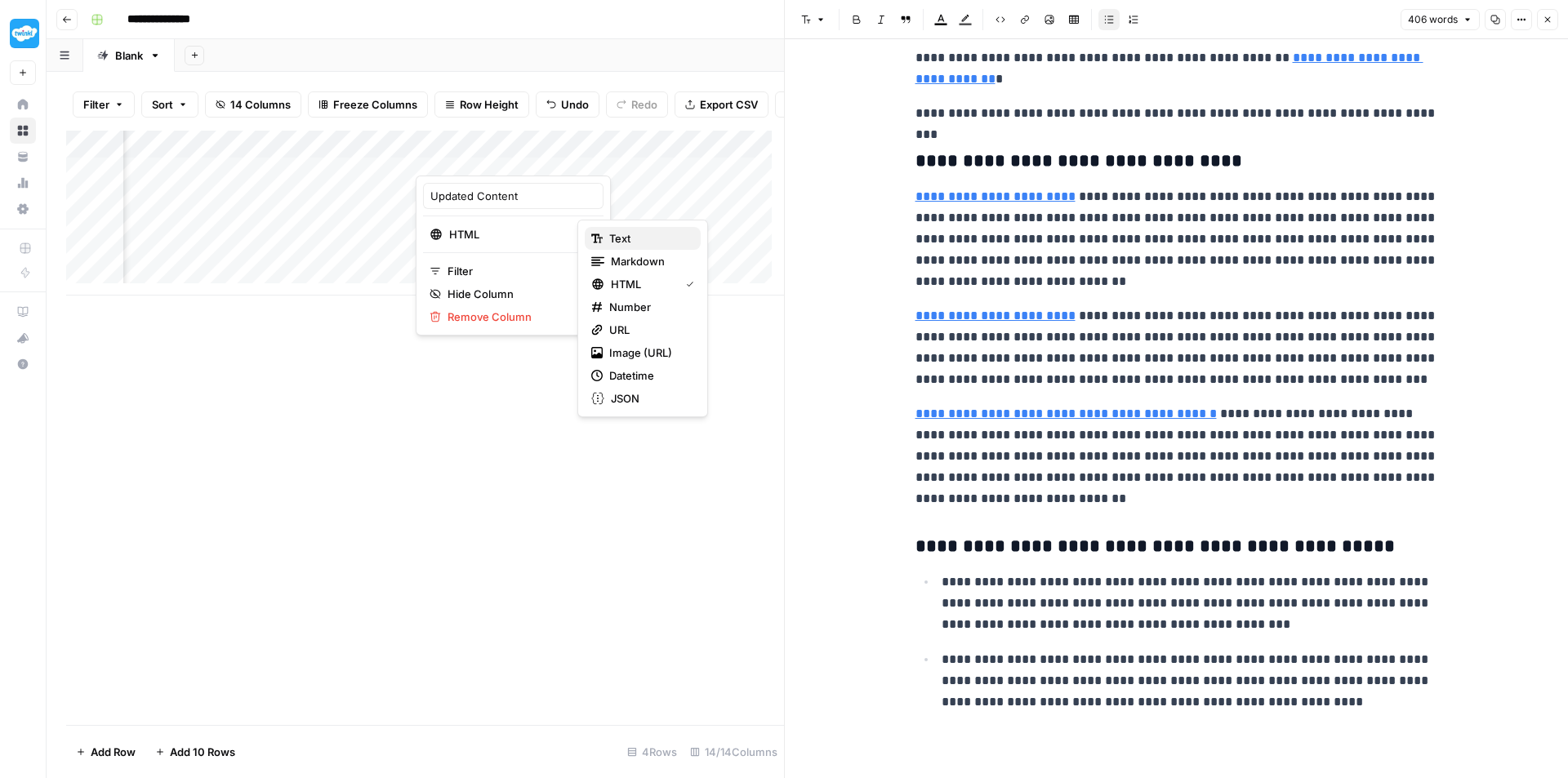
click at [618, 244] on span "Text" at bounding box center [648, 238] width 79 height 16
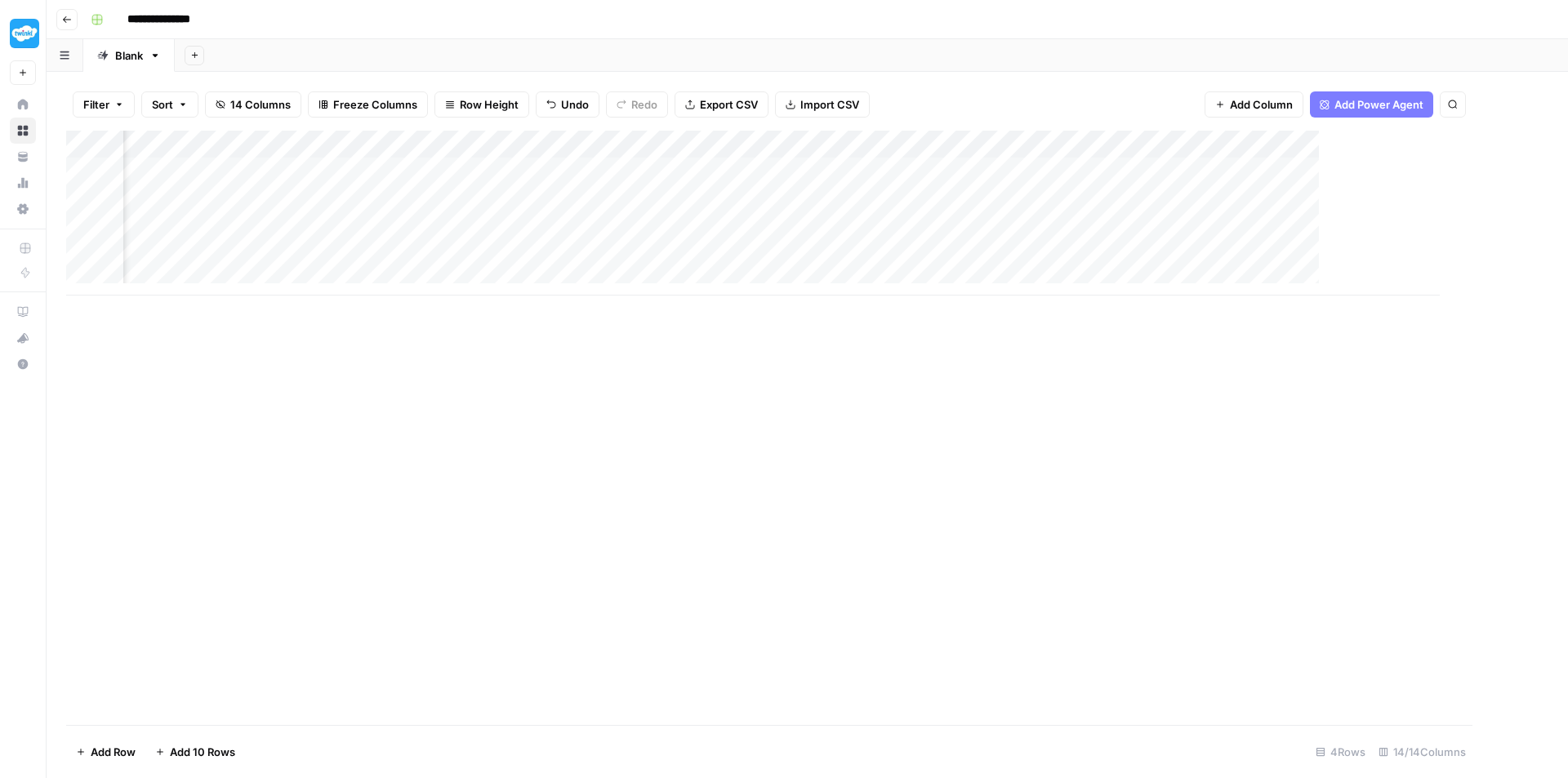
scroll to position [0, 1163]
click at [566, 145] on div "Add Column" at bounding box center [807, 213] width 1482 height 165
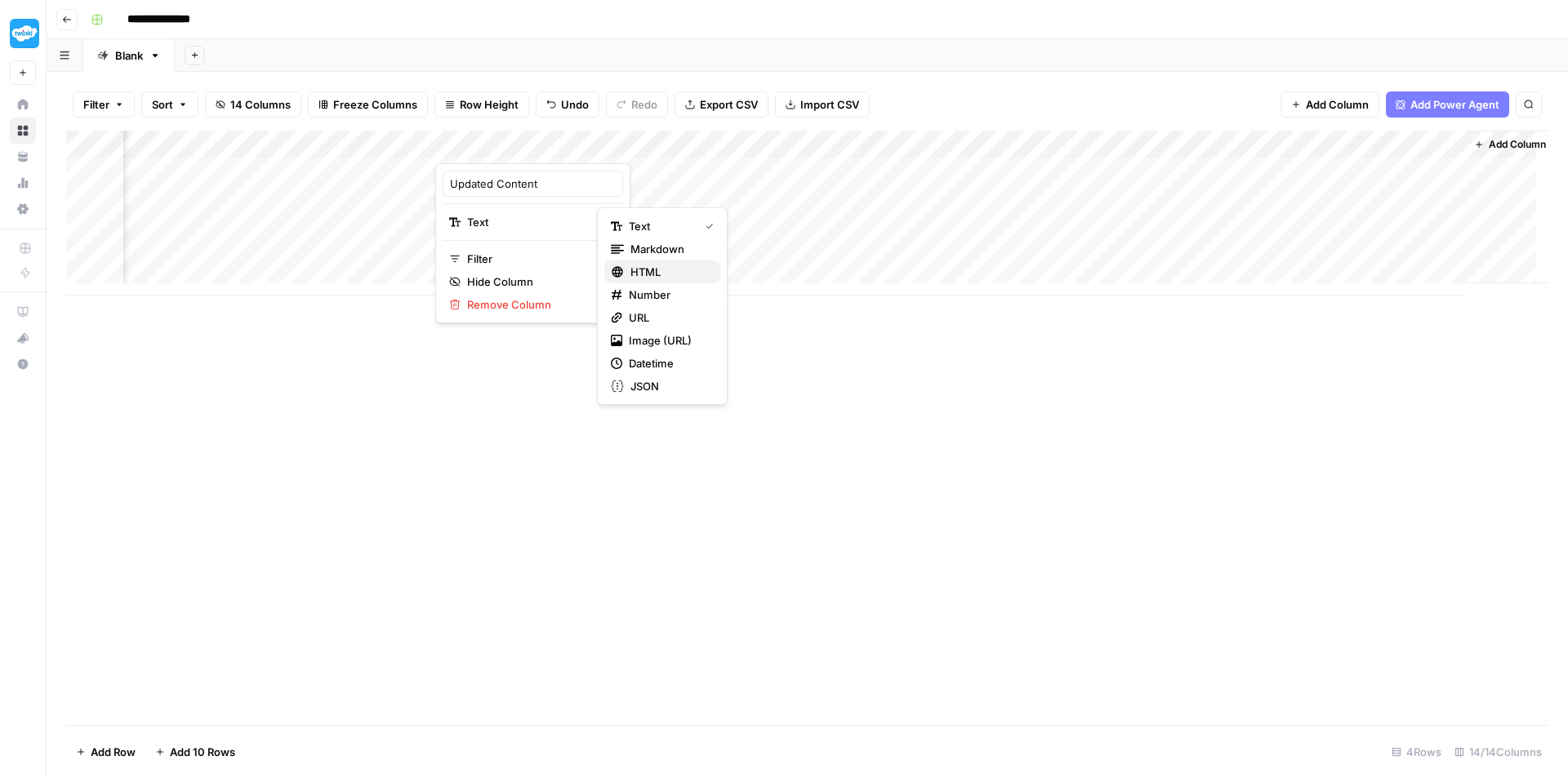
click at [657, 265] on span "HTML" at bounding box center [668, 272] width 77 height 16
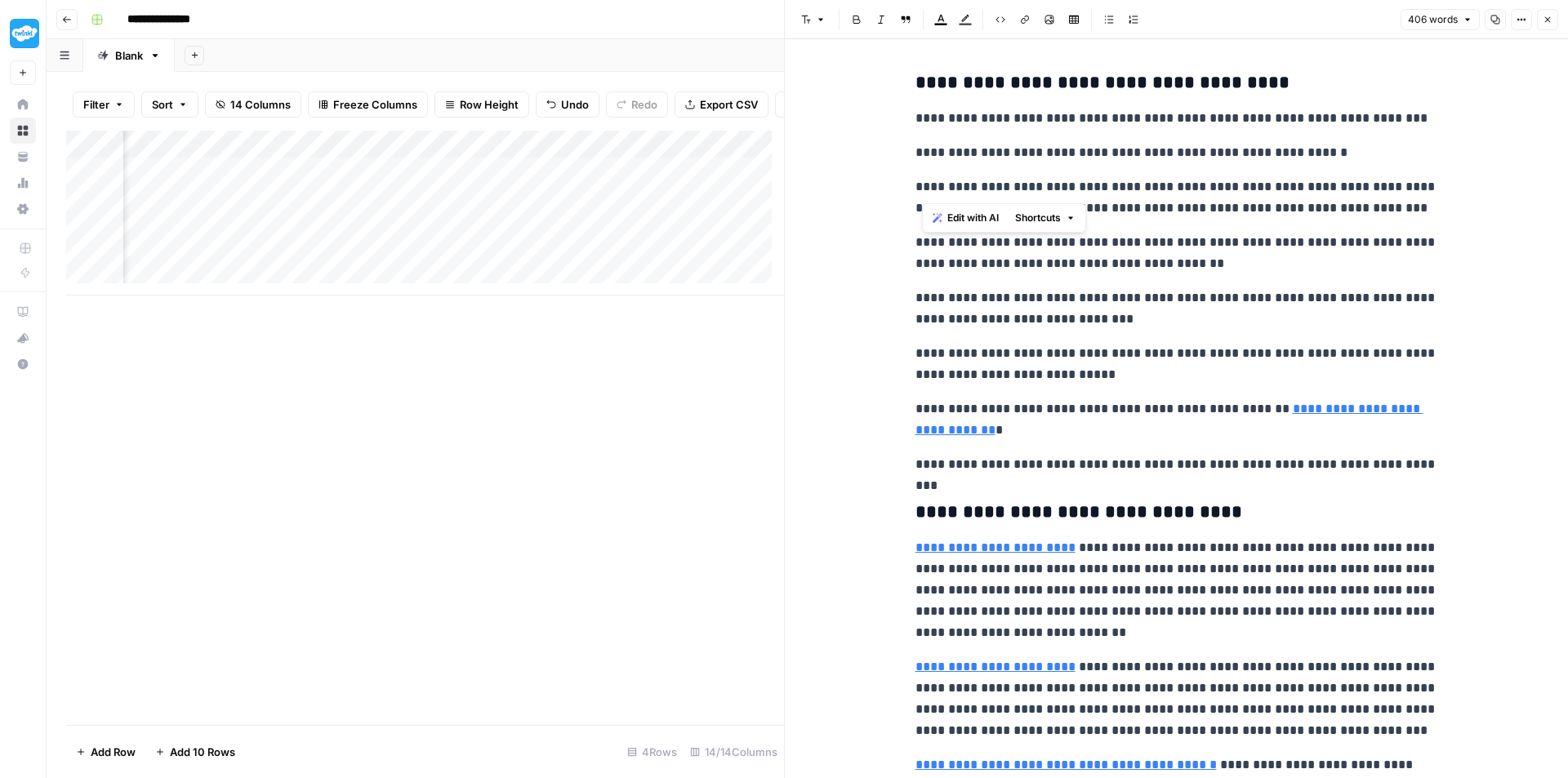
drag, startPoint x: 920, startPoint y: 87, endPoint x: 1349, endPoint y: 172, distance: 437.3
click at [1349, 172] on div "**********" at bounding box center [1176, 571] width 543 height 1012
drag, startPoint x: 914, startPoint y: 71, endPoint x: 1391, endPoint y: 222, distance: 500.3
click at [1391, 222] on div "**********" at bounding box center [1176, 571] width 543 height 1012
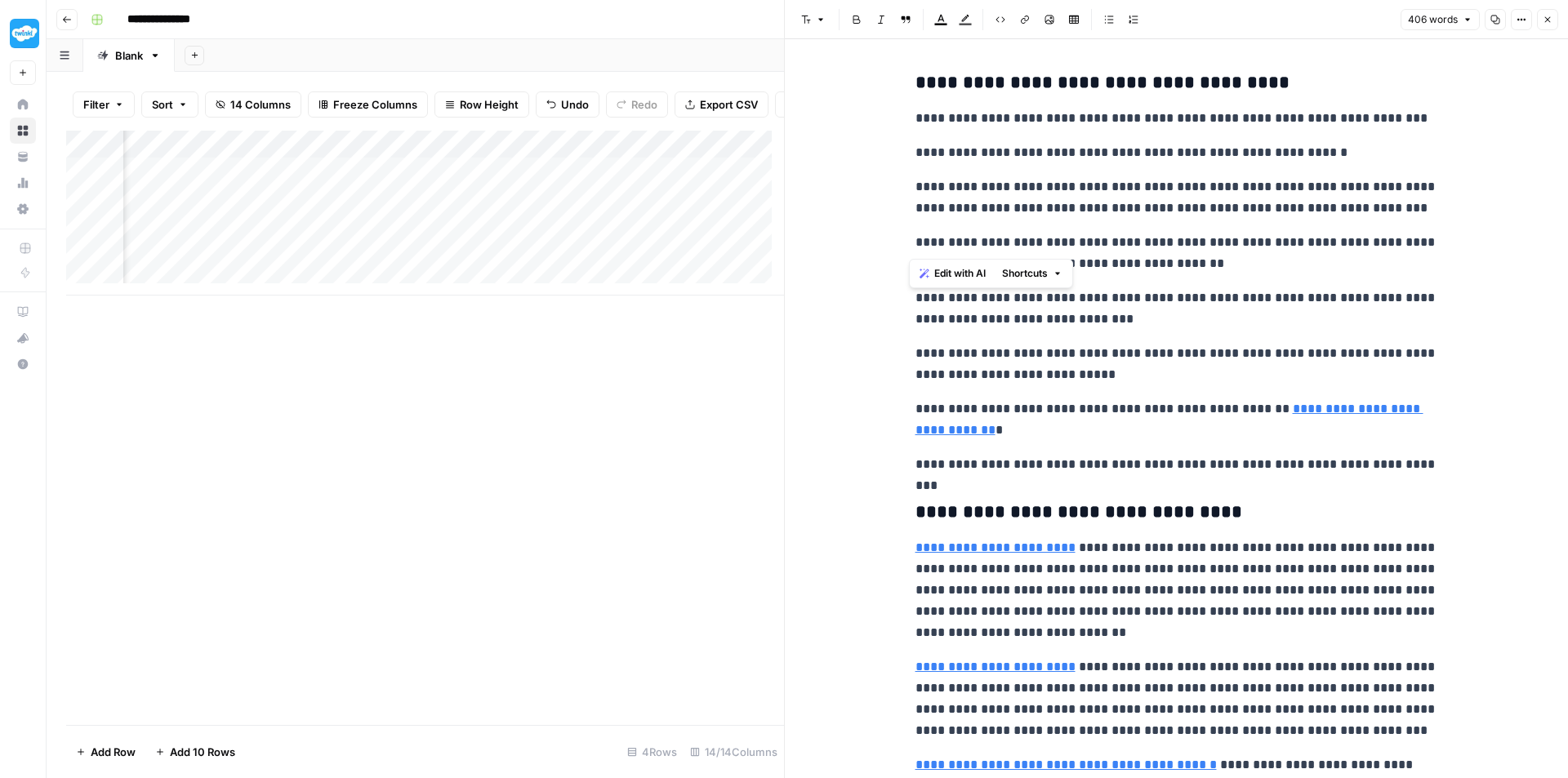
click at [1262, 203] on p "**********" at bounding box center [1176, 198] width 522 height 42
drag, startPoint x: 908, startPoint y: 298, endPoint x: 1354, endPoint y: 349, distance: 448.9
click at [1354, 349] on div "**********" at bounding box center [1176, 571] width 543 height 1012
click at [1354, 349] on p "**********" at bounding box center [1176, 364] width 522 height 42
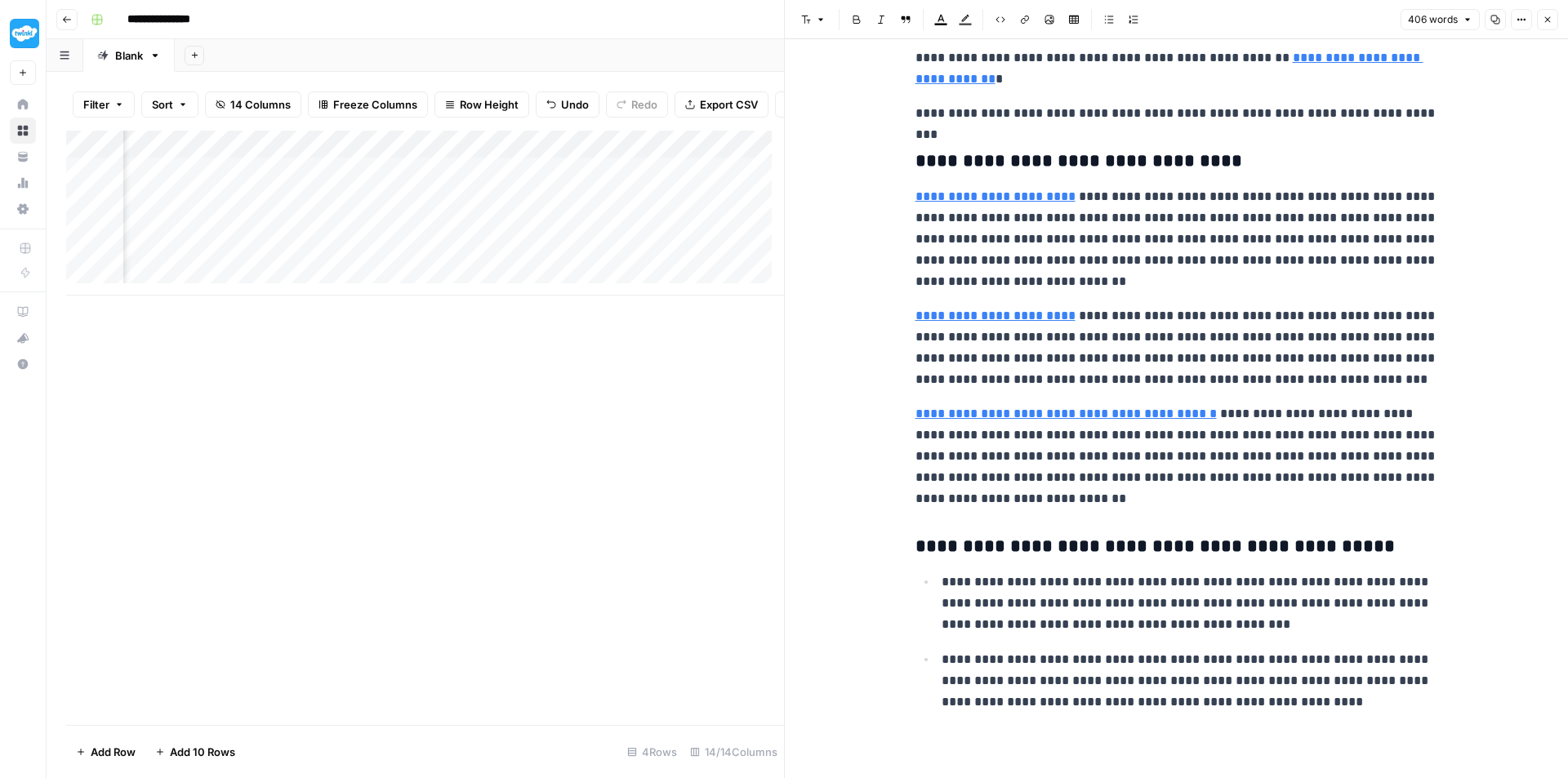
scroll to position [0, 855]
click at [1547, 19] on icon "button" at bounding box center [1548, 20] width 6 height 6
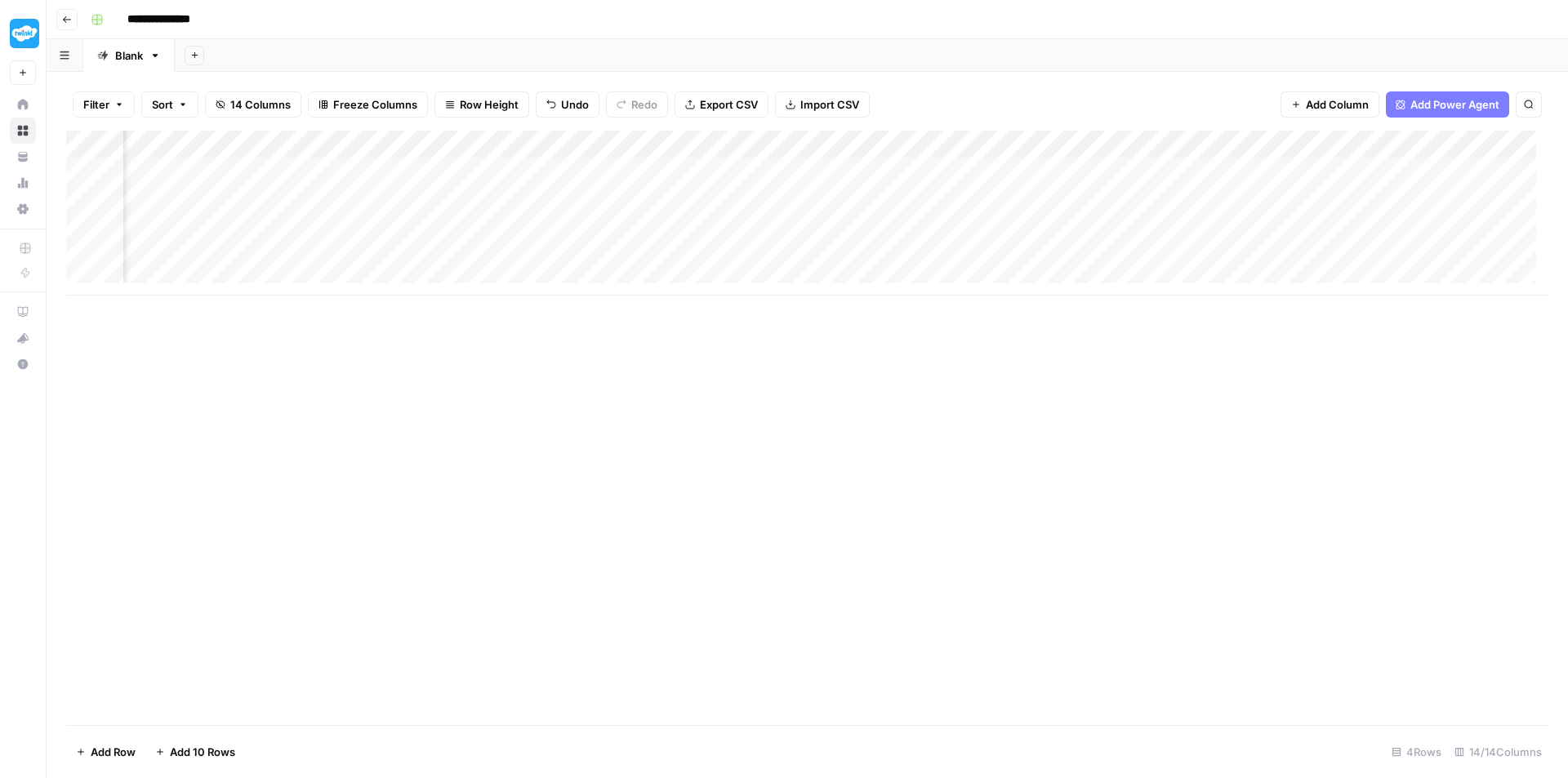
click at [922, 223] on div "Add Column" at bounding box center [807, 213] width 1482 height 165
click at [436, 141] on div "Add Column" at bounding box center [807, 213] width 1482 height 165
click at [276, 141] on div "Add Column" at bounding box center [807, 213] width 1482 height 165
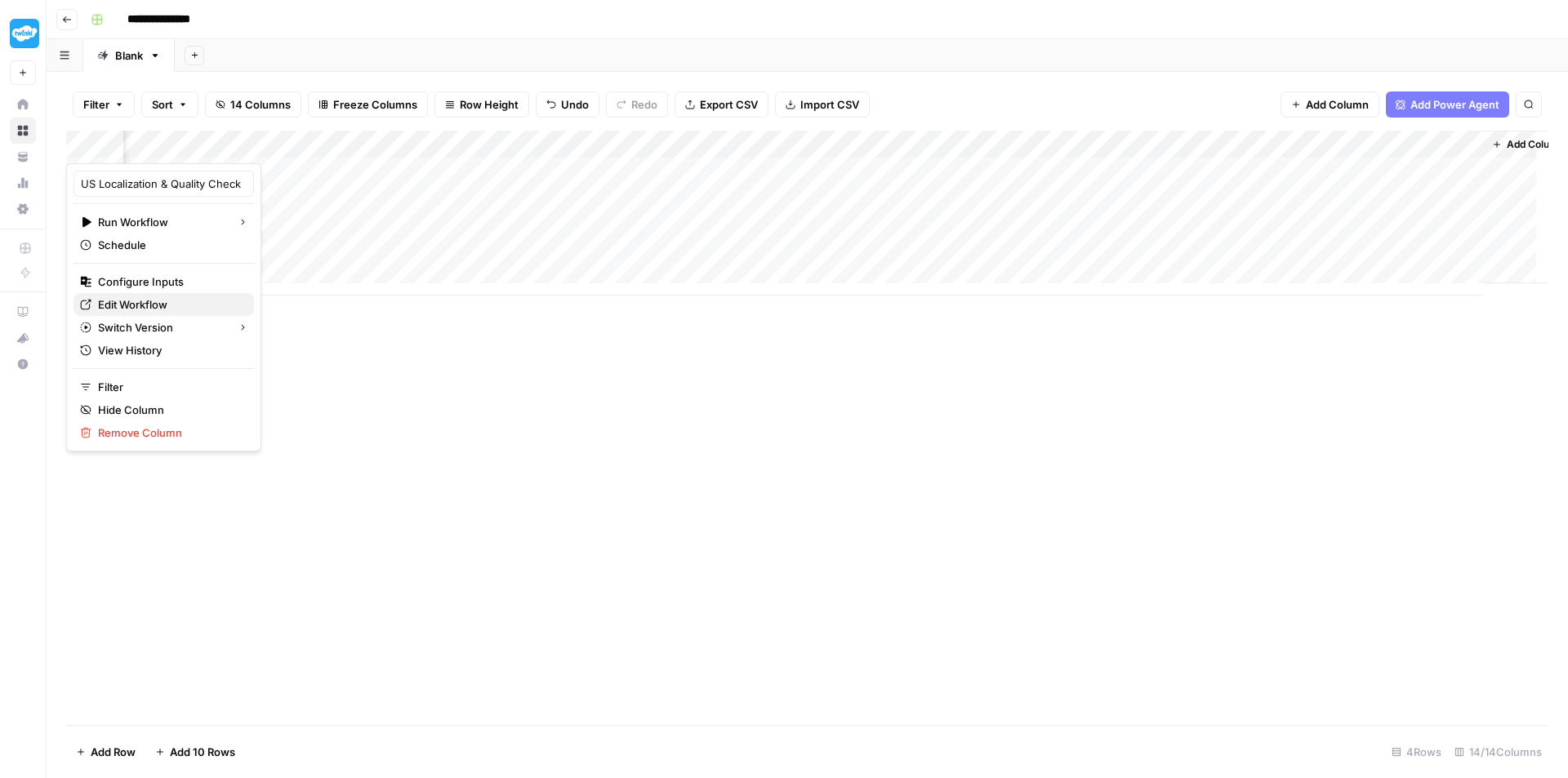
click at [155, 304] on span "Edit Workflow" at bounding box center [169, 304] width 143 height 16
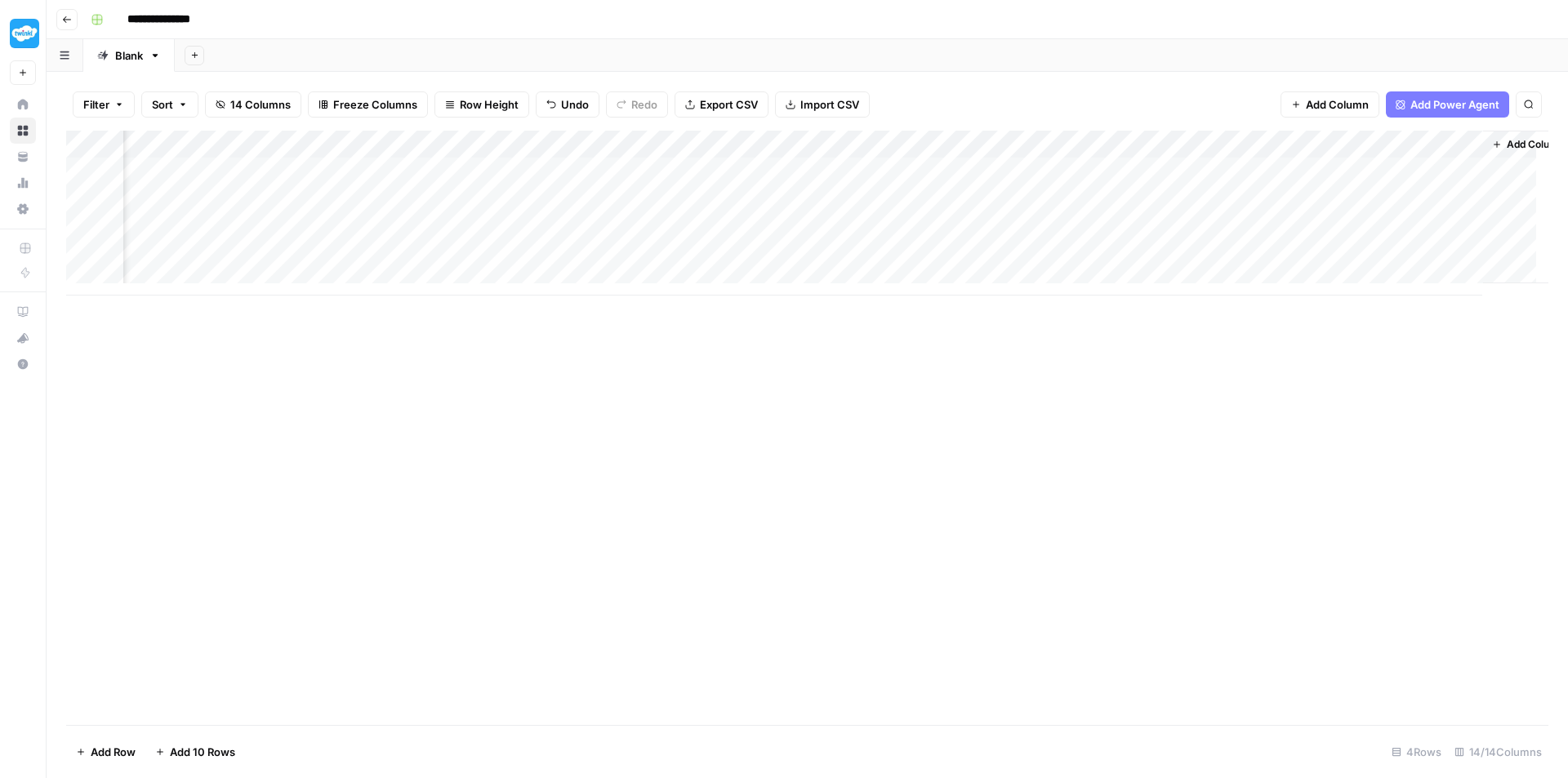
click at [1033, 148] on div "Add Column" at bounding box center [807, 213] width 1482 height 165
click at [1327, 145] on div "Add Column" at bounding box center [807, 213] width 1482 height 165
click at [1258, 307] on span "Remove Column" at bounding box center [1291, 304] width 143 height 16
click at [729, 172] on span "Delete" at bounding box center [725, 169] width 36 height 16
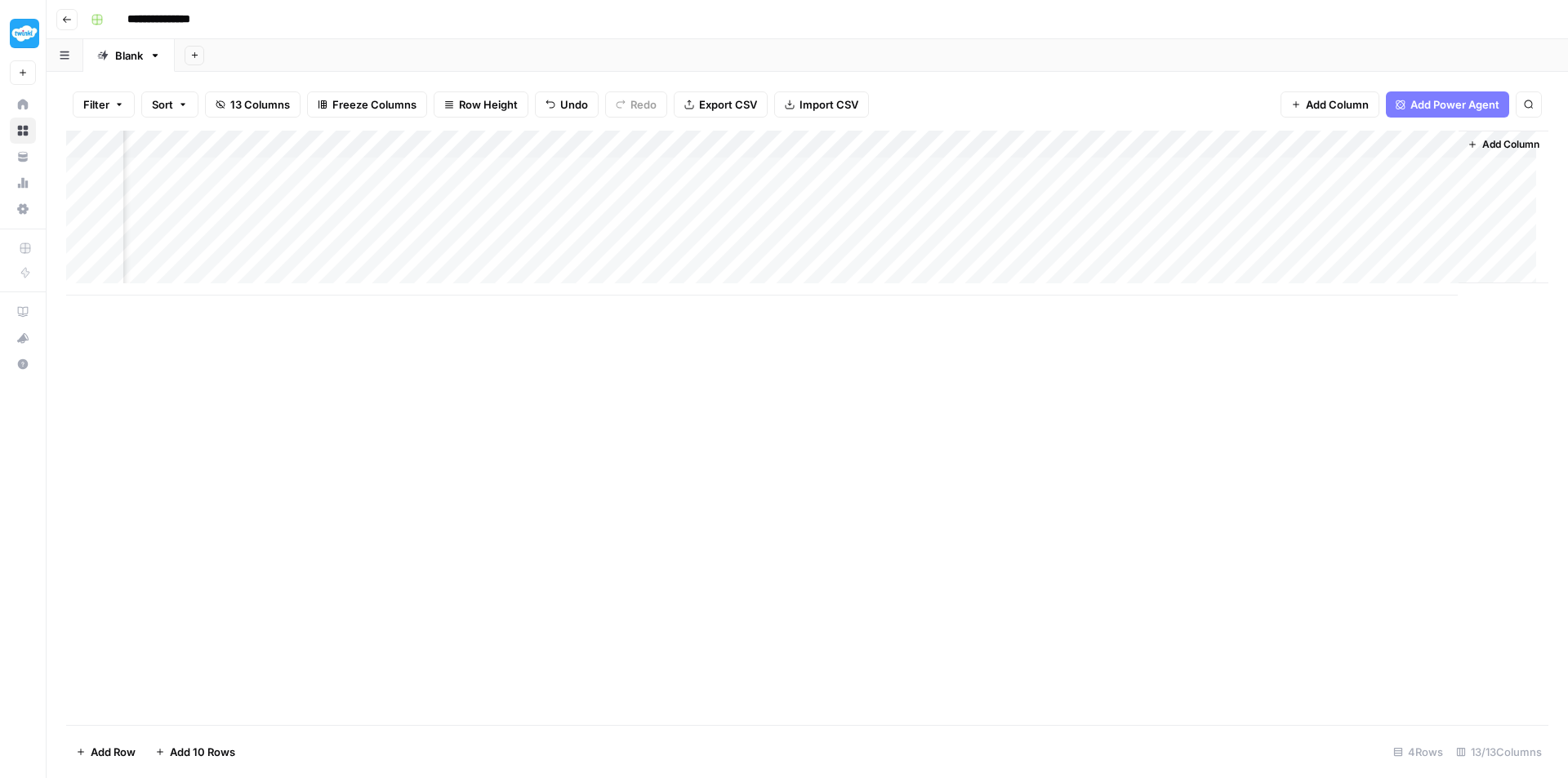
click at [380, 142] on div "Add Column" at bounding box center [807, 213] width 1482 height 165
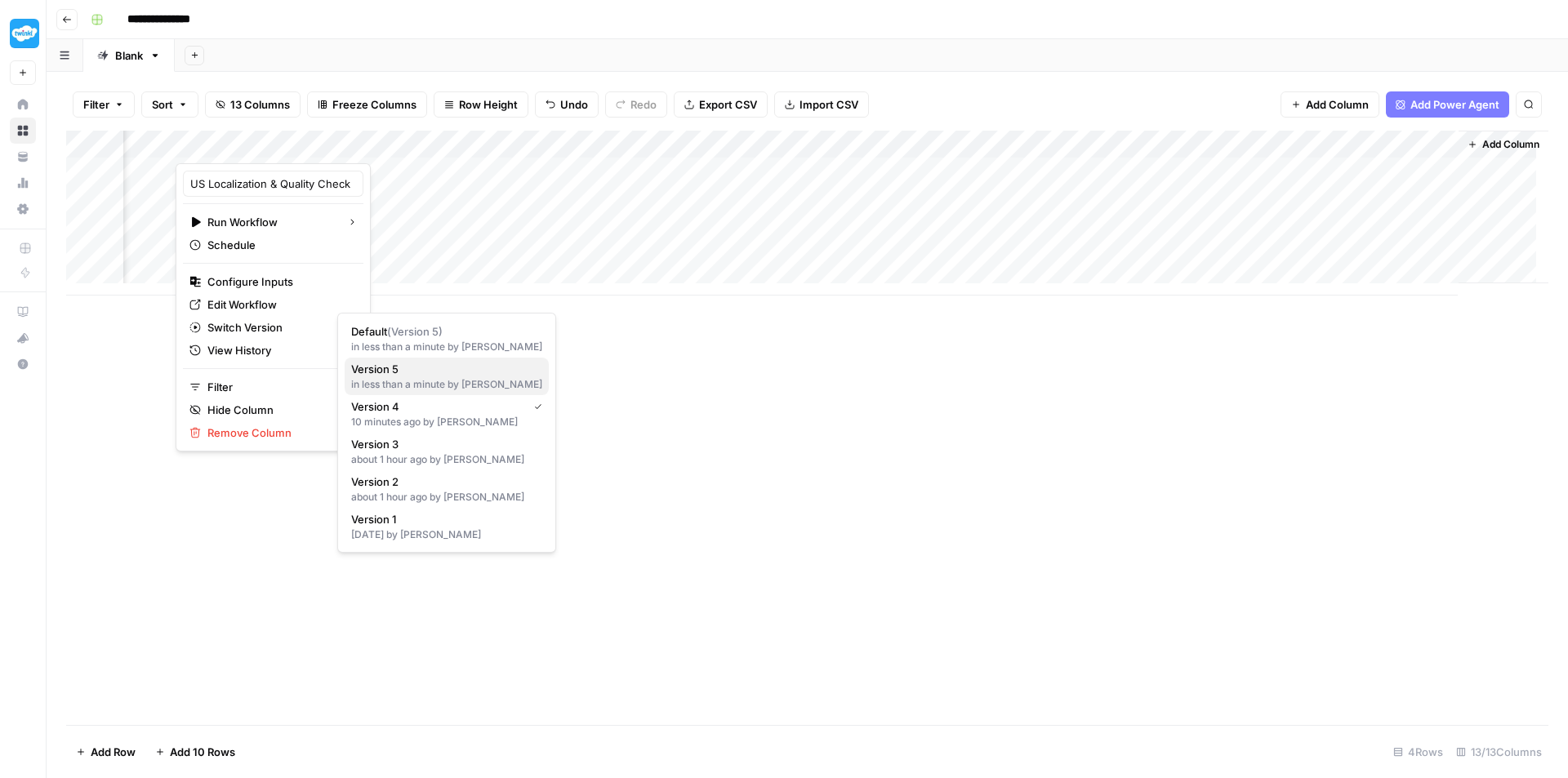
click at [425, 379] on div "in less than a minute by Holly Anderson" at bounding box center [446, 384] width 191 height 14
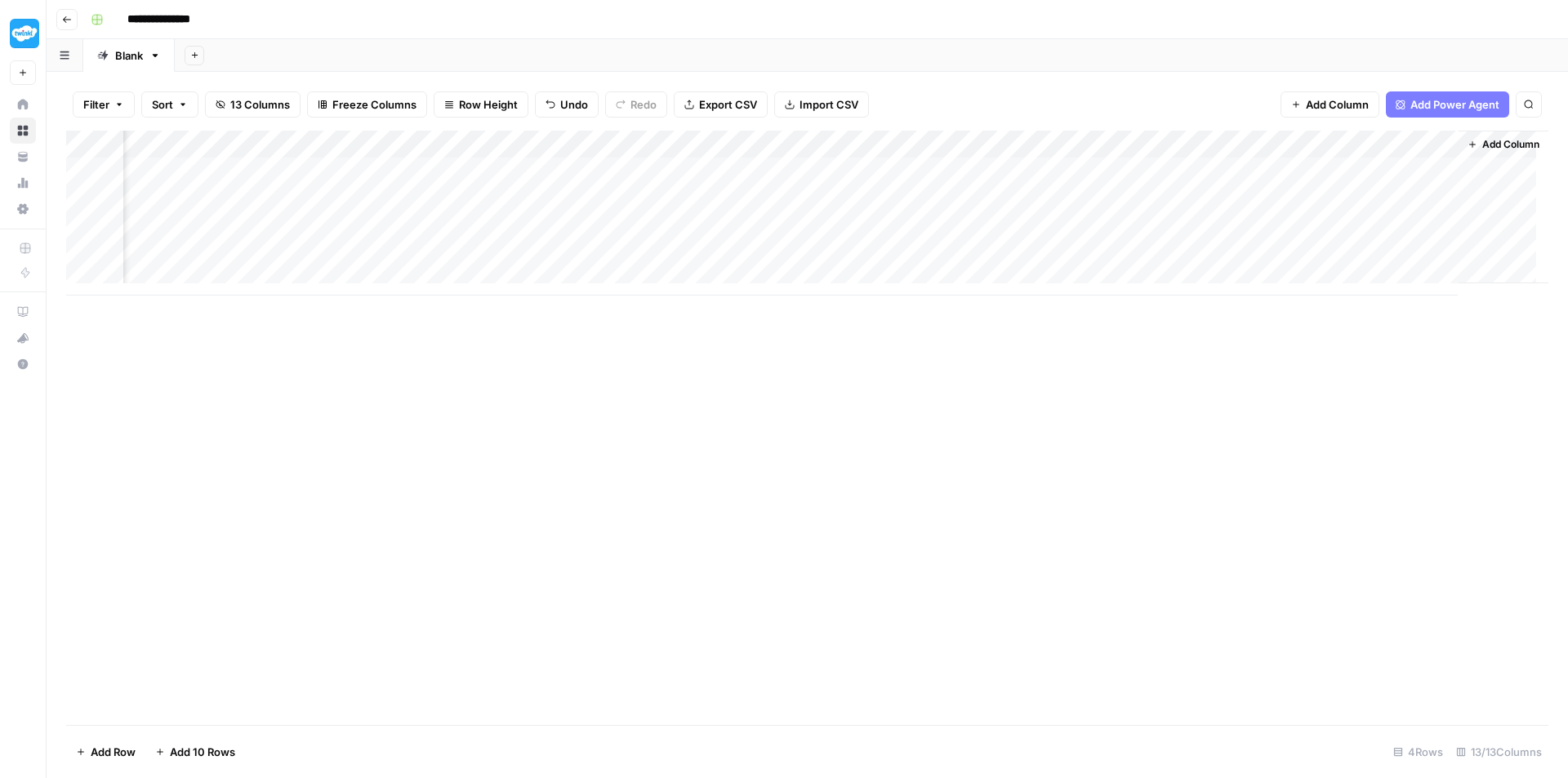
click at [483, 224] on div "Add Column" at bounding box center [807, 213] width 1482 height 165
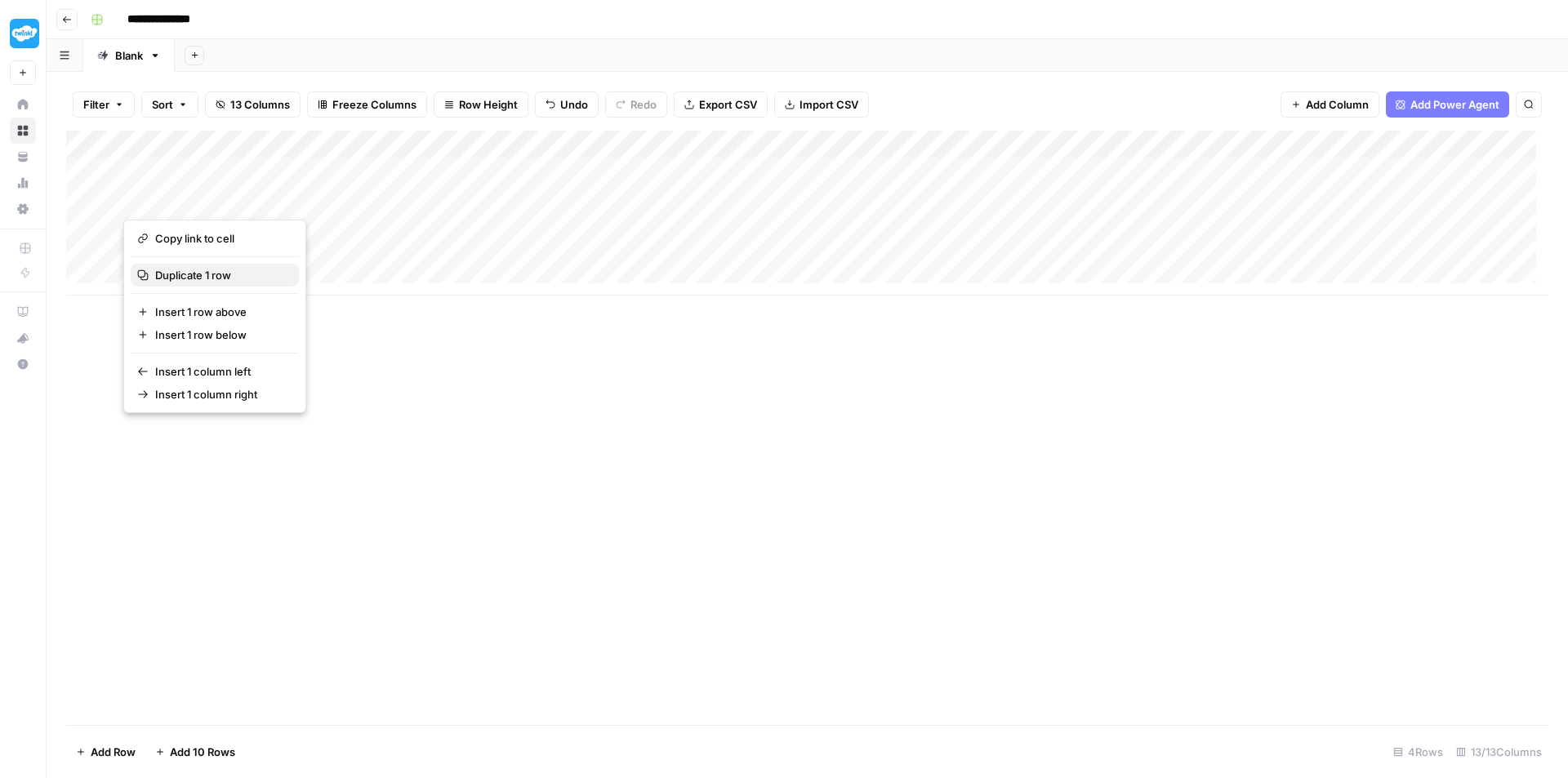
click at [201, 277] on span "Duplicate 1 row" at bounding box center [221, 275] width 131 height 16
drag, startPoint x: 119, startPoint y: 229, endPoint x: 122, endPoint y: 286, distance: 57.1
click at [122, 286] on div "Add Column" at bounding box center [807, 227] width 1482 height 193
click at [819, 280] on div "Add Column" at bounding box center [807, 227] width 1482 height 193
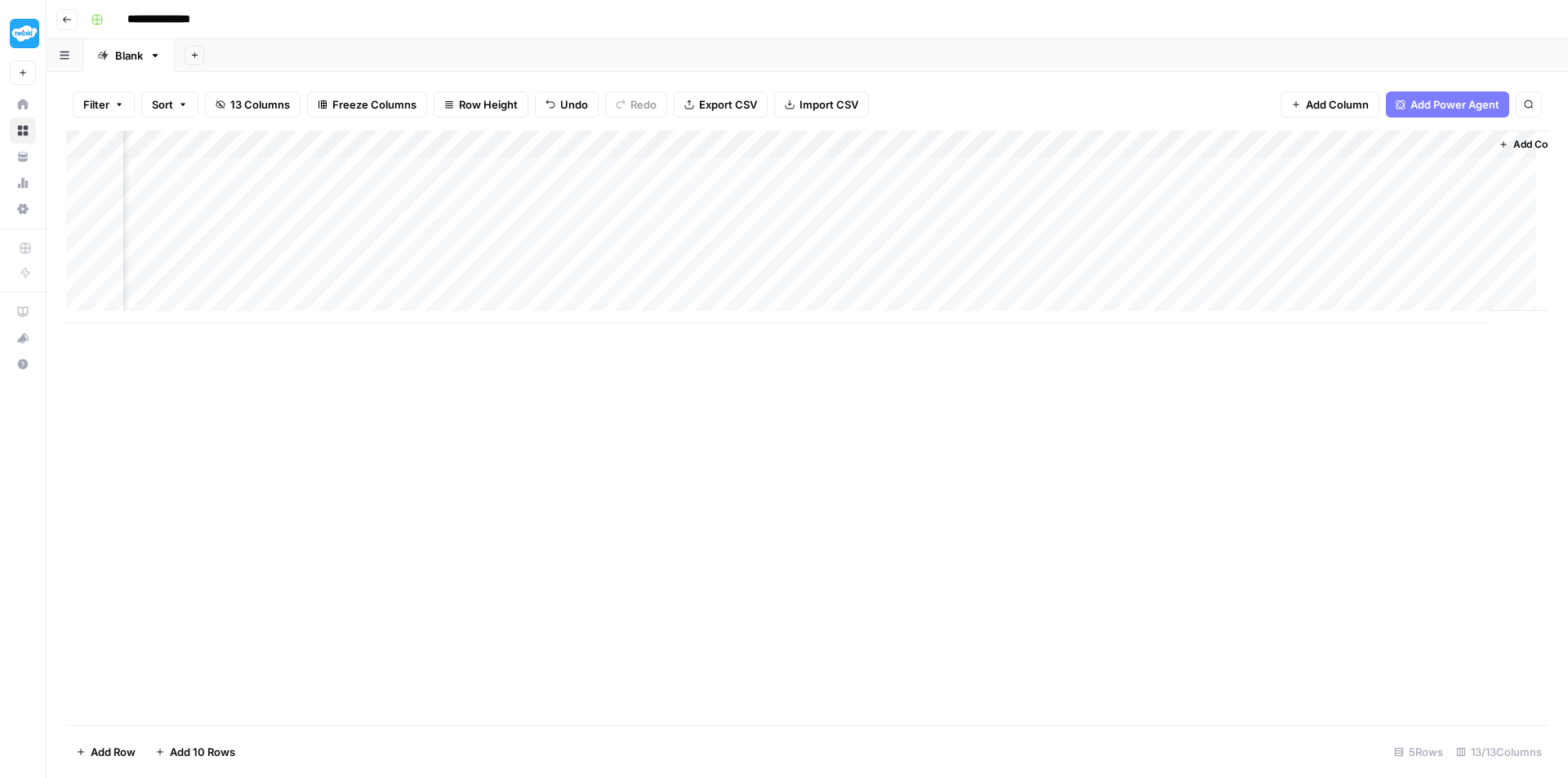
scroll to position [0, 985]
click at [313, 277] on div "Add Column" at bounding box center [807, 227] width 1482 height 193
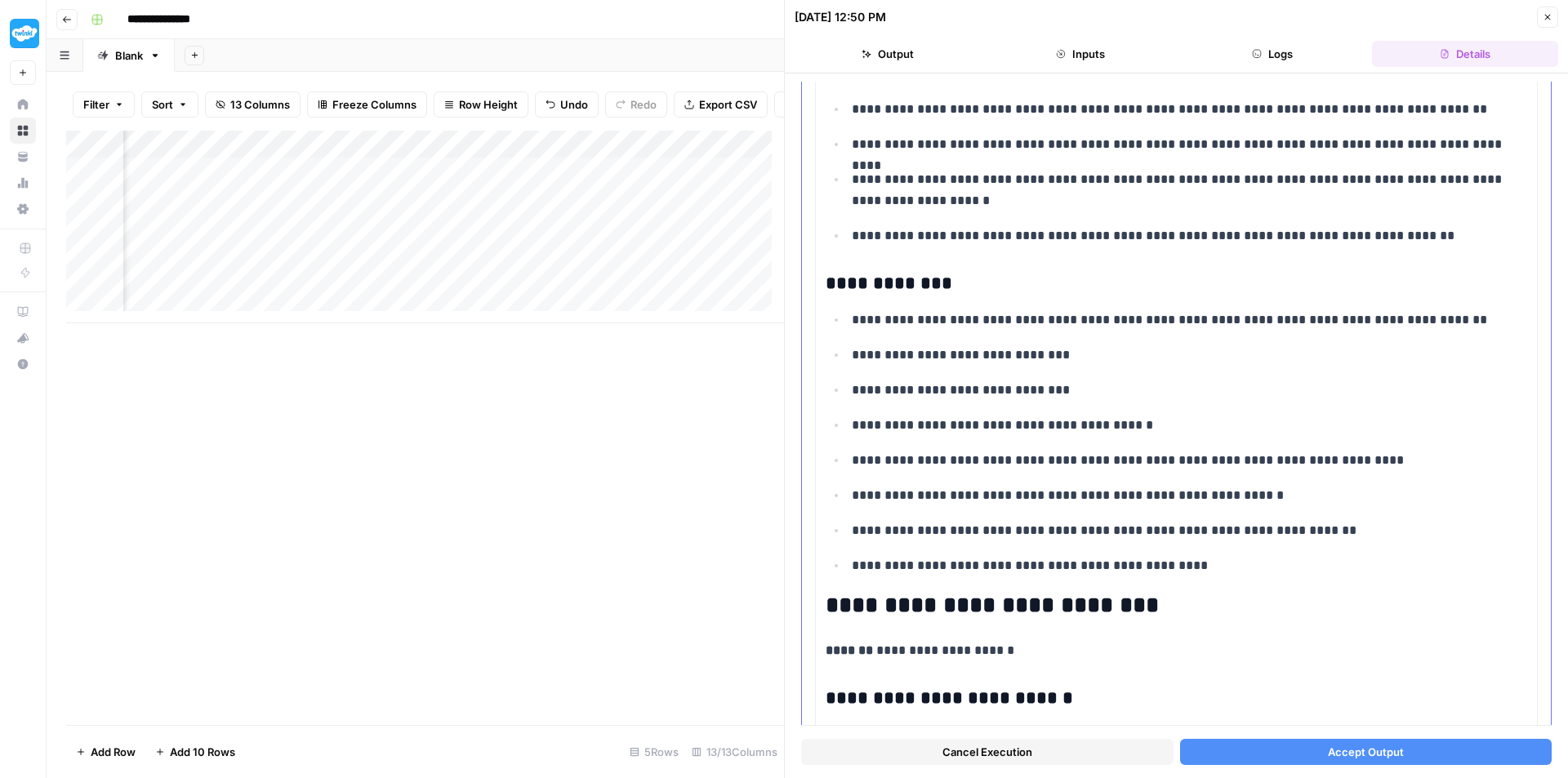
scroll to position [980, 0]
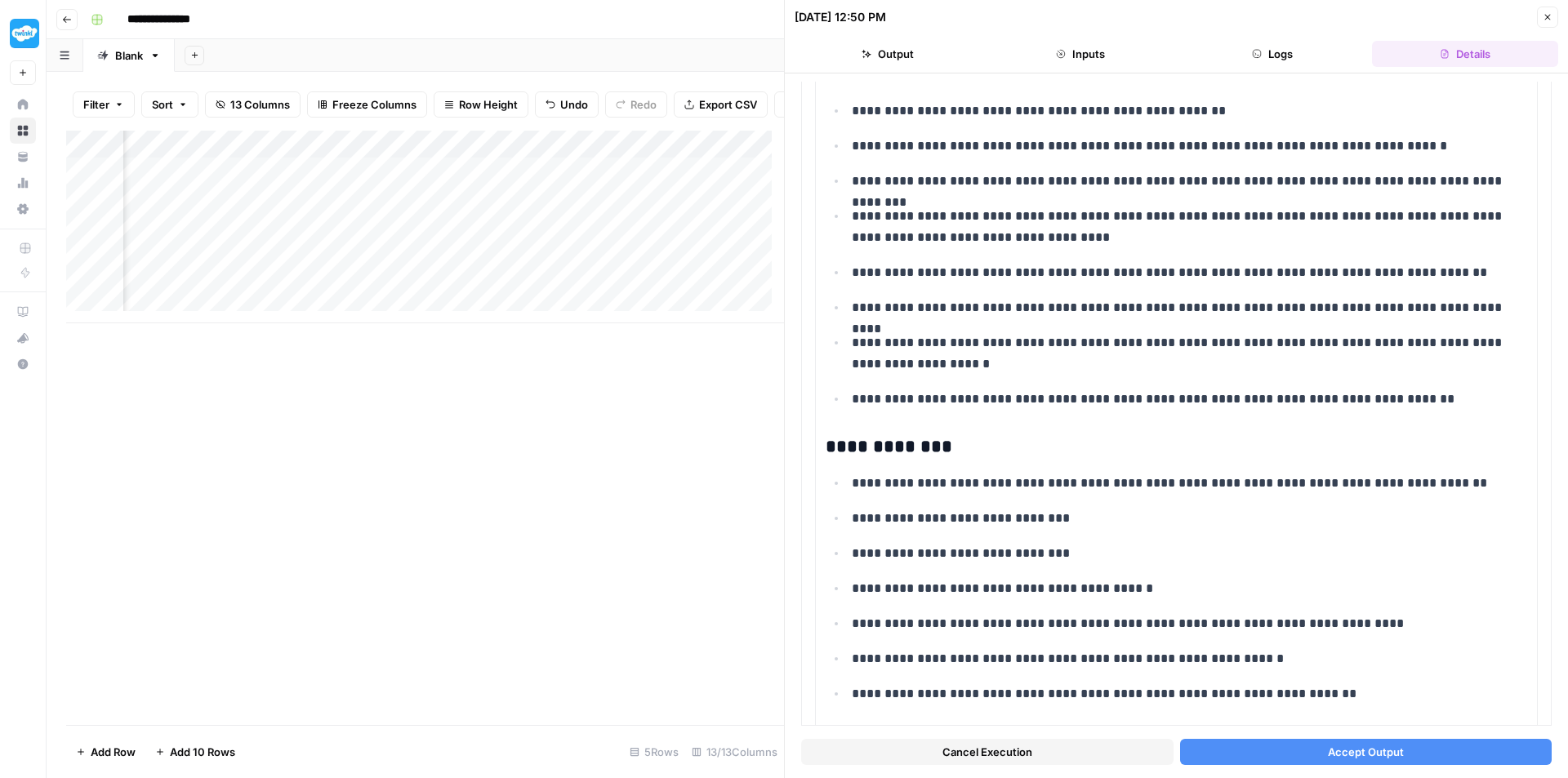
click at [1317, 754] on button "Accept Output" at bounding box center [1366, 752] width 373 height 26
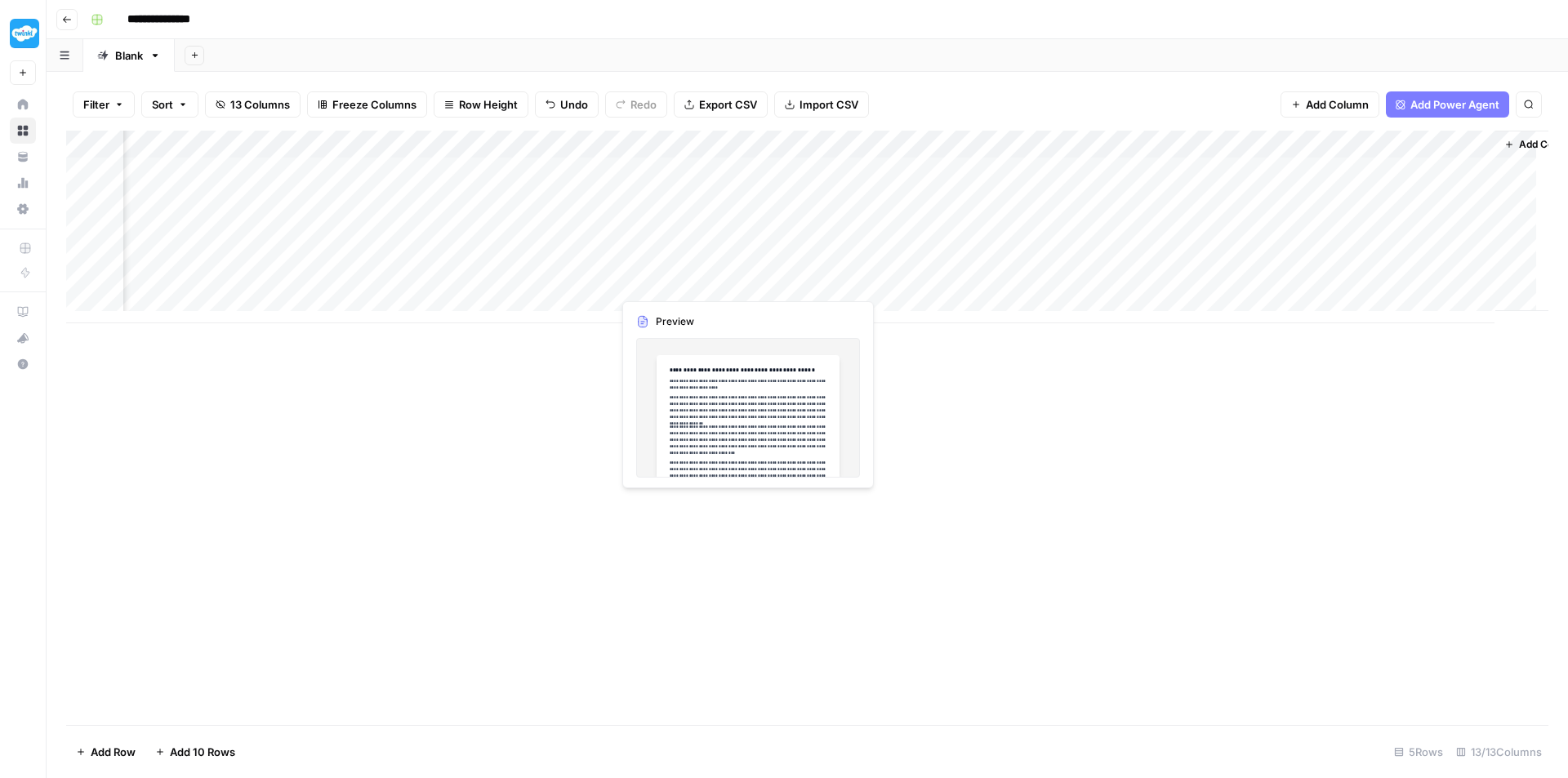
click at [658, 285] on div "Add Column" at bounding box center [807, 227] width 1482 height 193
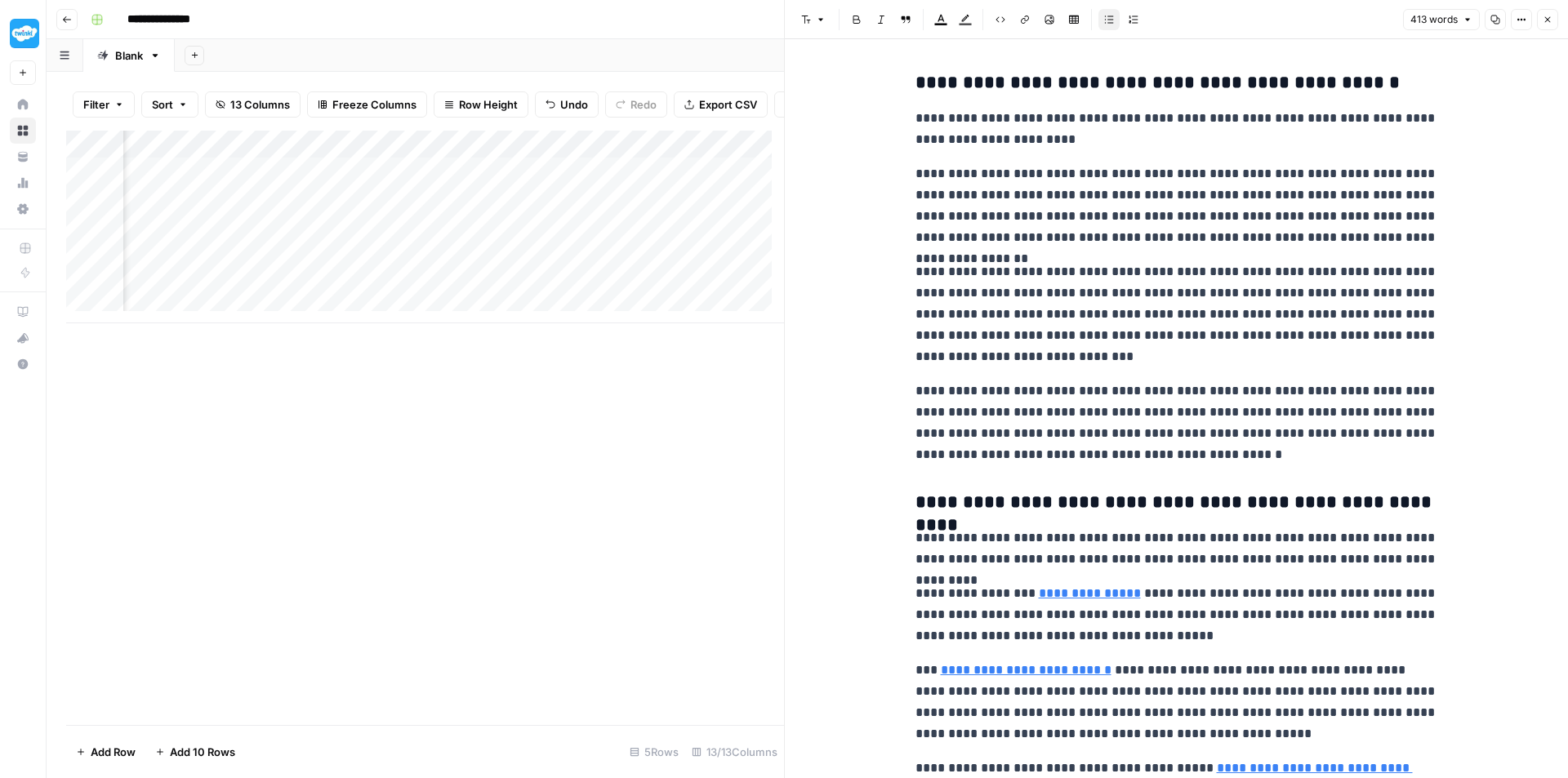
click at [915, 79] on h3 "**********" at bounding box center [1176, 84] width 522 height 23
drag, startPoint x: 914, startPoint y: 79, endPoint x: 1198, endPoint y: 460, distance: 475.2
click at [1198, 460] on div "**********" at bounding box center [1176, 640] width 543 height 1150
click at [1198, 460] on p "**********" at bounding box center [1176, 423] width 522 height 85
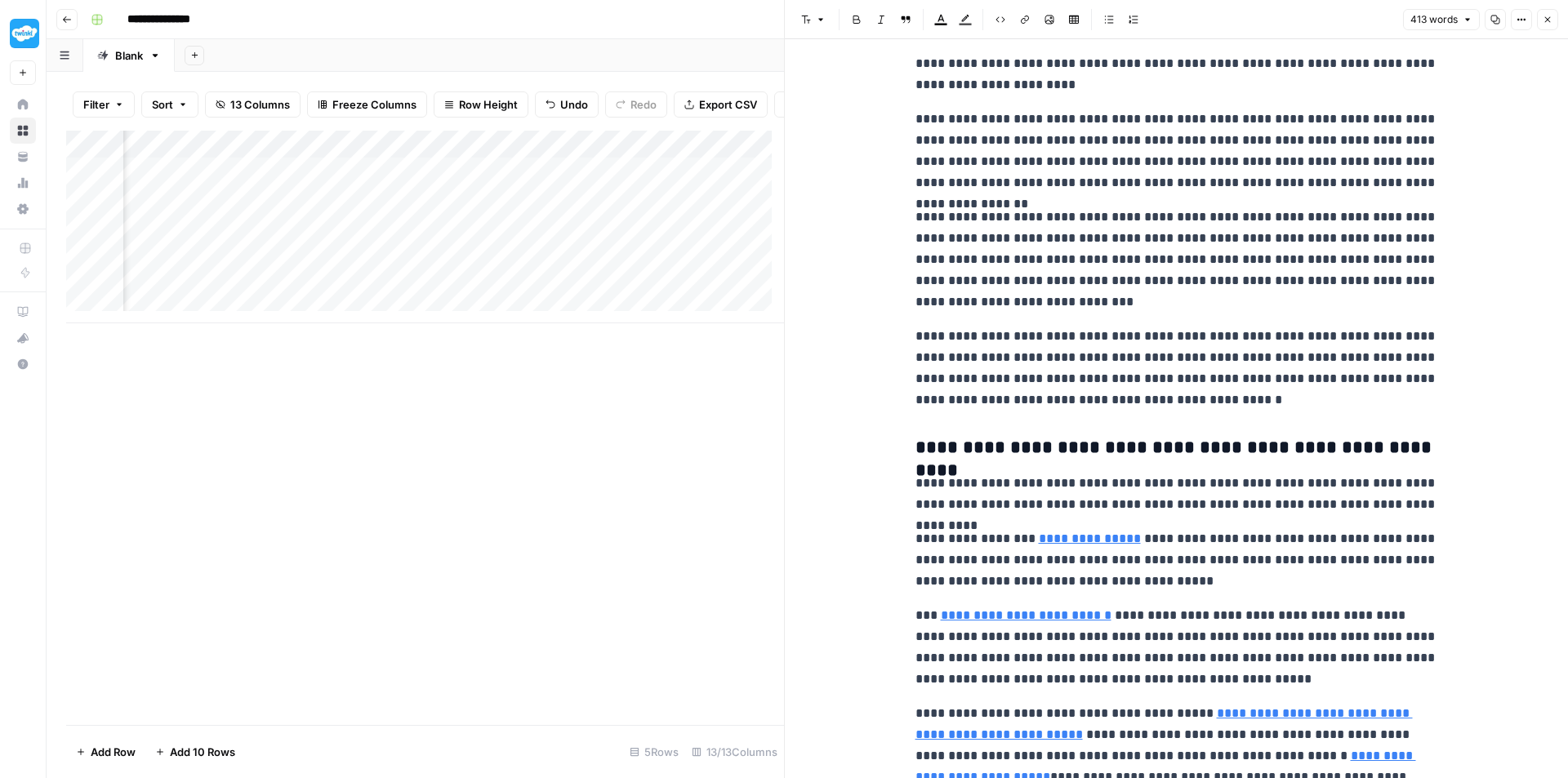
scroll to position [82, 0]
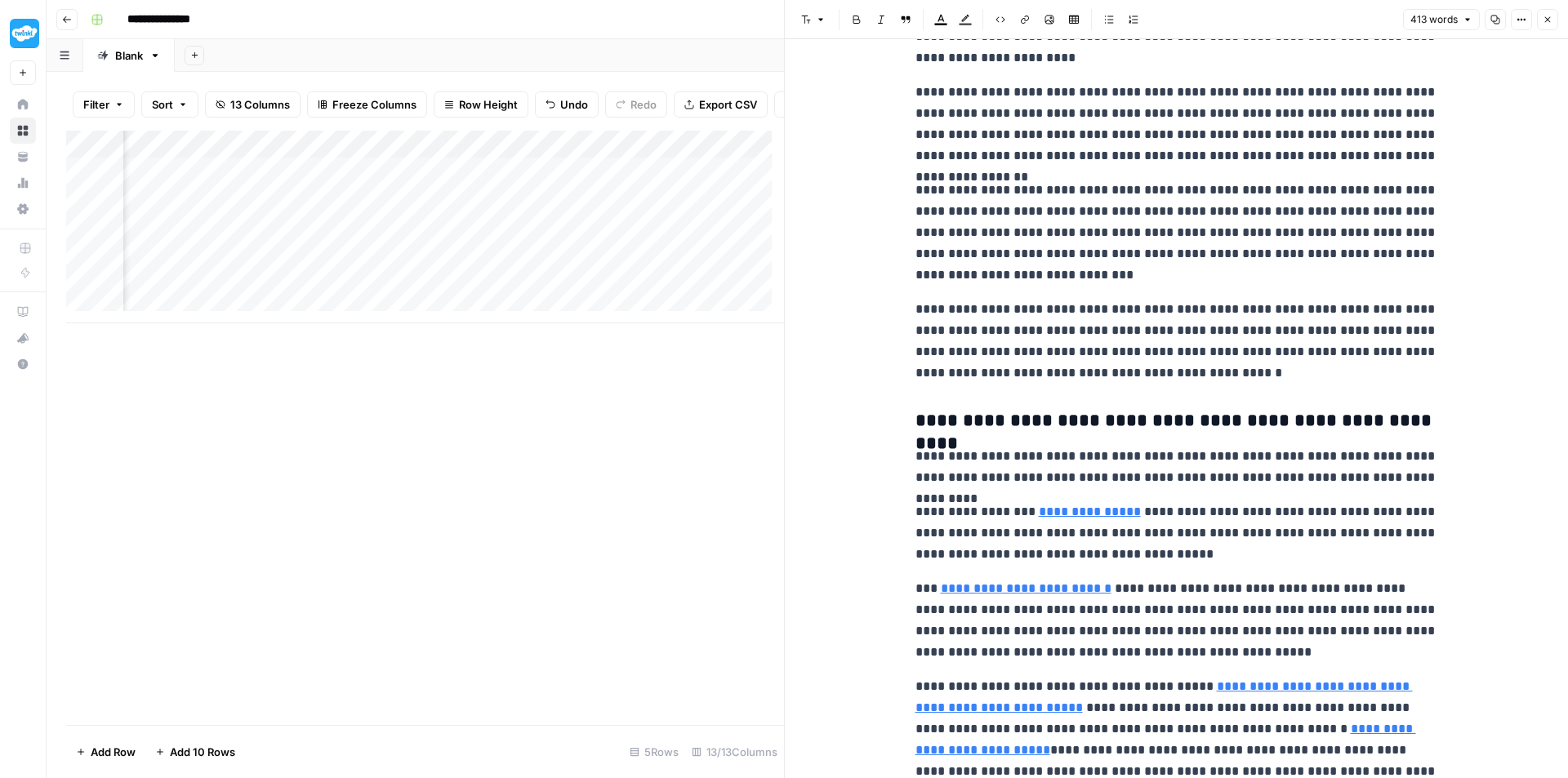
click at [1018, 301] on p "**********" at bounding box center [1176, 341] width 522 height 85
drag, startPoint x: 1018, startPoint y: 301, endPoint x: 1083, endPoint y: 308, distance: 65.4
click at [1083, 308] on p "**********" at bounding box center [1176, 341] width 522 height 85
click at [1385, 338] on p "**********" at bounding box center [1176, 341] width 522 height 85
drag, startPoint x: 1347, startPoint y: 377, endPoint x: 1187, endPoint y: 374, distance: 160.0
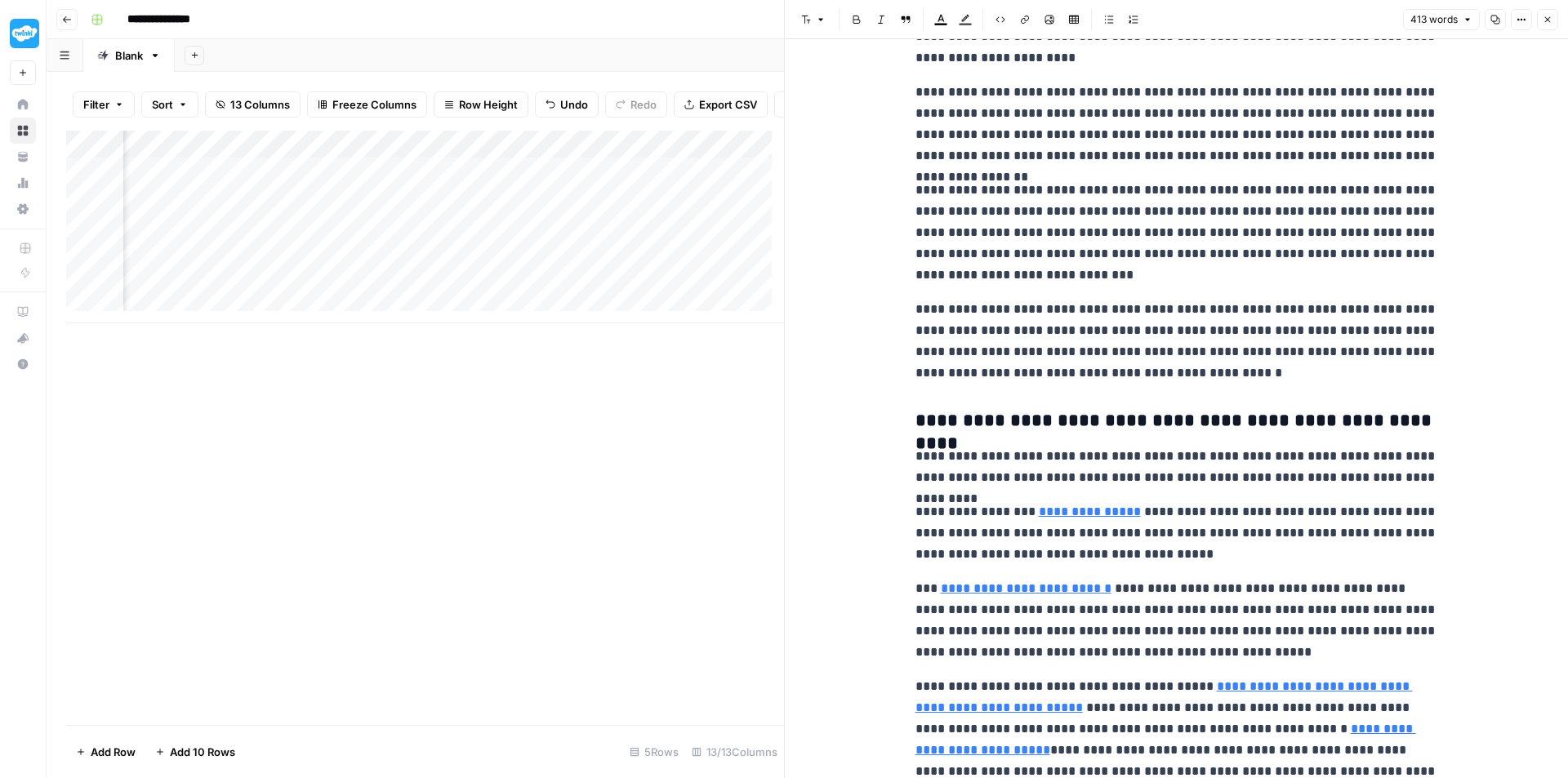
click at [1187, 374] on p "**********" at bounding box center [1176, 341] width 522 height 85
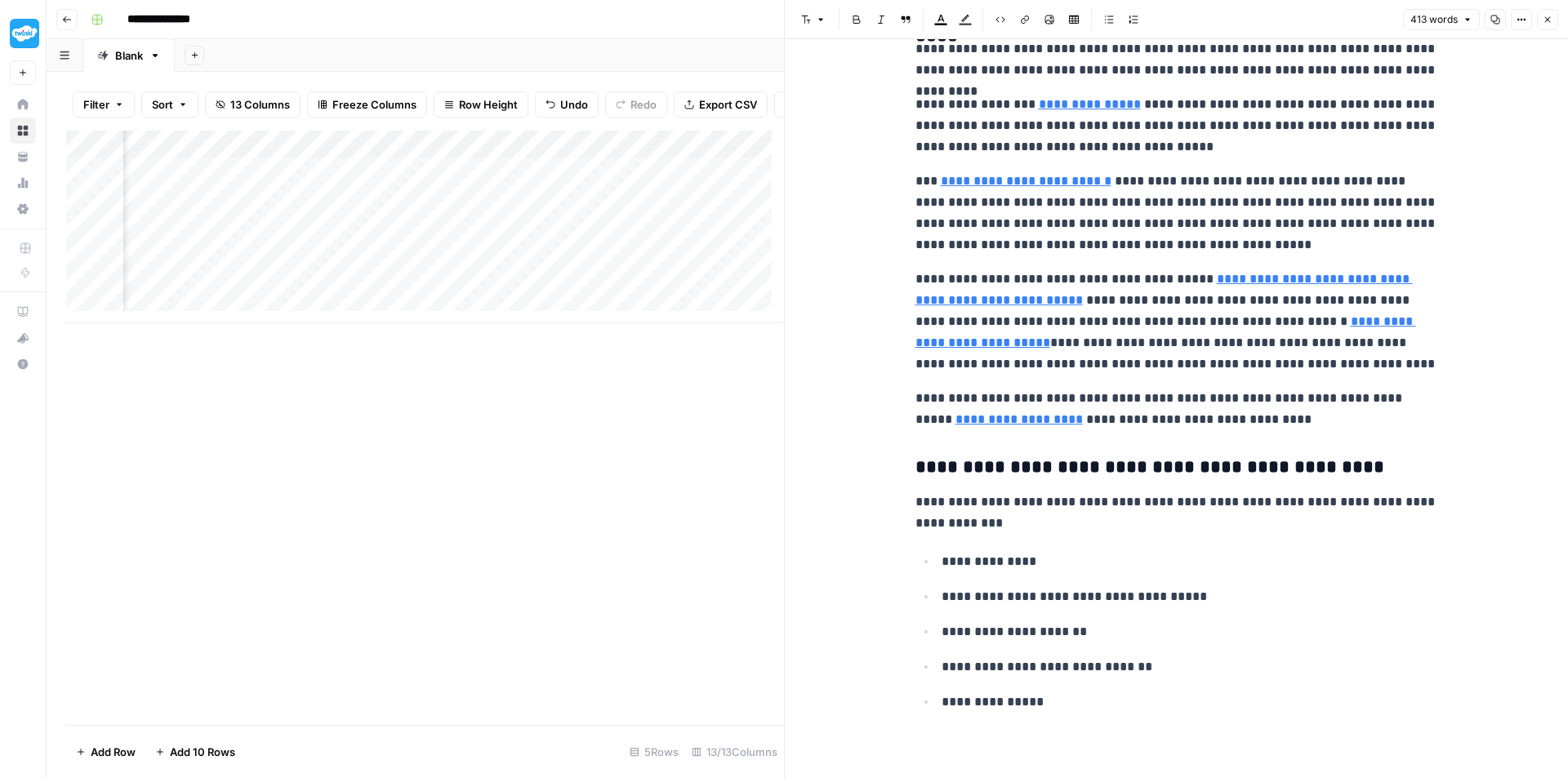
scroll to position [0, 1673]
click at [501, 161] on div "Add Column" at bounding box center [424, 227] width 717 height 193
click at [470, 318] on span "Remove Column" at bounding box center [469, 316] width 143 height 16
click at [724, 172] on span "Delete" at bounding box center [725, 169] width 36 height 16
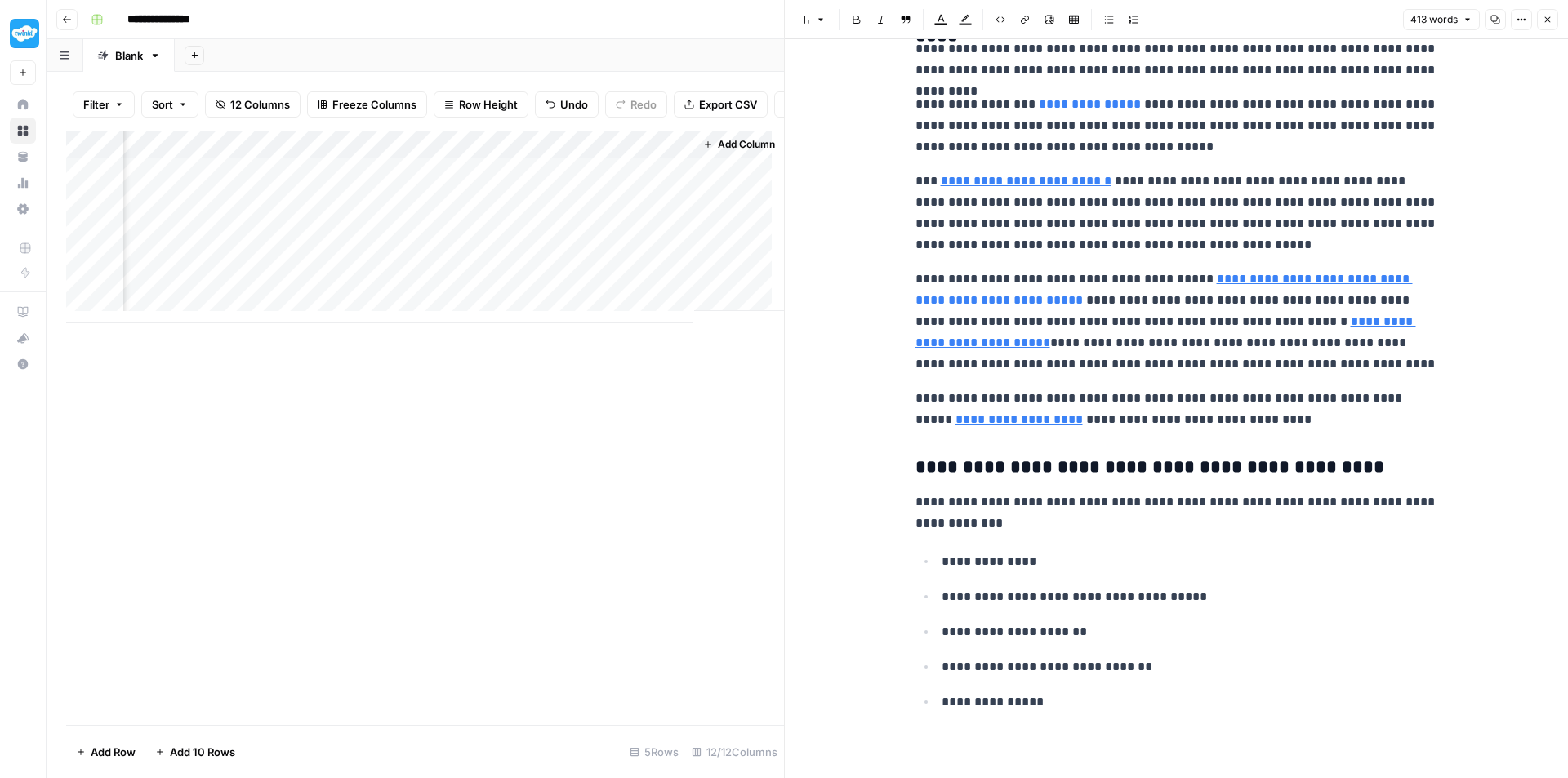
click at [525, 158] on div "Add Column" at bounding box center [424, 227] width 717 height 193
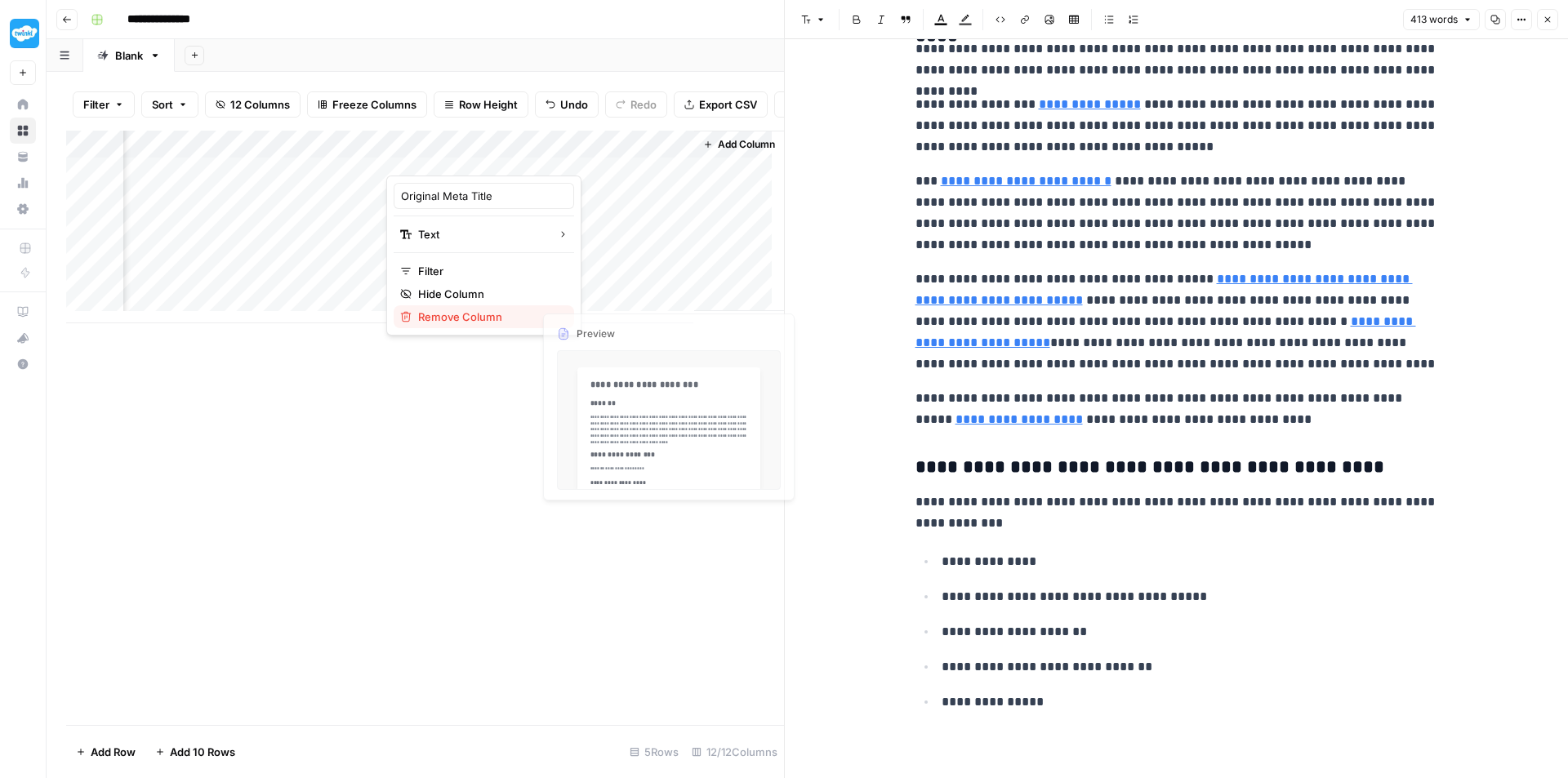
click at [530, 319] on span "Remove Column" at bounding box center [489, 316] width 143 height 16
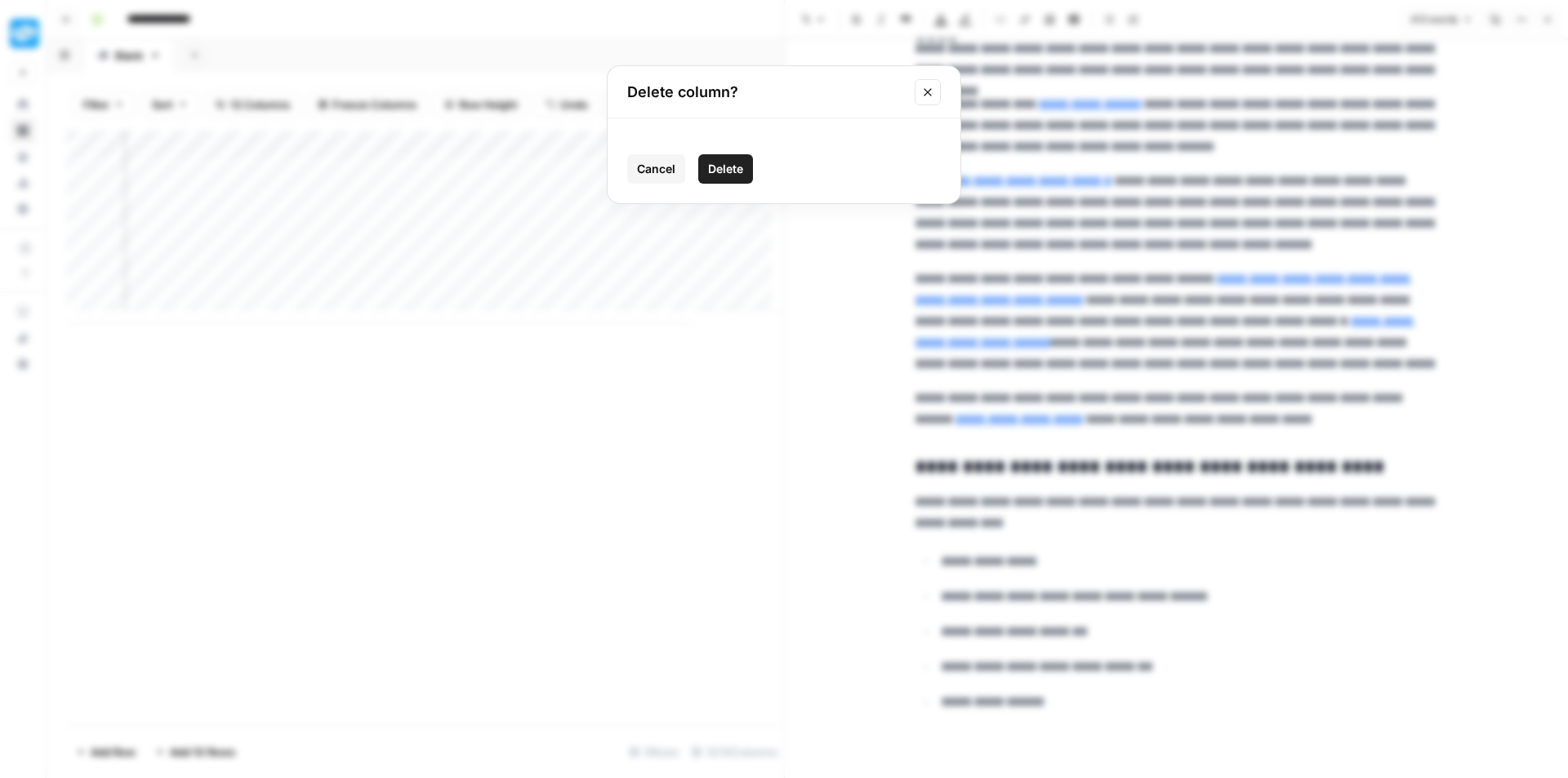
click at [729, 168] on span "Delete" at bounding box center [725, 169] width 36 height 16
click at [86, 238] on div "Add Column" at bounding box center [424, 227] width 717 height 193
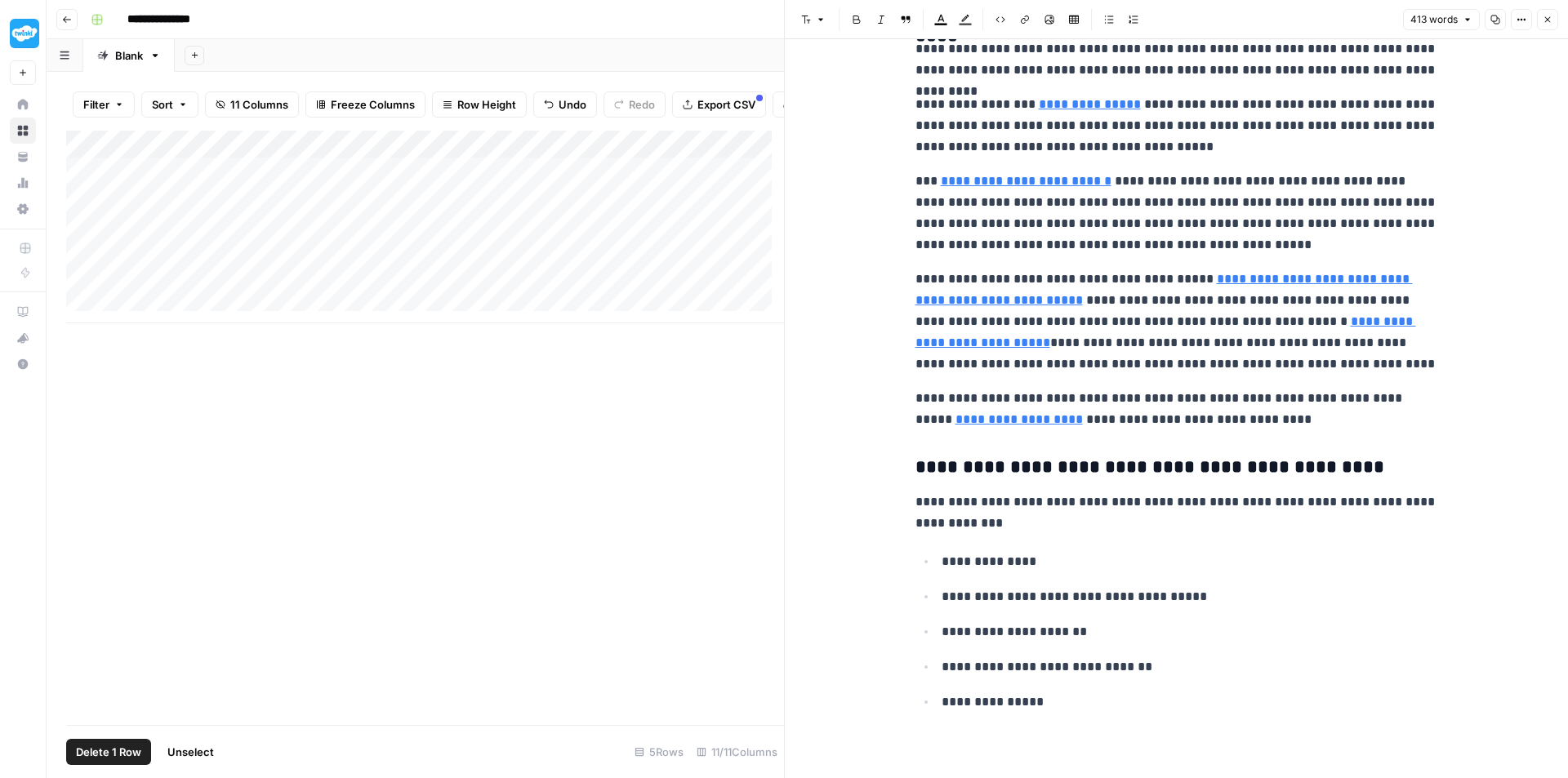
click at [105, 759] on span "Delete 1 Row" at bounding box center [109, 752] width 65 height 16
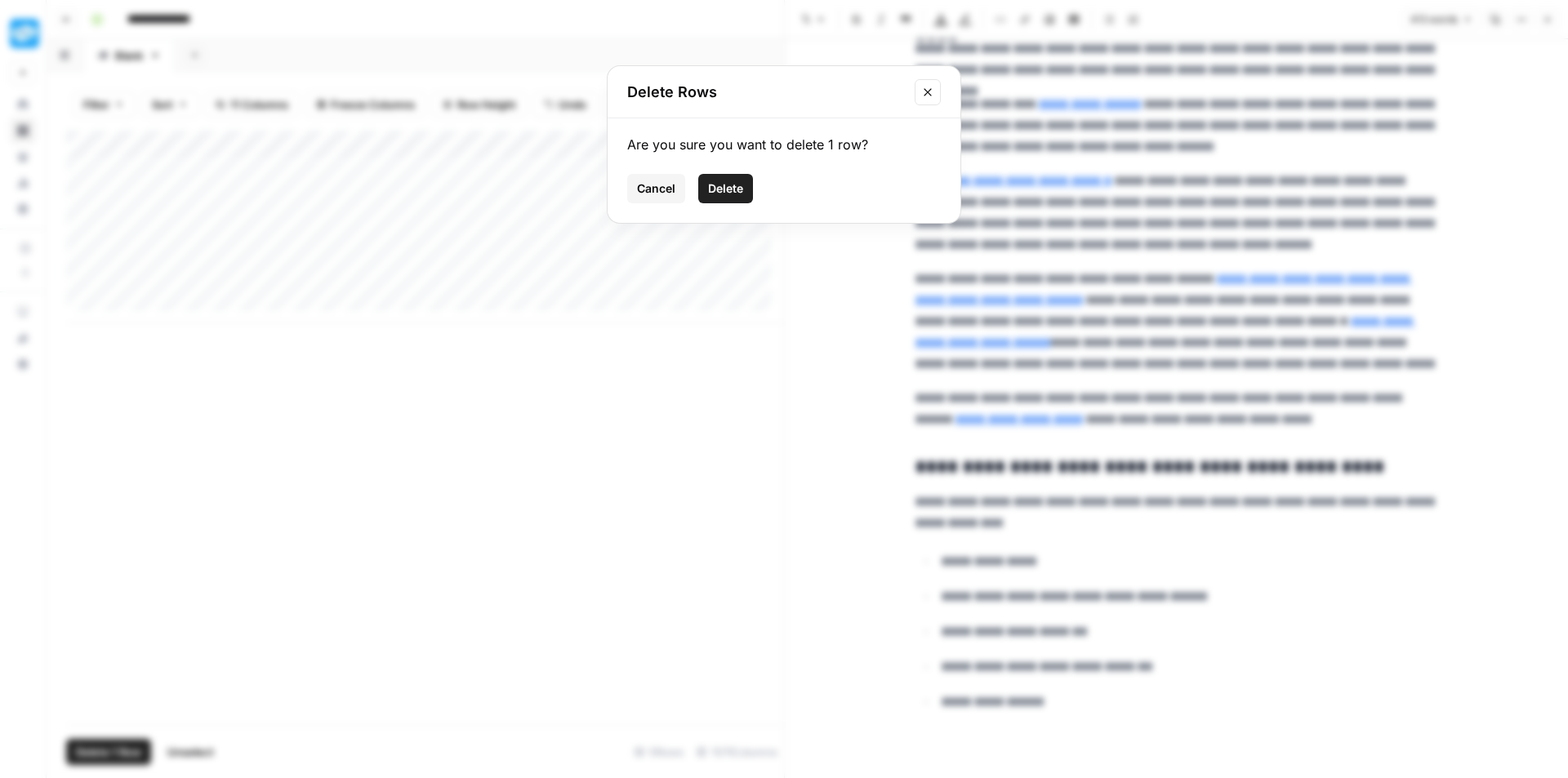
click at [727, 179] on button "Delete" at bounding box center [725, 188] width 55 height 30
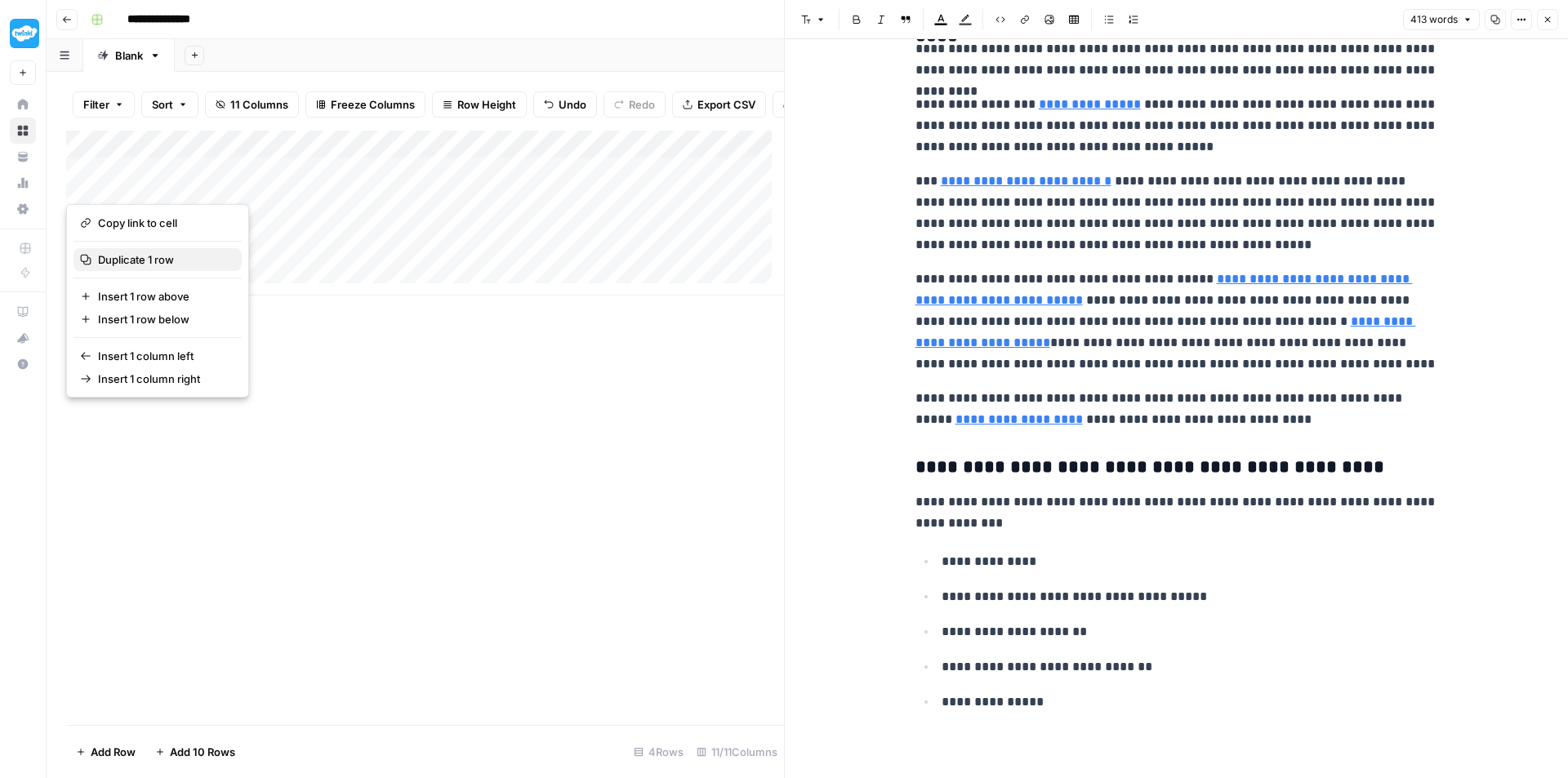
click at [139, 264] on span "Duplicate 1 row" at bounding box center [163, 259] width 131 height 16
drag, startPoint x: 120, startPoint y: 216, endPoint x: 117, endPoint y: 304, distance: 88.1
click at [117, 304] on div "Add Column" at bounding box center [424, 227] width 717 height 193
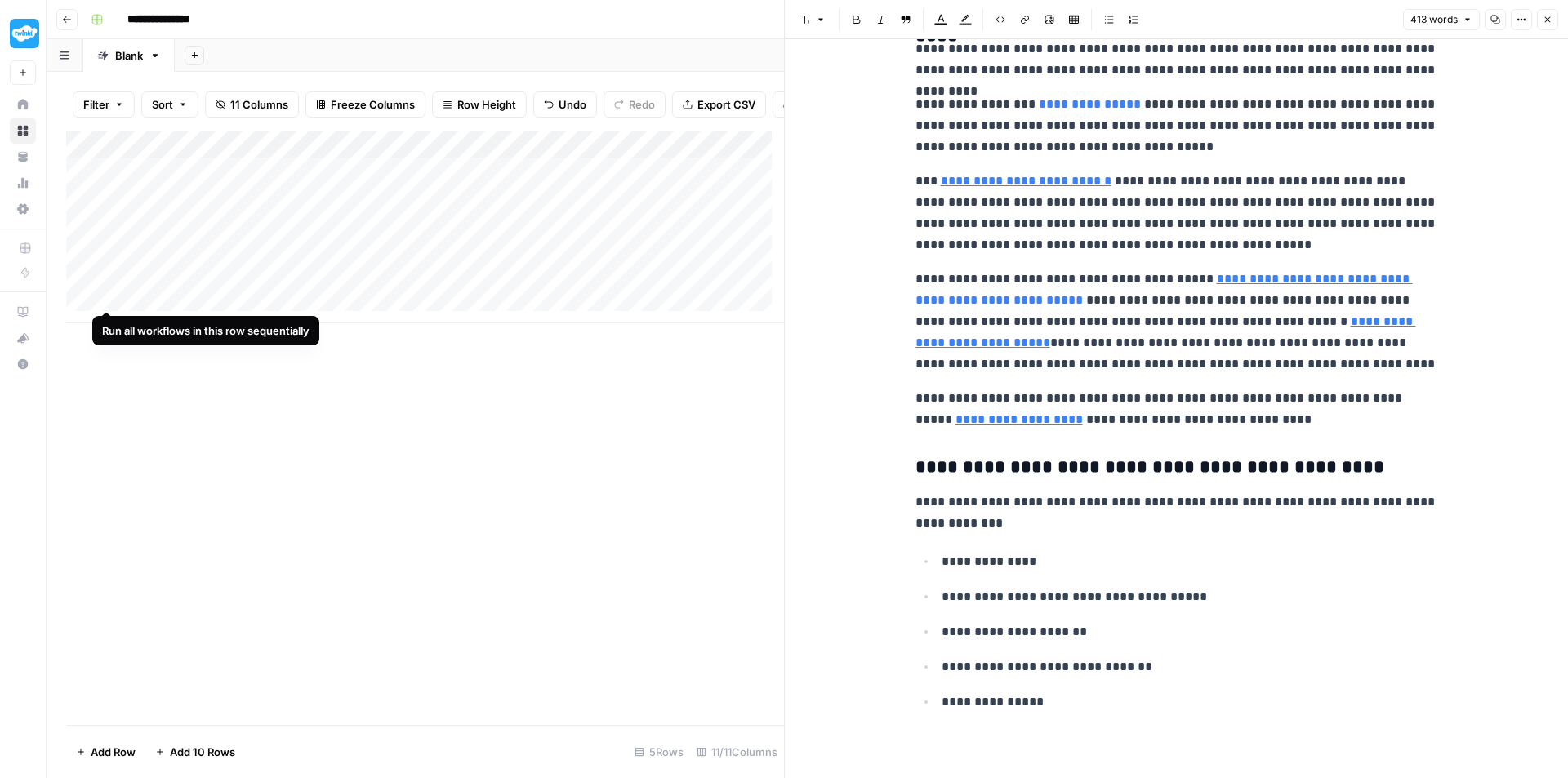
click at [107, 295] on div "Add Column" at bounding box center [424, 227] width 717 height 193
click at [432, 298] on div "Add Column" at bounding box center [424, 227] width 717 height 193
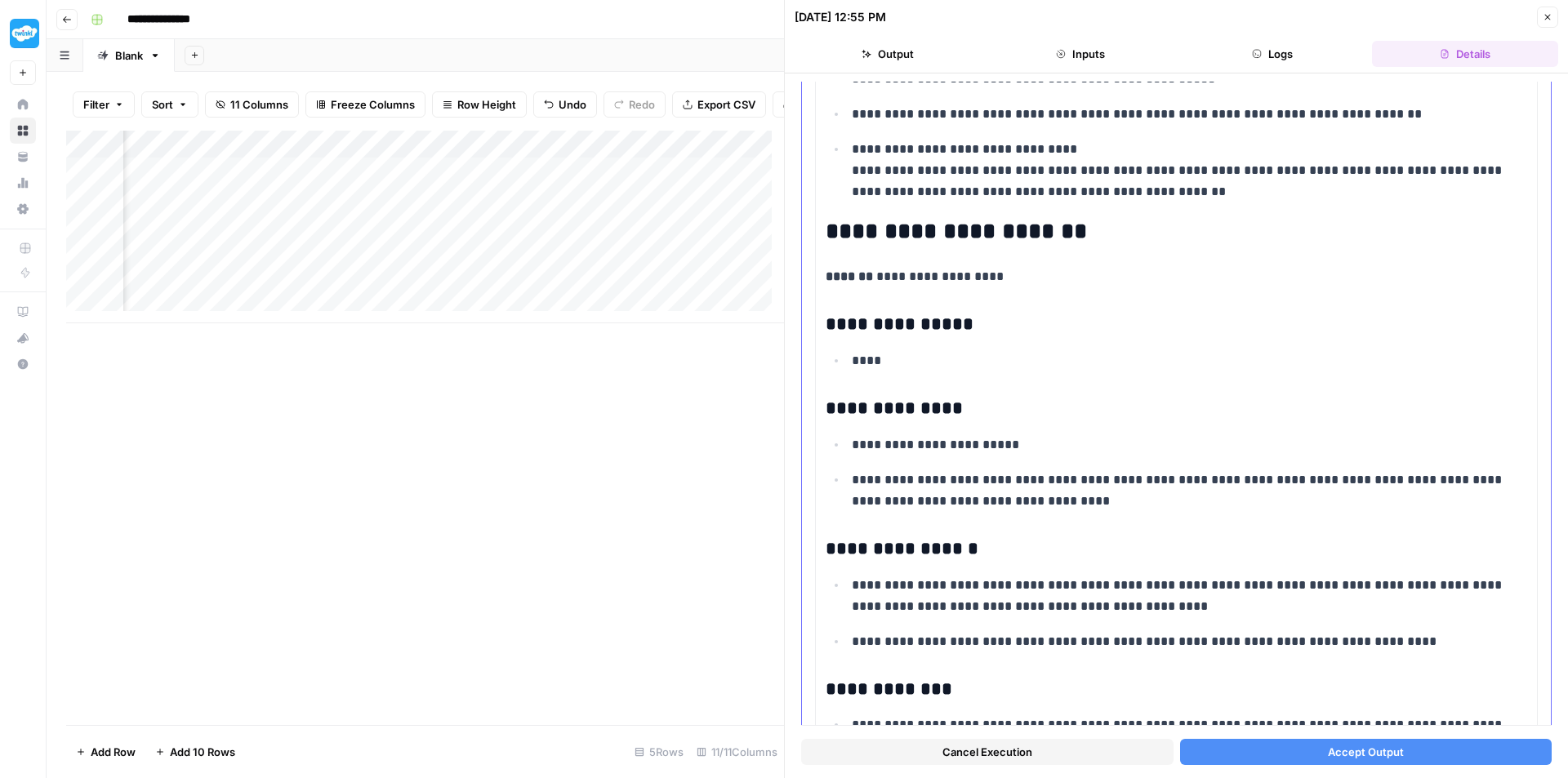
scroll to position [1444, 0]
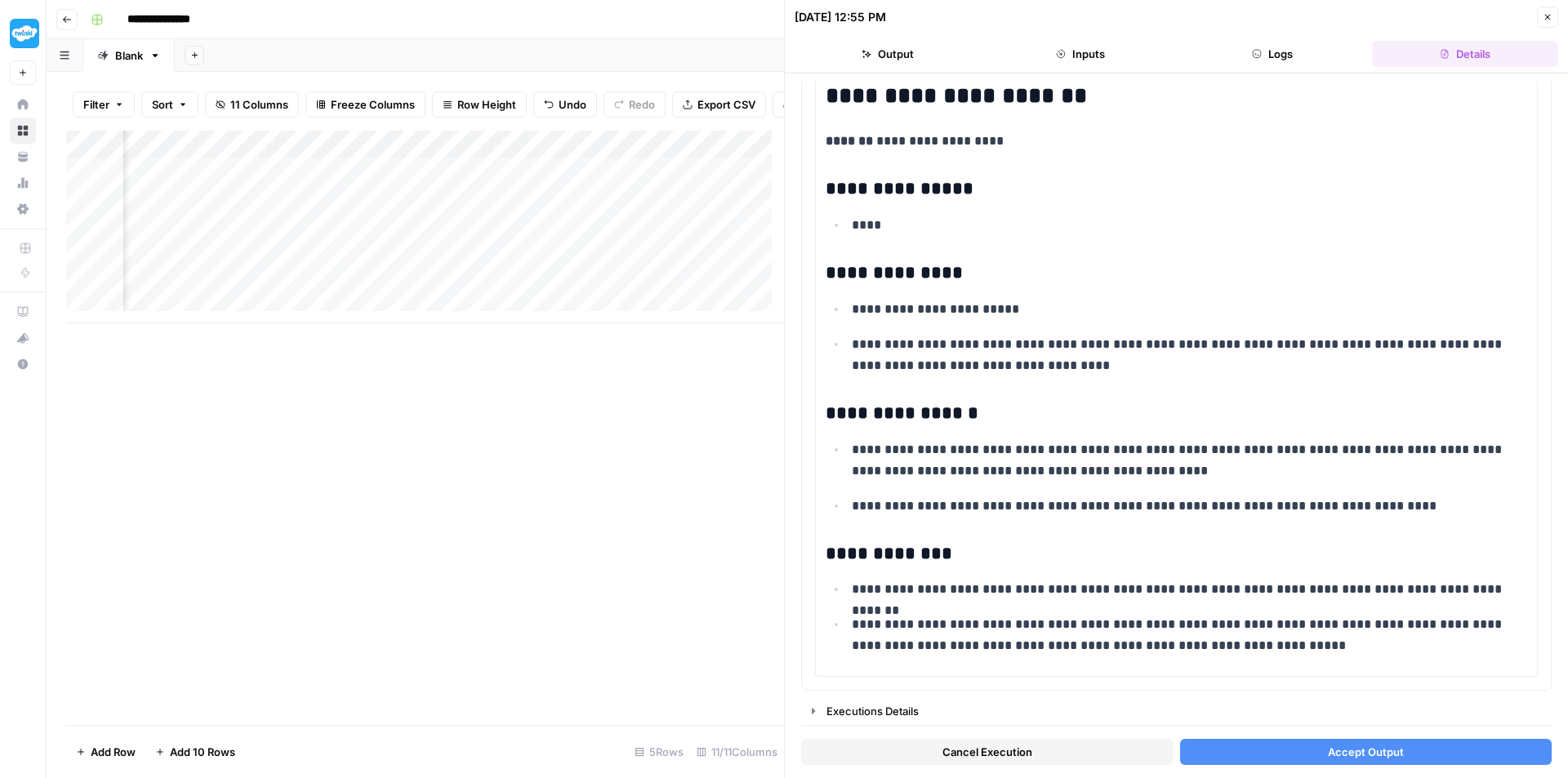
click at [1333, 742] on button "Accept Output" at bounding box center [1366, 752] width 373 height 26
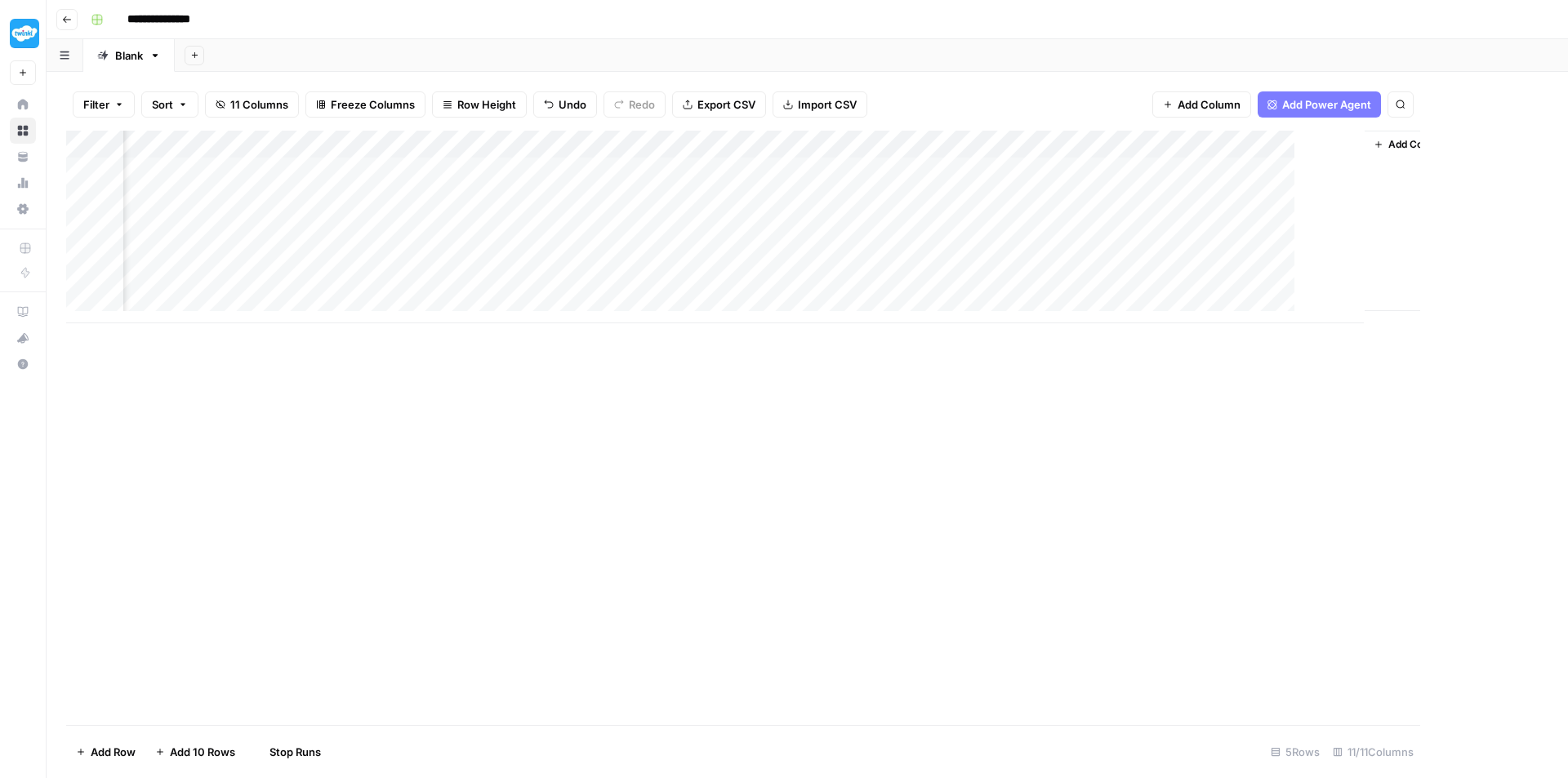
scroll to position [0, 722]
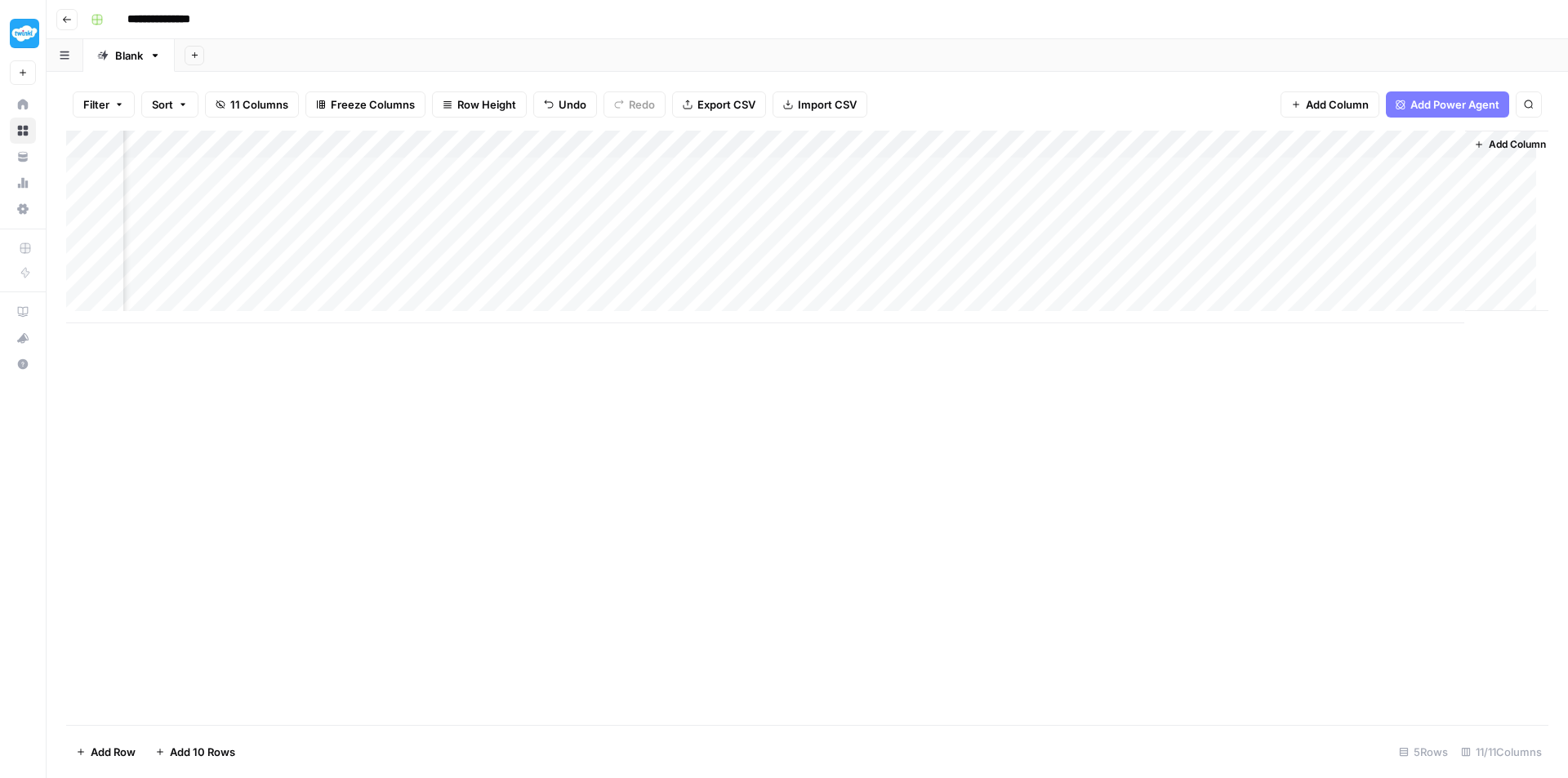
click at [932, 280] on div "Add Column" at bounding box center [807, 227] width 1482 height 193
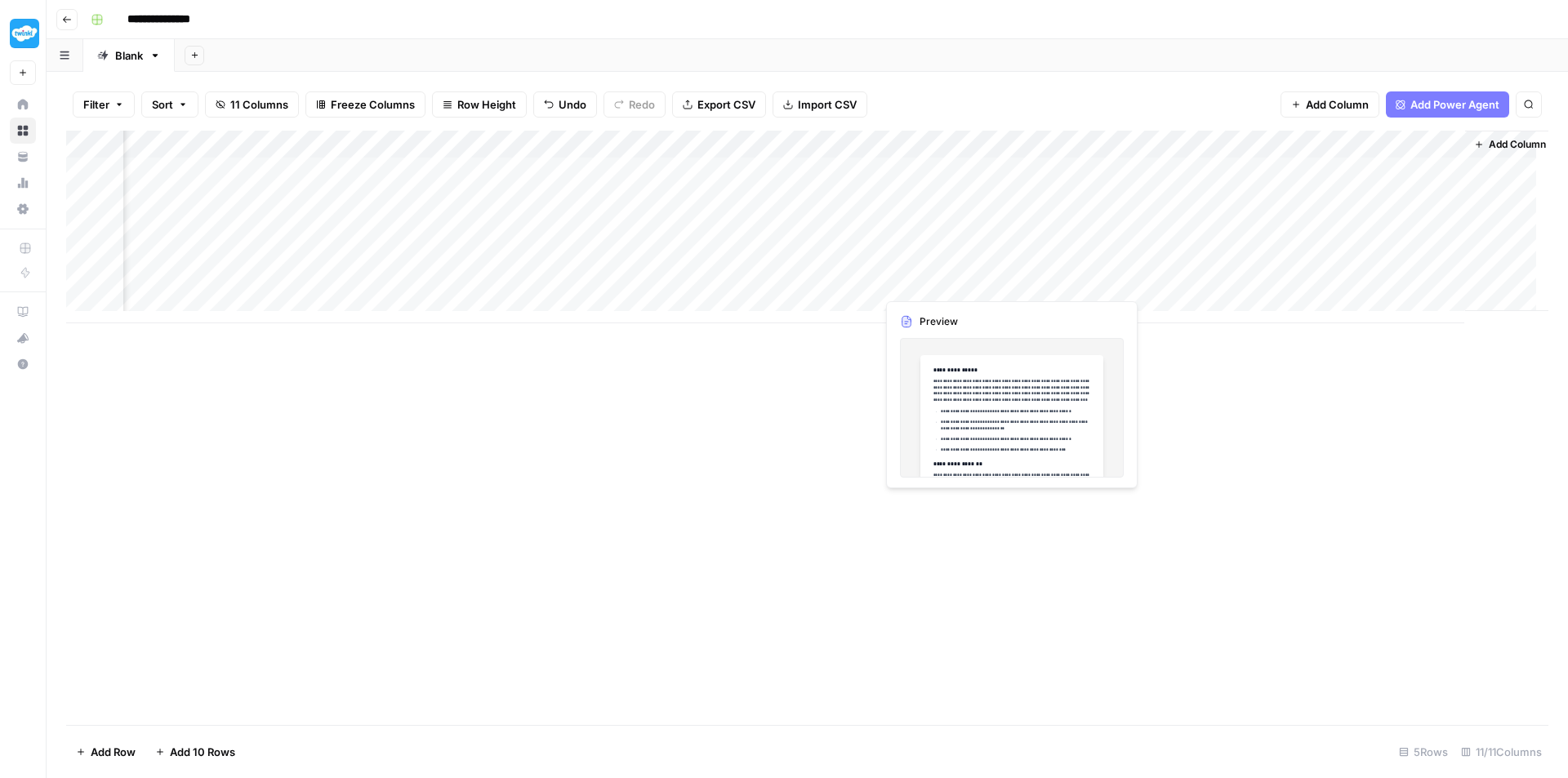
click at [932, 280] on div "Add Column" at bounding box center [807, 227] width 1482 height 193
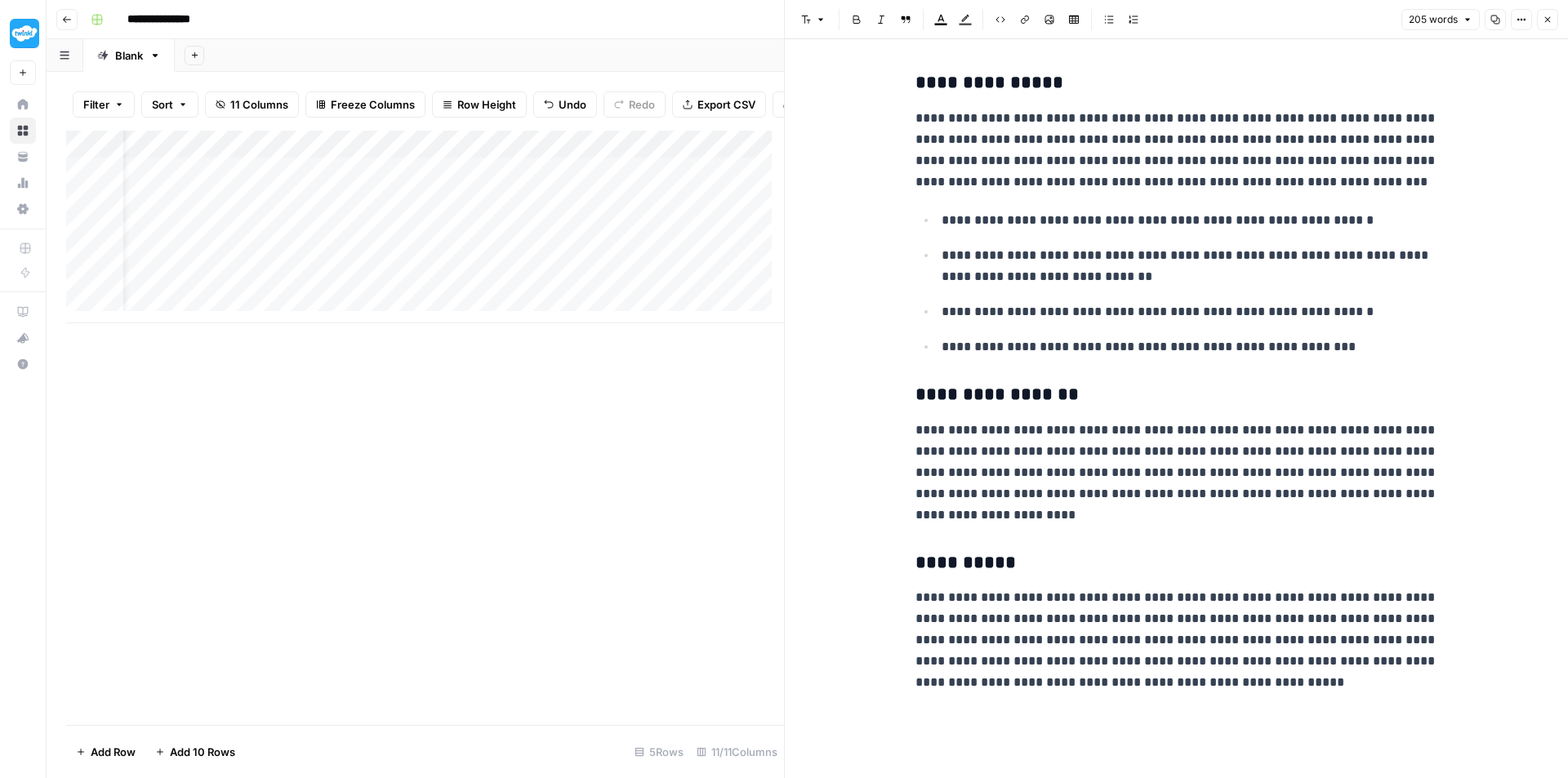
scroll to position [0, 40]
click at [449, 293] on div "Add Column" at bounding box center [424, 227] width 717 height 193
click at [527, 296] on div "Add Column" at bounding box center [424, 227] width 717 height 193
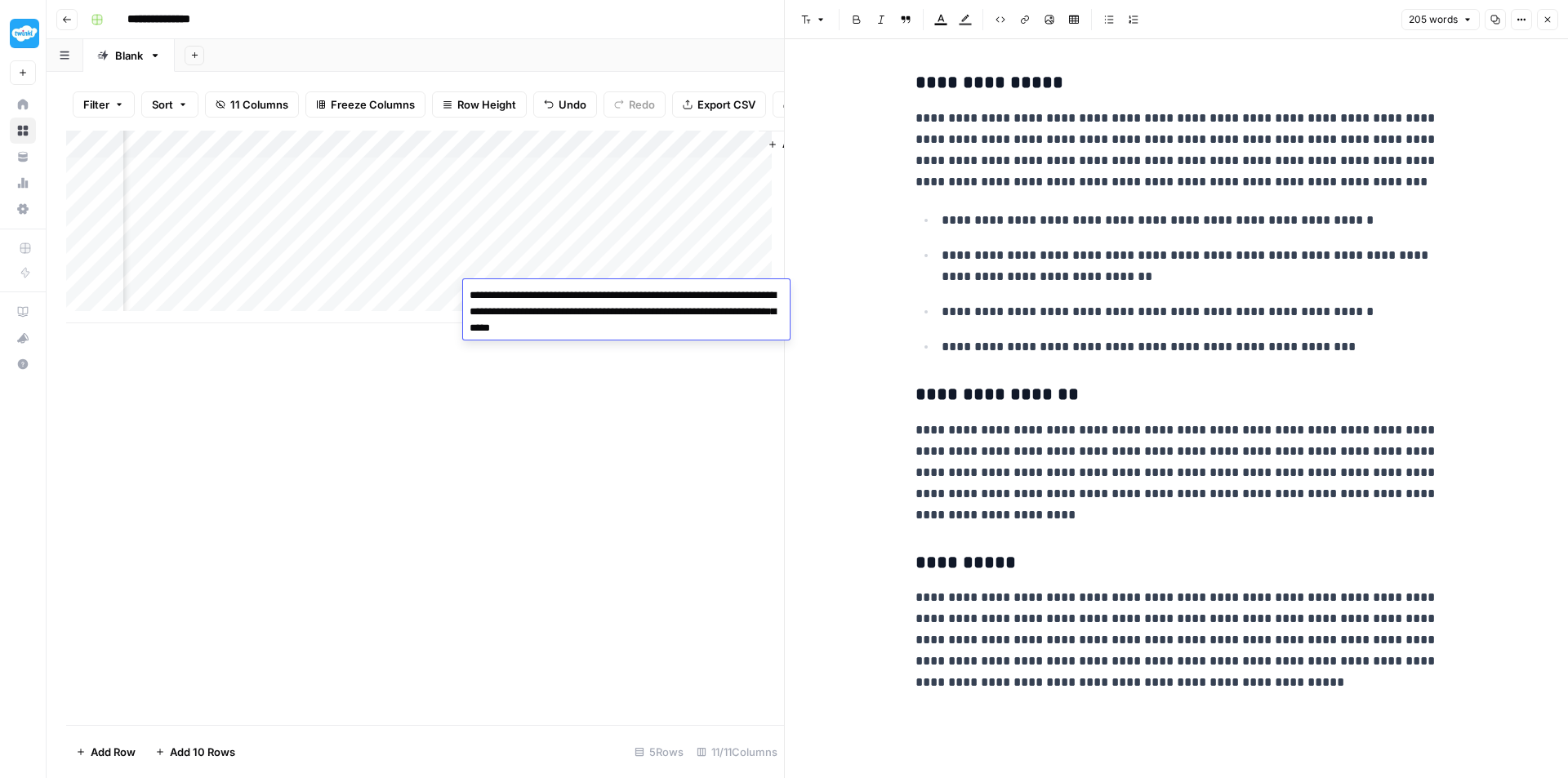
click at [399, 292] on div "Add Column" at bounding box center [424, 227] width 717 height 193
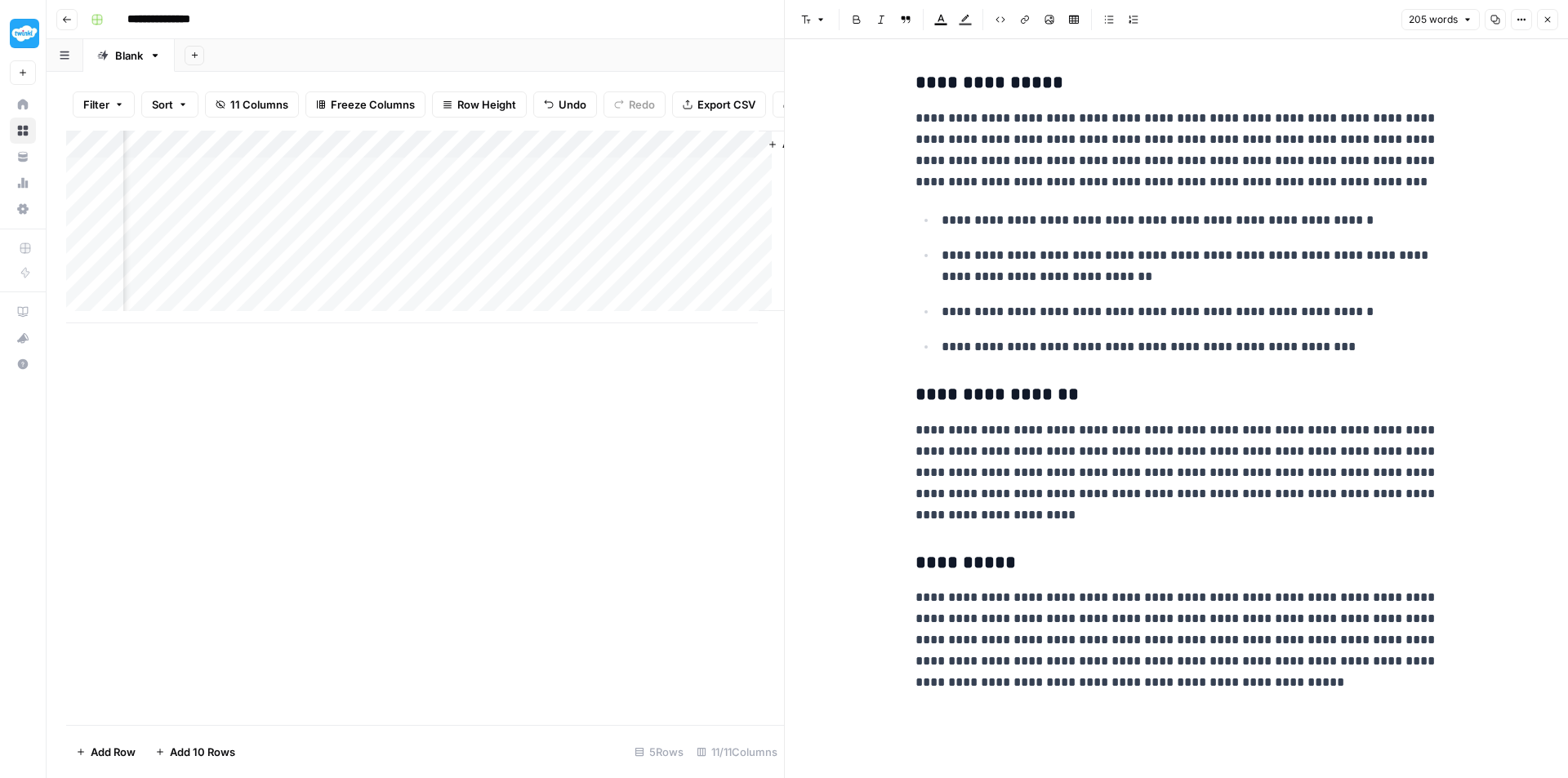
click at [399, 292] on div "Add Column" at bounding box center [424, 227] width 717 height 193
click at [676, 298] on div "Add Column" at bounding box center [424, 227] width 717 height 193
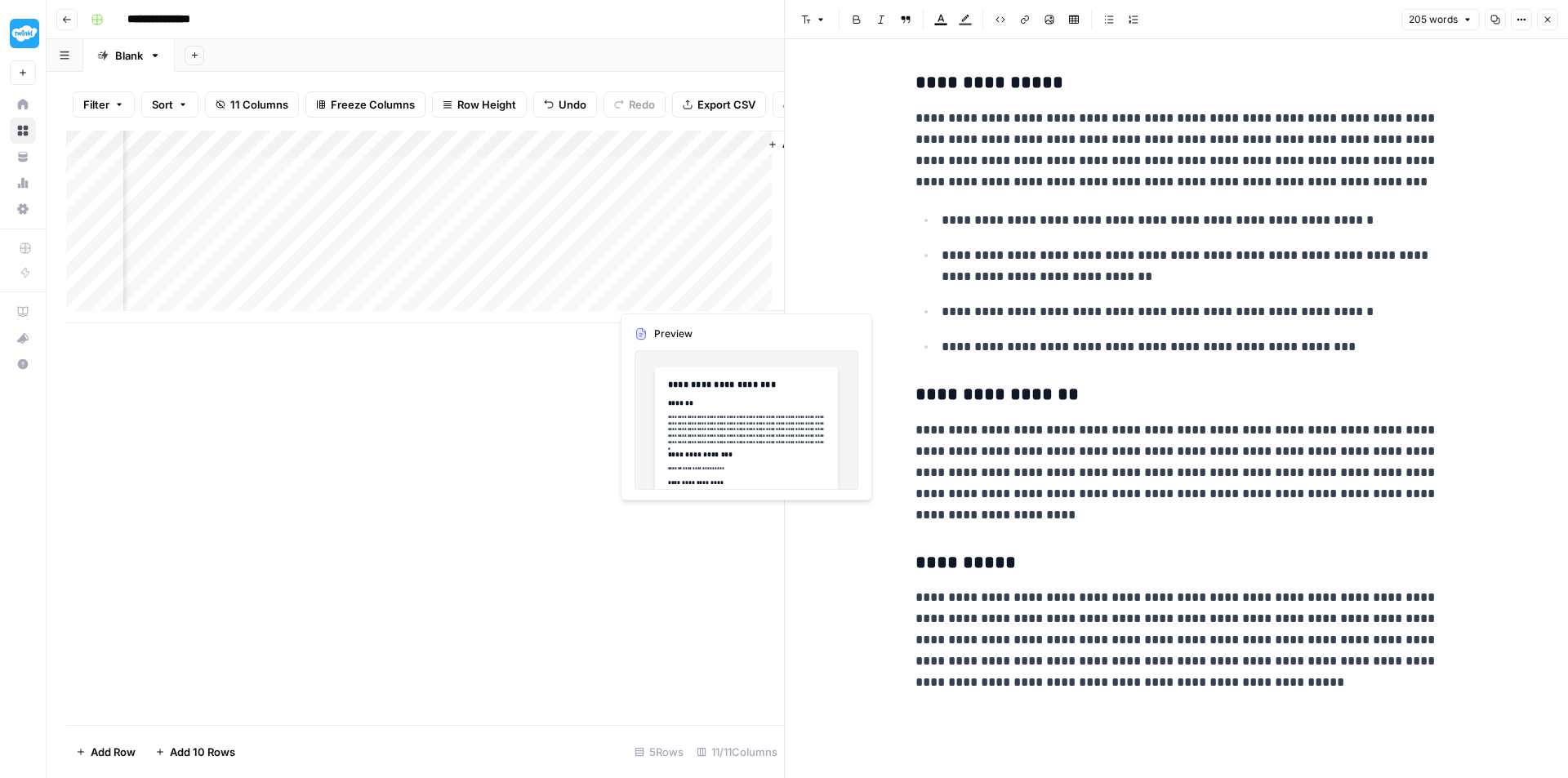
click at [676, 298] on div "Add Column" at bounding box center [424, 227] width 717 height 193
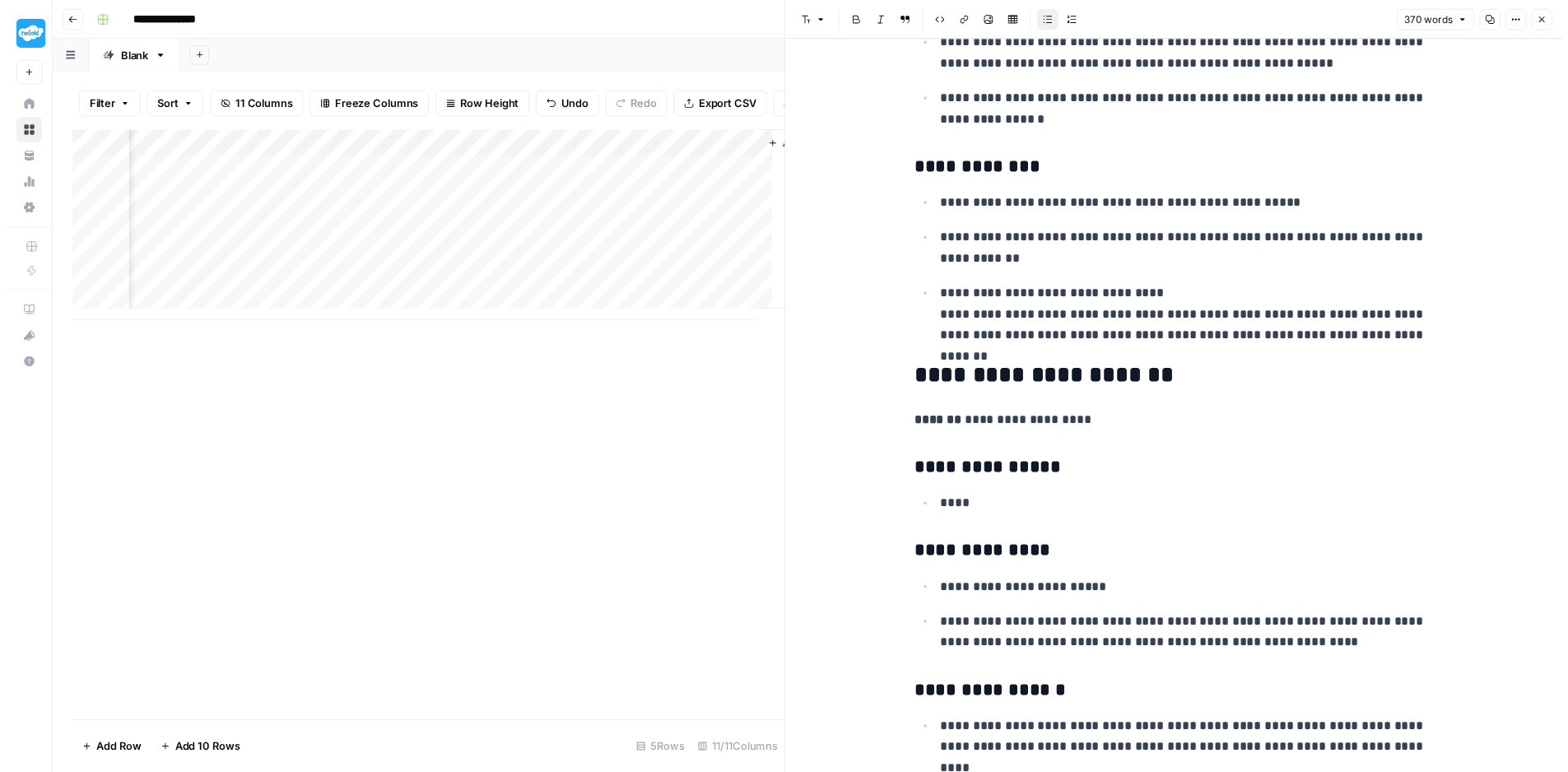
scroll to position [1362, 0]
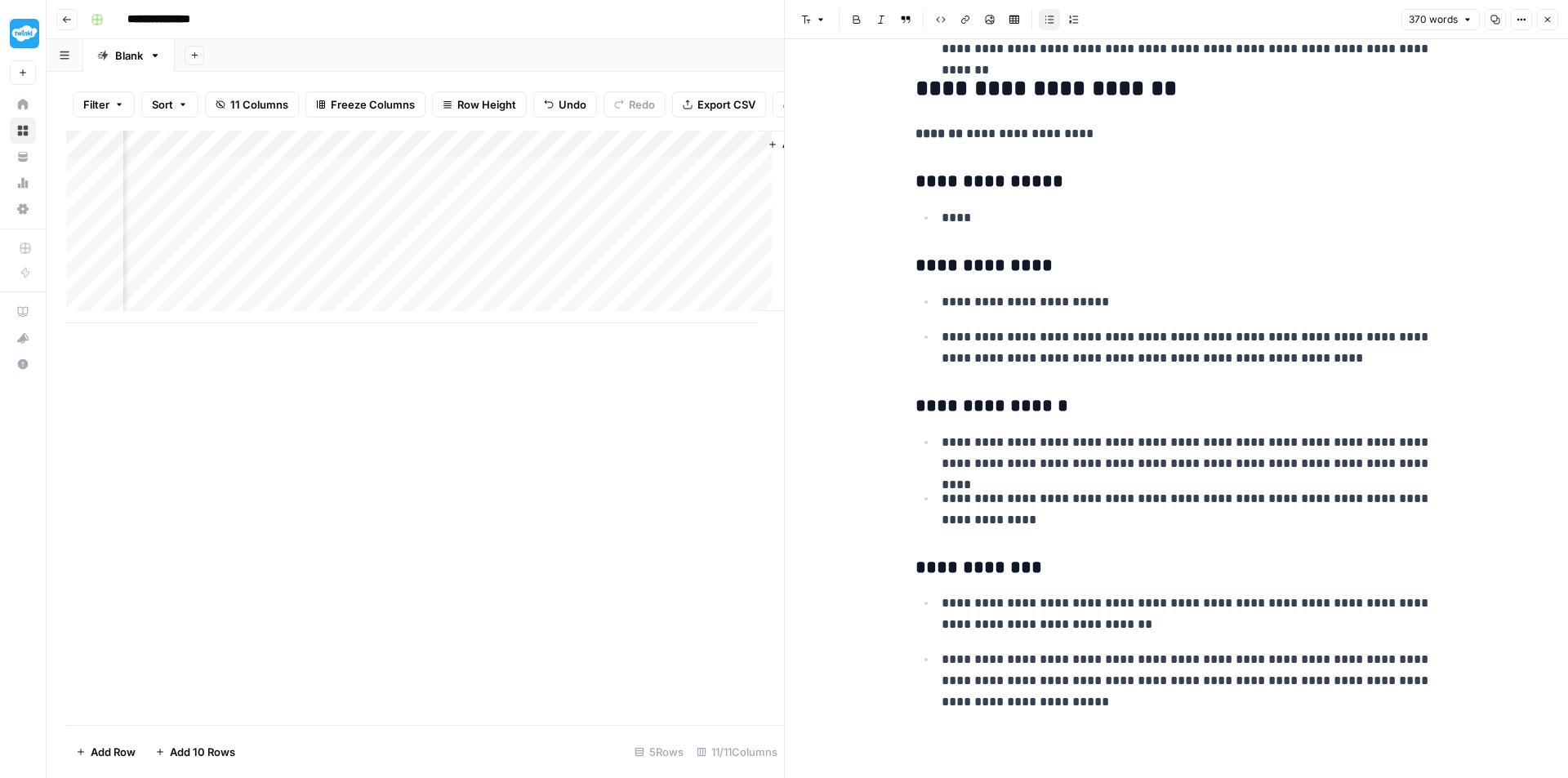
click at [510, 289] on div "Add Column" at bounding box center [424, 227] width 717 height 193
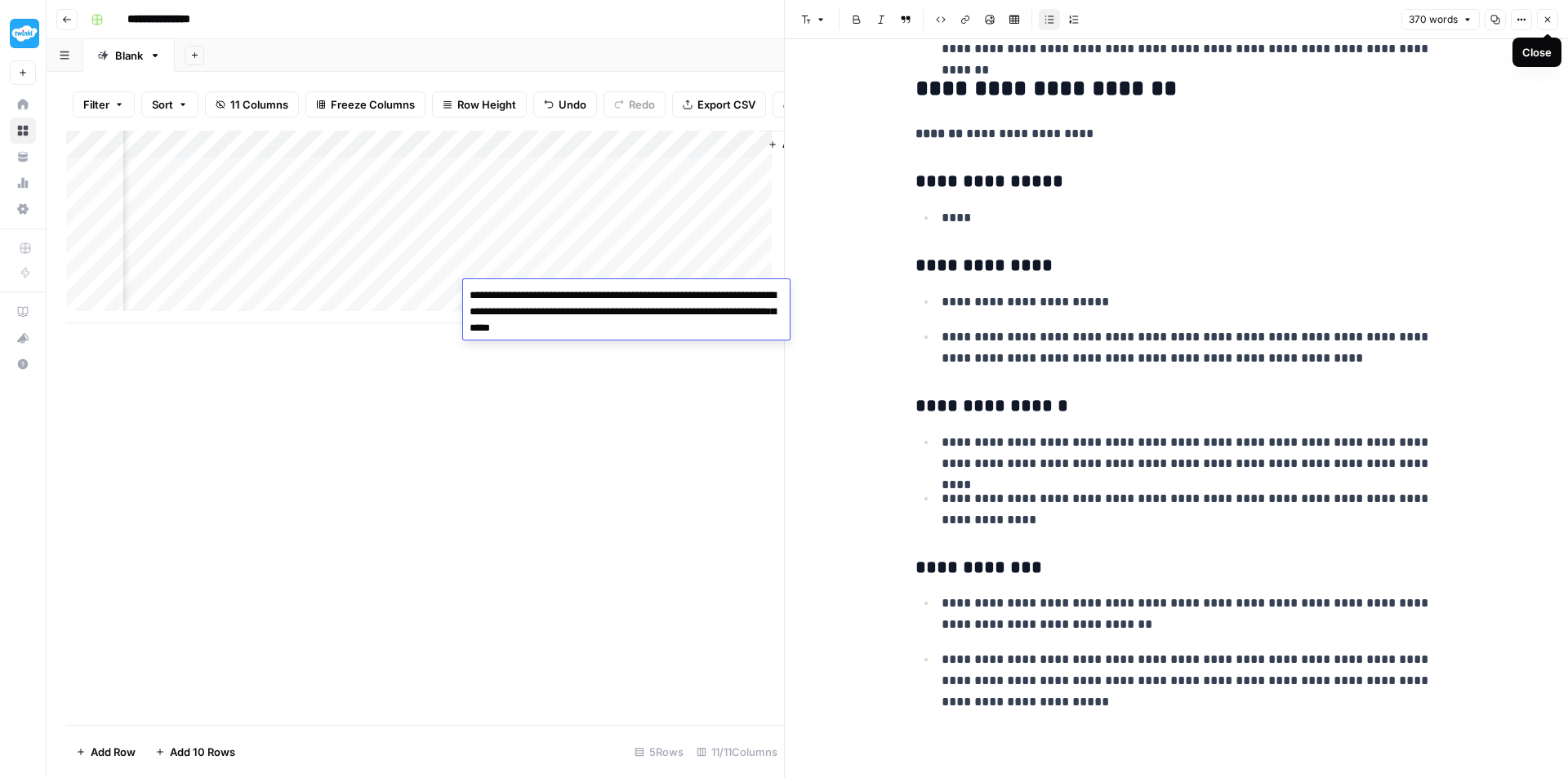
click at [1549, 19] on icon "button" at bounding box center [1547, 19] width 10 height 10
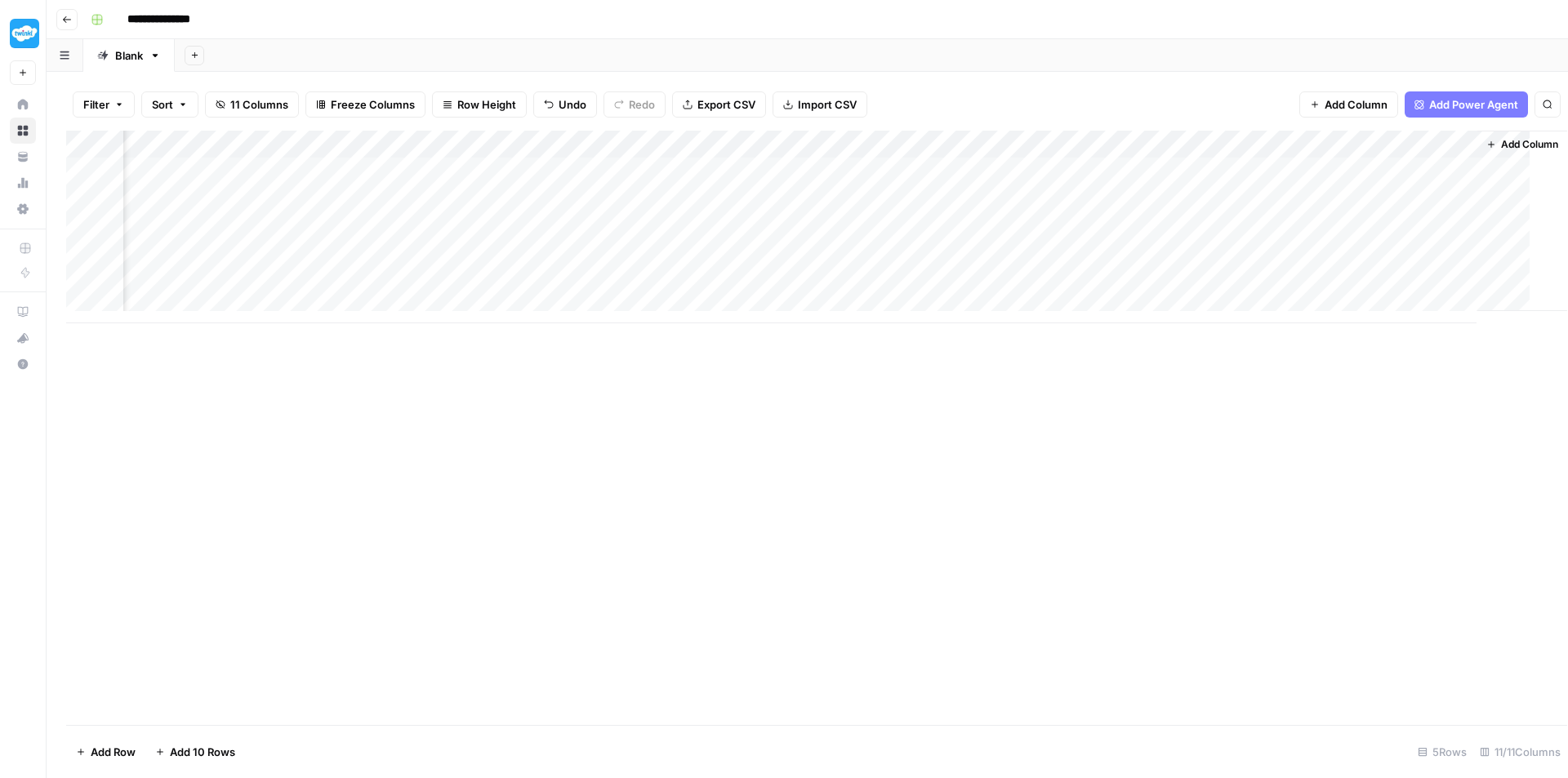
scroll to position [0, 722]
click at [1225, 282] on div "Add Column" at bounding box center [807, 227] width 1482 height 193
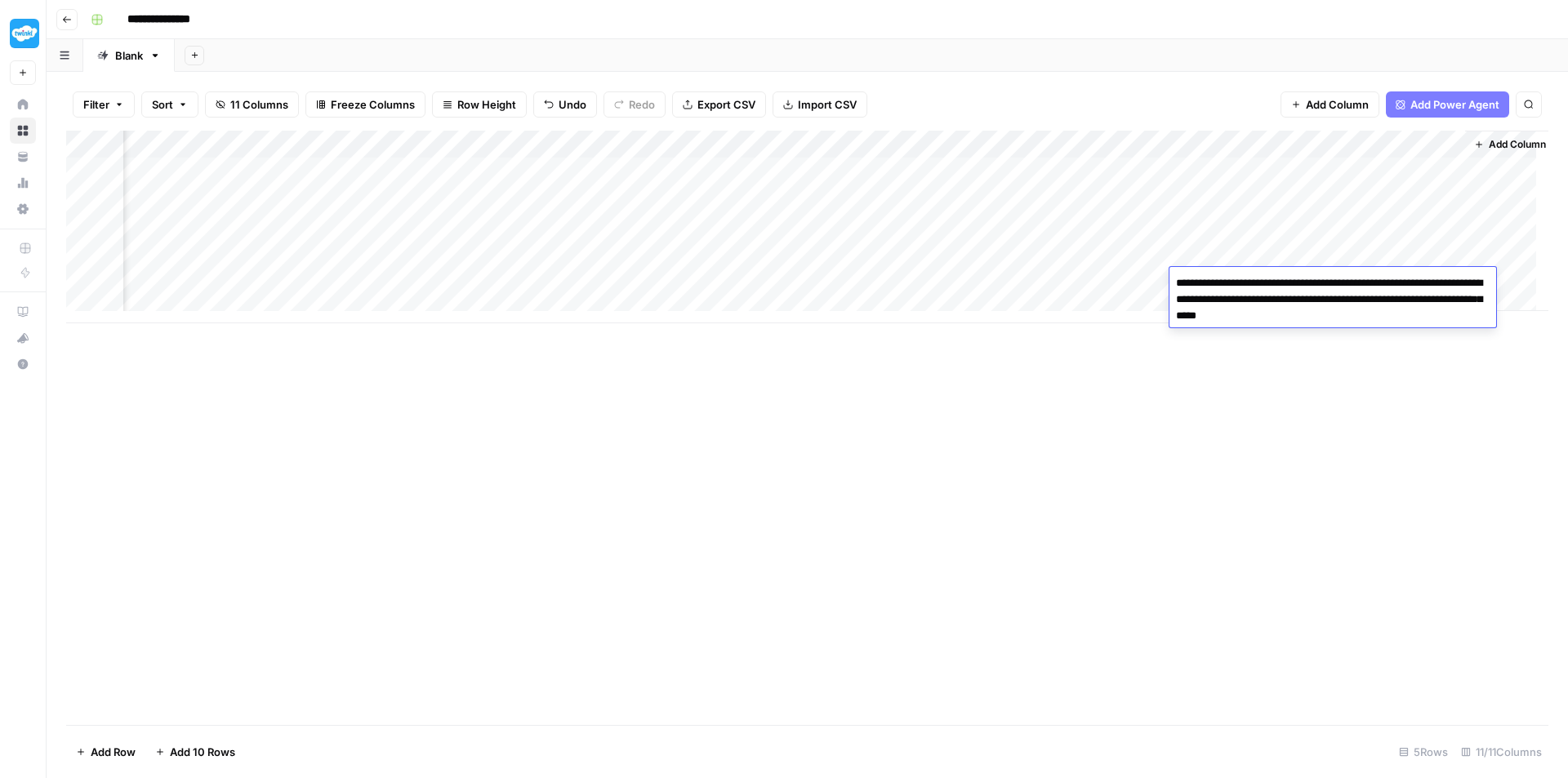
click at [1225, 282] on textarea "**********" at bounding box center [1333, 300] width 326 height 56
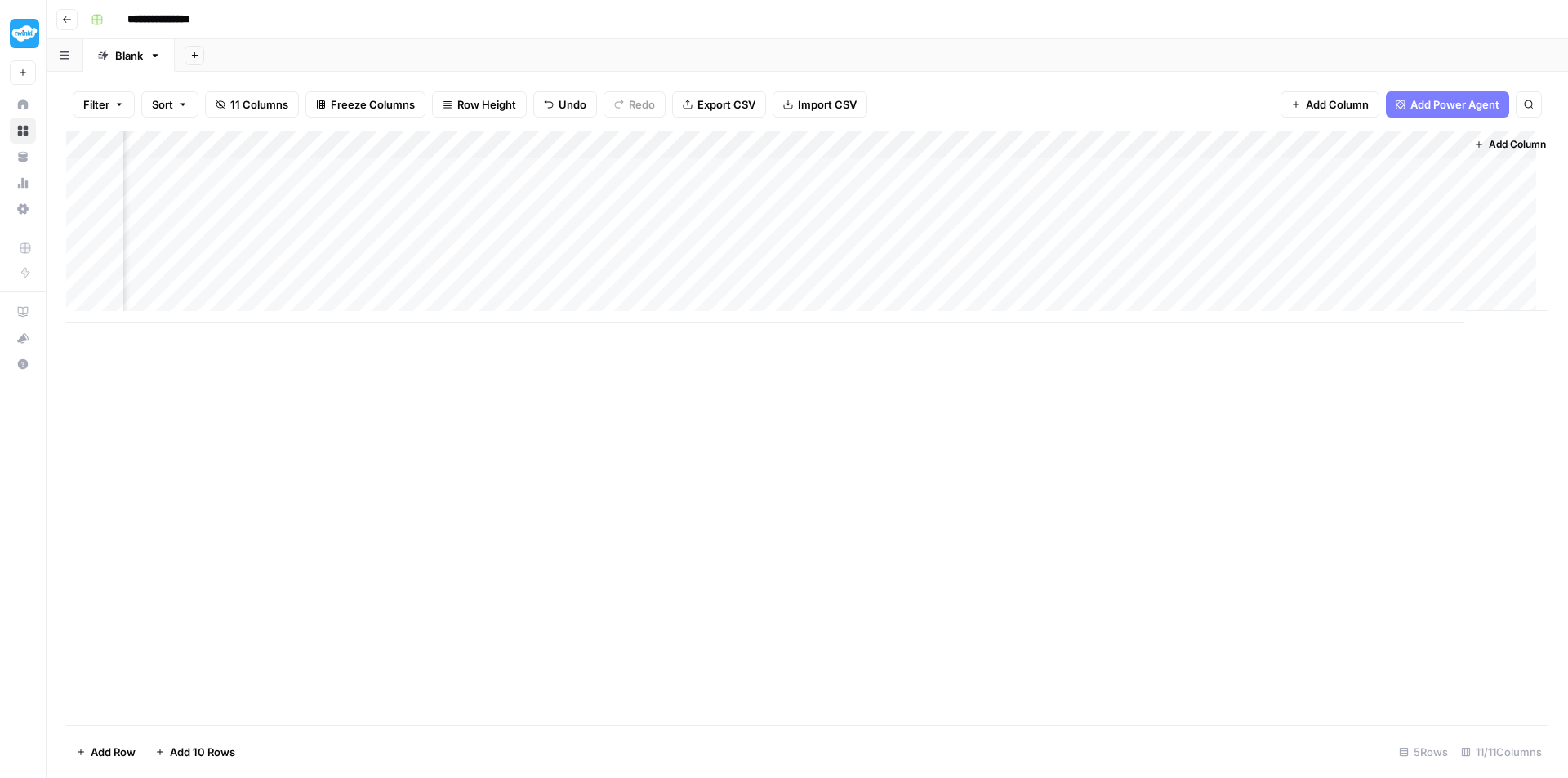
click at [1208, 255] on div "Add Column" at bounding box center [807, 227] width 1482 height 193
click at [156, 309] on div "Add Column" at bounding box center [807, 227] width 1482 height 193
click at [231, 295] on textarea at bounding box center [253, 299] width 261 height 23
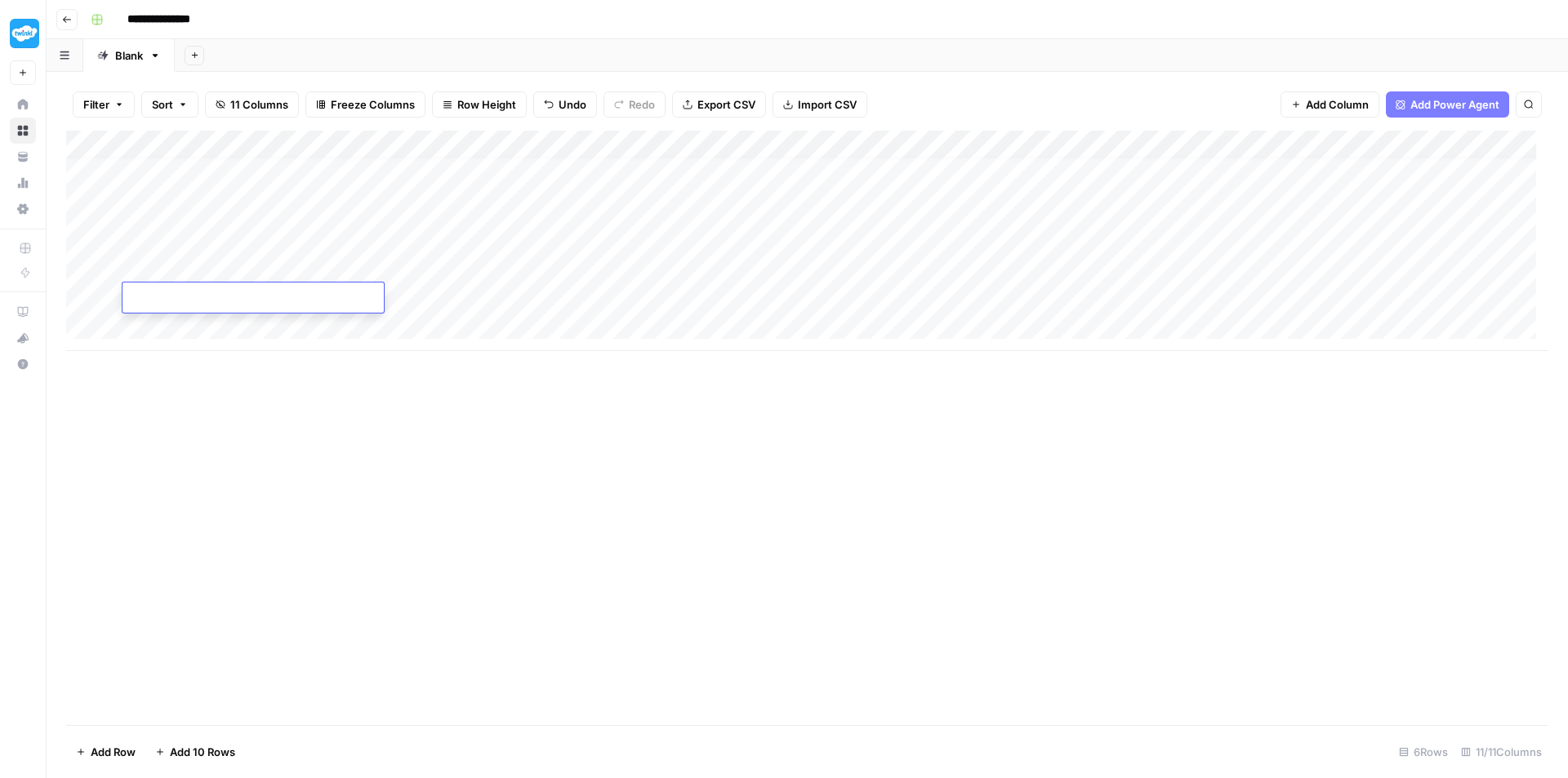
paste textarea "**********"
type textarea "**********"
click at [696, 301] on div "Add Column" at bounding box center [807, 241] width 1482 height 221
click at [419, 298] on div "Add Column" at bounding box center [807, 241] width 1482 height 221
click at [420, 298] on div "Add Column" at bounding box center [807, 241] width 1482 height 221
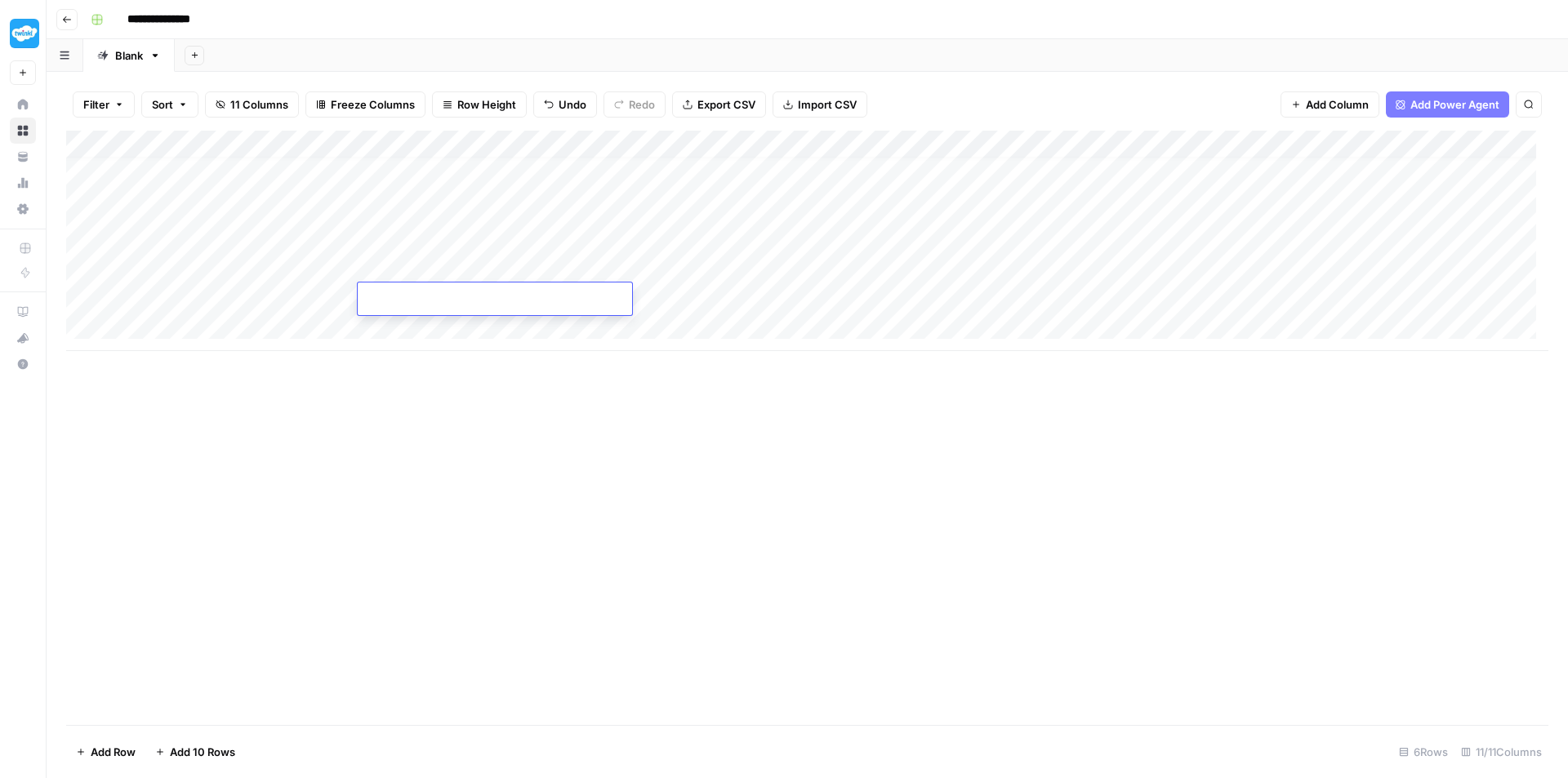
type input "**********"
click at [658, 270] on div "Add Column" at bounding box center [807, 241] width 1482 height 221
click at [641, 300] on div "Add Column" at bounding box center [807, 241] width 1482 height 221
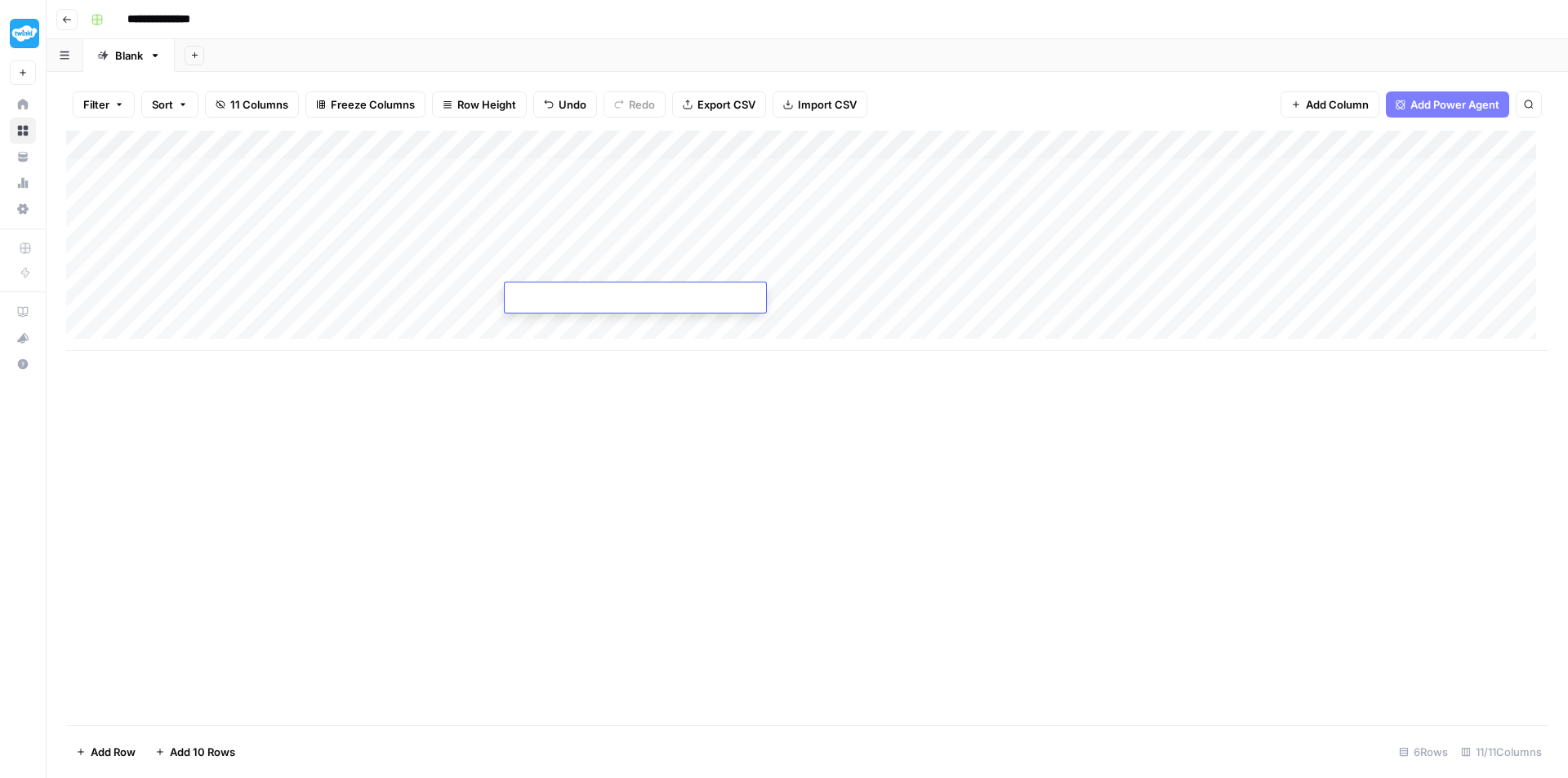
type textarea "**********"
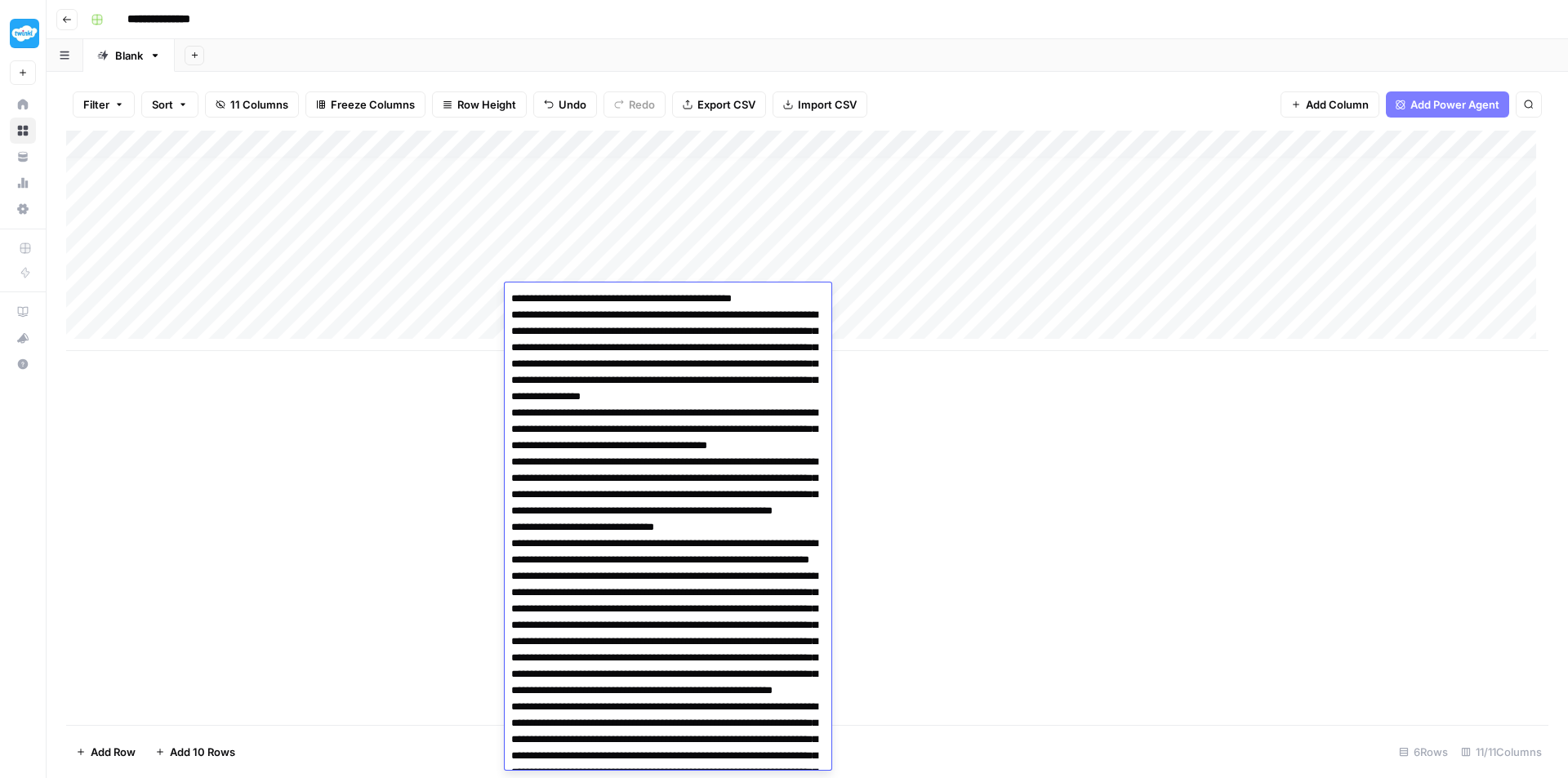
scroll to position [663, 0]
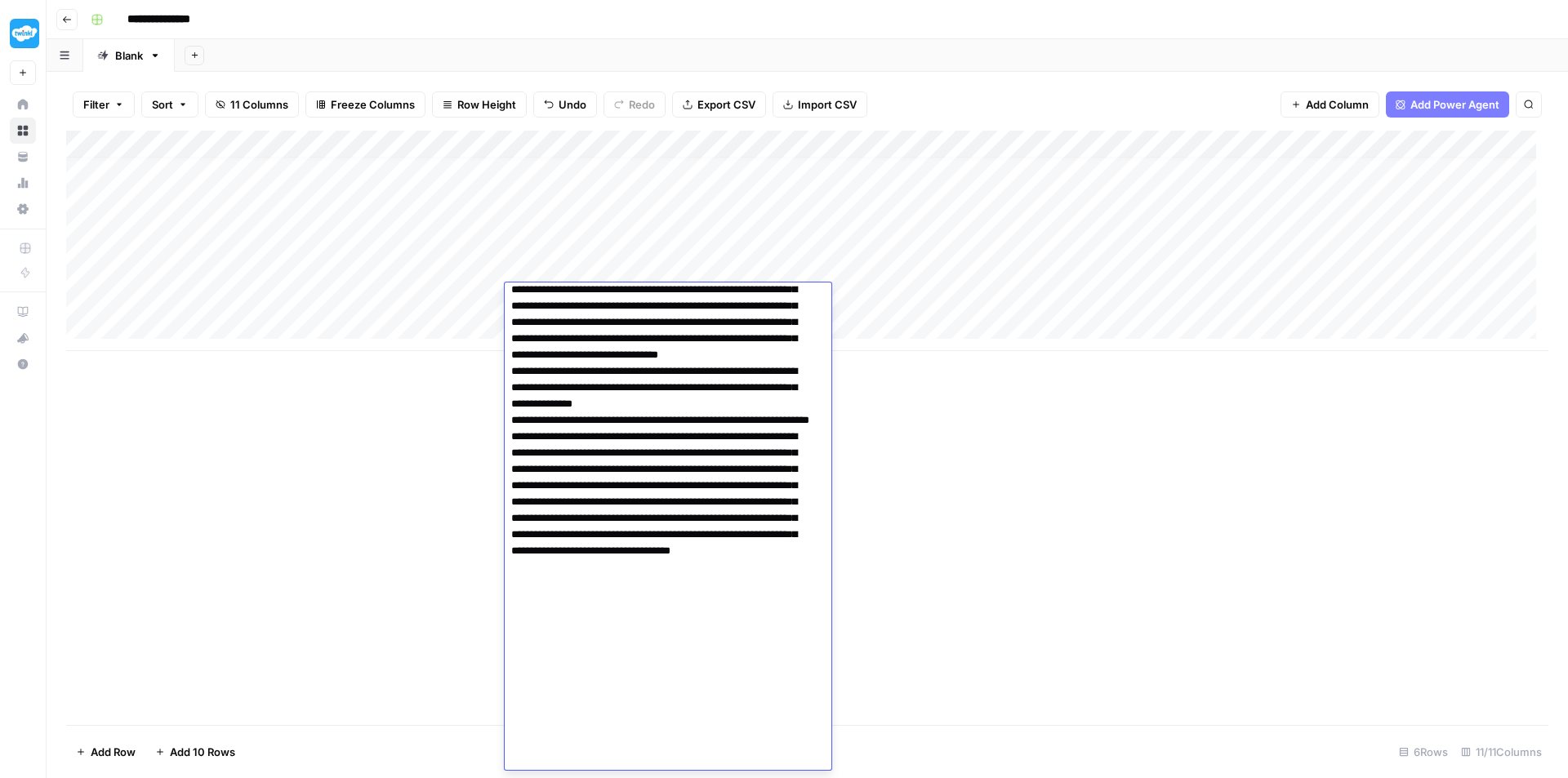
click at [916, 269] on div "Add Column" at bounding box center [807, 241] width 1482 height 221
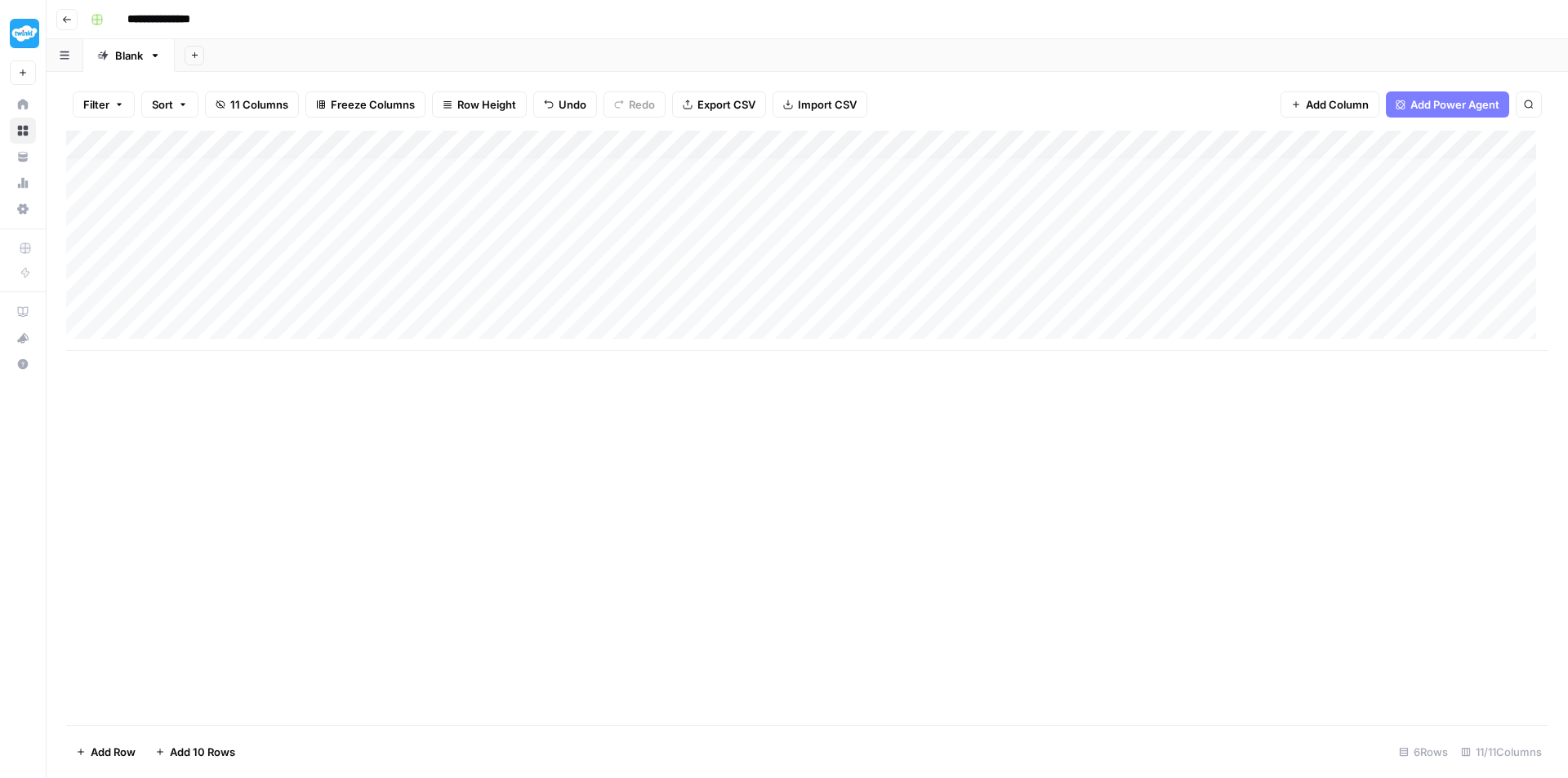
click at [849, 294] on div "Add Column" at bounding box center [807, 241] width 1482 height 221
type textarea "**********"
click at [1124, 297] on div "Add Column" at bounding box center [807, 241] width 1482 height 221
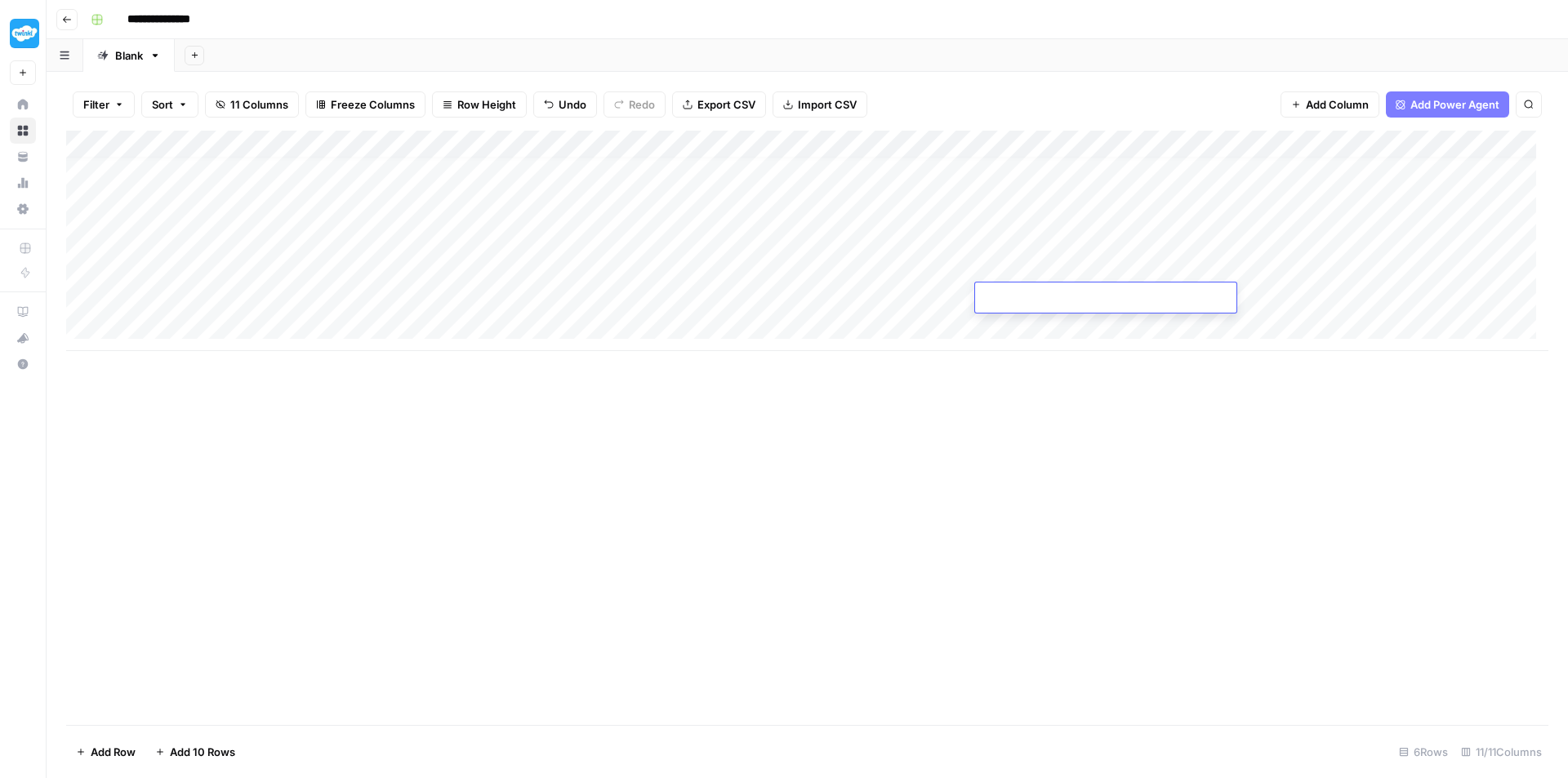
type textarea "**********"
click at [1324, 295] on div "Add Column" at bounding box center [807, 241] width 1482 height 221
click at [1315, 298] on div "Add Column" at bounding box center [807, 241] width 1482 height 221
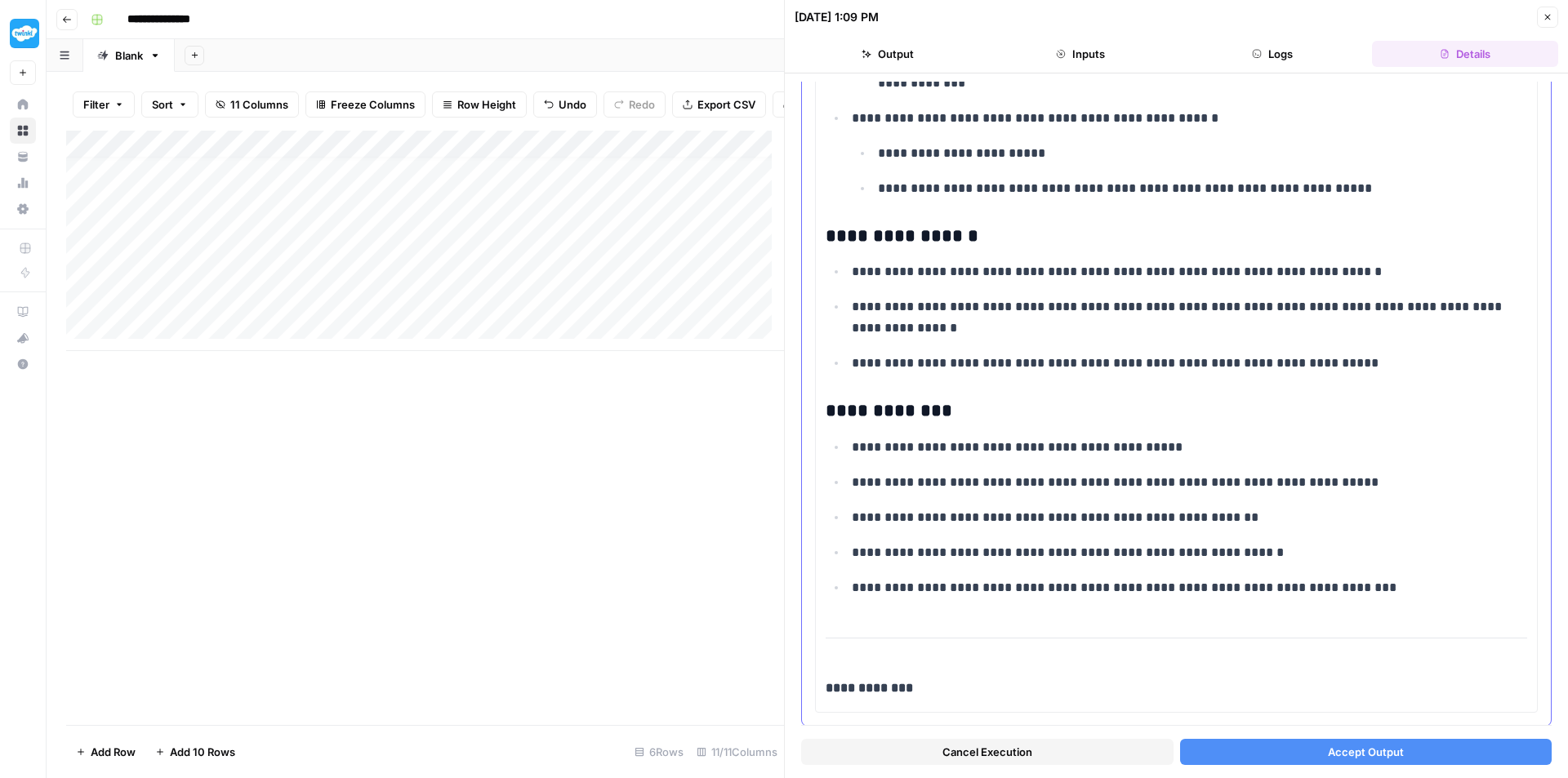
scroll to position [2287, 0]
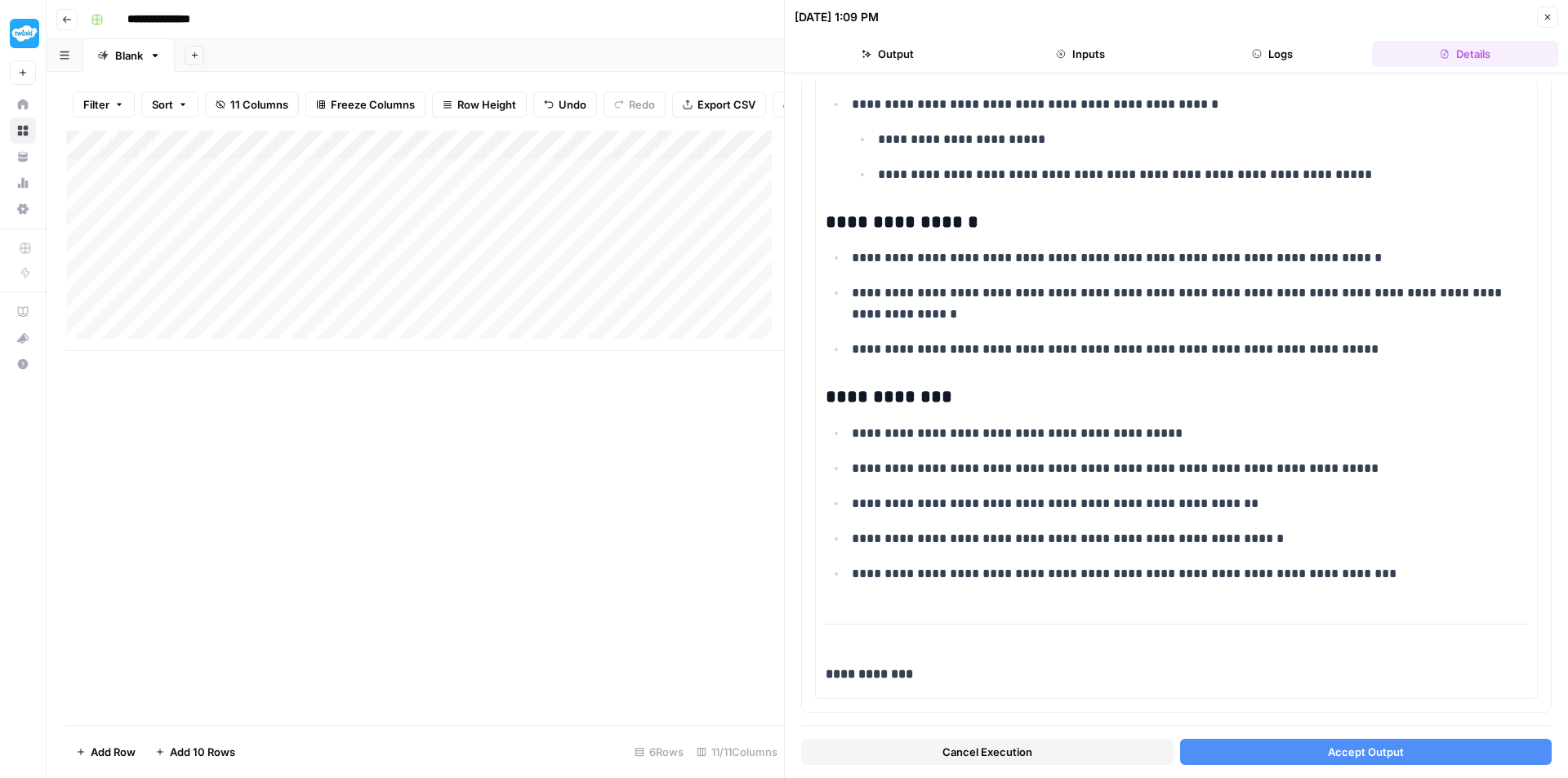
click at [1391, 754] on span "Accept Output" at bounding box center [1365, 752] width 76 height 16
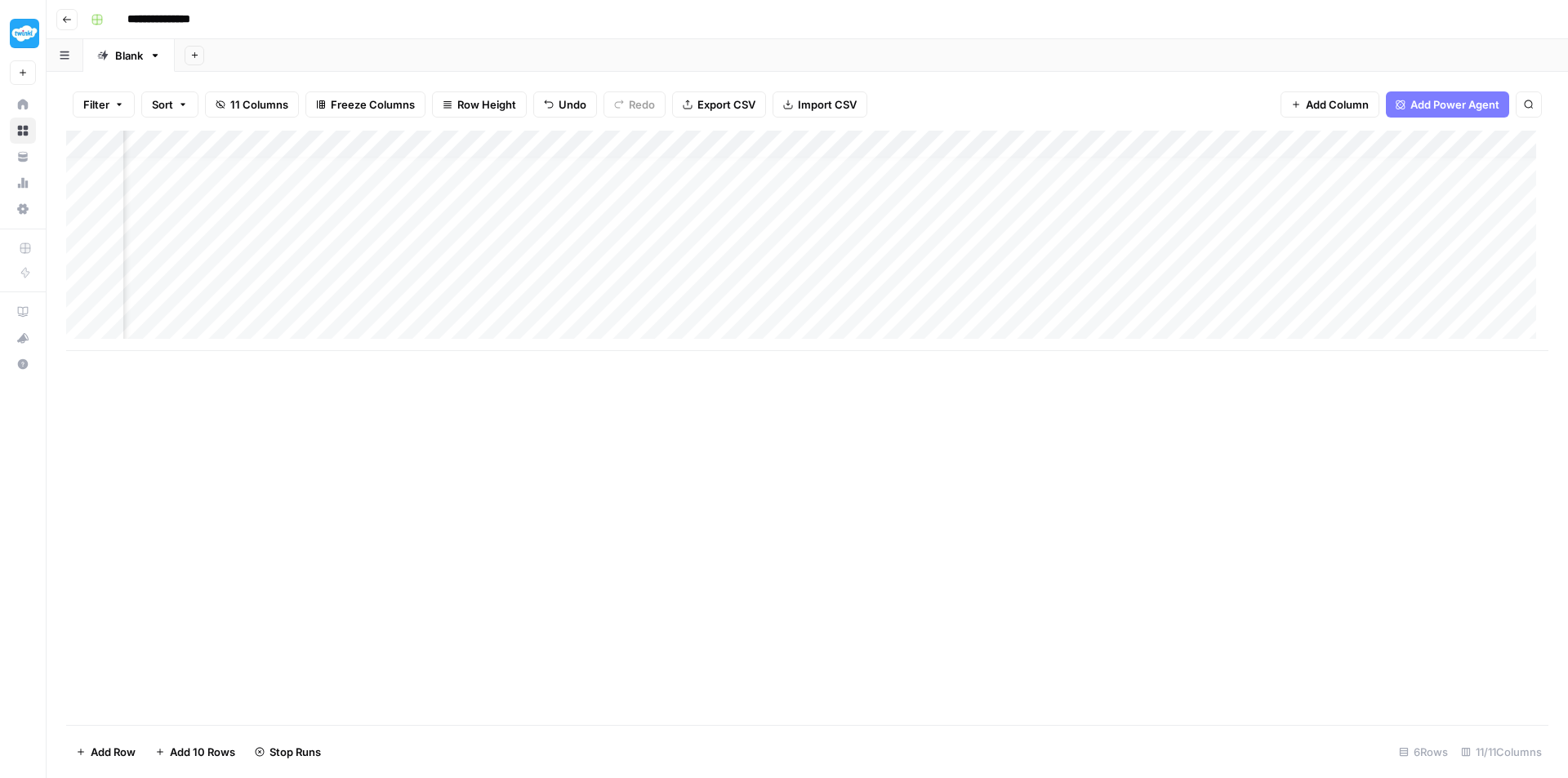
scroll to position [12, 741]
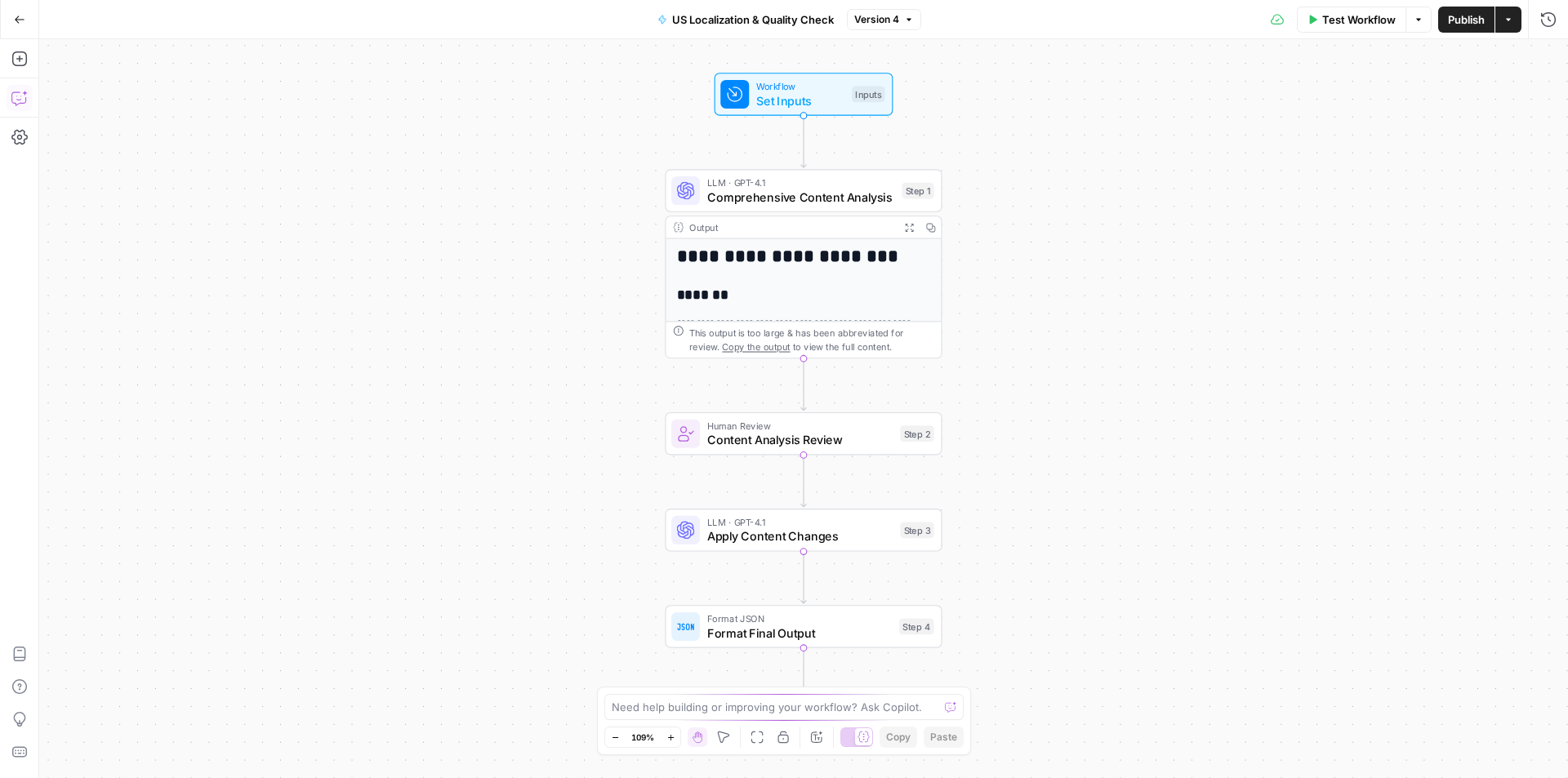
click at [17, 98] on icon "button" at bounding box center [19, 98] width 16 height 16
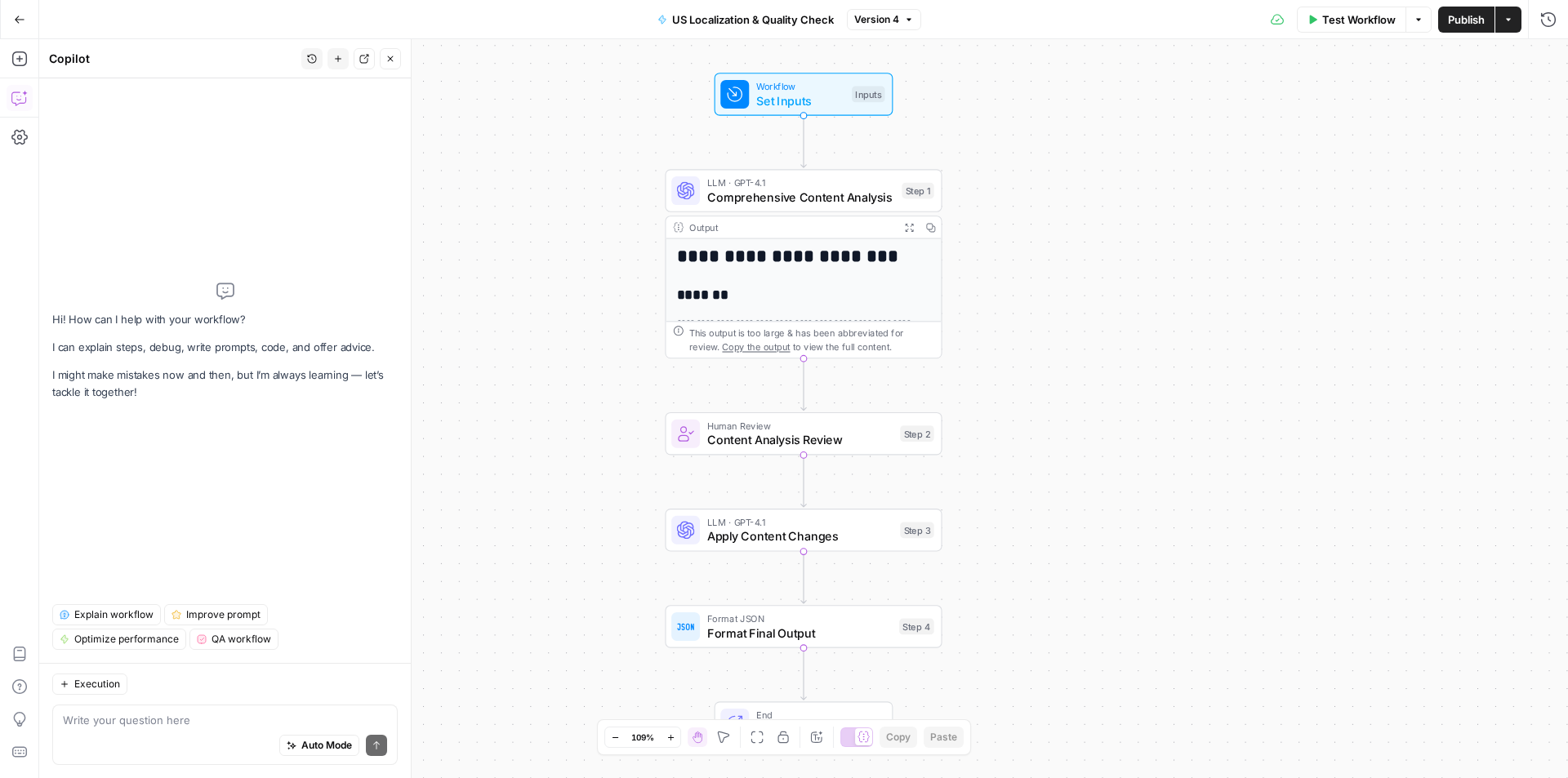
click at [144, 717] on textarea at bounding box center [225, 719] width 325 height 16
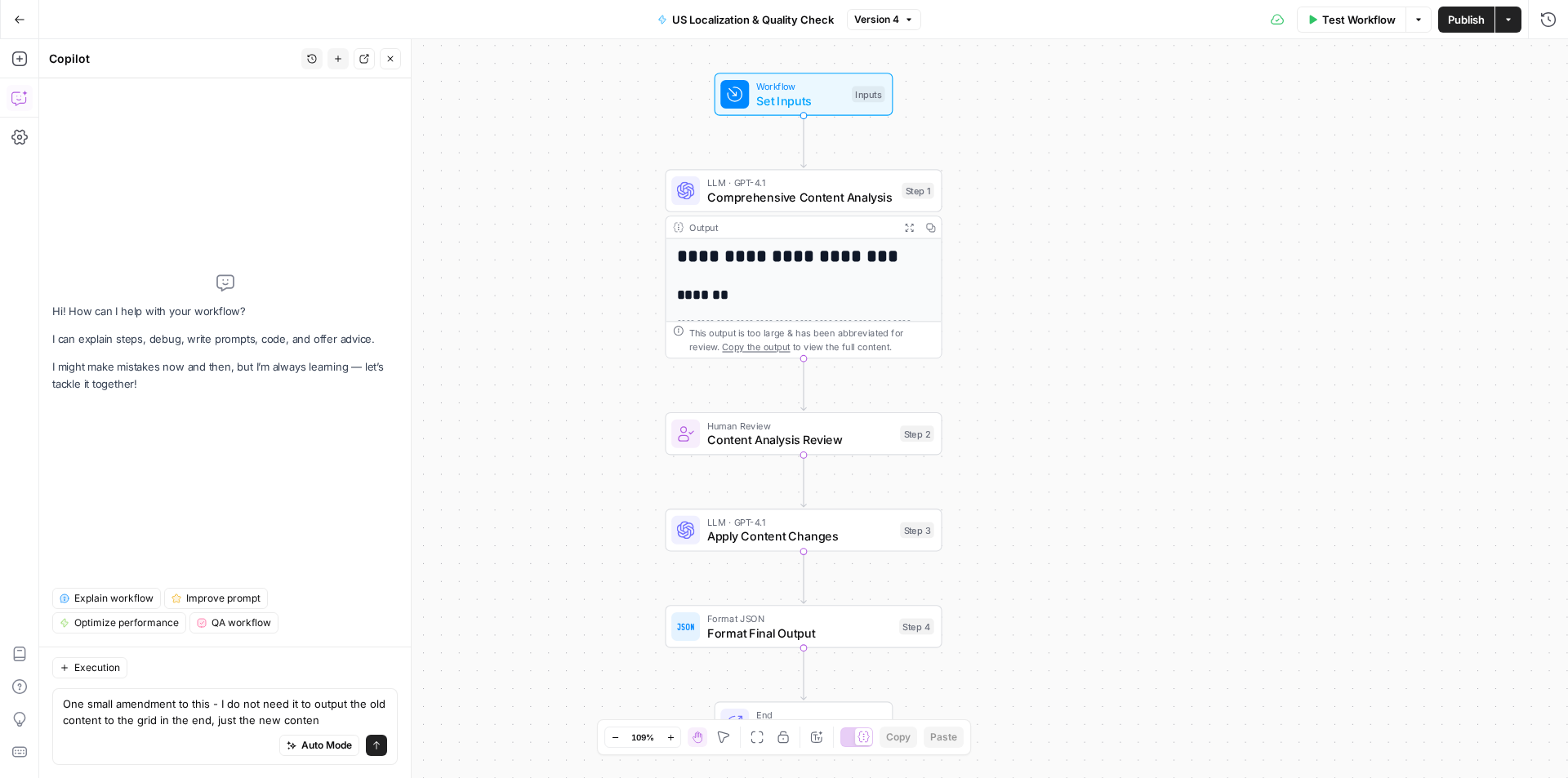
type textarea "One small amendment to this - I do not need it to output the old content to the…"
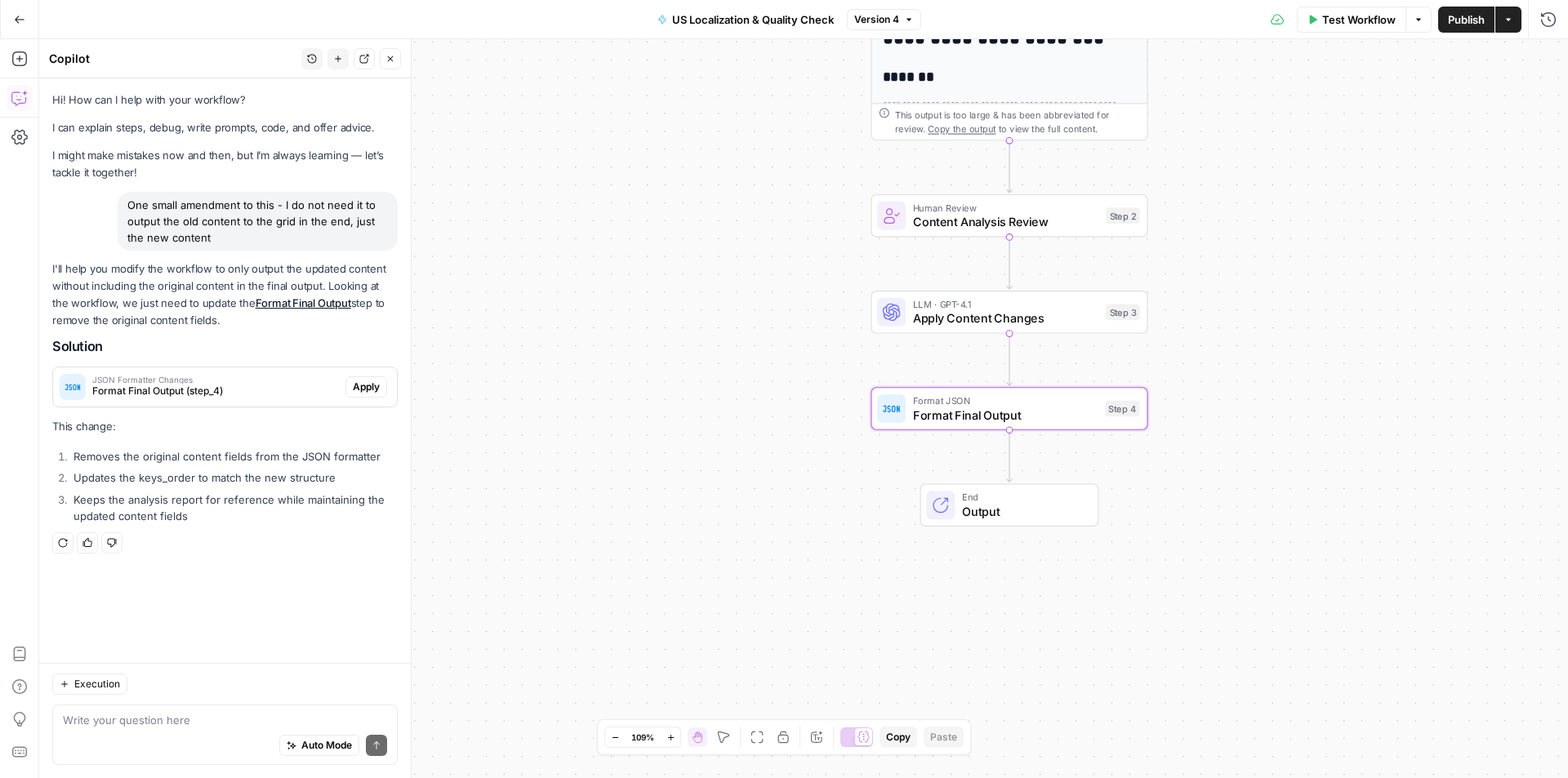
click at [367, 388] on span "Apply" at bounding box center [366, 386] width 27 height 14
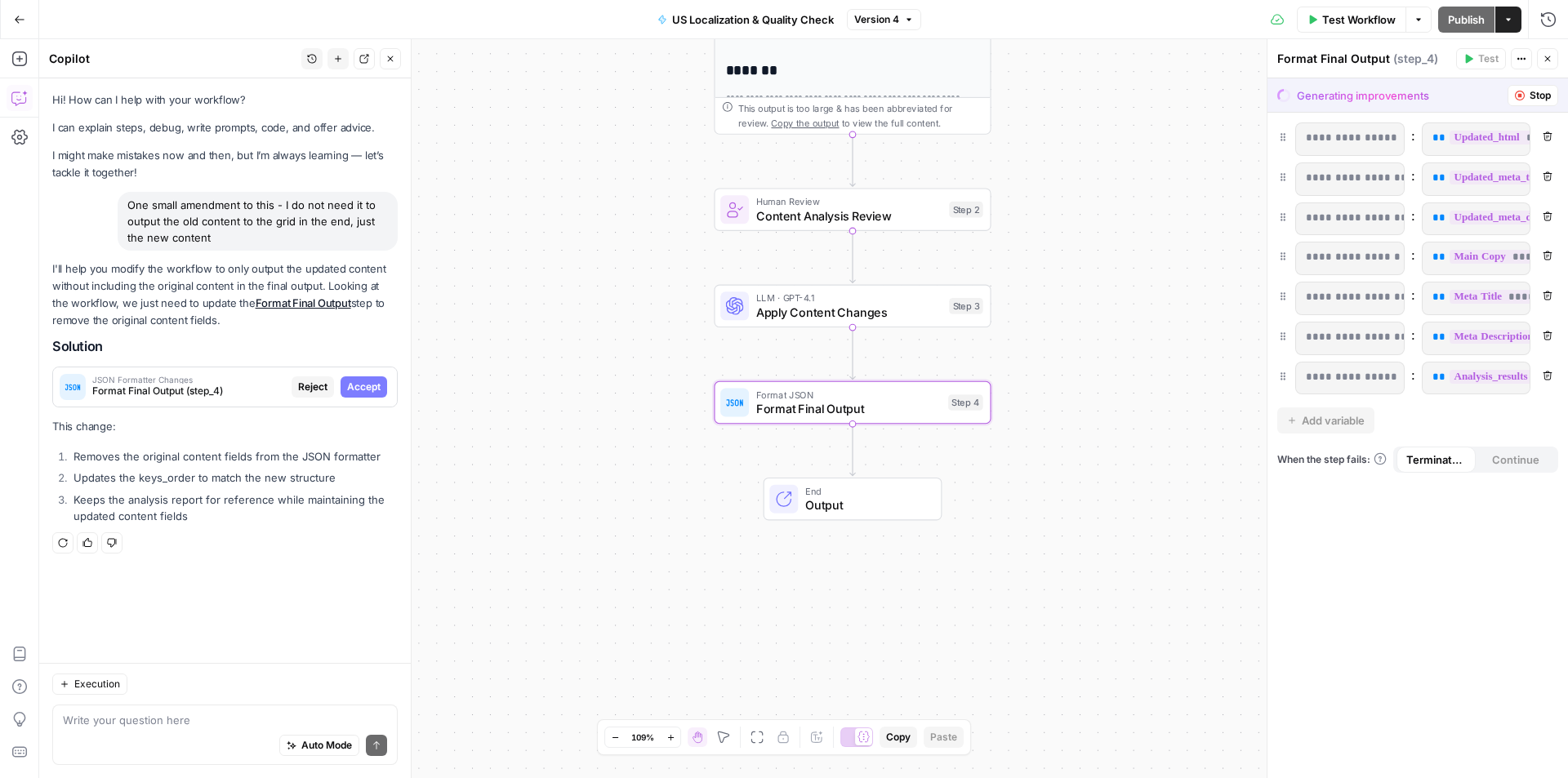
click at [365, 387] on span "Accept" at bounding box center [363, 386] width 34 height 14
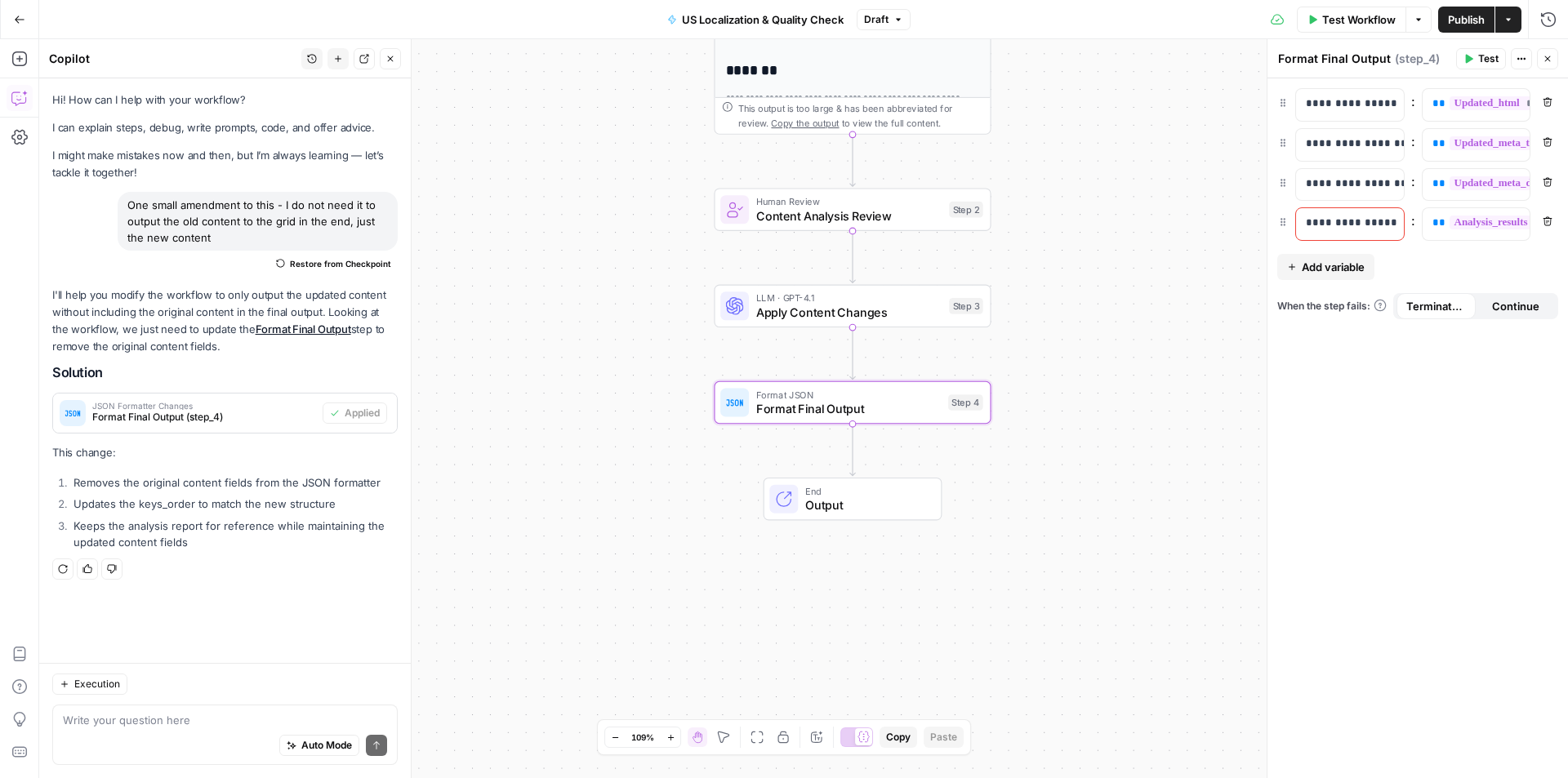
click at [1080, 466] on div "**********" at bounding box center [804, 409] width 1529 height 740
click at [1331, 223] on p "**********" at bounding box center [1337, 223] width 62 height 16
click at [1486, 225] on span "**********" at bounding box center [1583, 222] width 270 height 13
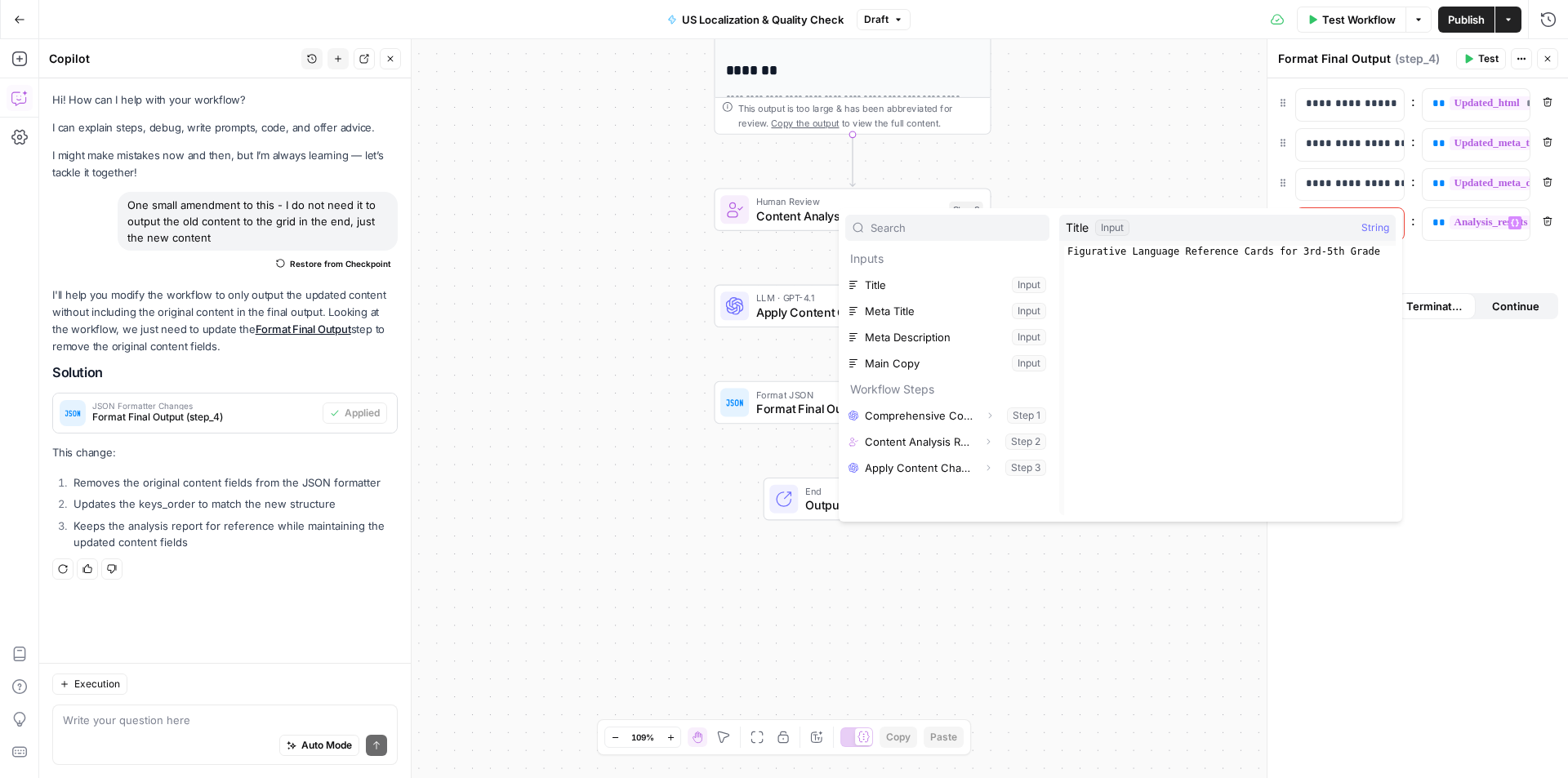
click at [1259, 188] on div at bounding box center [1266, 409] width 16 height 740
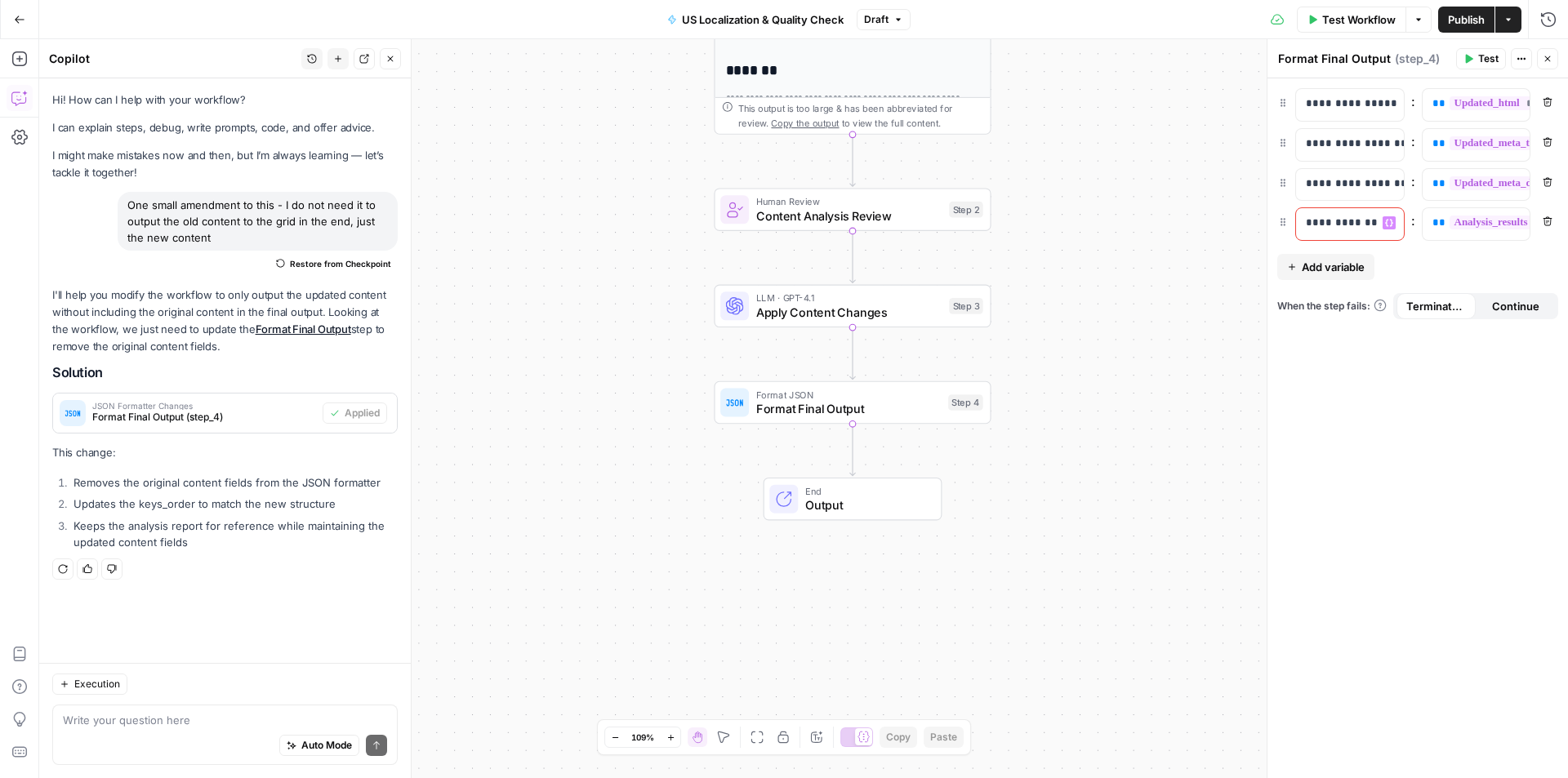
click at [1372, 224] on p "**********" at bounding box center [1350, 223] width 88 height 16
click at [1389, 224] on icon "button" at bounding box center [1388, 223] width 9 height 9
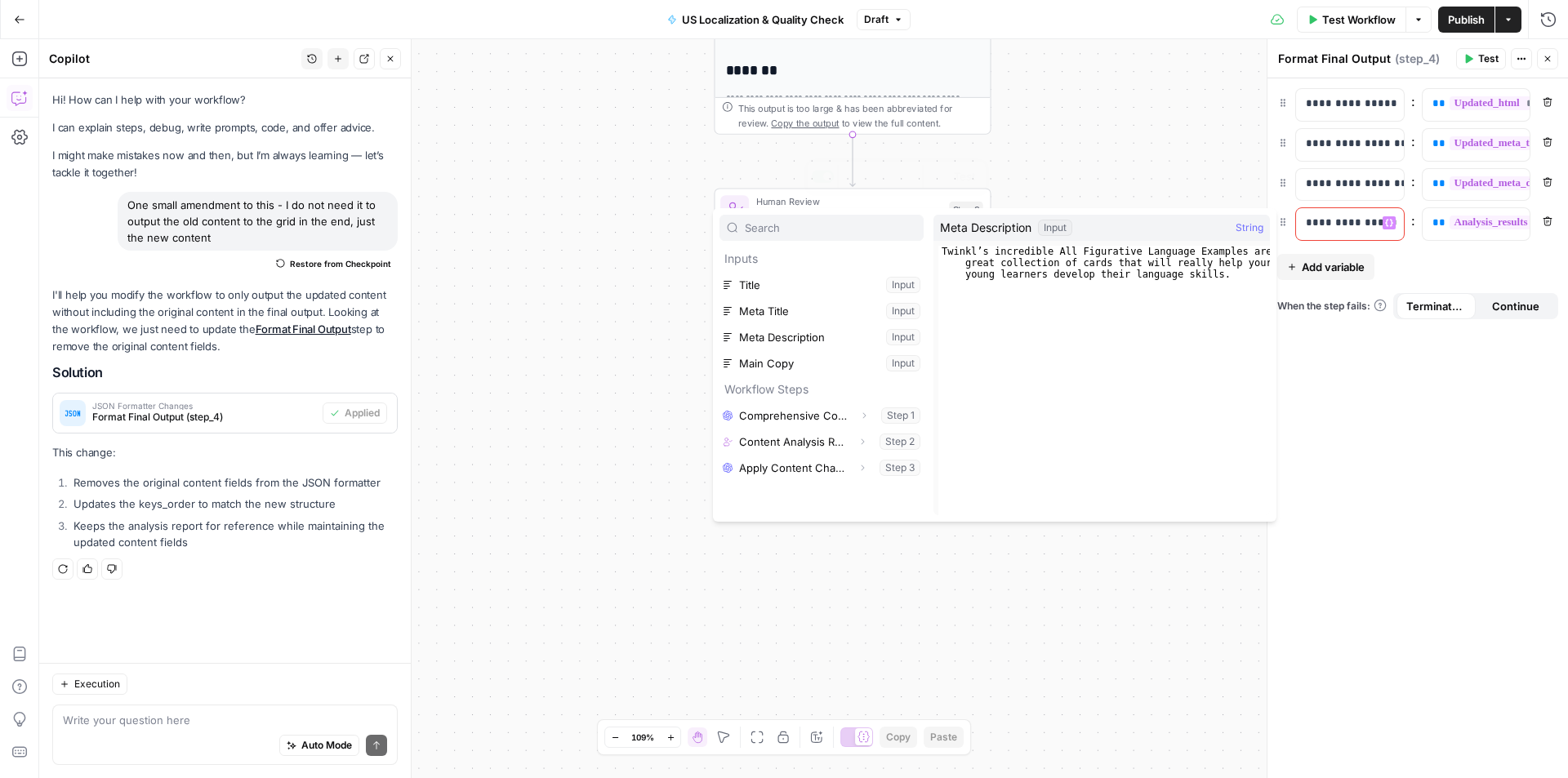
click at [1090, 46] on div "**********" at bounding box center [804, 409] width 1529 height 740
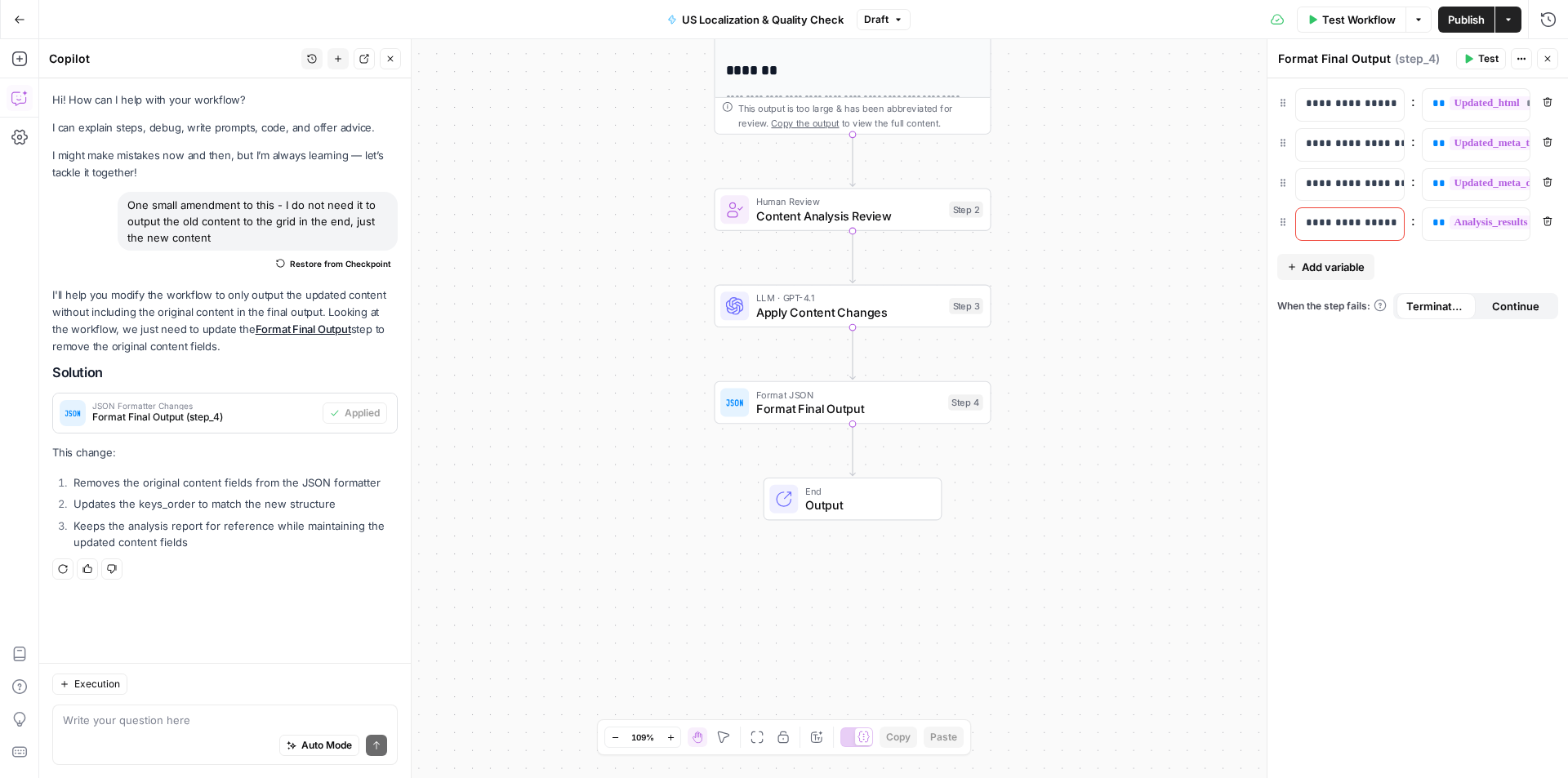
click at [1466, 16] on span "Publish" at bounding box center [1466, 19] width 36 height 16
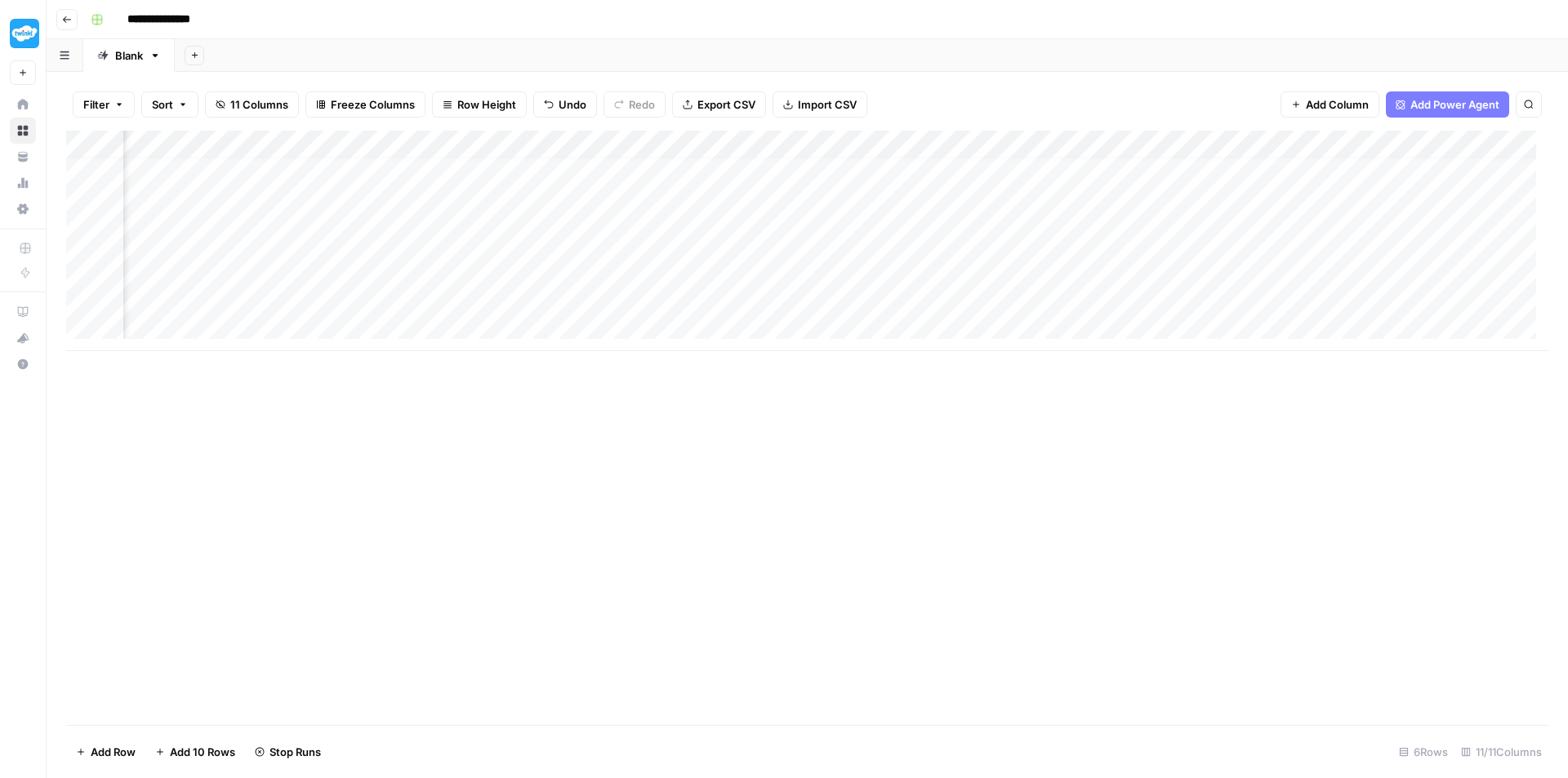
scroll to position [12, 741]
click at [948, 300] on div "Add Column" at bounding box center [807, 241] width 1482 height 221
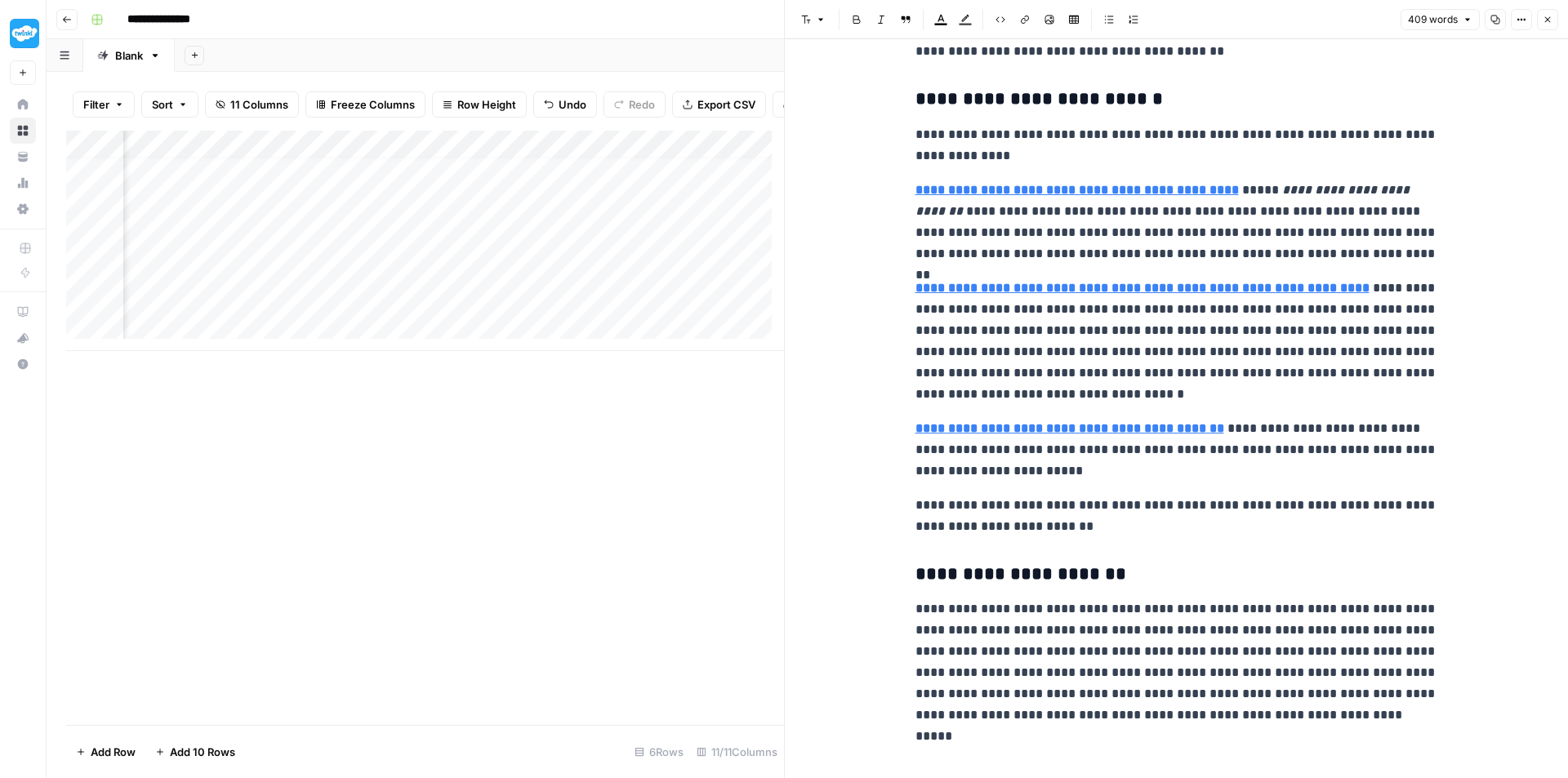
scroll to position [334, 0]
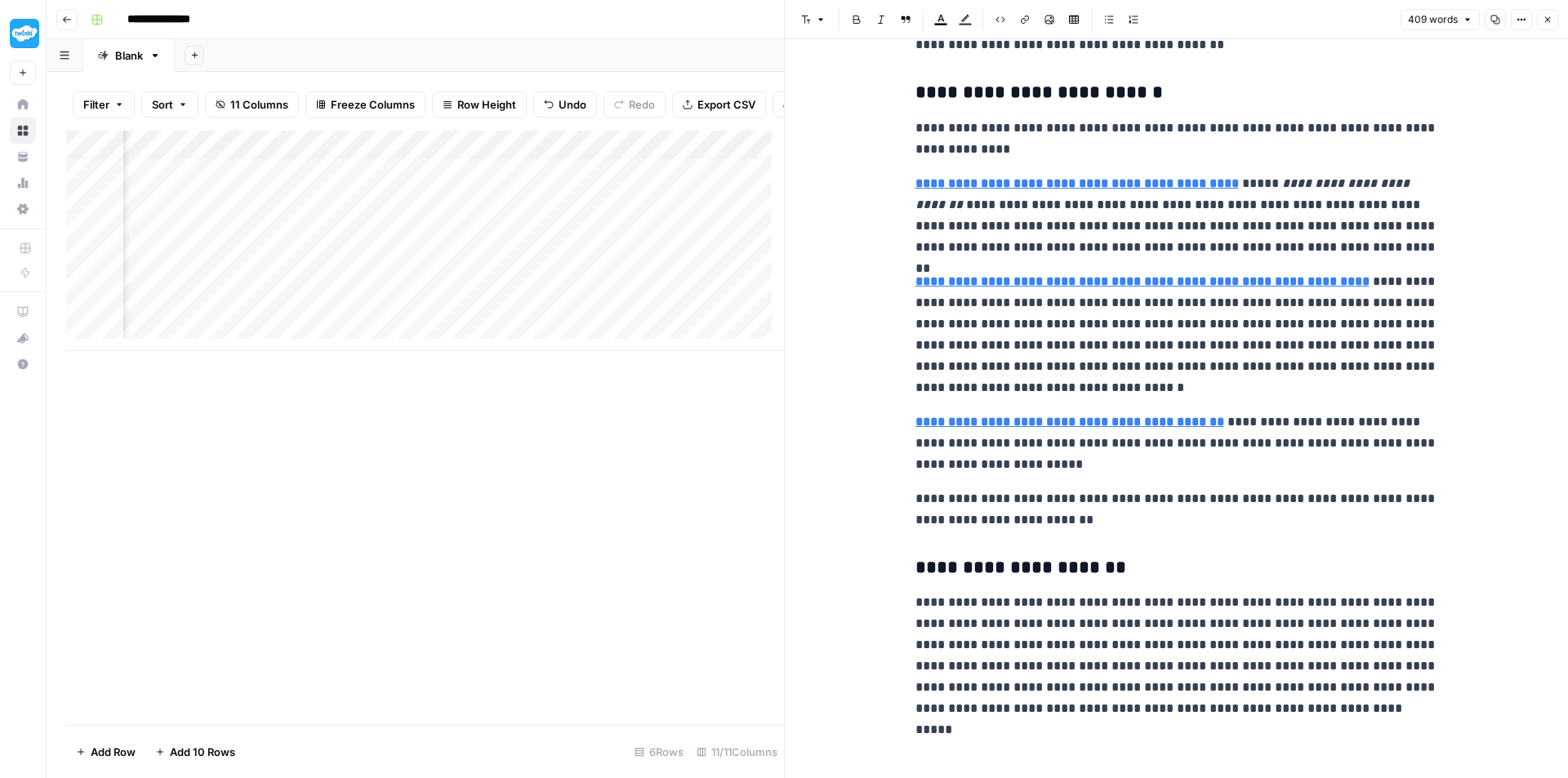
click at [1191, 230] on p "**********" at bounding box center [1176, 215] width 522 height 85
type input "p"
type input "c"
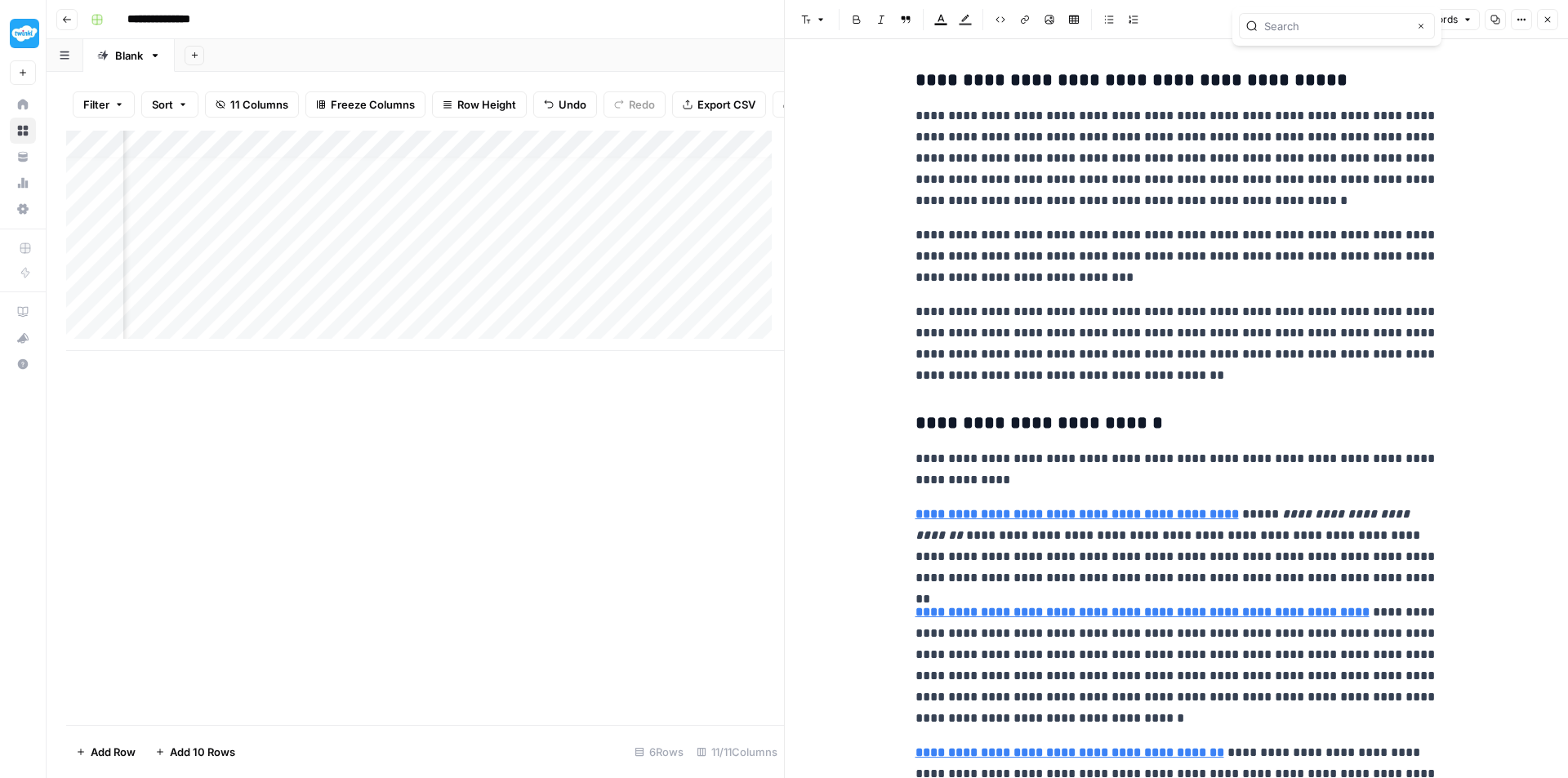
scroll to position [0, 0]
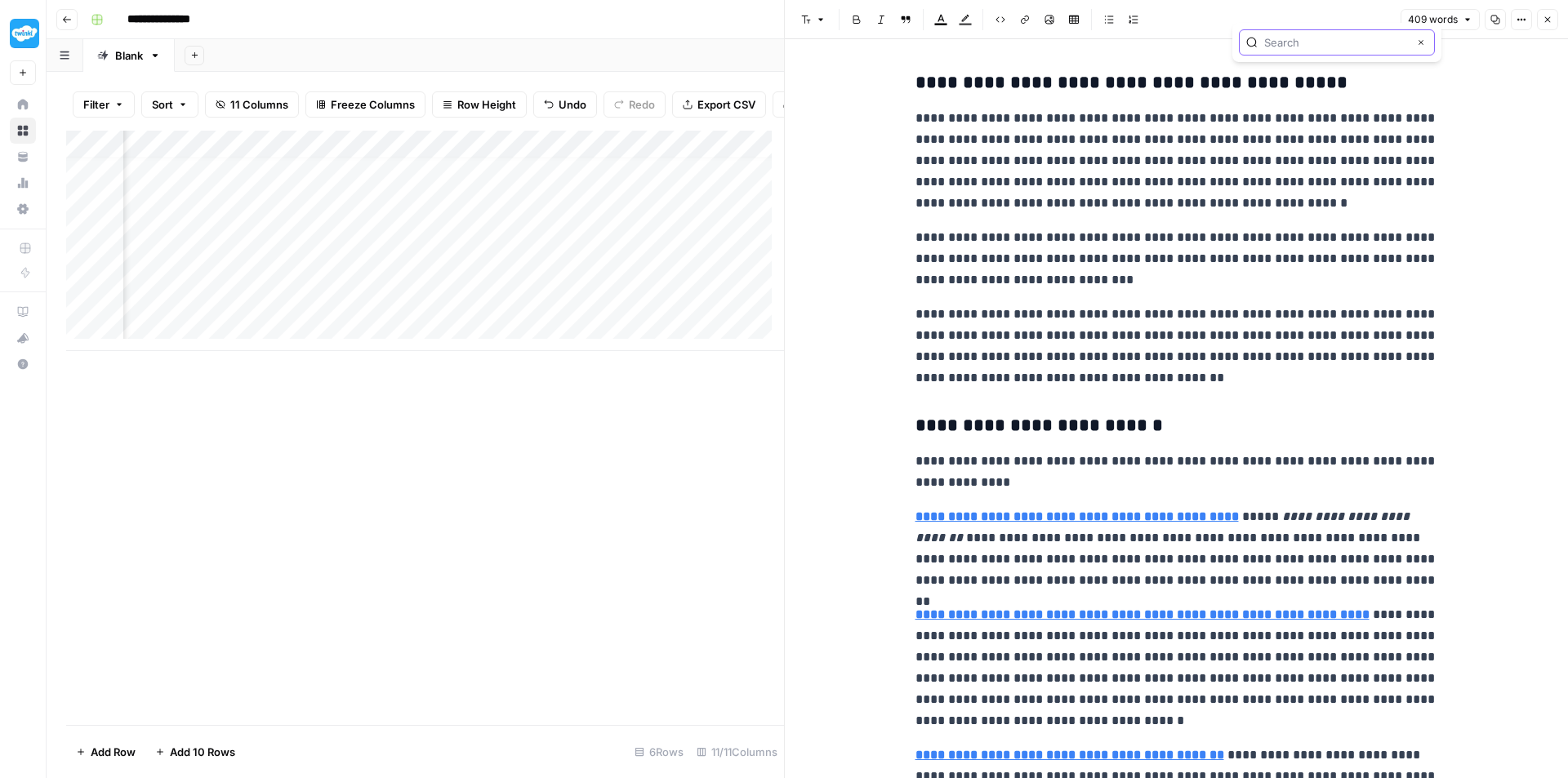
click at [1417, 47] on button "Close" at bounding box center [1421, 42] width 13 height 13
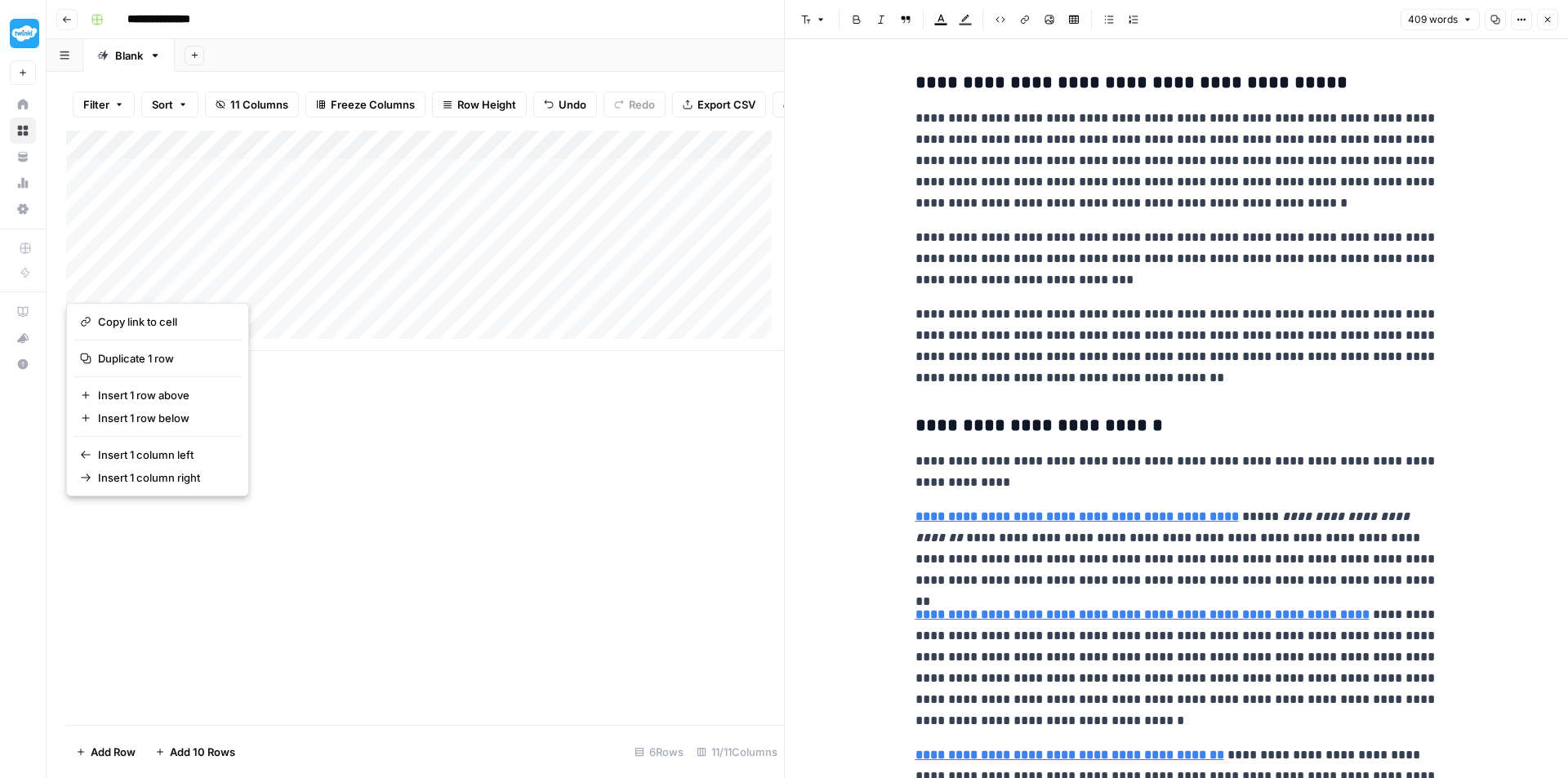
drag, startPoint x: 71, startPoint y: 280, endPoint x: 55, endPoint y: 275, distance: 16.8
click at [55, 275] on div "Filter Sort 11 Columns Freeze Columns Row Height Undo Redo Export CSV Import CS…" at bounding box center [415, 425] width 737 height 707
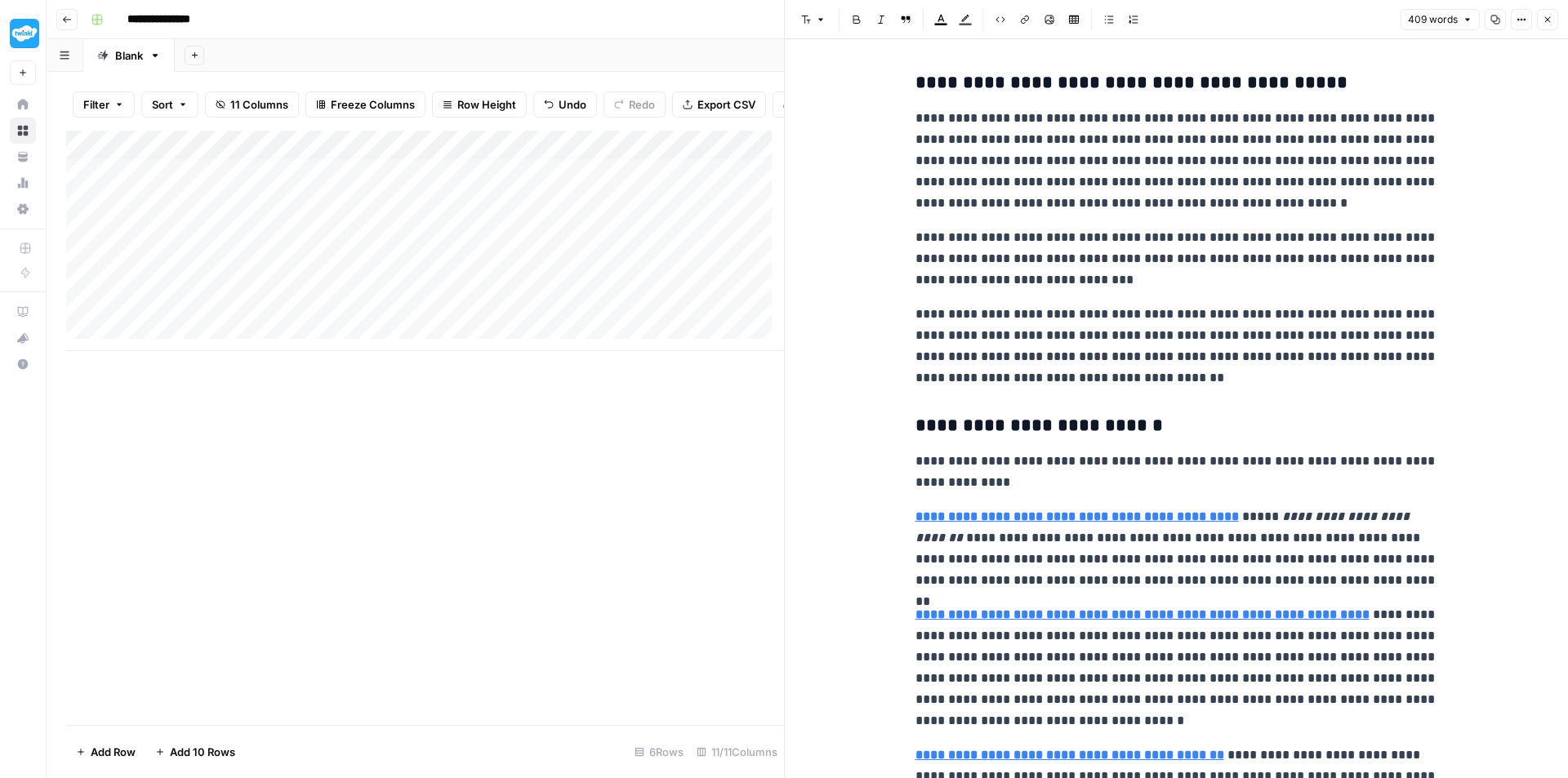
click at [173, 107] on span "Sort" at bounding box center [162, 104] width 21 height 16
click at [183, 100] on icon "button" at bounding box center [182, 105] width 10 height 10
click at [493, 337] on div "Add Column" at bounding box center [424, 255] width 717 height 249
click at [228, 337] on div "Add Column" at bounding box center [424, 255] width 717 height 249
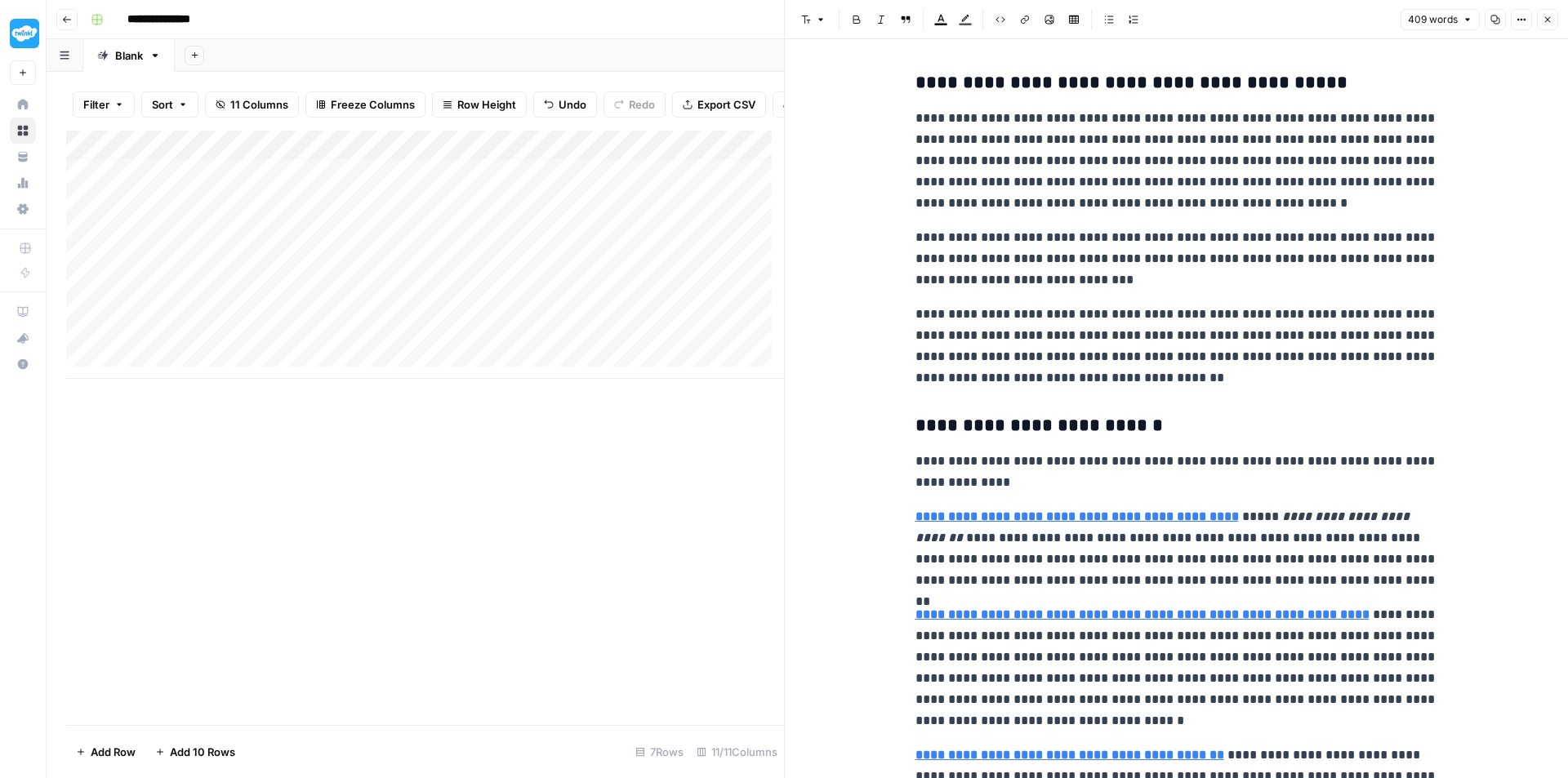
click at [432, 336] on div "Add Column" at bounding box center [424, 255] width 717 height 249
type input "**********"
click at [693, 340] on div "Add Column" at bounding box center [424, 255] width 717 height 249
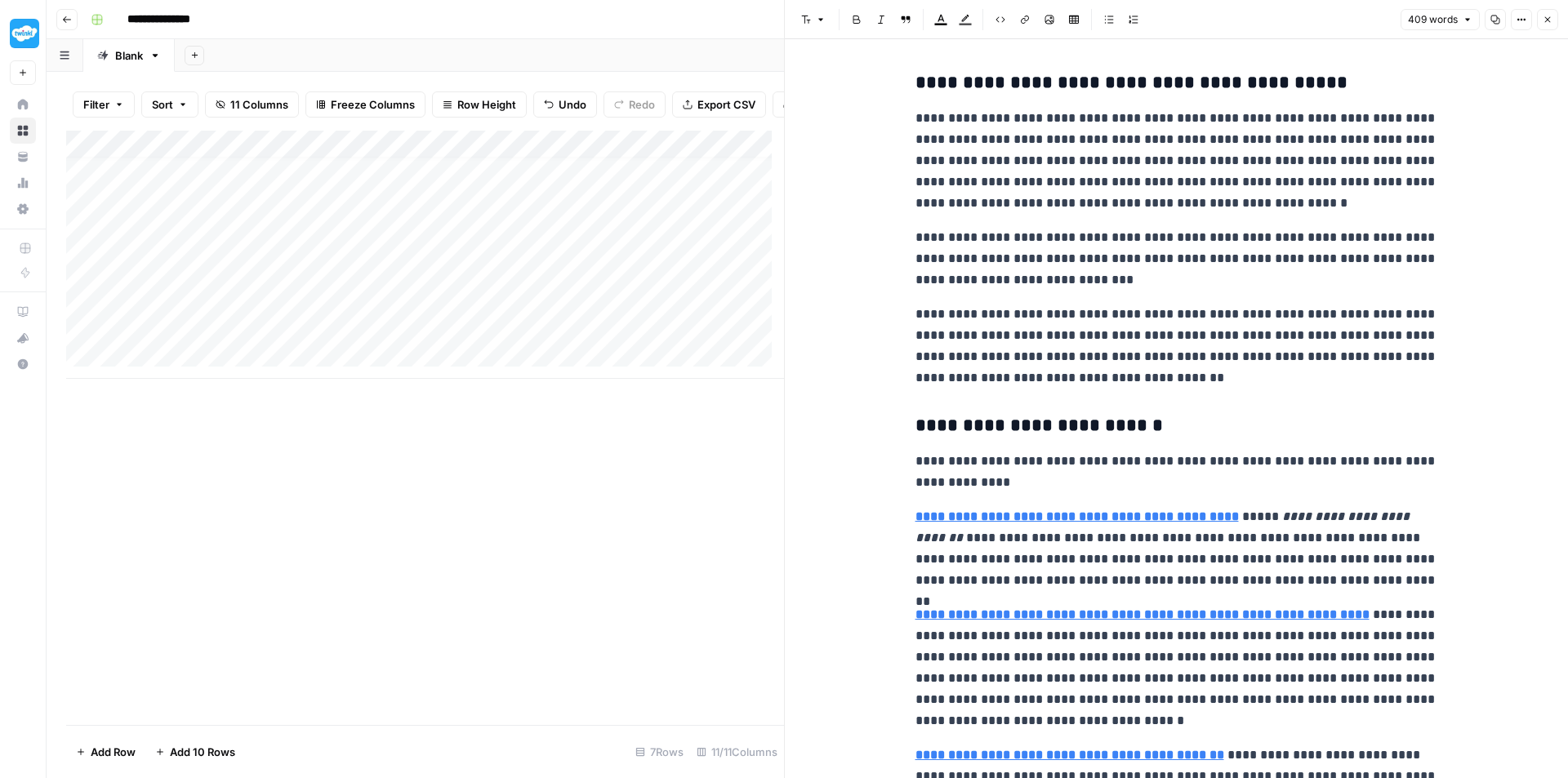
click at [276, 345] on div "Add Column" at bounding box center [424, 255] width 717 height 249
type textarea "**********"
click at [611, 336] on div "Add Column" at bounding box center [424, 255] width 717 height 249
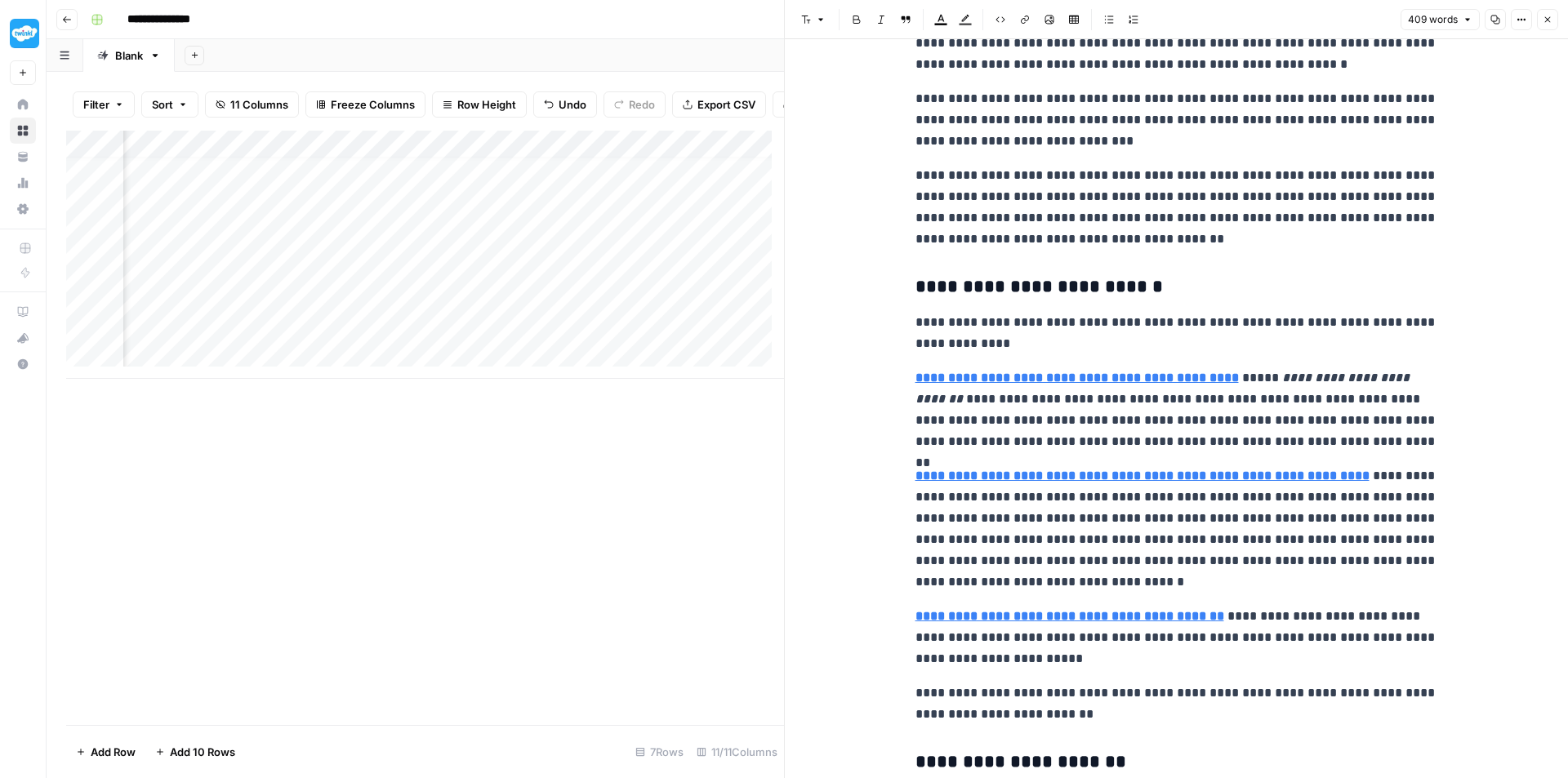
scroll to position [334, 0]
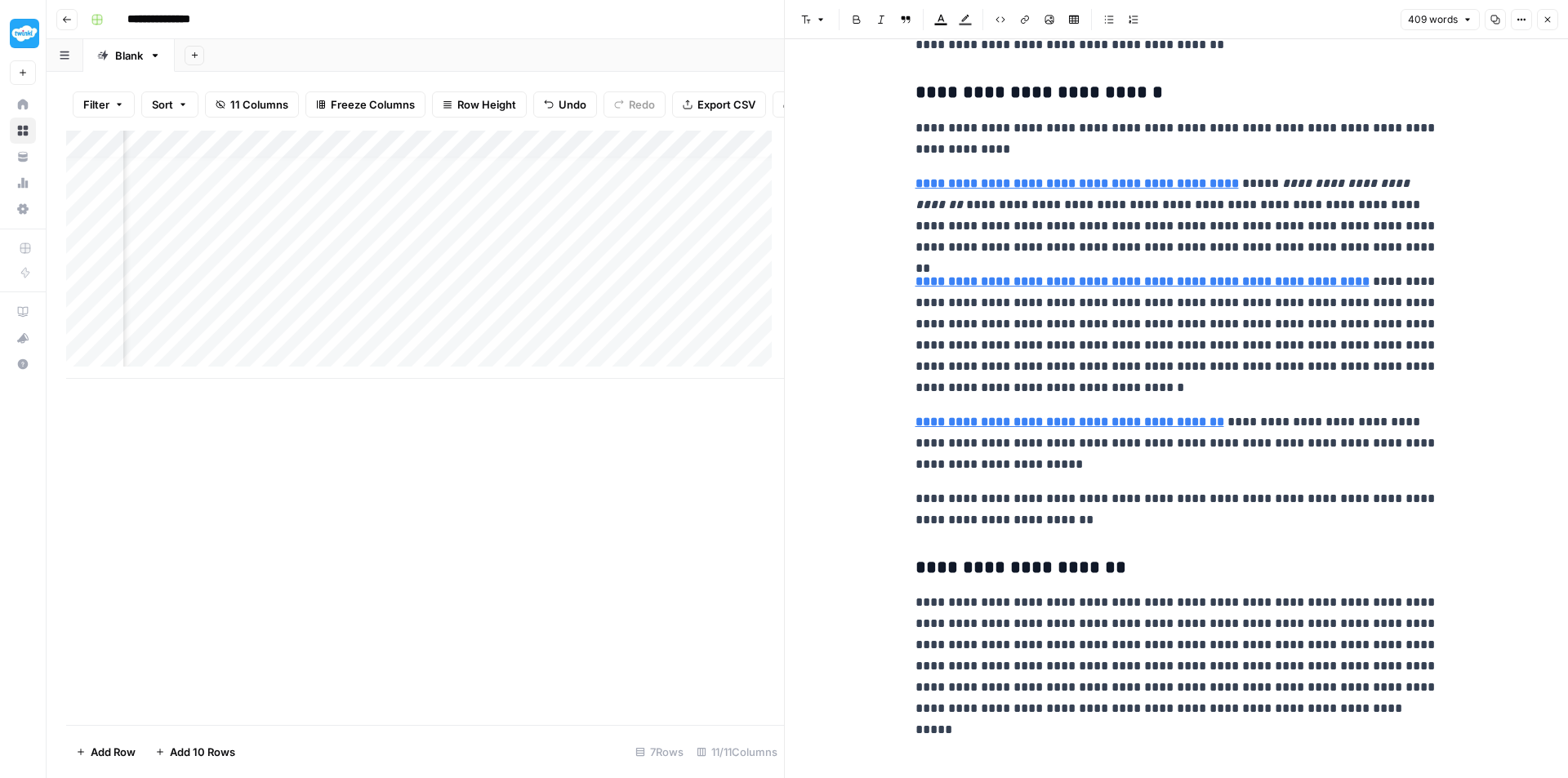
click at [346, 331] on div "Add Column" at bounding box center [424, 255] width 717 height 249
click at [346, 331] on textarea at bounding box center [379, 339] width 261 height 23
type textarea "**********"
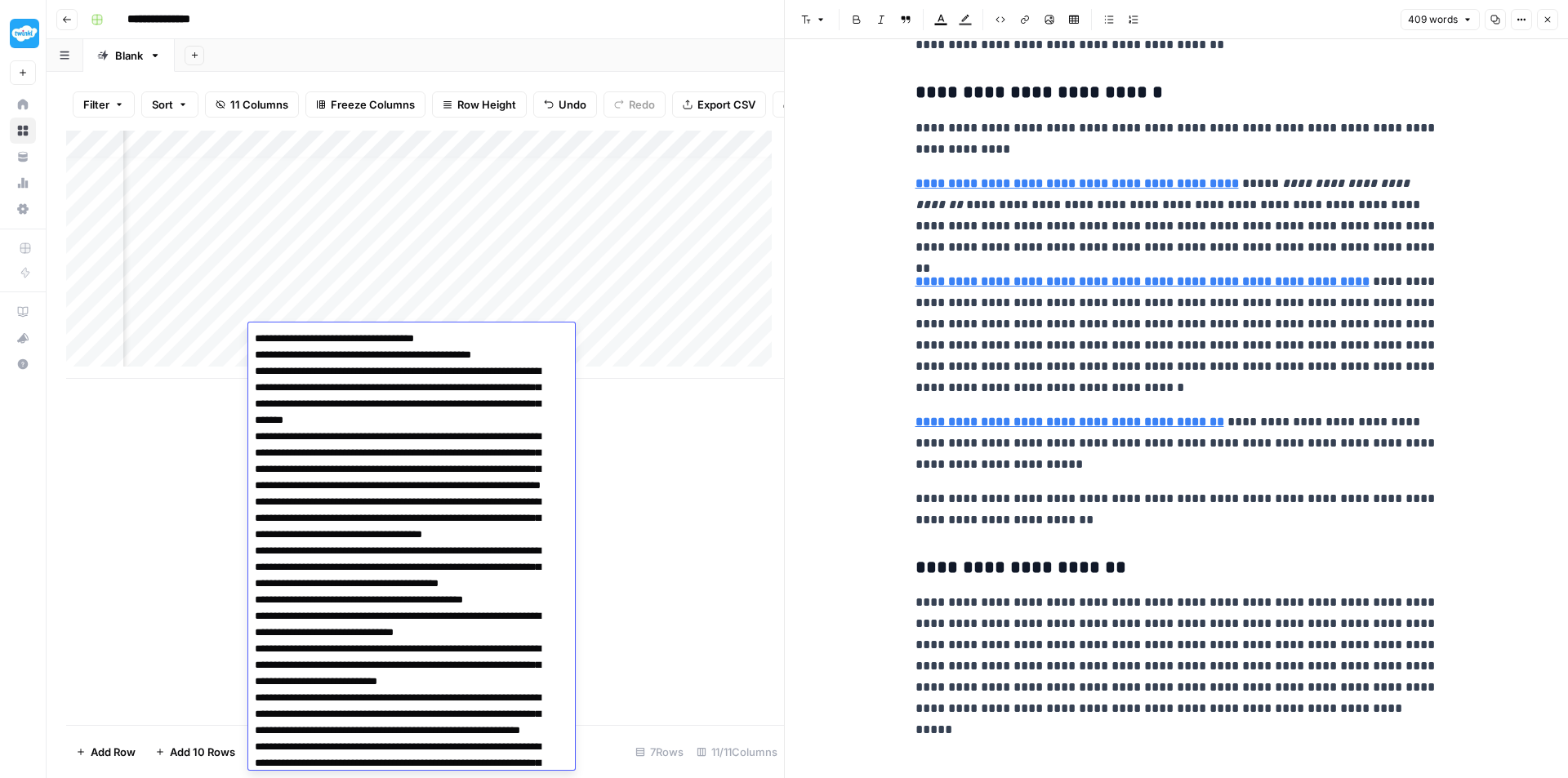
scroll to position [506, 0]
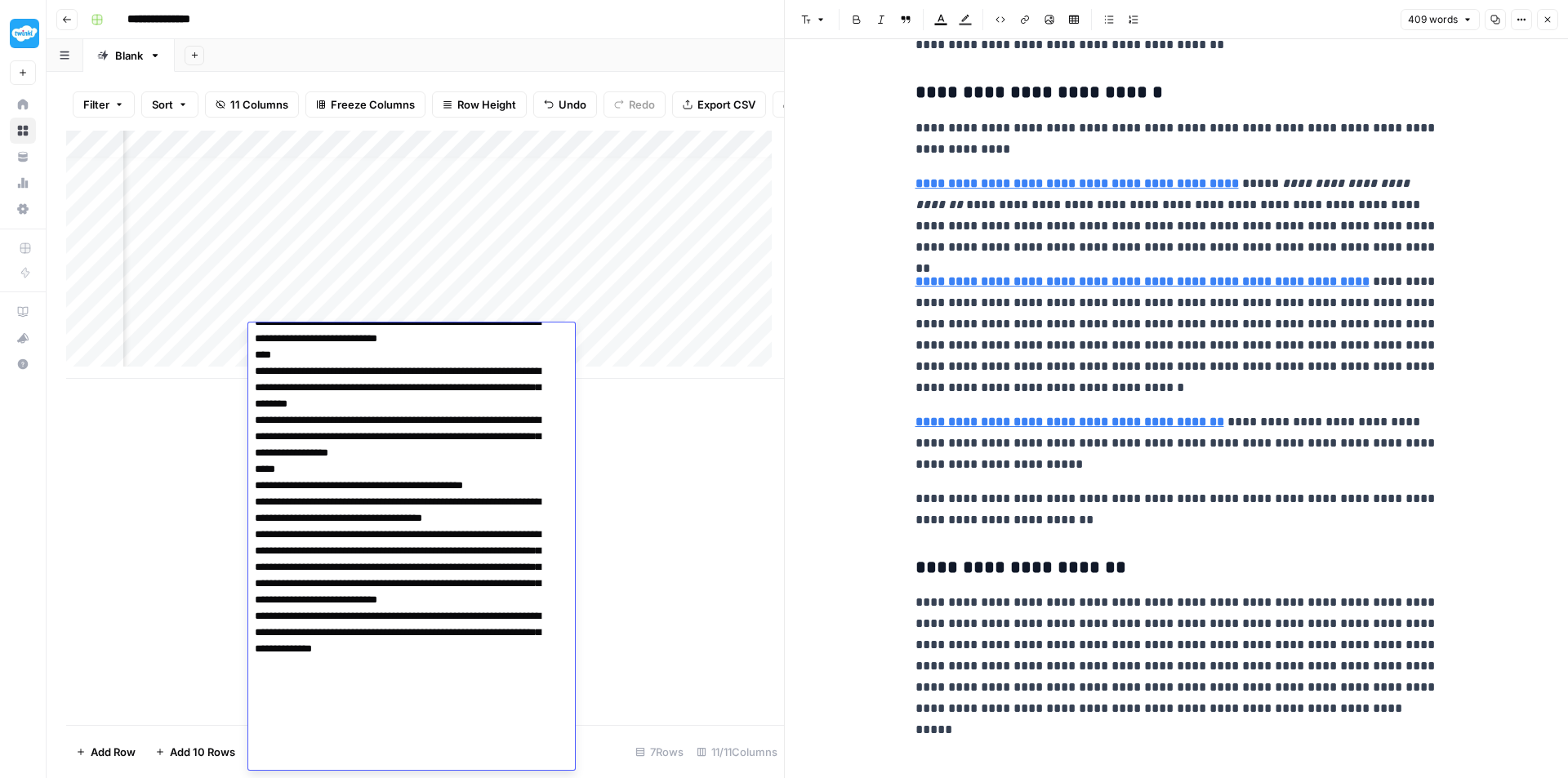
click at [643, 334] on div "Add Column" at bounding box center [424, 255] width 717 height 249
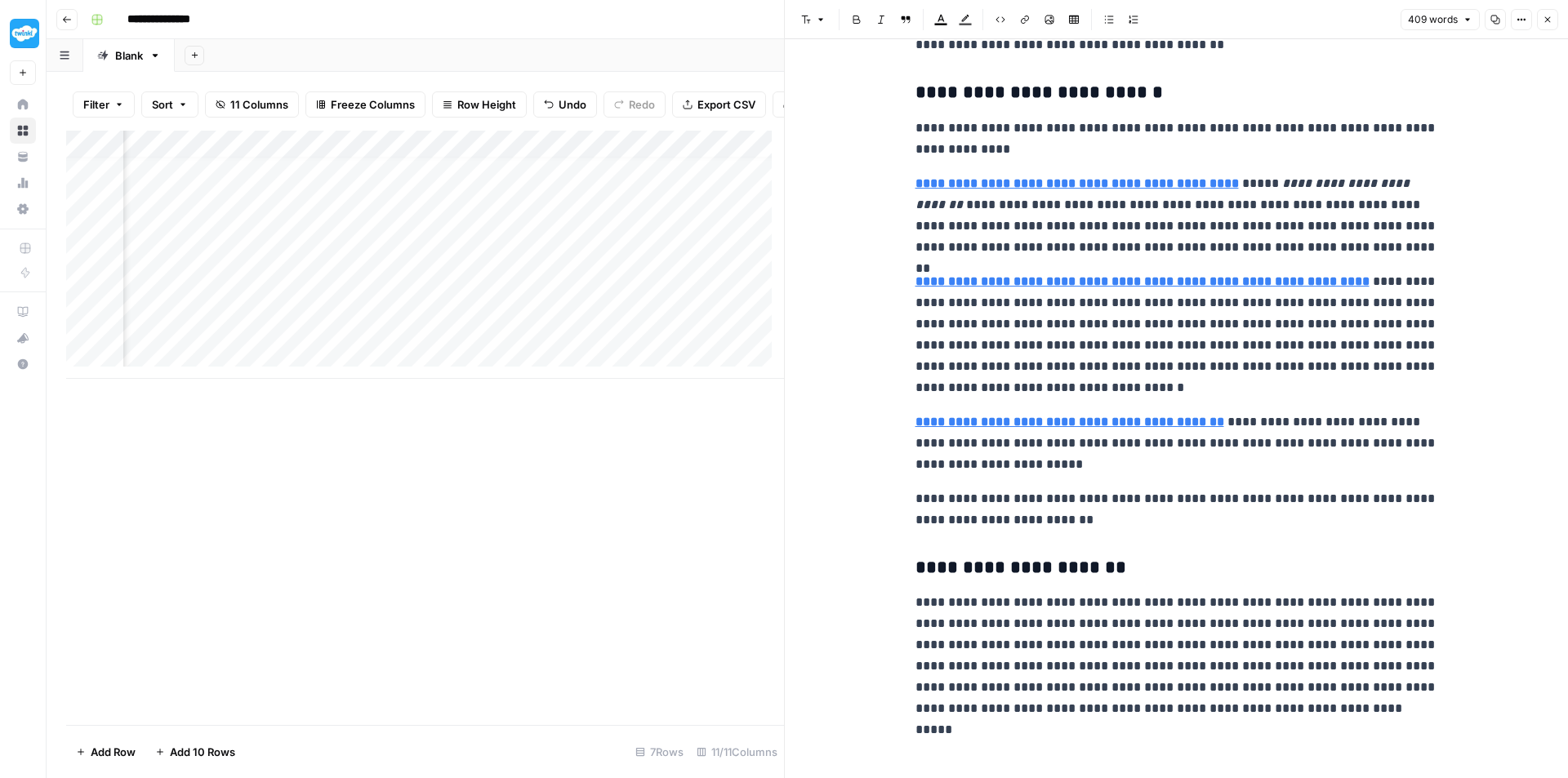
click at [641, 335] on div "Add Column" at bounding box center [424, 255] width 717 height 249
click at [641, 335] on textarea at bounding box center [614, 339] width 261 height 23
type textarea "**********"
click at [455, 329] on div "Add Column" at bounding box center [424, 255] width 717 height 249
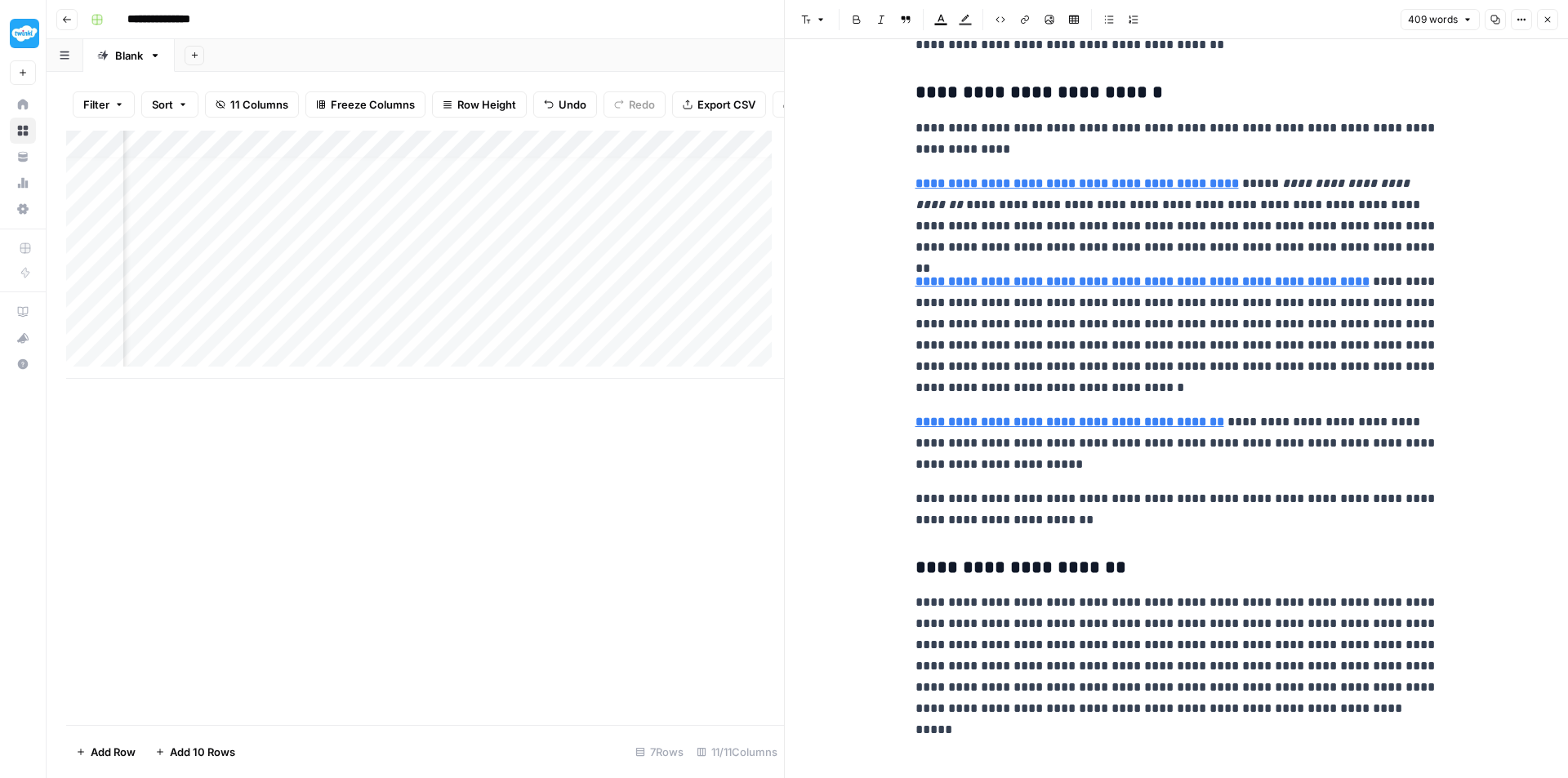
click at [542, 335] on div "Add Column" at bounding box center [424, 255] width 717 height 249
click at [542, 335] on textarea at bounding box center [504, 339] width 261 height 23
type textarea "**********"
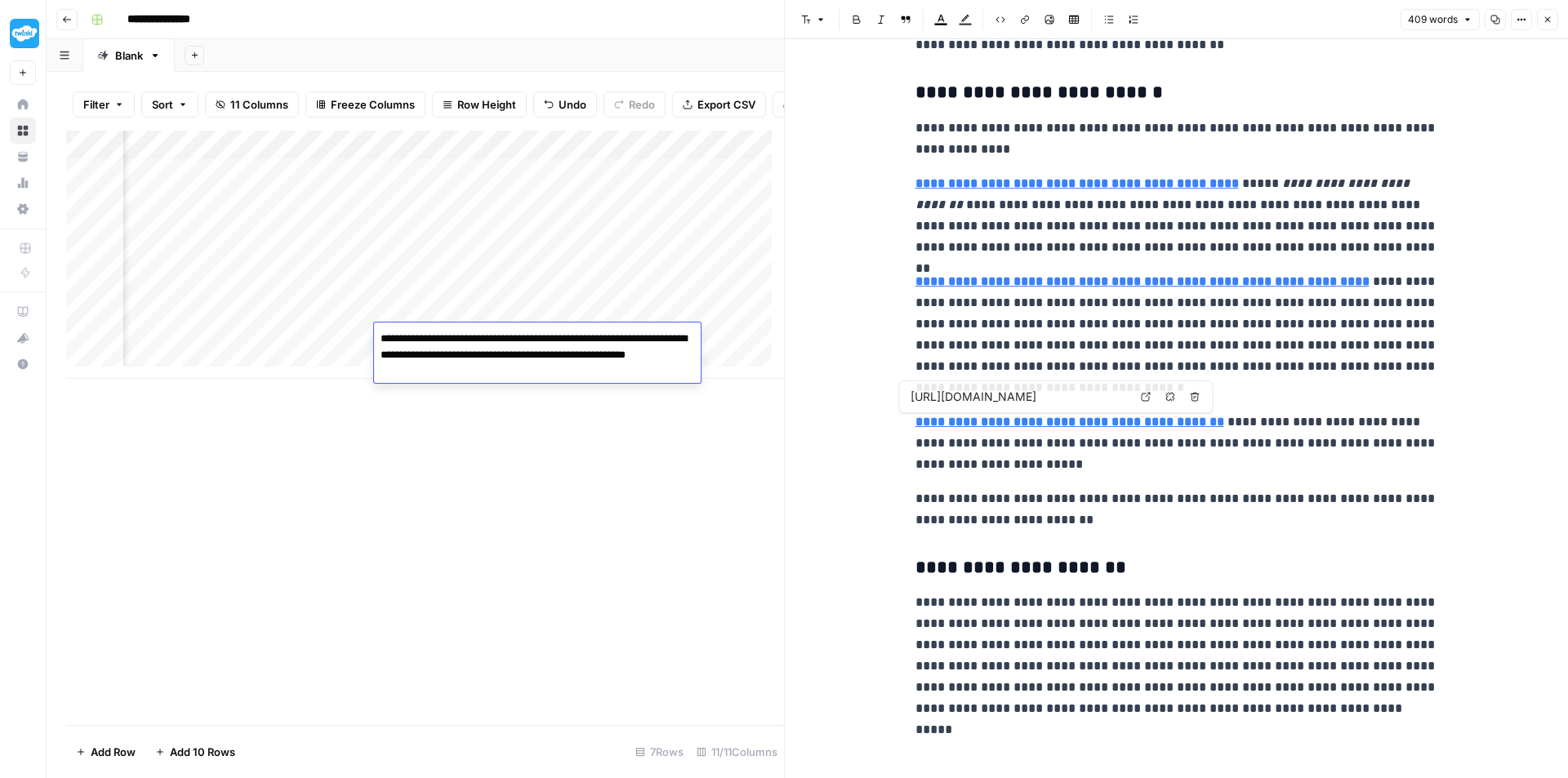
click at [856, 359] on div "**********" at bounding box center [1175, 242] width 783 height 1072
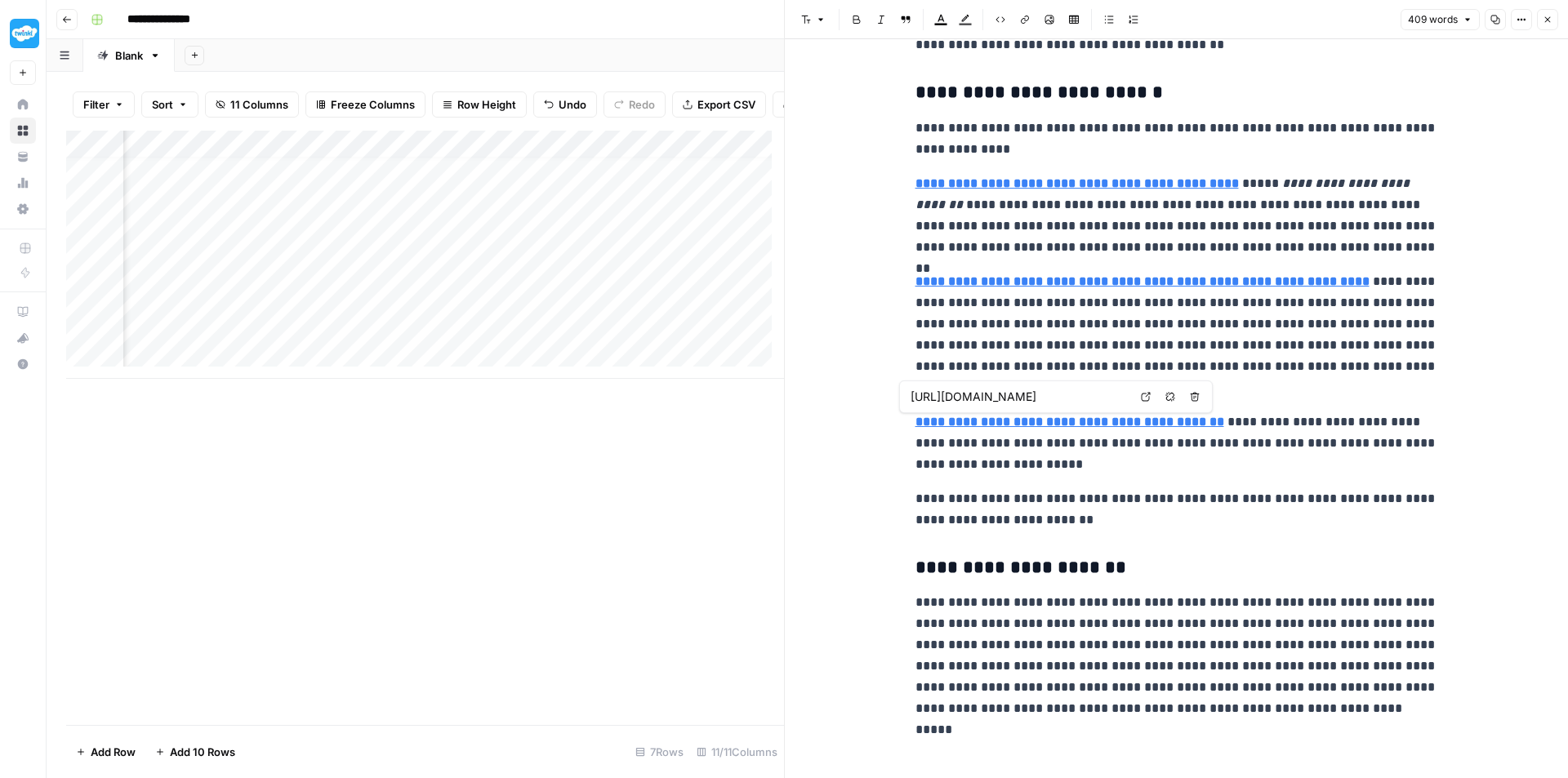
click at [663, 337] on div "Add Column" at bounding box center [424, 255] width 717 height 249
